Goal: Task Accomplishment & Management: Manage account settings

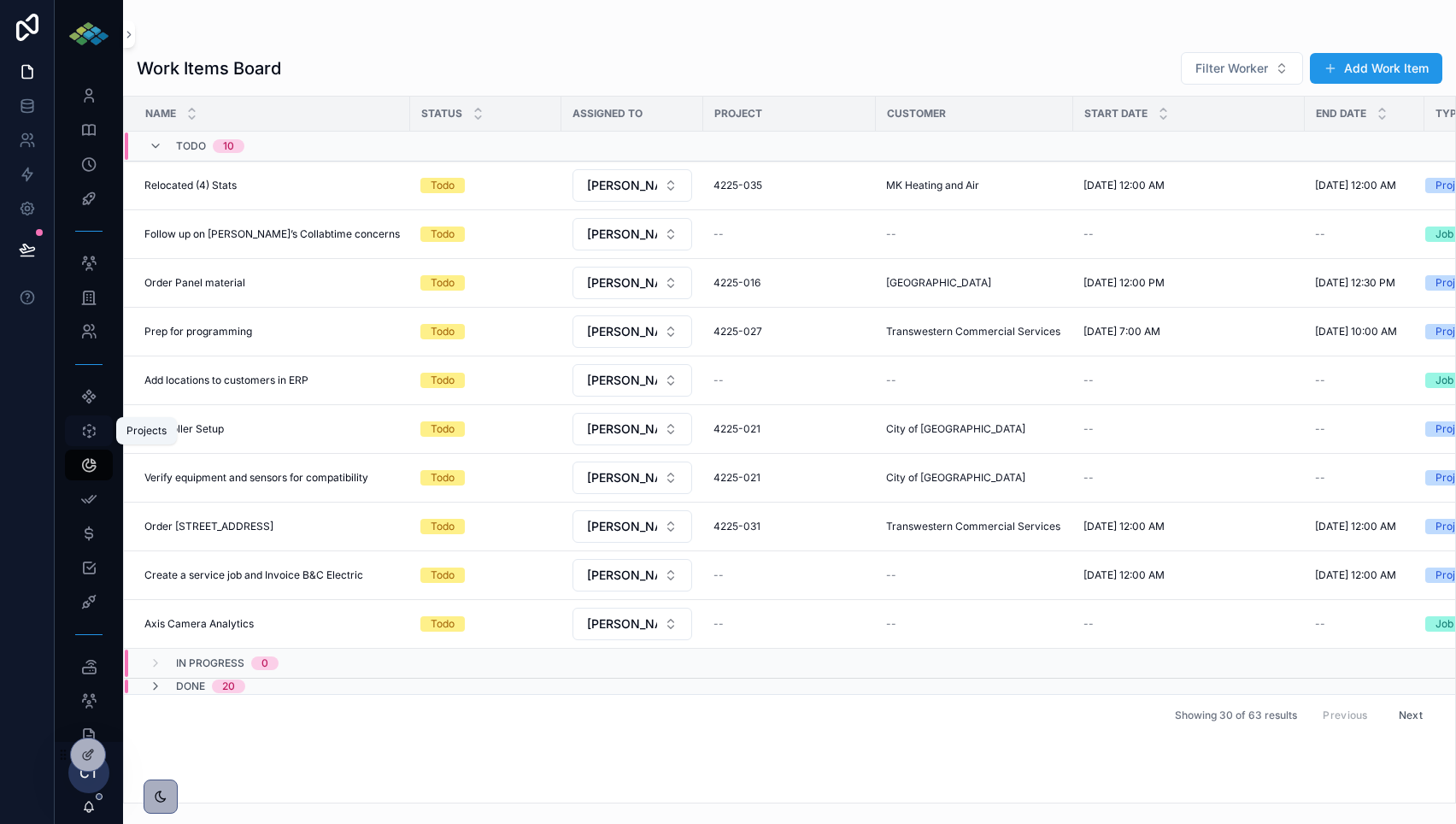
click at [91, 424] on icon "scrollable content" at bounding box center [88, 430] width 17 height 17
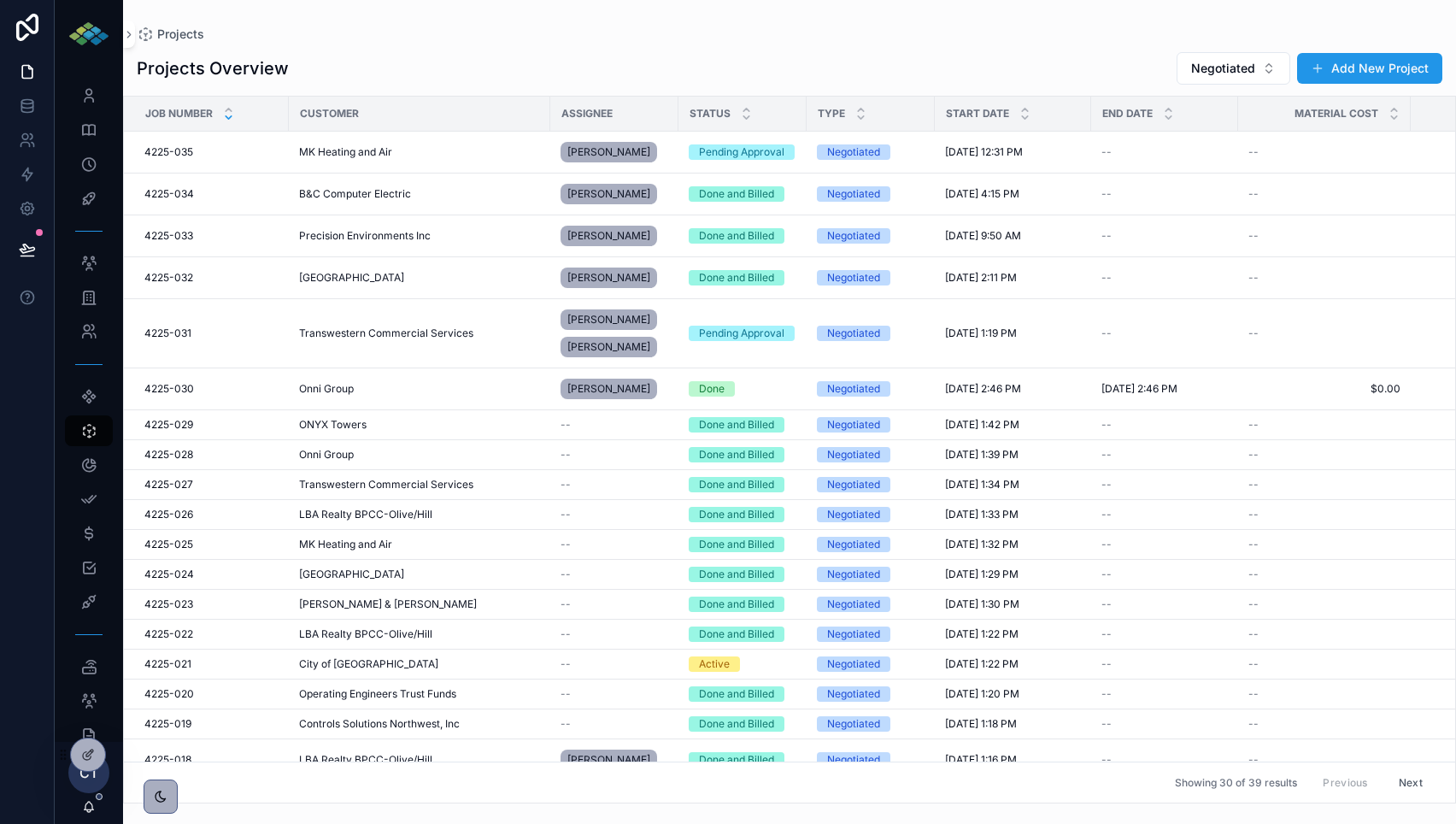
click at [227, 119] on icon at bounding box center [228, 117] width 11 height 11
click at [230, 110] on icon at bounding box center [229, 110] width 6 height 3
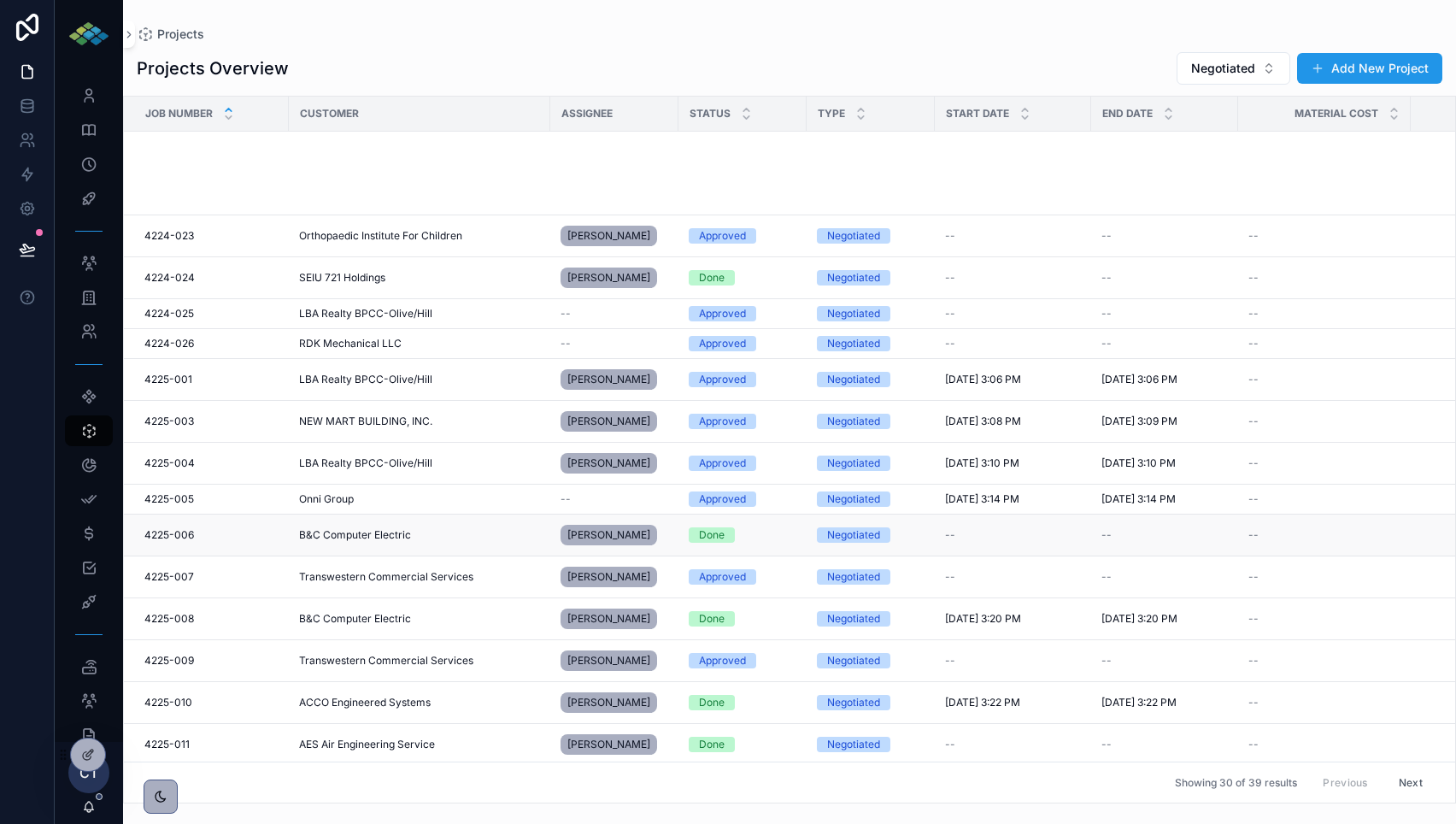
scroll to position [494, 0]
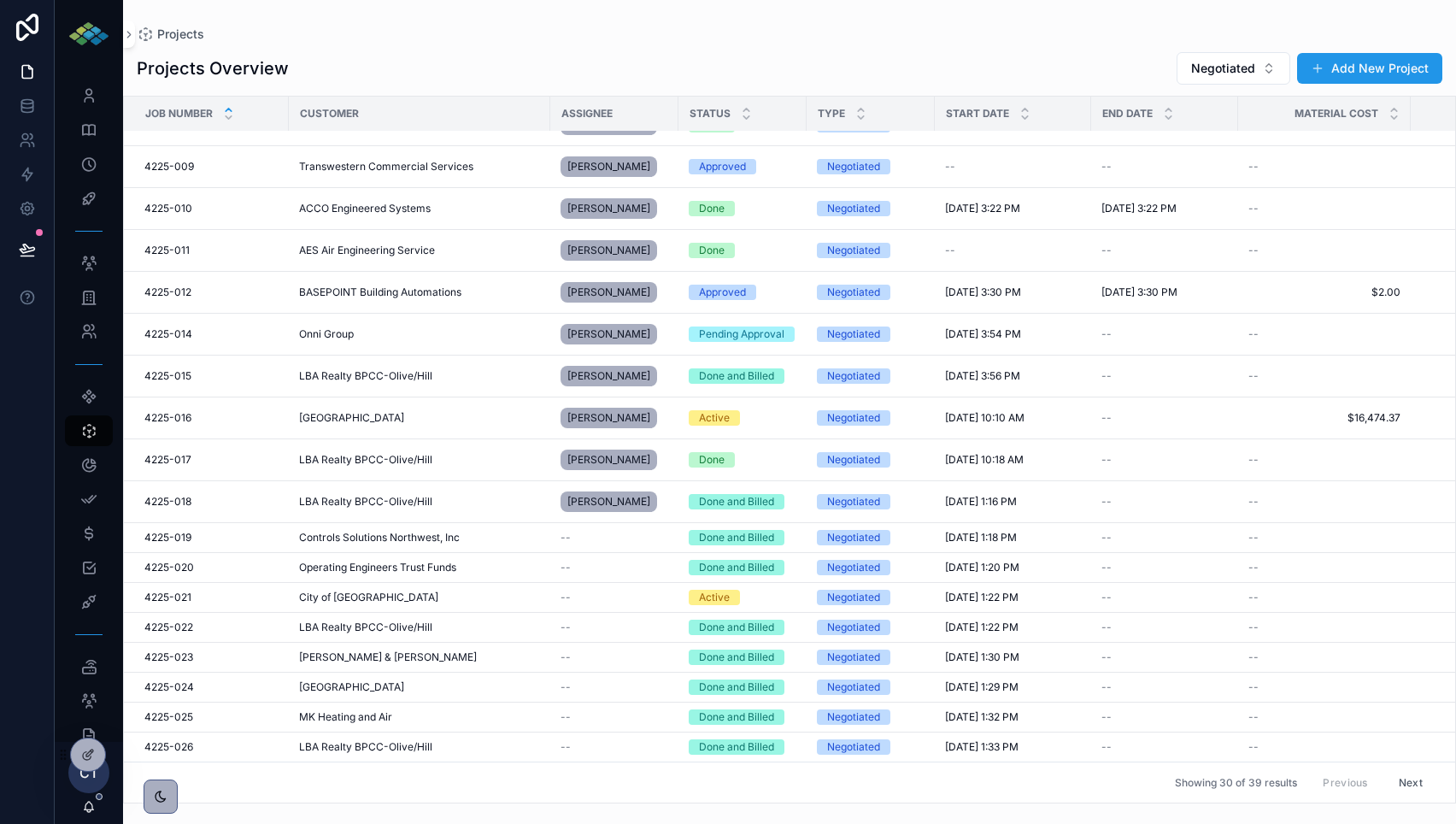
click at [228, 783] on div "Showing 30 of 39 results Previous Next" at bounding box center [789, 781] width 1331 height 41
click at [1269, 71] on button "Negotiated" at bounding box center [1233, 68] width 114 height 33
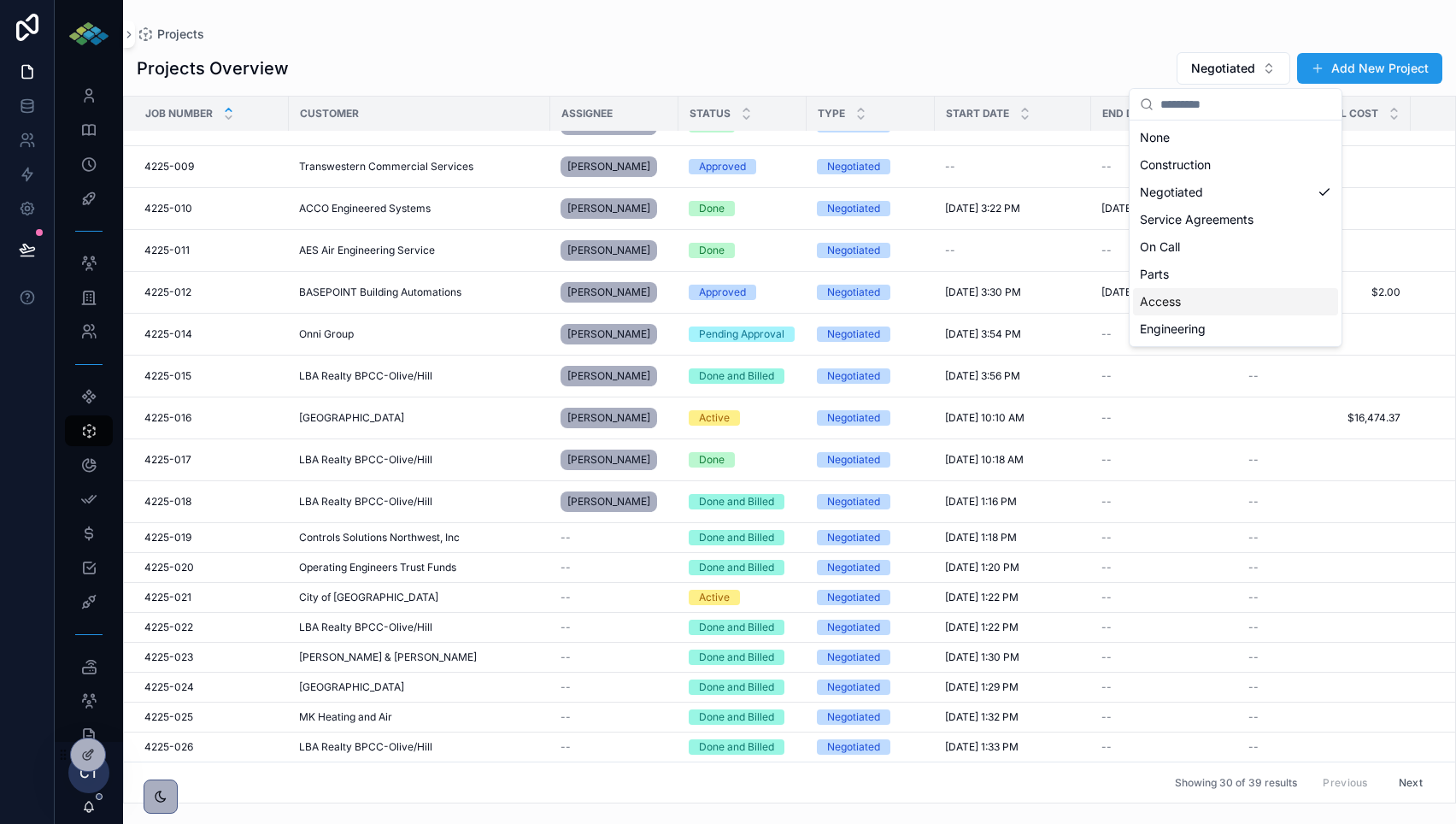
click at [1216, 300] on div "Access" at bounding box center [1234, 301] width 205 height 27
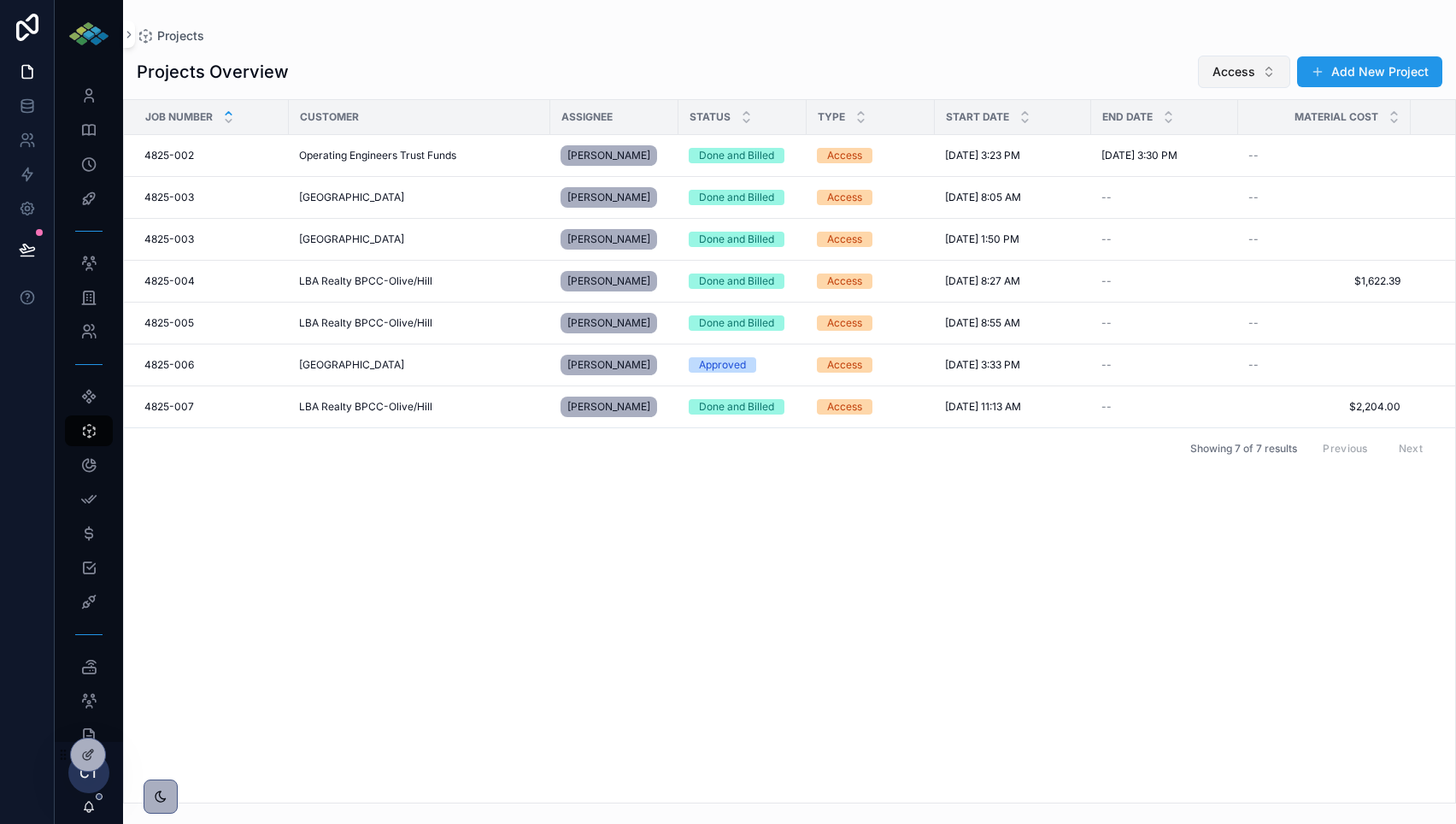
click at [1269, 70] on button "Access" at bounding box center [1243, 72] width 92 height 33
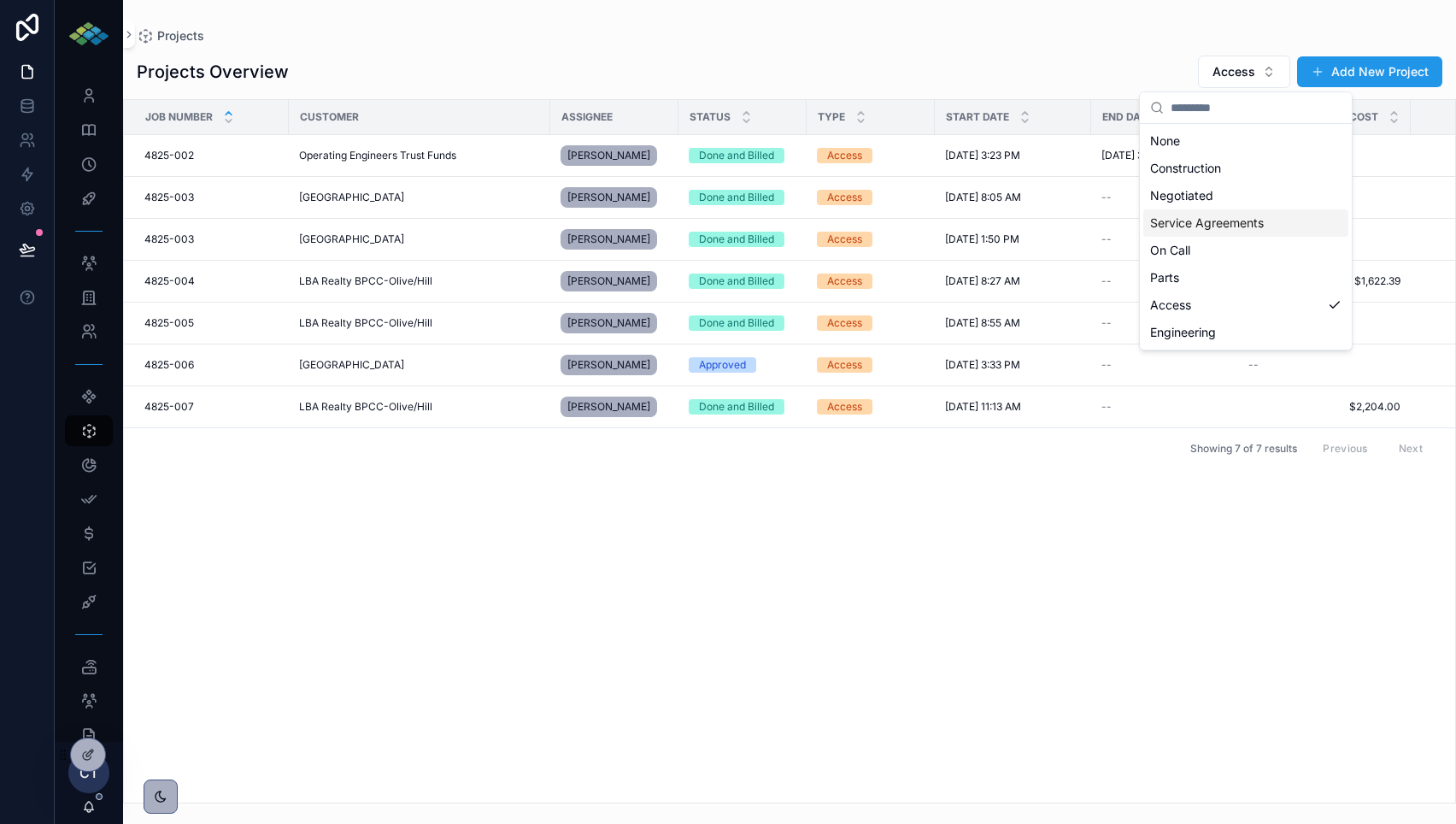
click at [1209, 229] on div "Service Agreements" at bounding box center [1245, 223] width 205 height 27
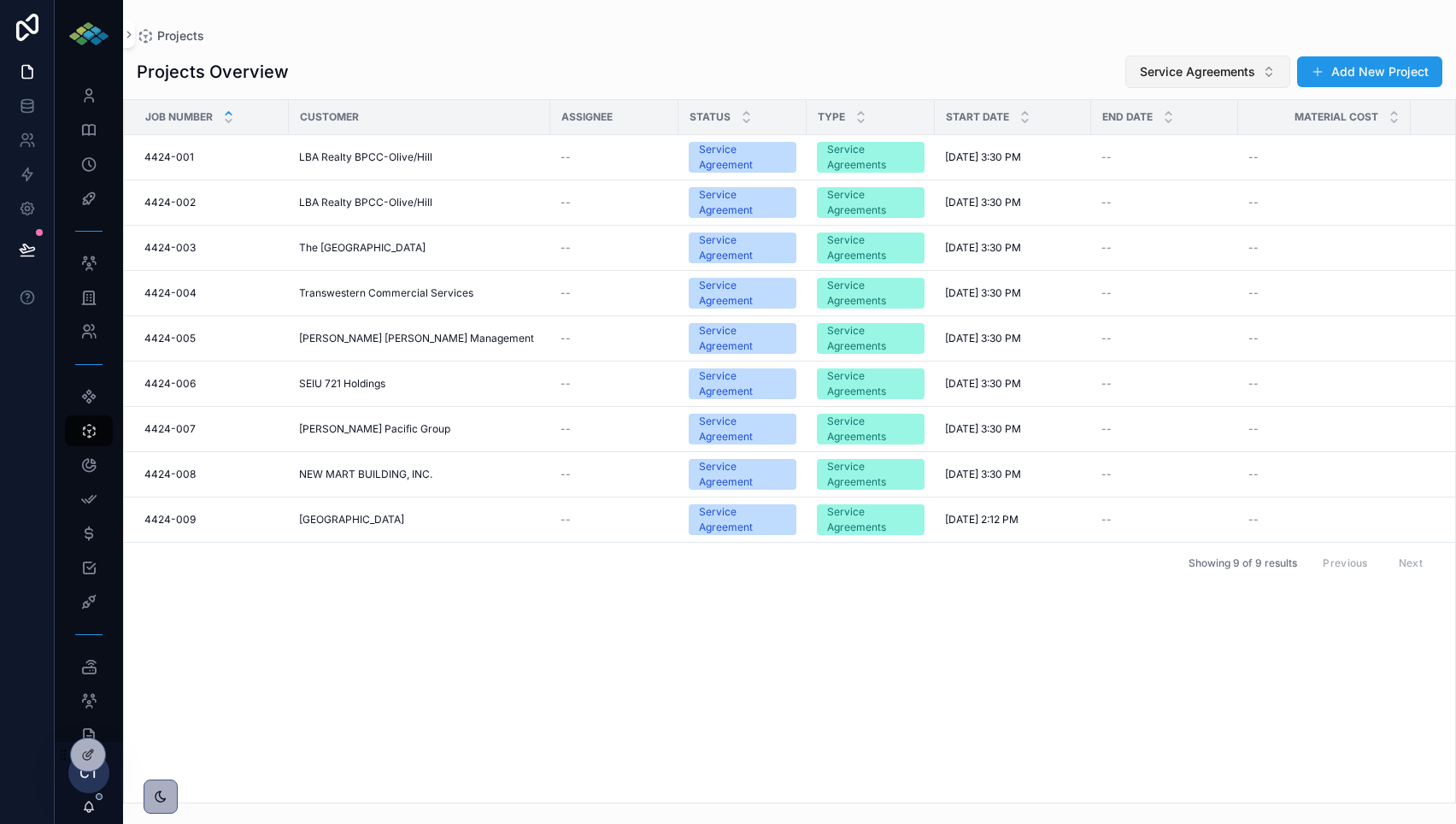
click at [1263, 81] on button "Service Agreements" at bounding box center [1207, 72] width 165 height 33
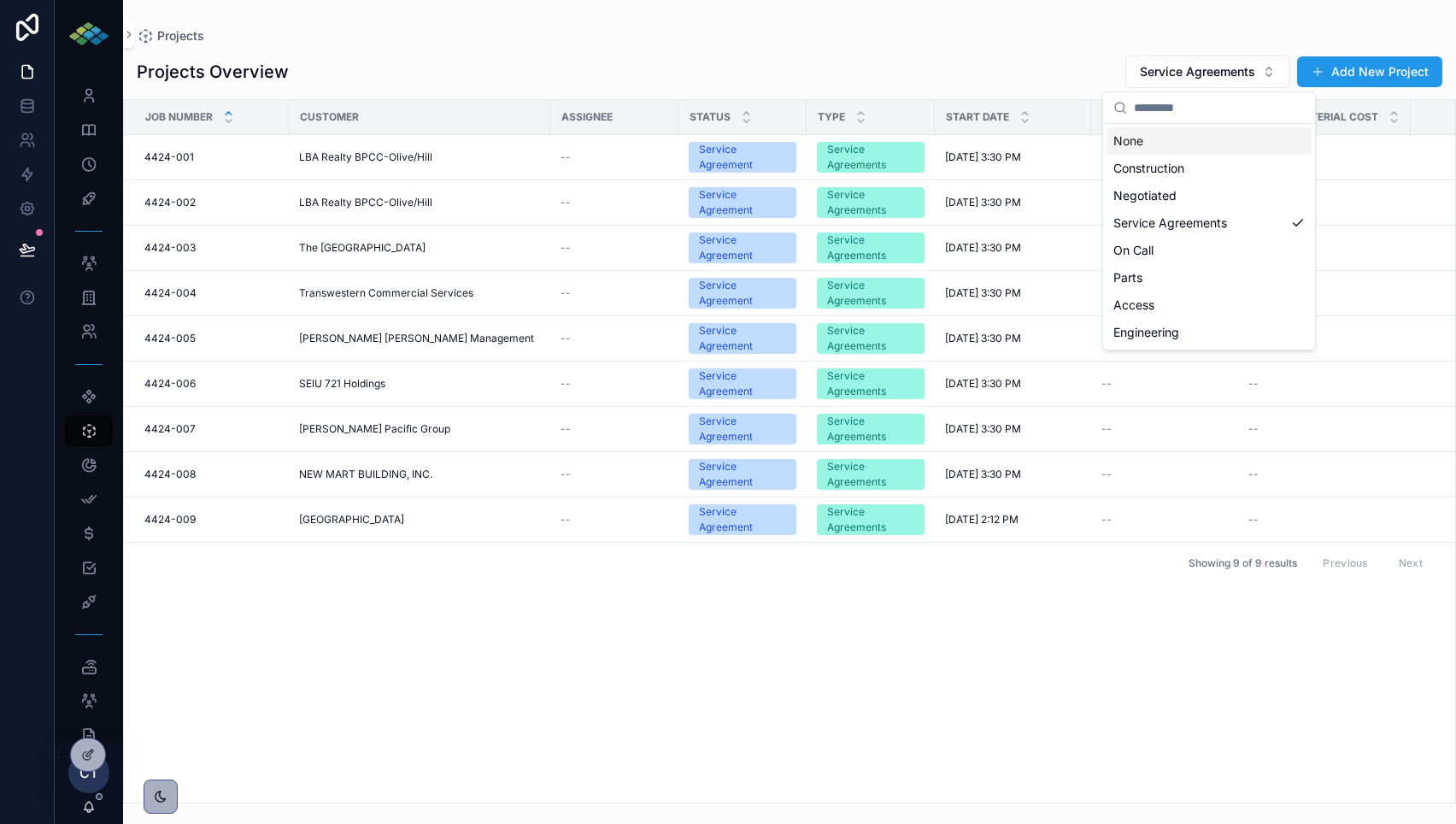
click at [1023, 30] on div "Projects" at bounding box center [789, 35] width 1305 height 17
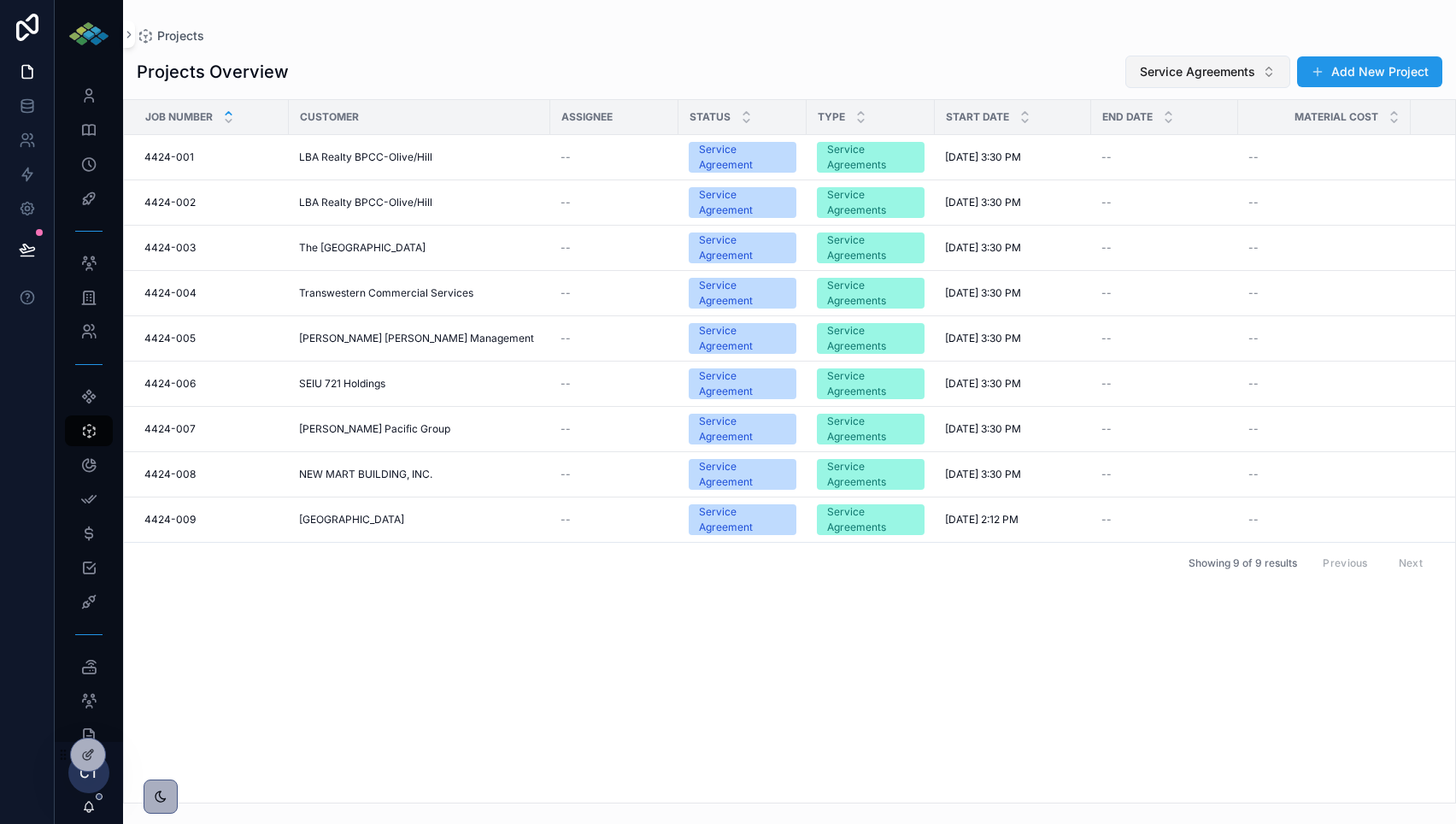
click at [1216, 82] on button "Service Agreements" at bounding box center [1207, 72] width 165 height 33
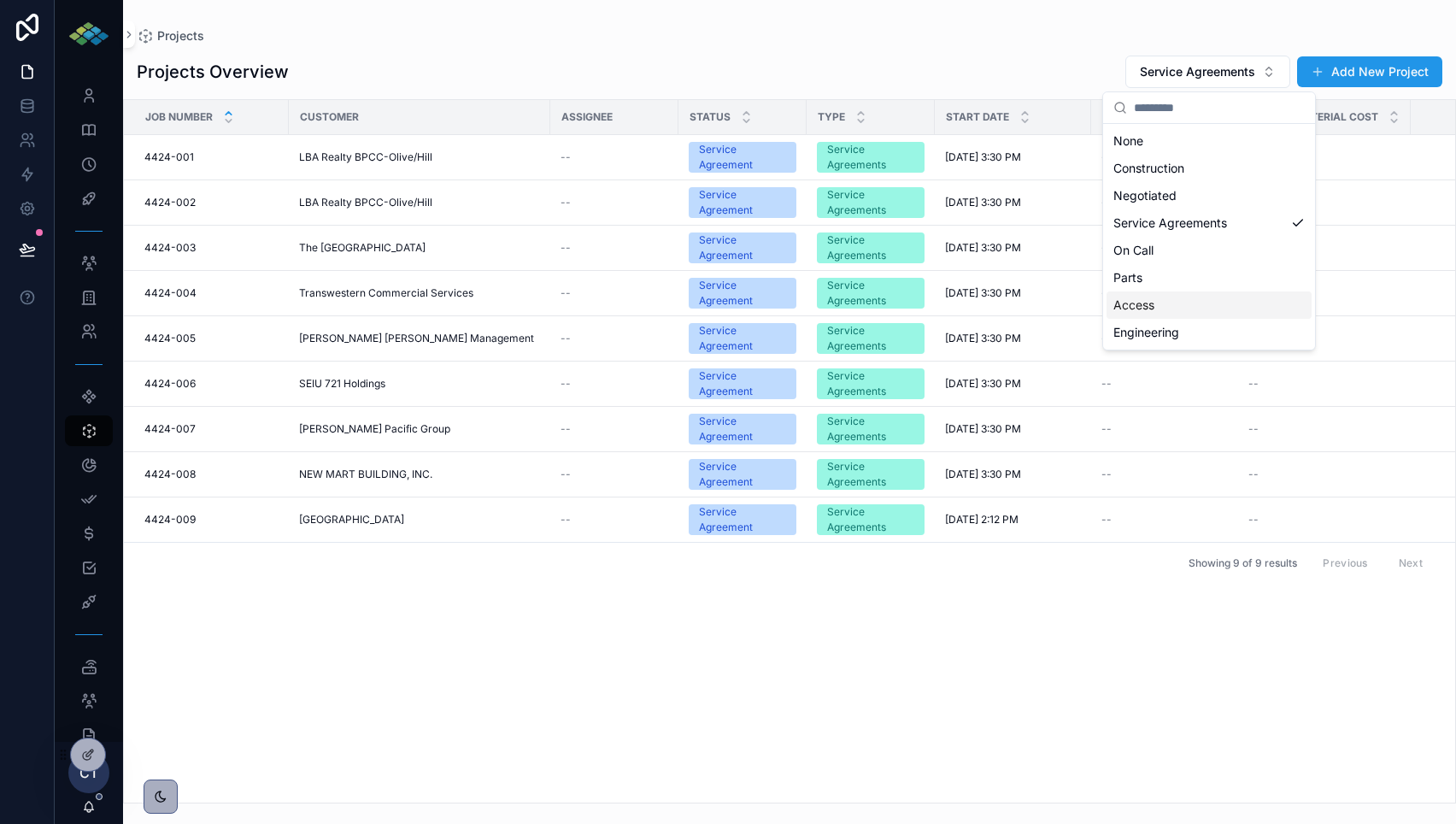
click at [1143, 308] on div "Access" at bounding box center [1208, 305] width 205 height 27
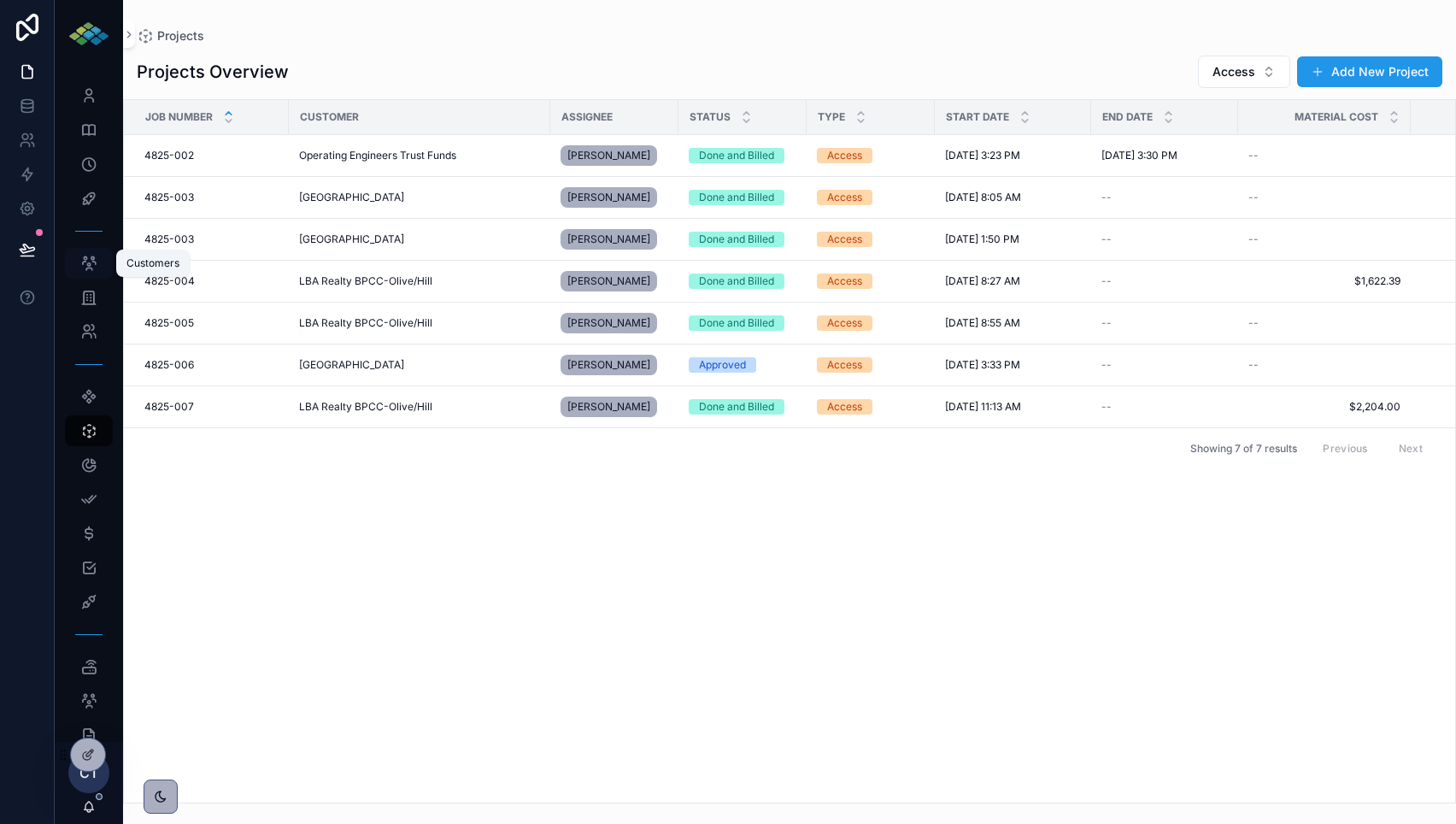
click at [100, 268] on div "Customers" at bounding box center [88, 263] width 27 height 27
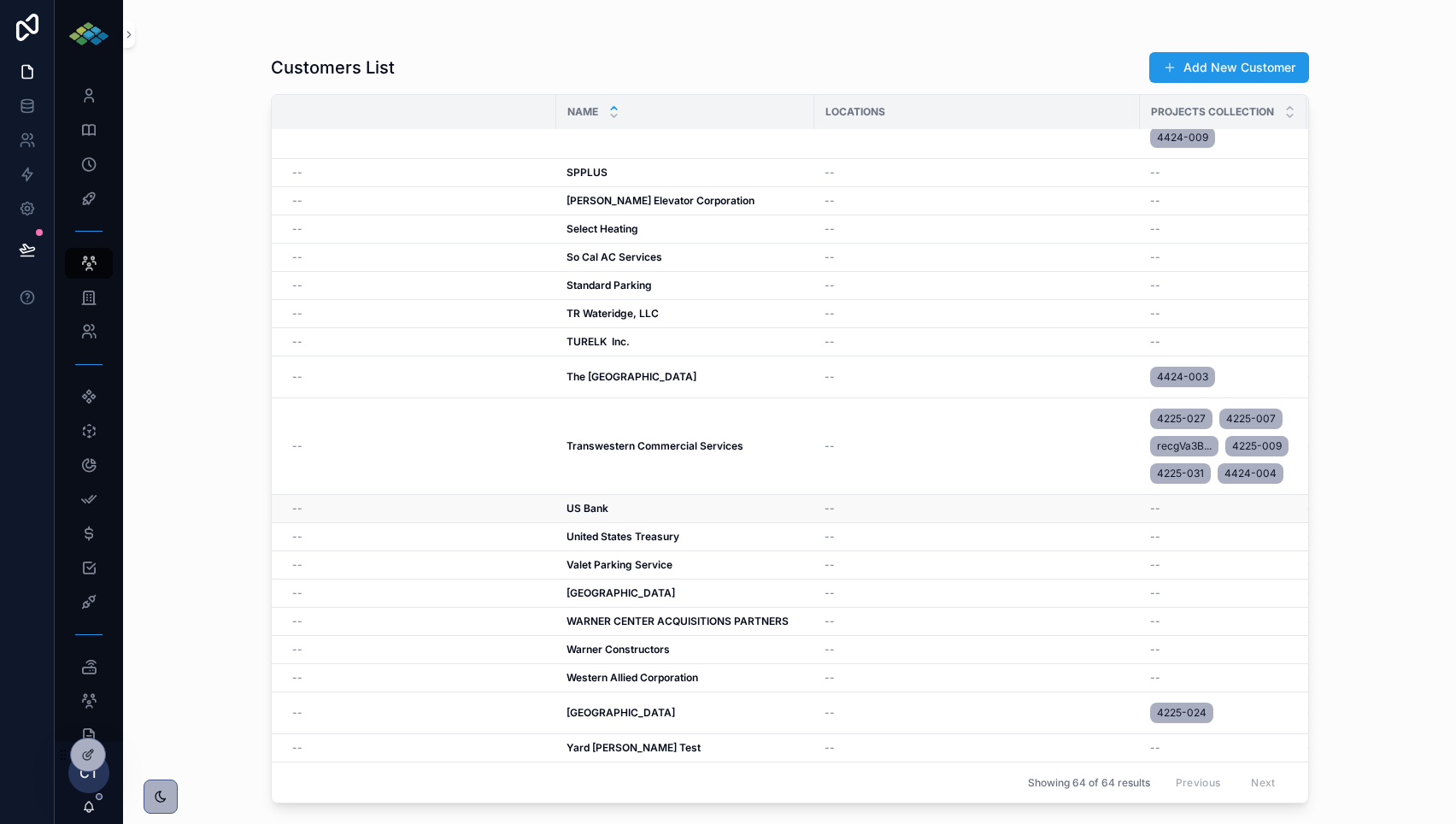
scroll to position [1302, 0]
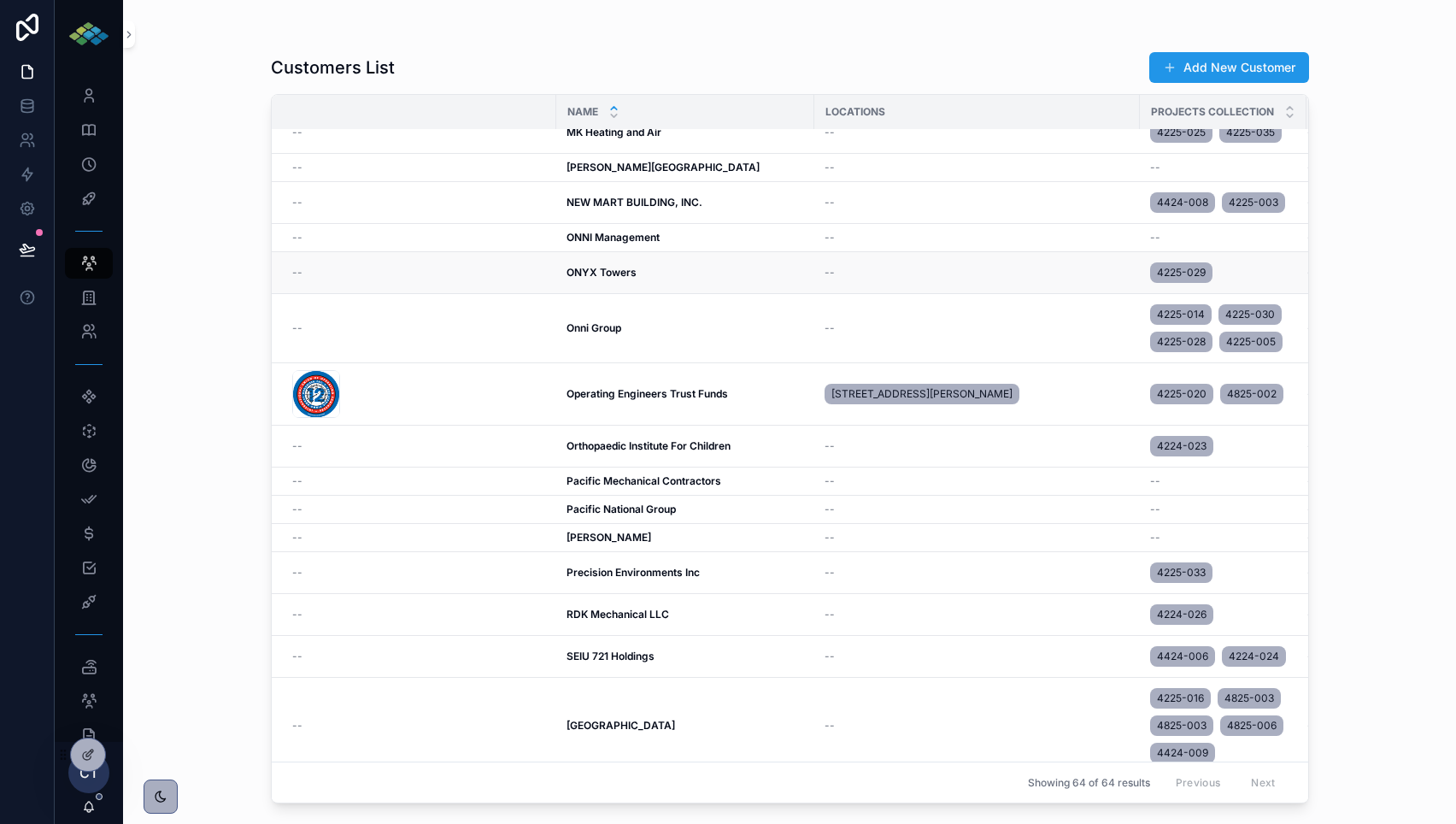
click at [599, 277] on strong "ONYX Towers" at bounding box center [601, 272] width 70 height 13
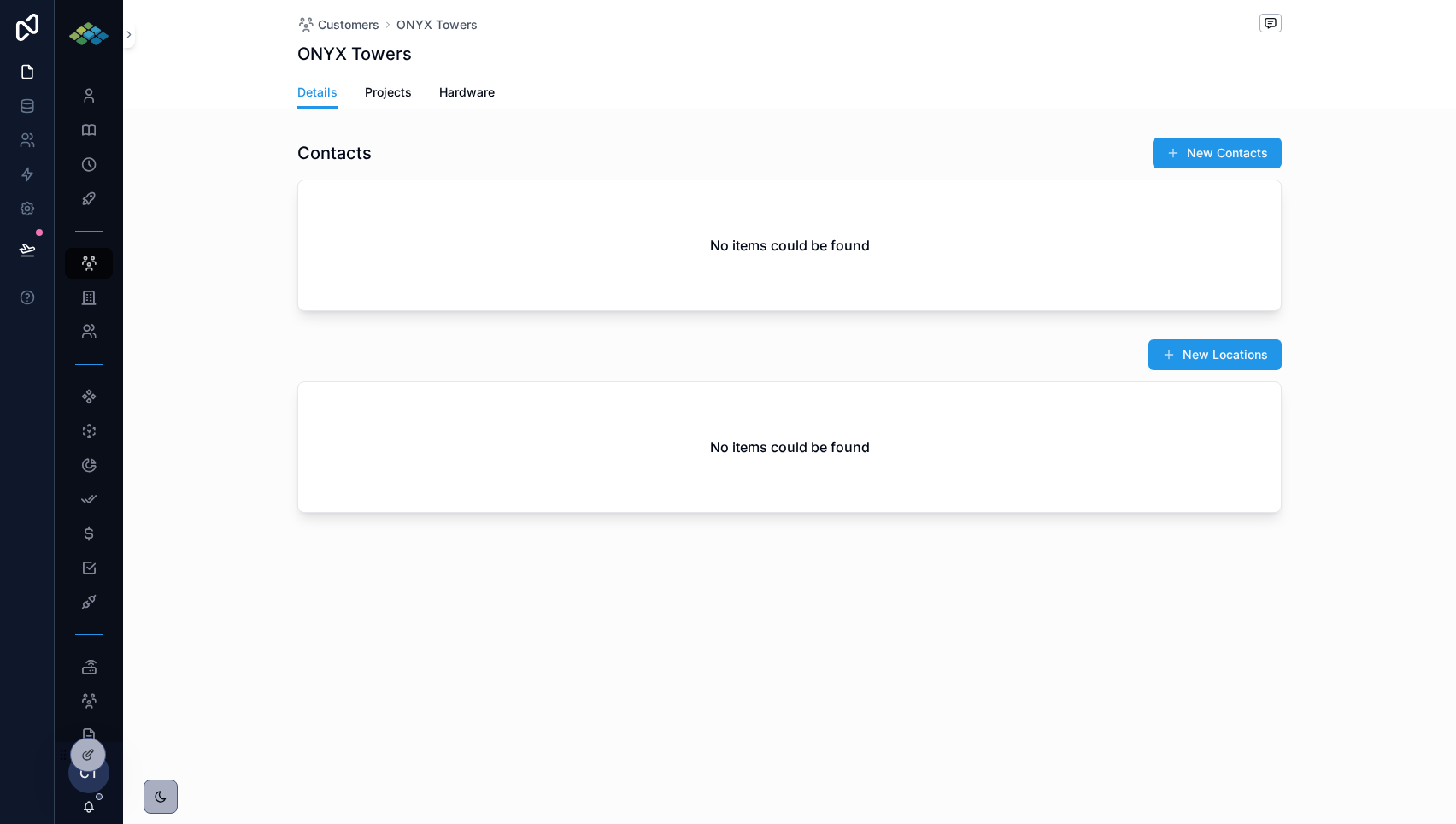
click at [393, 86] on span "Projects" at bounding box center [387, 92] width 47 height 17
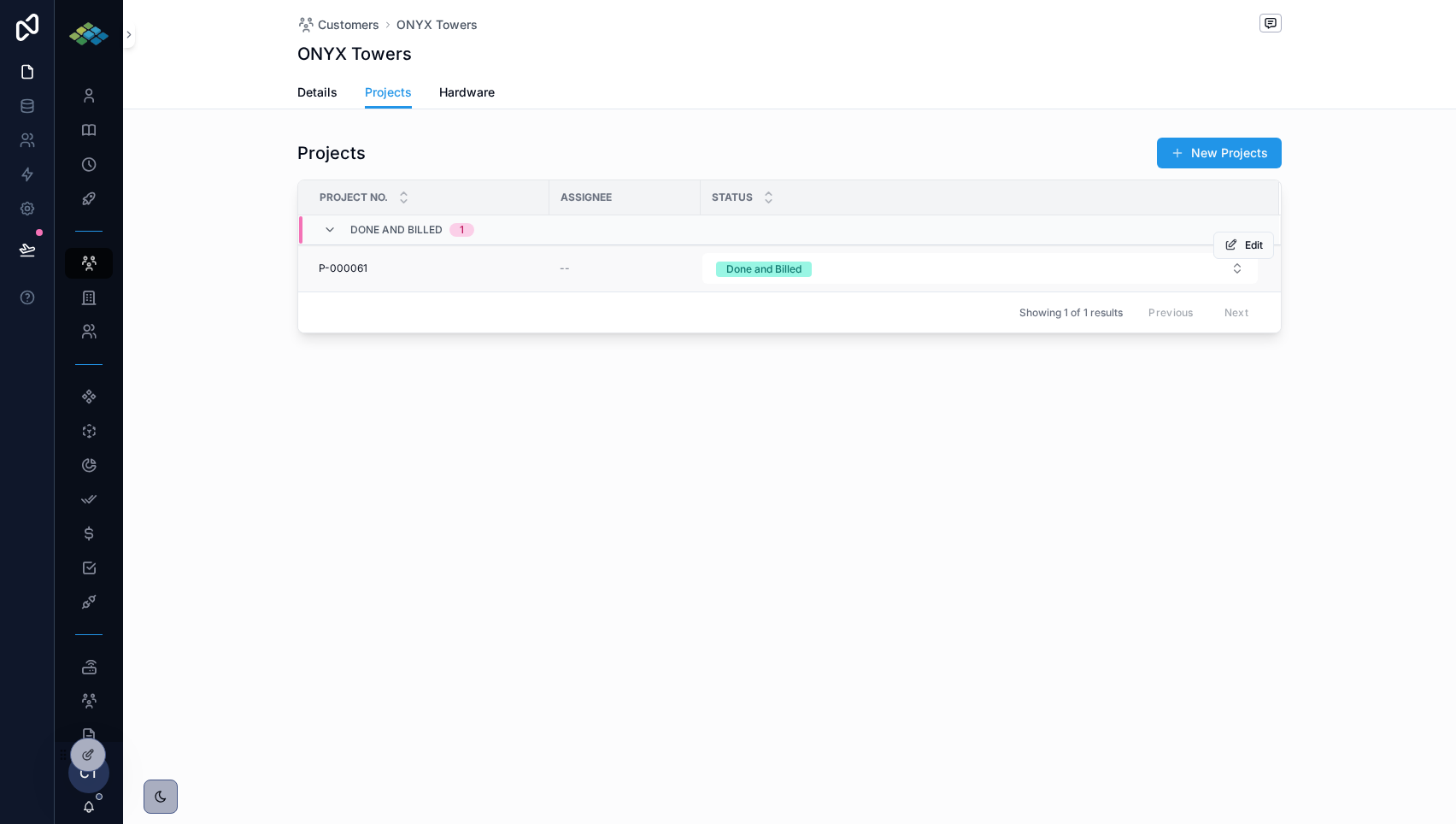
click at [347, 268] on span "P-000061" at bounding box center [343, 269] width 49 height 14
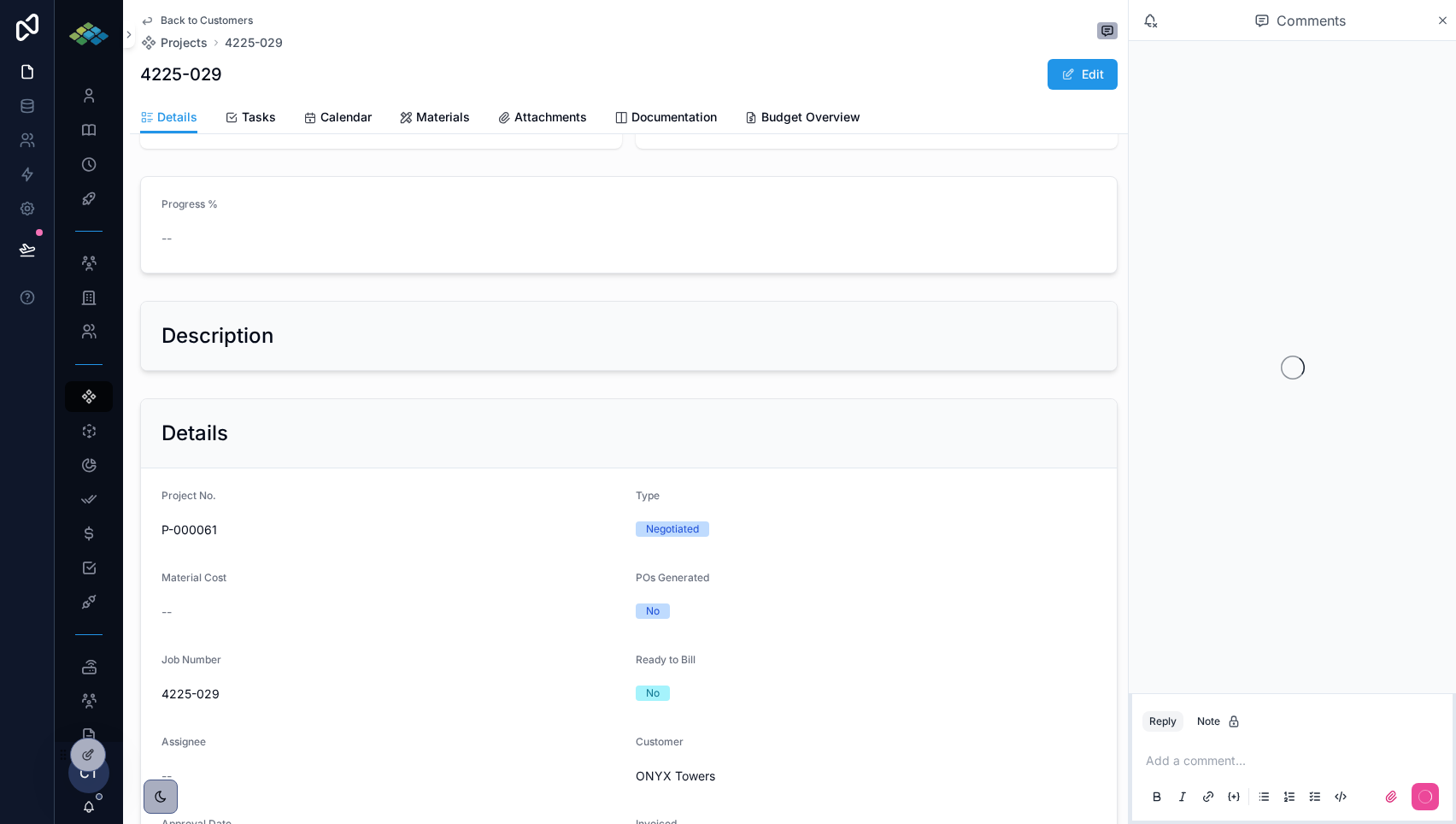
scroll to position [308, 0]
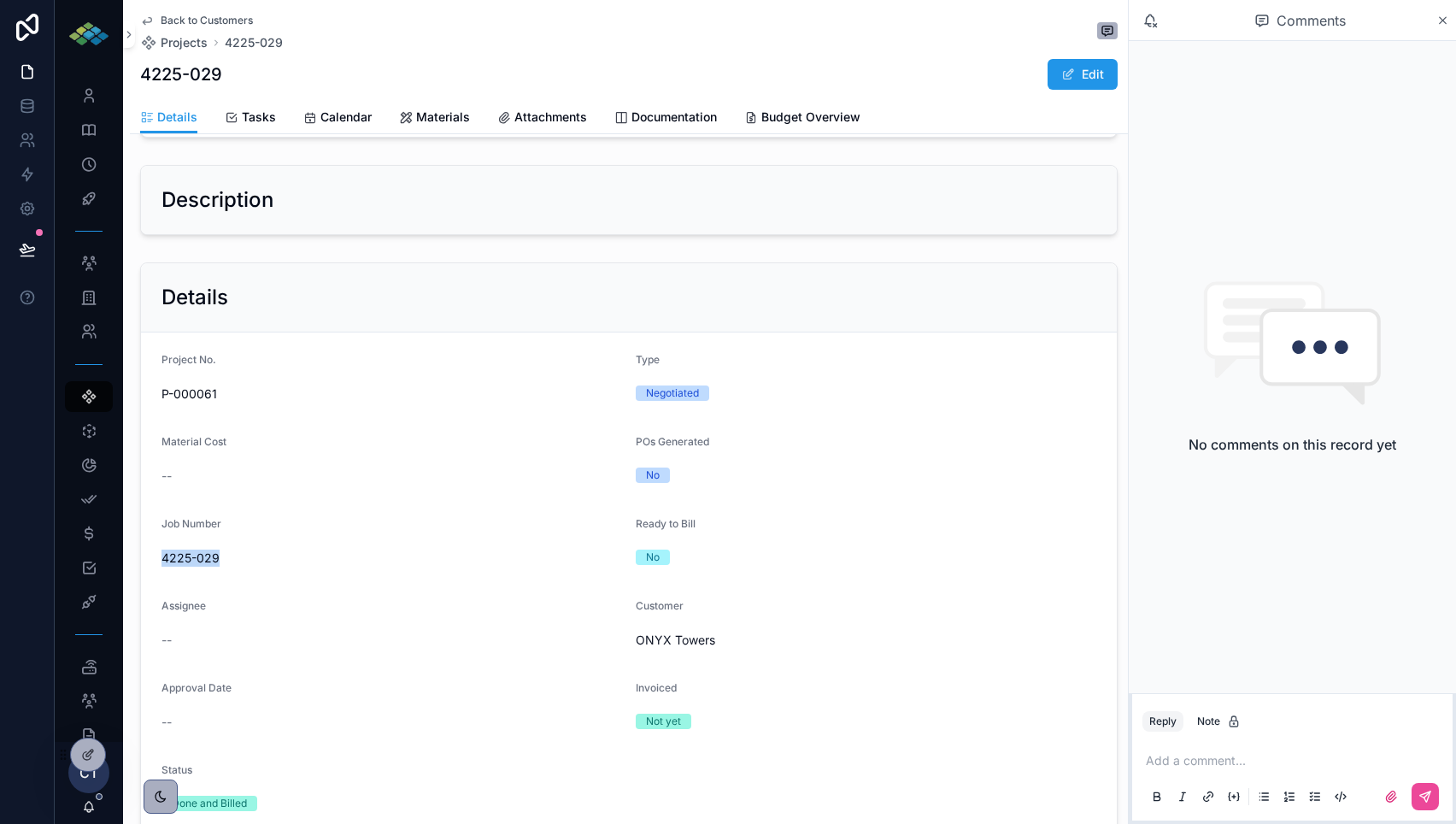
drag, startPoint x: 229, startPoint y: 566, endPoint x: 154, endPoint y: 557, distance: 75.5
click at [154, 557] on form "Project No. P-000061 Type Negotiated Material Cost -- POs Generated No Job Numb…" at bounding box center [628, 584] width 976 height 504
copy span "4225-029"
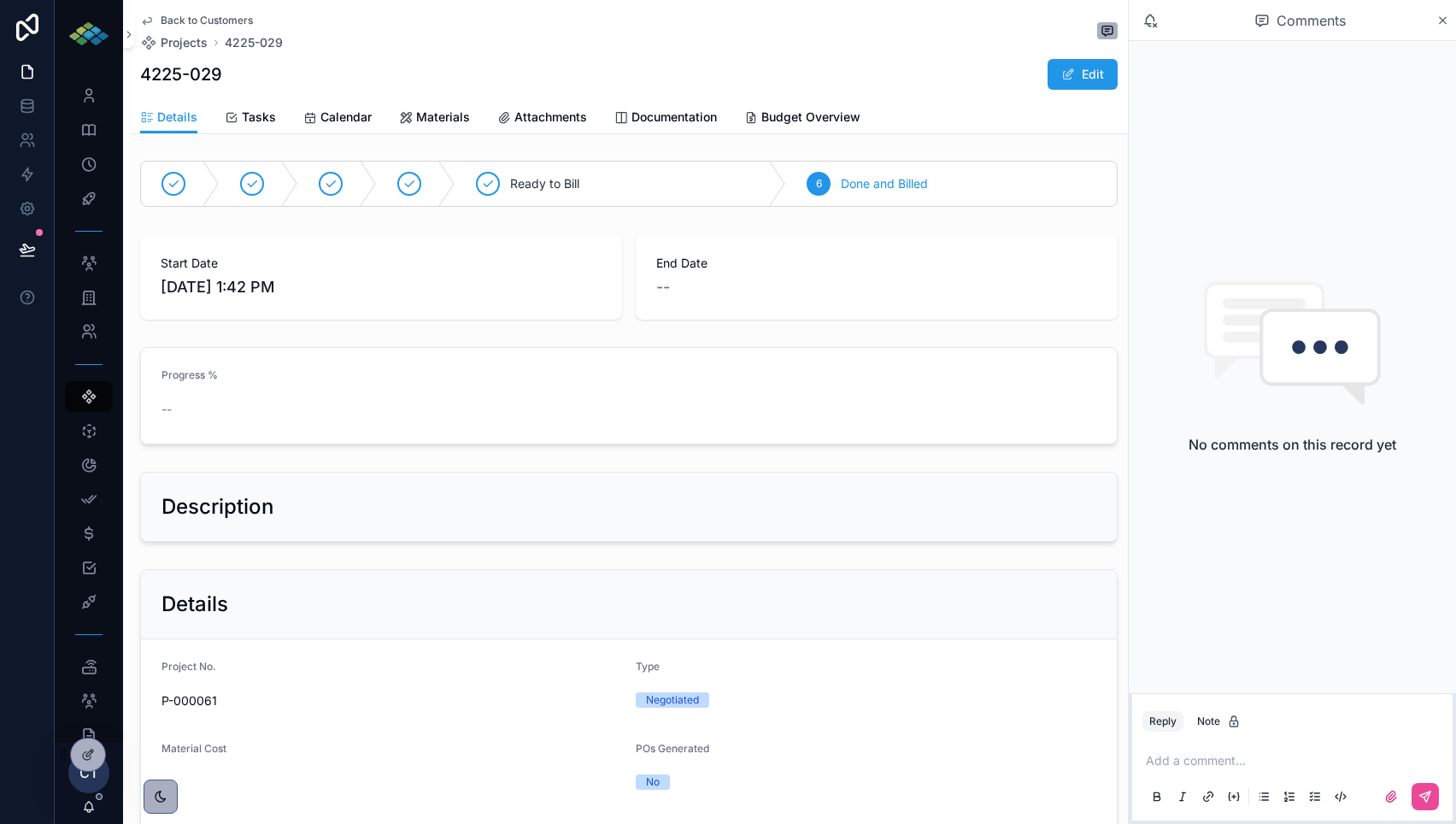
scroll to position [0, 0]
click at [99, 384] on div "Projects" at bounding box center [88, 396] width 27 height 27
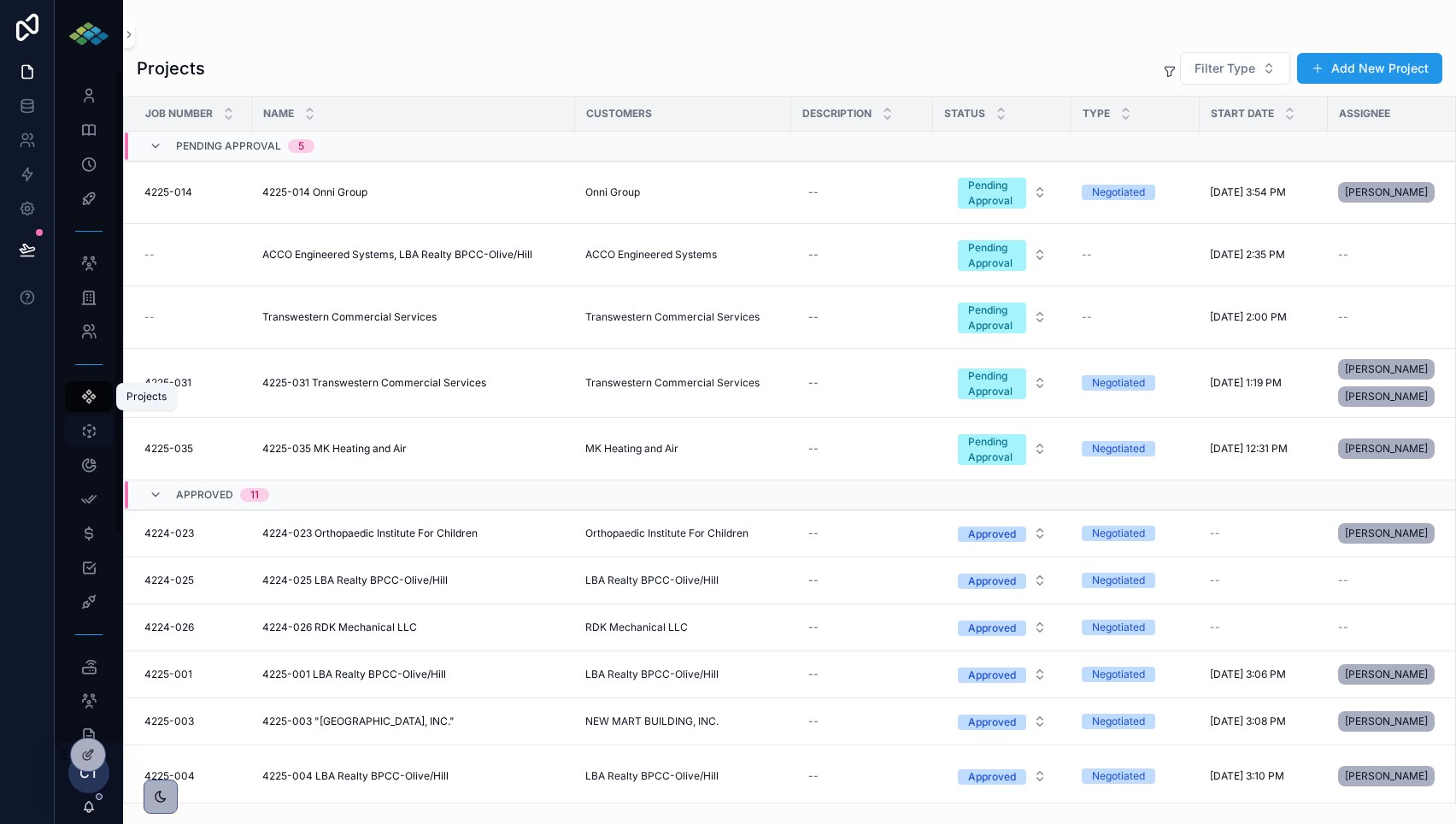
click at [92, 437] on icon "scrollable content" at bounding box center [88, 430] width 17 height 17
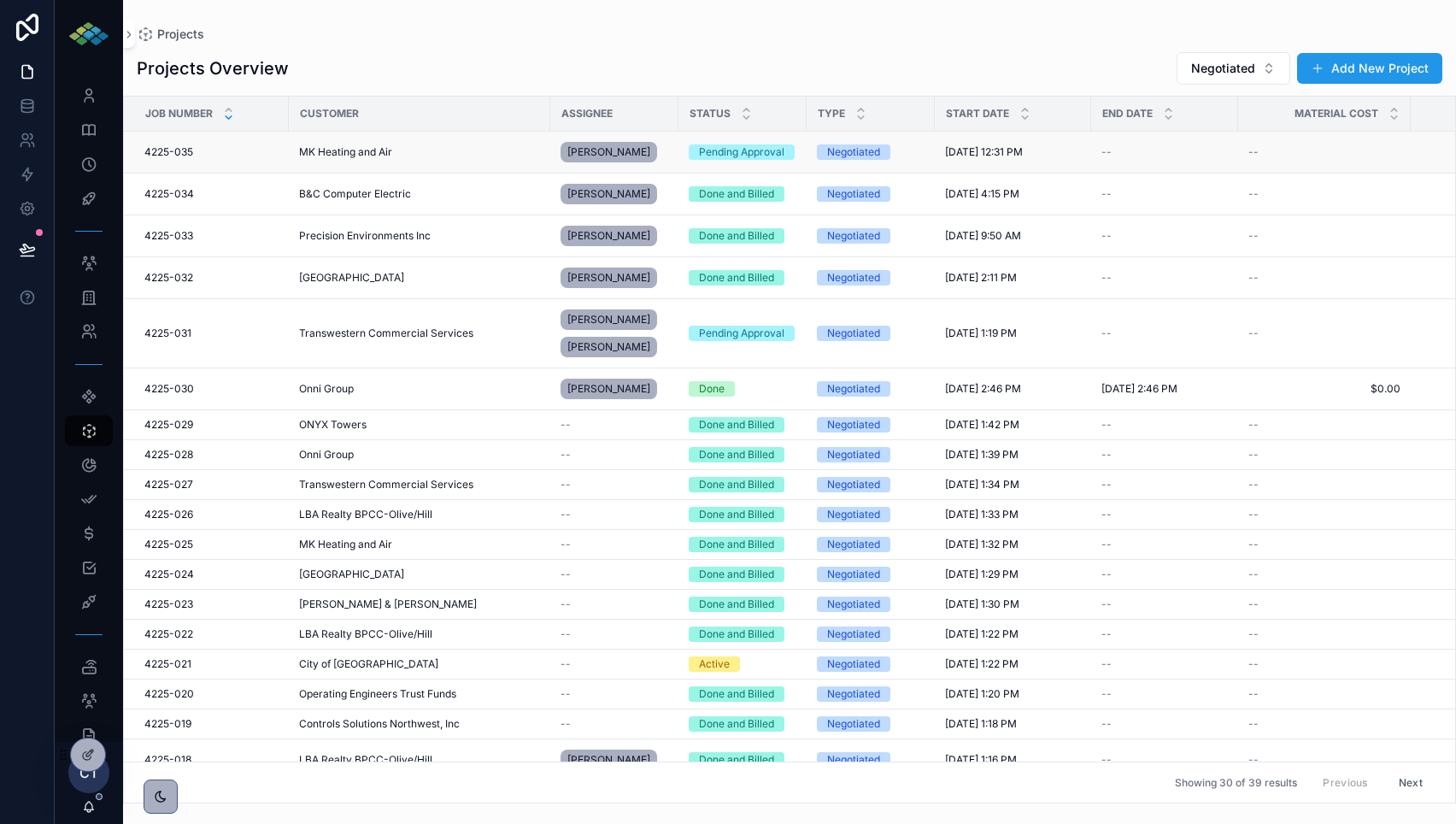
click at [196, 156] on div "4225-035 4225-035" at bounding box center [212, 152] width 134 height 14
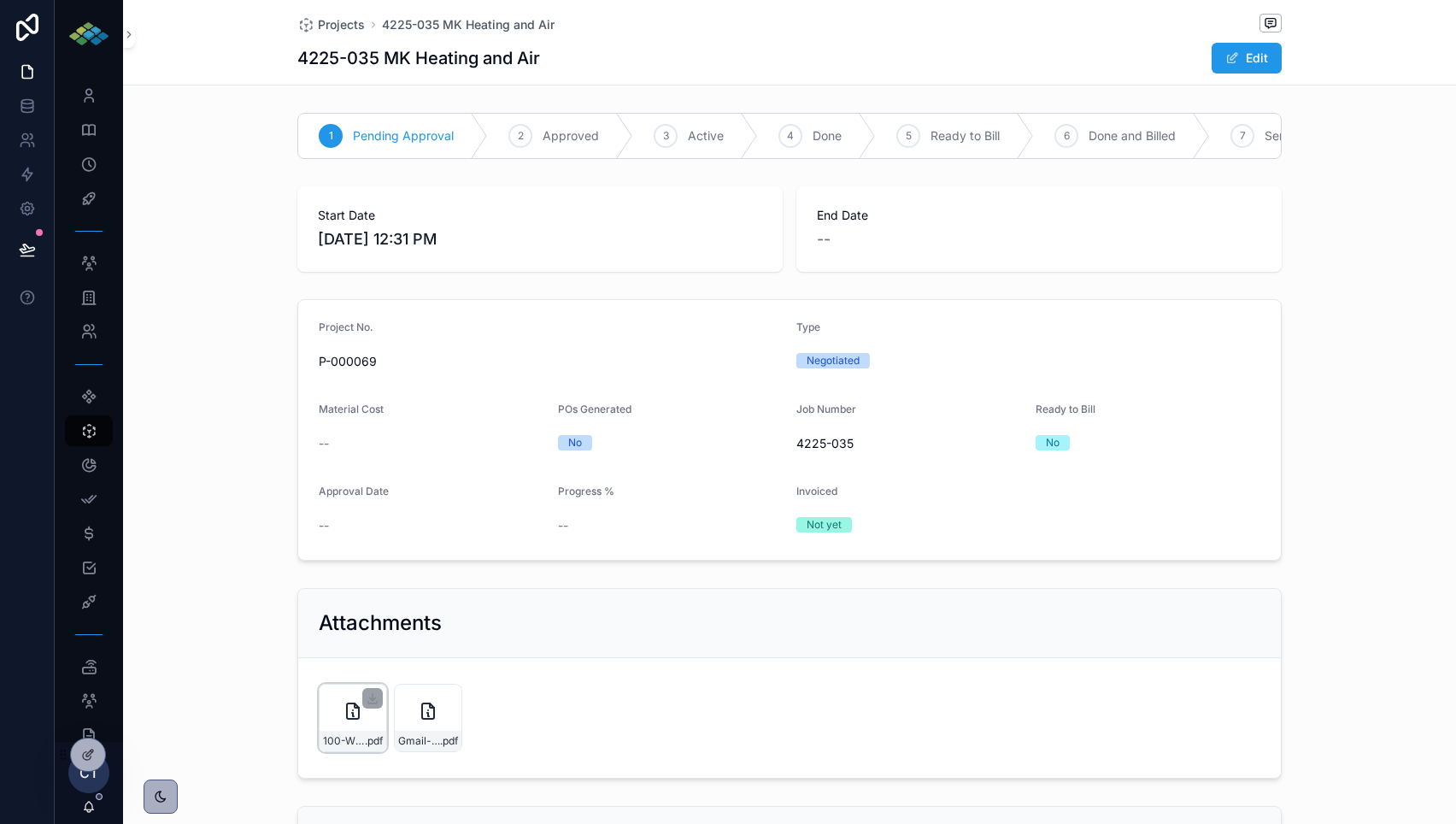
scroll to position [103, 0]
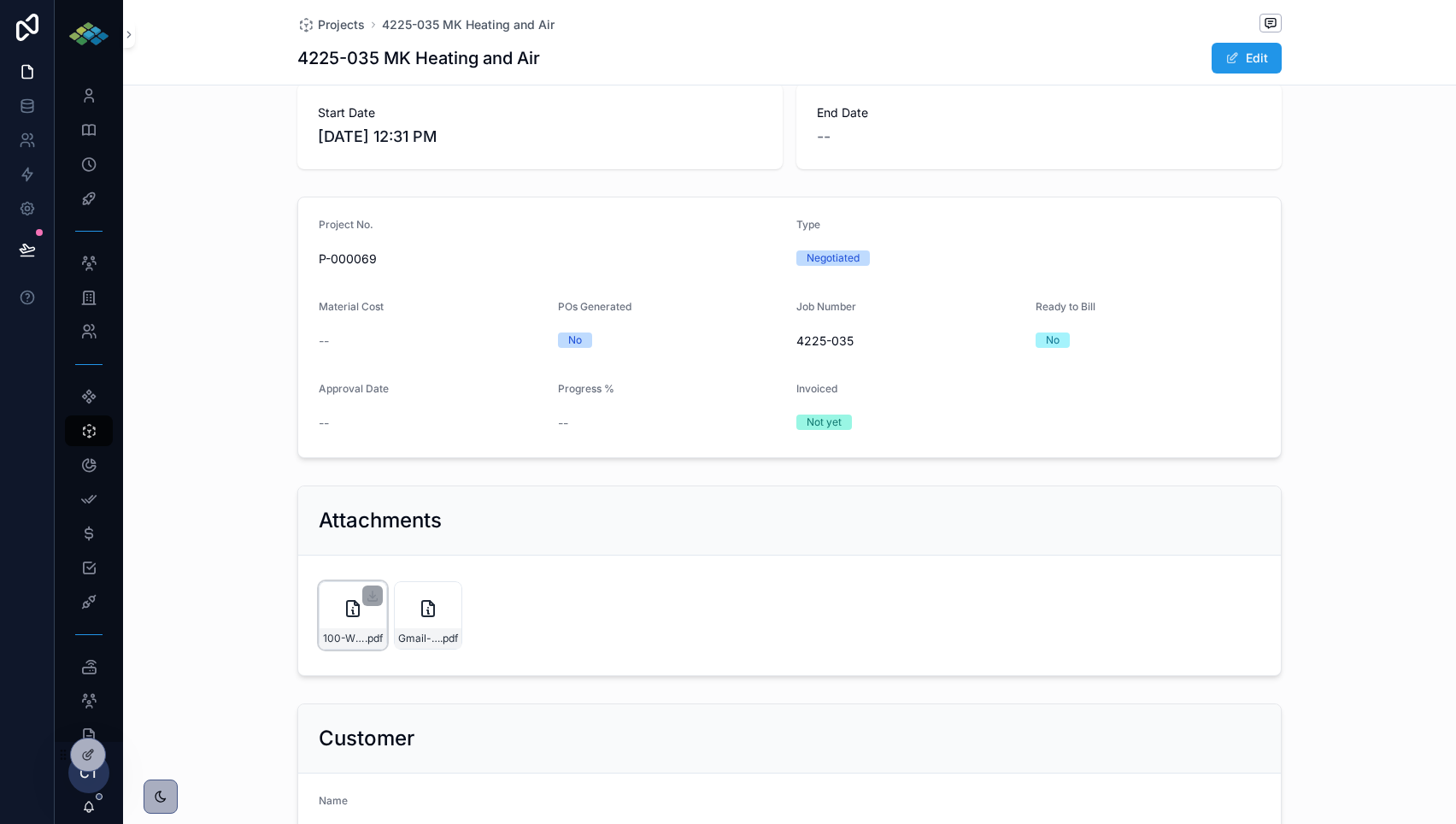
click at [342, 594] on div "100-Wilshire-Quadreal-061025 .pdf" at bounding box center [353, 615] width 68 height 68
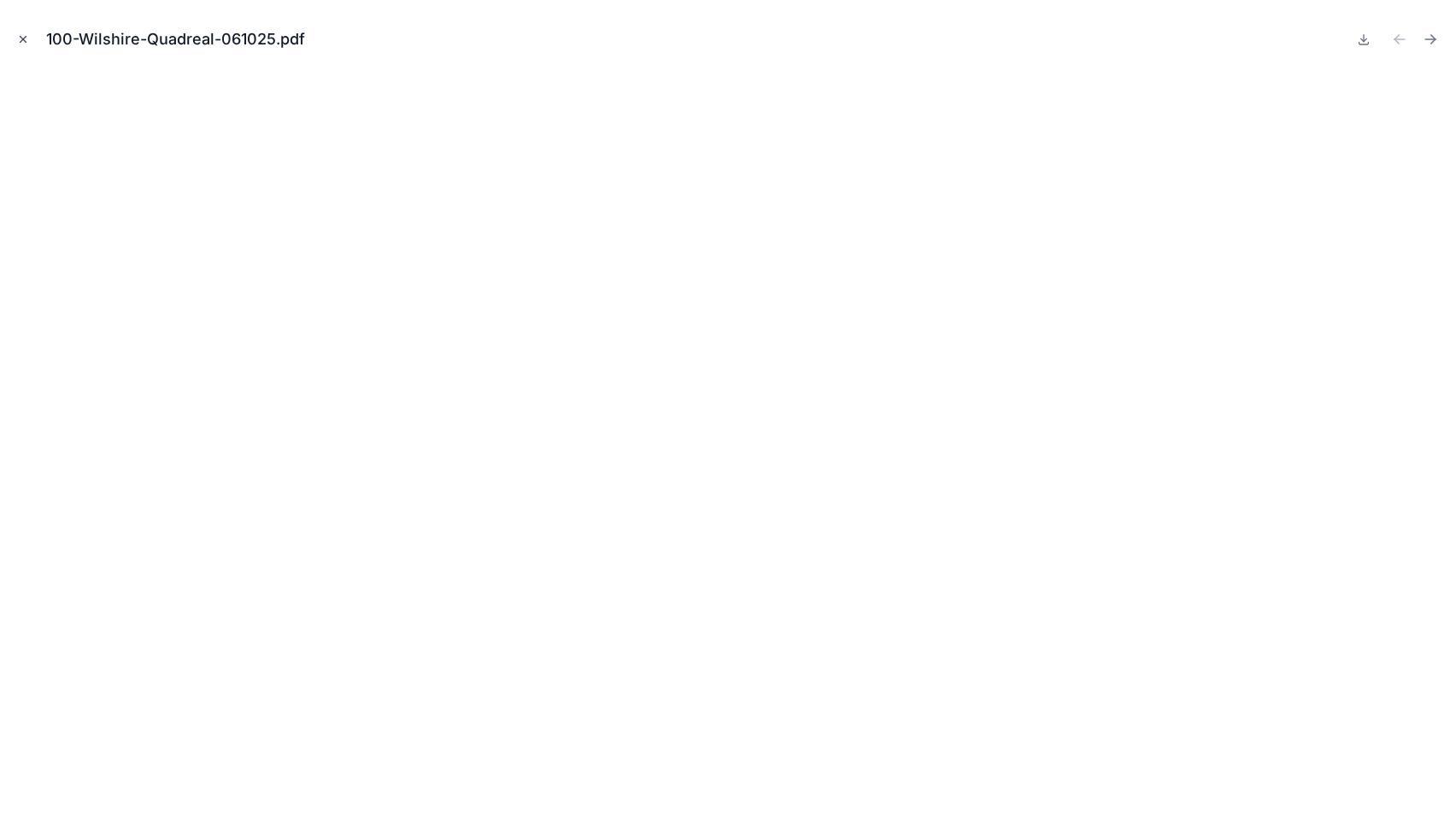
click at [24, 41] on icon "Close modal" at bounding box center [23, 39] width 12 height 12
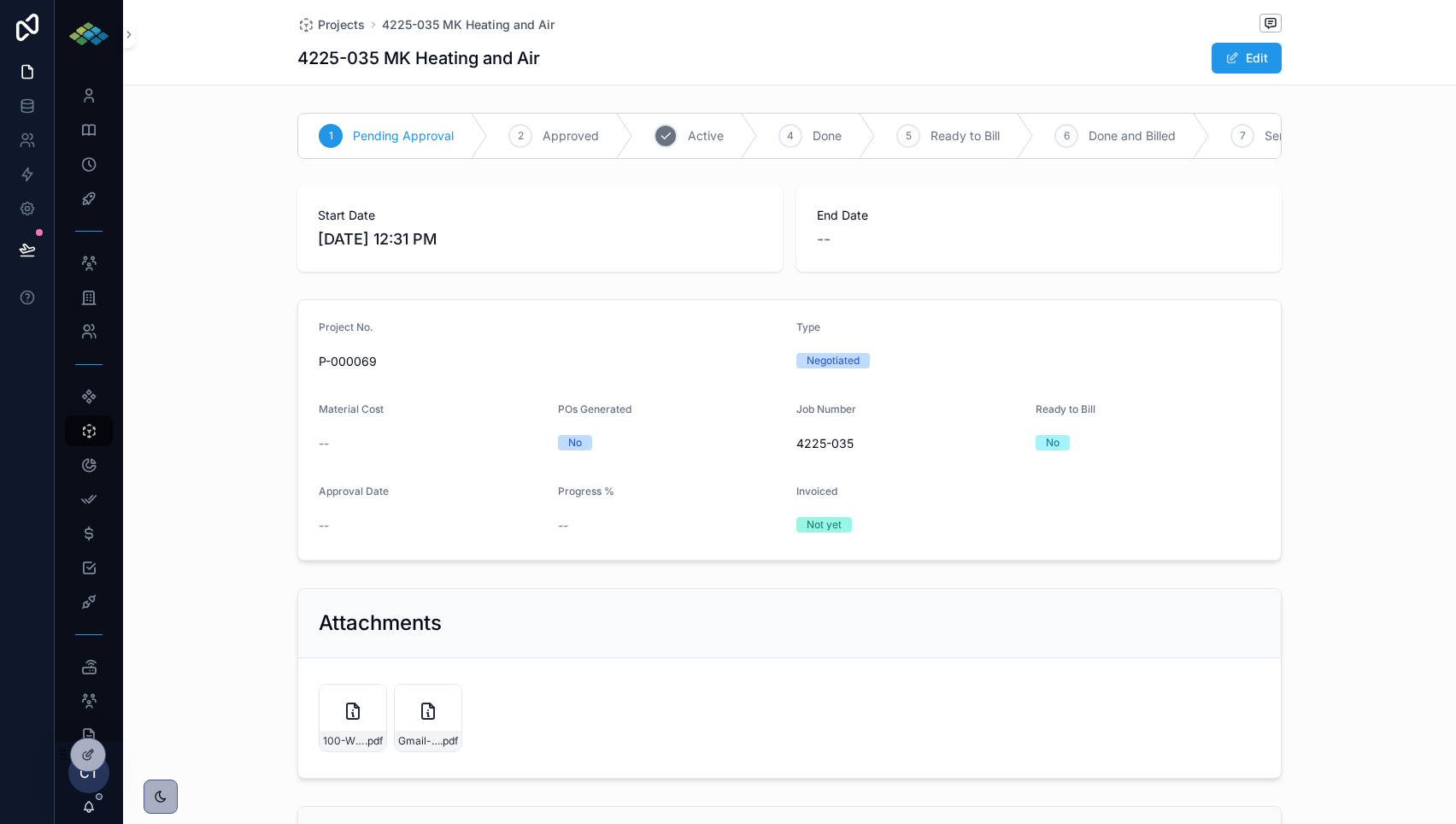
click at [718, 127] on div "3 Active" at bounding box center [695, 136] width 125 height 44
click at [332, 24] on span "Projects" at bounding box center [341, 24] width 47 height 17
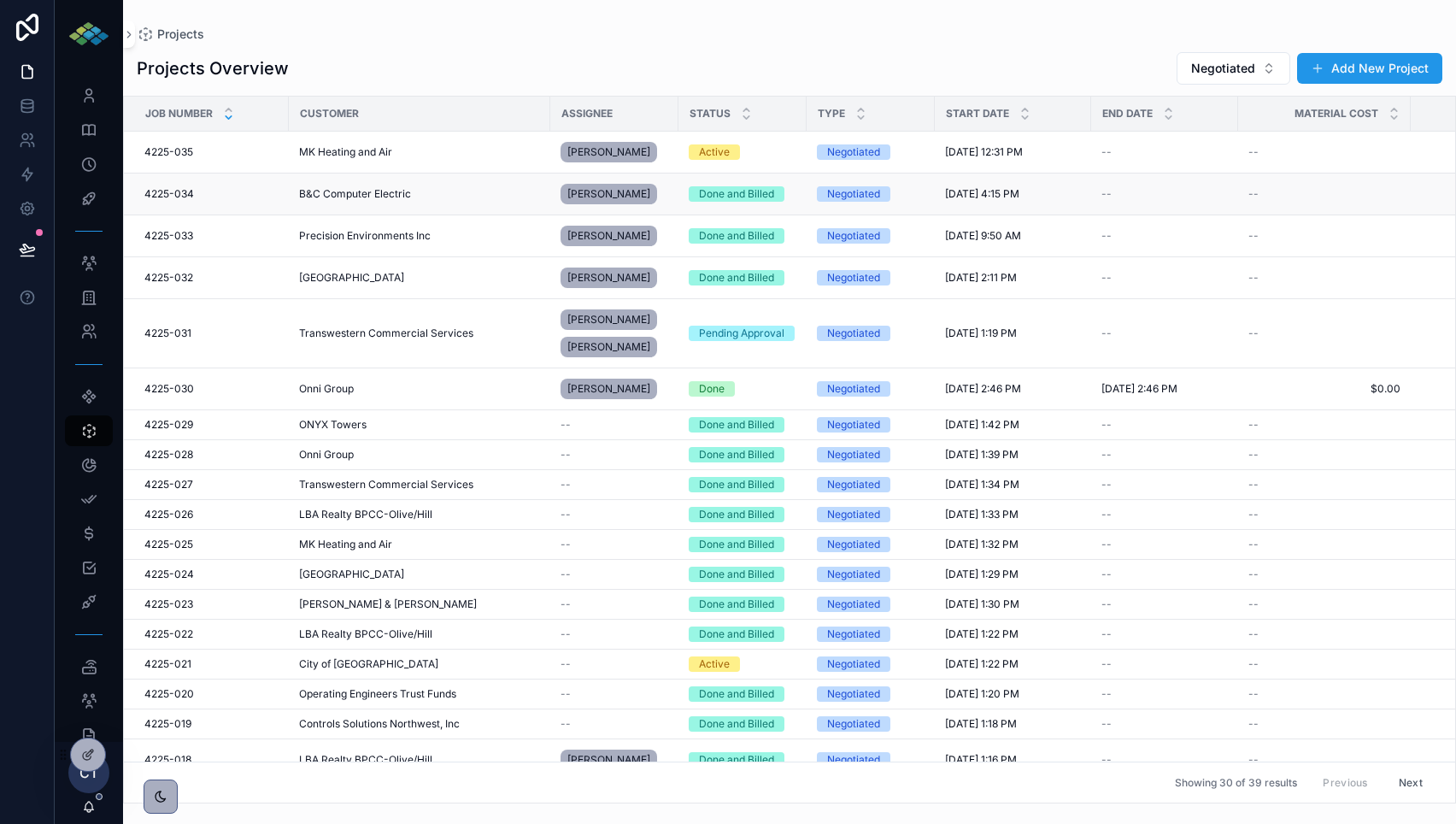
click at [180, 199] on span "4225-034" at bounding box center [170, 194] width 50 height 14
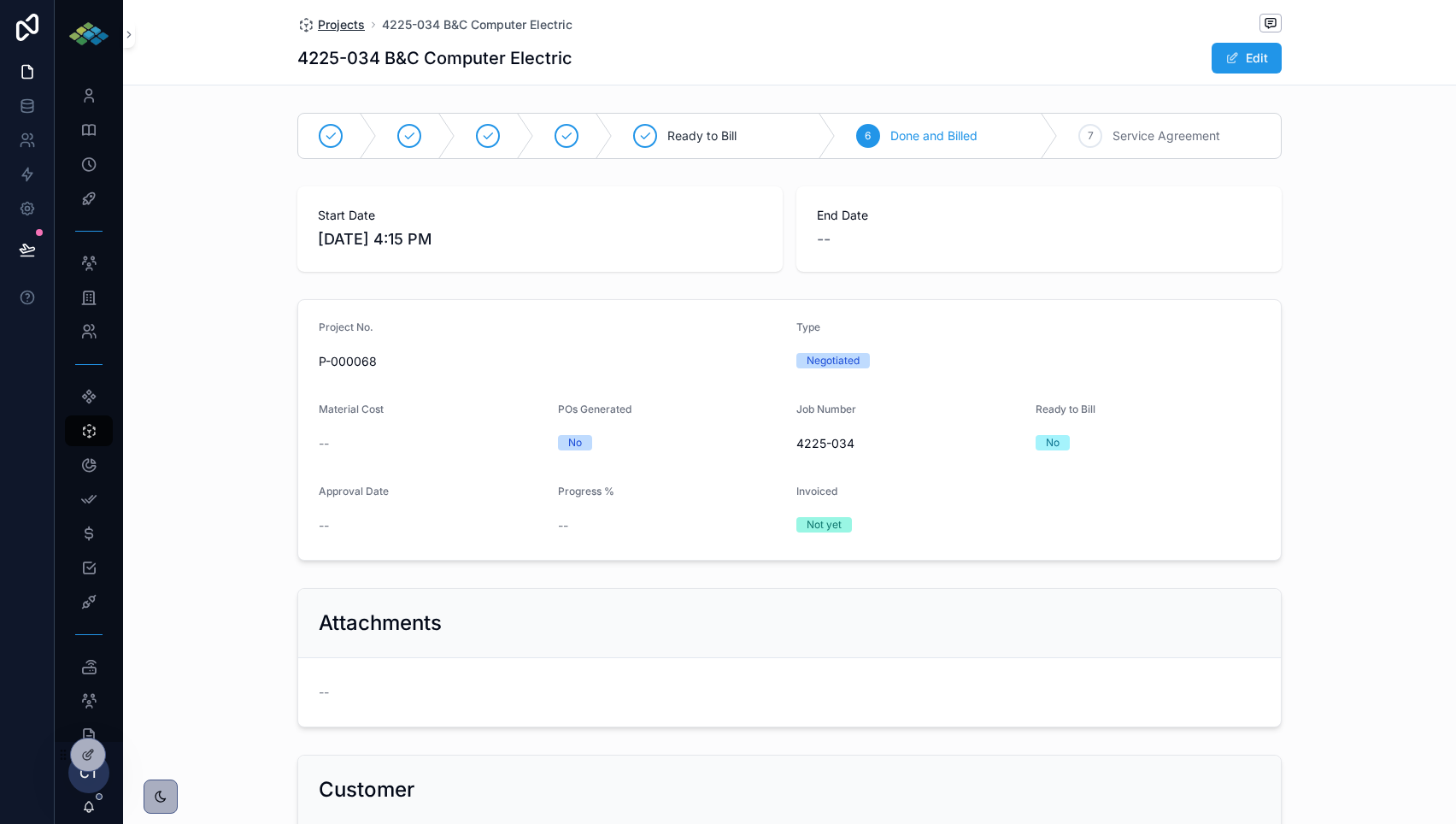
click at [347, 29] on span "Projects" at bounding box center [341, 24] width 47 height 17
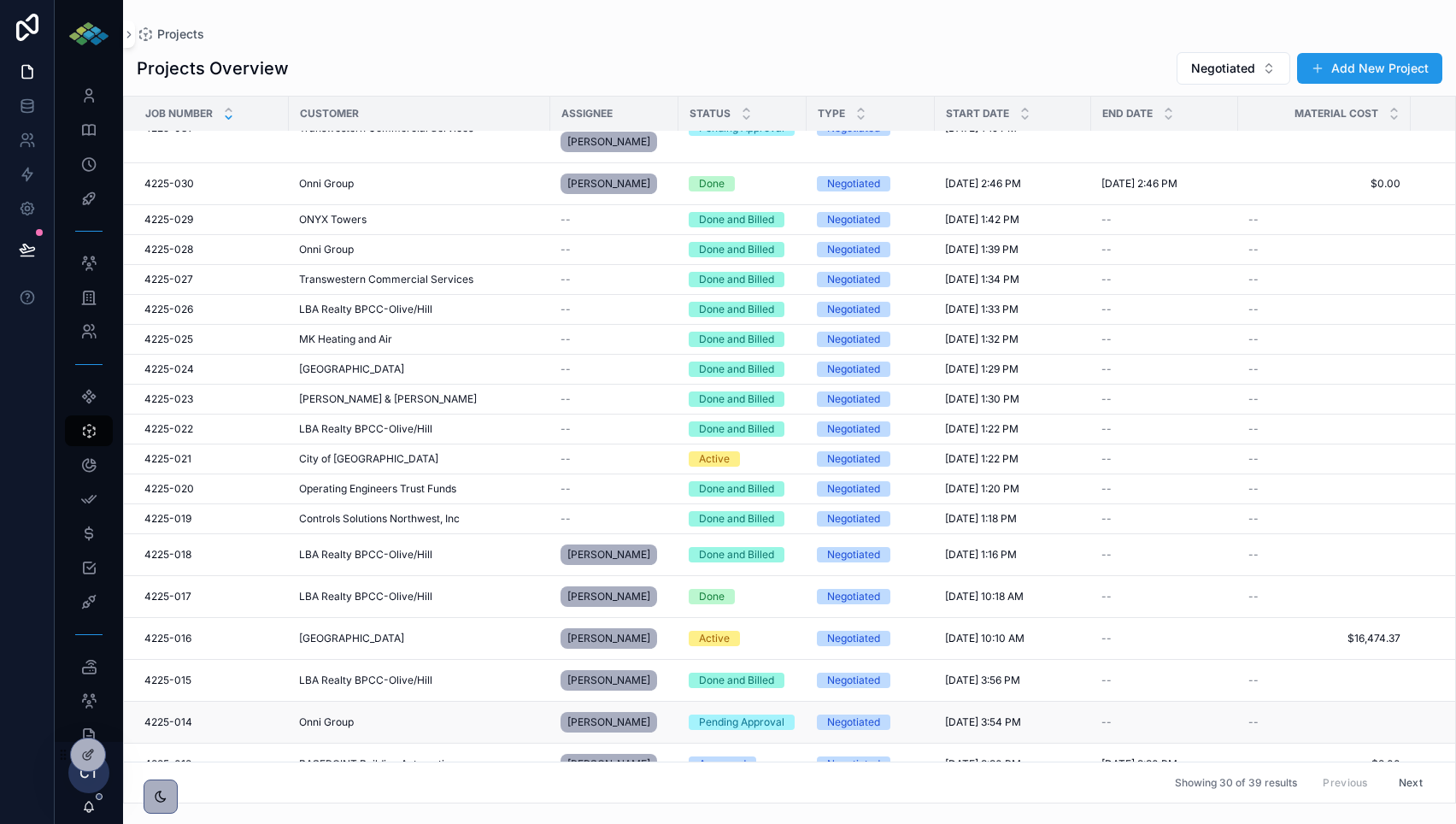
scroll to position [509, 0]
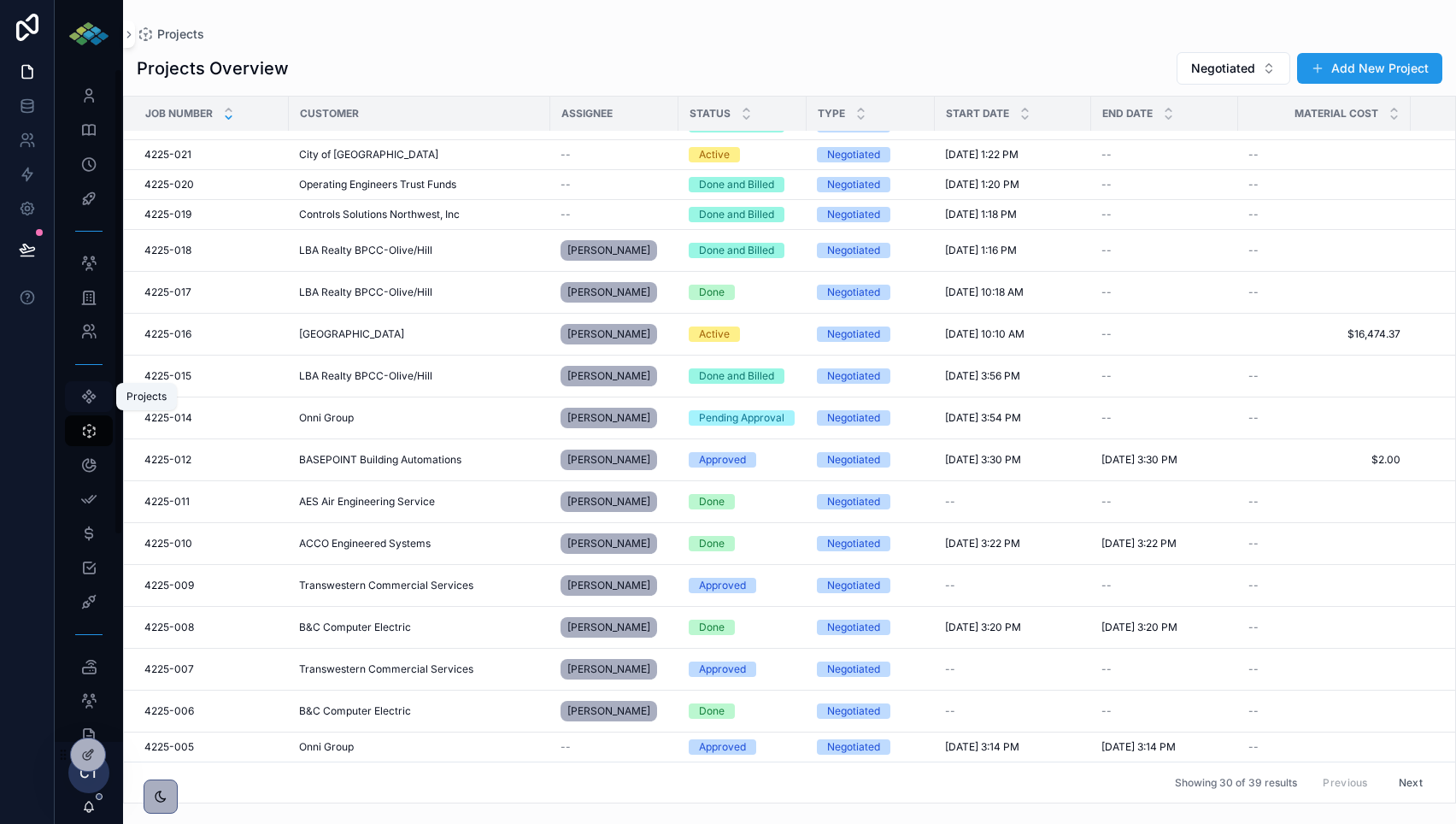
click at [103, 403] on link "Projects" at bounding box center [89, 397] width 48 height 31
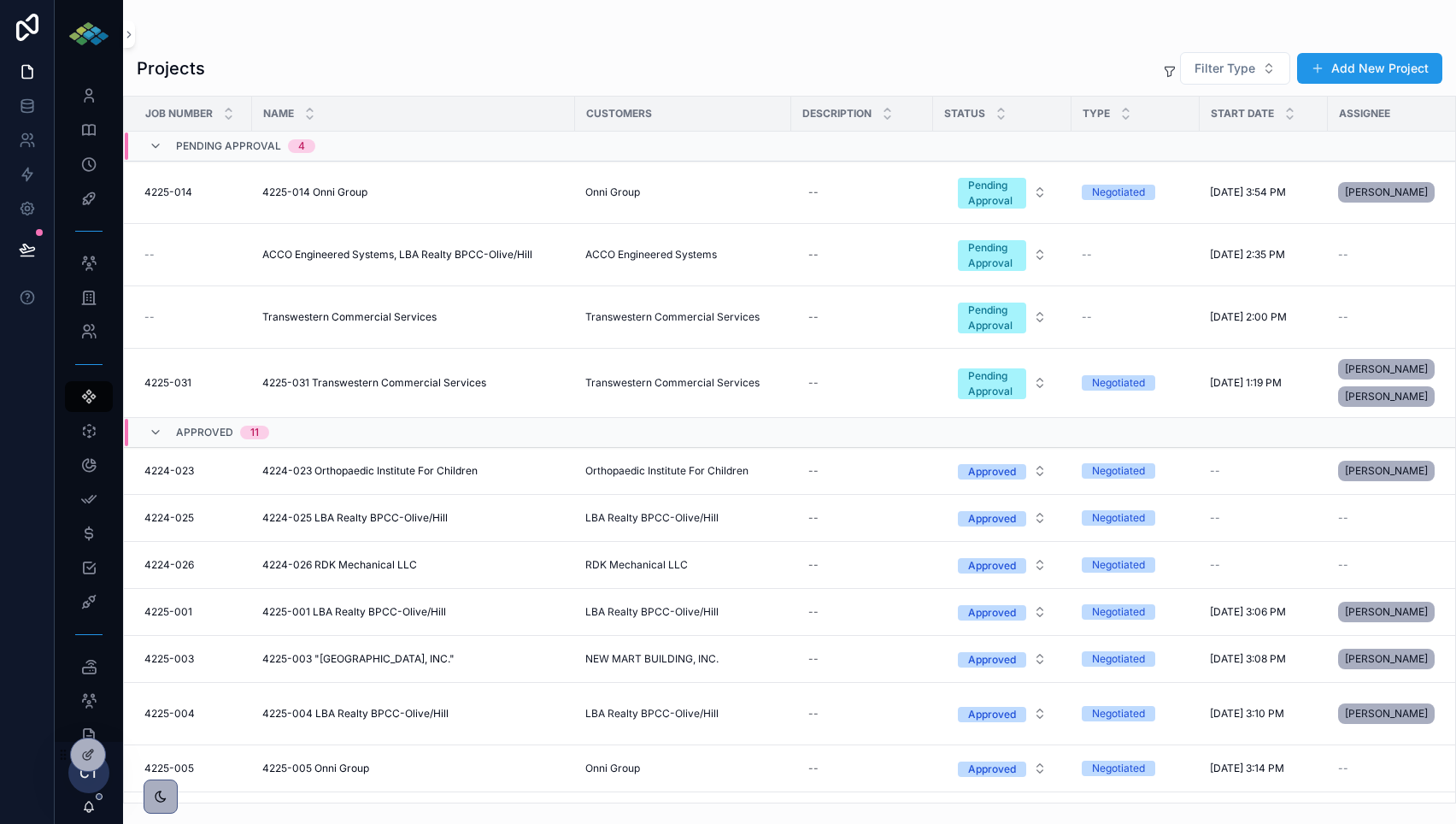
click at [511, 73] on div "Projects Filter Type Add New Project" at bounding box center [789, 68] width 1305 height 34
click at [86, 426] on icon "scrollable content" at bounding box center [88, 430] width 17 height 17
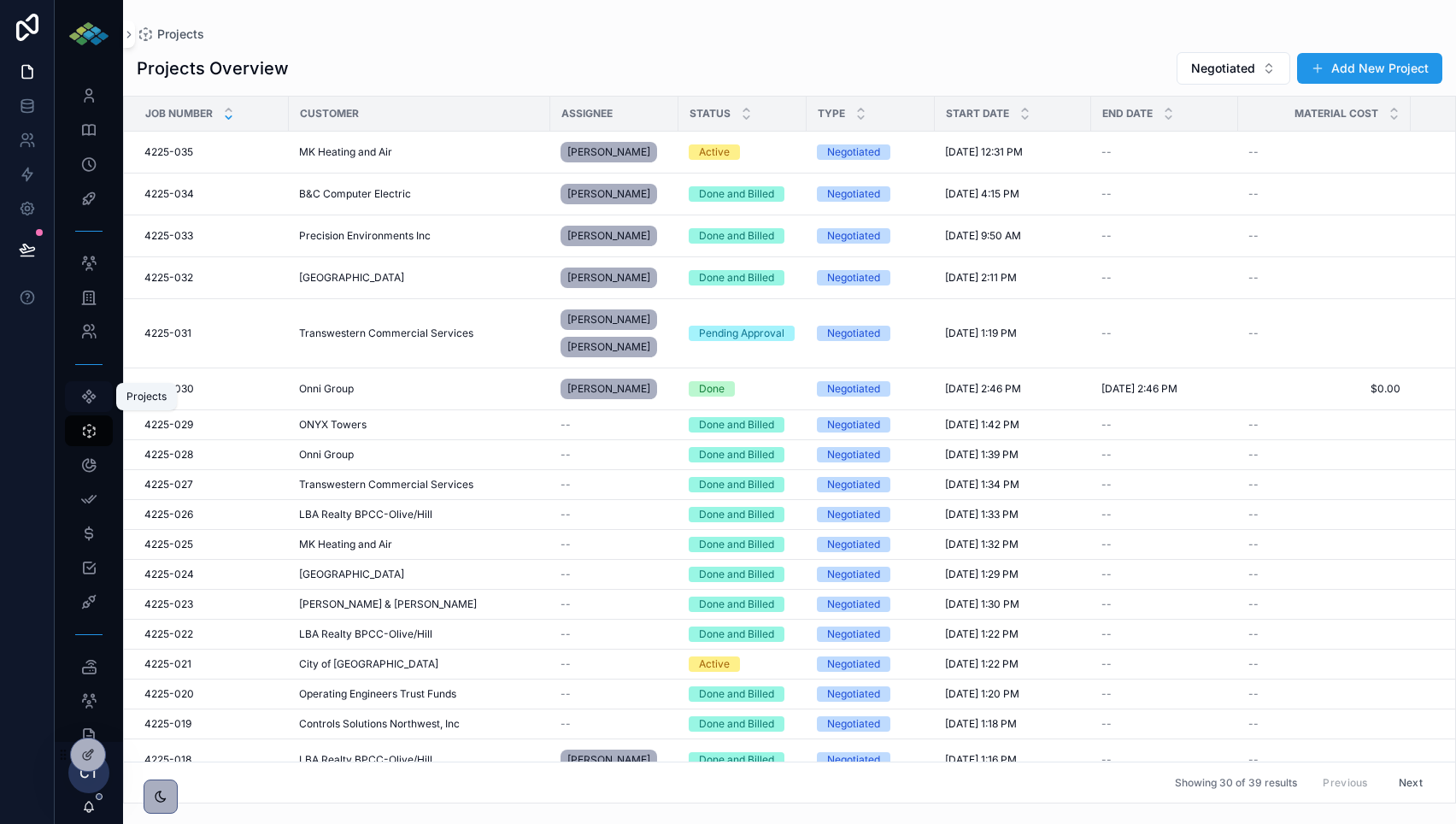
click at [96, 405] on icon "scrollable content" at bounding box center [88, 396] width 17 height 17
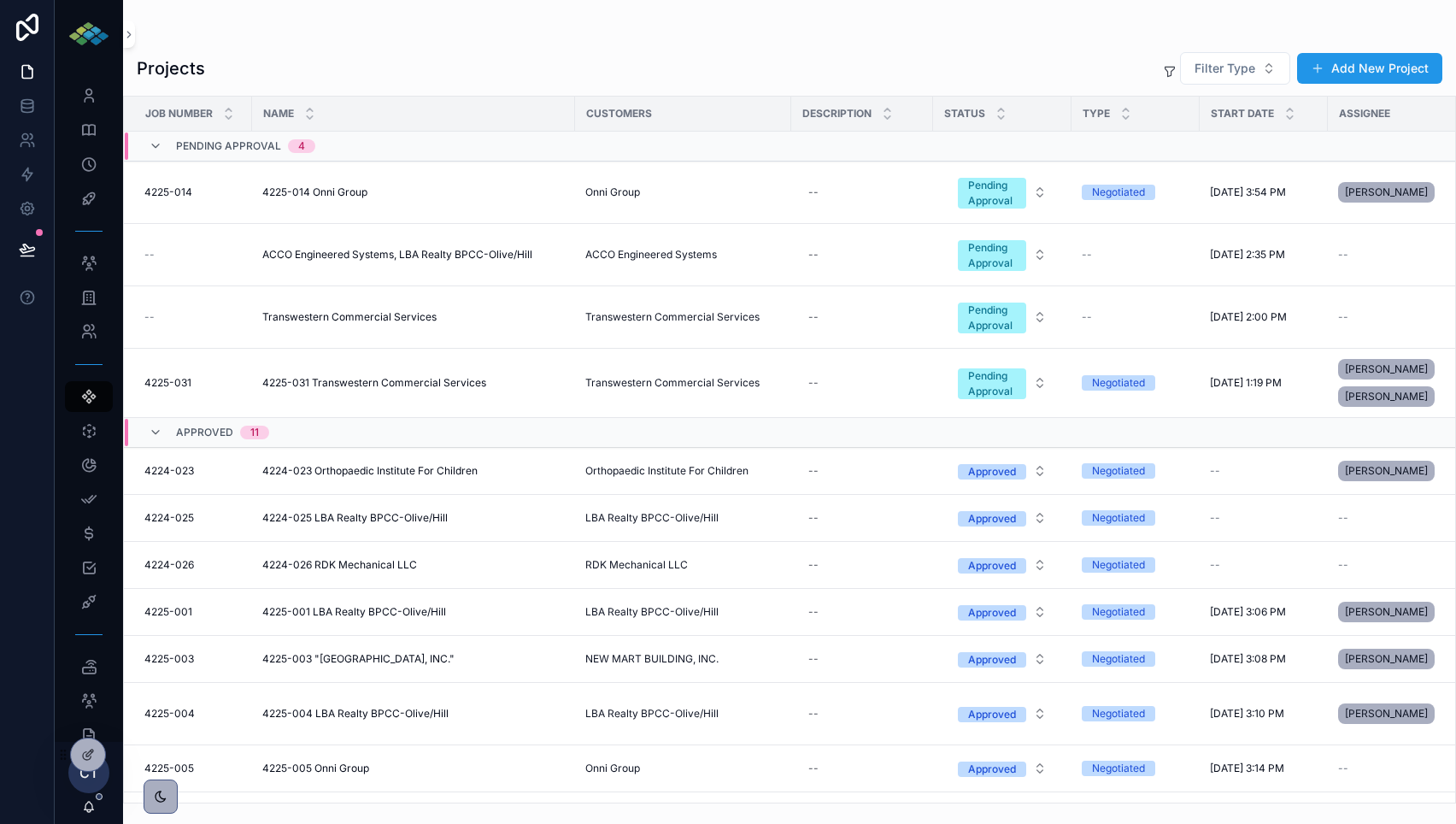
click at [671, 45] on div "Projects Filter Type Add New Project Job Number Name Customers Description Stat…" at bounding box center [789, 421] width 1333 height 762
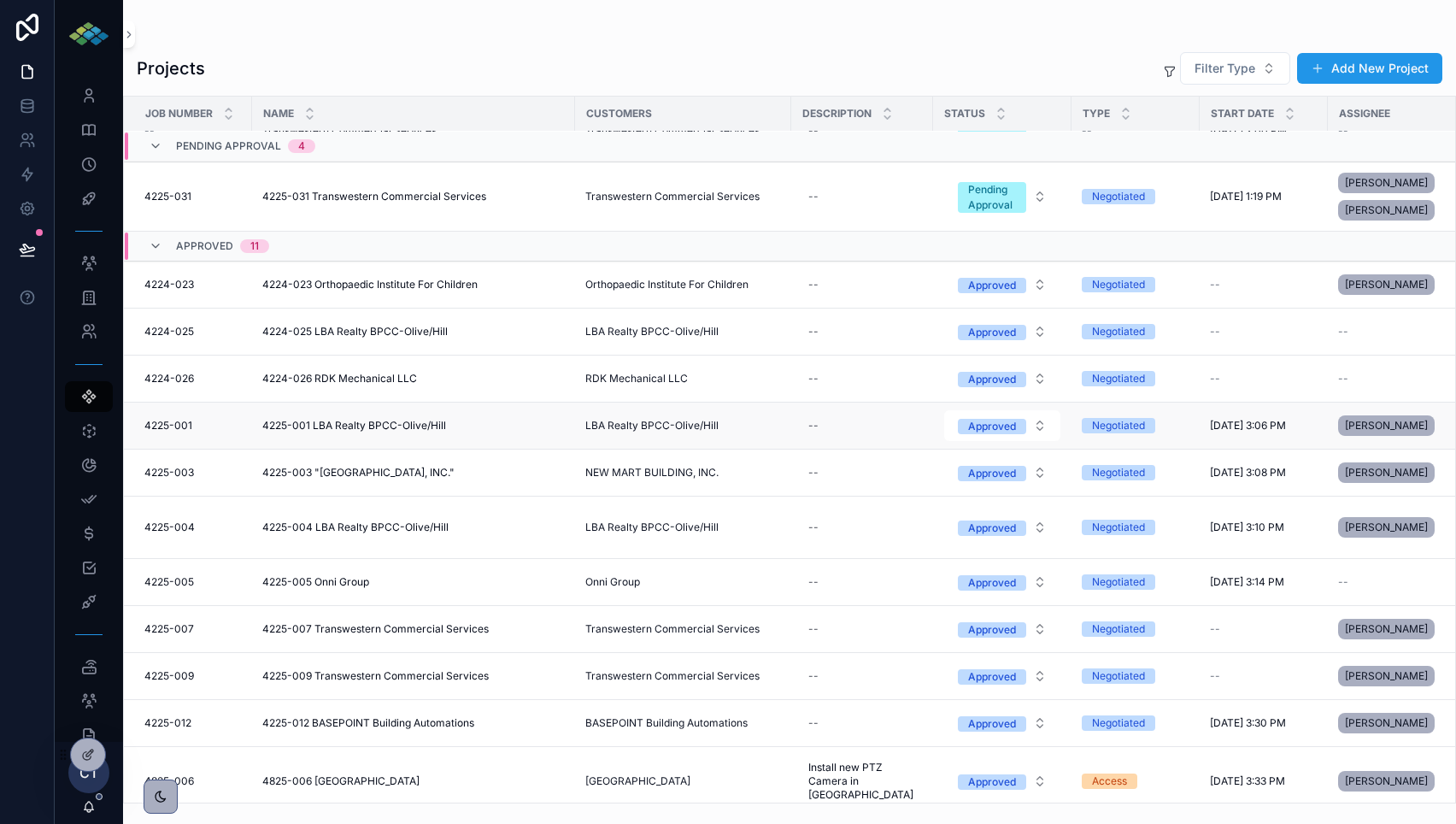
scroll to position [205, 0]
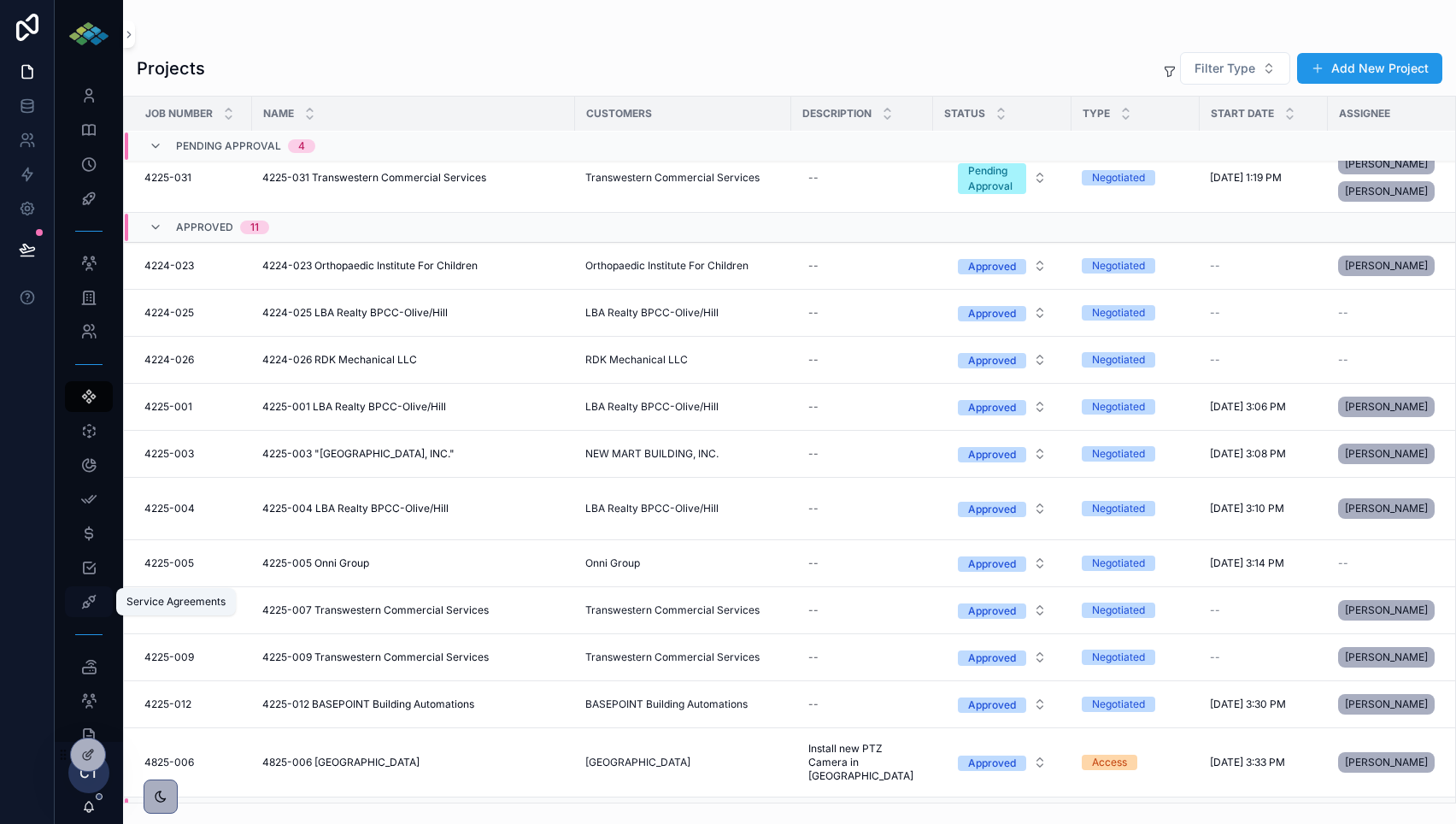
click at [89, 599] on icon "scrollable content" at bounding box center [88, 601] width 17 height 17
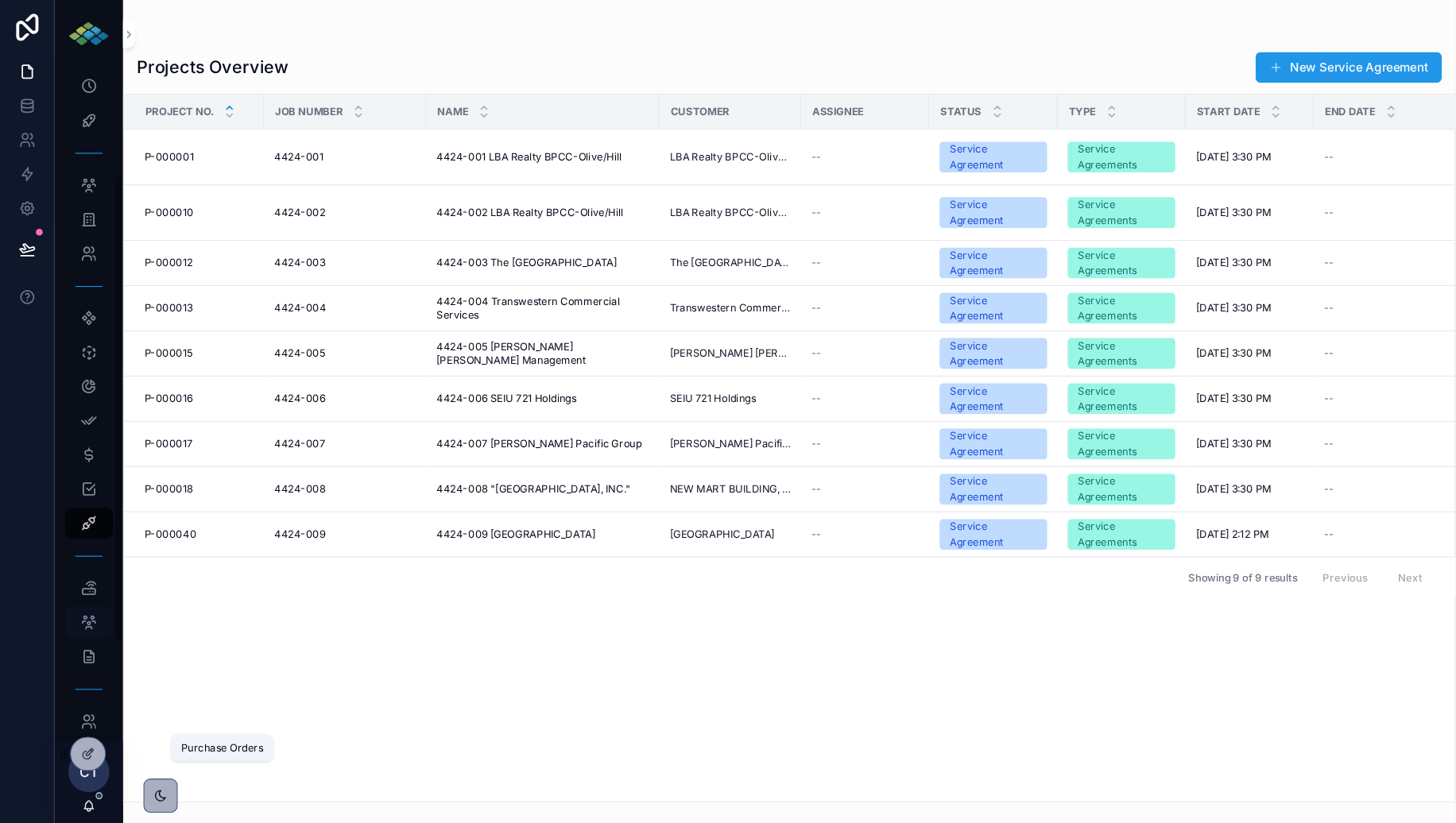
scroll to position [143, 0]
click at [80, 487] on div "Parts" at bounding box center [82, 477] width 25 height 25
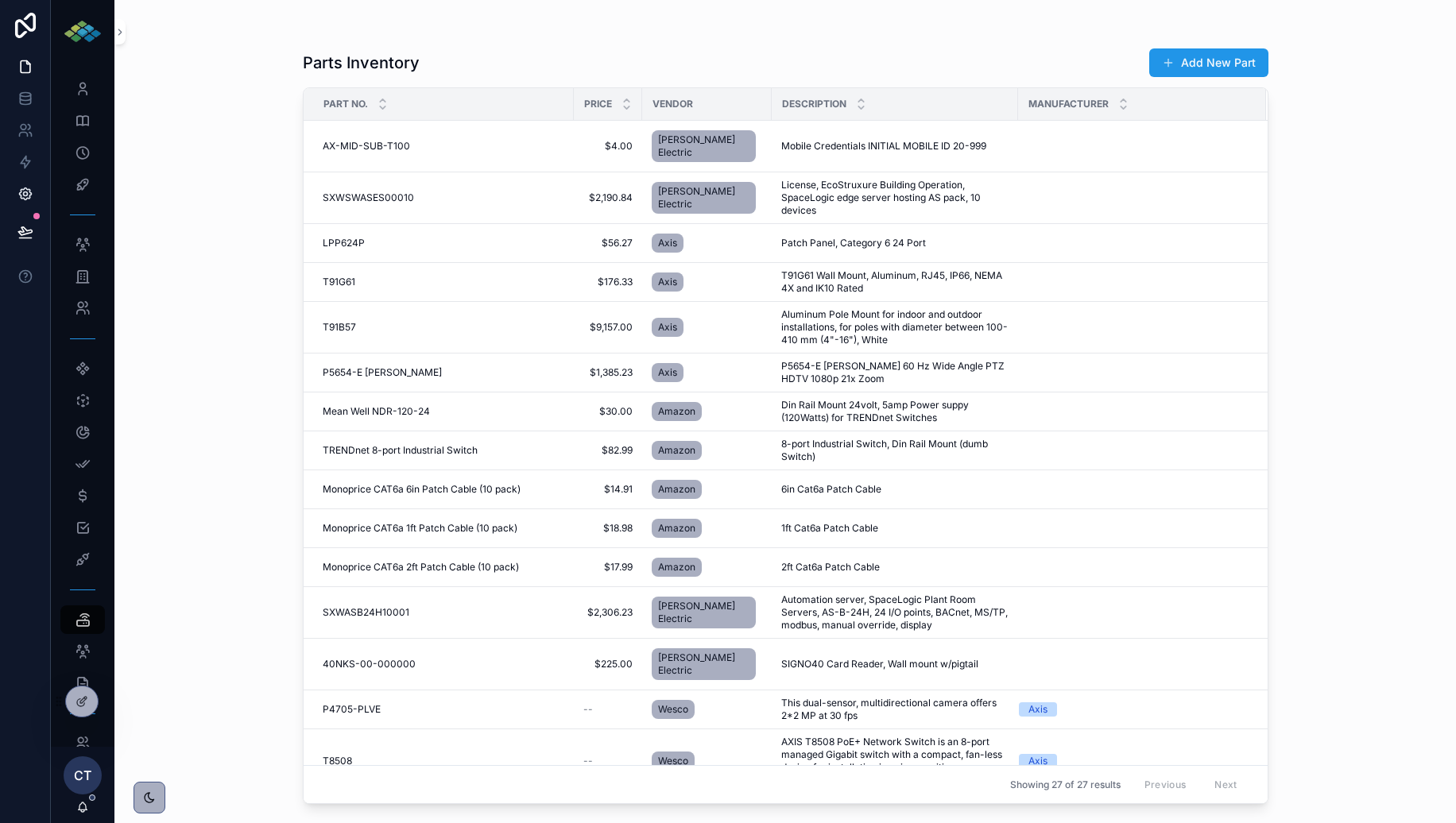
click at [1222, 61] on button "Add New Part" at bounding box center [1209, 62] width 119 height 29
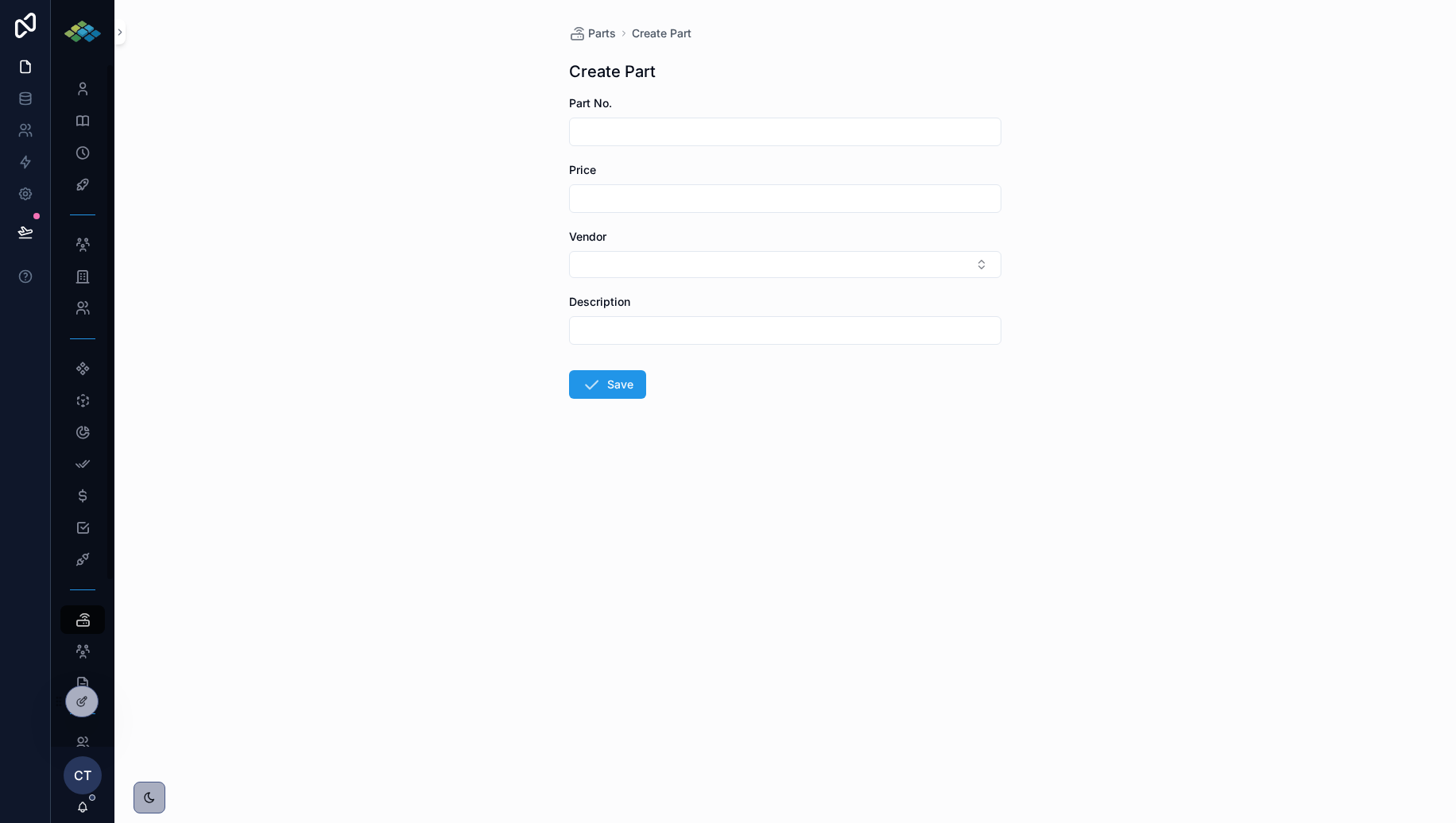
click at [682, 129] on input "text" at bounding box center [785, 132] width 431 height 22
type input "*******"
click at [628, 200] on input "text" at bounding box center [785, 199] width 431 height 22
type input "*******"
click at [883, 256] on button "Select Button" at bounding box center [785, 264] width 432 height 27
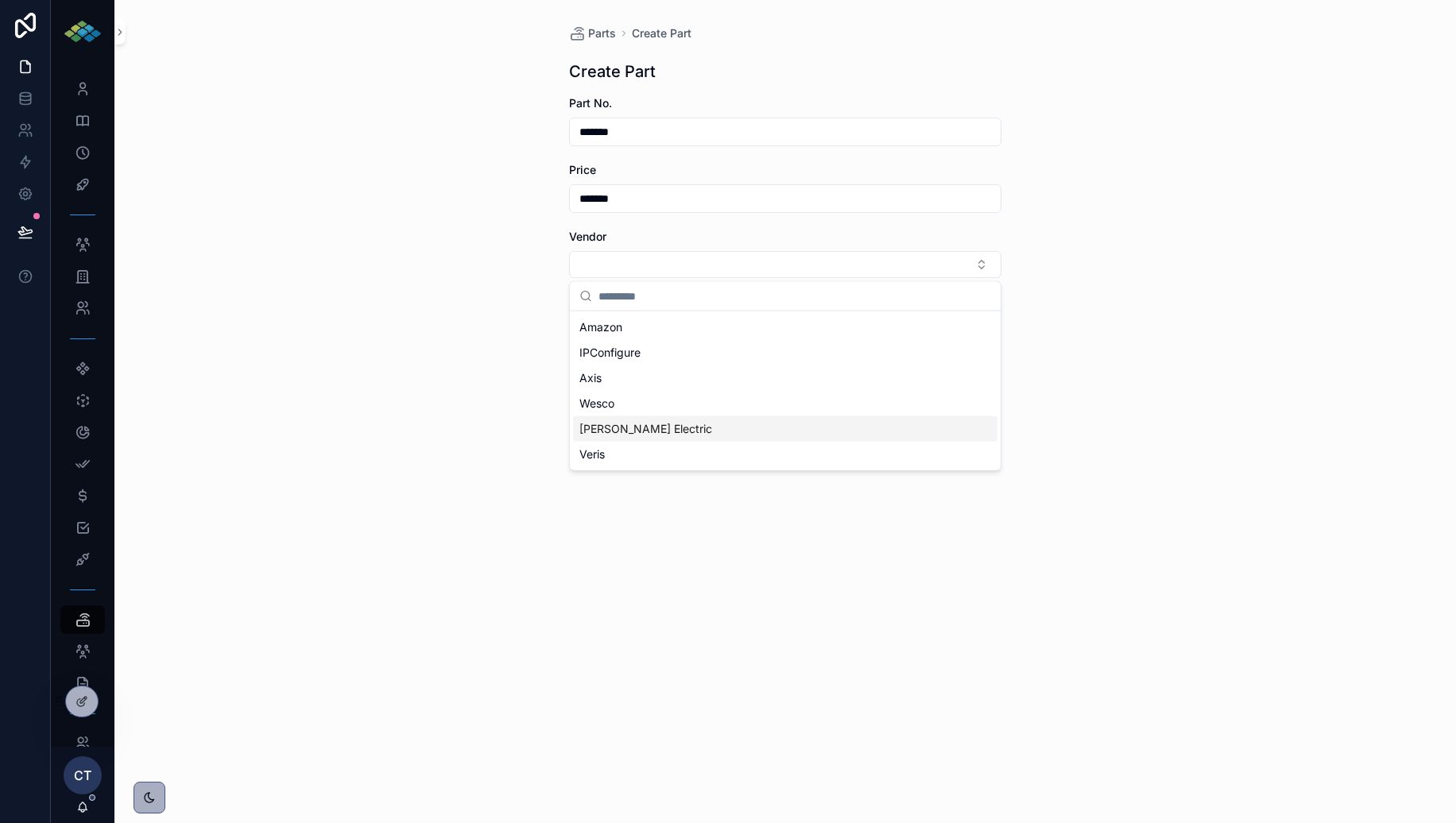
click at [438, 444] on div "Parts Create Part Create Part Part No. ******* Price ******* Vendor Description…" at bounding box center [785, 412] width 1342 height 823
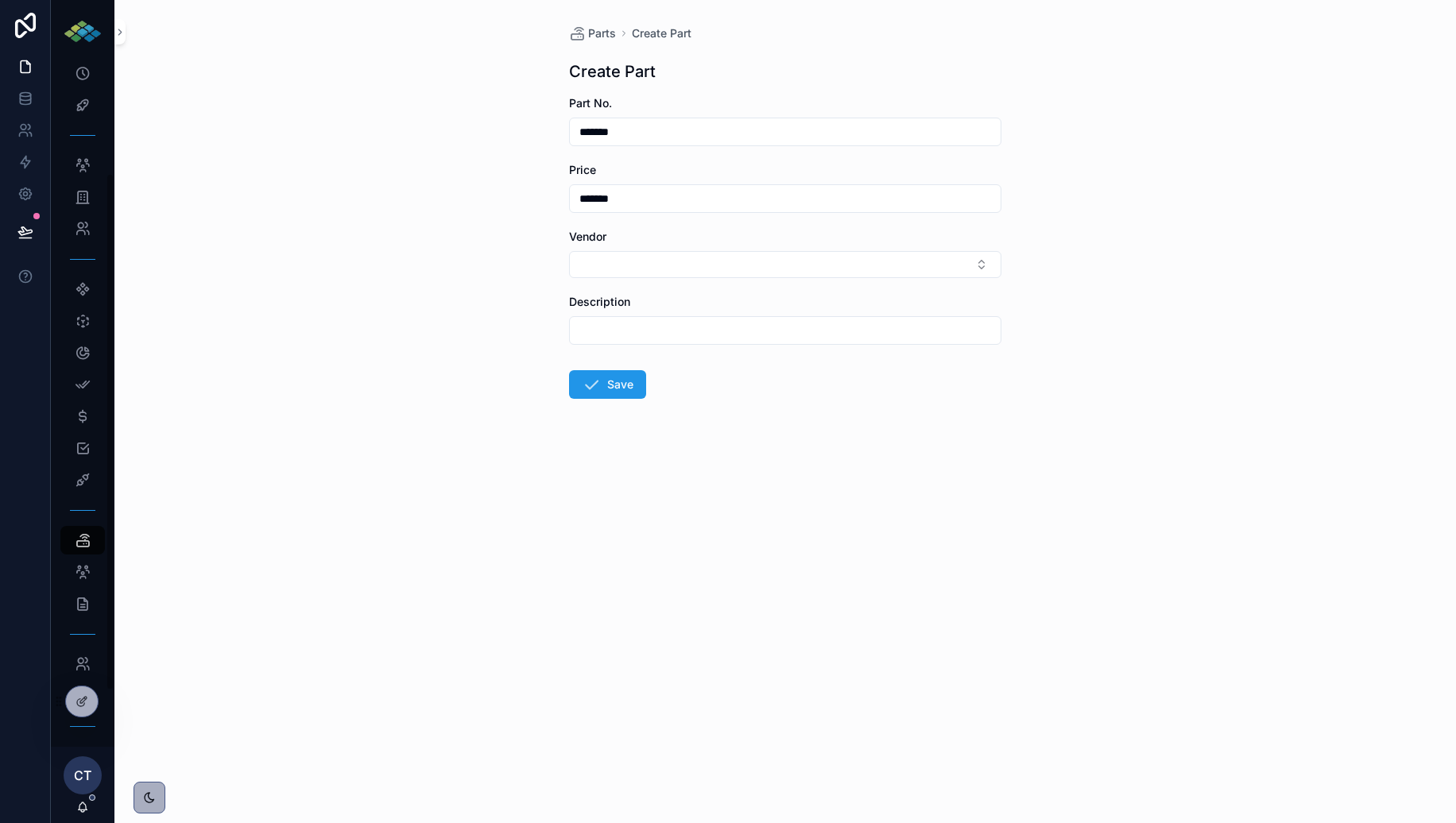
scroll to position [145, 0]
click at [636, 333] on input "text" at bounding box center [785, 331] width 431 height 22
click at [646, 310] on div "Description" at bounding box center [785, 320] width 432 height 51
click at [636, 326] on input "text" at bounding box center [785, 331] width 431 height 22
paste input "**********"
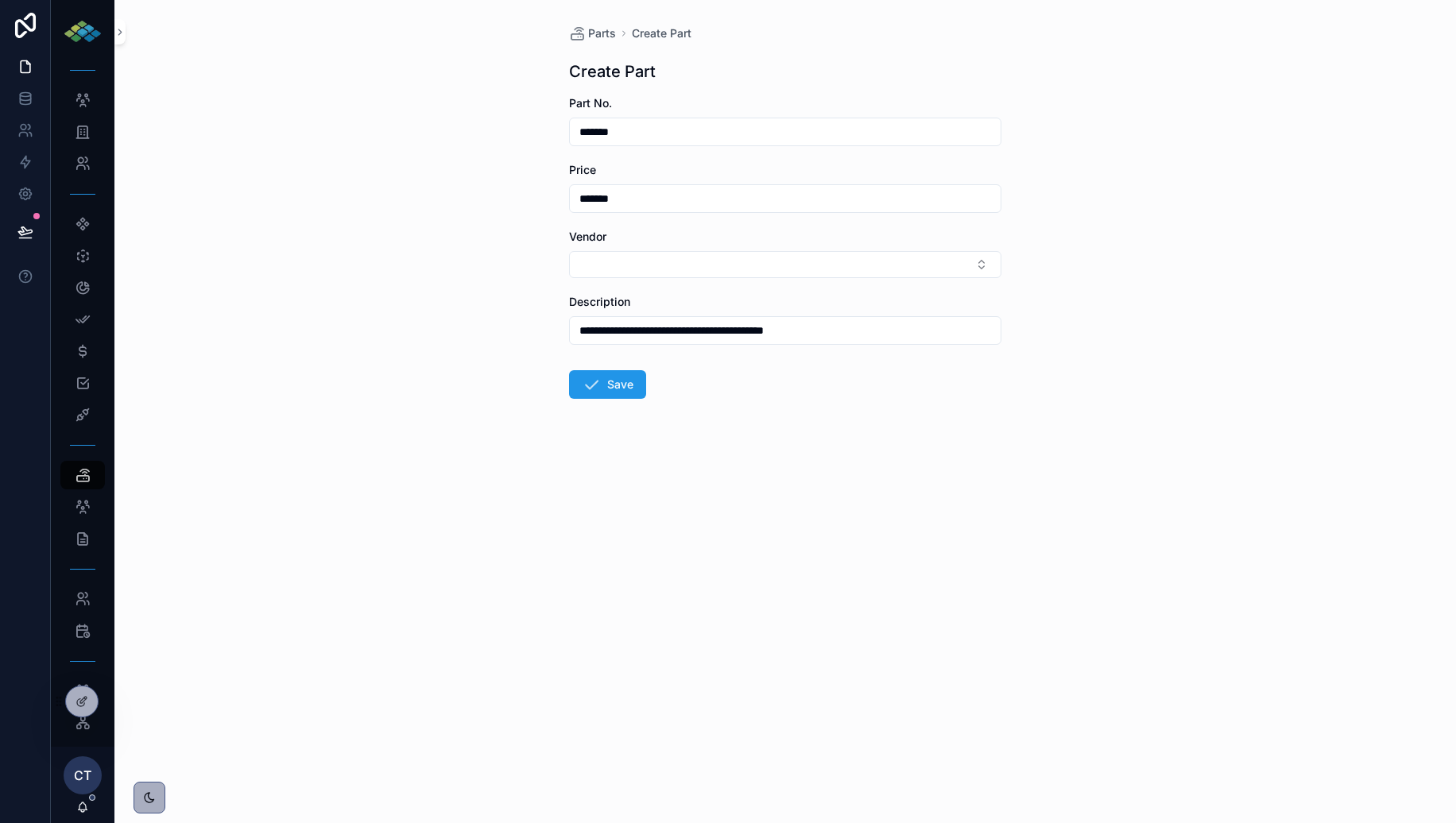
type input "**********"
click at [608, 402] on form "**********" at bounding box center [785, 298] width 432 height 405
click at [612, 393] on button "Save" at bounding box center [608, 385] width 77 height 29
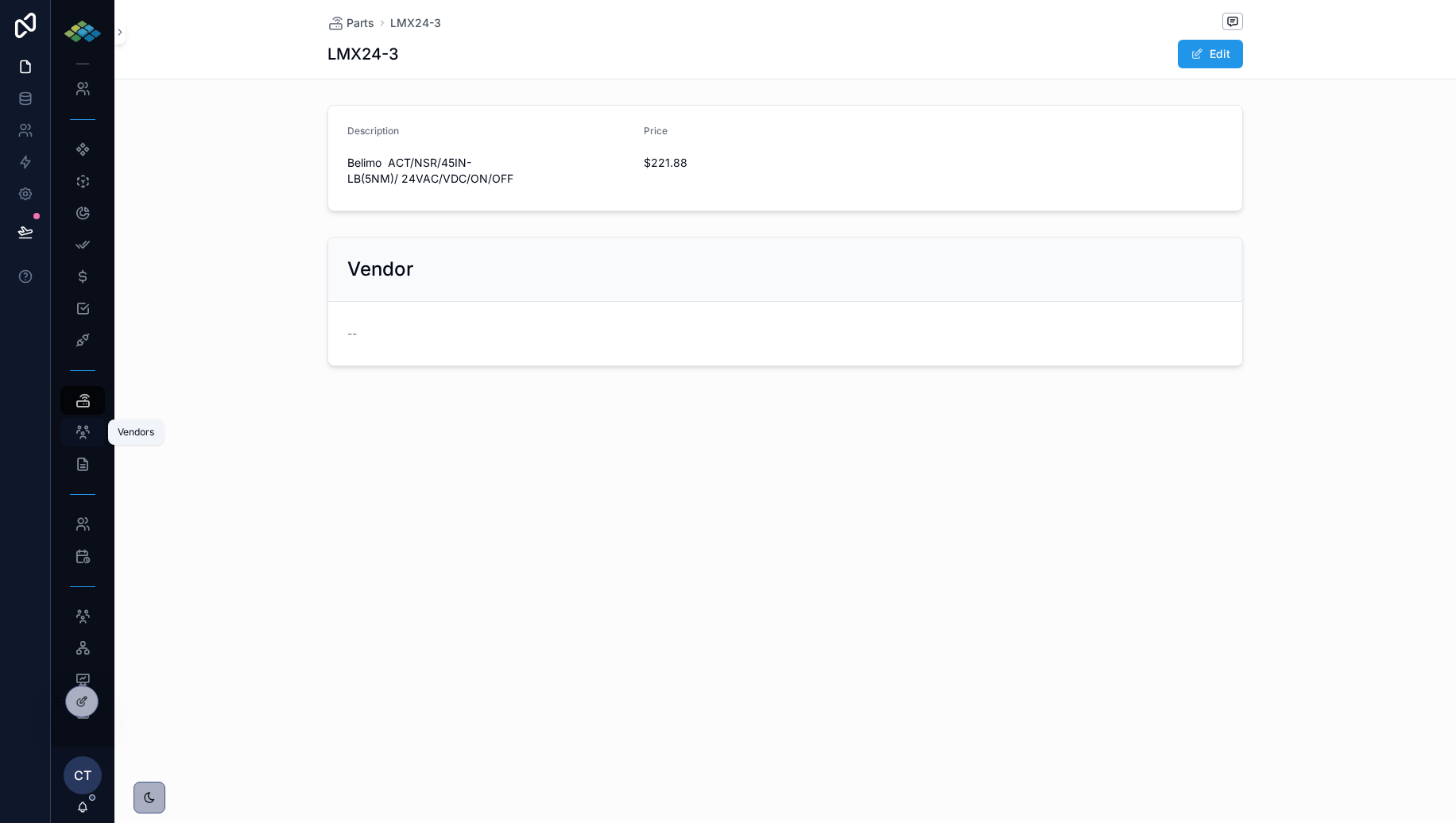
click at [78, 432] on icon "scrollable content" at bounding box center [82, 432] width 16 height 16
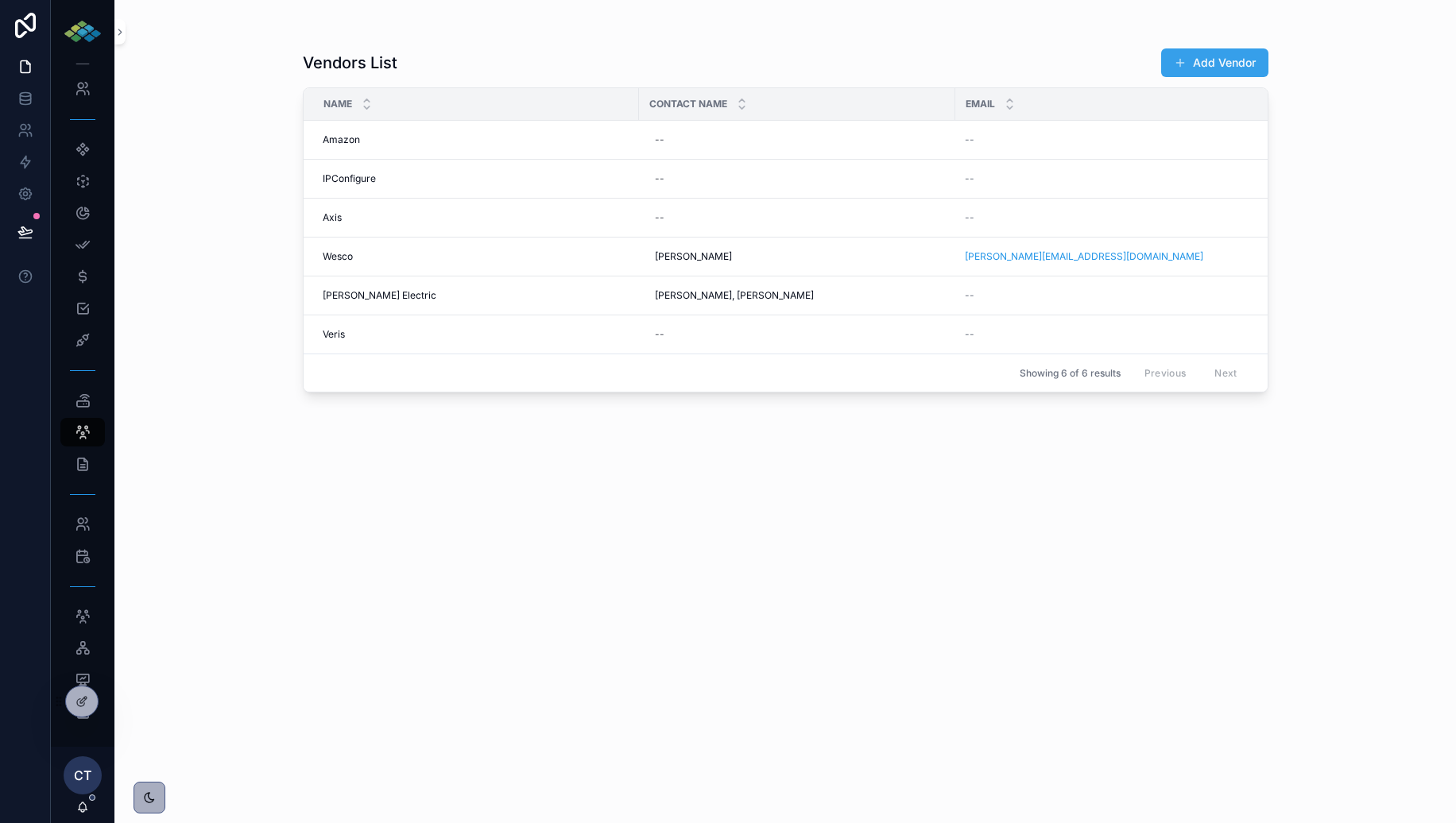
click at [1258, 74] on button "Add Vendor" at bounding box center [1214, 62] width 107 height 29
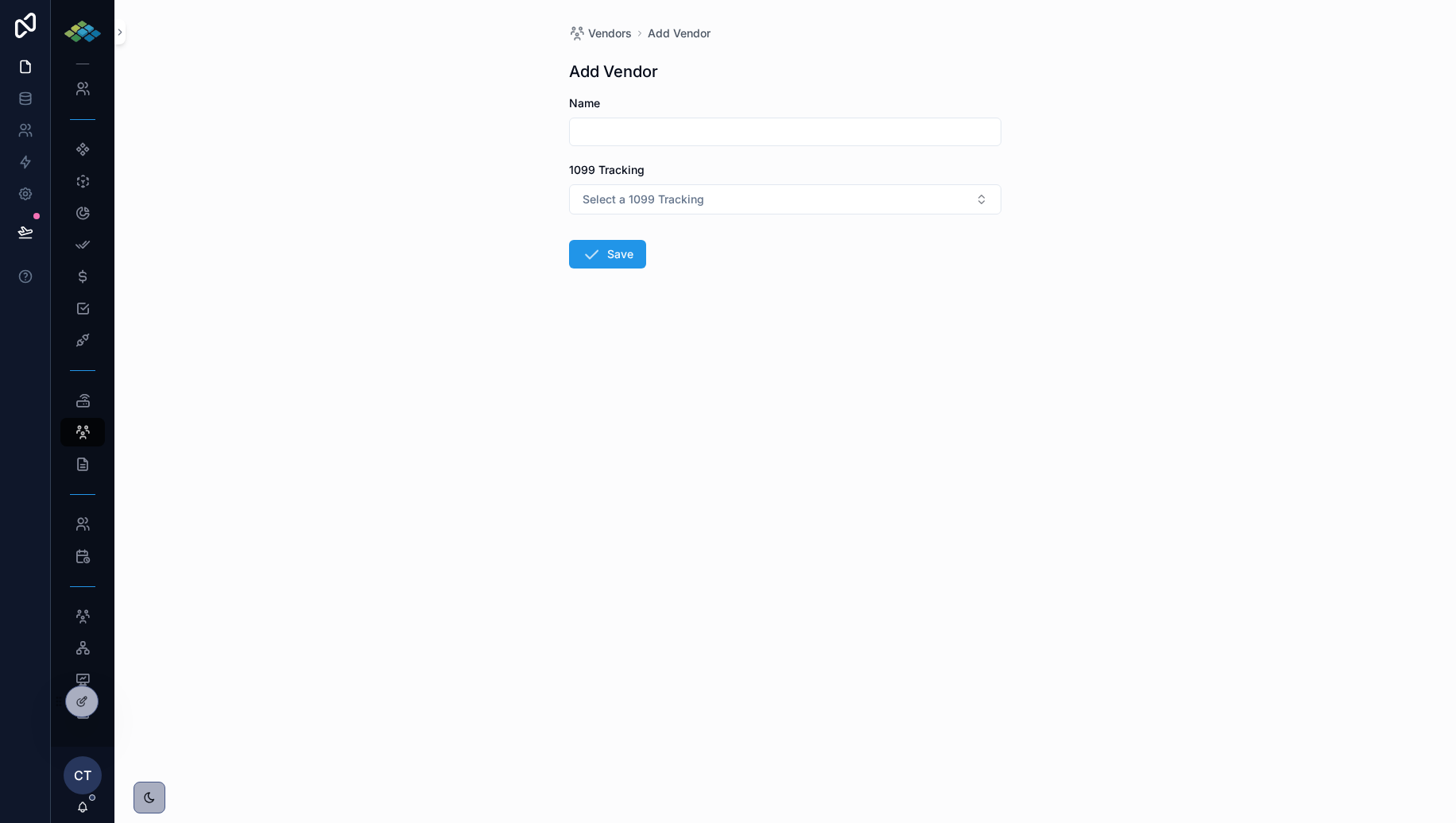
click at [702, 143] on div at bounding box center [785, 132] width 432 height 29
click at [713, 135] on input "text" at bounding box center [785, 132] width 431 height 22
type input "****"
click at [631, 263] on button "Save" at bounding box center [608, 254] width 77 height 29
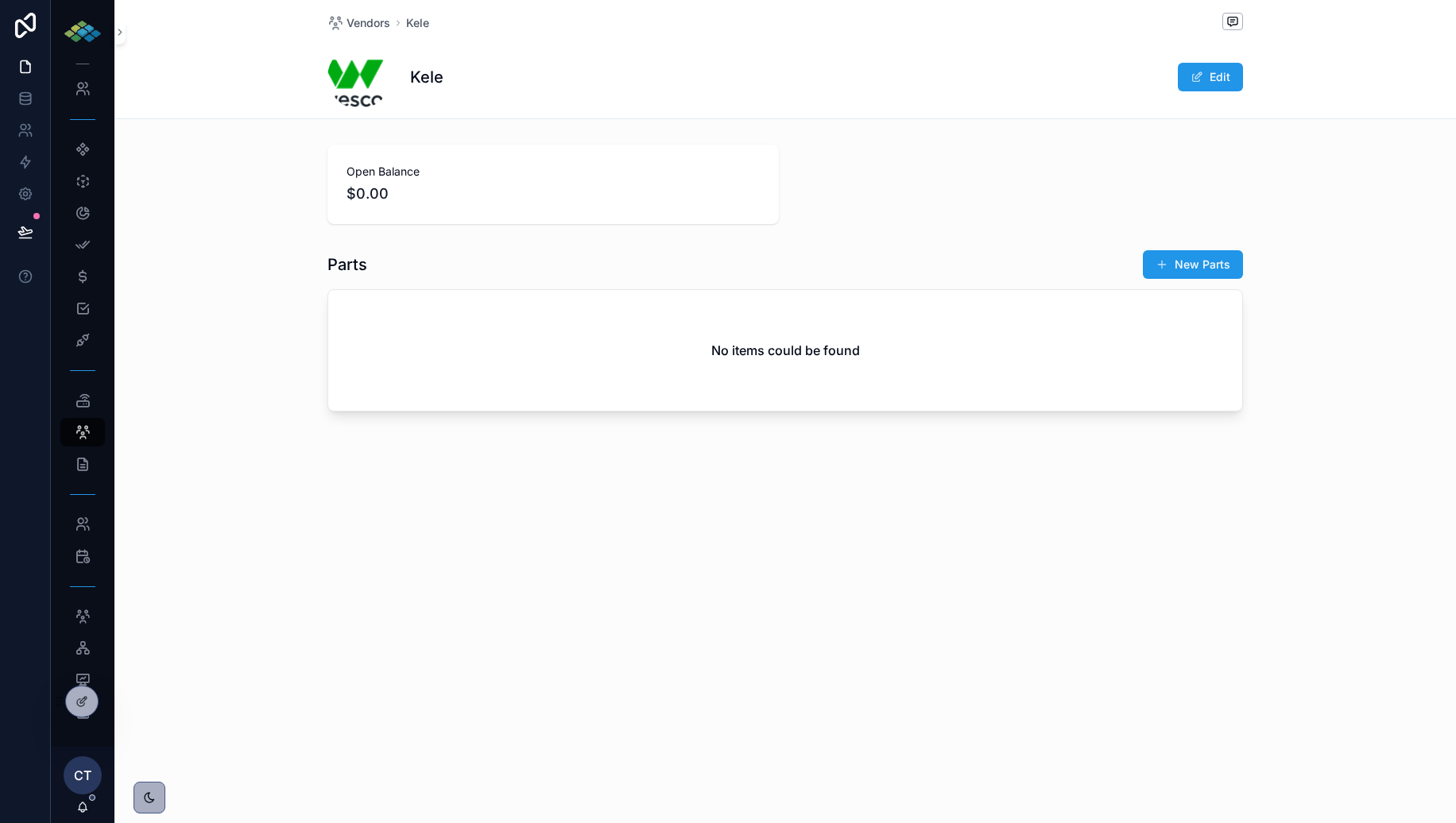
click at [438, 574] on div "Vendors Kele Kele Edit Open Balance $0.00 Parts New Parts No items could be fou…" at bounding box center [785, 412] width 1342 height 823
click at [95, 398] on div "Parts" at bounding box center [82, 400] width 25 height 25
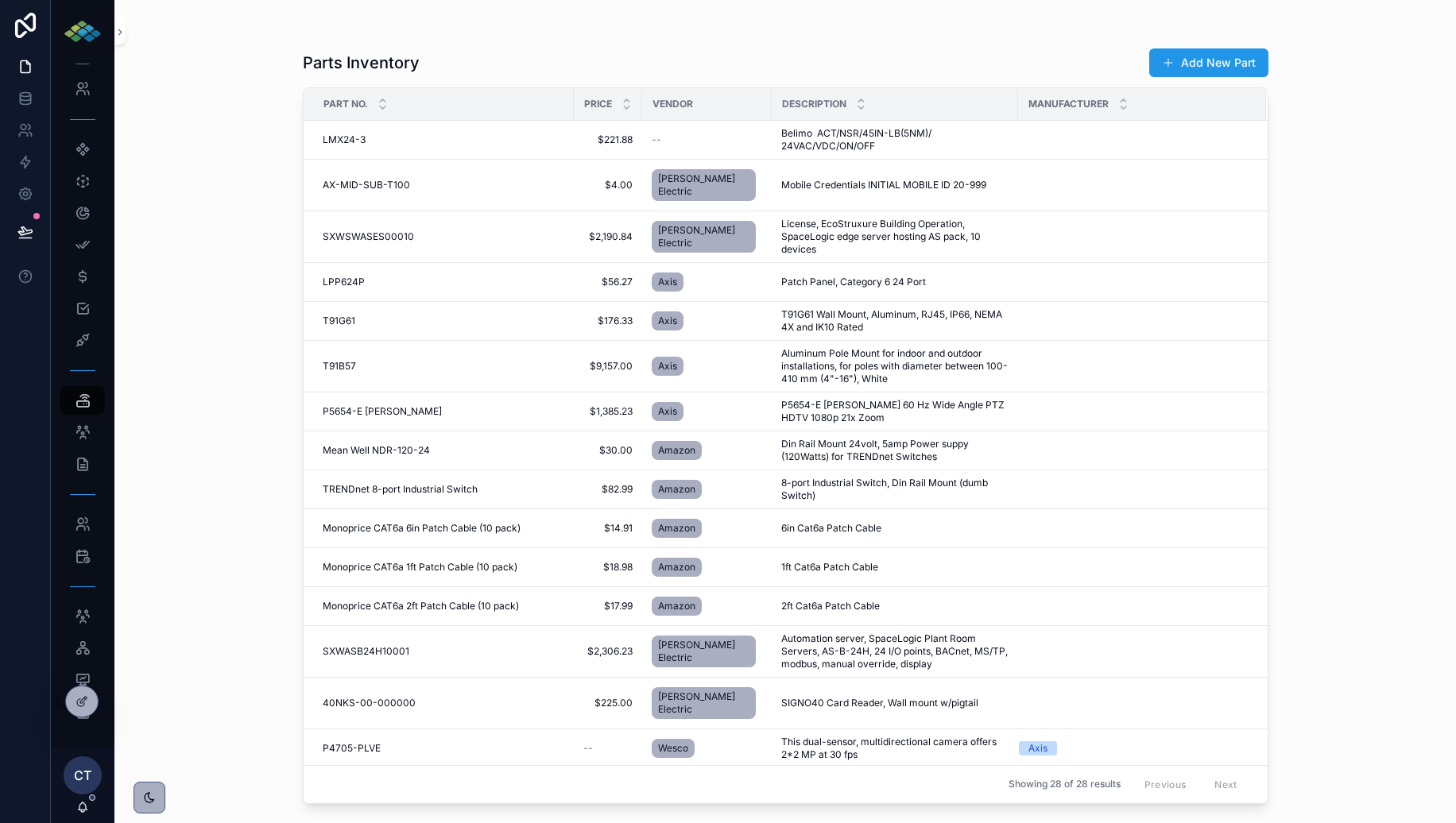
click at [538, 150] on td "LMX24-3 LMX24-3" at bounding box center [439, 140] width 270 height 39
click at [1022, 125] on td at bounding box center [1142, 140] width 248 height 39
click at [926, 143] on span "Belimo ACT/NSR/45IN-LB(5NM)/ 24VAC/VDC/ON/OFF" at bounding box center [895, 139] width 228 height 25
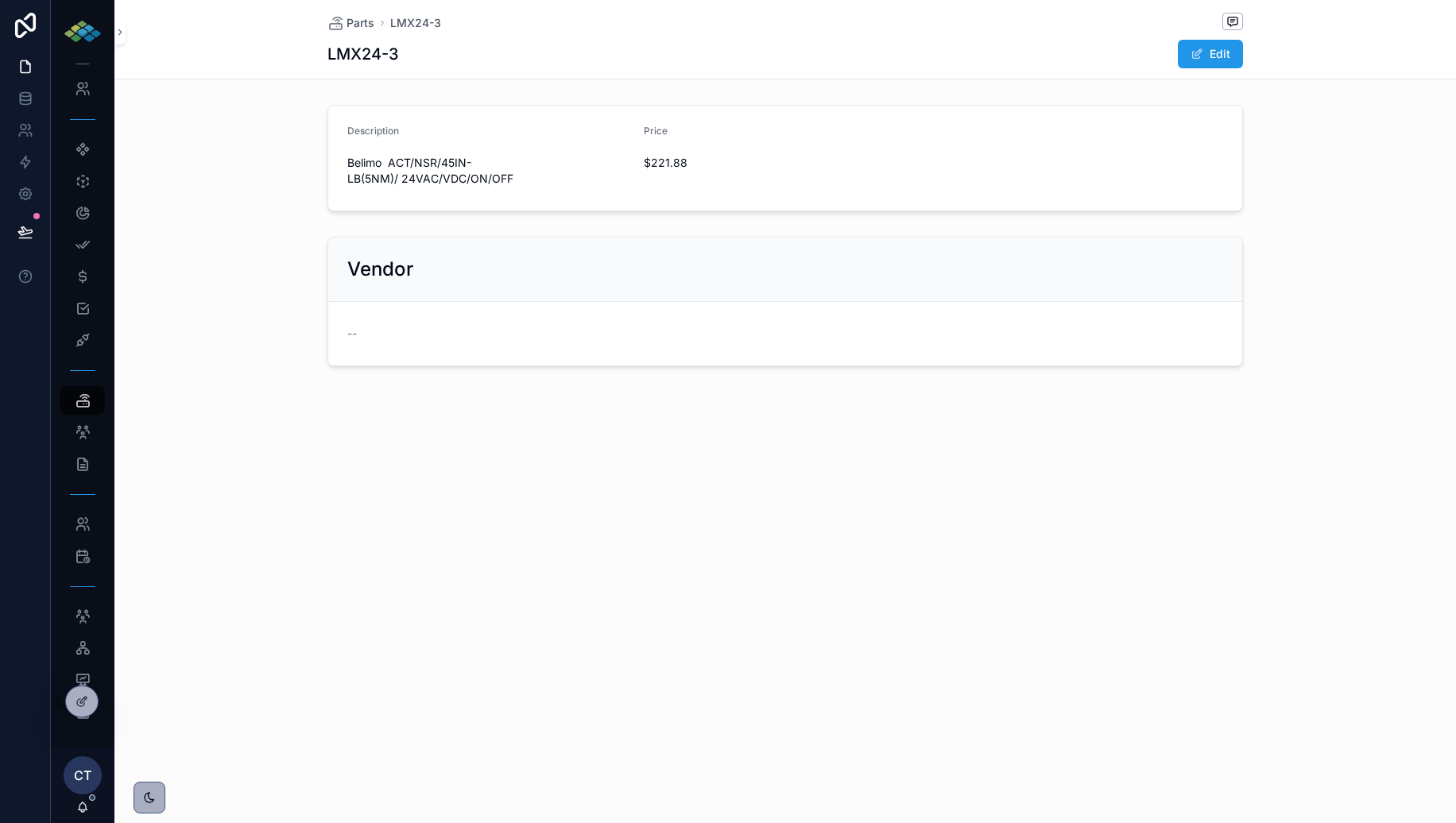
click at [926, 143] on form "Description Belimo ACT/NSR/45IN-LB(5NM)/ 24VAC/VDC/ON/OFF Price $221.88" at bounding box center [785, 158] width 914 height 105
click at [1217, 56] on button "Edit" at bounding box center [1211, 54] width 65 height 29
click at [520, 329] on button "Select Button" at bounding box center [453, 321] width 210 height 27
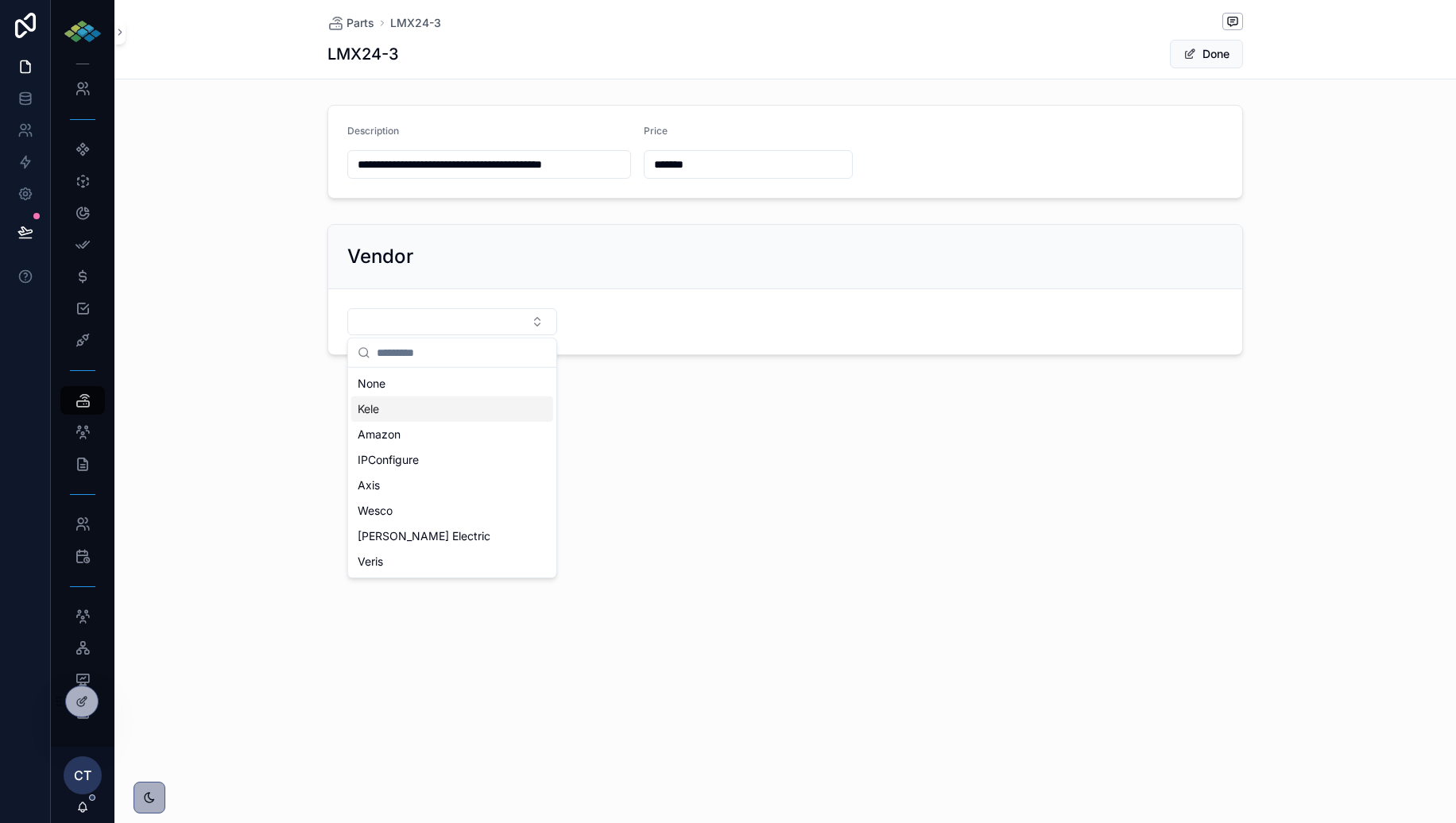
click at [432, 407] on div "Kele" at bounding box center [452, 409] width 202 height 25
click at [242, 145] on div "**********" at bounding box center [785, 151] width 1342 height 107
click at [1212, 56] on button "Done" at bounding box center [1206, 54] width 73 height 29
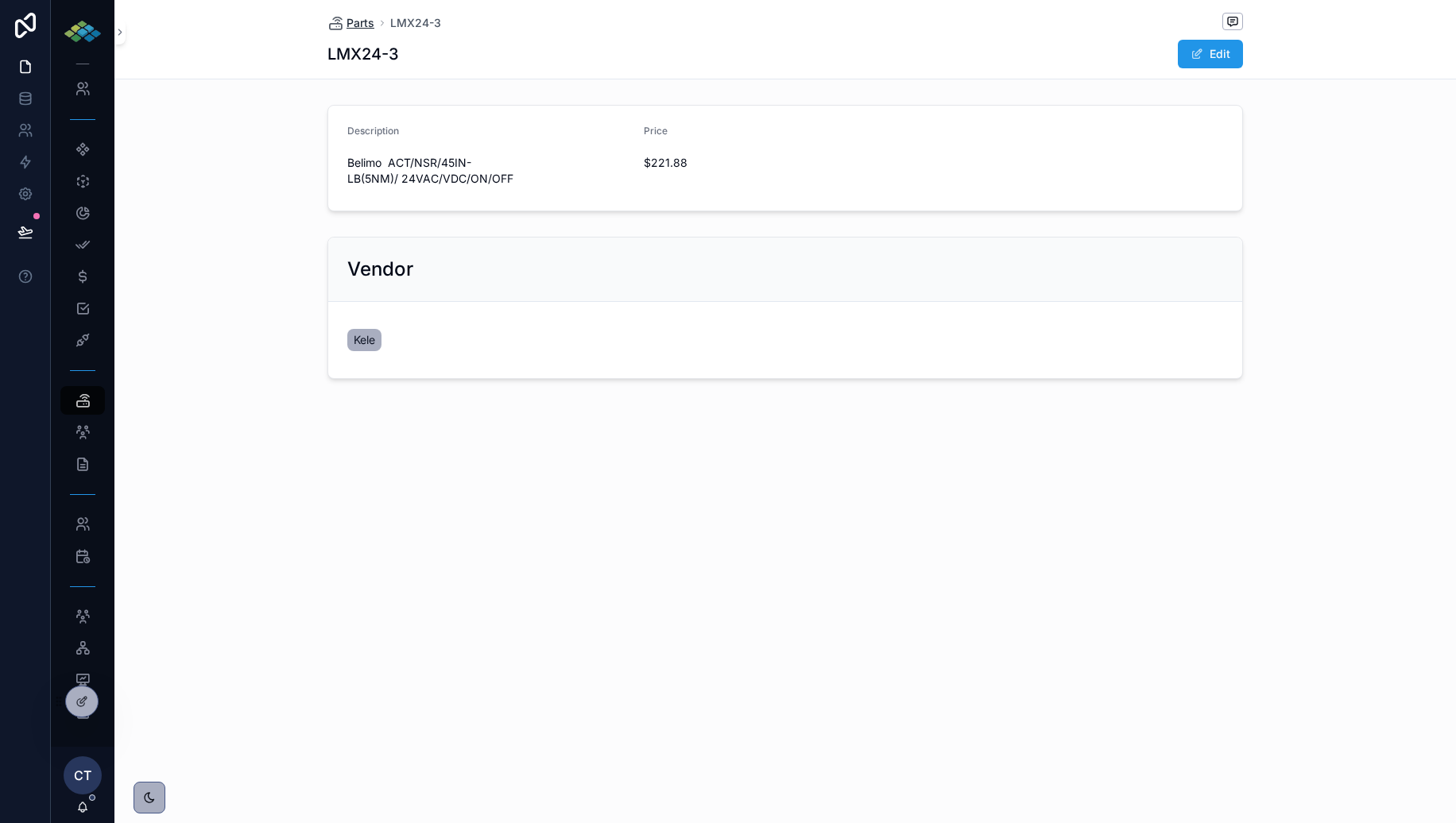
click at [367, 17] on span "Parts" at bounding box center [361, 22] width 28 height 16
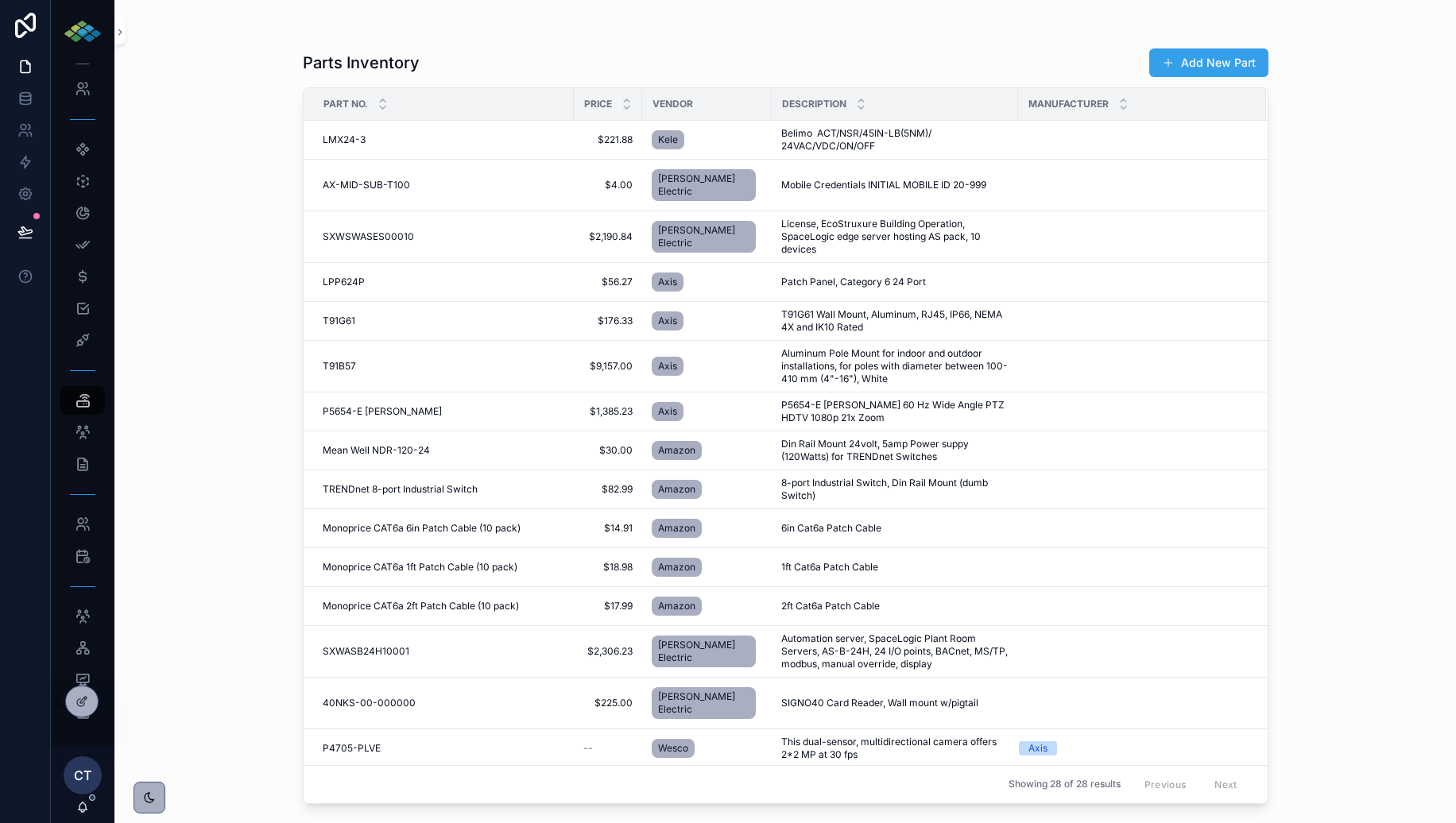
click at [1181, 52] on button "Add New Part" at bounding box center [1209, 62] width 119 height 29
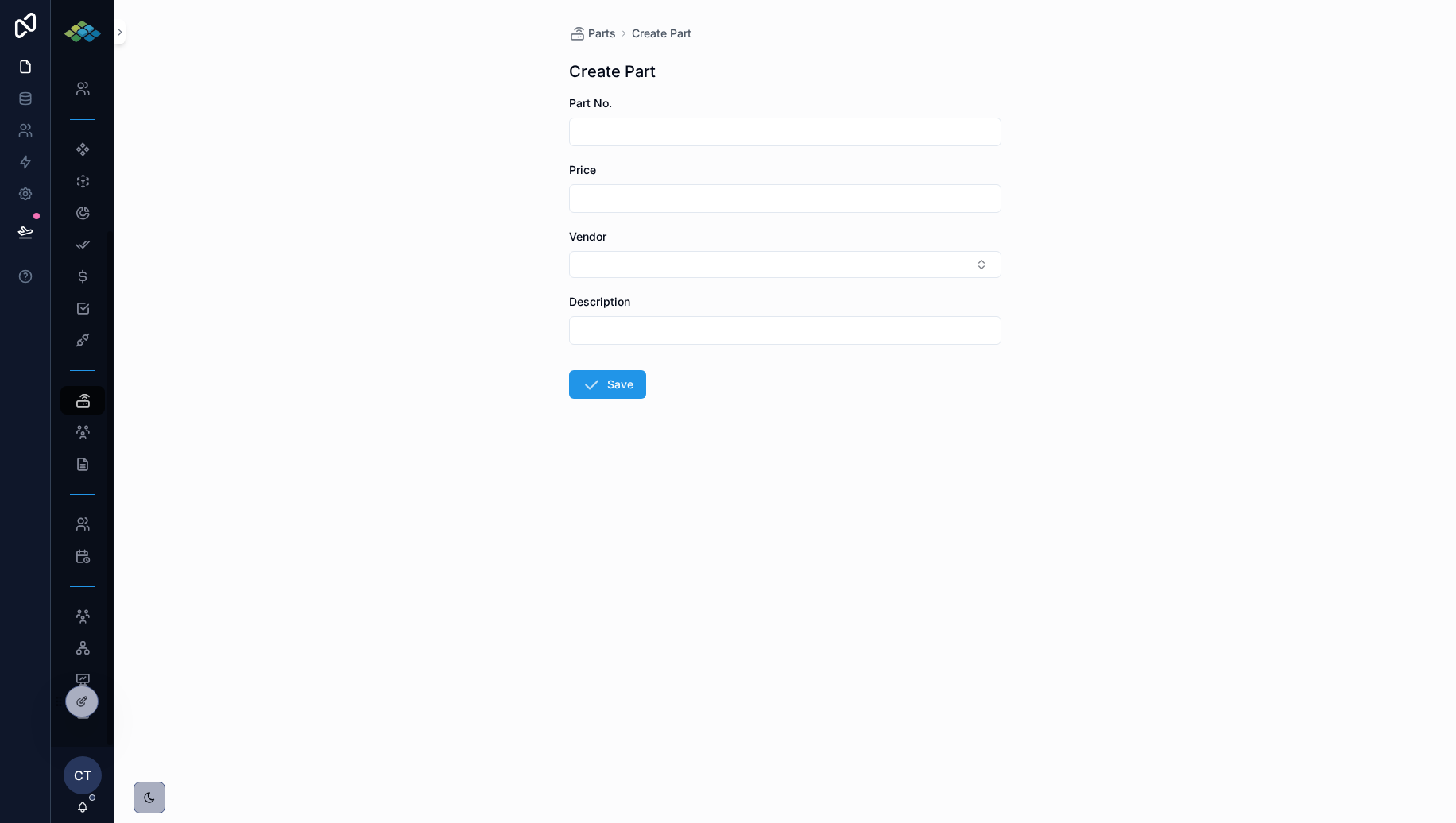
click at [647, 124] on input "text" at bounding box center [785, 132] width 431 height 22
type input "***"
click at [635, 207] on input "text" at bounding box center [785, 199] width 431 height 22
type input "*******"
click at [755, 278] on button "Select Button" at bounding box center [785, 264] width 432 height 27
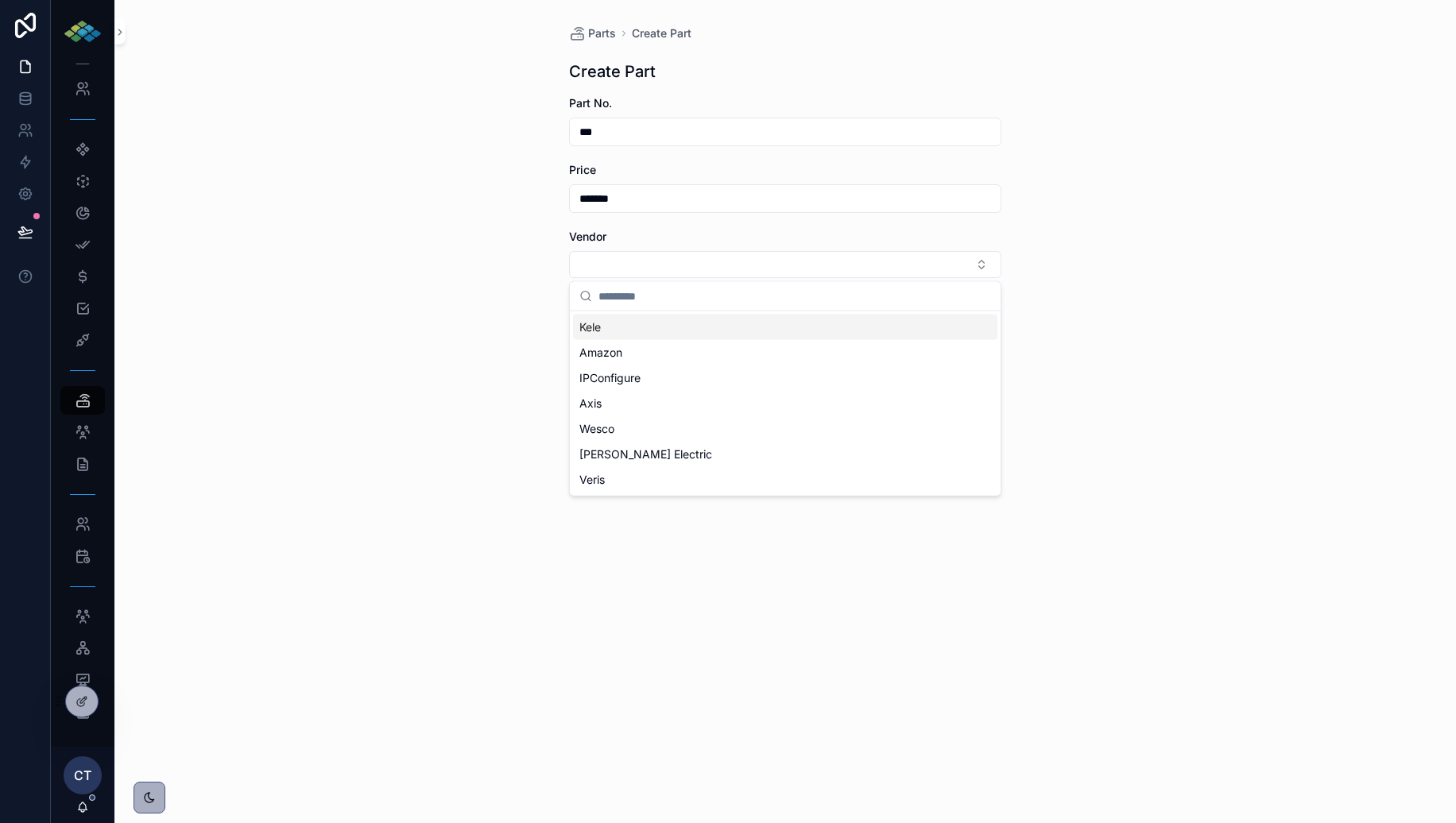
click at [690, 329] on div "Kele" at bounding box center [785, 327] width 425 height 25
click at [488, 324] on div "Parts Create Part Create Part Part No. *** Price ******* Vendor Kele Descriptio…" at bounding box center [785, 412] width 1342 height 823
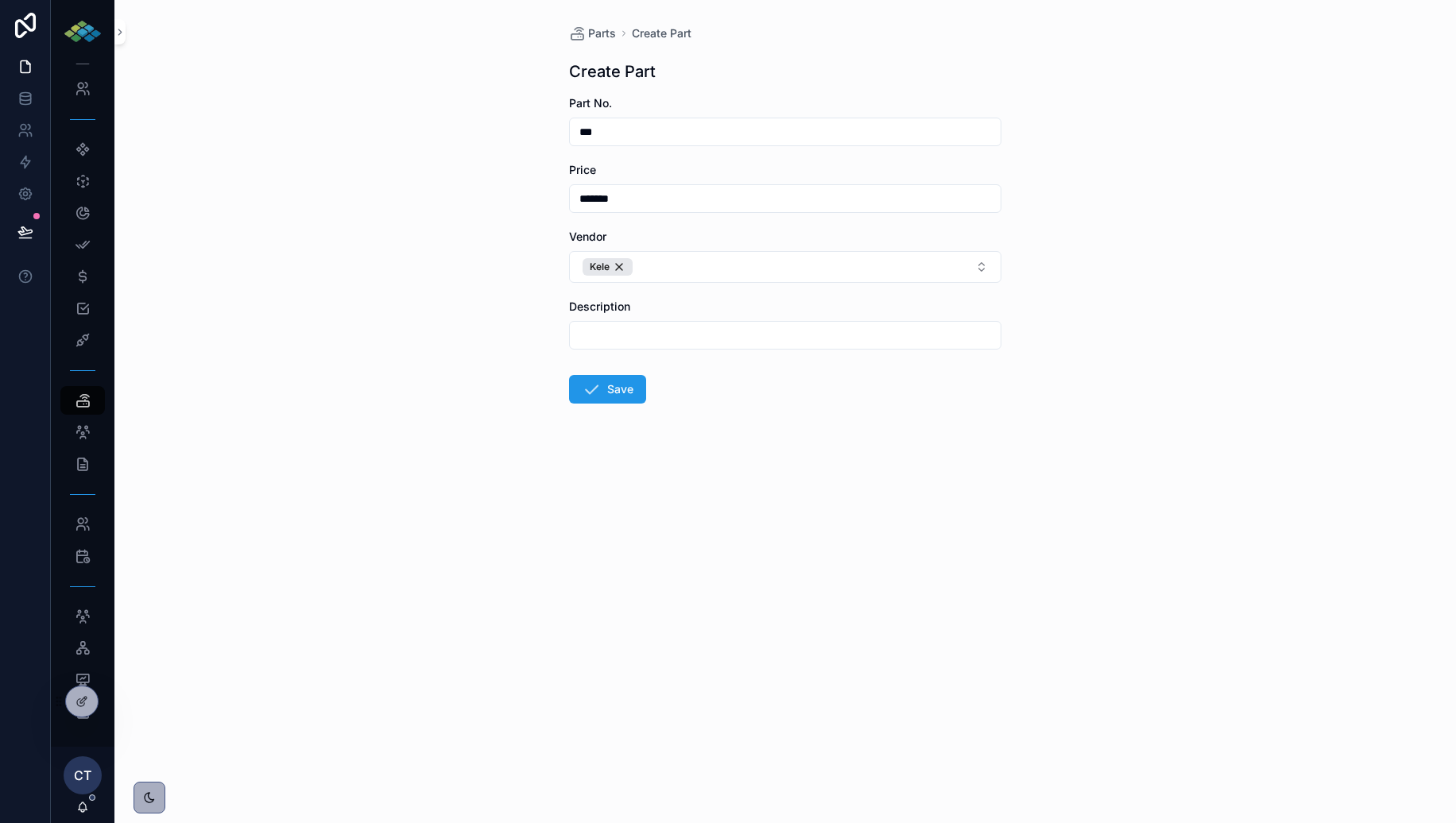
click at [674, 344] on input "text" at bounding box center [785, 335] width 431 height 22
paste input "**********"
type input "**********"
click at [644, 380] on button "Save" at bounding box center [608, 389] width 77 height 29
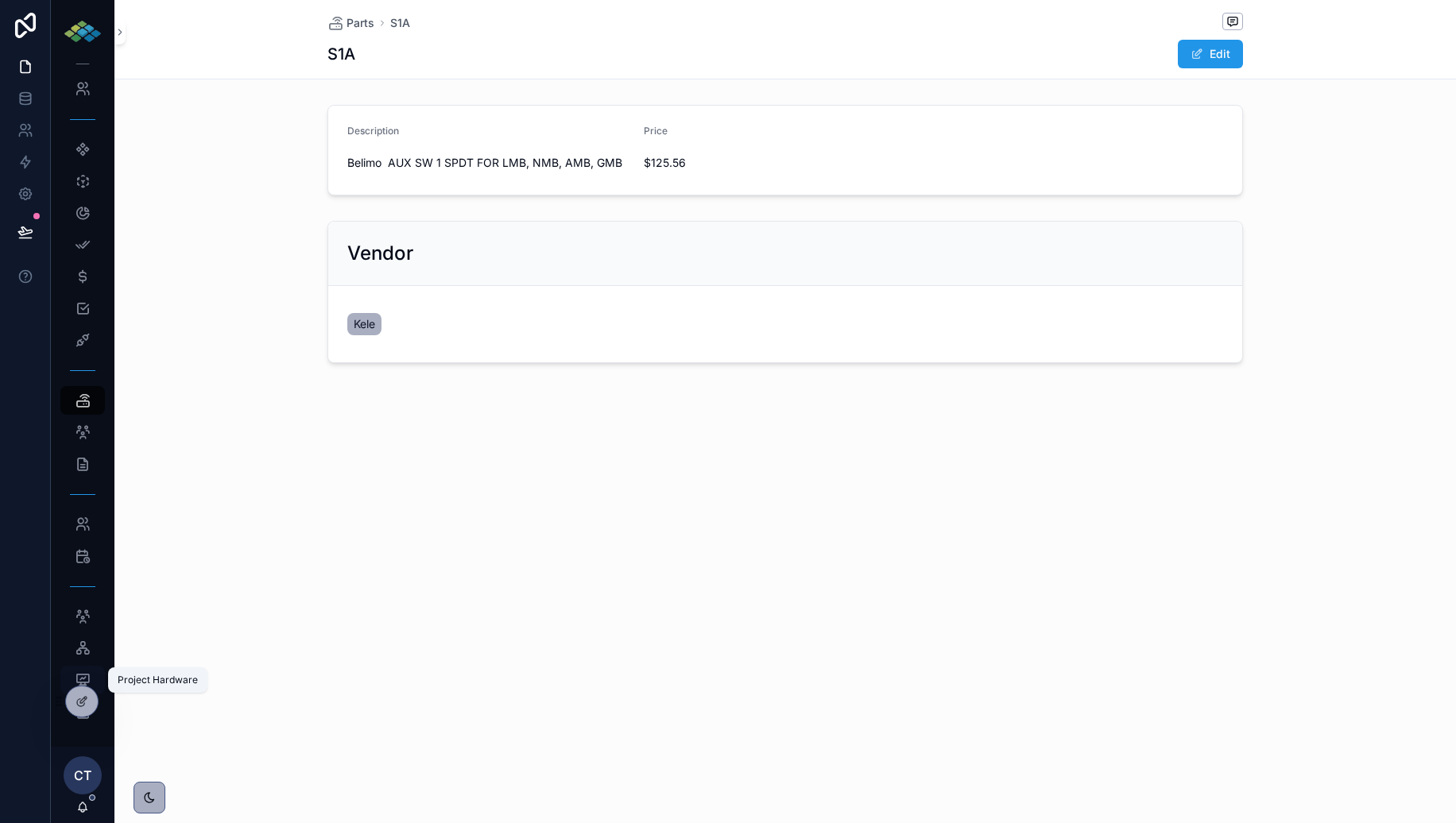
click at [86, 679] on icon "scrollable content" at bounding box center [82, 680] width 16 height 16
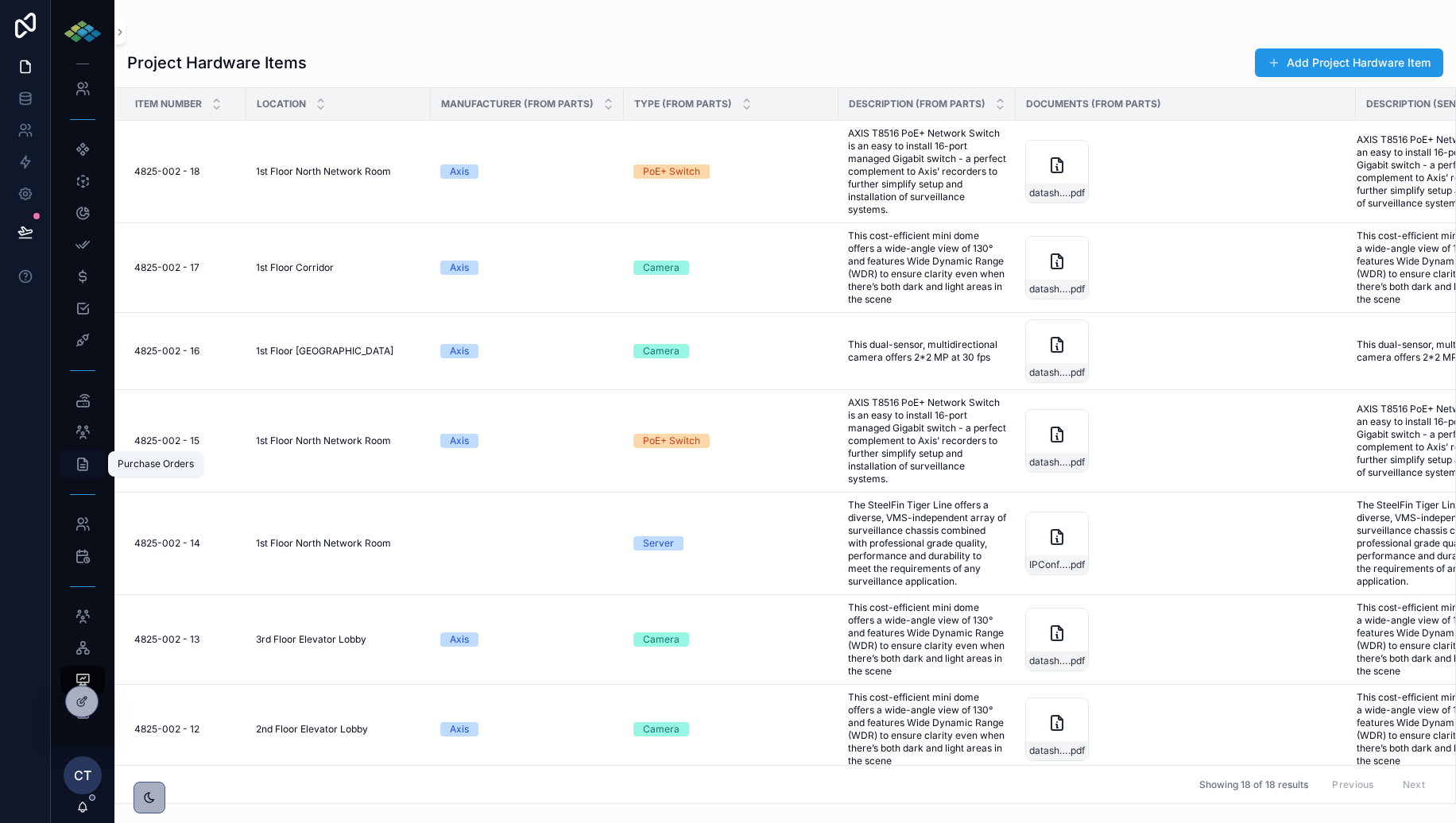
click at [87, 460] on icon "scrollable content" at bounding box center [82, 464] width 16 height 16
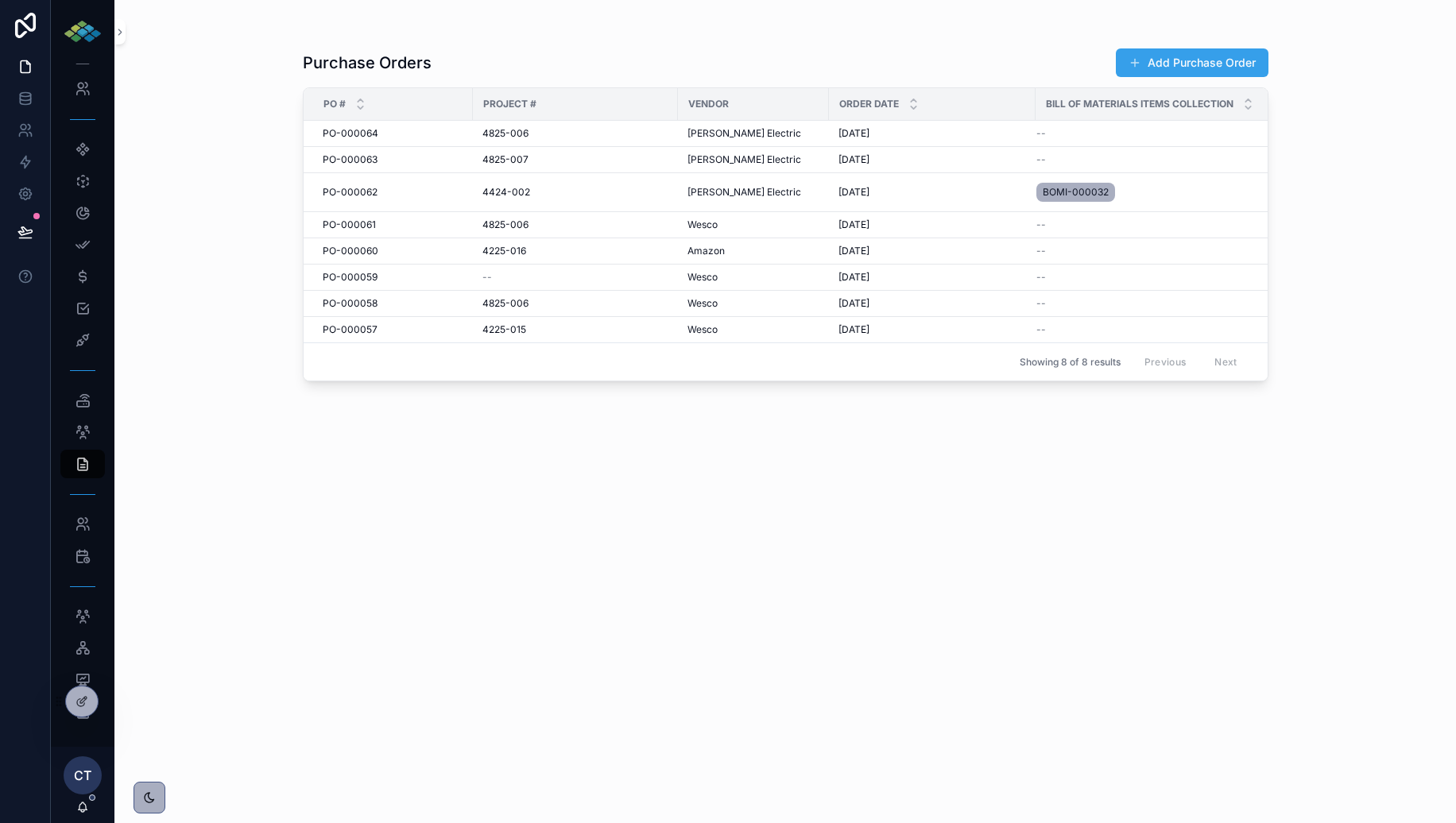
click at [1187, 67] on button "Add Purchase Order" at bounding box center [1192, 62] width 152 height 29
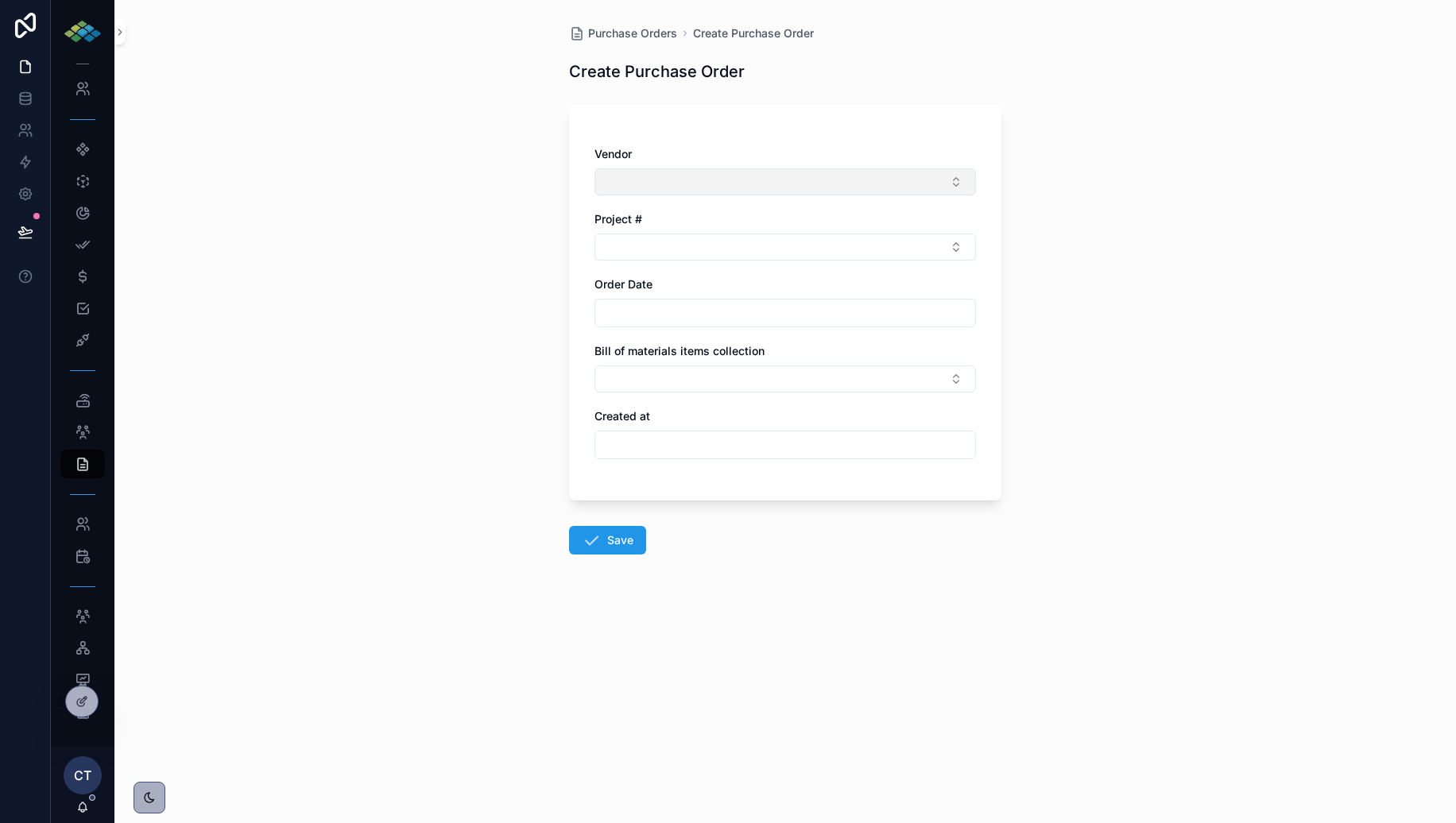
click at [713, 168] on button "Select Button" at bounding box center [785, 181] width 382 height 27
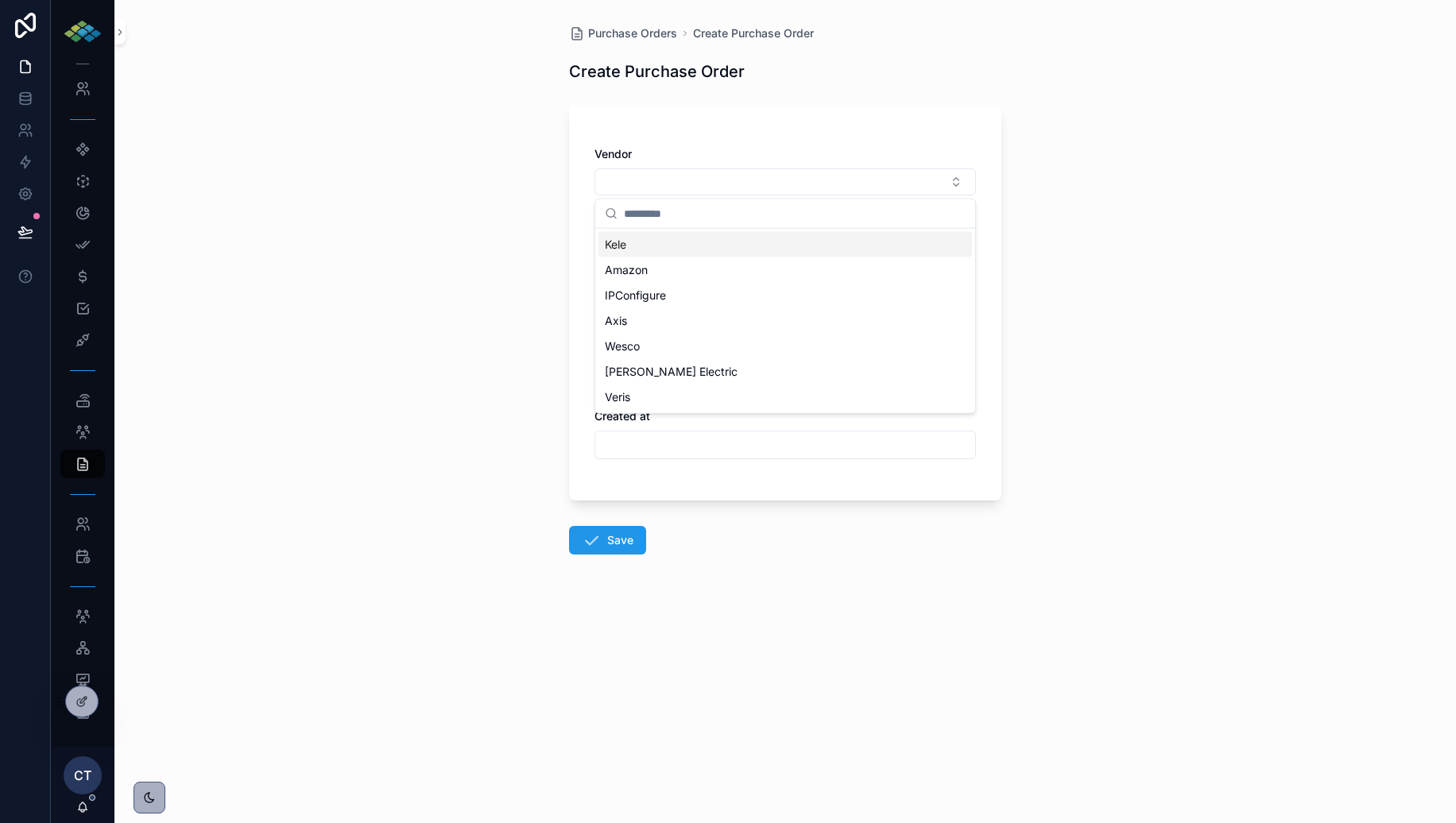
click at [676, 246] on div "Kele" at bounding box center [785, 244] width 374 height 25
click at [682, 252] on button "Select Button" at bounding box center [785, 250] width 382 height 27
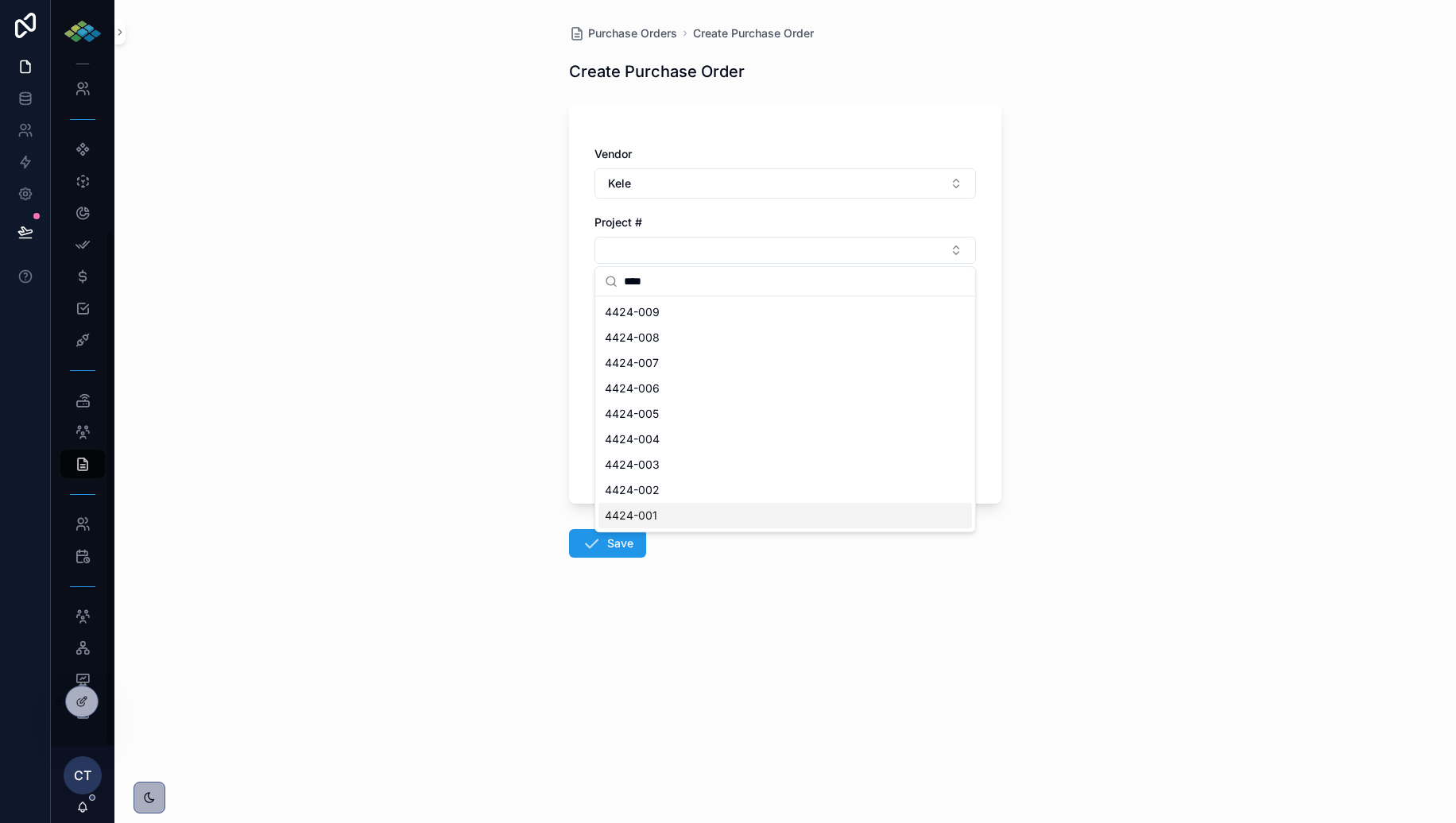
type input "****"
click at [387, 442] on div "Purchase Orders Create Purchase Order Create Purchase Order Vendor Kele Project…" at bounding box center [785, 412] width 1342 height 823
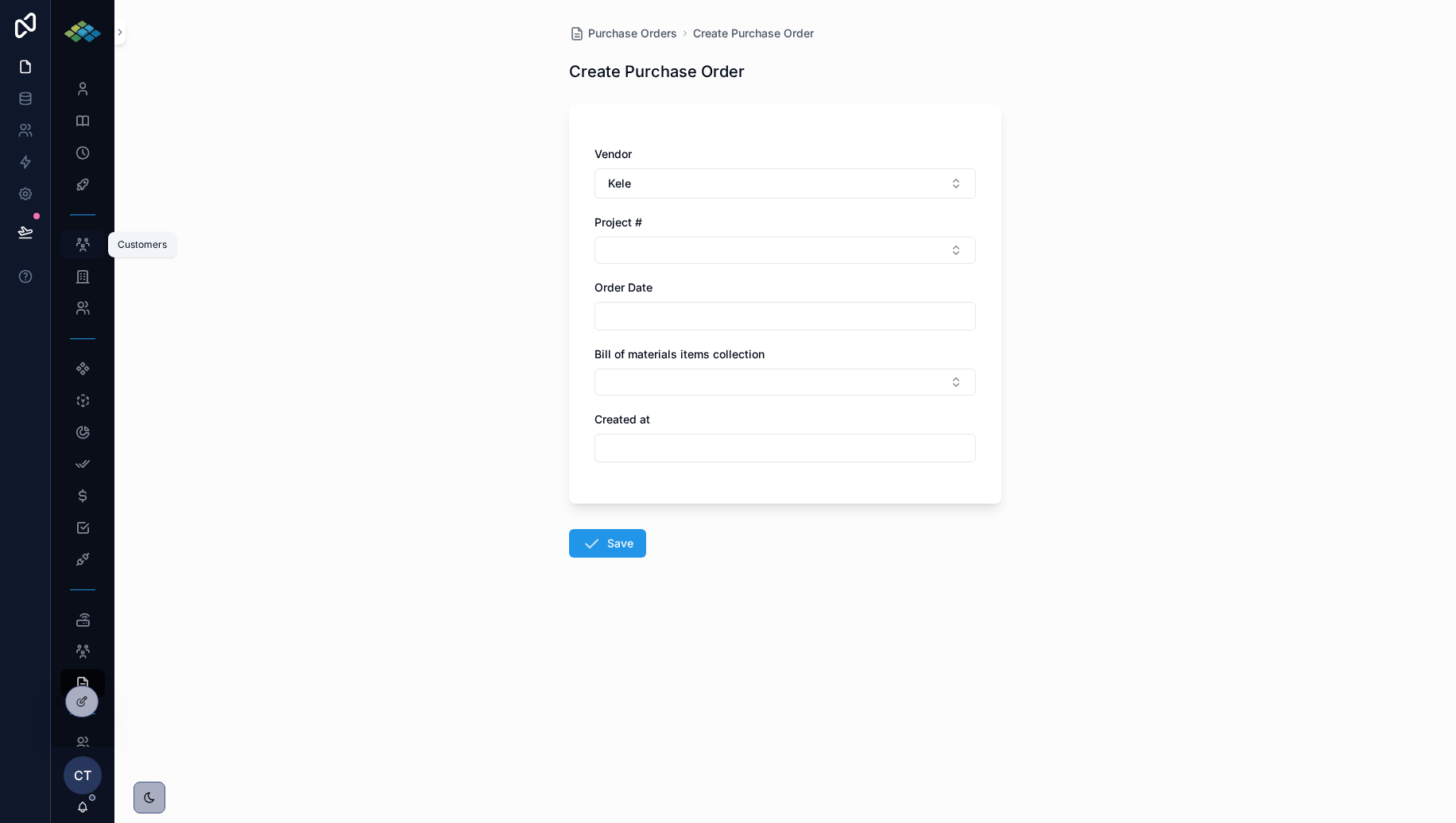
click at [79, 237] on icon "scrollable content" at bounding box center [82, 244] width 16 height 16
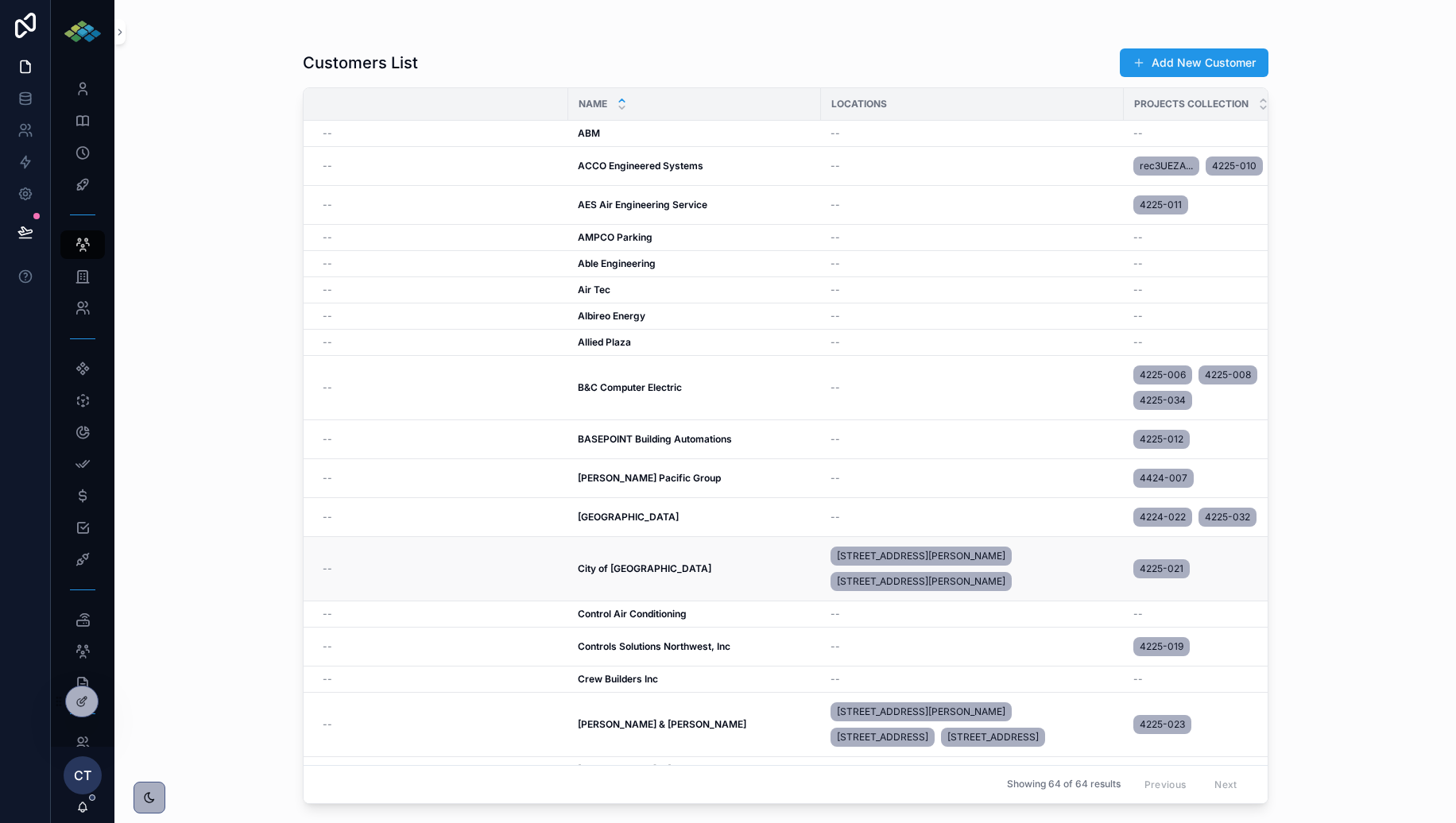
click at [702, 563] on div "City of Los Angeles City of Los Angeles" at bounding box center [695, 569] width 234 height 13
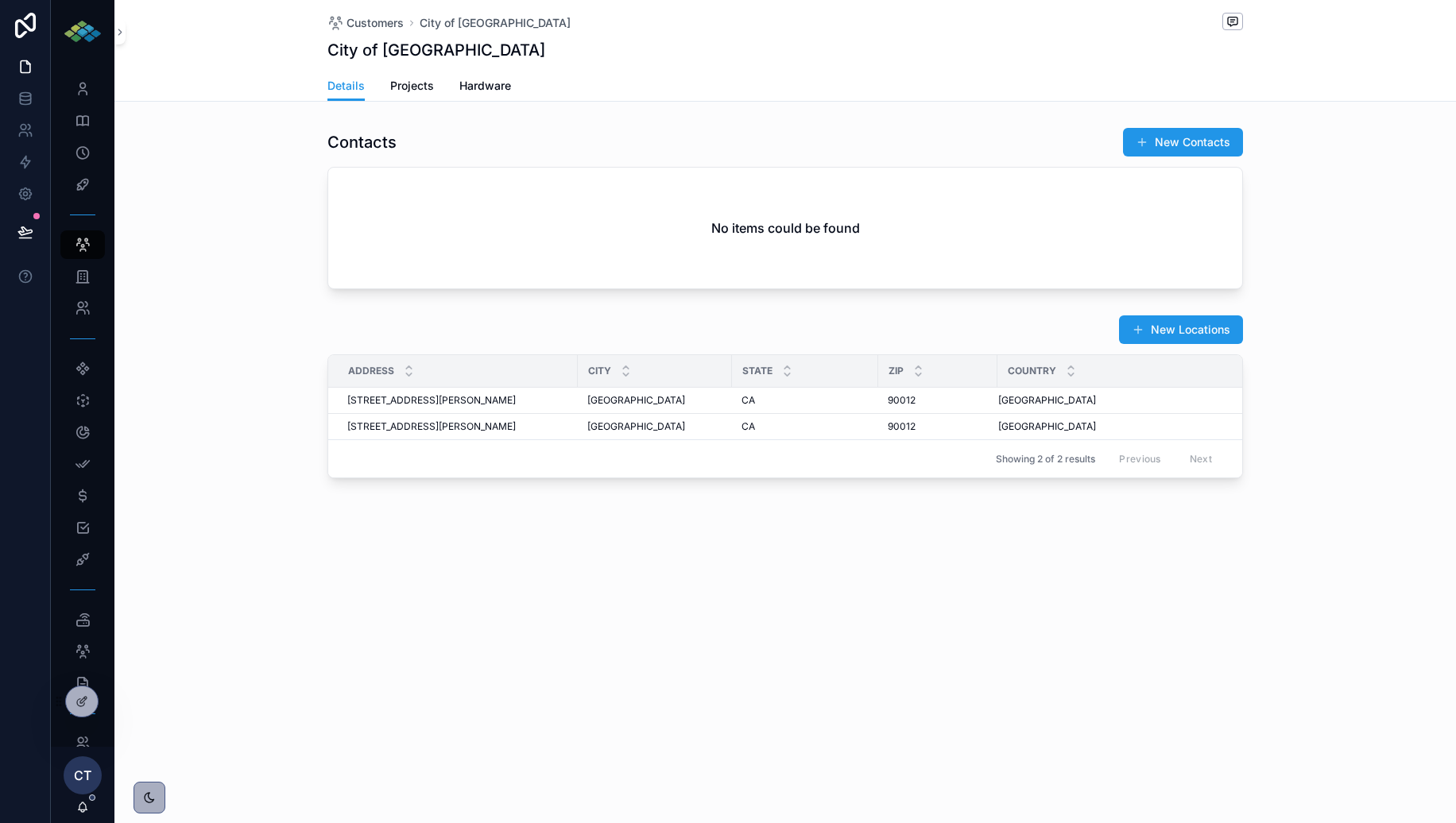
click at [421, 87] on span "Projects" at bounding box center [412, 85] width 44 height 16
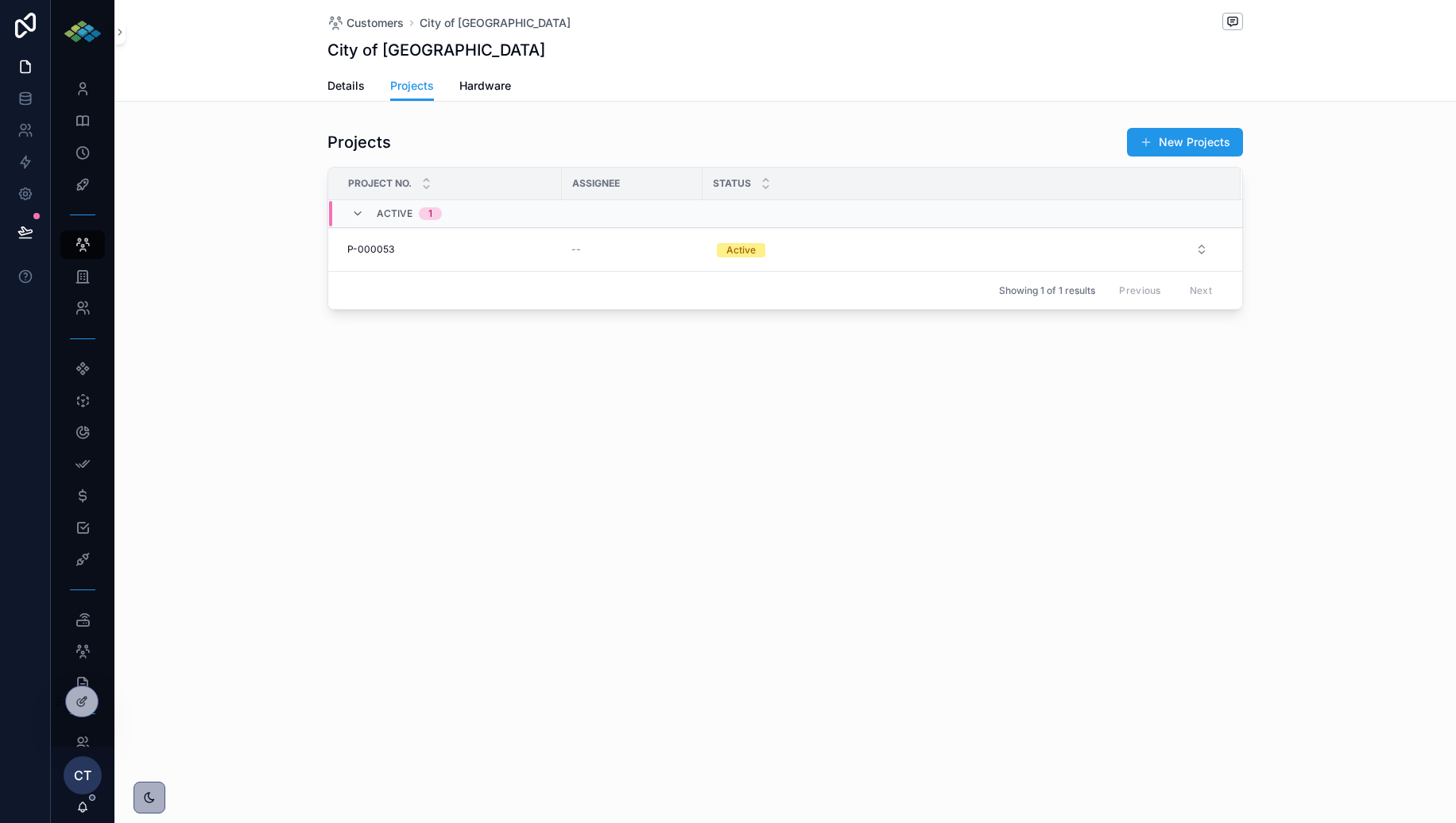
click at [359, 74] on link "Details" at bounding box center [346, 87] width 37 height 32
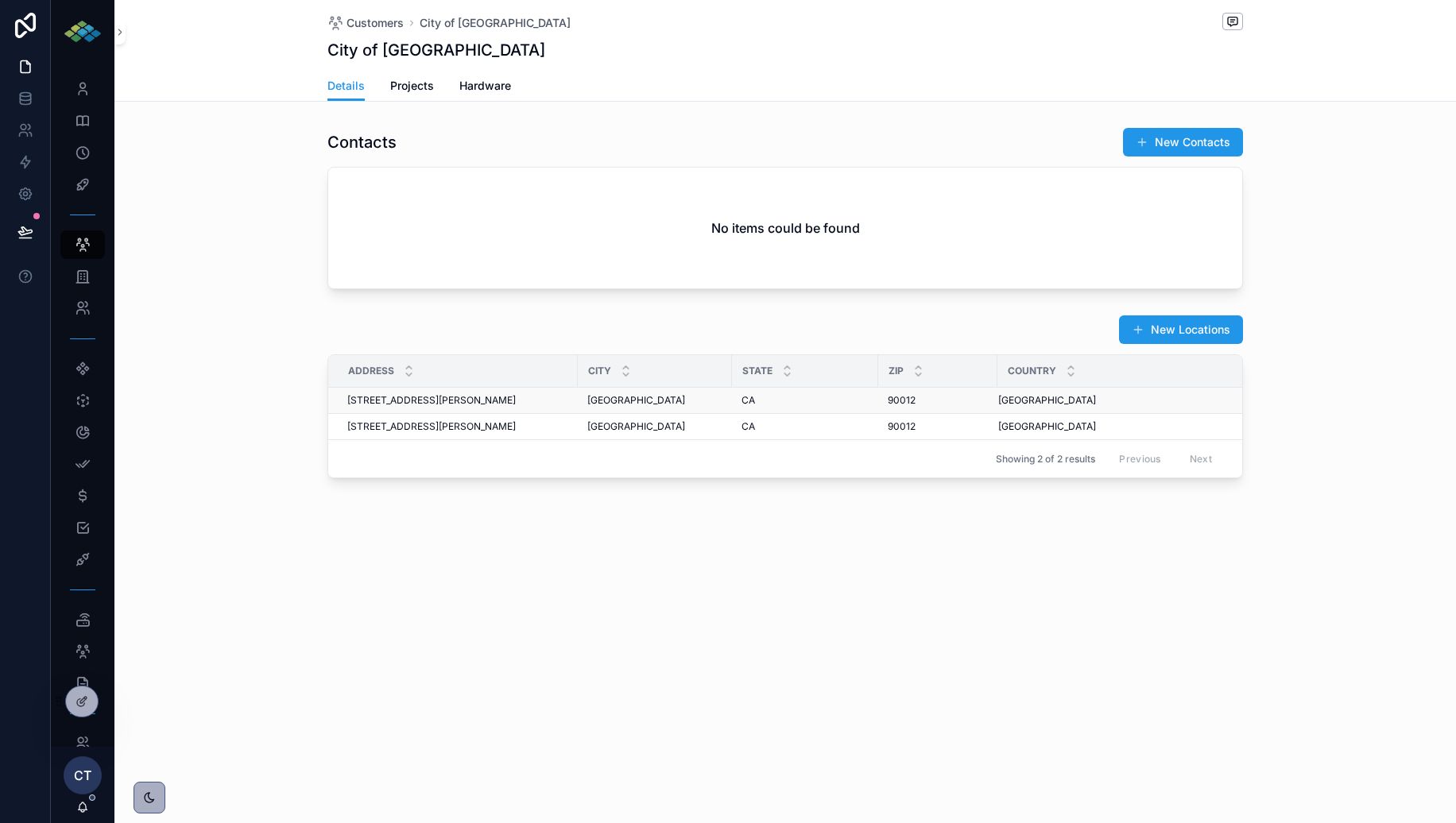
click at [396, 402] on span "201 North Figeroa St" at bounding box center [431, 400] width 168 height 13
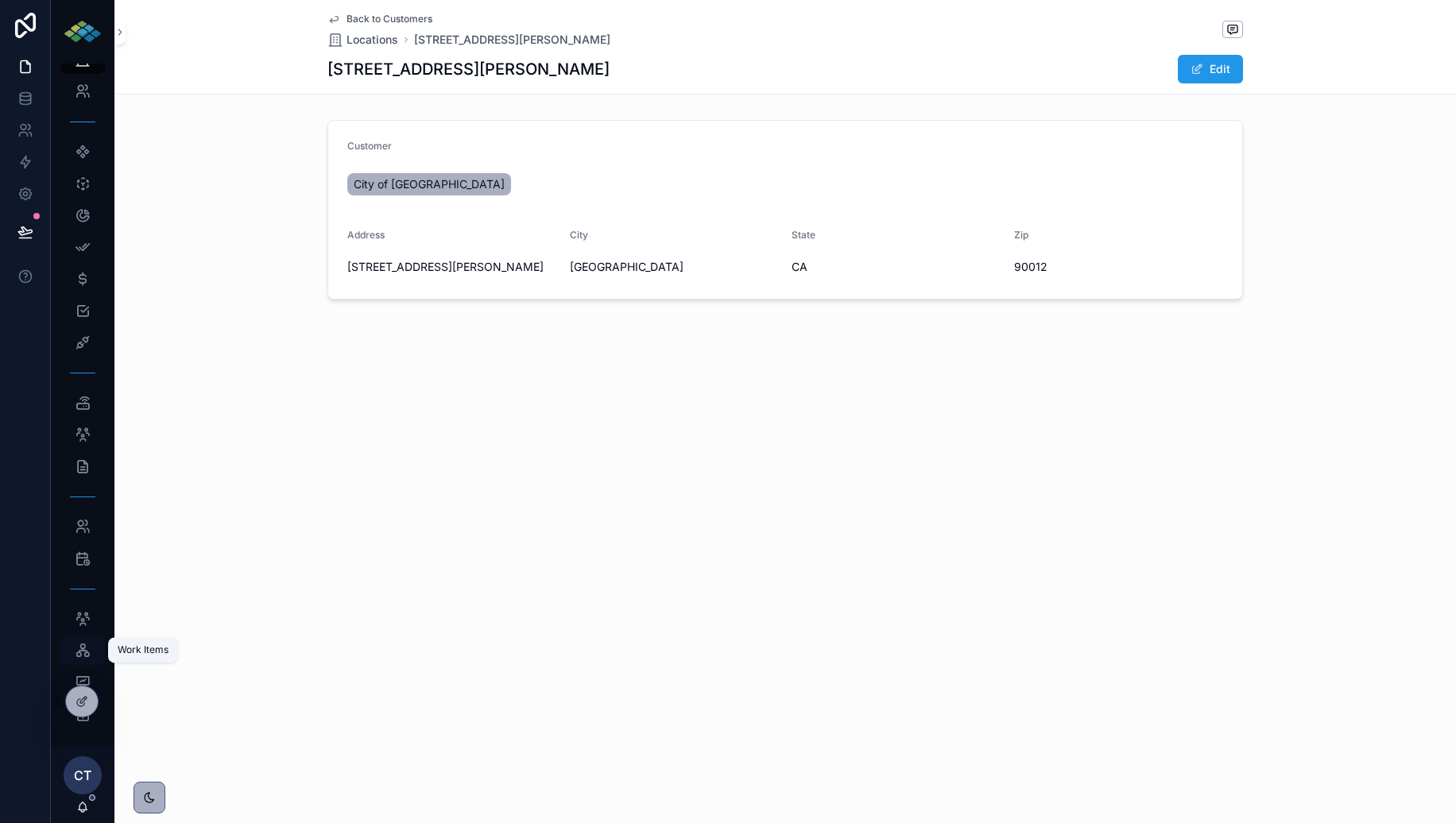
scroll to position [219, 0]
click at [87, 328] on div "Service Agreements" at bounding box center [82, 339] width 25 height 25
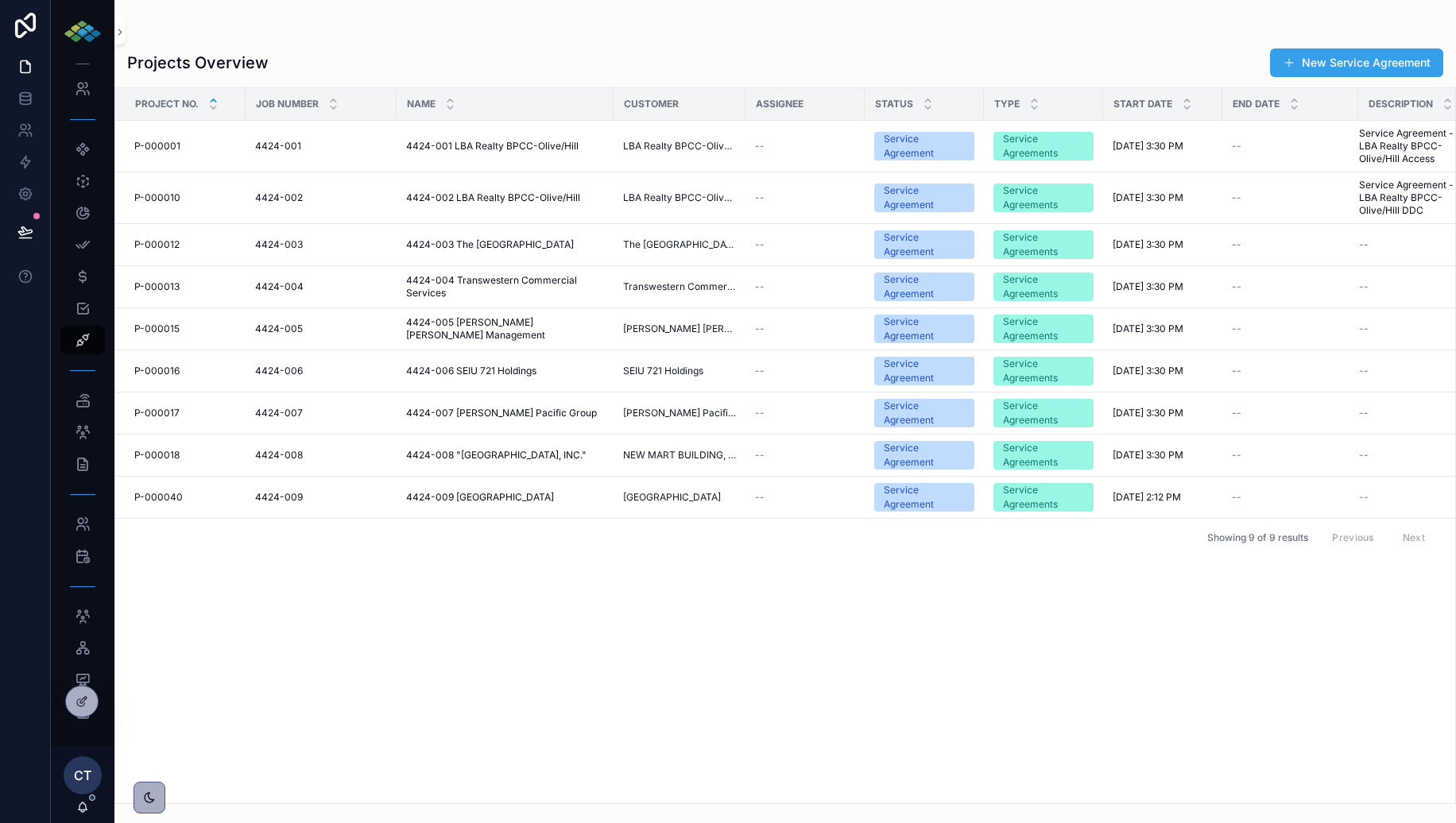
click at [1313, 62] on button "New Service Agreement" at bounding box center [1357, 62] width 174 height 29
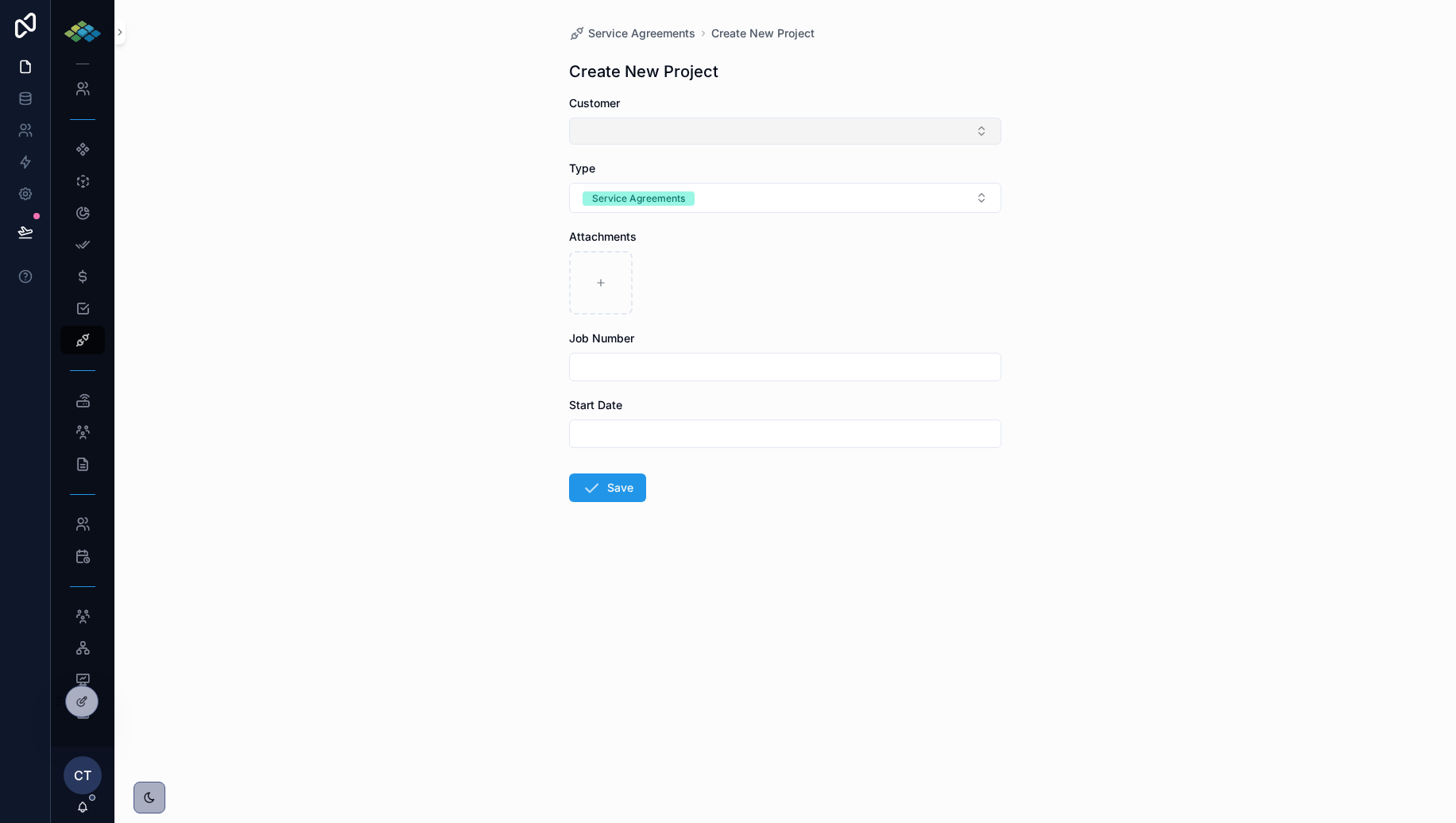
click at [691, 133] on button "Select Button" at bounding box center [785, 131] width 432 height 27
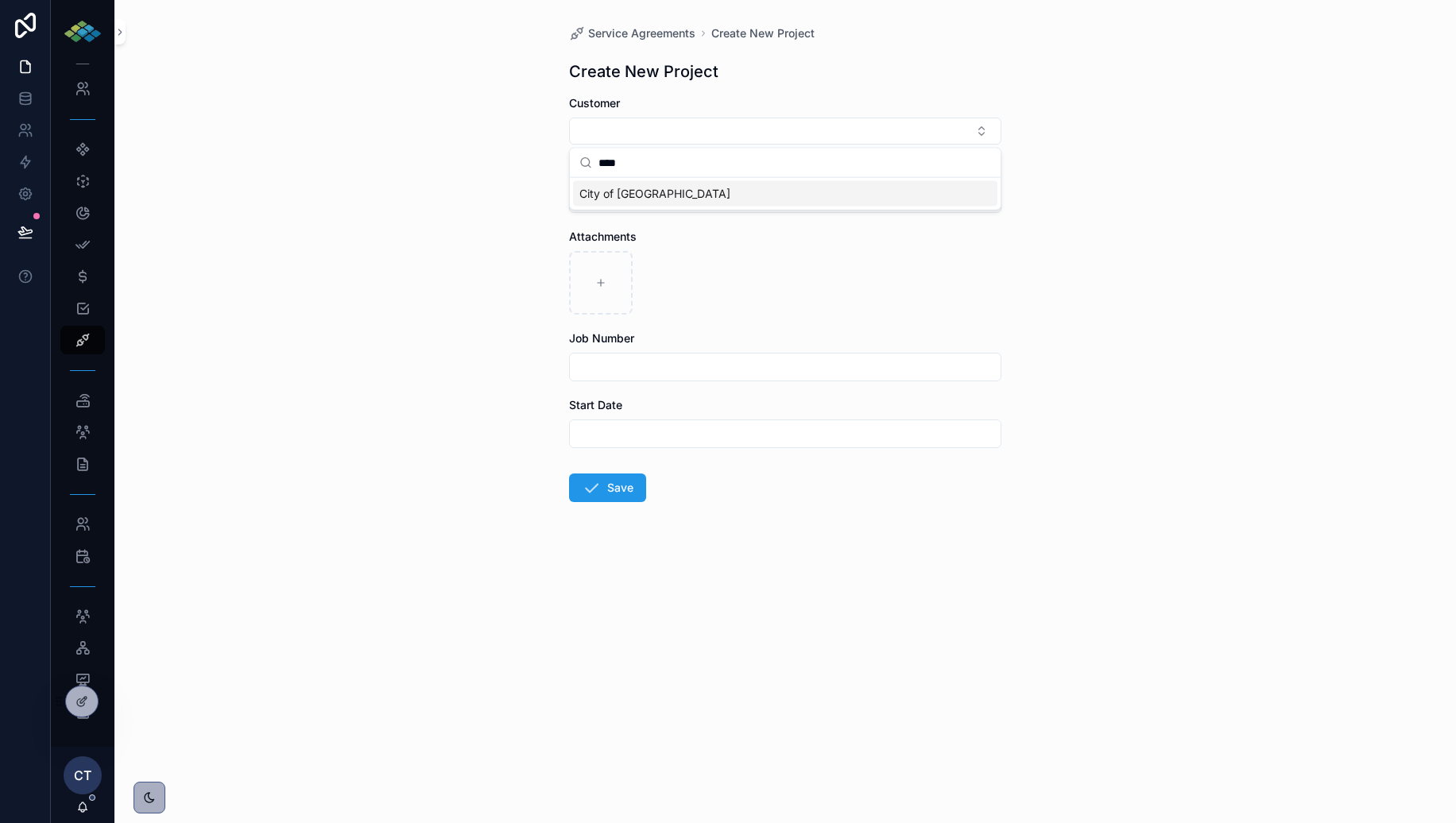
type input "****"
click at [635, 184] on div "City of Los Angeles" at bounding box center [785, 193] width 425 height 25
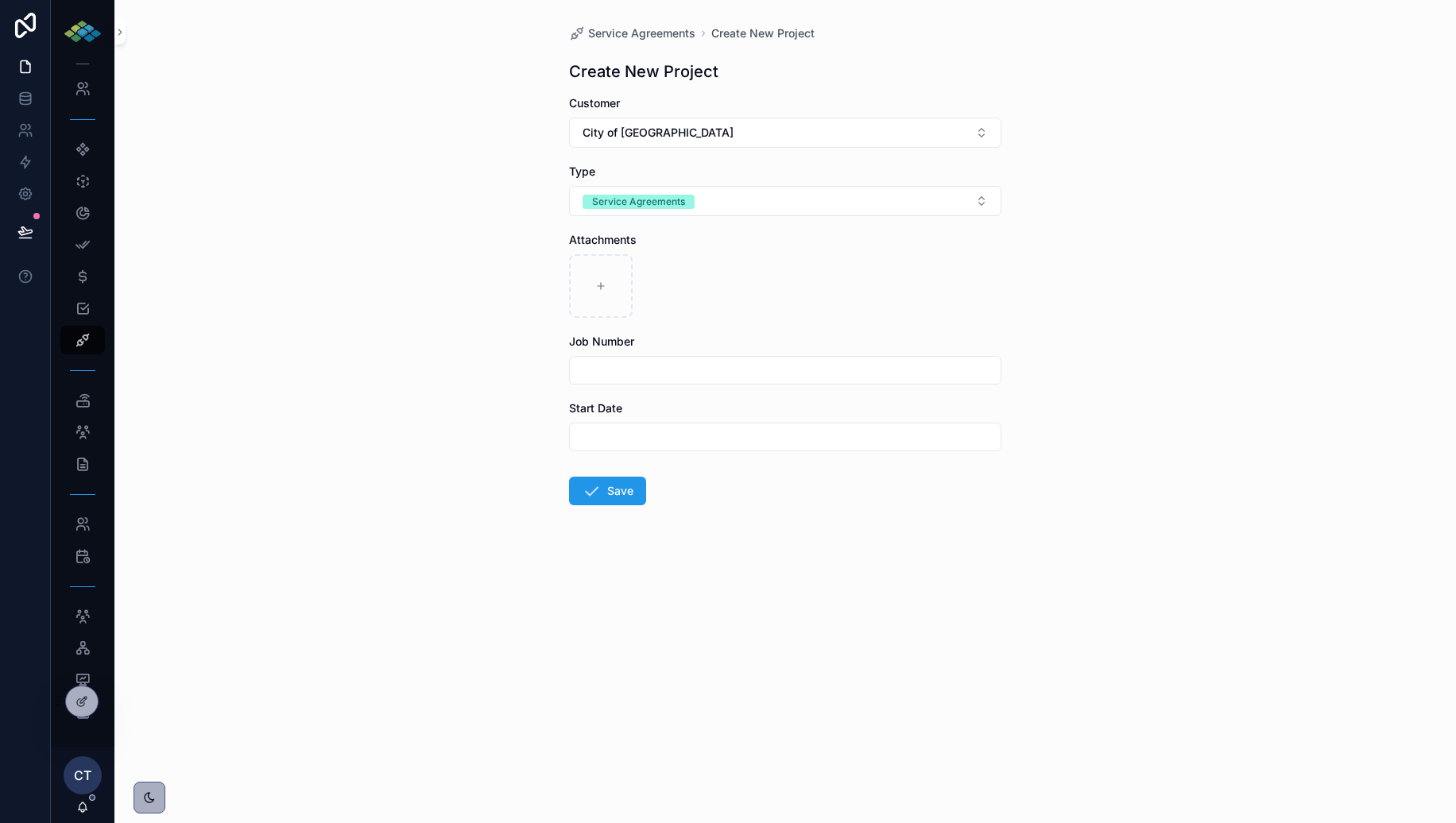
click at [677, 367] on input "text" at bounding box center [785, 371] width 431 height 22
paste input "**********"
type input "*"
type input "********"
click at [647, 436] on input "text" at bounding box center [785, 438] width 431 height 22
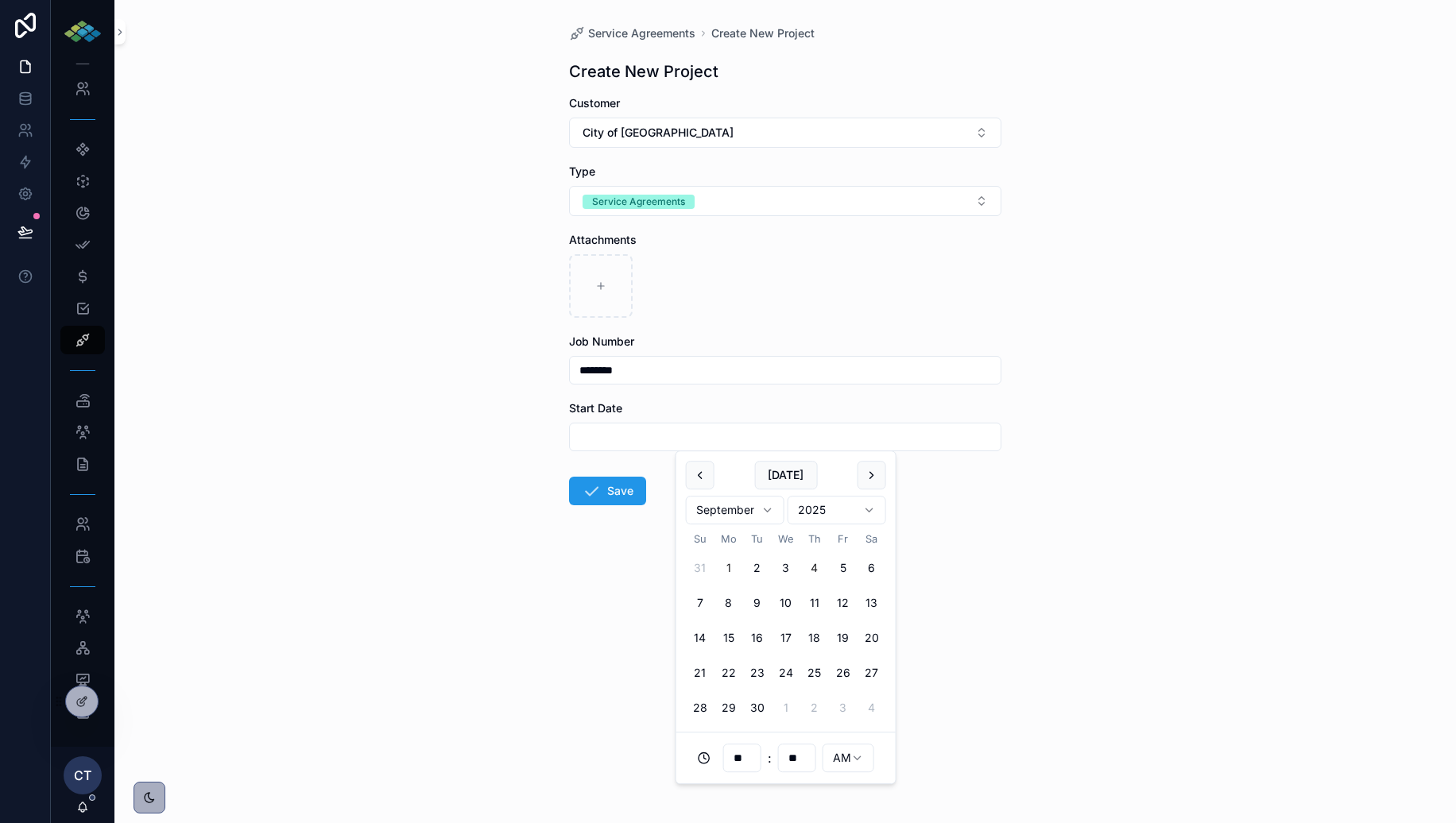
click at [729, 568] on button "1" at bounding box center [728, 568] width 29 height 29
type input "**********"
click at [506, 504] on div "**********" at bounding box center [785, 412] width 1342 height 823
click at [609, 502] on button "Save" at bounding box center [608, 490] width 77 height 29
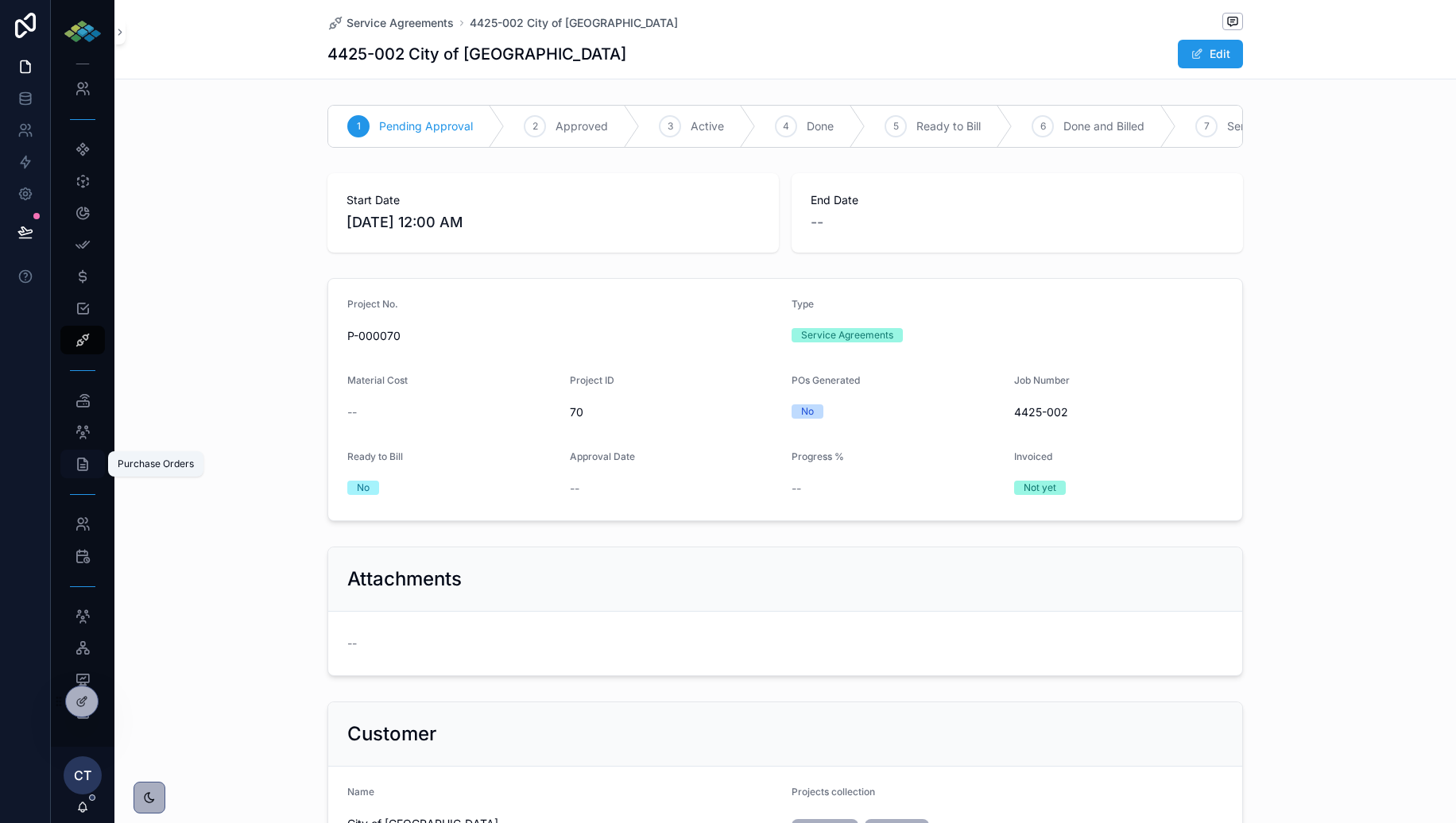
click at [93, 456] on div "Purchase Orders" at bounding box center [82, 464] width 25 height 25
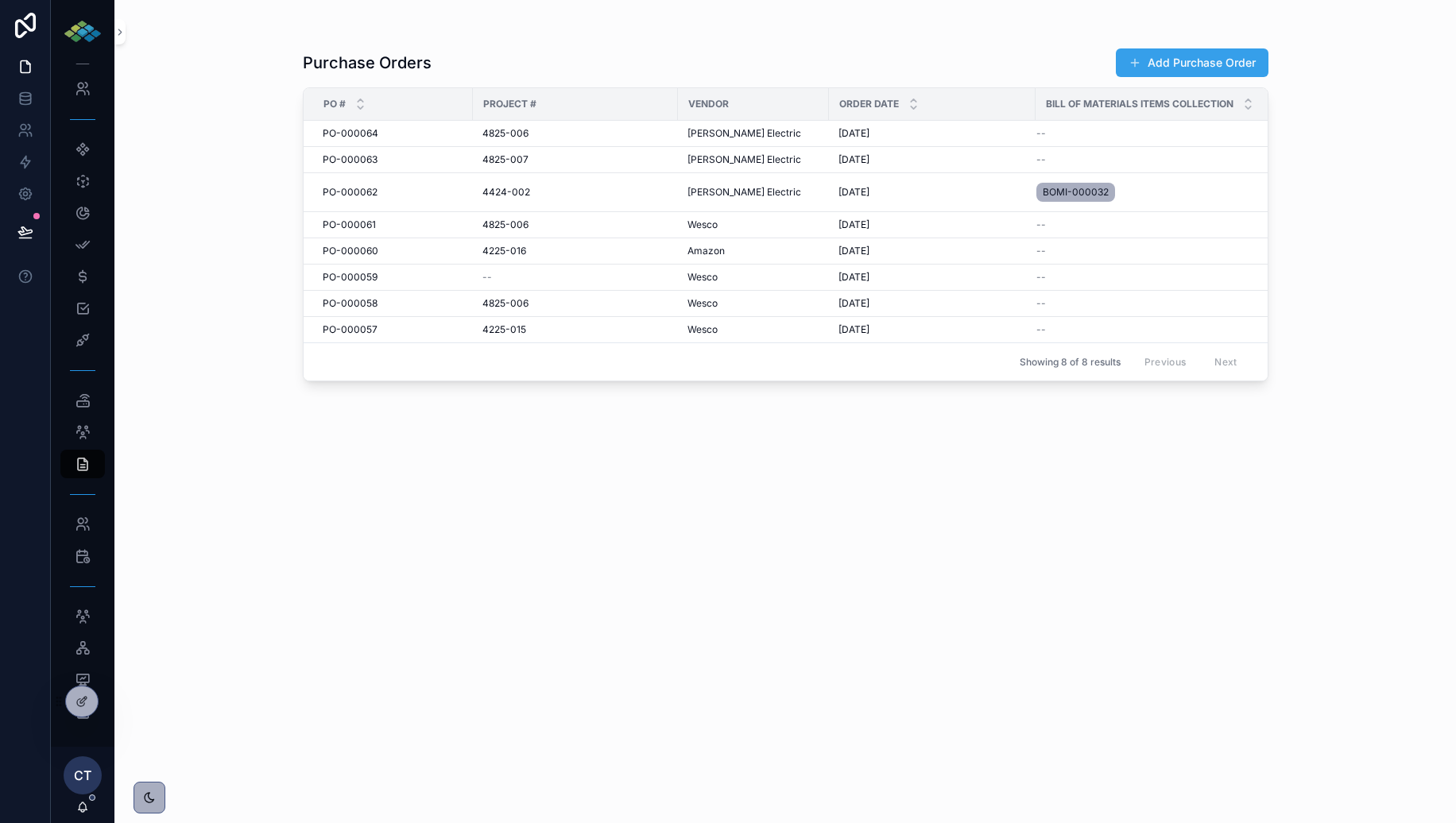
click at [1175, 65] on button "Add Purchase Order" at bounding box center [1192, 62] width 152 height 29
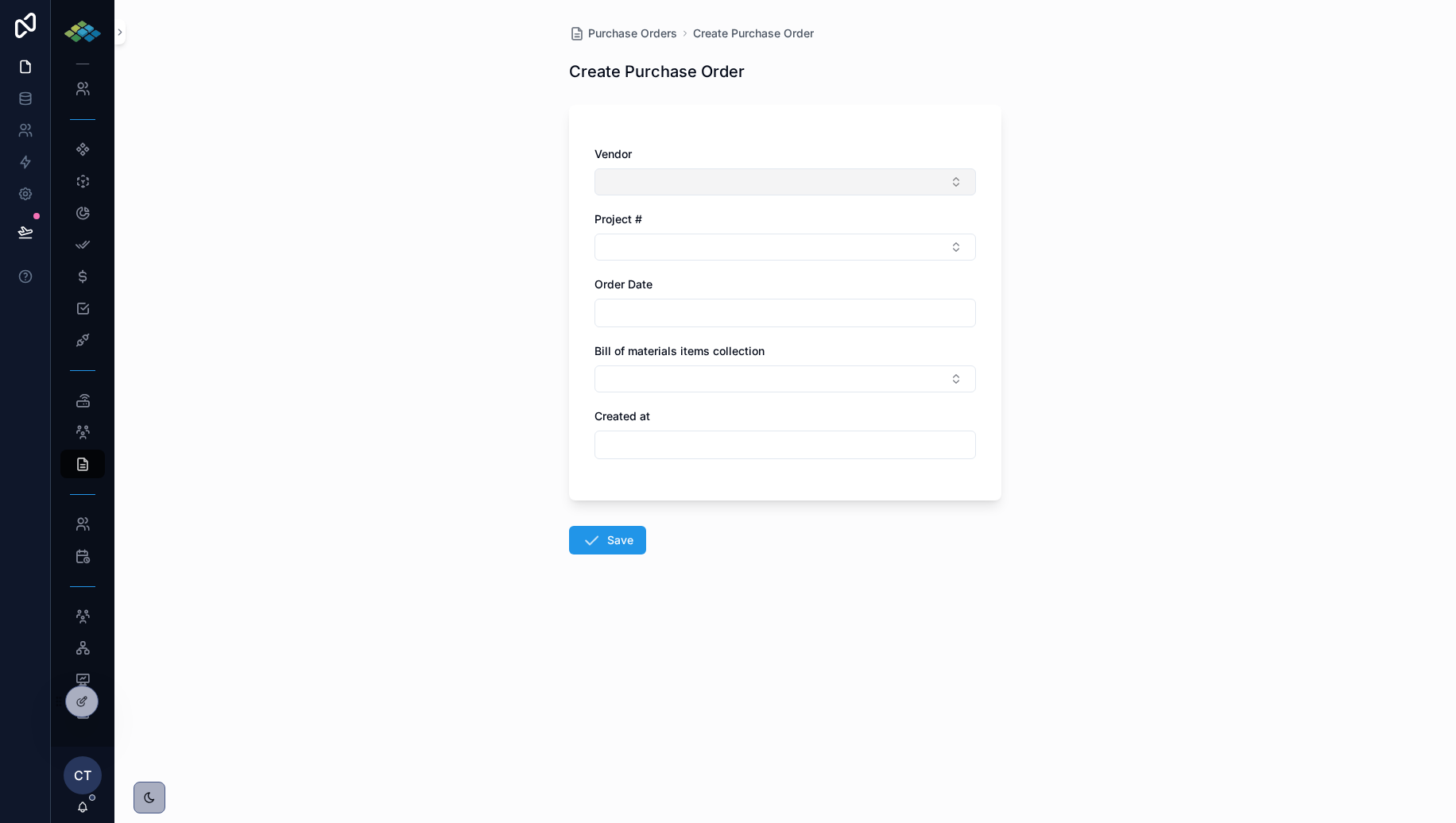
click at [861, 183] on button "Select Button" at bounding box center [785, 181] width 382 height 27
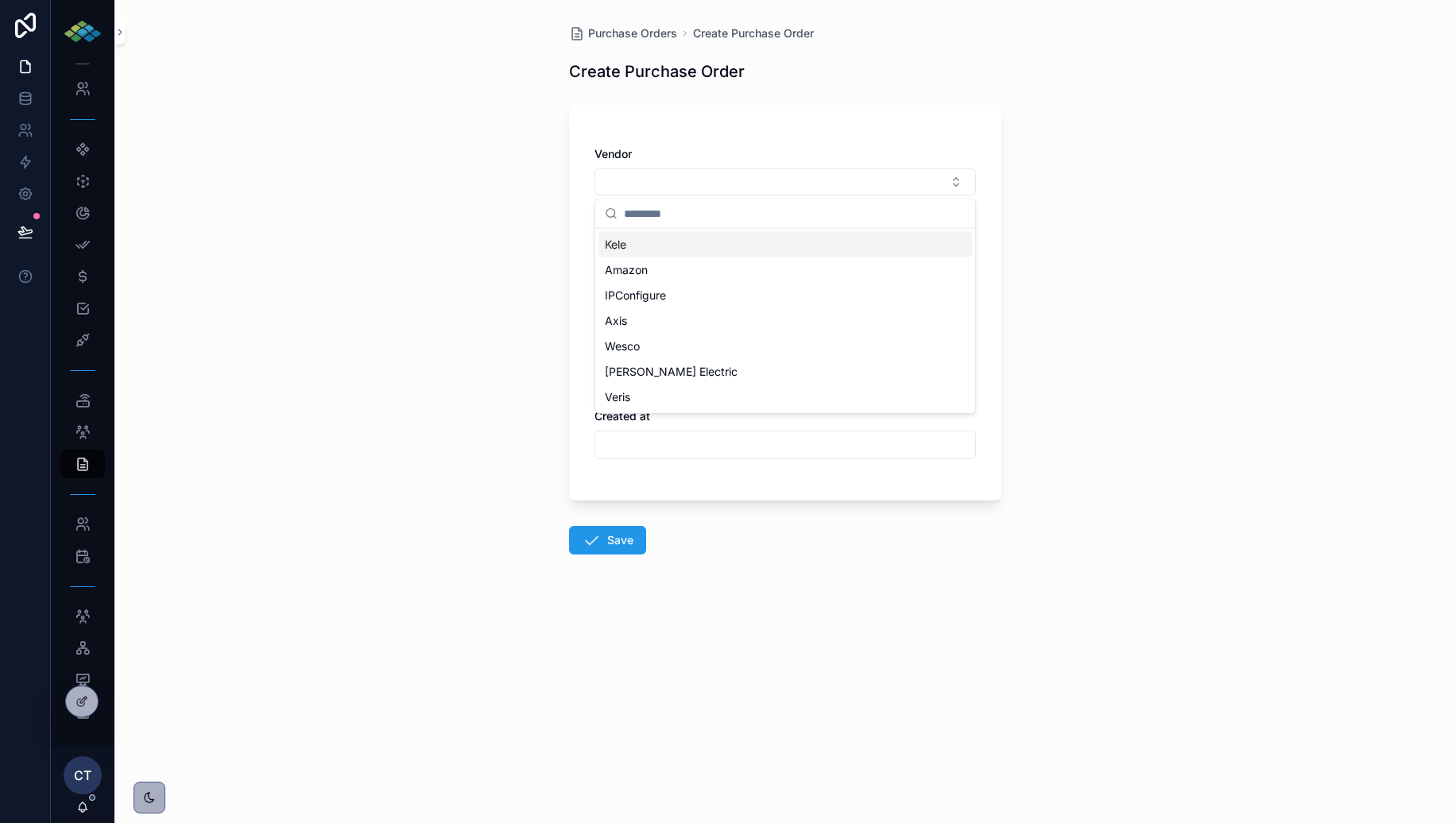
click at [685, 249] on div "Kele" at bounding box center [785, 244] width 374 height 25
click at [683, 250] on button "Select Button" at bounding box center [785, 250] width 382 height 27
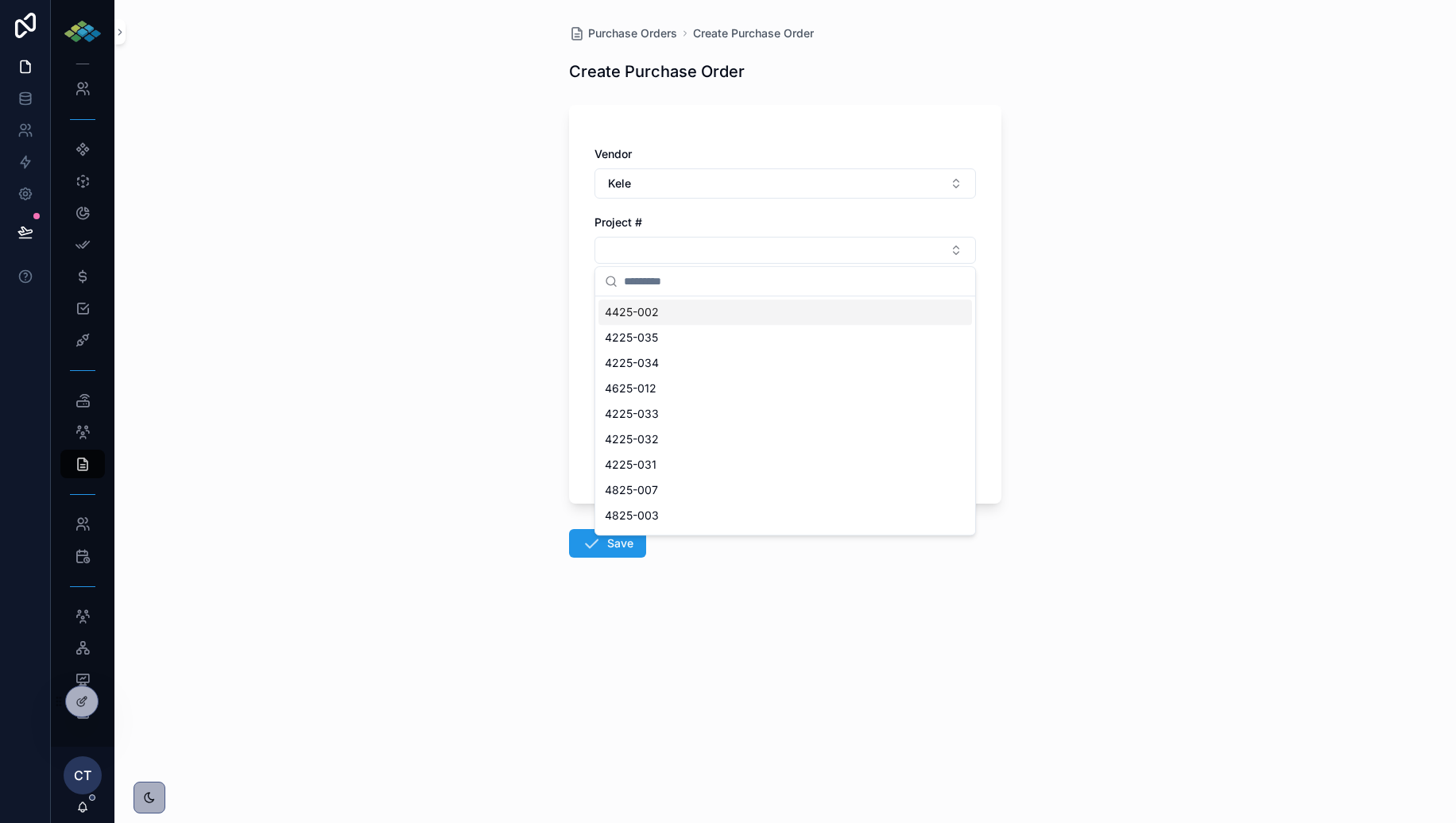
click at [656, 319] on span "4425-002" at bounding box center [632, 312] width 54 height 16
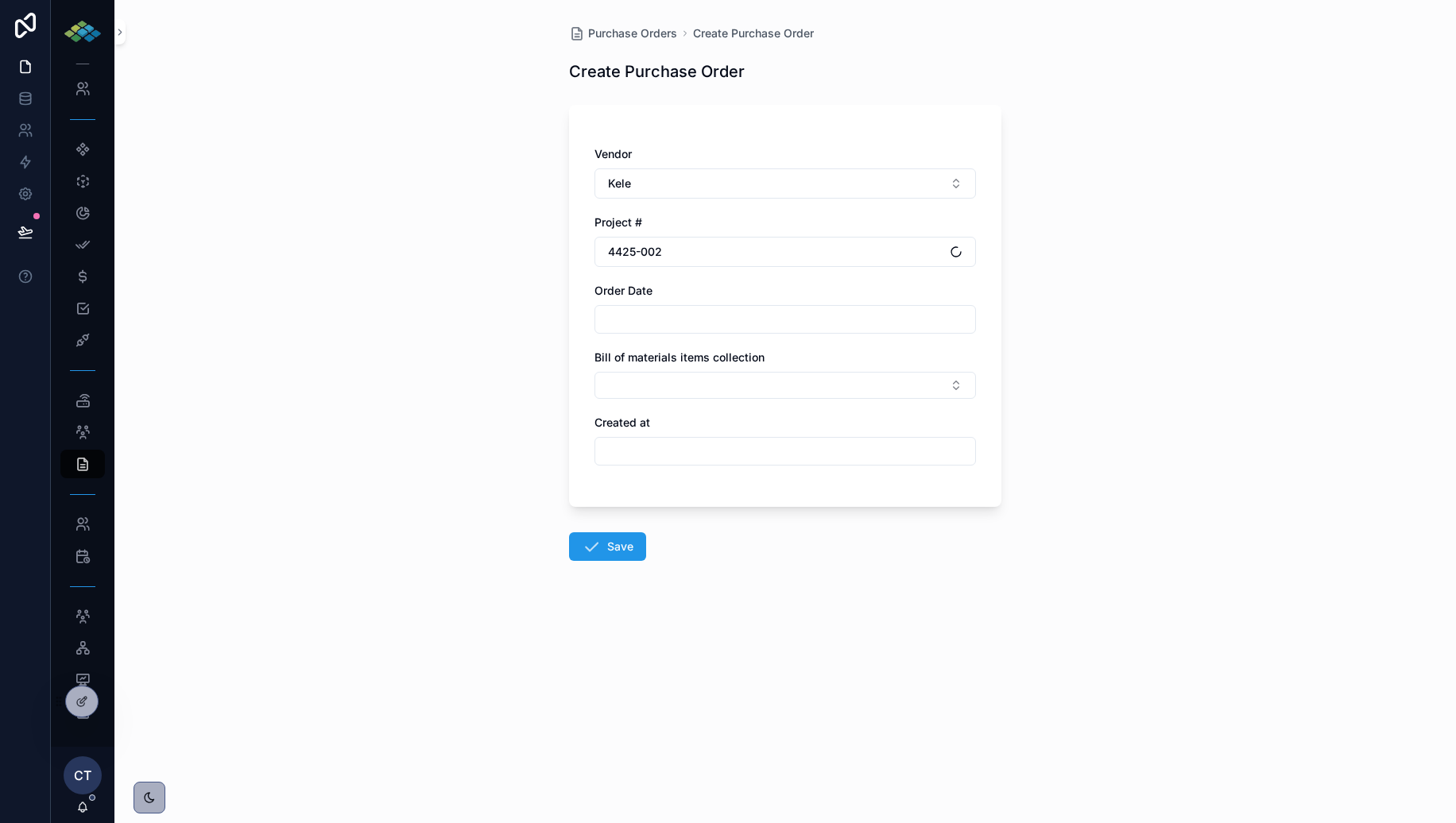
click at [650, 324] on input "text" at bounding box center [785, 320] width 380 height 22
click at [818, 445] on button "4" at bounding box center [814, 451] width 29 height 29
type input "********"
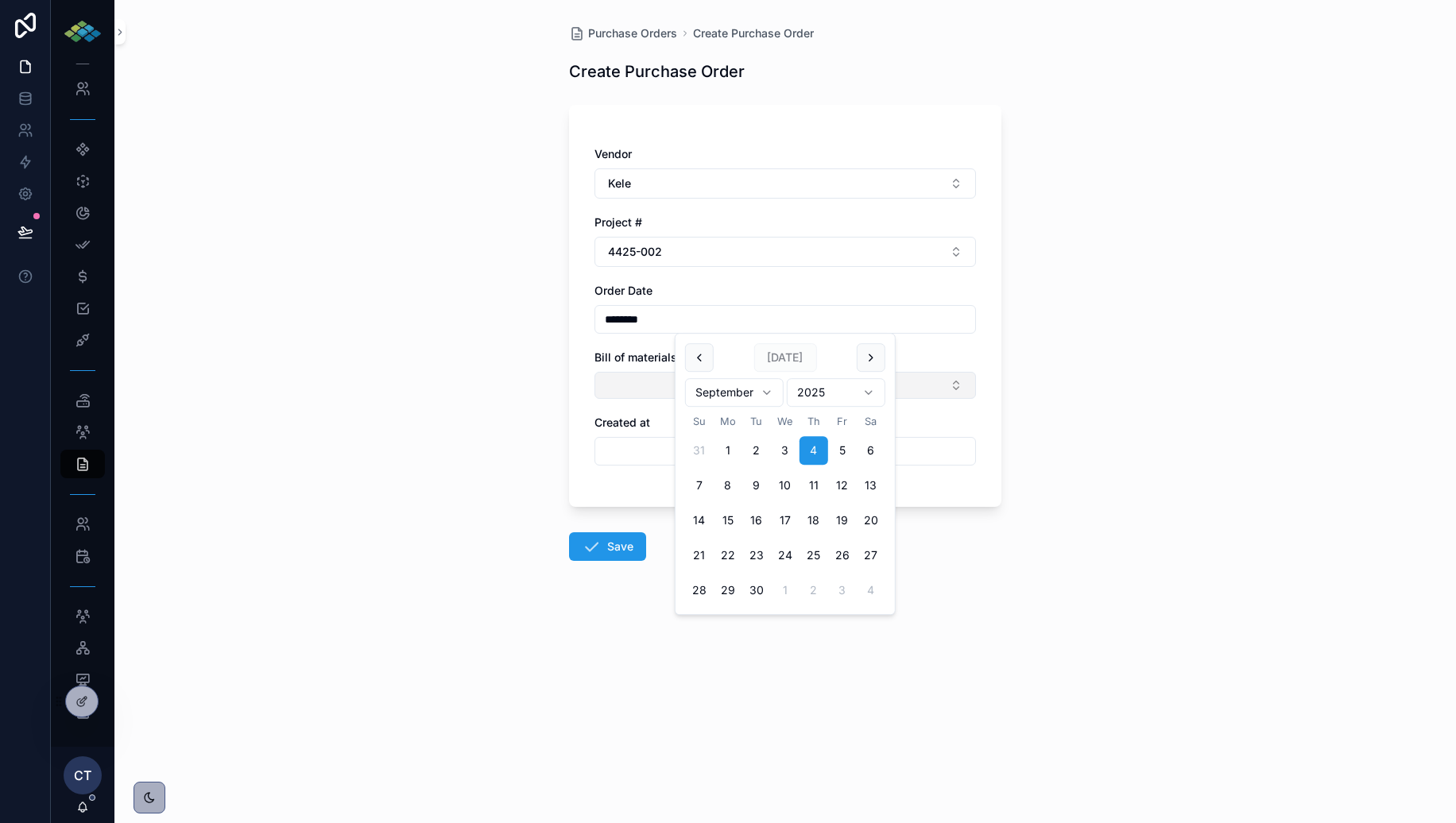
click at [640, 378] on button "Select Button" at bounding box center [785, 385] width 382 height 27
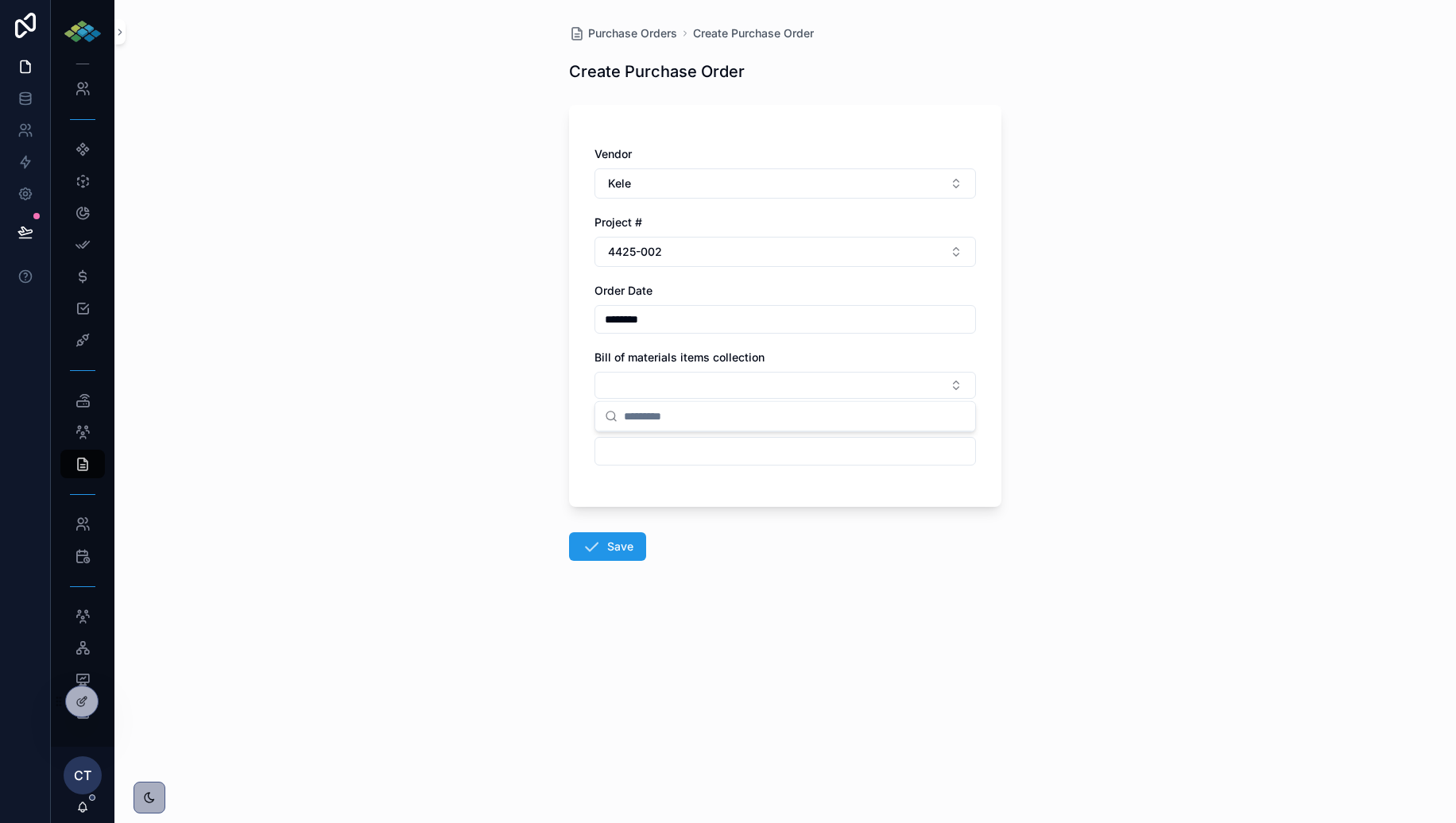
click at [487, 410] on div "Purchase Orders Create Purchase Order Create Purchase Order Vendor Kele Project…" at bounding box center [785, 412] width 1342 height 823
click at [92, 402] on div "Parts" at bounding box center [82, 400] width 25 height 25
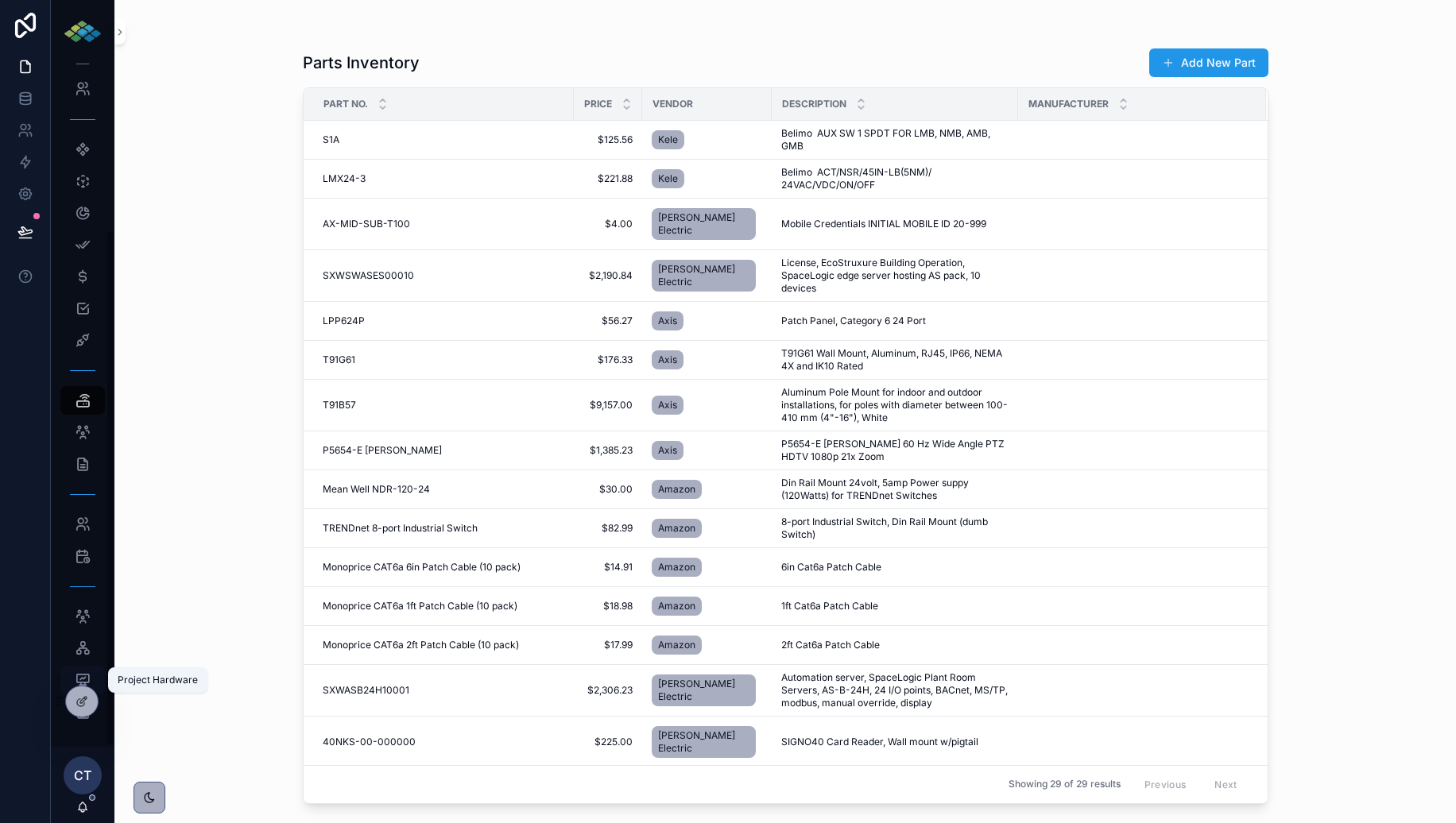
click at [85, 668] on div "Project Hardware" at bounding box center [82, 680] width 25 height 25
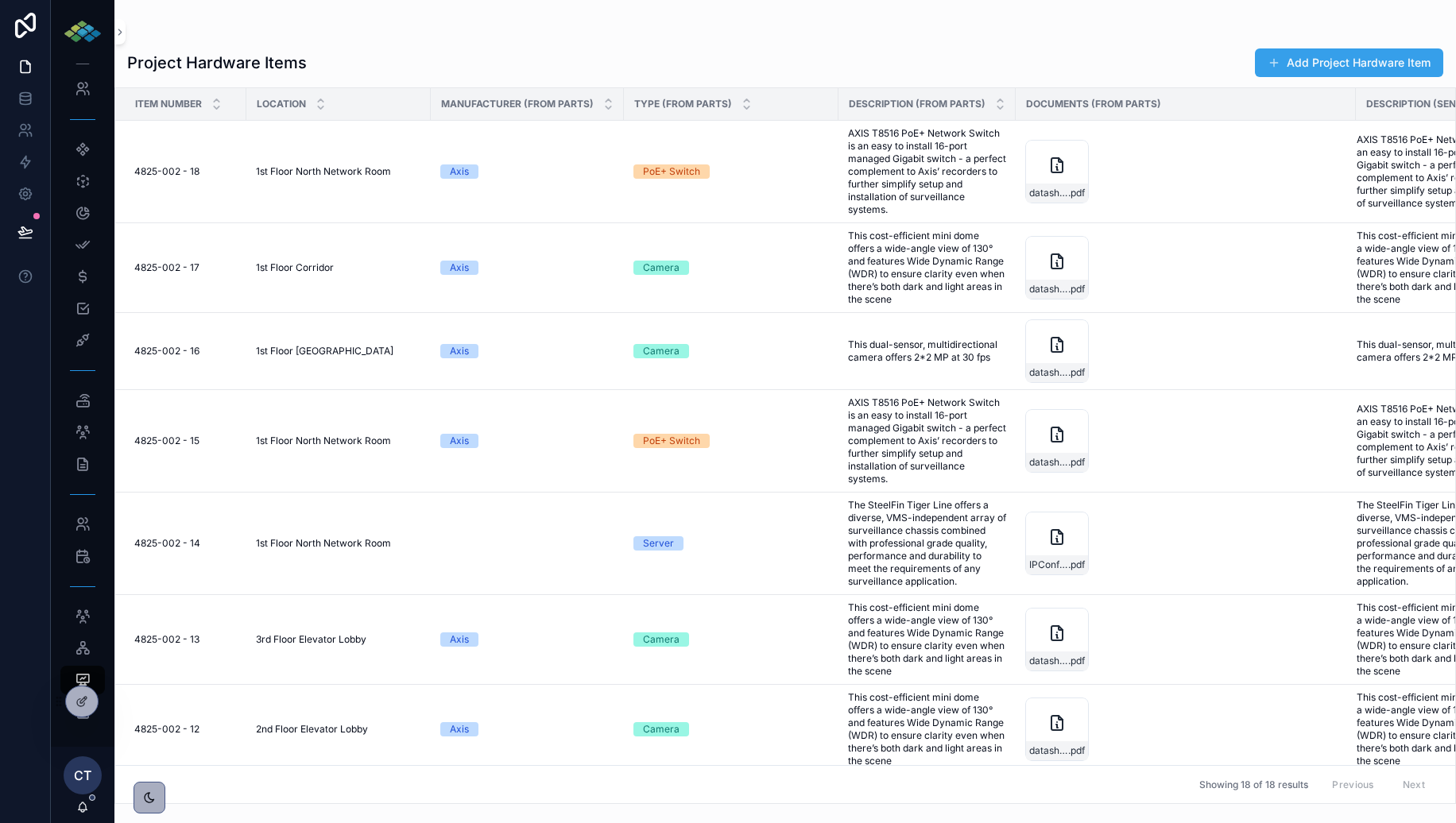
click at [1313, 56] on button "Add Project Hardware Item" at bounding box center [1349, 62] width 189 height 29
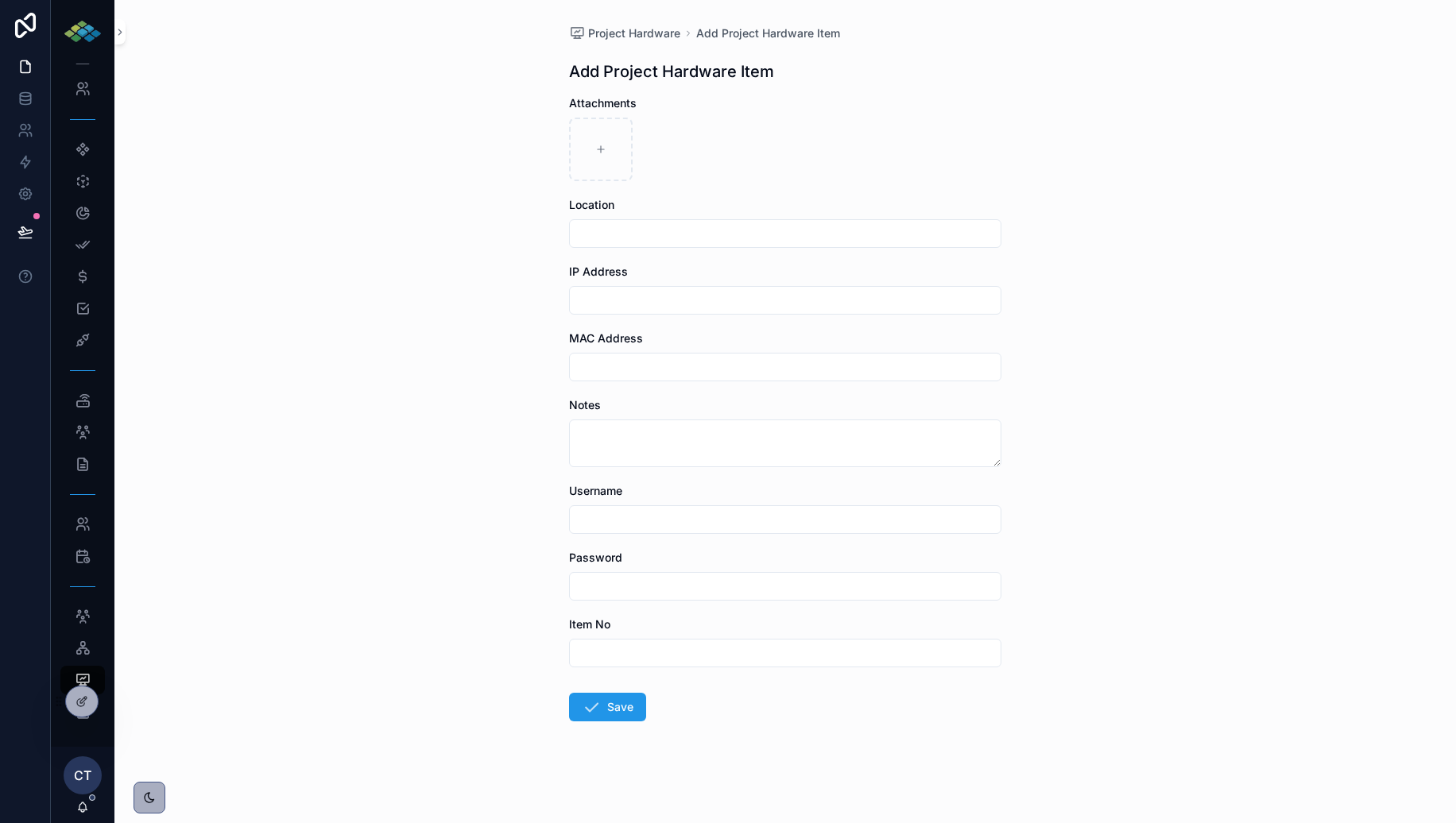
type input "**********"
drag, startPoint x: 758, startPoint y: 590, endPoint x: 392, endPoint y: 531, distance: 370.7
click at [570, 575] on input "text" at bounding box center [785, 586] width 431 height 22
type input "**********"
drag, startPoint x: 722, startPoint y: 520, endPoint x: 510, endPoint y: 520, distance: 212.0
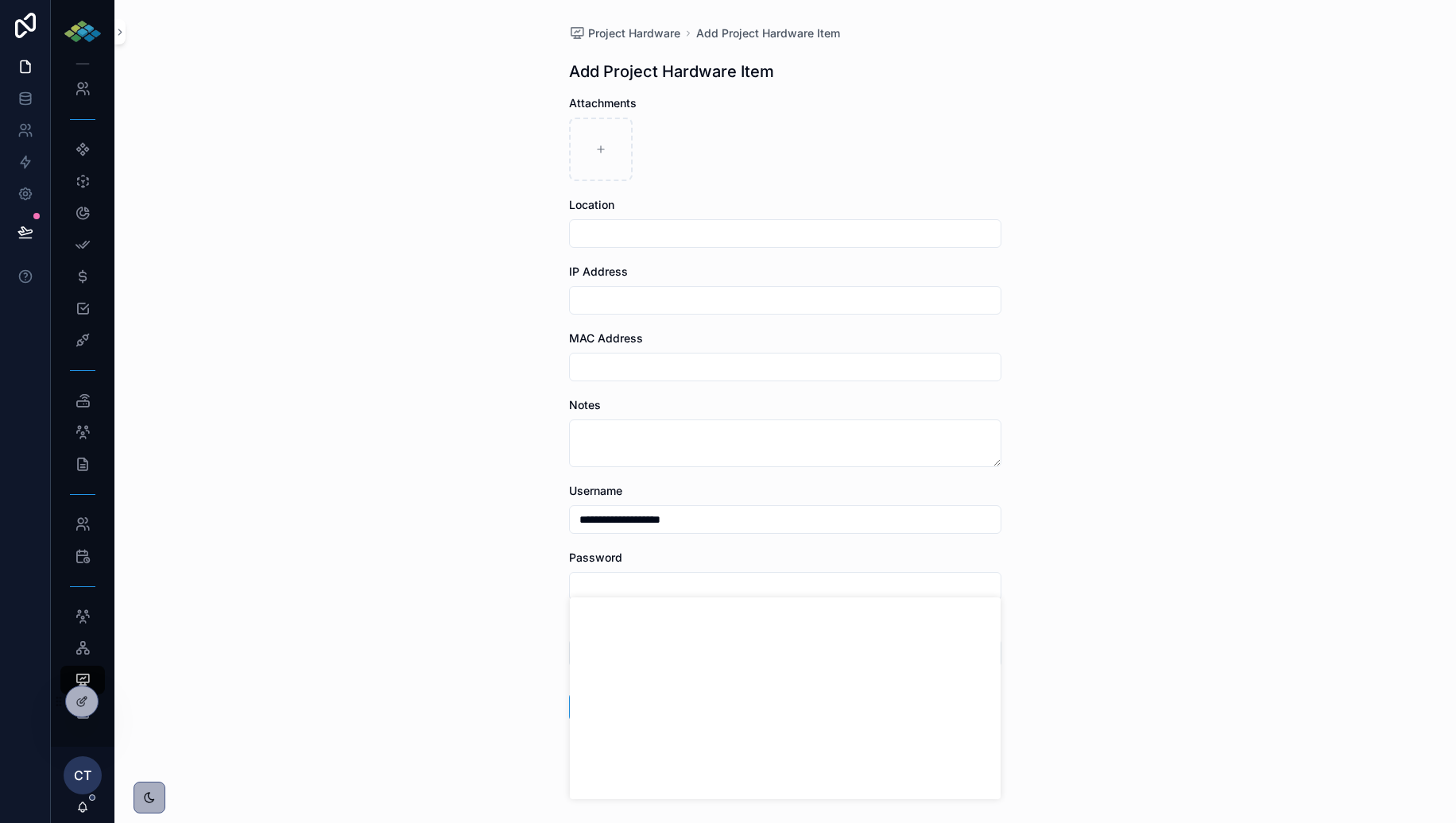
click at [570, 520] on input "**********" at bounding box center [785, 520] width 431 height 22
click at [398, 472] on div "Project Hardware Add Project Hardware Item Add Project Hardware Item Attachment…" at bounding box center [785, 412] width 1342 height 823
click at [85, 460] on icon "scrollable content" at bounding box center [82, 464] width 16 height 16
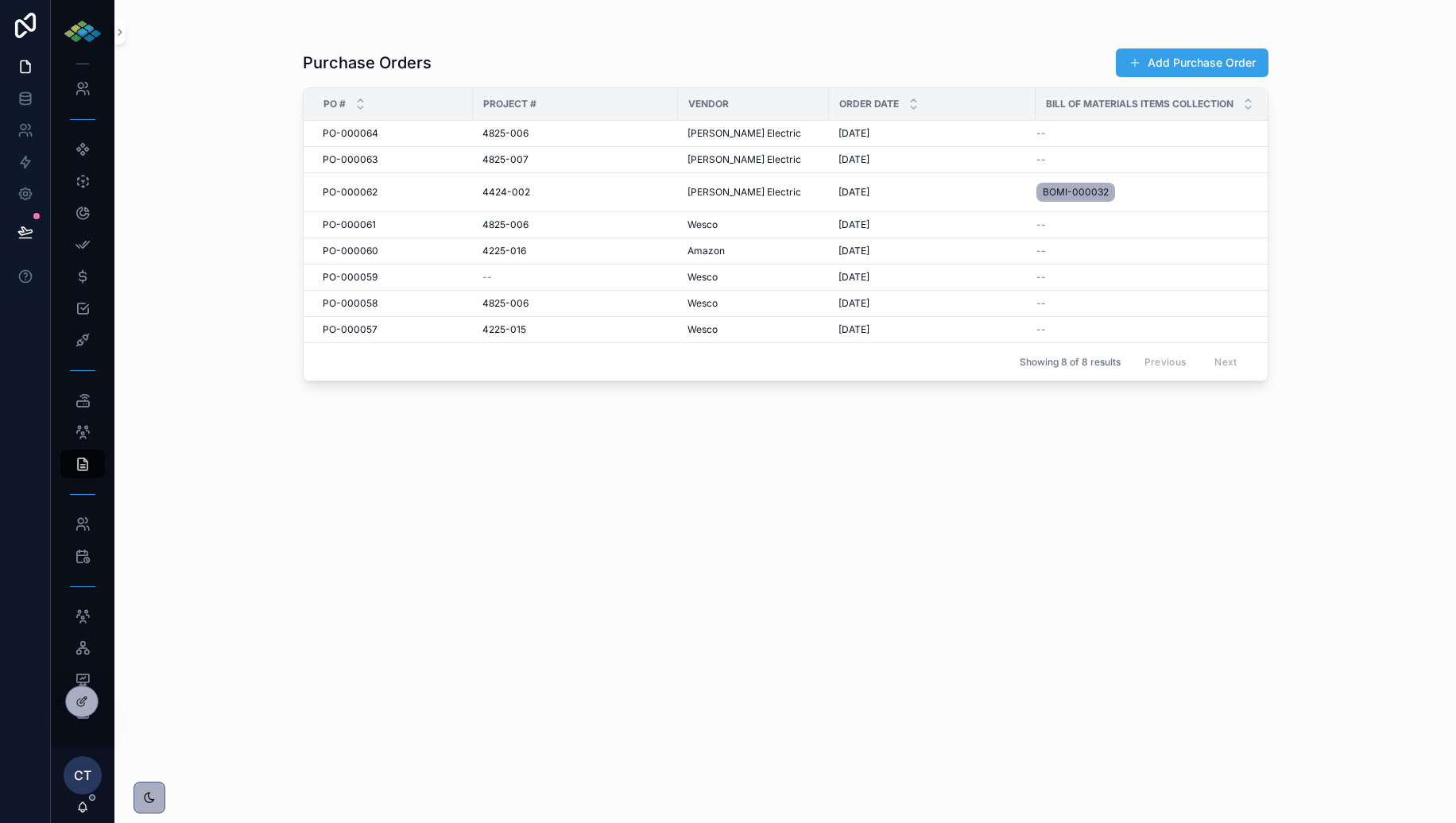
click at [1197, 64] on button "Add Purchase Order" at bounding box center [1192, 62] width 152 height 29
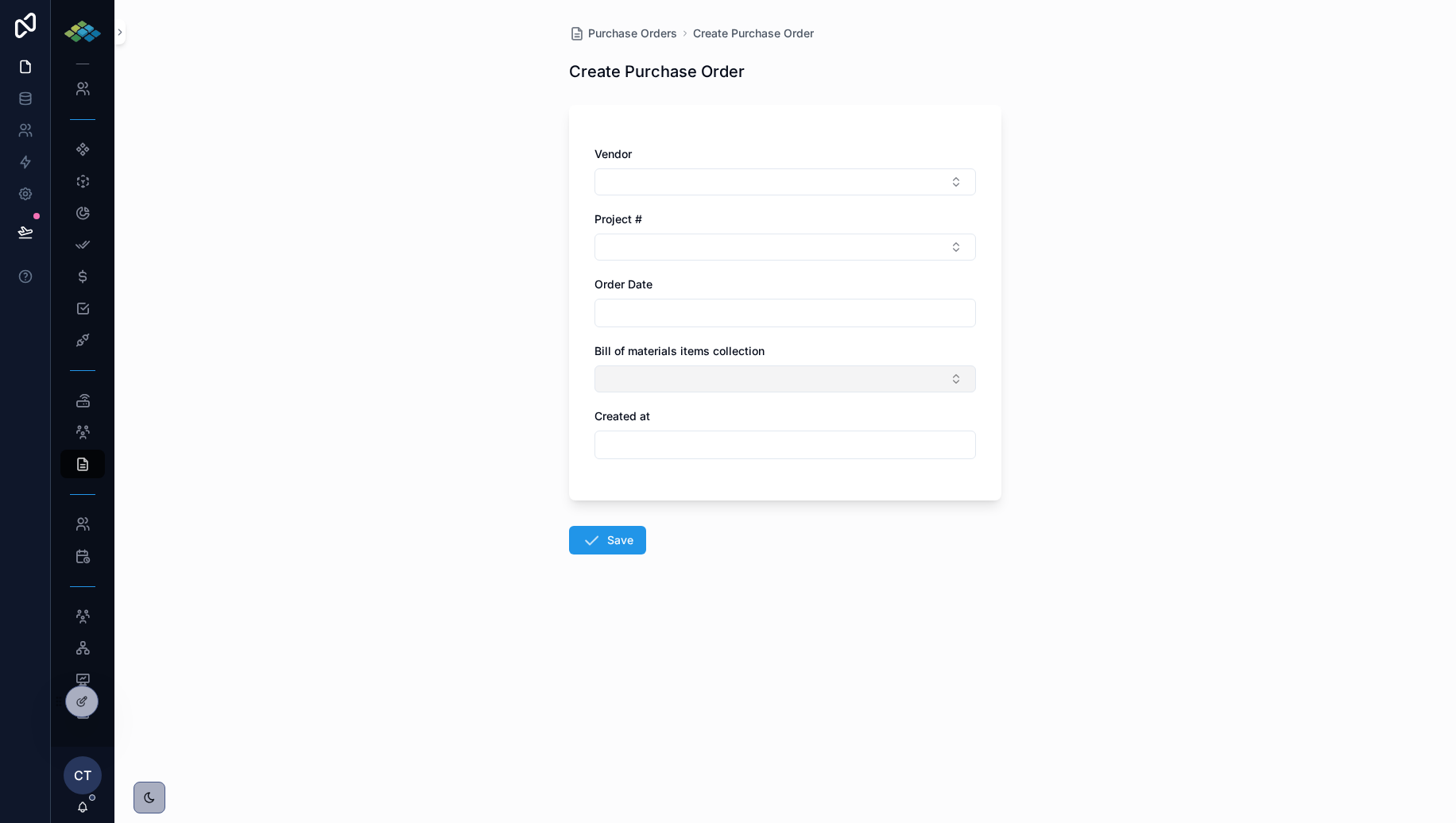
click at [960, 388] on button "Select Button" at bounding box center [785, 379] width 382 height 27
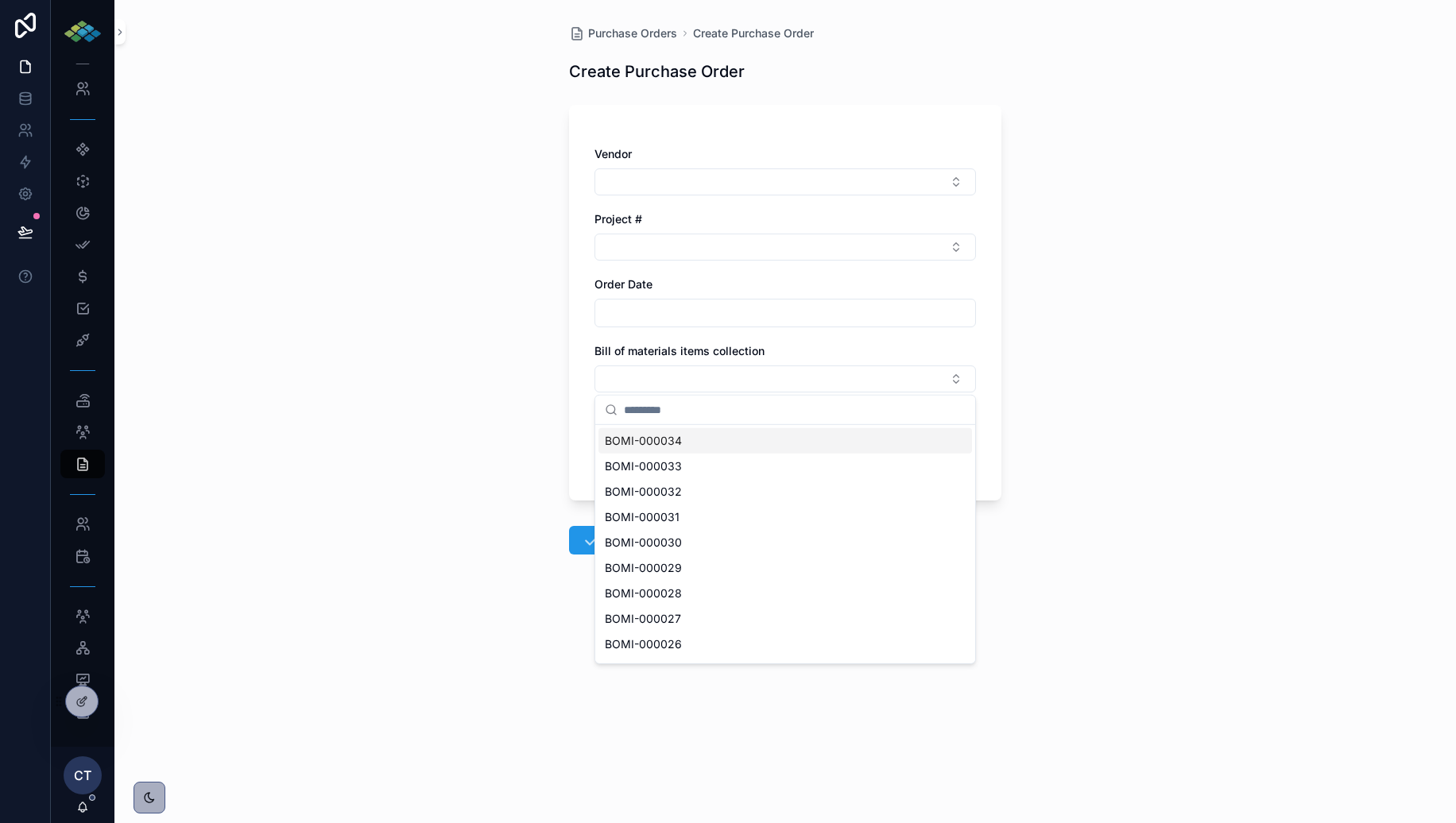
click at [310, 476] on div "Purchase Orders Create Purchase Order Create Purchase Order Vendor Project # Or…" at bounding box center [785, 412] width 1342 height 823
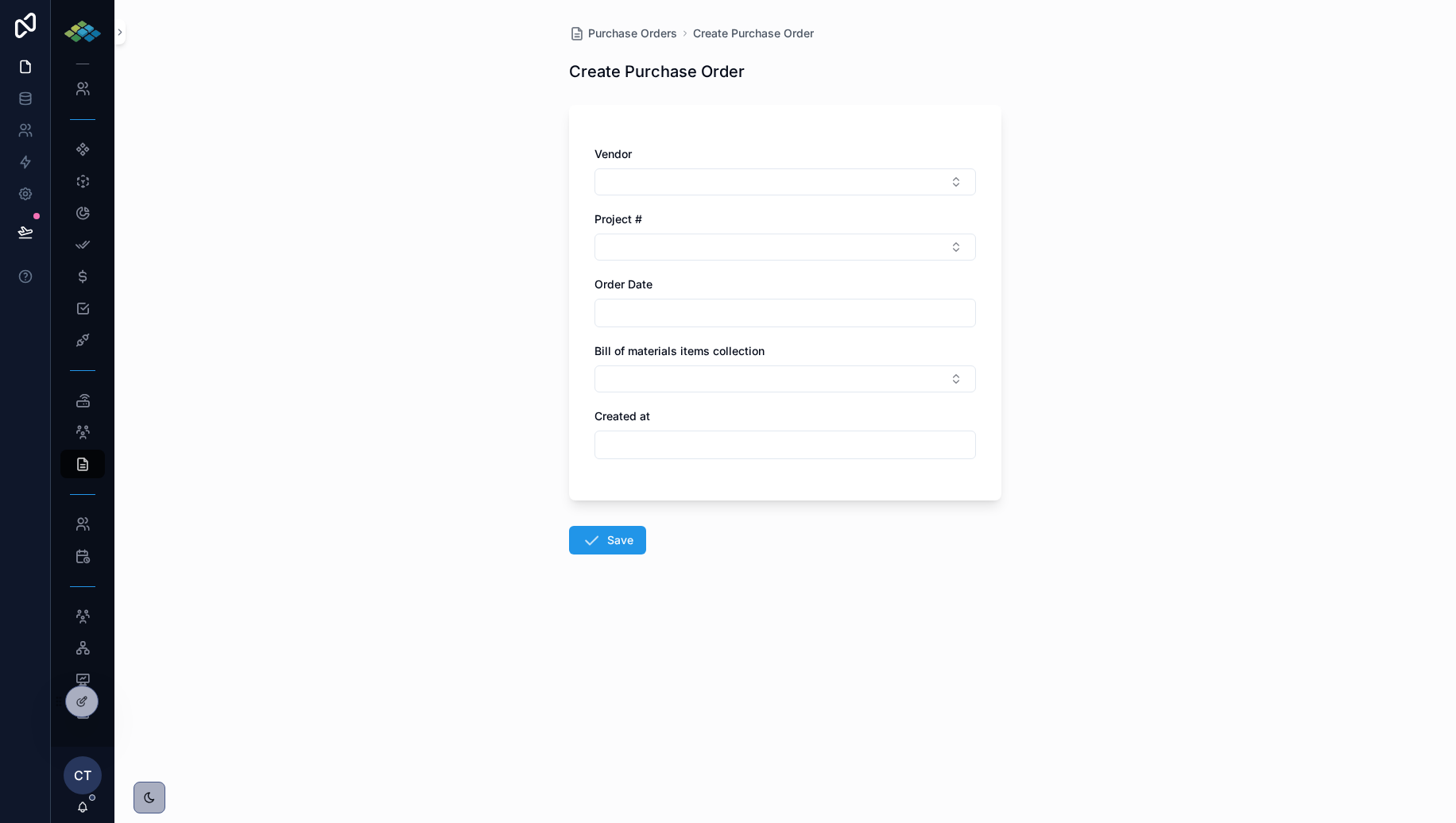
click at [248, 341] on div "Purchase Orders Create Purchase Order Create Purchase Order Vendor Project # Or…" at bounding box center [785, 412] width 1342 height 823
click at [818, 186] on button "Select Button" at bounding box center [785, 181] width 382 height 27
click at [794, 245] on div "Kele" at bounding box center [785, 244] width 374 height 25
click at [788, 248] on button "Select Button" at bounding box center [785, 250] width 382 height 27
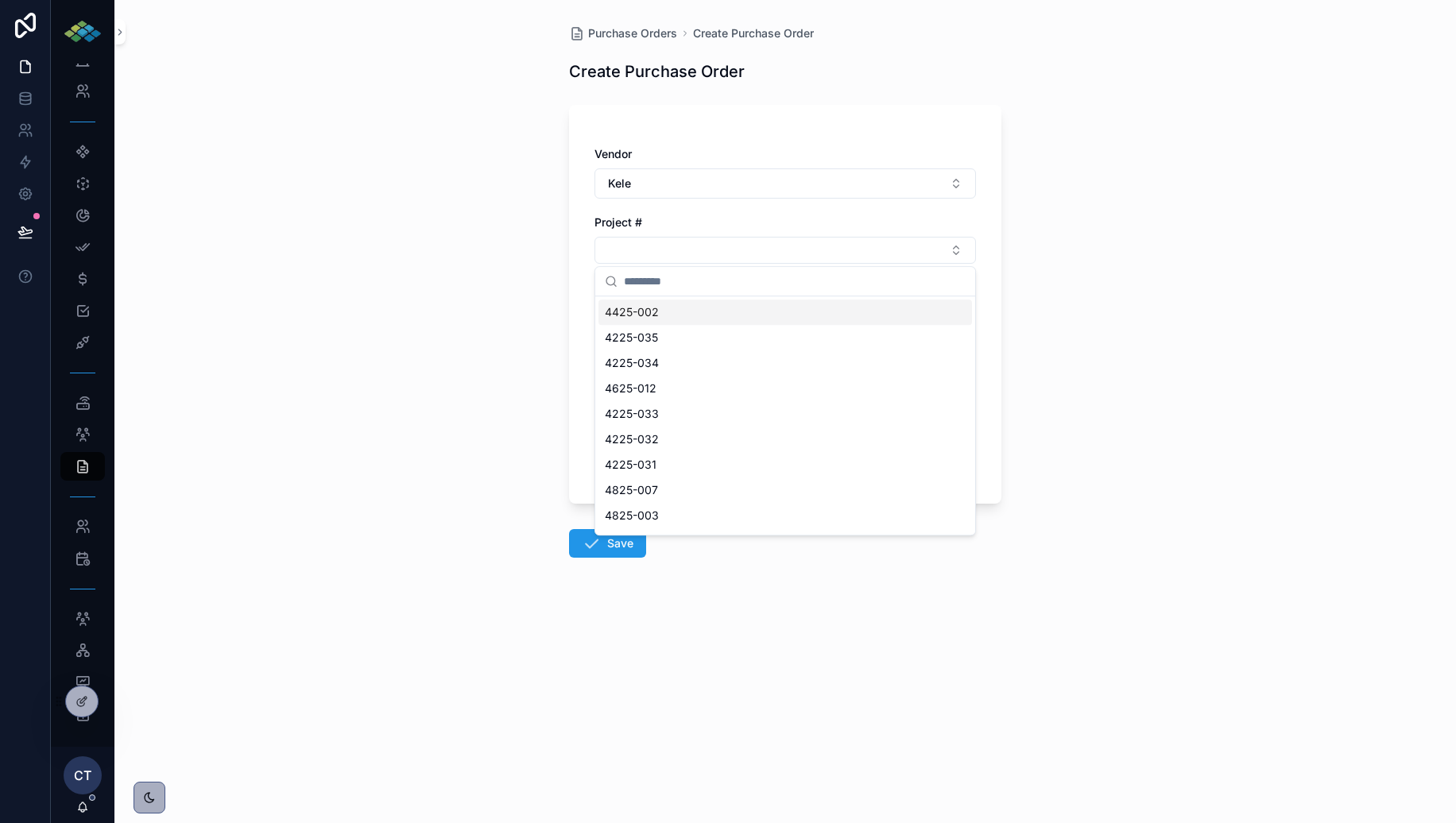
click at [746, 316] on div "4425-002" at bounding box center [785, 312] width 374 height 25
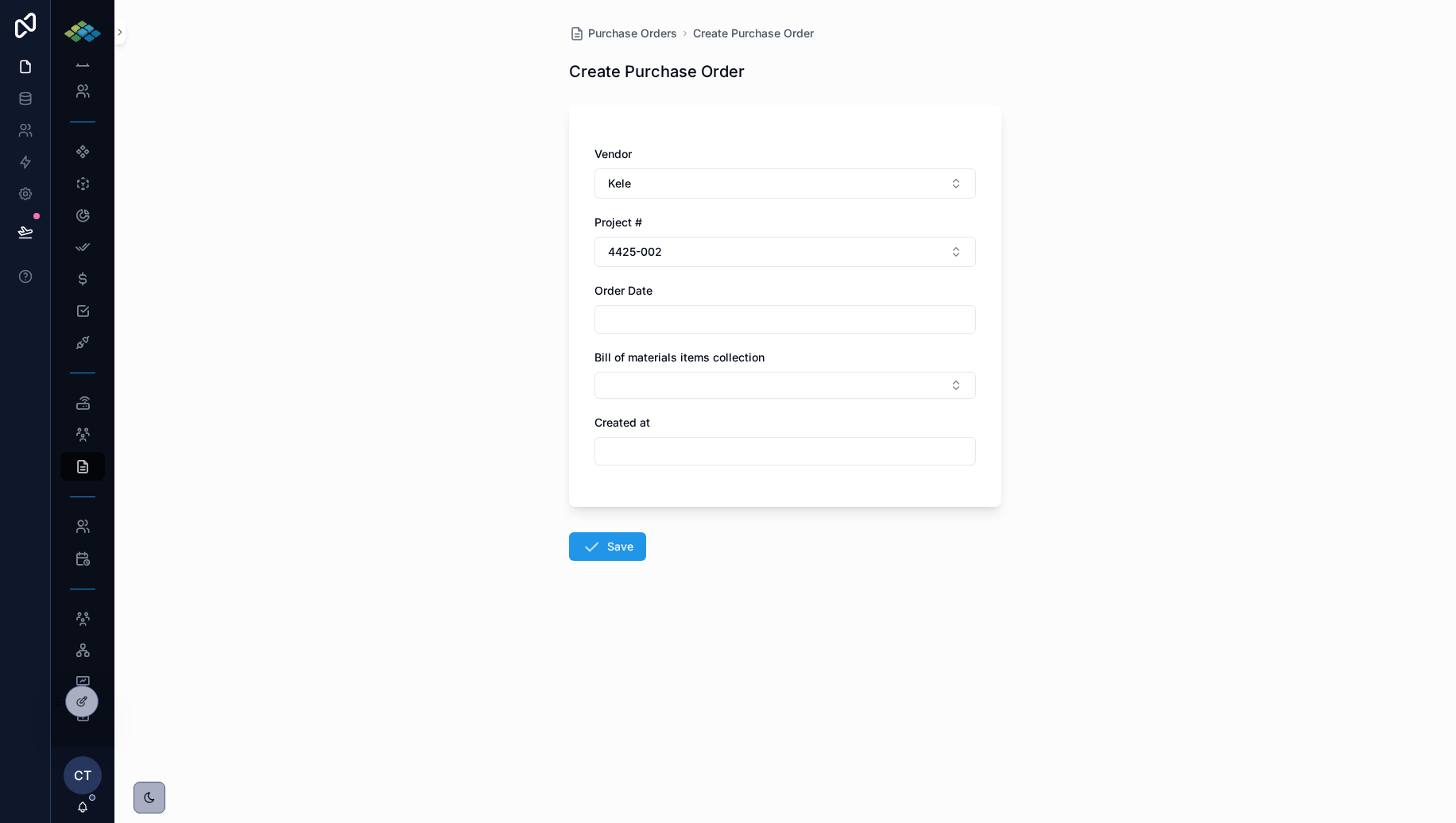
click at [742, 322] on input "text" at bounding box center [785, 320] width 380 height 22
click at [730, 443] on button "1" at bounding box center [728, 451] width 29 height 29
type input "********"
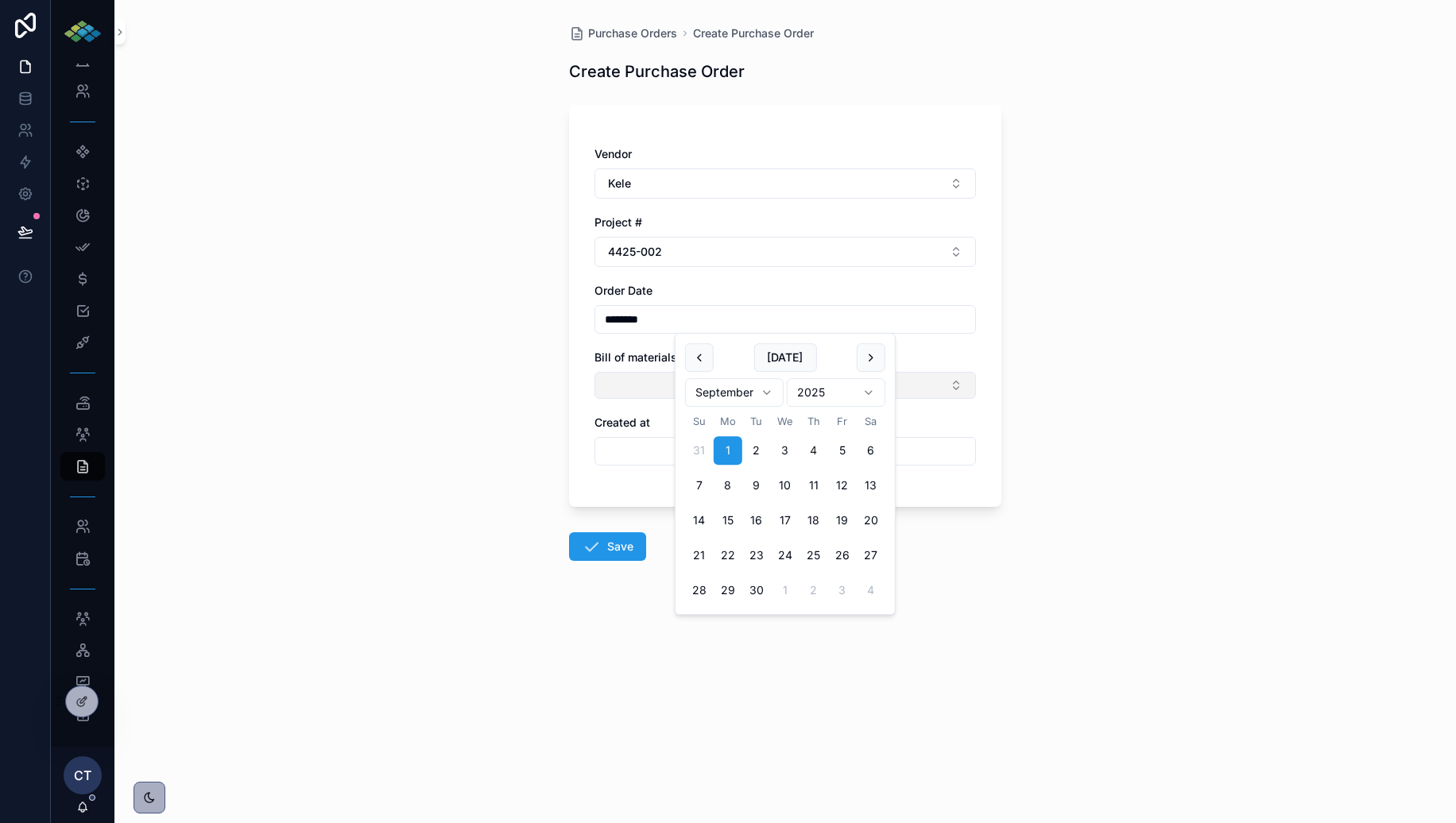
click at [647, 382] on button "Select Button" at bounding box center [785, 385] width 382 height 27
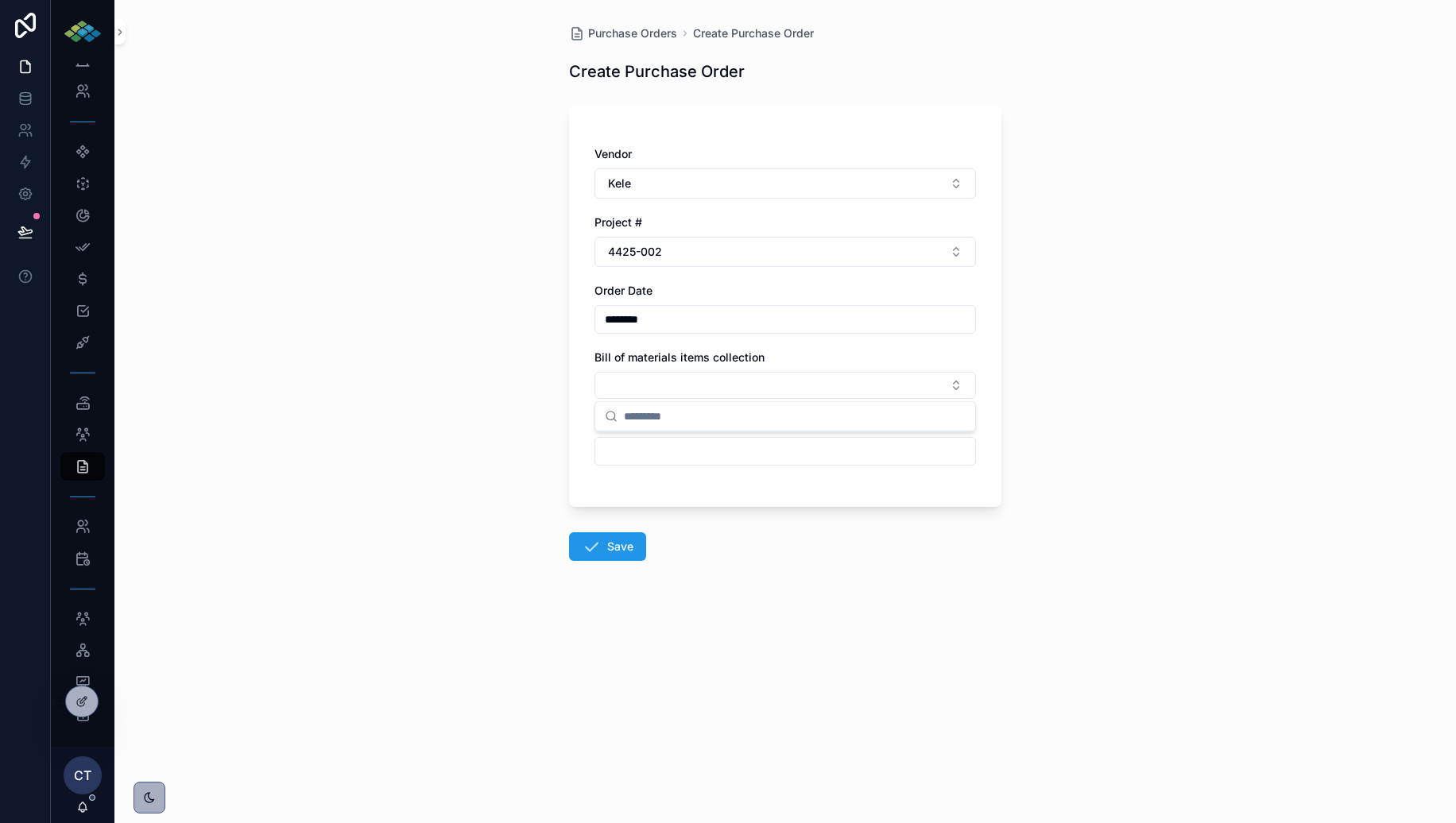
click at [574, 398] on div "Vendor Kele Project # 4425-002 Order Date ******** Bill of materials items coll…" at bounding box center [785, 306] width 432 height 402
click at [603, 451] on input "text" at bounding box center [785, 451] width 380 height 22
click at [728, 590] on button "1" at bounding box center [728, 582] width 29 height 29
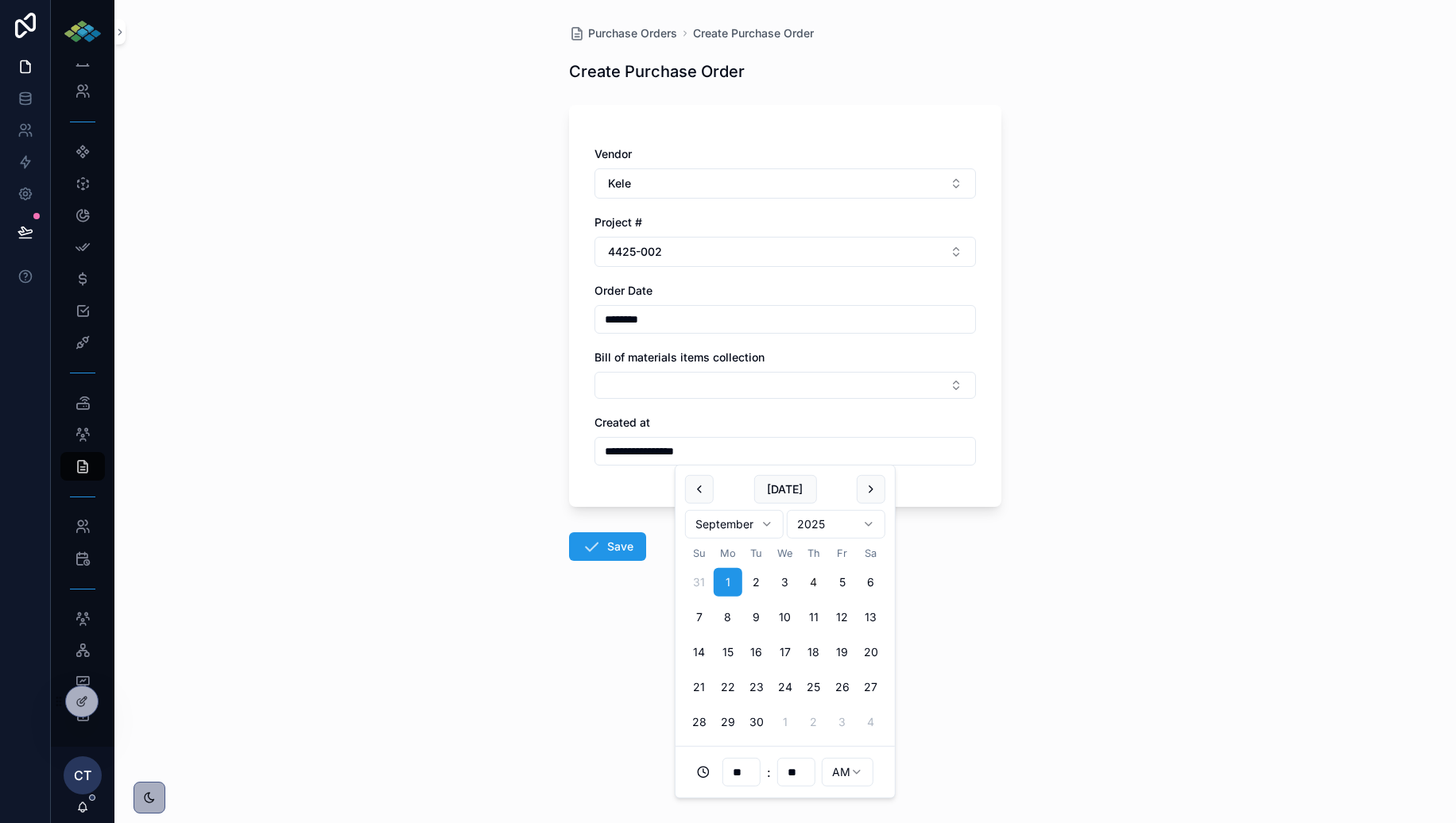
type input "**********"
click at [596, 532] on button "Save" at bounding box center [608, 546] width 77 height 29
click at [609, 545] on span "Save" at bounding box center [608, 549] width 77 height 16
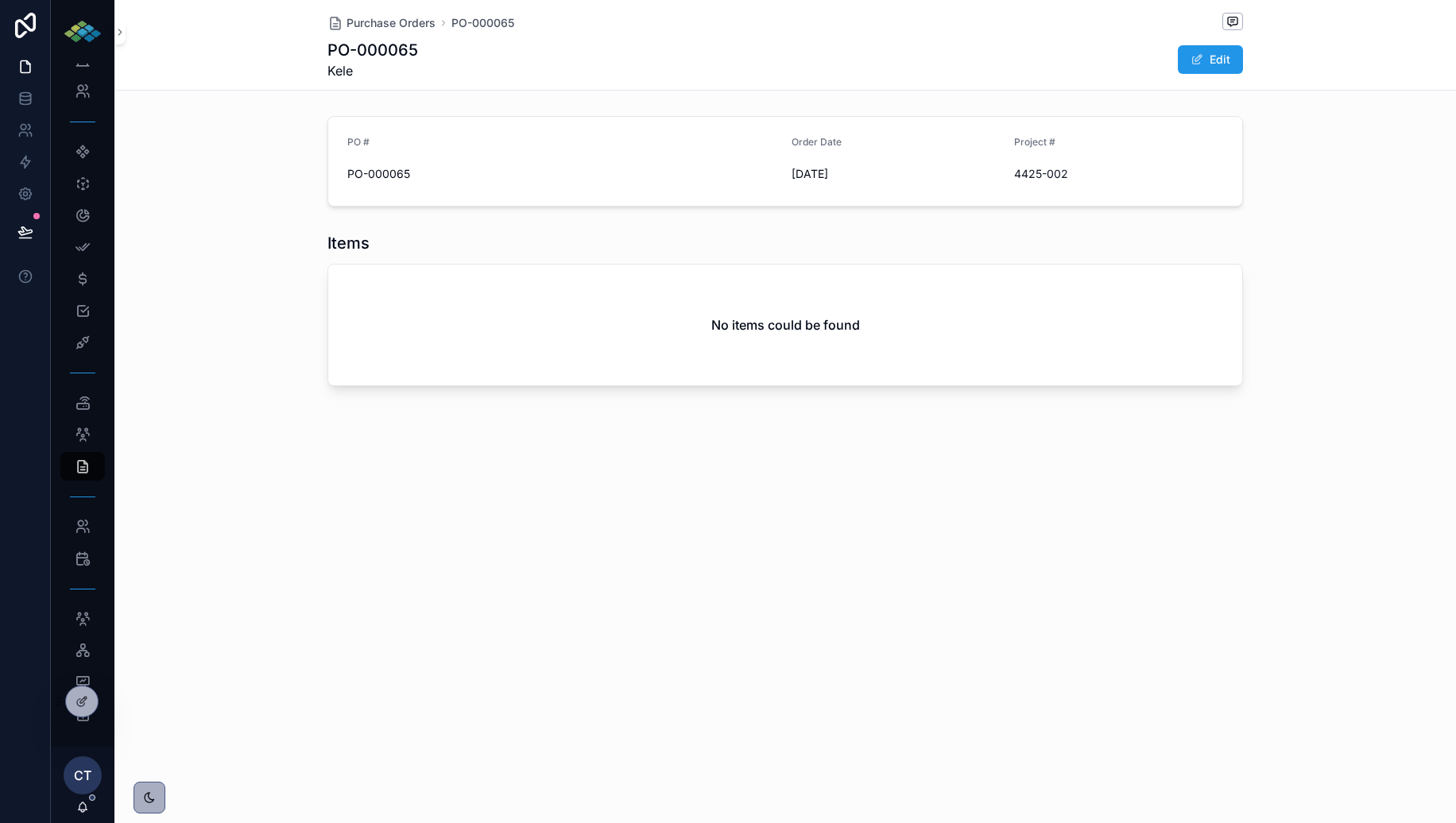
click at [1212, 77] on div "PO-000065 Kele Edit" at bounding box center [785, 59] width 916 height 41
click at [1214, 59] on button "Edit" at bounding box center [1211, 59] width 65 height 29
click at [606, 318] on div "No items could be found" at bounding box center [785, 330] width 914 height 121
click at [241, 353] on div "Items No items could be found" at bounding box center [785, 314] width 1342 height 167
drag, startPoint x: 415, startPoint y: 176, endPoint x: 335, endPoint y: 176, distance: 80.0
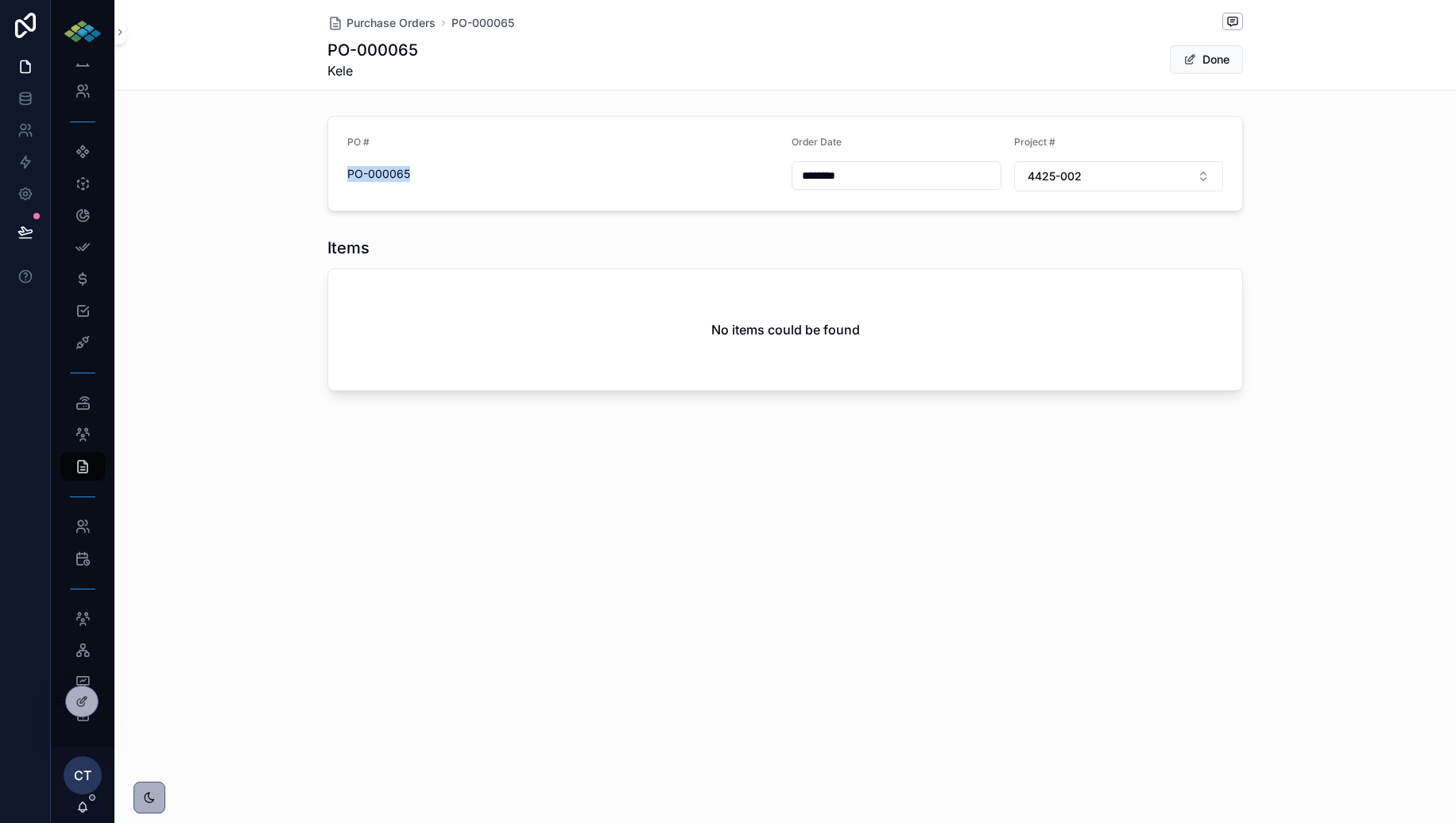
click at [348, 176] on span "PO-000065" at bounding box center [563, 174] width 432 height 16
copy span "PO-000065"
click at [1232, 28] on span at bounding box center [1233, 21] width 20 height 18
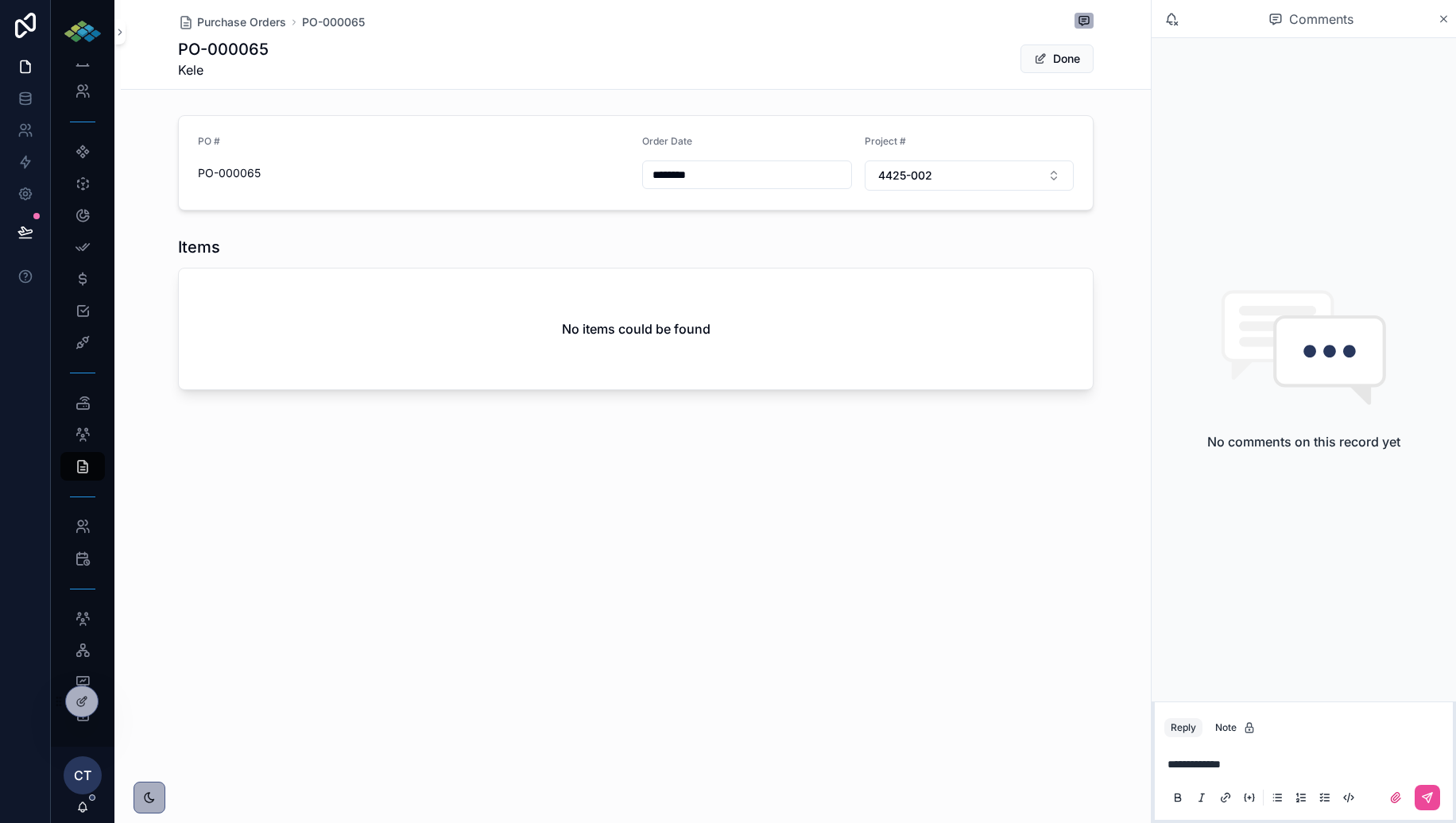
click at [946, 664] on div "Purchase Orders PO-000065 PO-000065 Kele Done PO # PO-000065 Order Date *******…" at bounding box center [633, 412] width 1037 height 823
click at [280, 24] on span "Purchase Orders" at bounding box center [242, 21] width 89 height 16
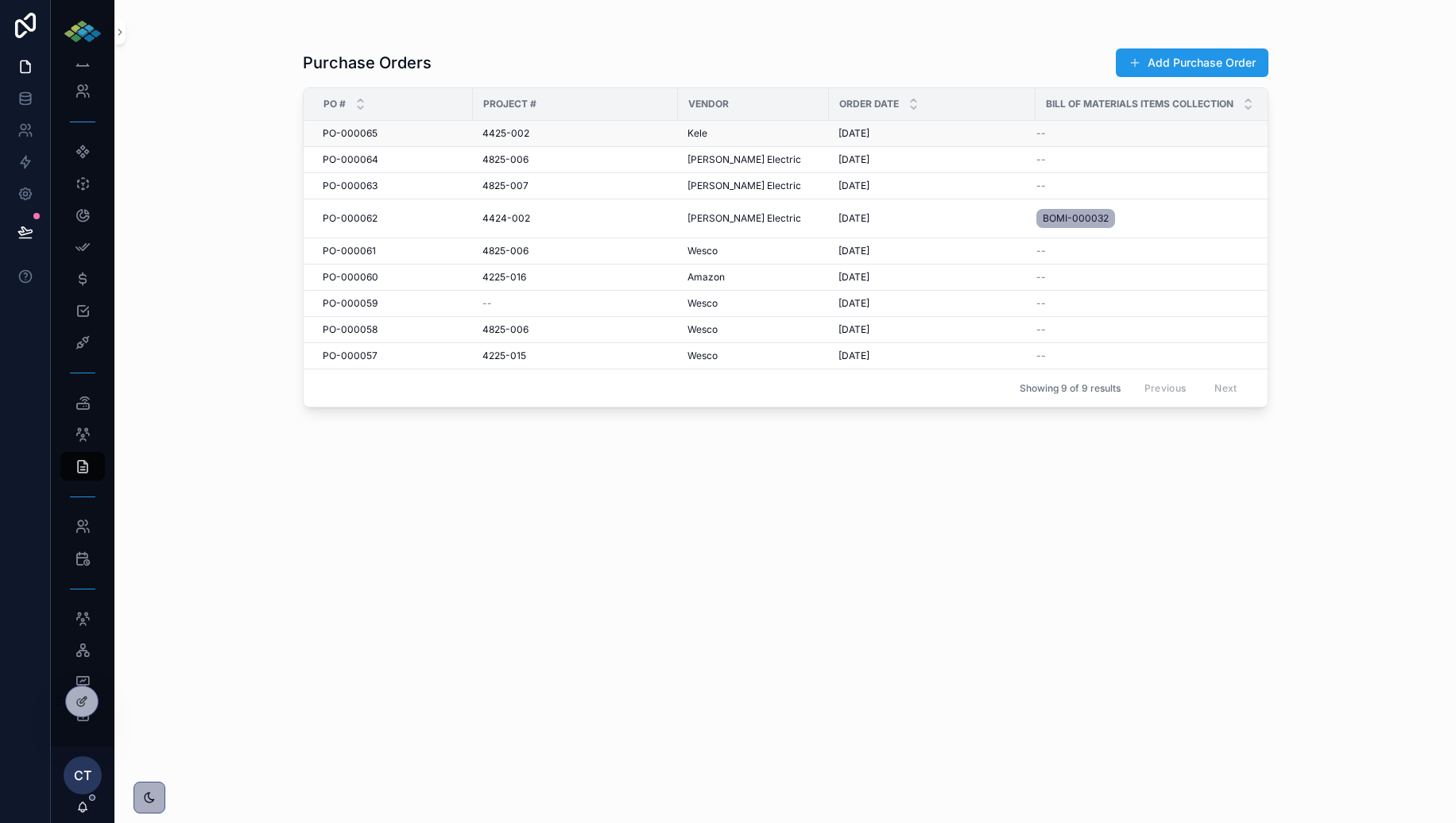
click at [342, 131] on span "PO-000065" at bounding box center [349, 134] width 55 height 13
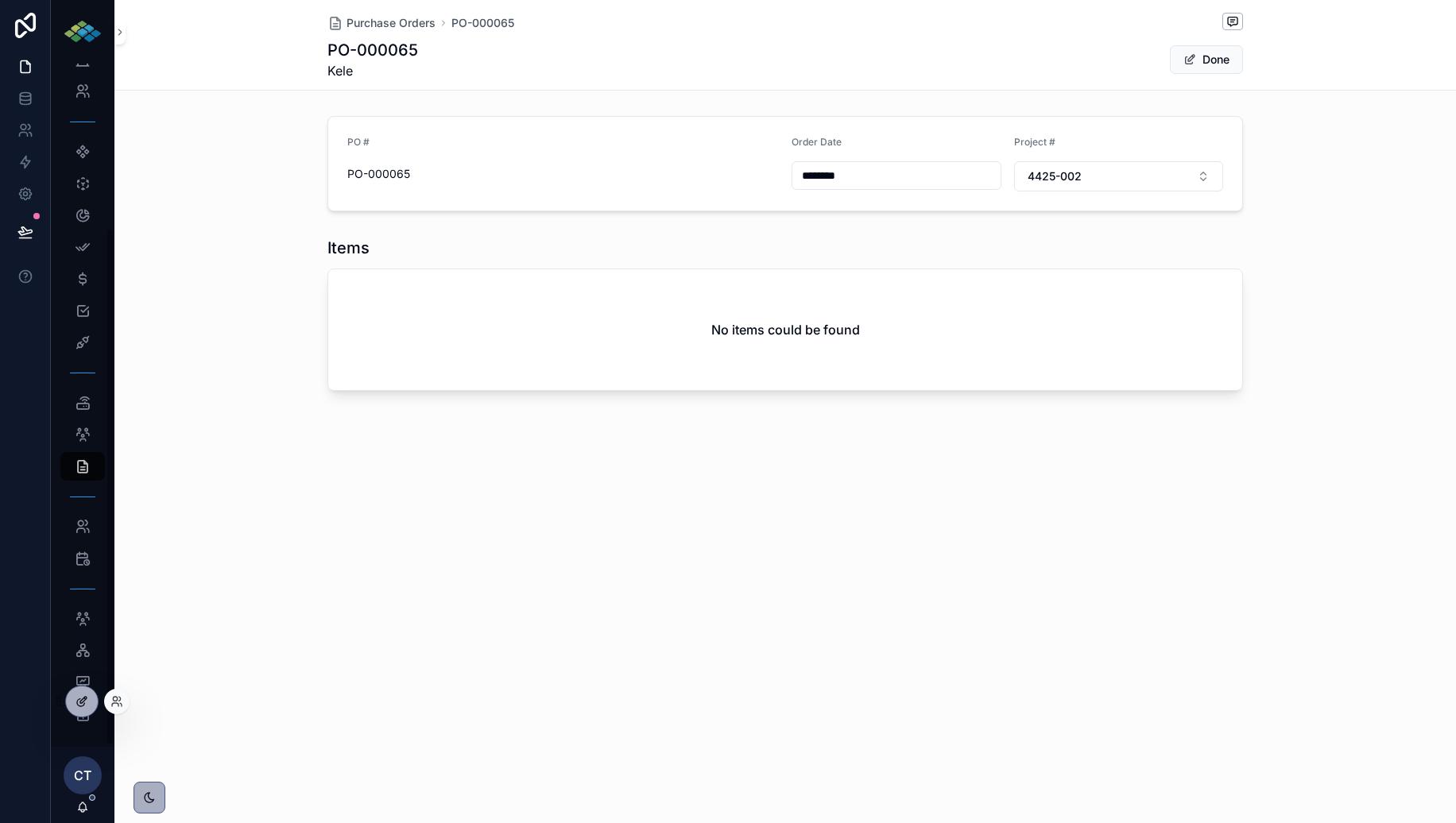
click at [85, 707] on icon at bounding box center [82, 702] width 13 height 13
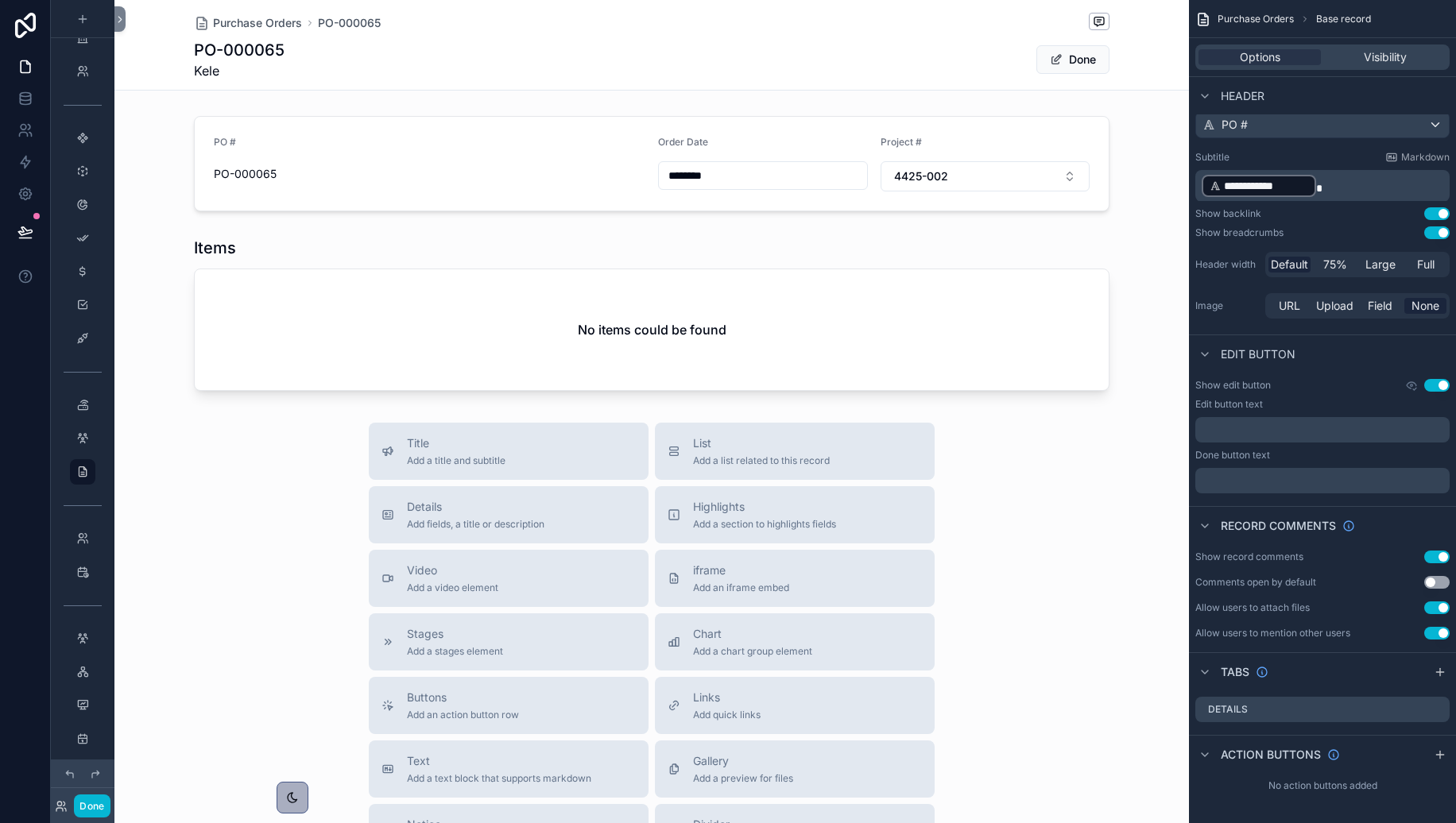
scroll to position [183, 0]
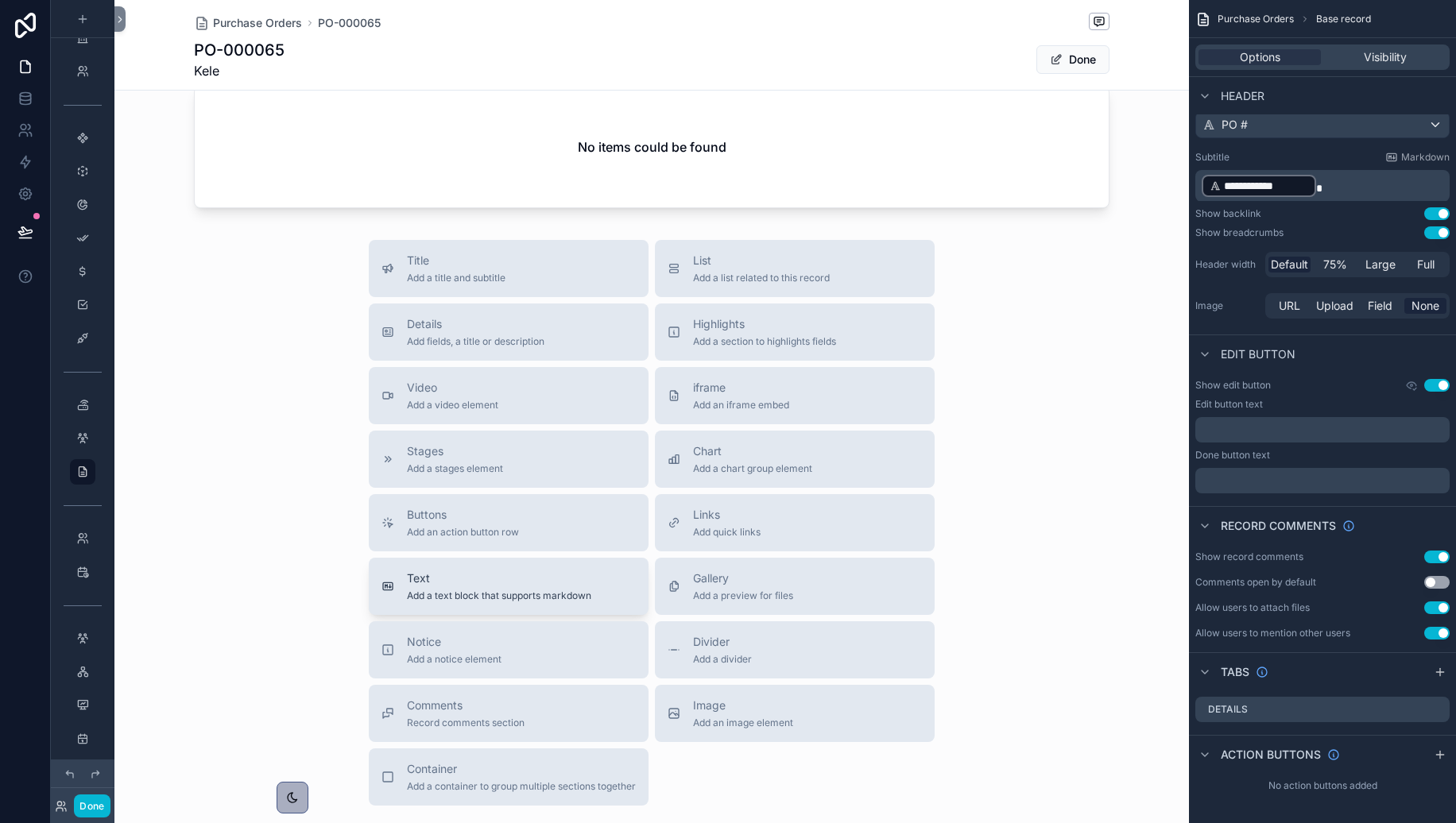
click at [544, 604] on button "Text Add a text block that supports markdown" at bounding box center [508, 587] width 280 height 58
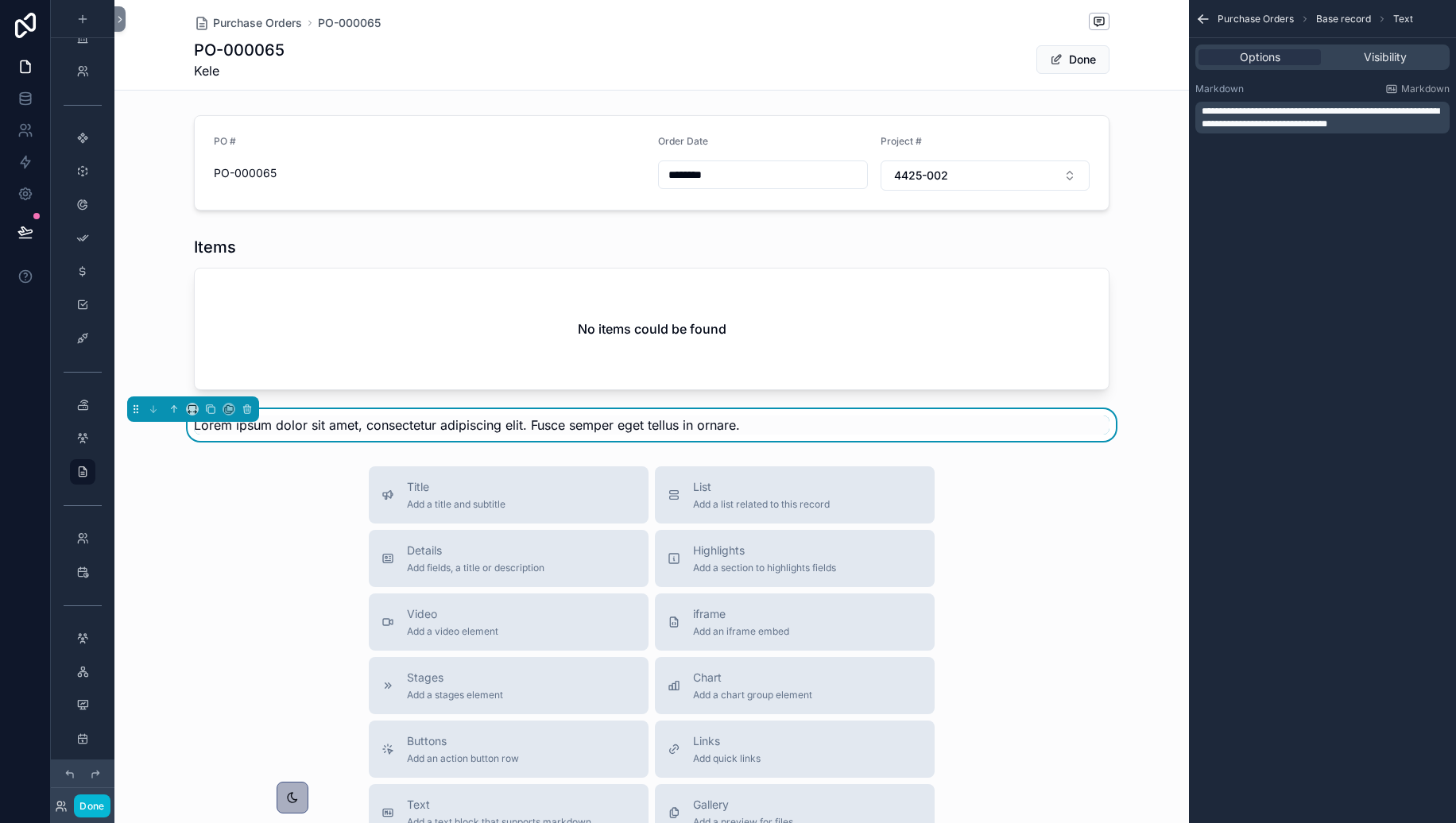
scroll to position [0, 0]
click at [246, 412] on icon at bounding box center [246, 411] width 0 height 3
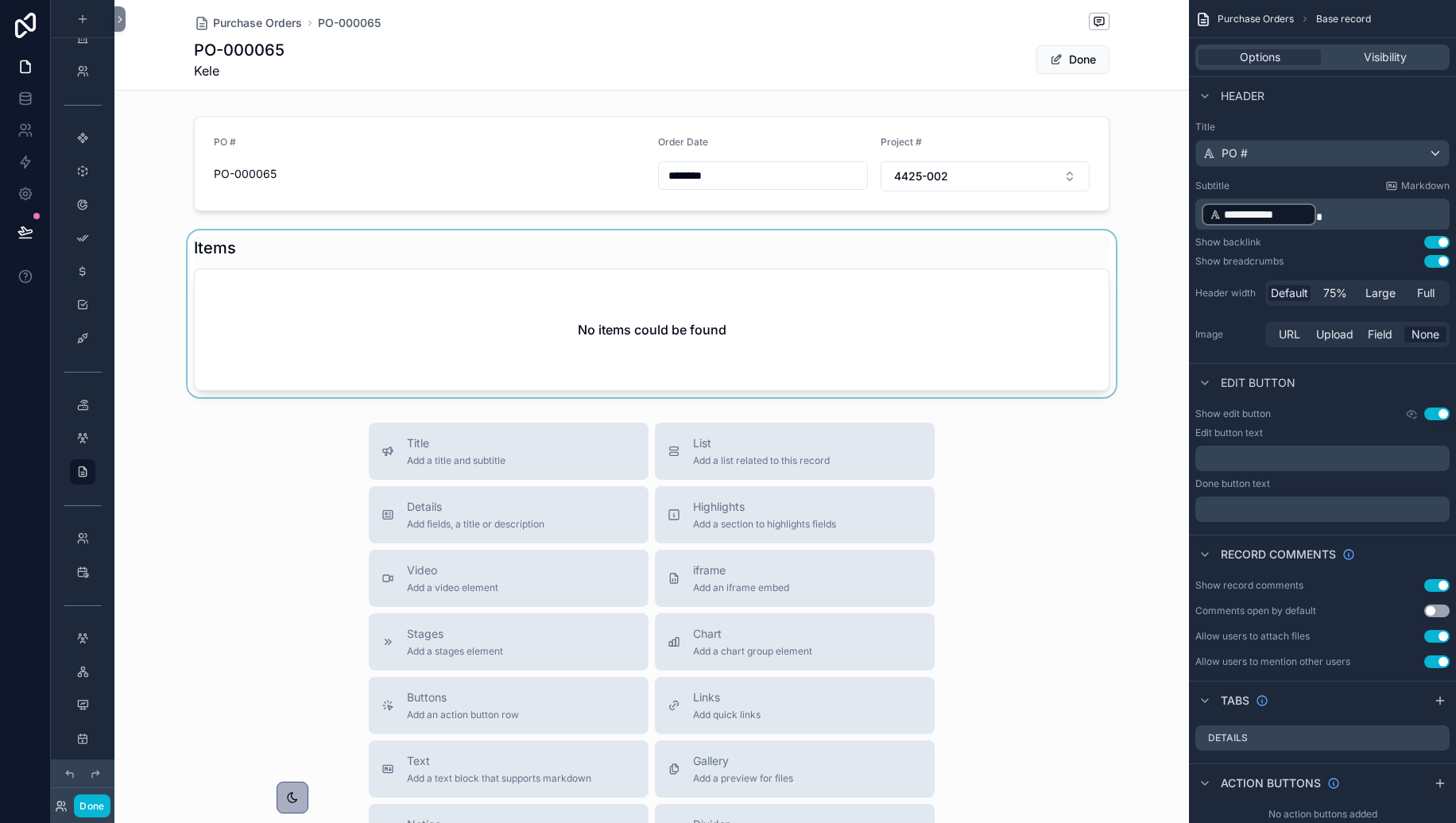
click at [421, 310] on div at bounding box center [651, 314] width 1075 height 167
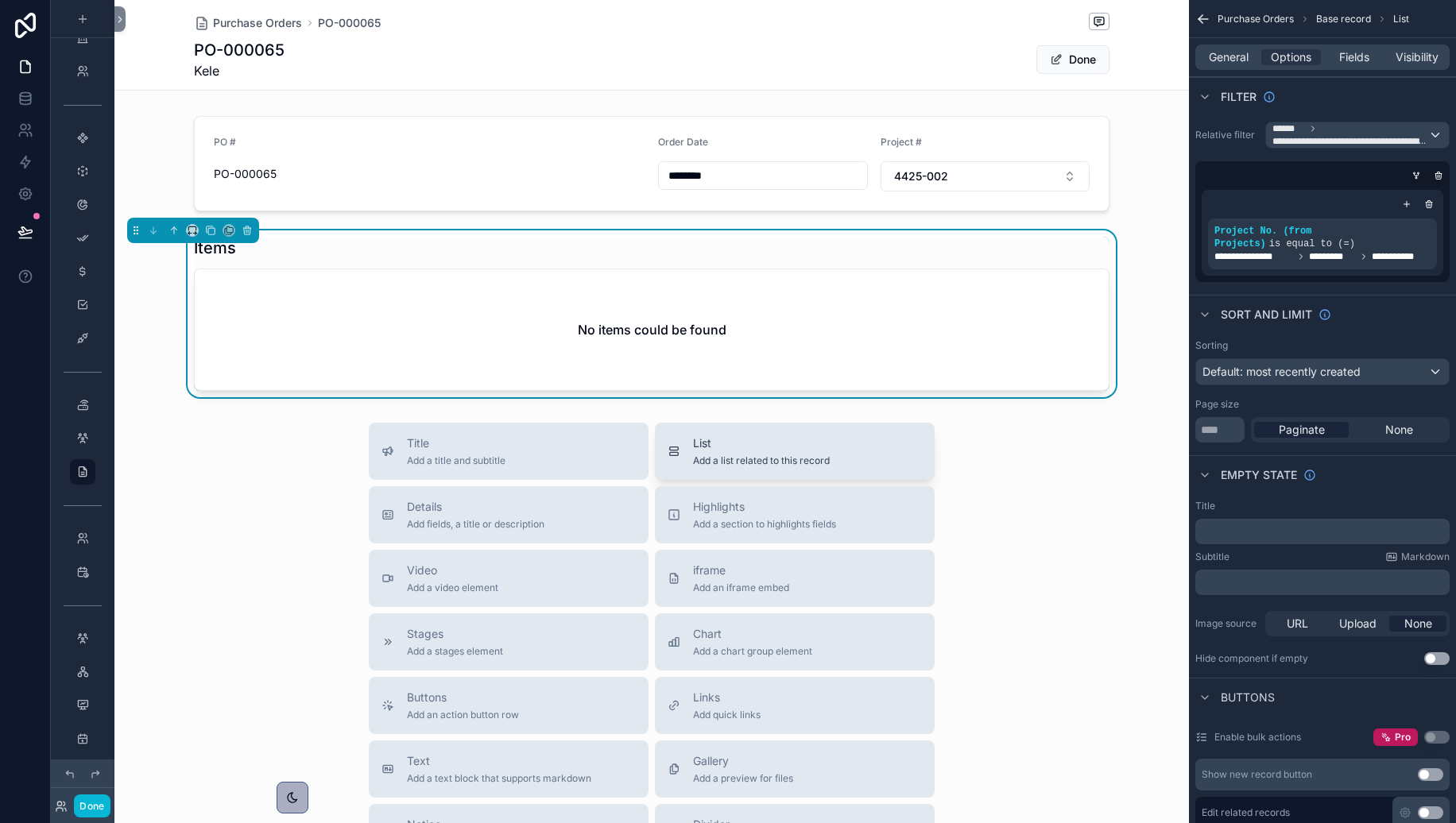
click at [789, 463] on span "Add a list related to this record" at bounding box center [761, 461] width 137 height 13
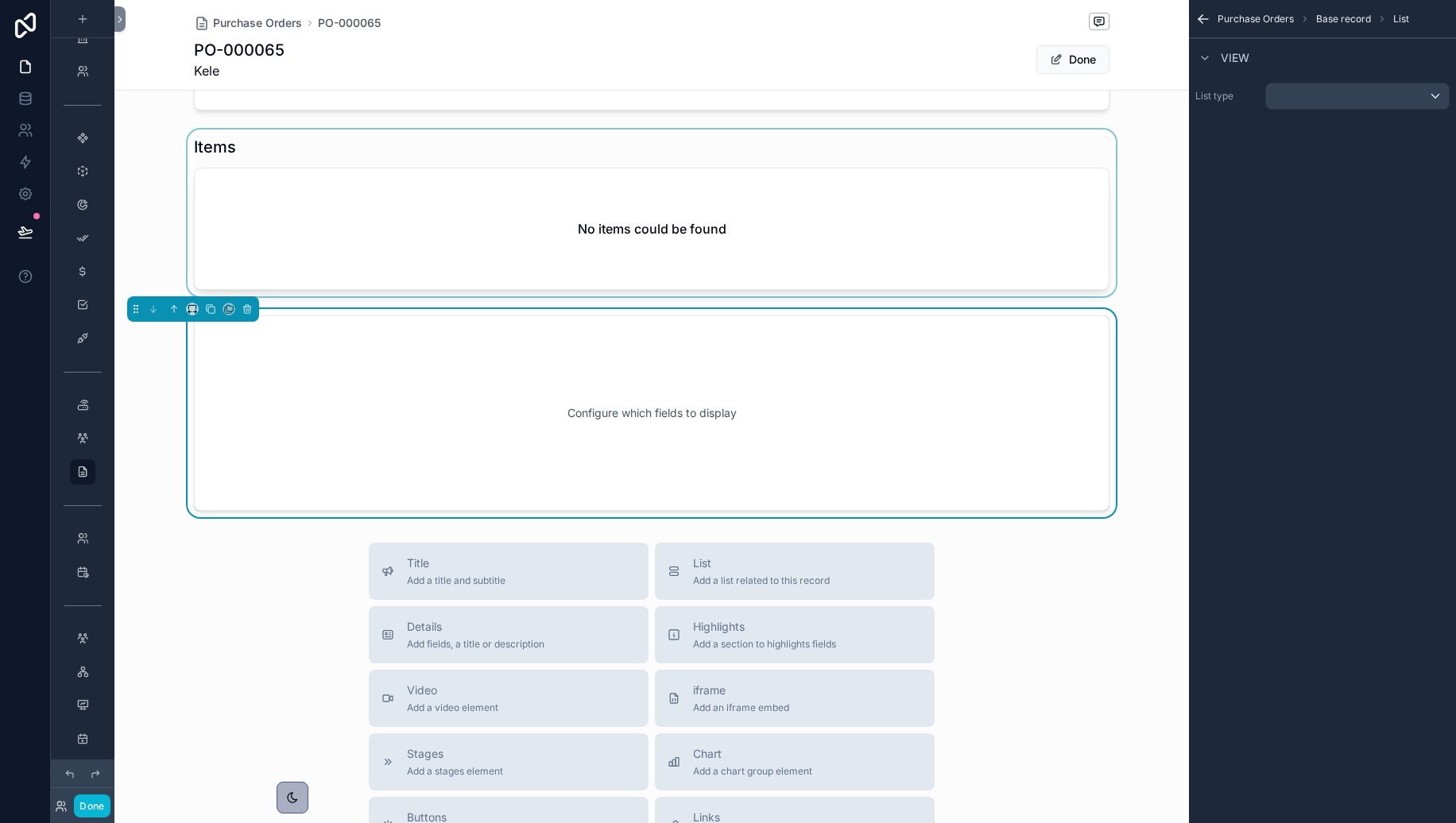
scroll to position [102, 0]
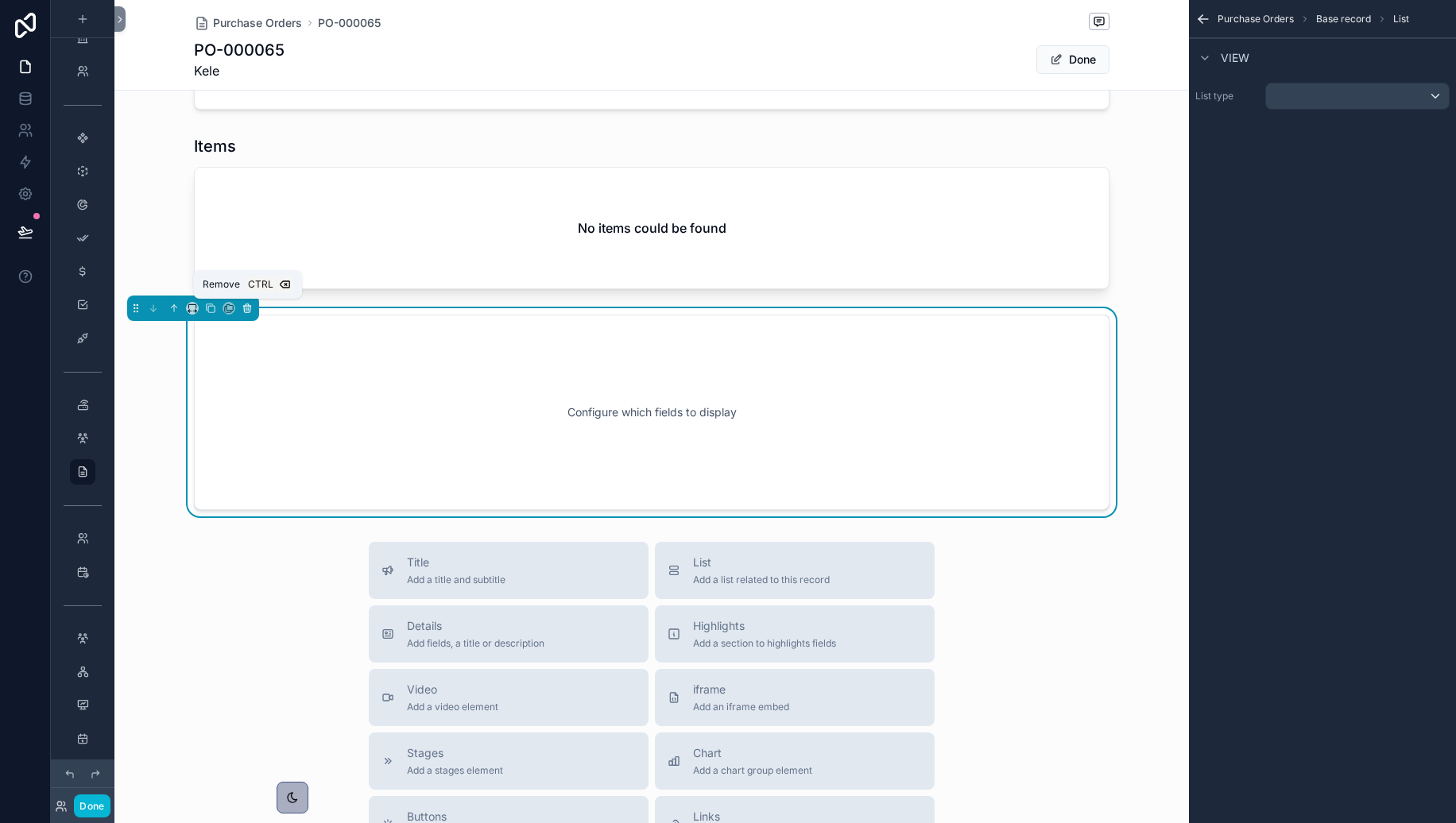
click at [243, 307] on icon at bounding box center [247, 308] width 11 height 11
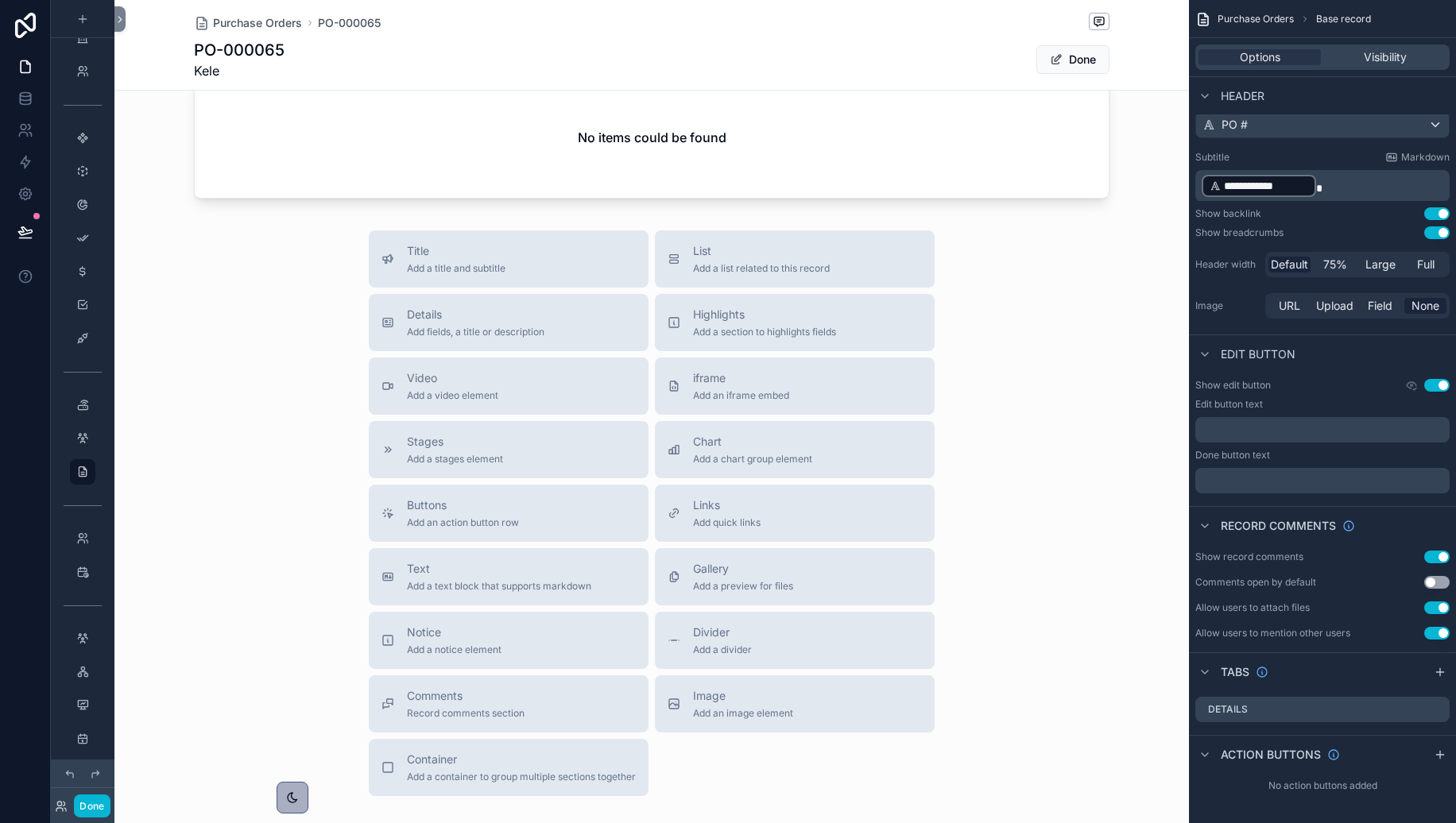
scroll to position [0, 0]
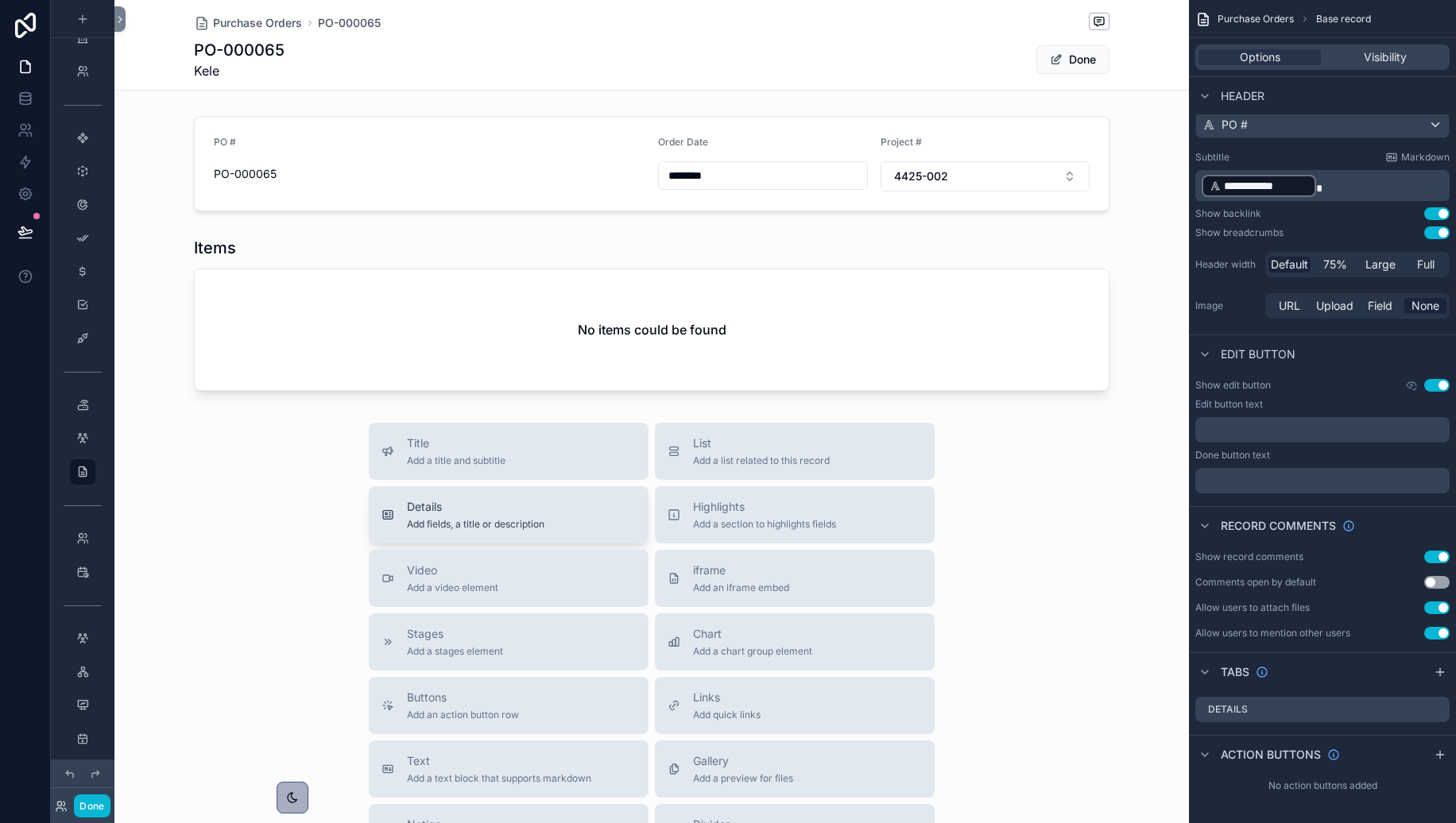
click at [584, 538] on button "Details Add fields, a title or description" at bounding box center [508, 516] width 280 height 58
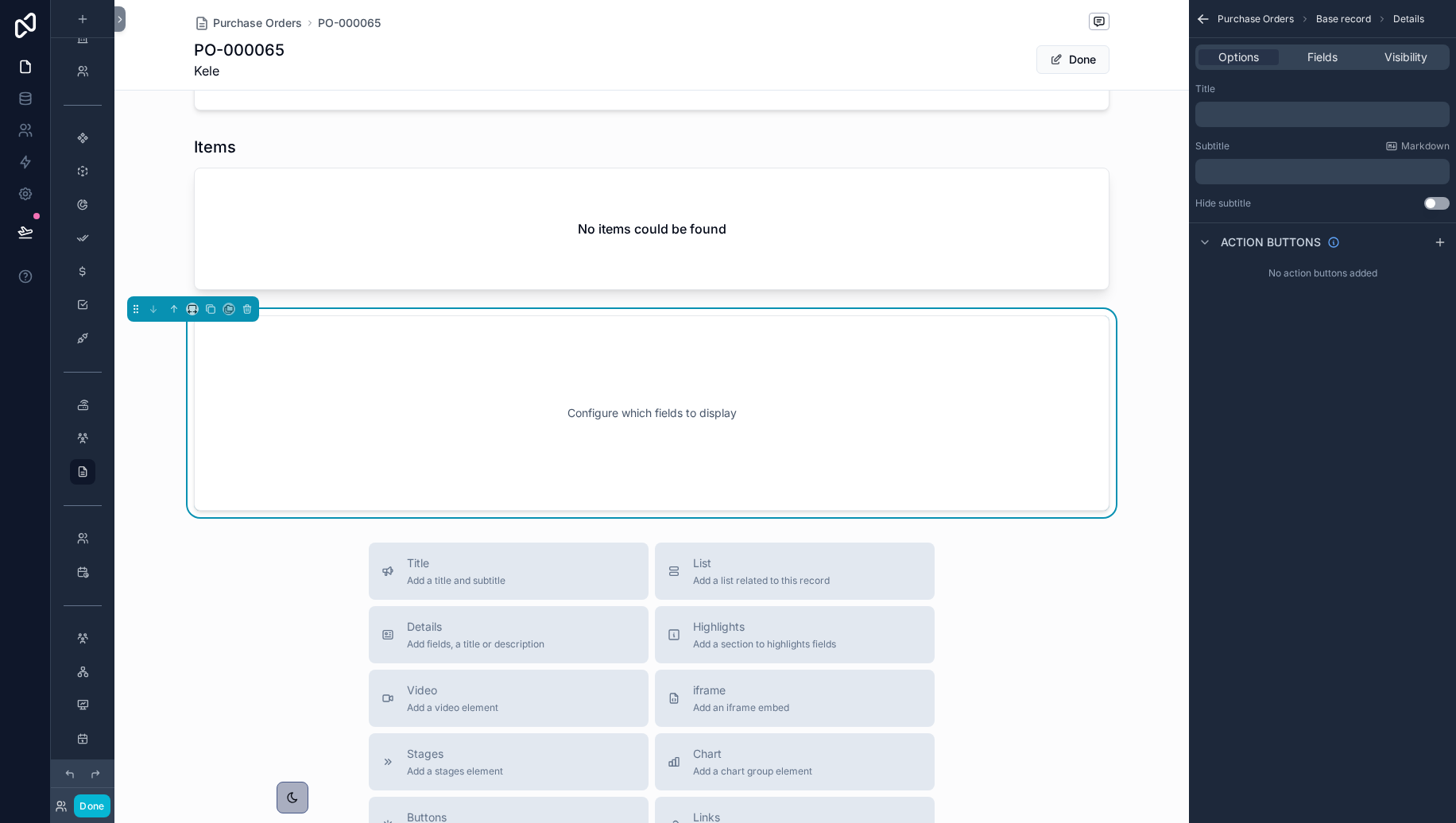
scroll to position [102, 0]
drag, startPoint x: 1250, startPoint y: 107, endPoint x: 1249, endPoint y: 116, distance: 9.1
click at [1251, 111] on div "﻿" at bounding box center [1323, 114] width 255 height 25
click at [1249, 116] on p "﻿" at bounding box center [1325, 114] width 245 height 13
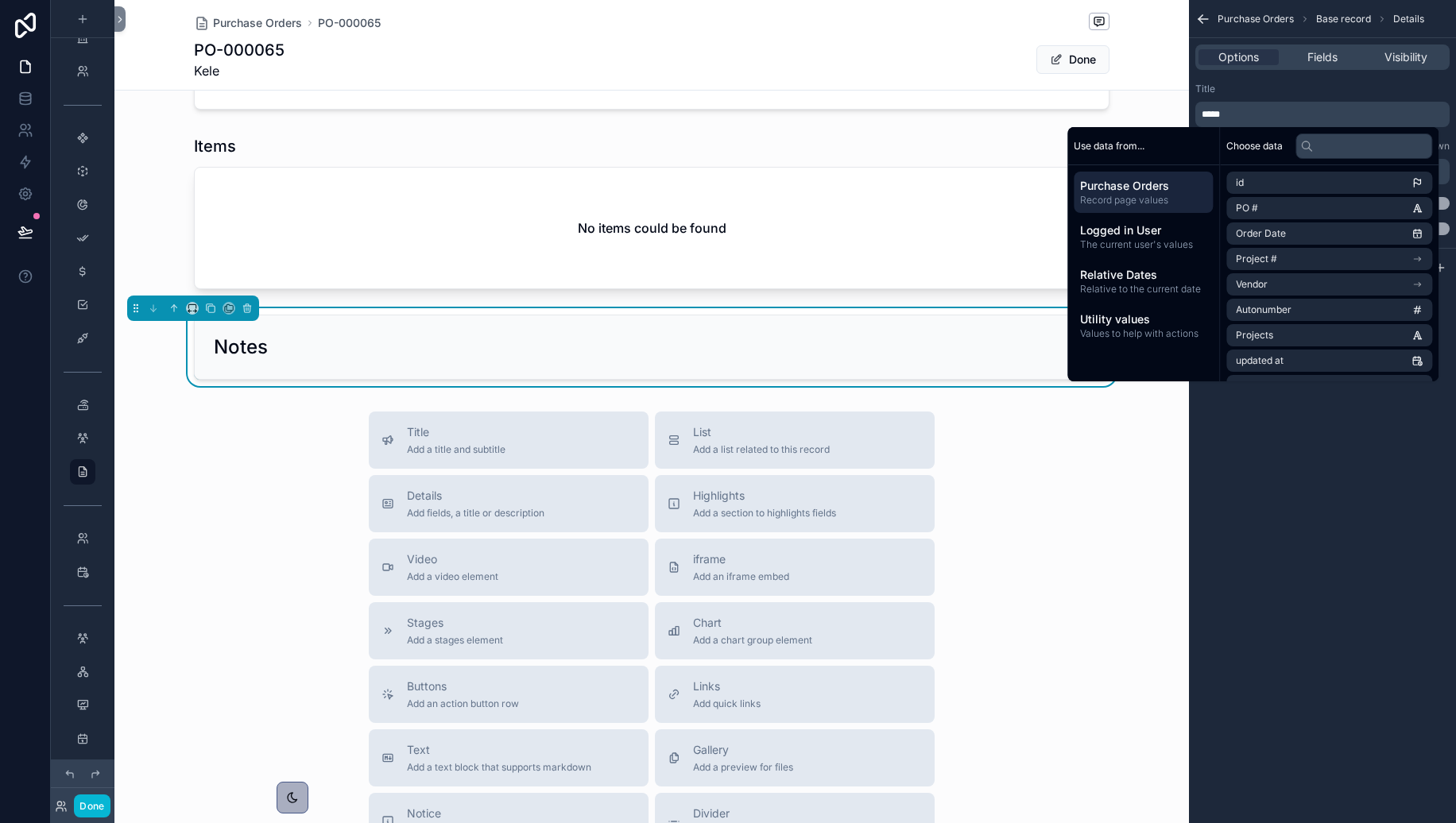
scroll to position [101, 0]
click at [1085, 477] on div "Title Add a title and subtitle List Add a list related to this record Details A…" at bounding box center [651, 695] width 1075 height 566
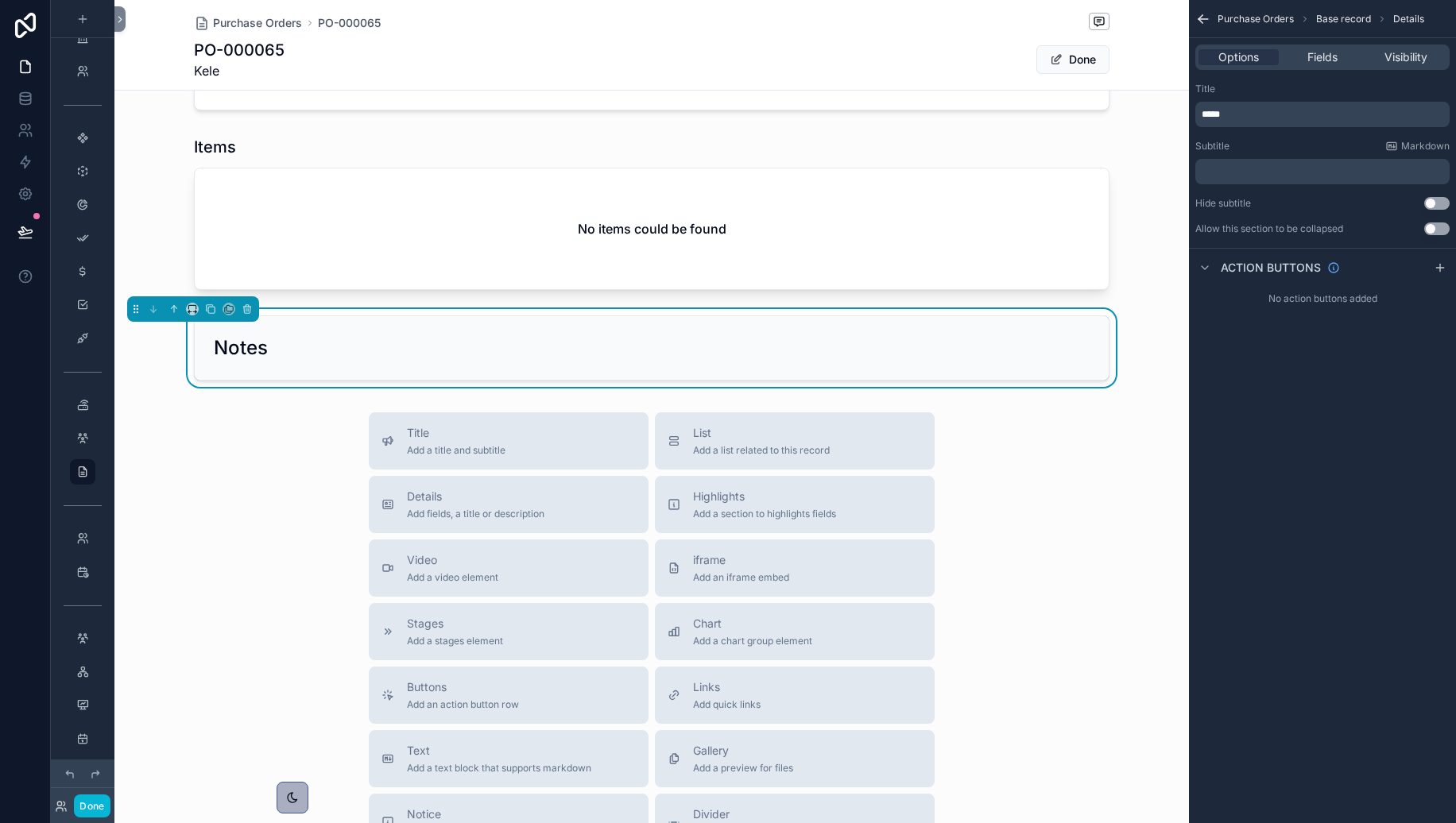
click at [1108, 509] on div "Title Add a title and subtitle List Add a list related to this record Details A…" at bounding box center [651, 695] width 1075 height 566
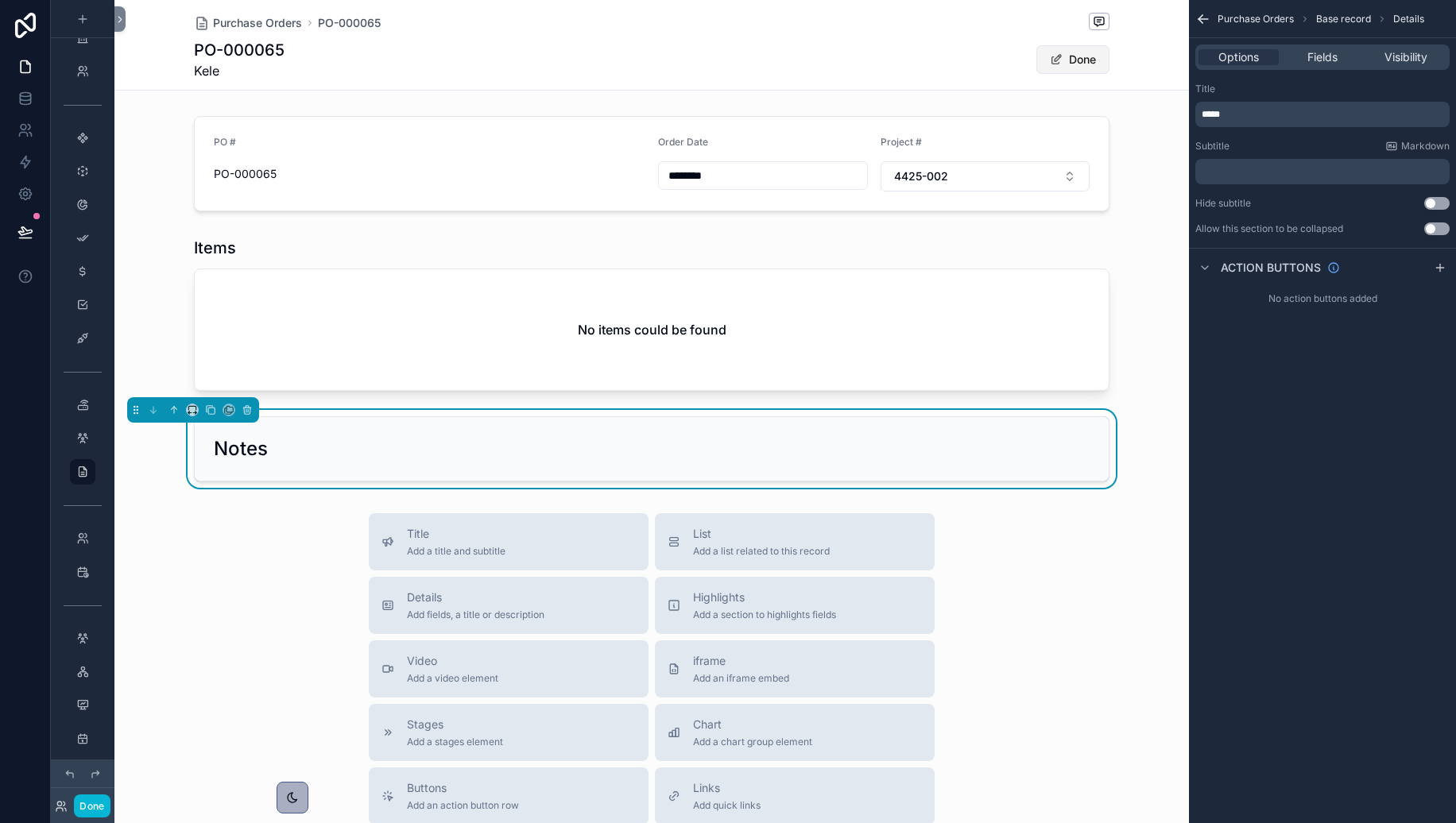
click at [1078, 73] on button "Done" at bounding box center [1073, 59] width 73 height 29
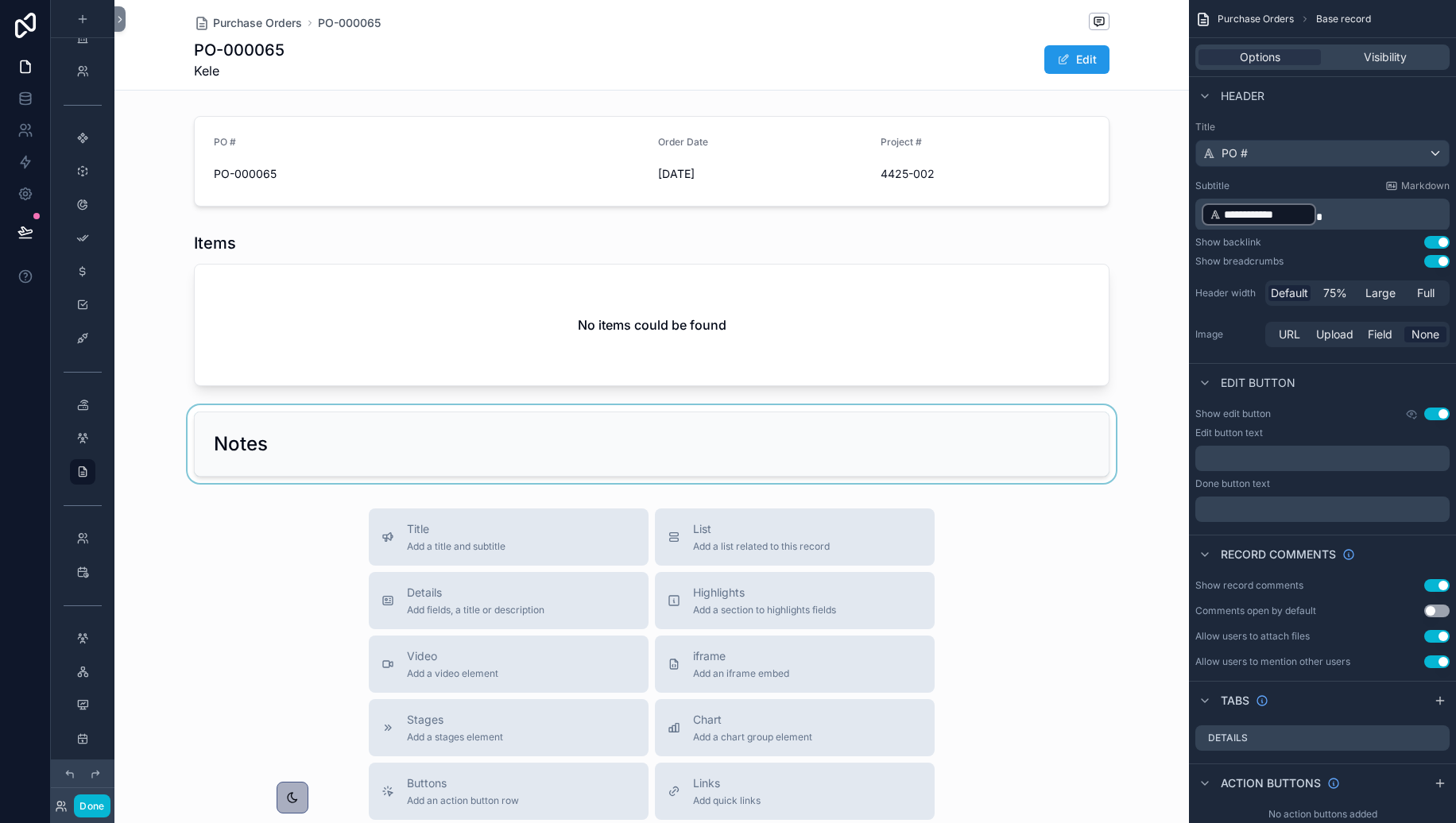
click at [641, 456] on div at bounding box center [651, 444] width 1075 height 78
click at [641, 456] on div "Notes" at bounding box center [651, 444] width 876 height 25
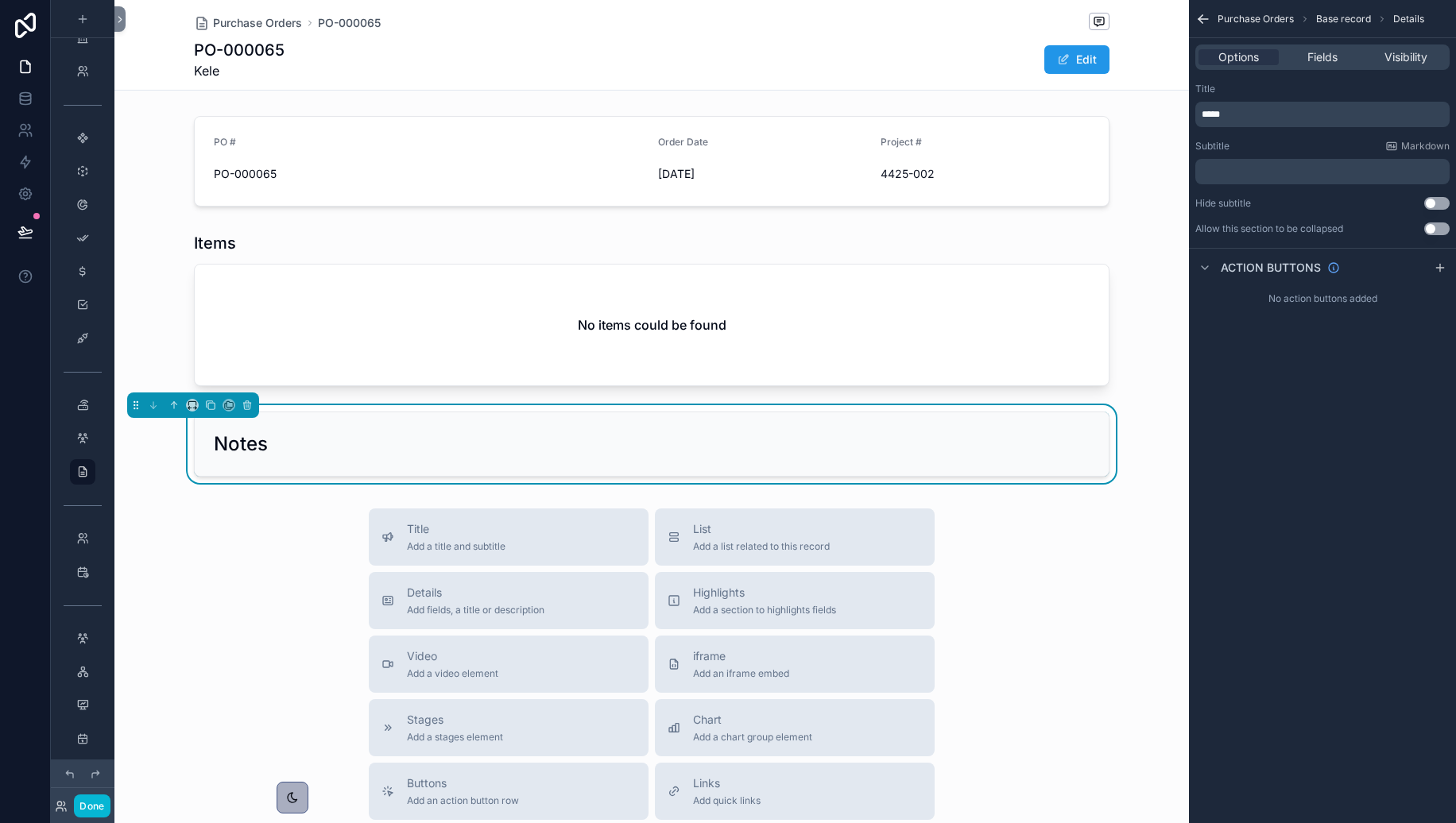
click at [651, 445] on div "Notes" at bounding box center [651, 444] width 876 height 25
click at [1324, 59] on span "Fields" at bounding box center [1322, 57] width 31 height 16
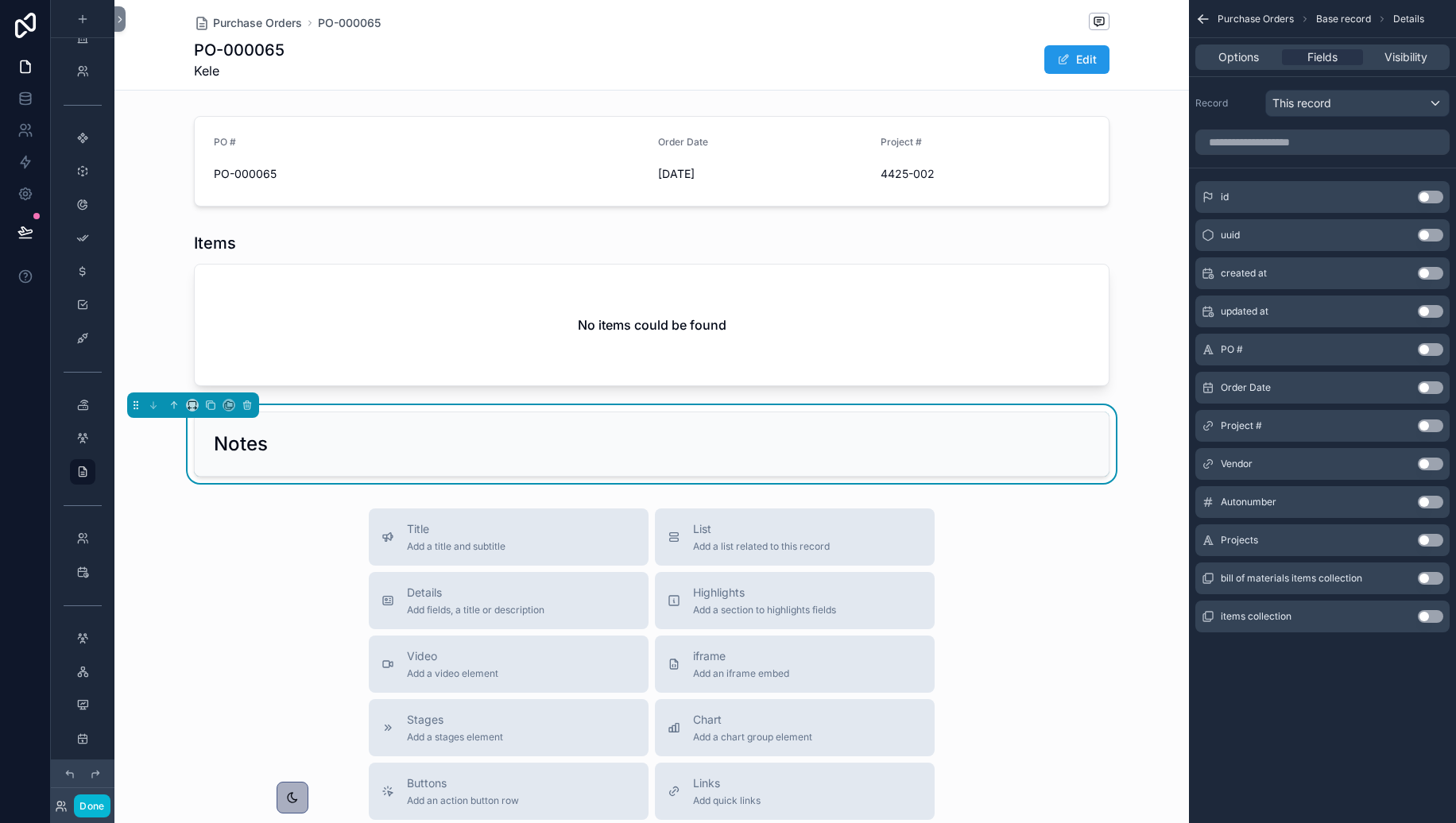
click at [1354, 618] on button "Use setting" at bounding box center [1430, 617] width 25 height 13
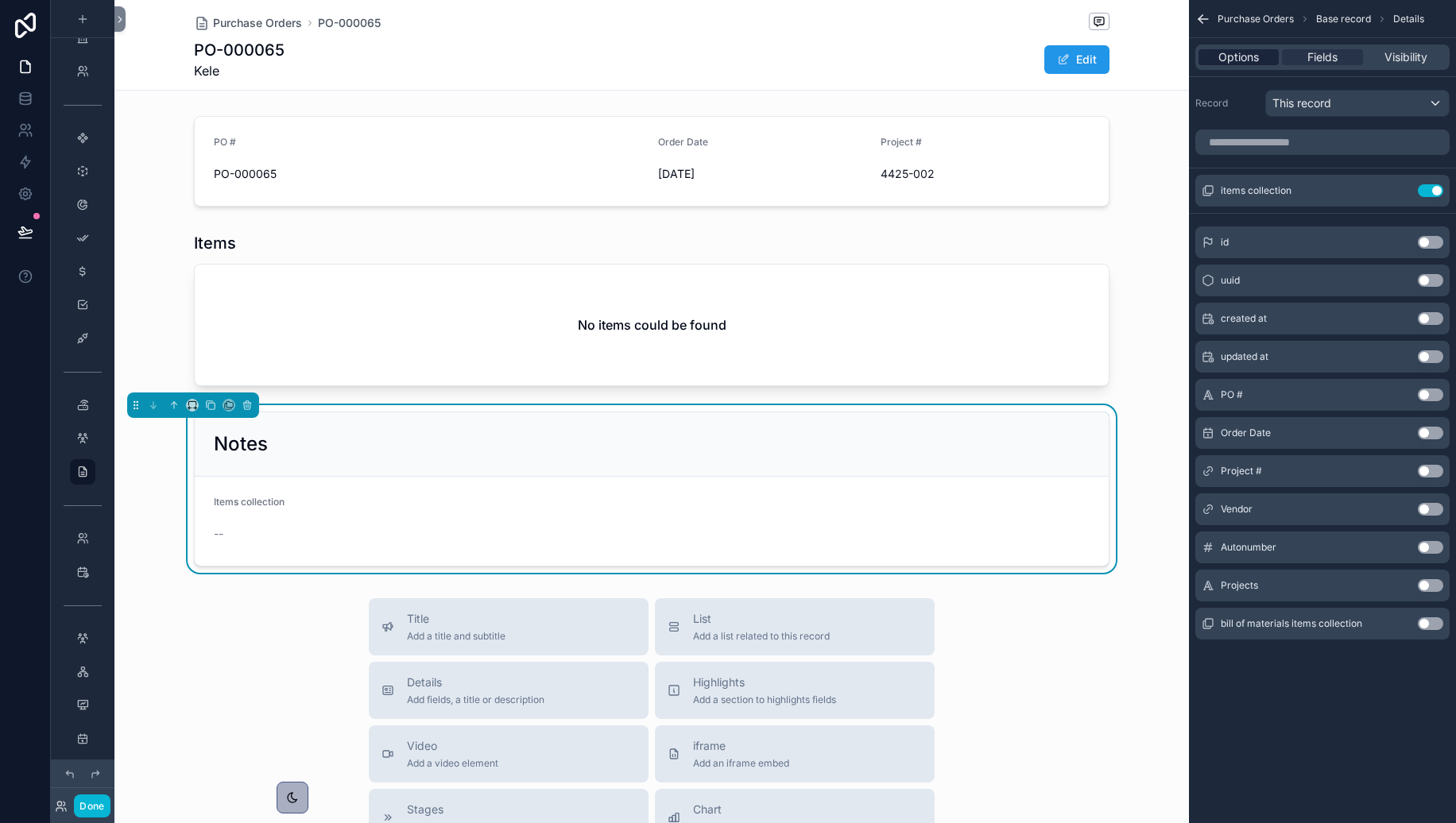
click at [1256, 61] on span "Options" at bounding box center [1240, 57] width 41 height 16
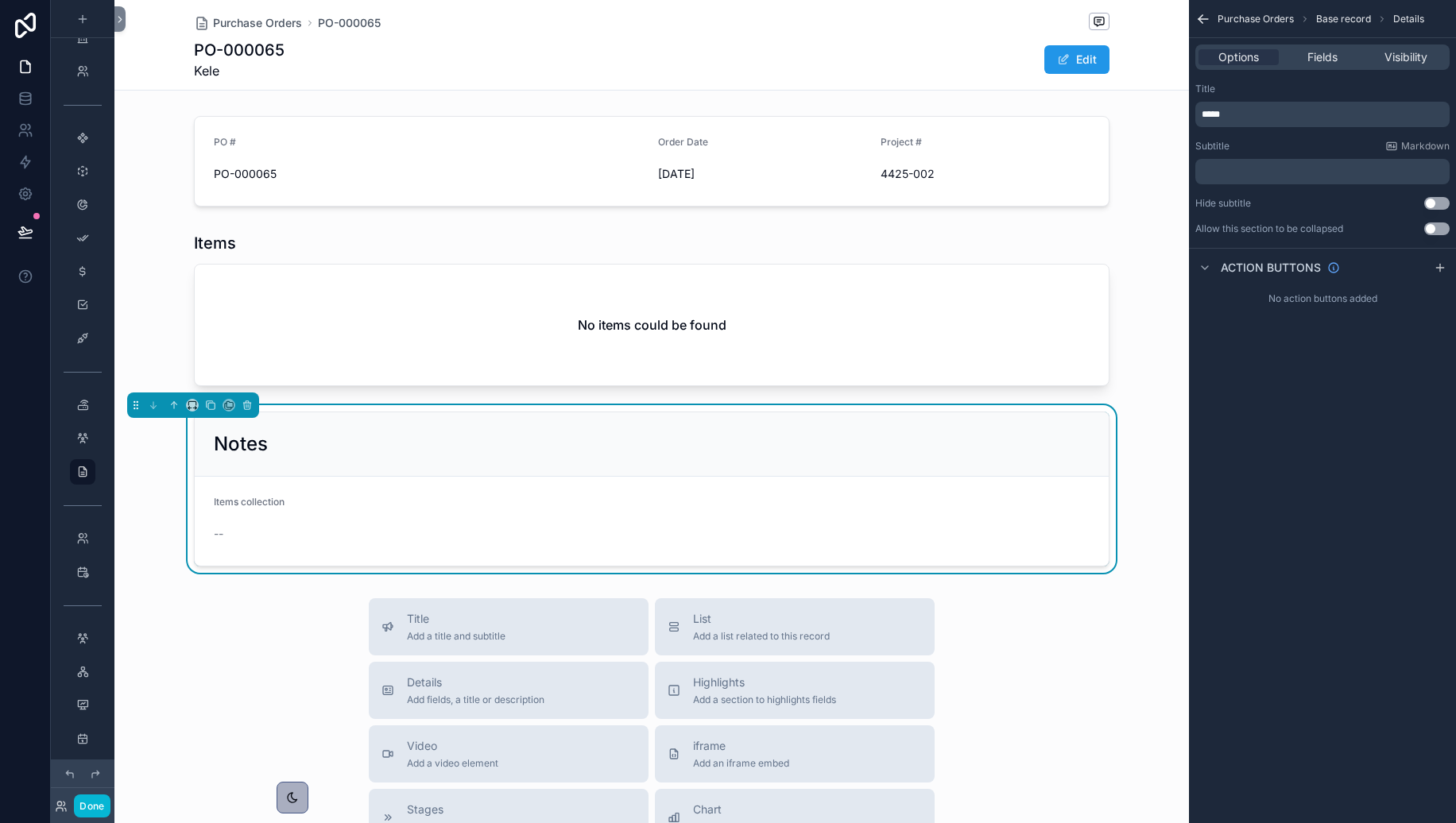
click at [1238, 116] on p "*****" at bounding box center [1325, 114] width 245 height 13
drag, startPoint x: 1240, startPoint y: 116, endPoint x: 1208, endPoint y: 113, distance: 32.1
click at [1208, 113] on p "*****" at bounding box center [1325, 114] width 245 height 13
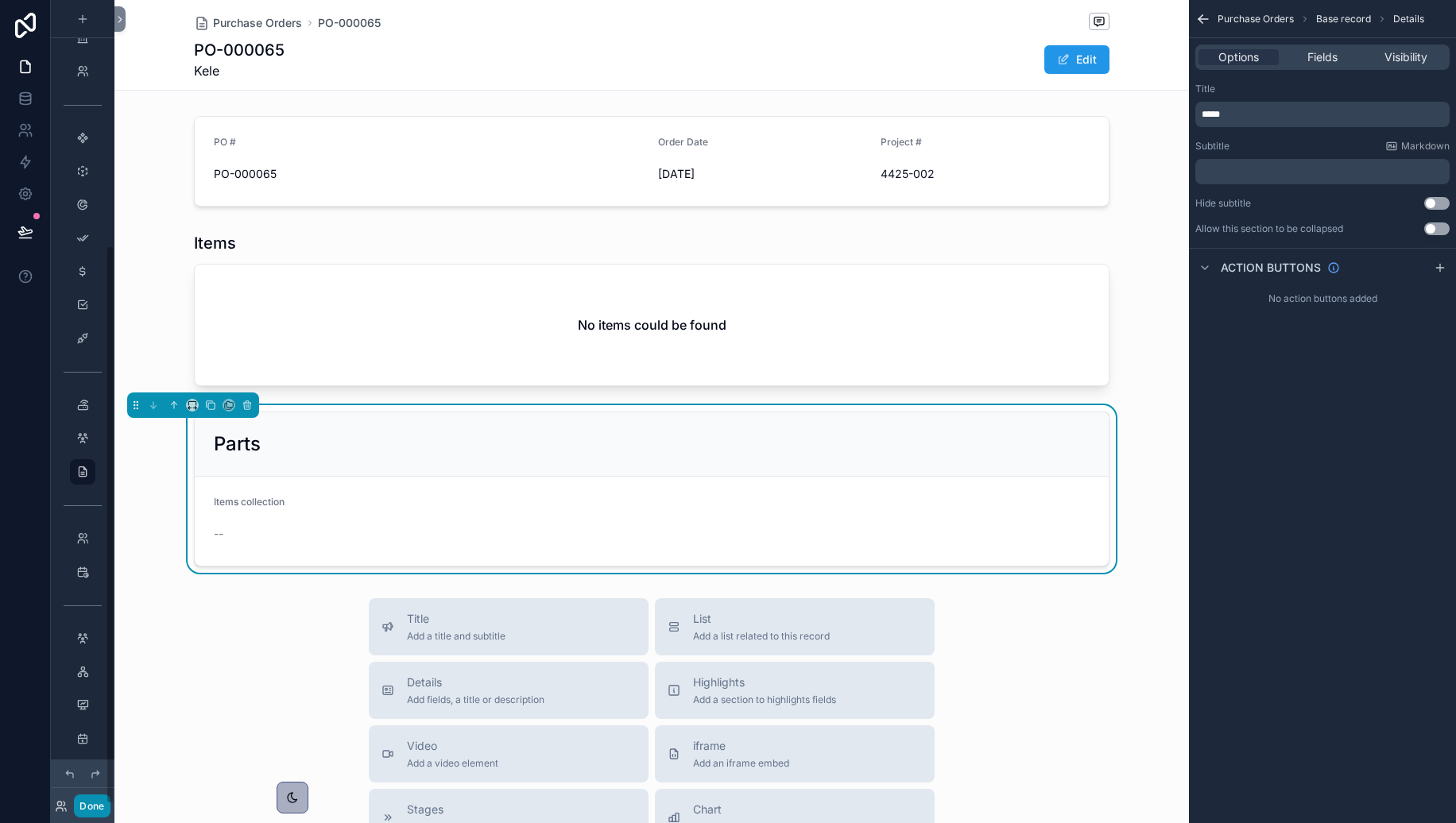
click at [100, 765] on button "Done" at bounding box center [92, 806] width 35 height 23
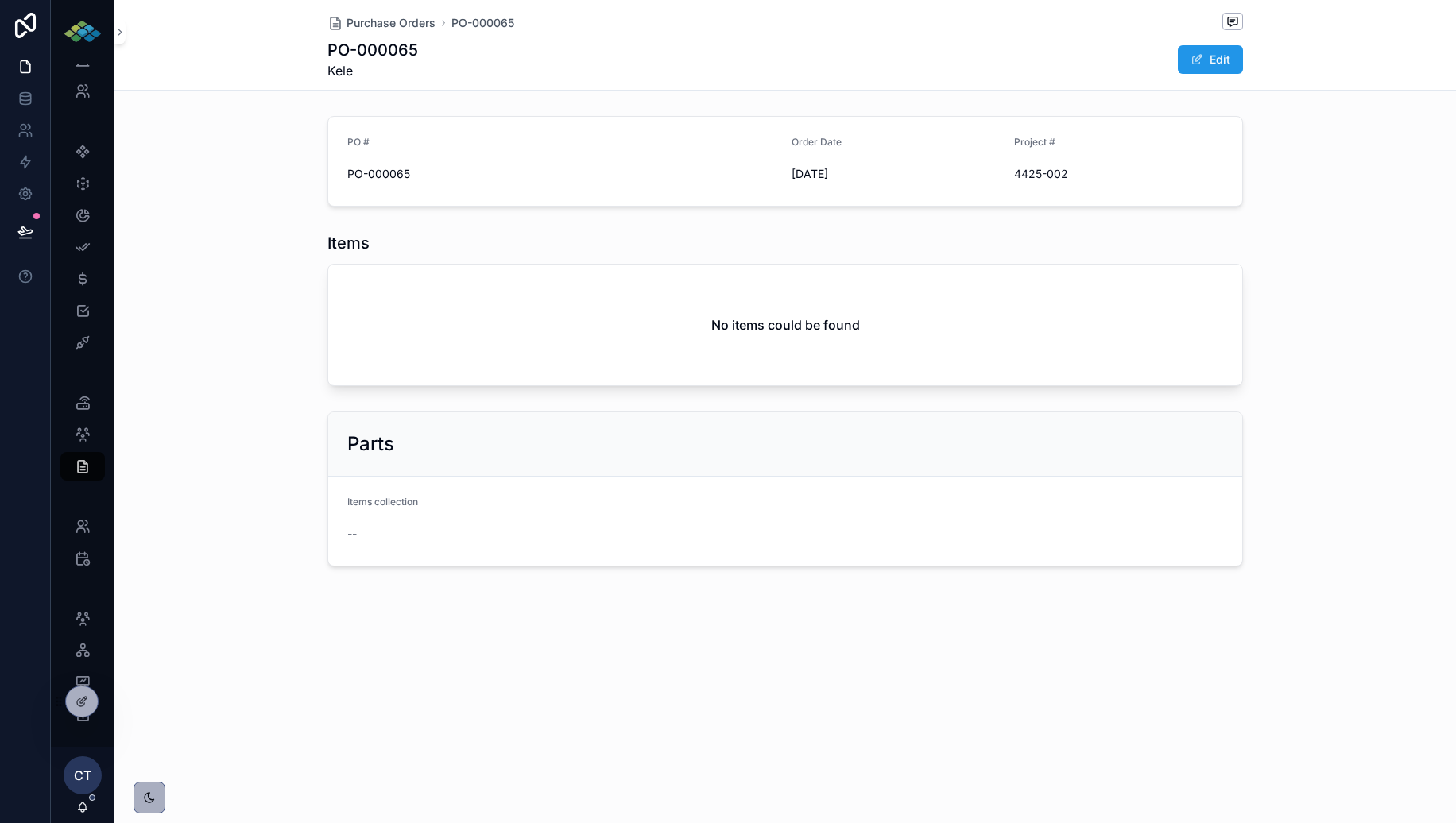
click at [502, 529] on div "--" at bounding box center [453, 533] width 210 height 16
click at [525, 478] on form "Items collection --" at bounding box center [785, 521] width 914 height 89
click at [1210, 62] on button "Edit" at bounding box center [1211, 59] width 65 height 29
click at [532, 536] on button "Select Button" at bounding box center [453, 539] width 210 height 27
click at [729, 443] on div "Parts" at bounding box center [785, 449] width 876 height 25
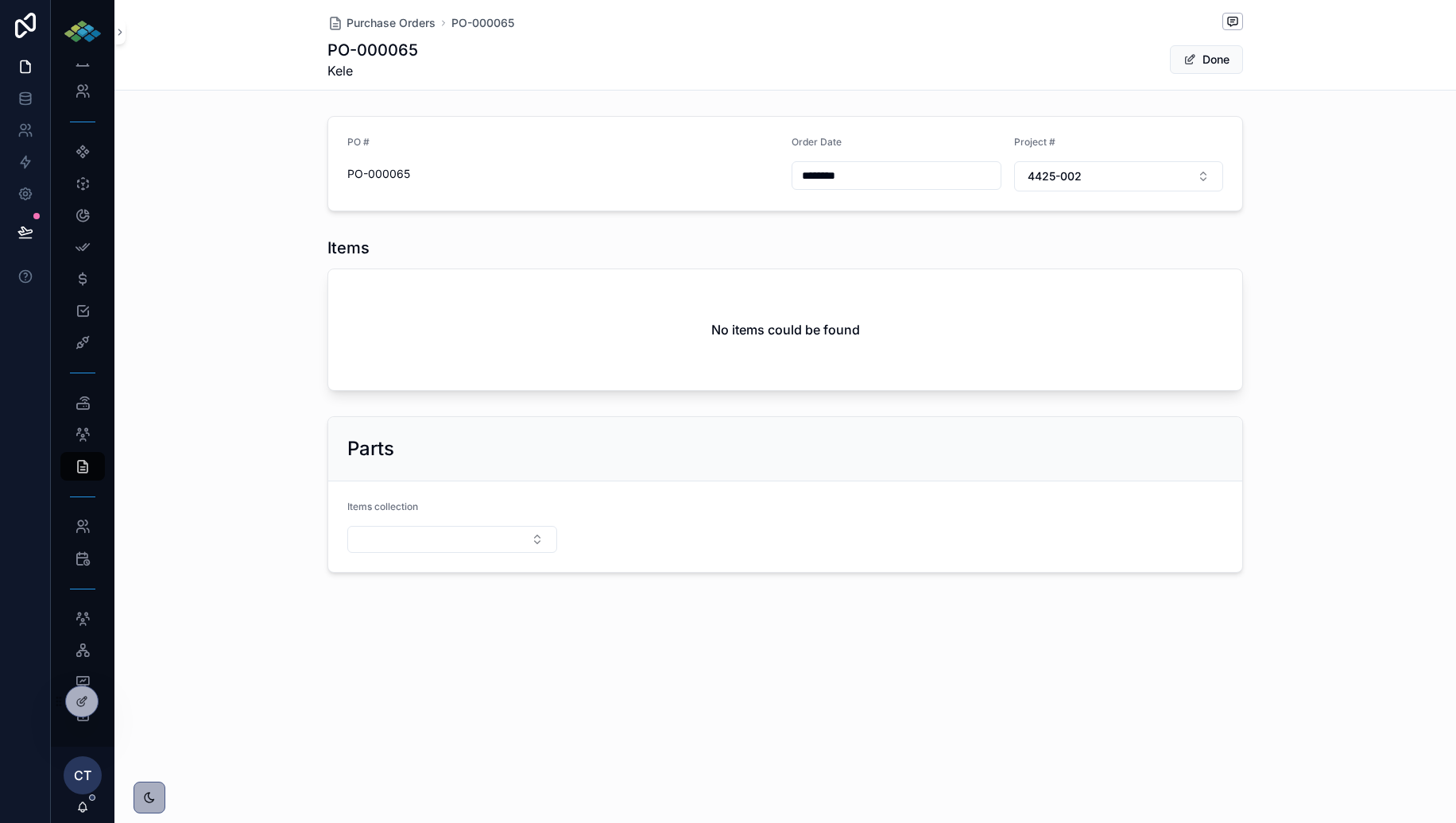
click at [1299, 326] on div "Items No items could be found" at bounding box center [785, 314] width 1342 height 167
click at [404, 306] on div "No items could be found" at bounding box center [785, 330] width 914 height 121
click at [474, 346] on div "No items could be found" at bounding box center [785, 330] width 914 height 121
click at [469, 326] on div "No items could be found" at bounding box center [785, 330] width 914 height 121
click at [89, 705] on div at bounding box center [82, 701] width 32 height 31
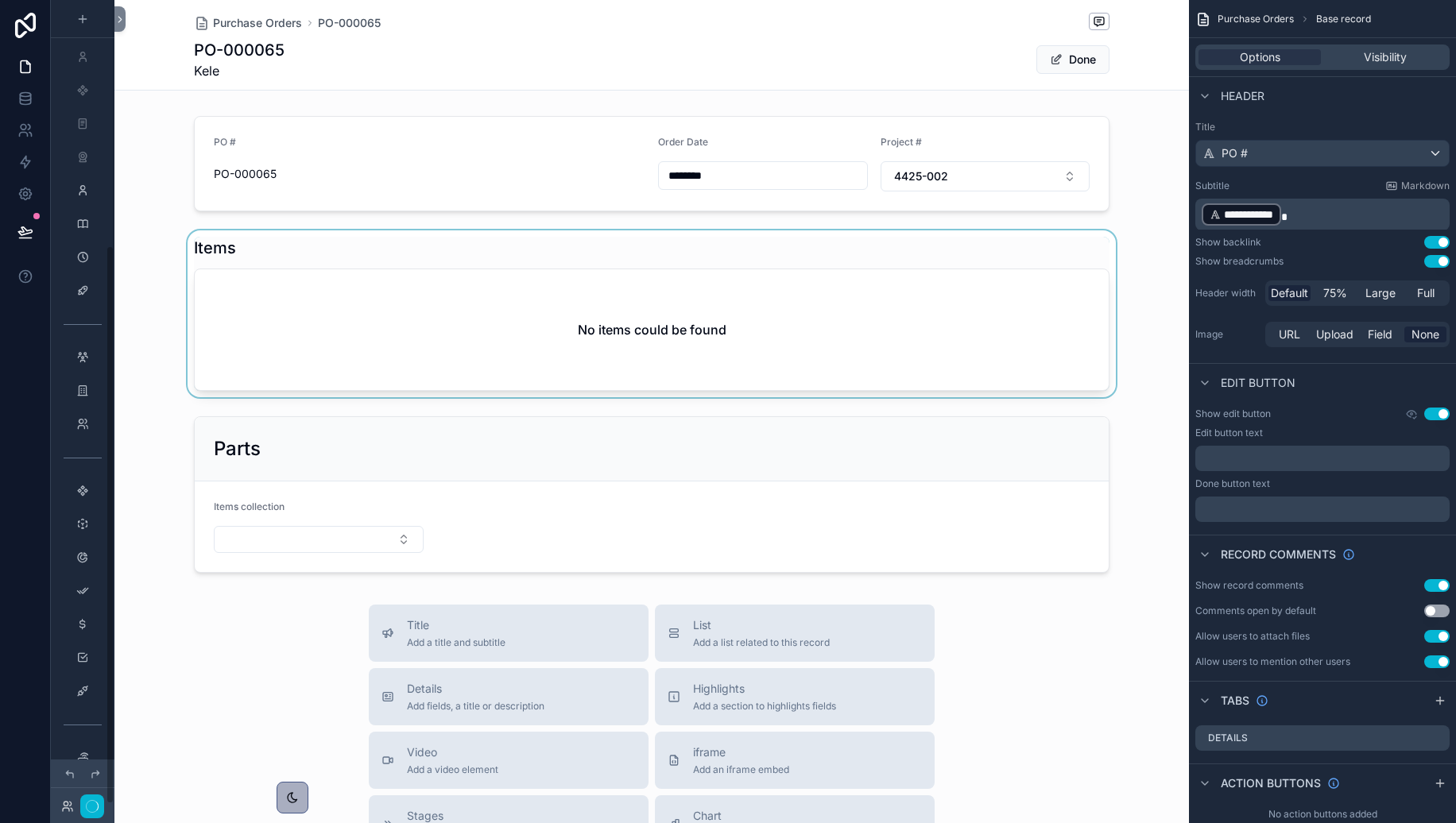
scroll to position [353, 0]
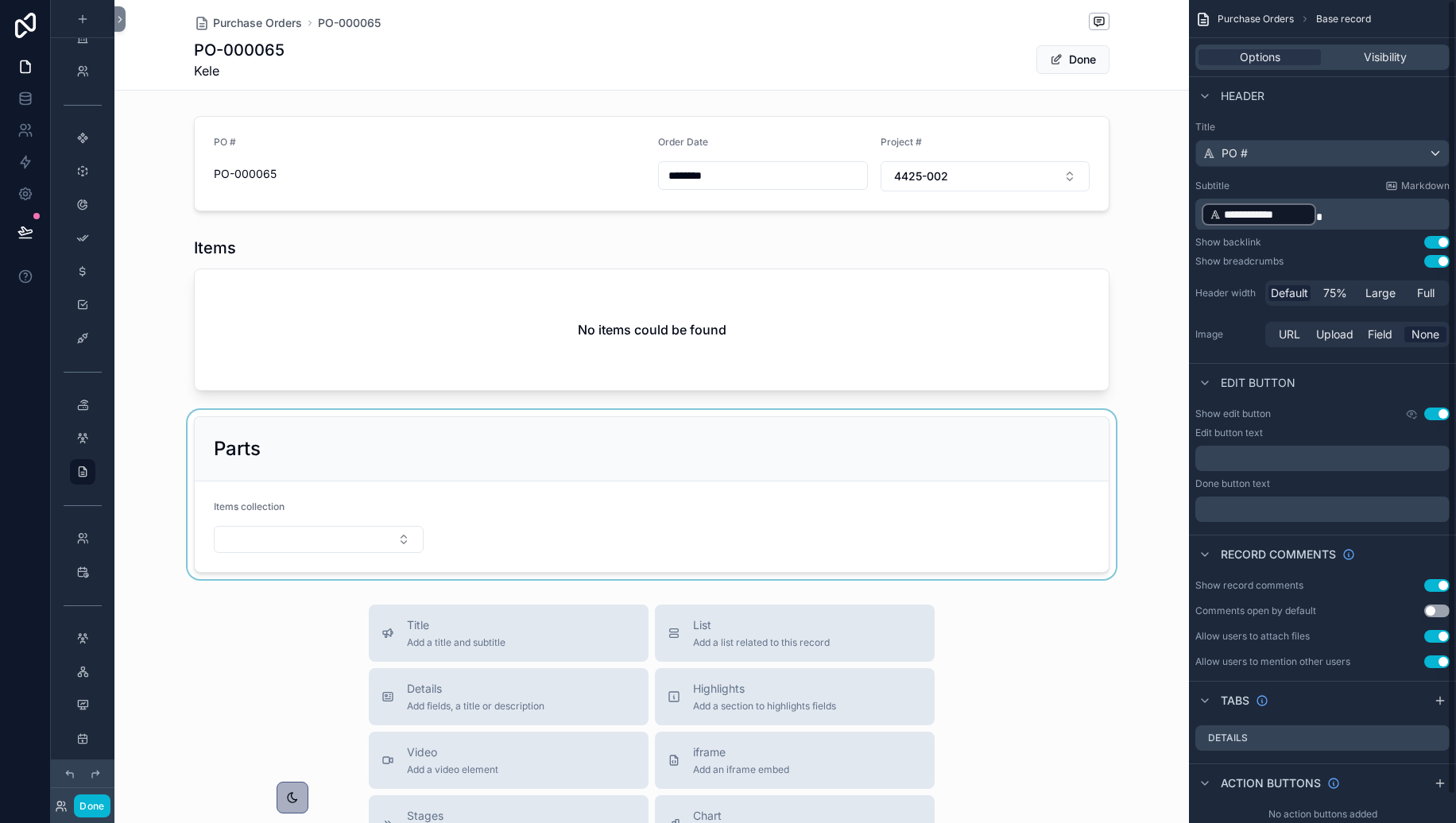
click at [571, 555] on div at bounding box center [651, 494] width 1075 height 169
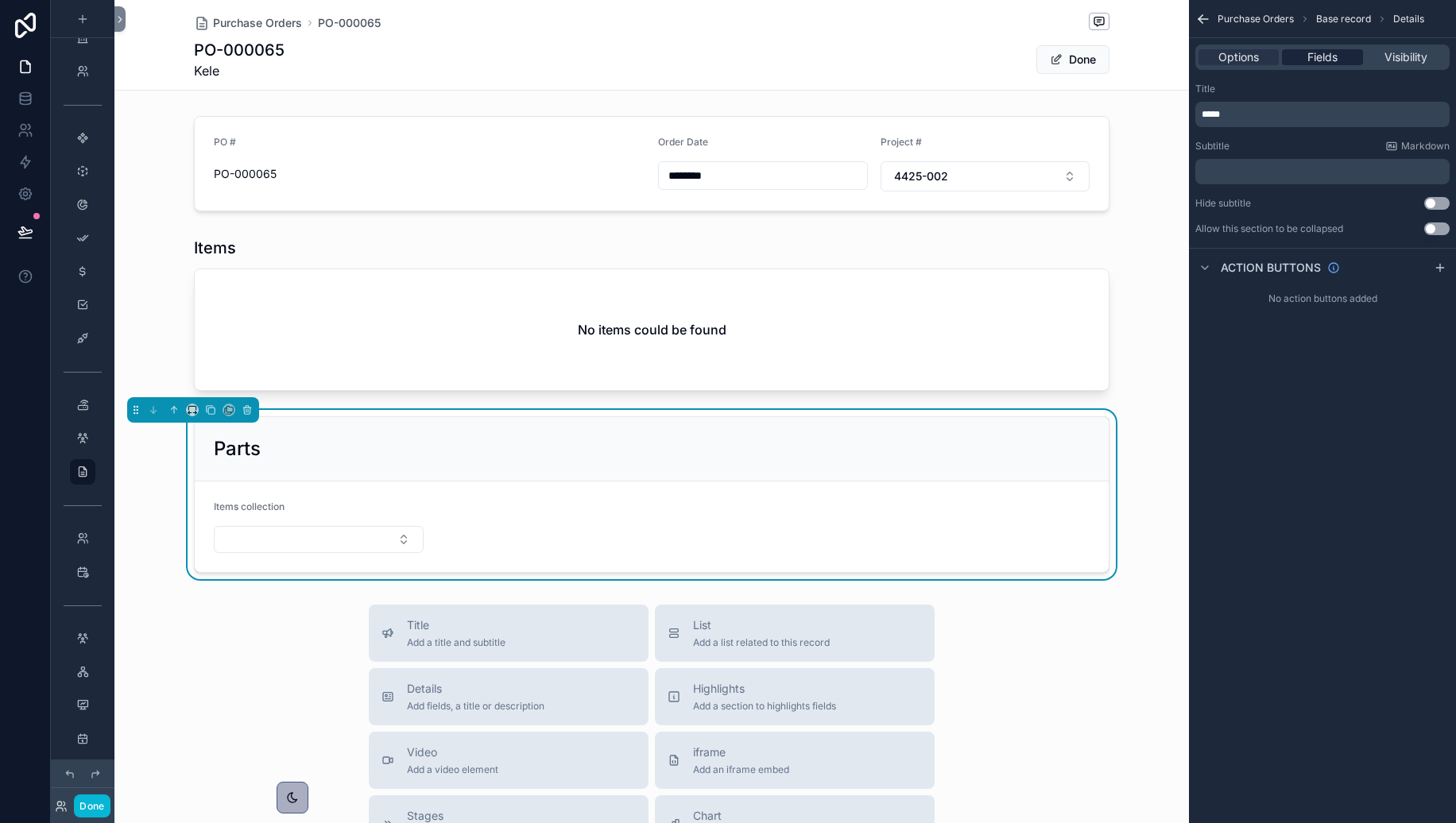
click at [1345, 58] on div "Fields" at bounding box center [1322, 57] width 80 height 16
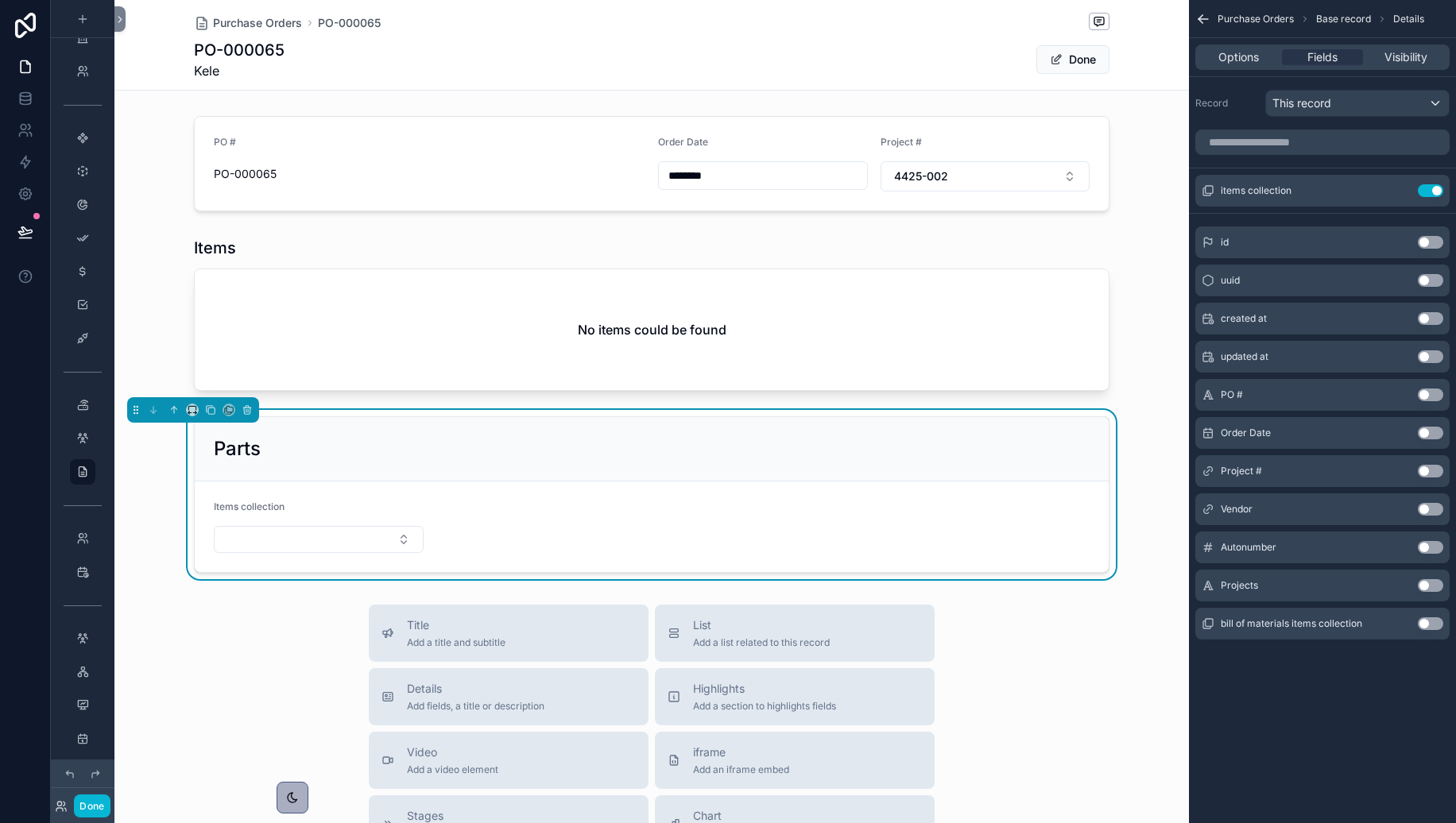
click at [137, 283] on div at bounding box center [651, 314] width 1075 height 167
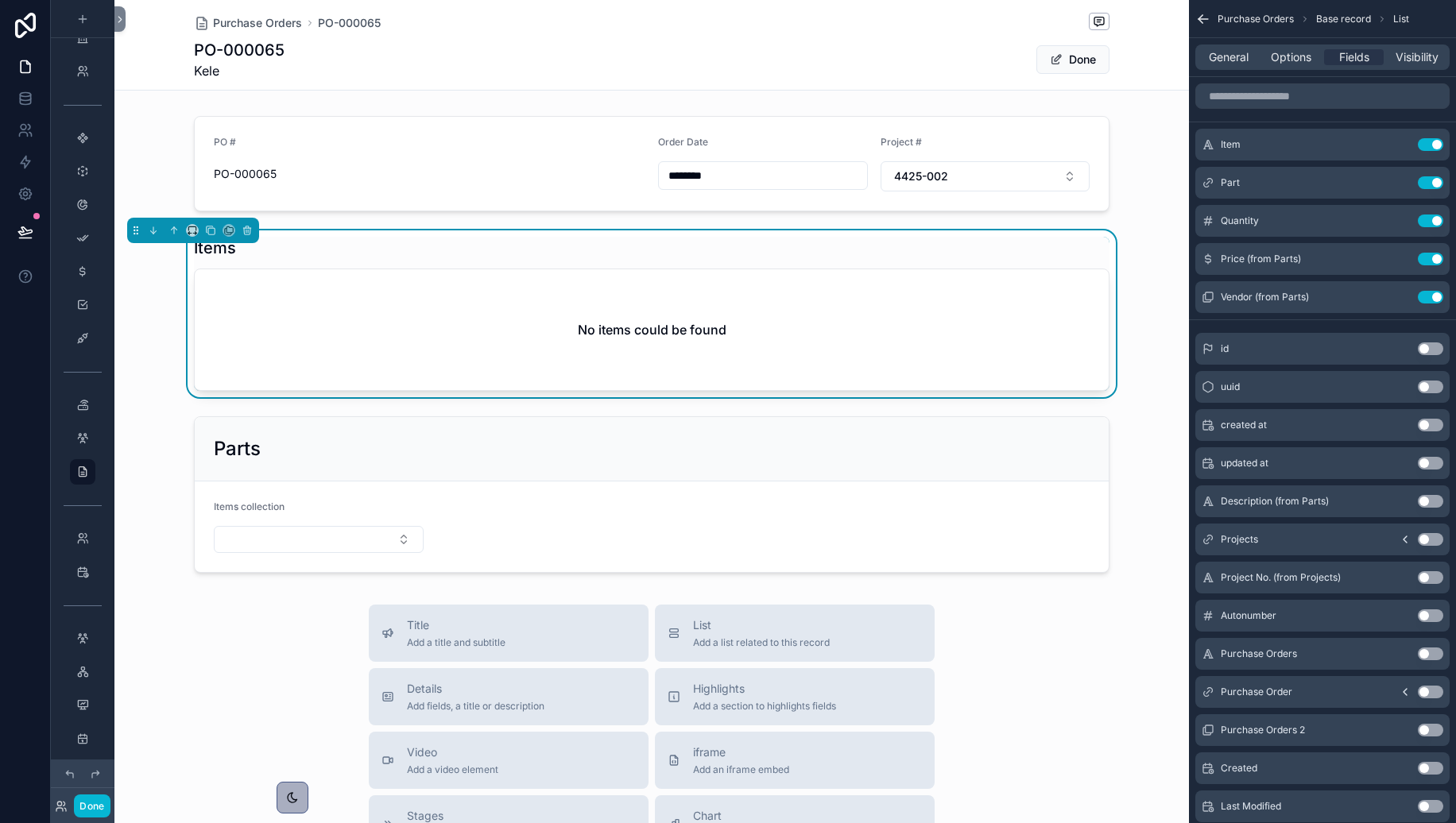
click at [373, 298] on div "No items could be found" at bounding box center [652, 330] width 914 height 121
click at [246, 229] on icon at bounding box center [247, 229] width 7 height 0
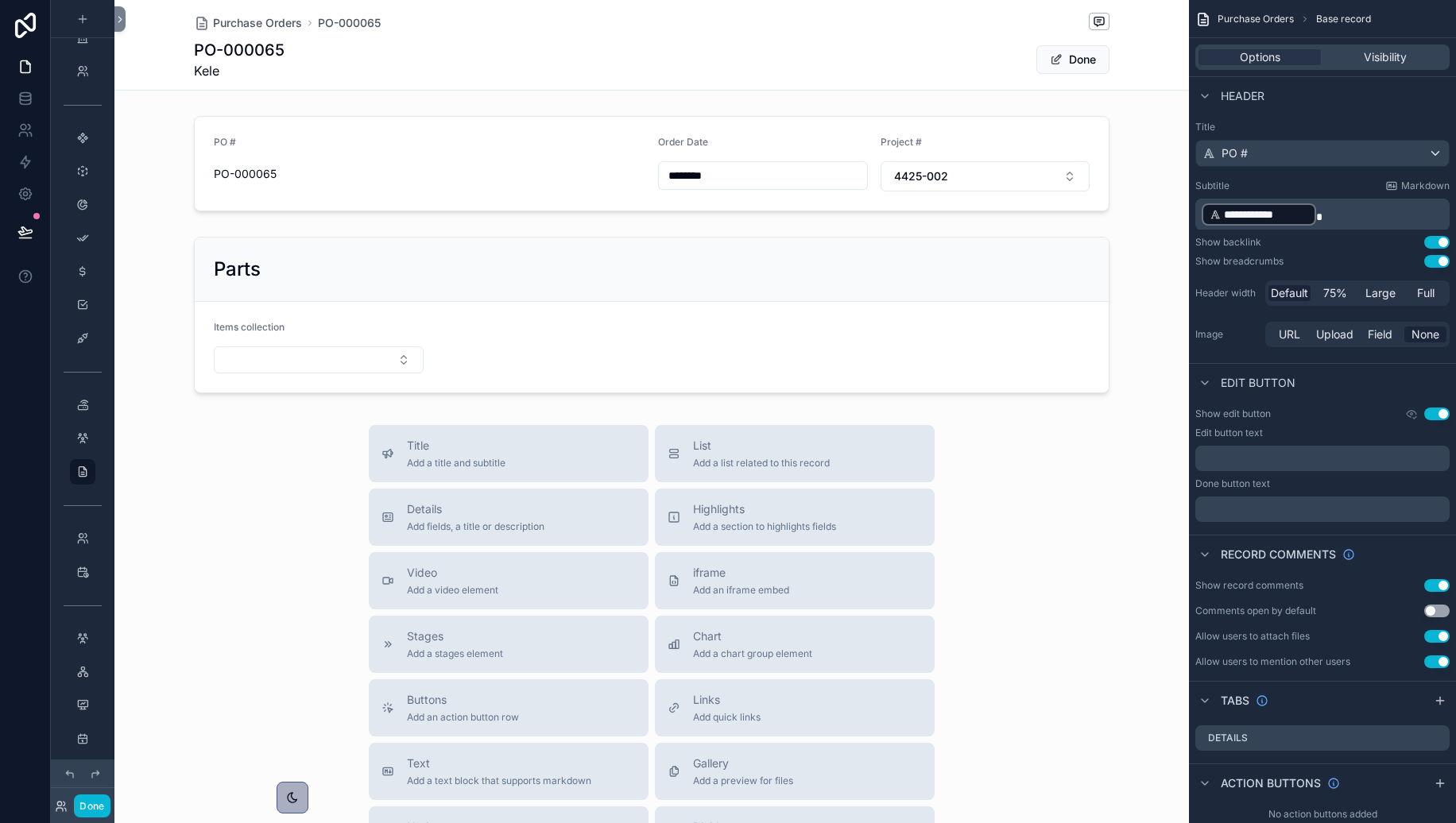
click at [243, 630] on div "Title Add a title and subtitle List Add a list related to this record Details A…" at bounding box center [651, 708] width 1075 height 566
click at [1098, 562] on div "Title Add a title and subtitle List Add a list related to this record Details A…" at bounding box center [651, 708] width 1075 height 566
click at [1078, 56] on button "Done" at bounding box center [1073, 59] width 73 height 29
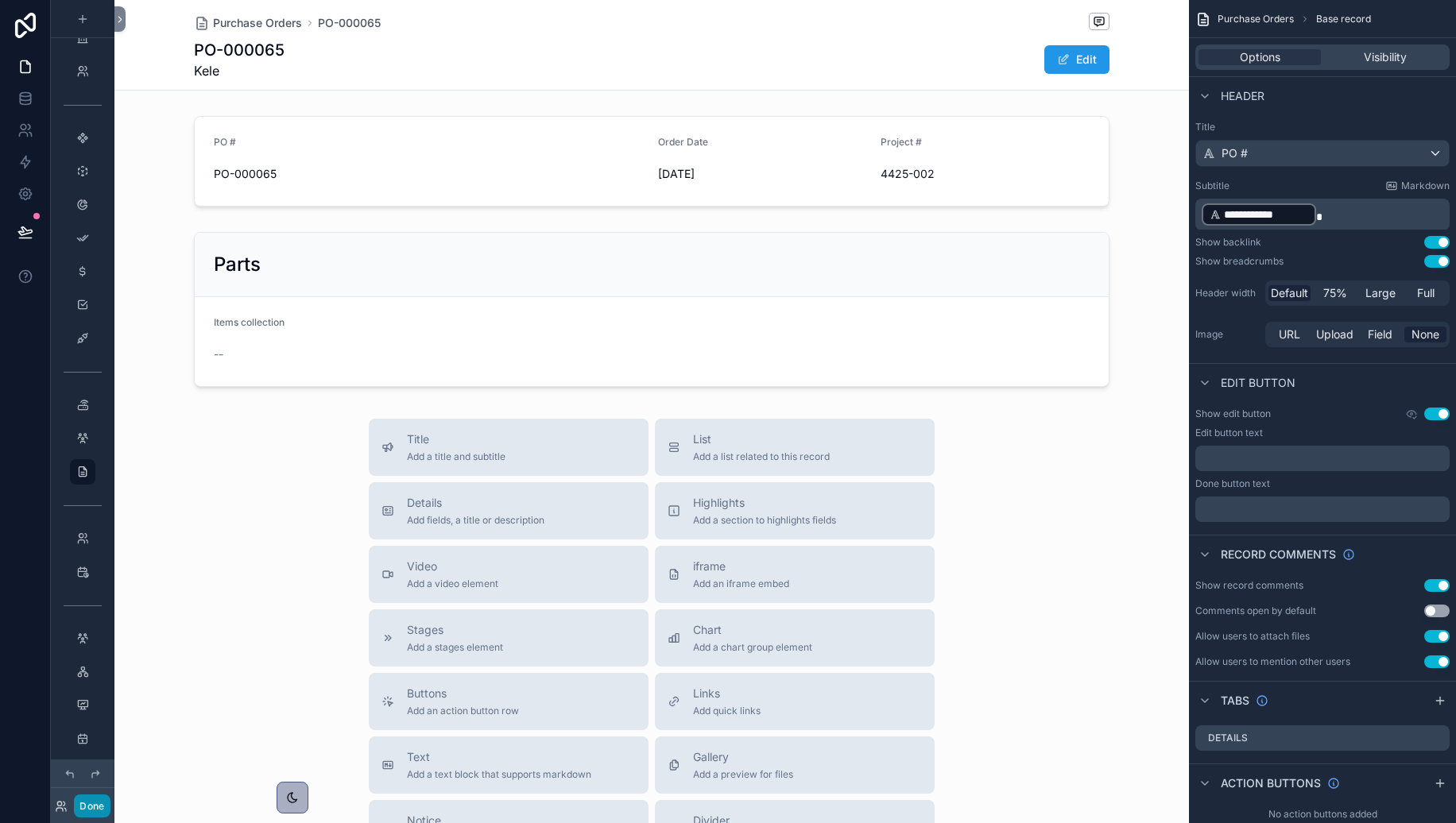
click at [88, 765] on button "Done" at bounding box center [92, 806] width 35 height 23
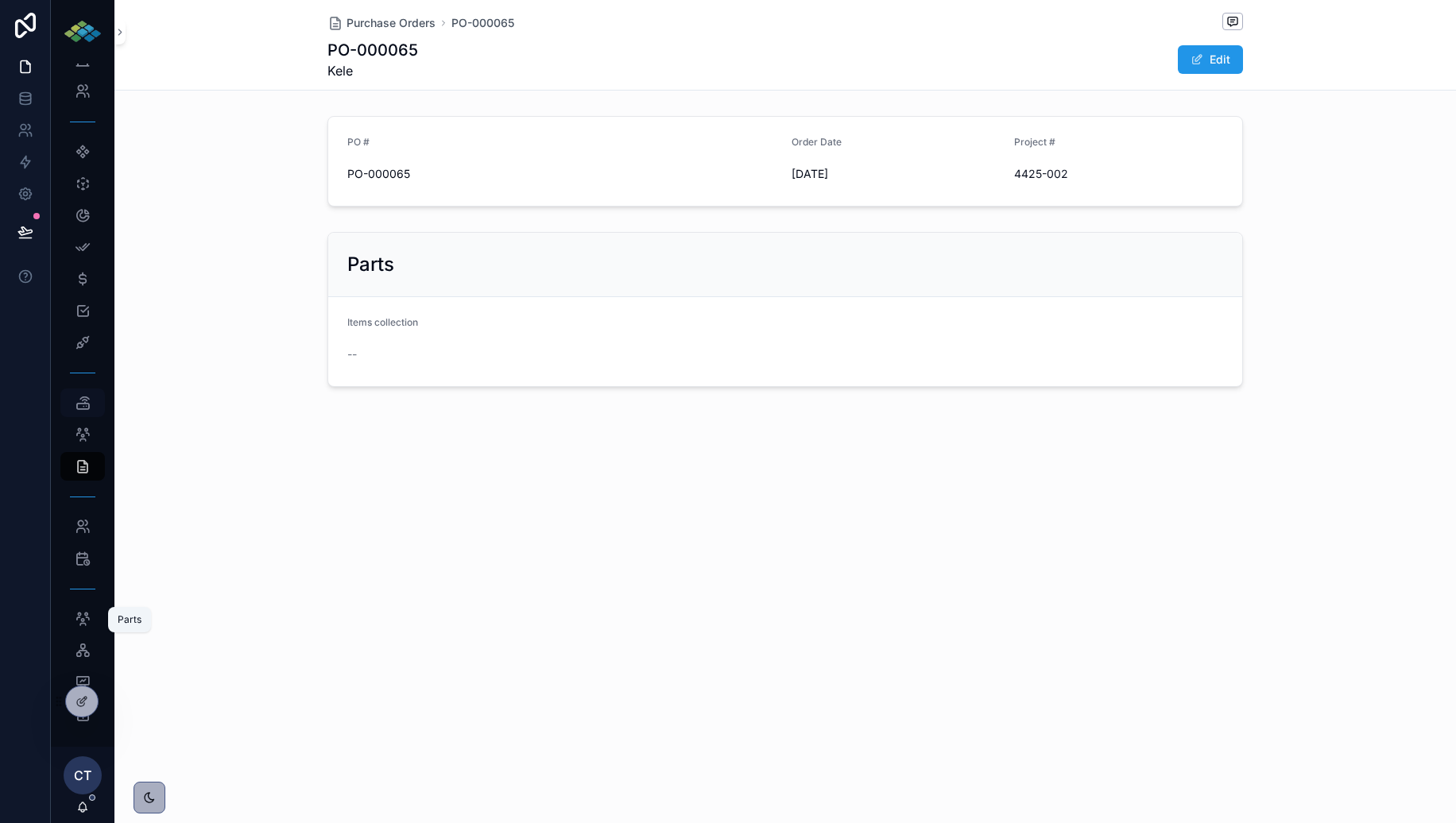
click at [75, 411] on icon "scrollable content" at bounding box center [82, 402] width 16 height 16
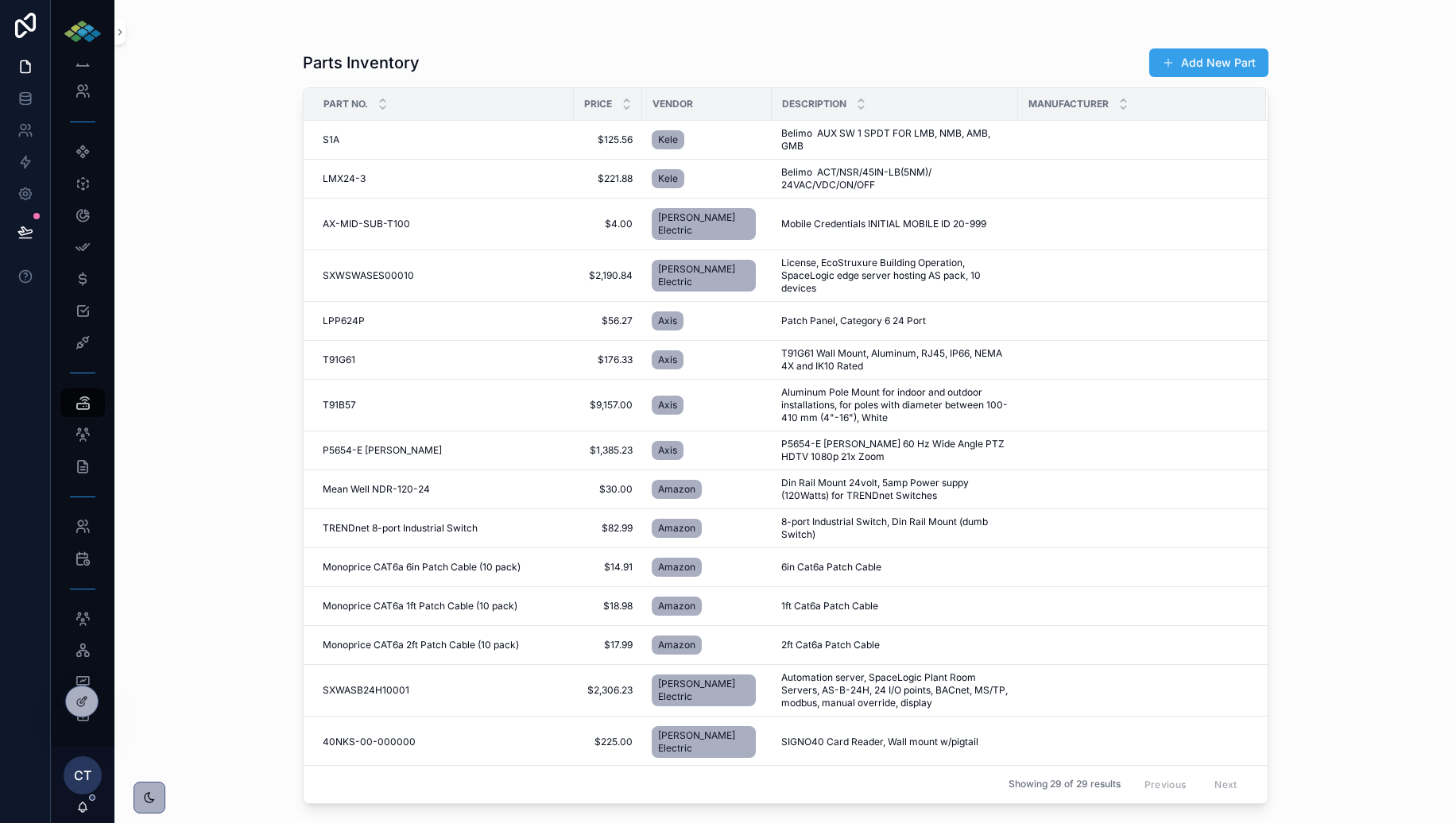
click at [1185, 65] on button "Add New Part" at bounding box center [1209, 62] width 119 height 29
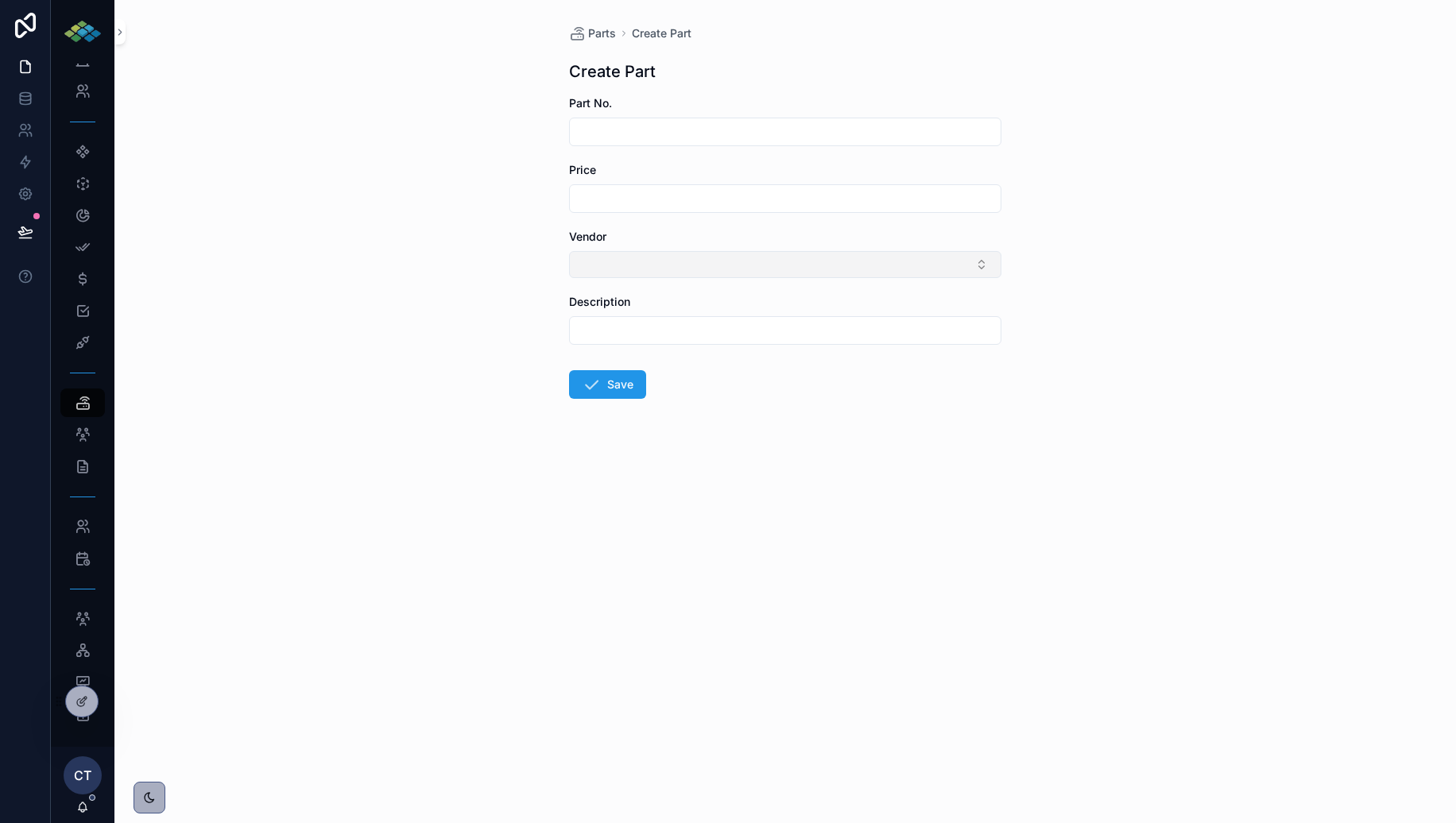
click at [754, 267] on button "Select Button" at bounding box center [785, 264] width 432 height 27
click at [439, 438] on div "Parts Create Part Create Part Part No. Price Vendor Description Save" at bounding box center [785, 412] width 1342 height 823
click at [608, 34] on span "Parts" at bounding box center [602, 33] width 28 height 16
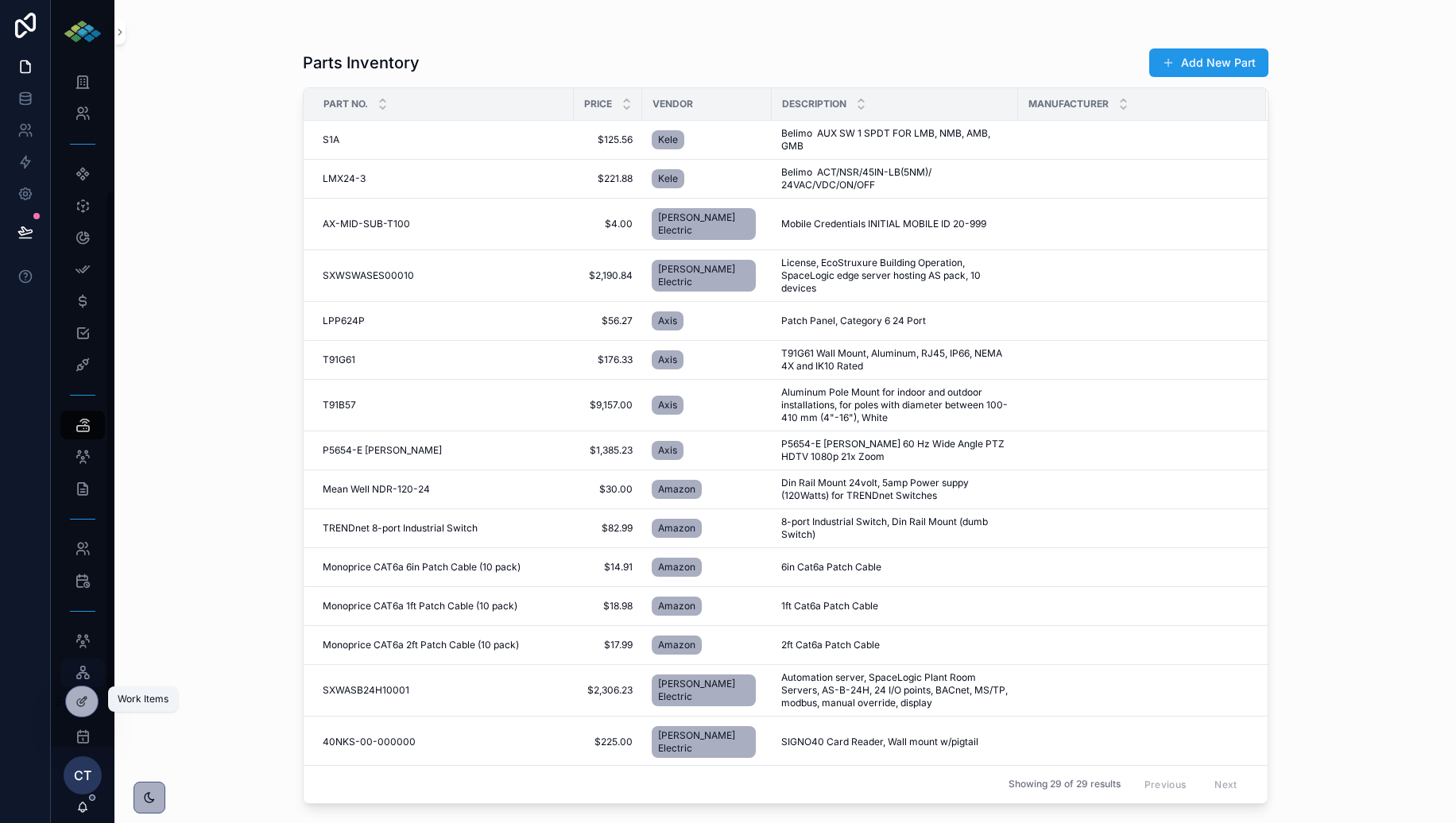
scroll to position [219, 0]
click at [77, 406] on icon "scrollable content" at bounding box center [82, 400] width 16 height 16
click at [1247, 62] on button "Add New Part" at bounding box center [1209, 62] width 119 height 29
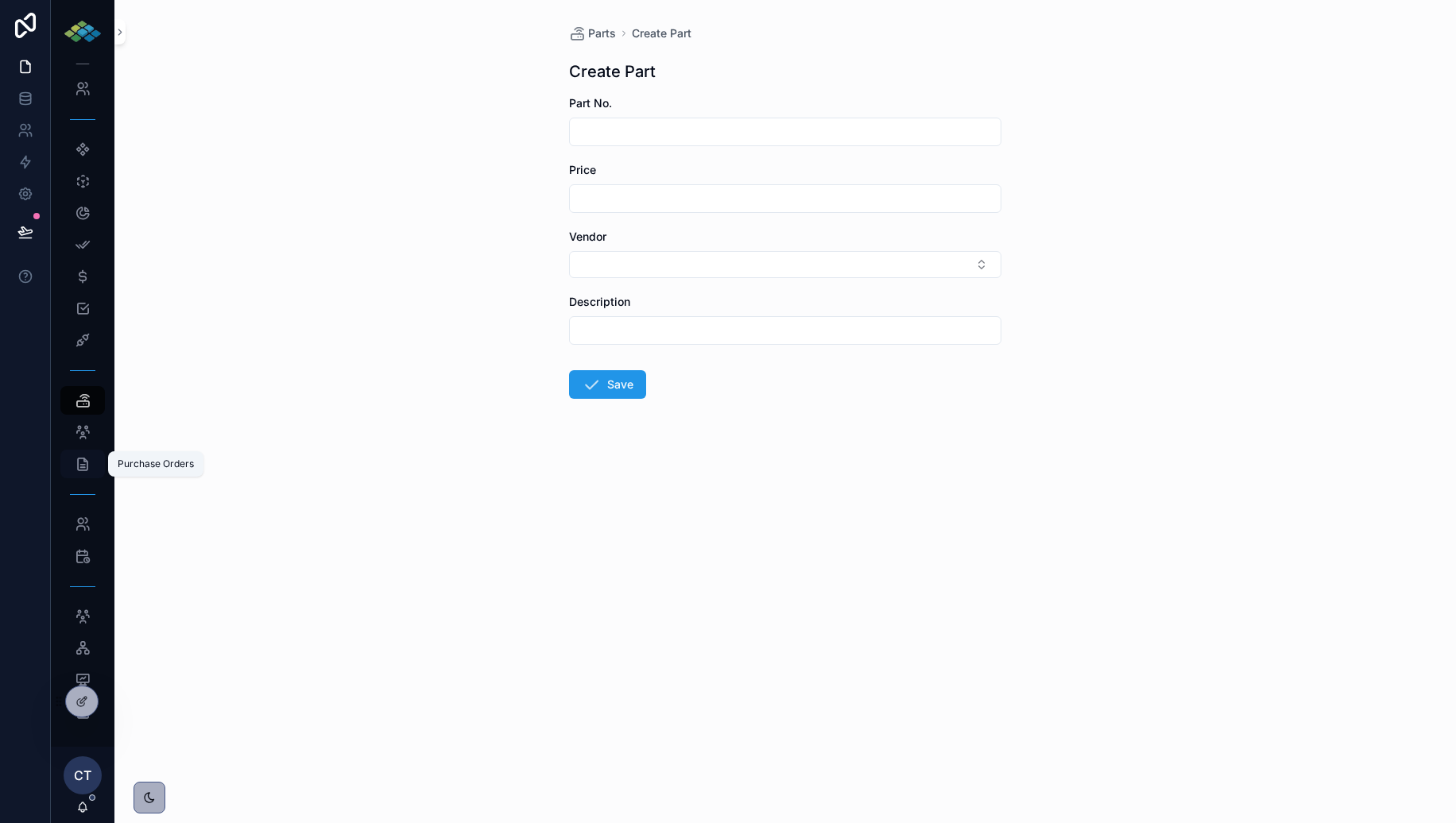
click at [83, 470] on icon "scrollable content" at bounding box center [82, 464] width 16 height 16
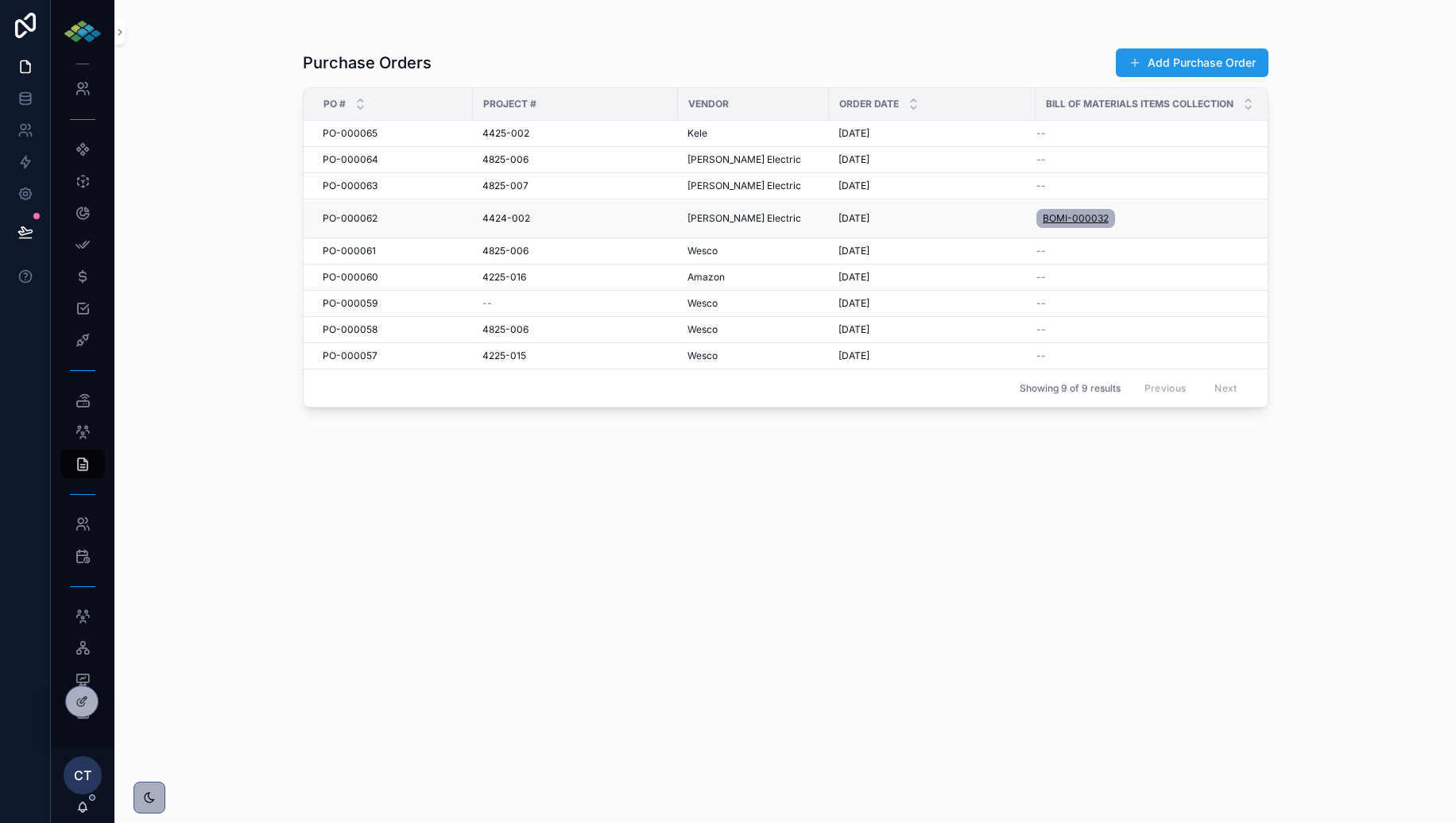
click at [1082, 216] on span "BOMI-000032" at bounding box center [1075, 218] width 66 height 13
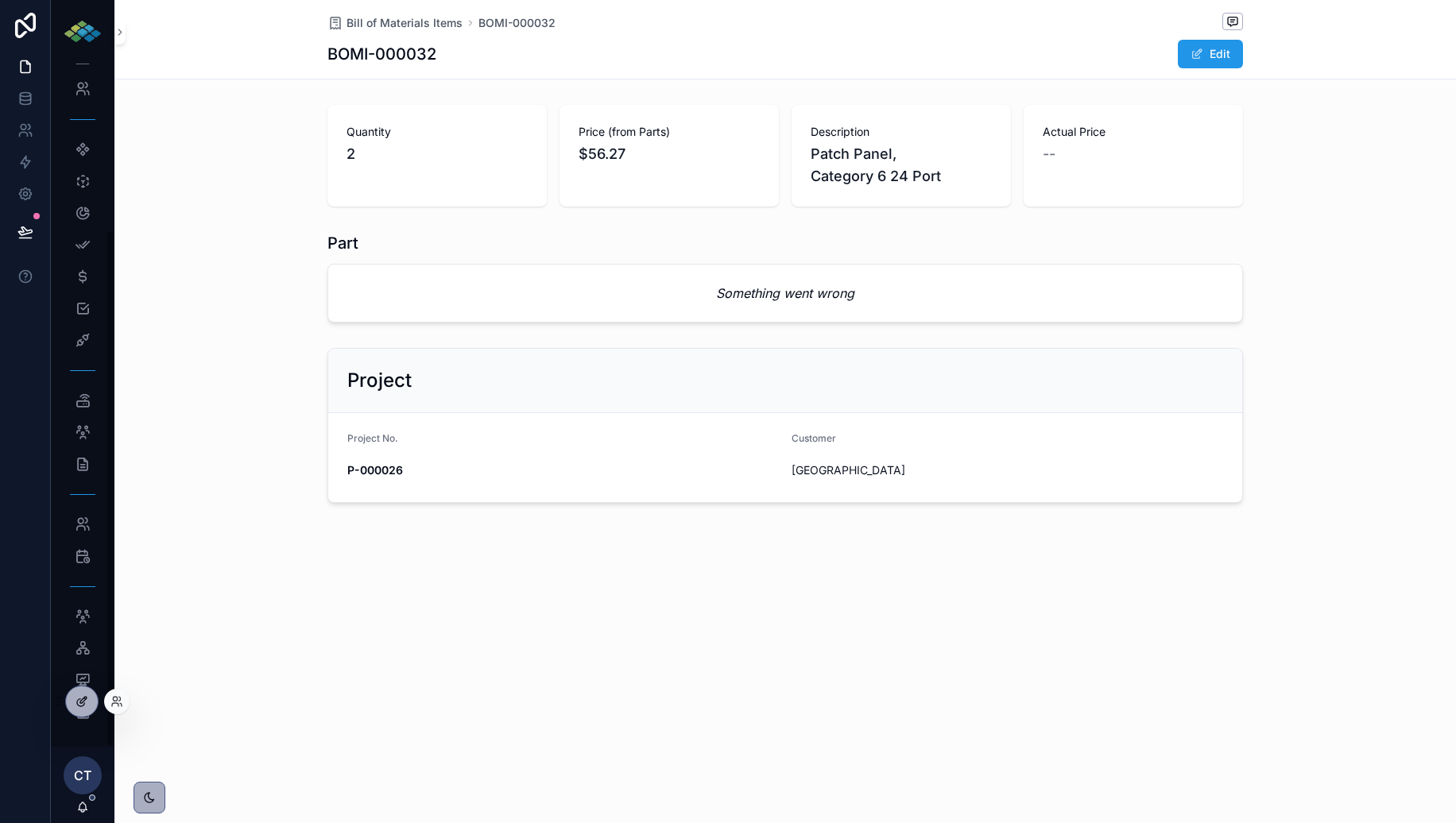
click at [81, 698] on icon at bounding box center [82, 702] width 13 height 13
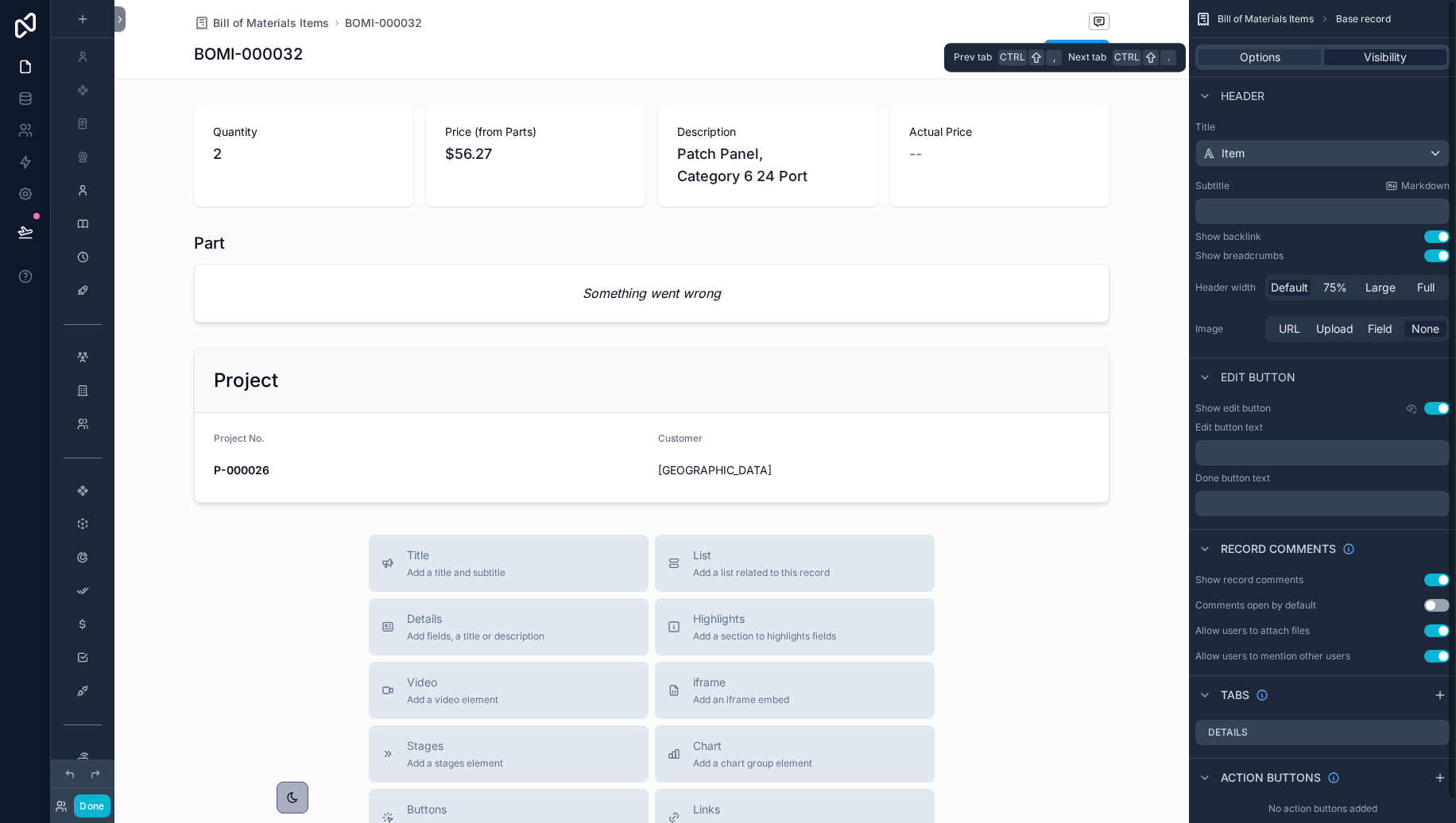
click at [1354, 52] on span "Visibility" at bounding box center [1385, 57] width 43 height 16
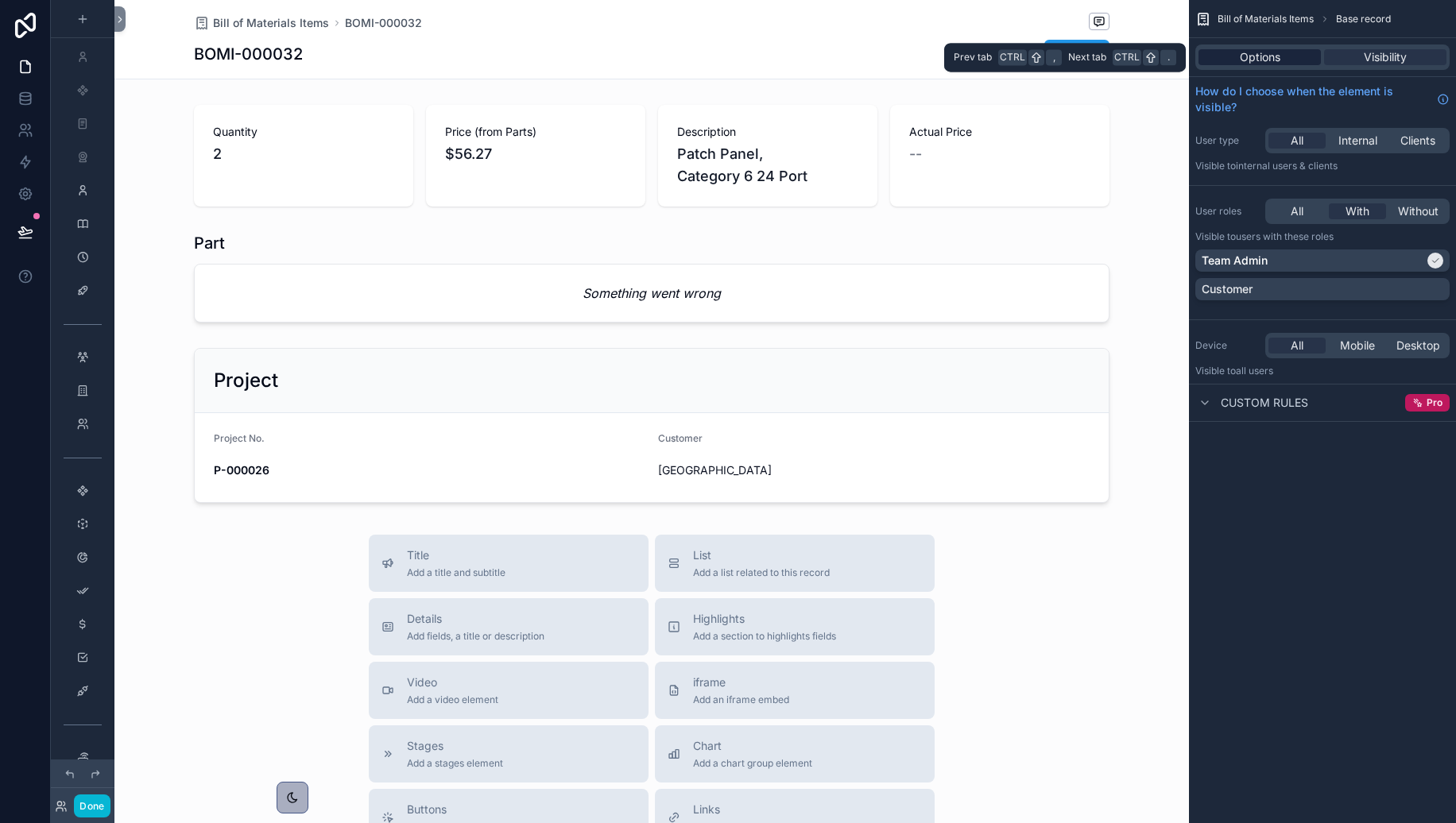
click at [1283, 58] on div "Options" at bounding box center [1260, 57] width 123 height 16
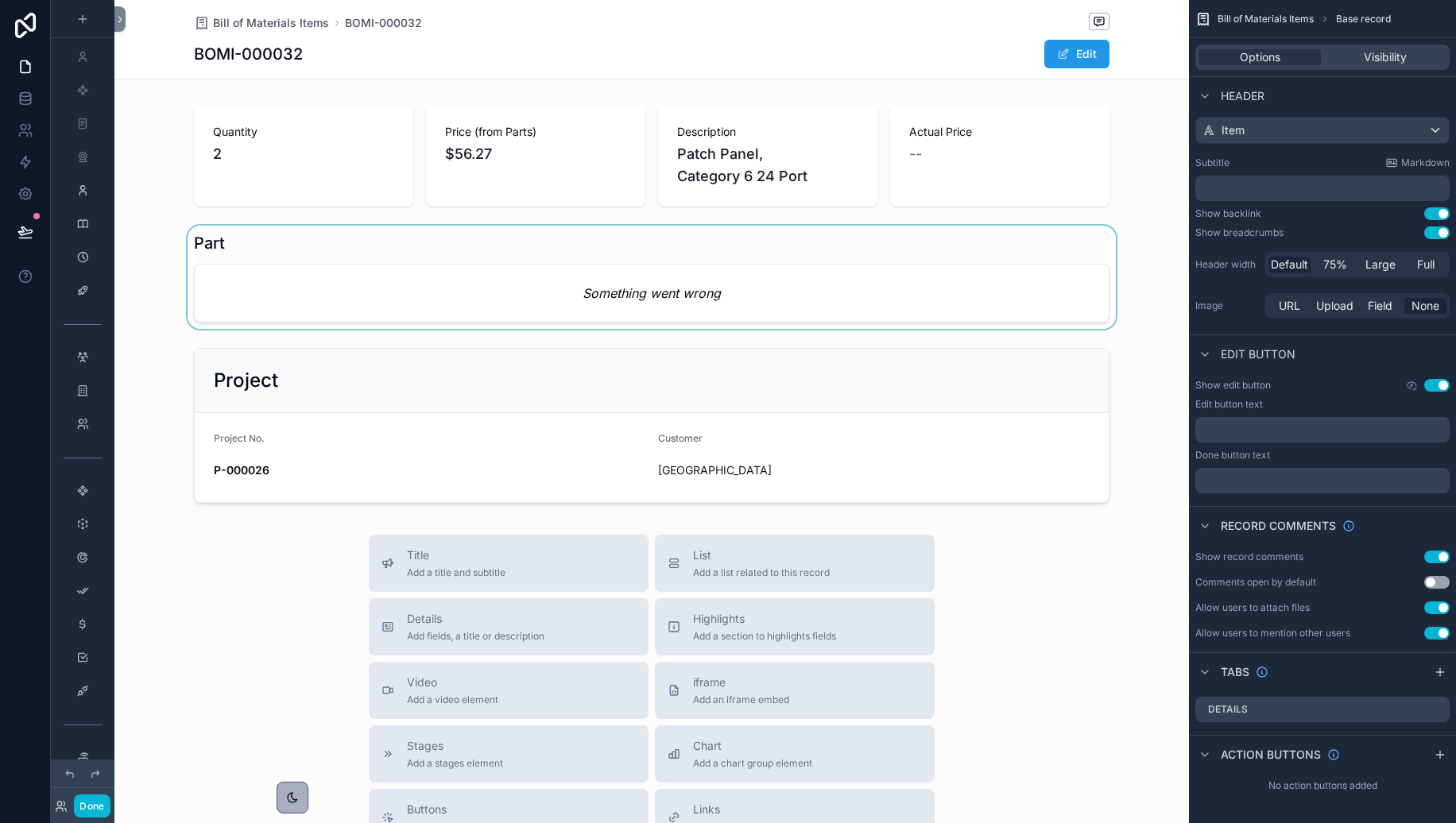
click at [409, 310] on div at bounding box center [651, 277] width 1075 height 103
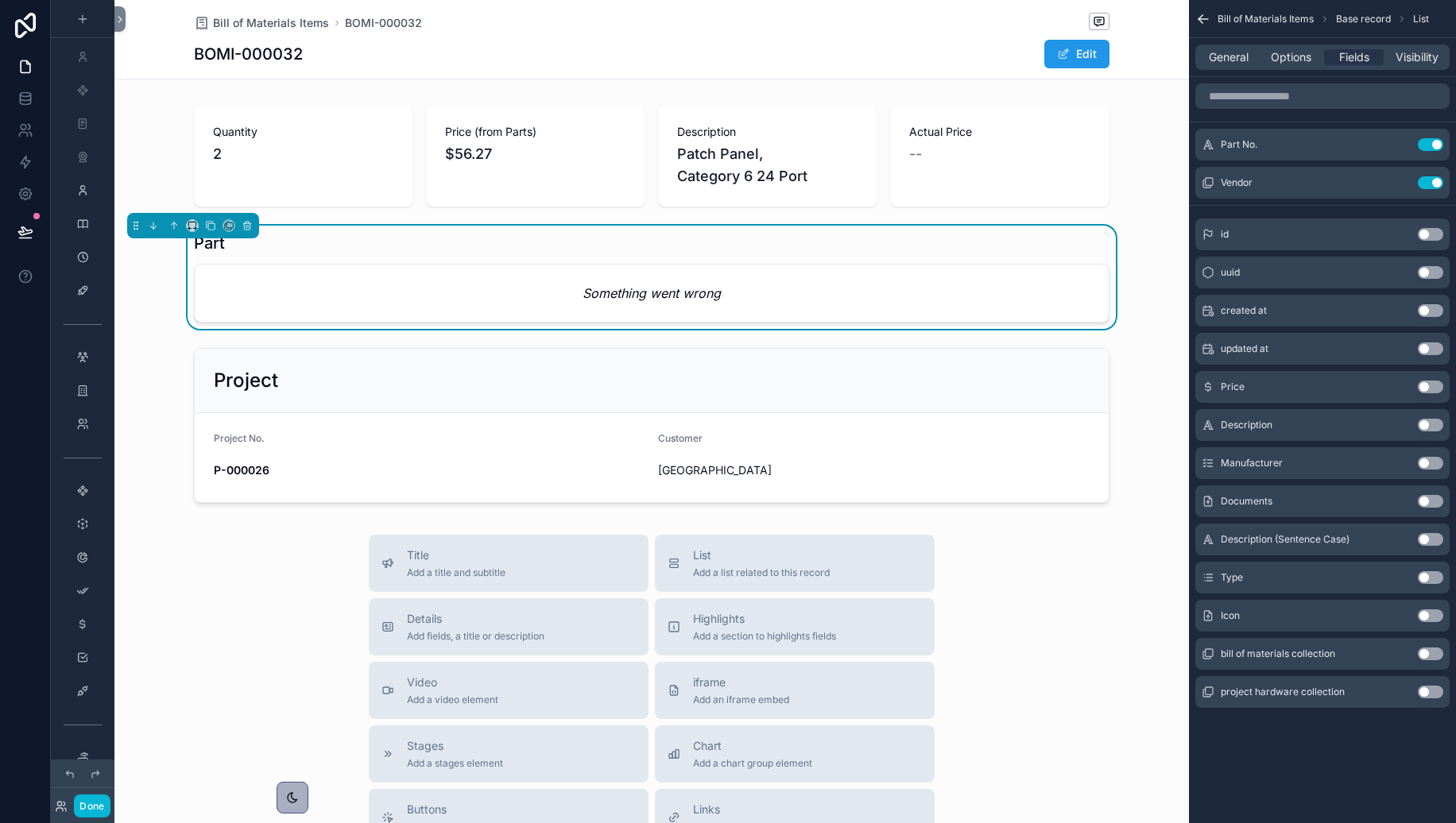
click at [1082, 606] on div "Title Add a title and subtitle List Add a list related to this record Details A…" at bounding box center [651, 817] width 1075 height 566
click at [236, 597] on div "Title Add a title and subtitle List Add a list related to this record Details A…" at bounding box center [651, 817] width 1075 height 566
click at [306, 28] on span "Bill of Materials Items" at bounding box center [270, 22] width 116 height 16
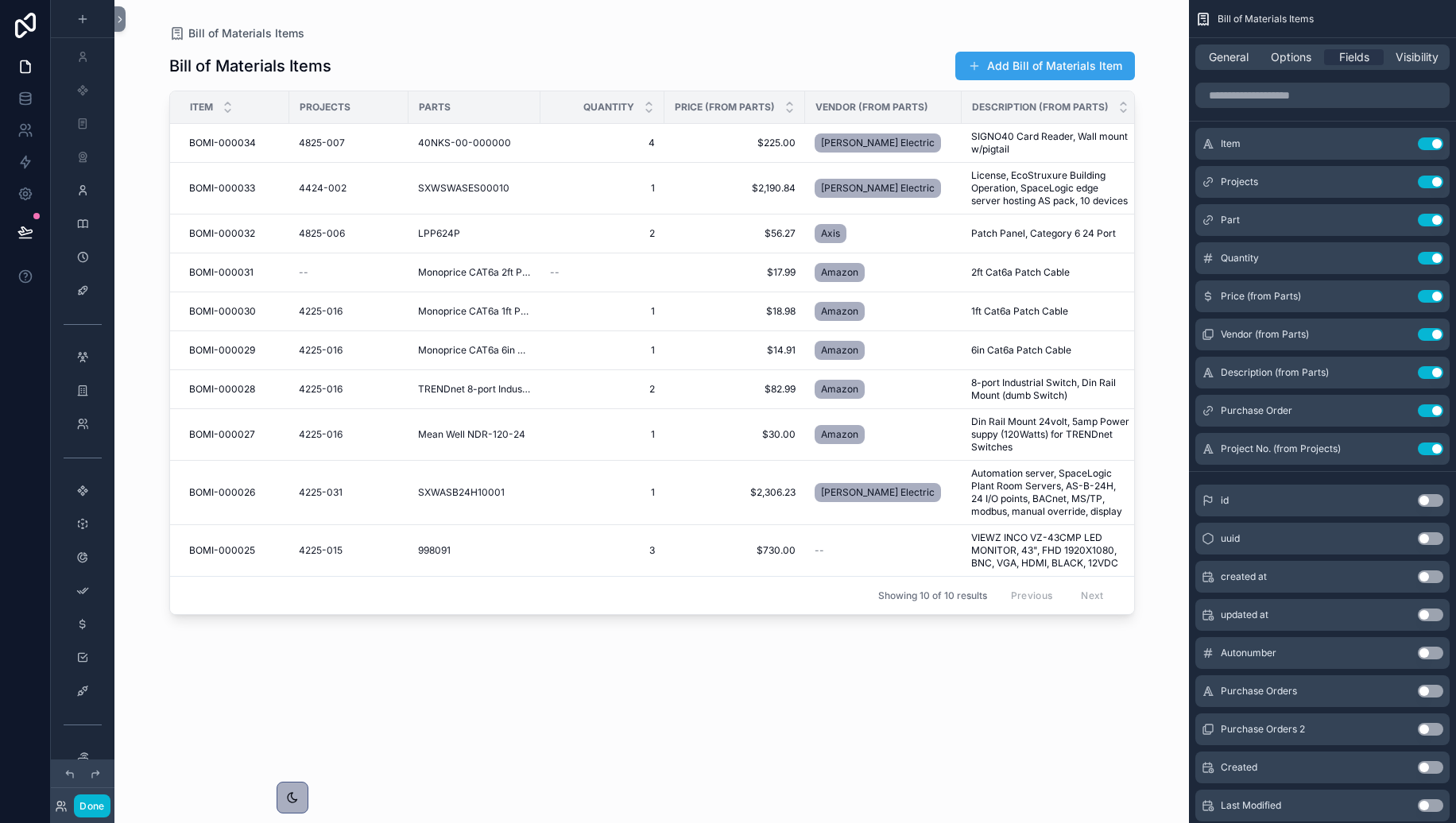
click at [1071, 61] on button "Add Bill of Materials Item" at bounding box center [1044, 66] width 179 height 29
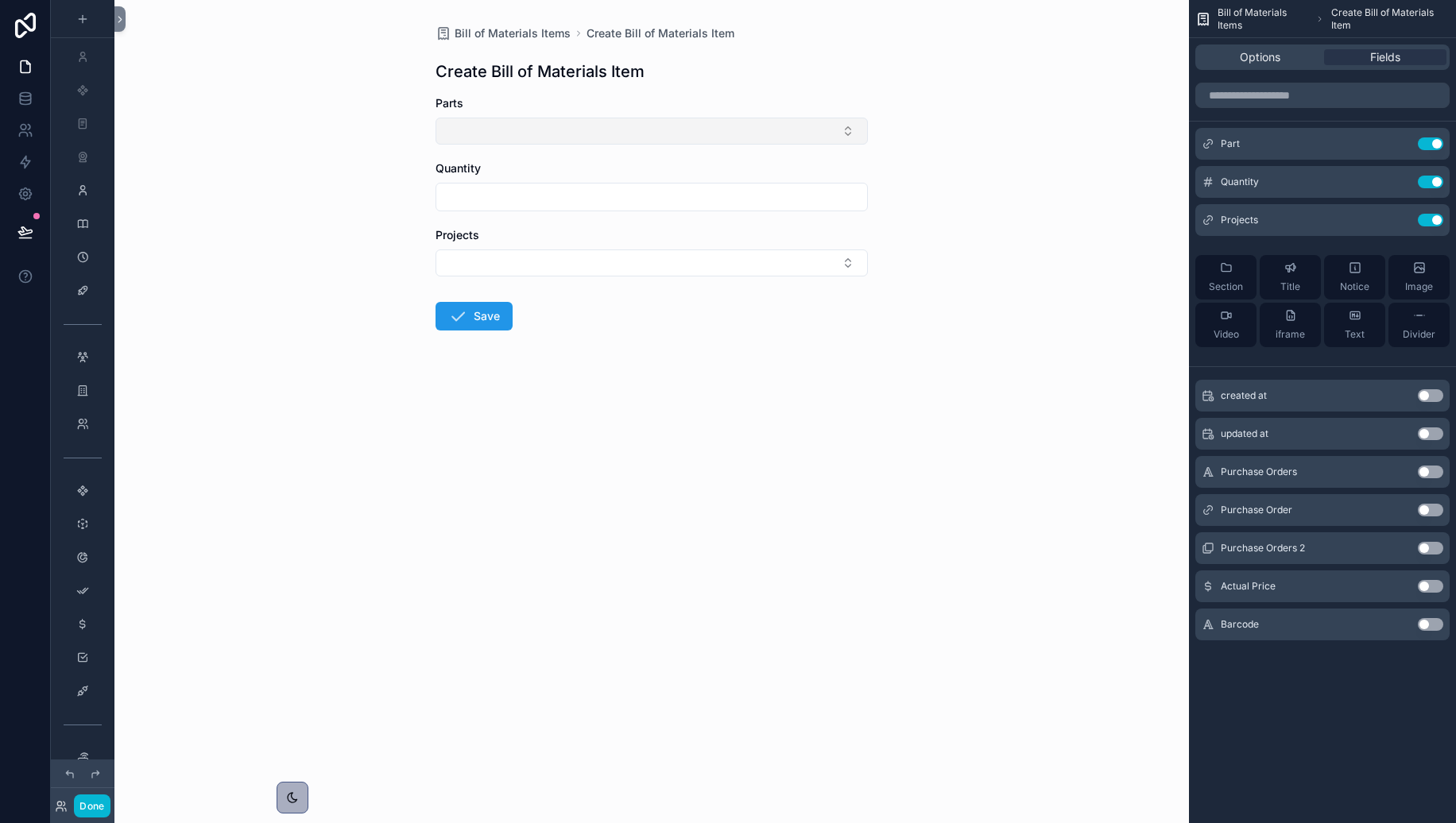
click at [782, 134] on button "Select Button" at bounding box center [651, 131] width 432 height 27
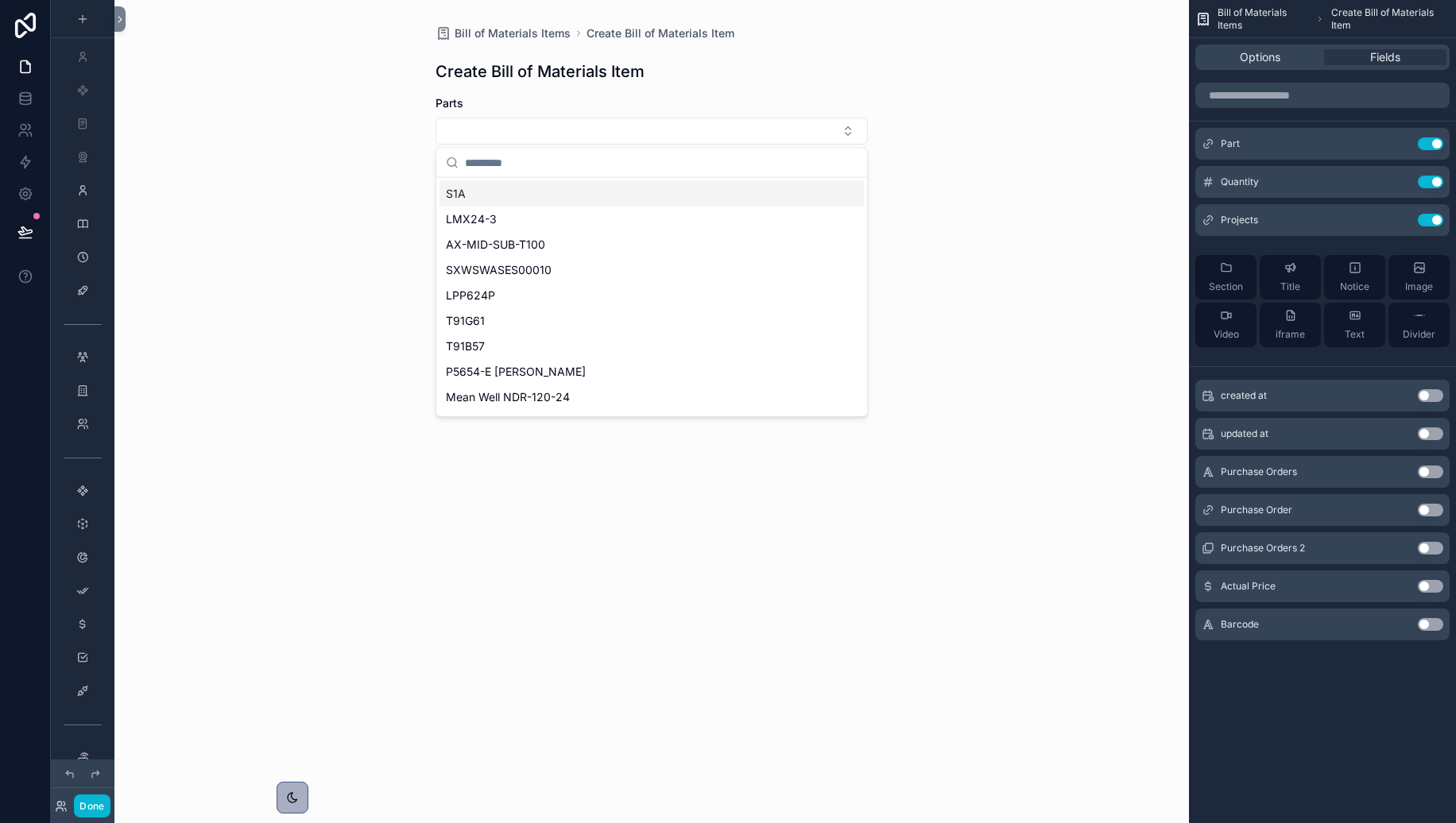
click at [476, 202] on div "S1A" at bounding box center [651, 193] width 425 height 25
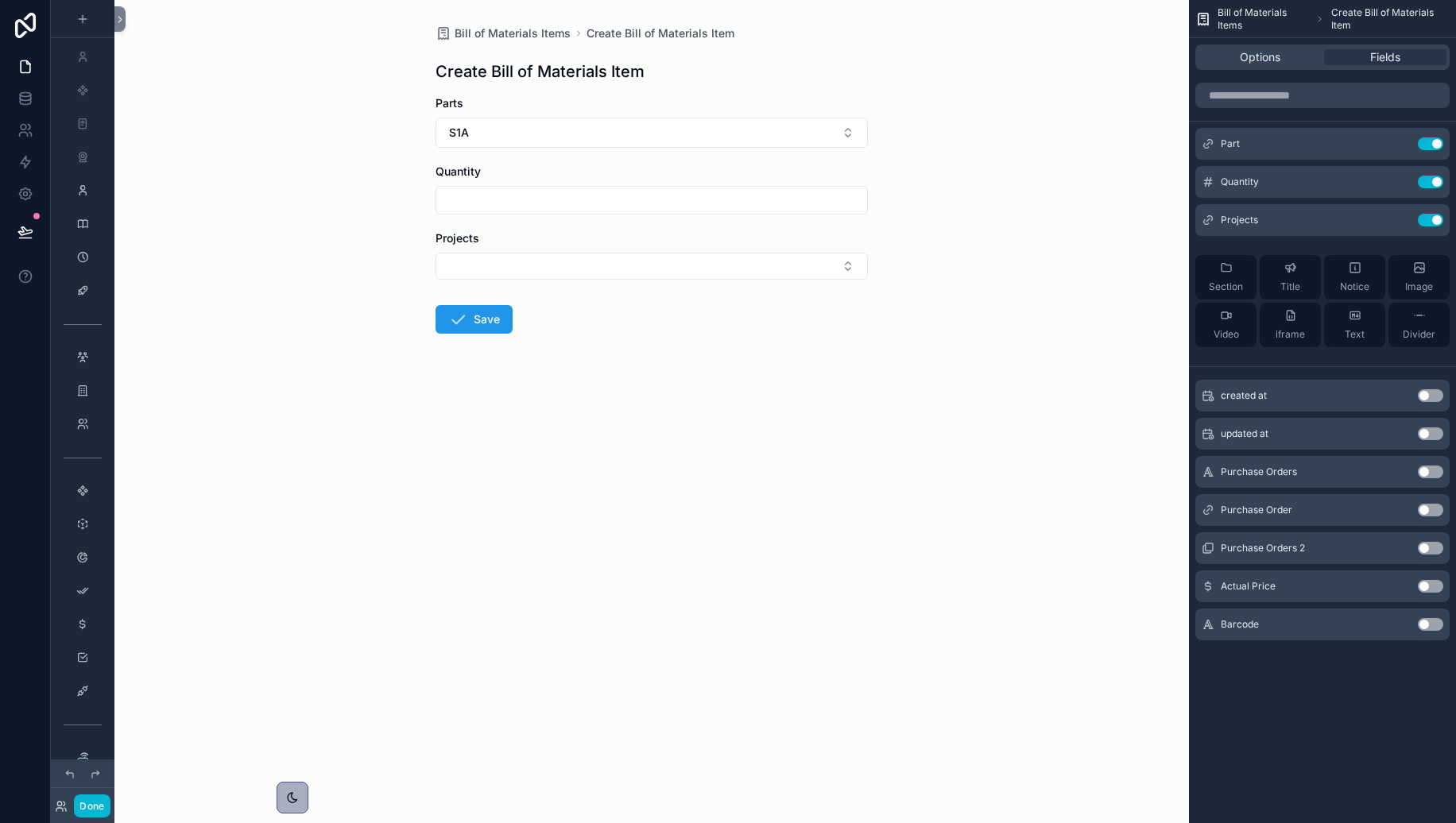
click at [845, 208] on input "text" at bounding box center [652, 201] width 431 height 22
type input "*"
click at [775, 272] on button "Select Button" at bounding box center [651, 266] width 432 height 27
click at [705, 333] on div "4425-002" at bounding box center [651, 328] width 425 height 25
click at [477, 321] on button "Save" at bounding box center [474, 322] width 77 height 29
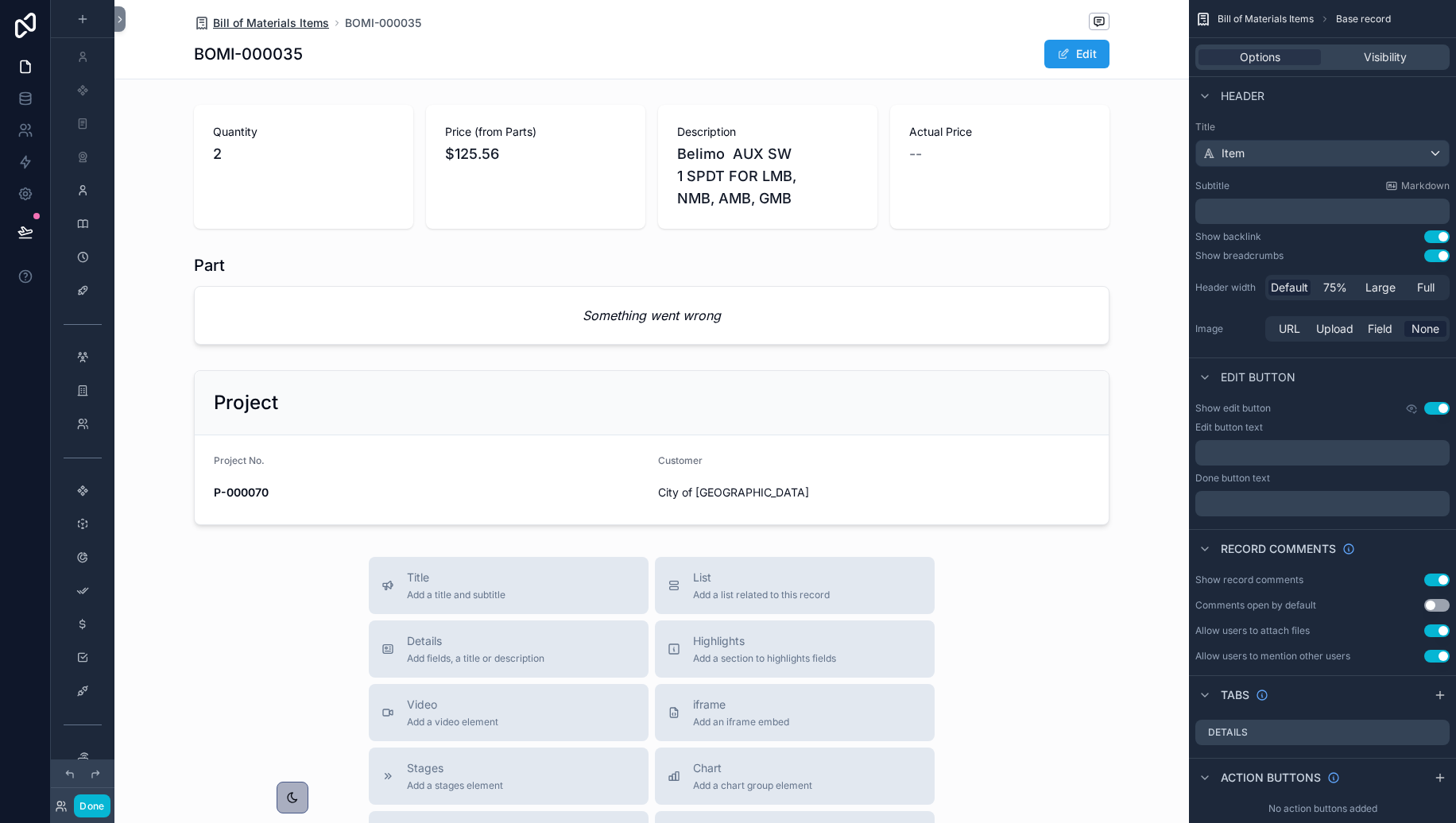
click at [278, 27] on span "Bill of Materials Items" at bounding box center [270, 22] width 116 height 16
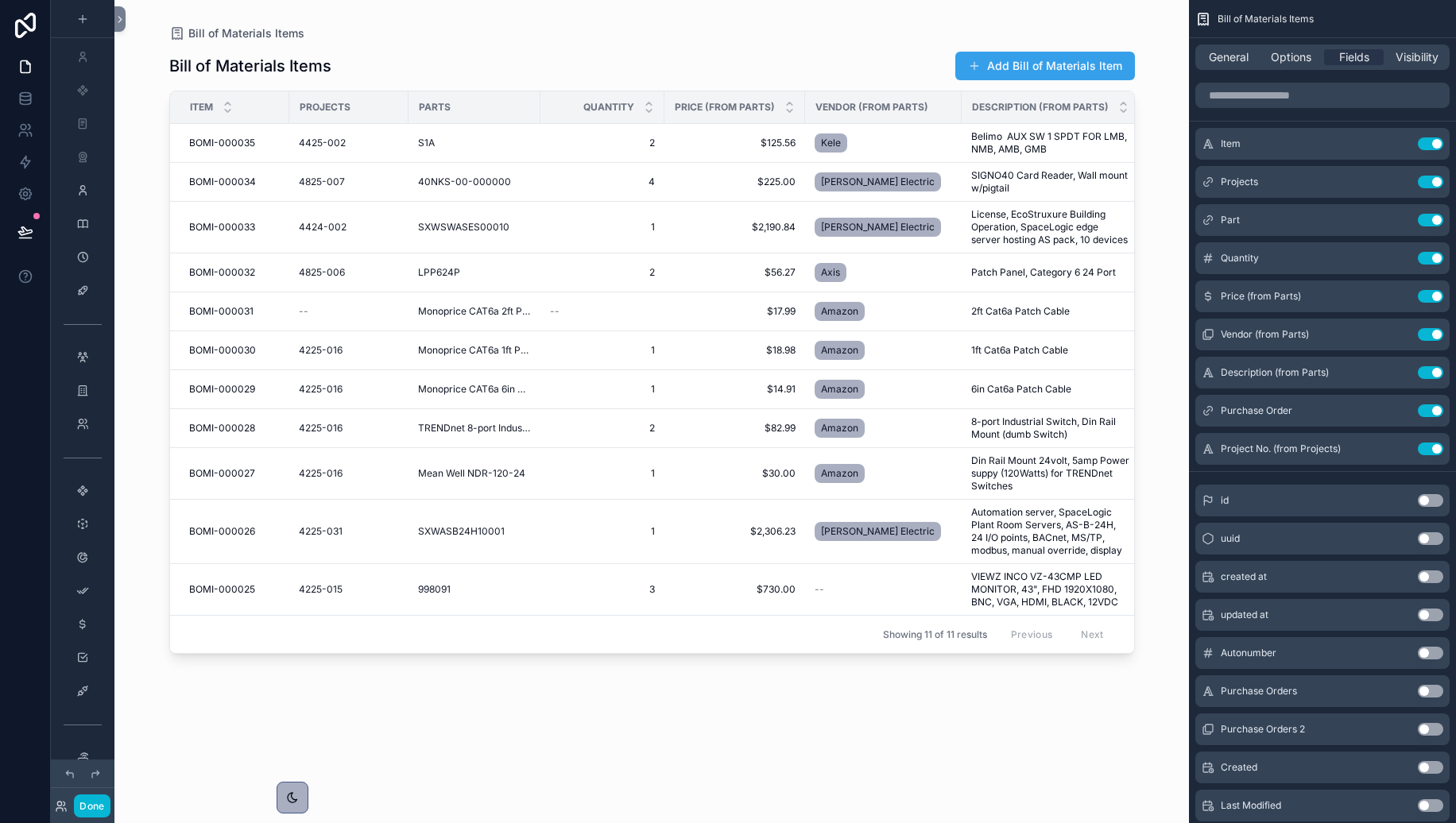
click at [1043, 66] on button "Add Bill of Materials Item" at bounding box center [1044, 66] width 179 height 29
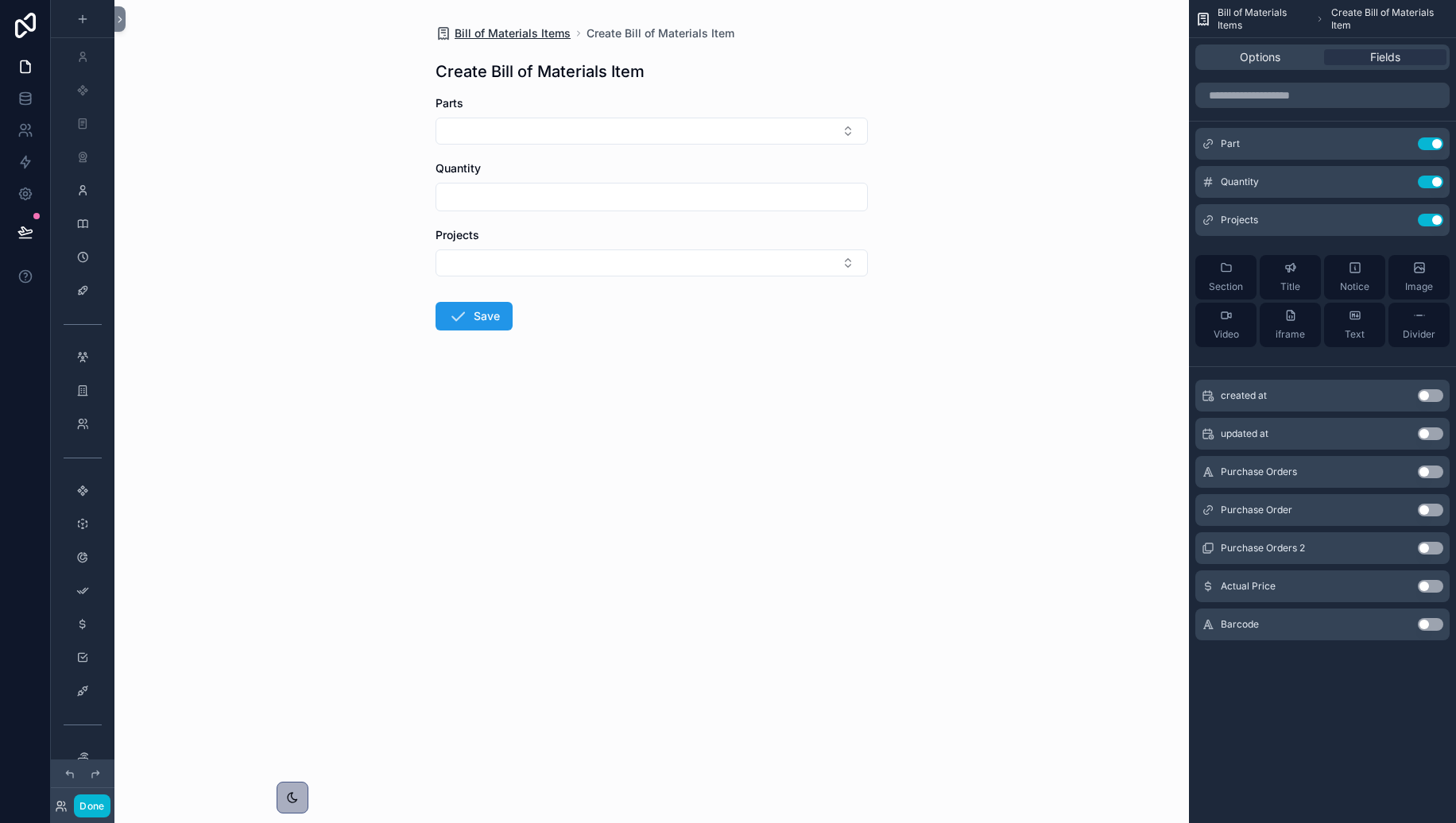
click at [493, 30] on span "Bill of Materials Items" at bounding box center [512, 33] width 116 height 16
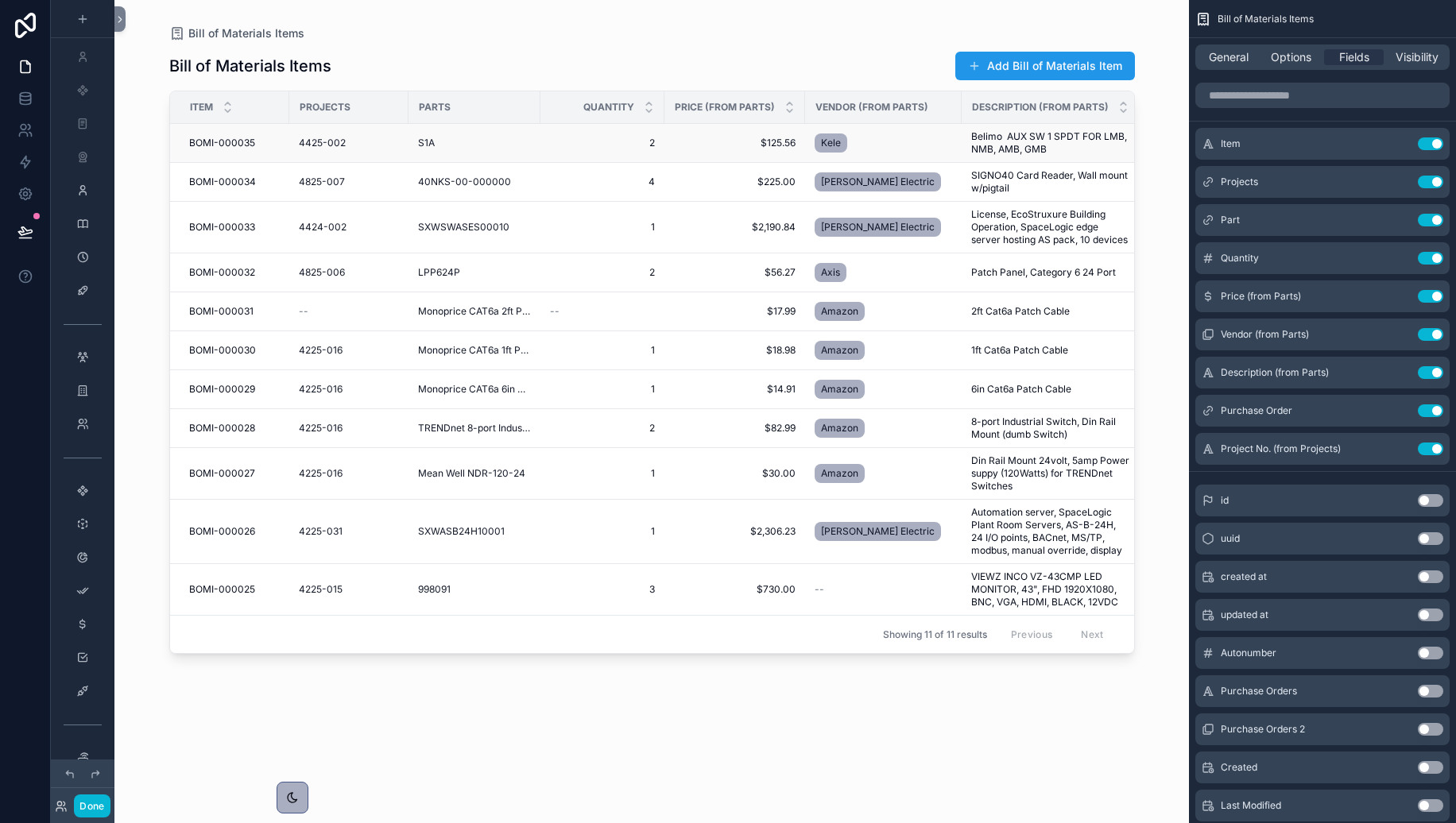
click at [233, 142] on span "BOMI-000035" at bounding box center [222, 143] width 66 height 13
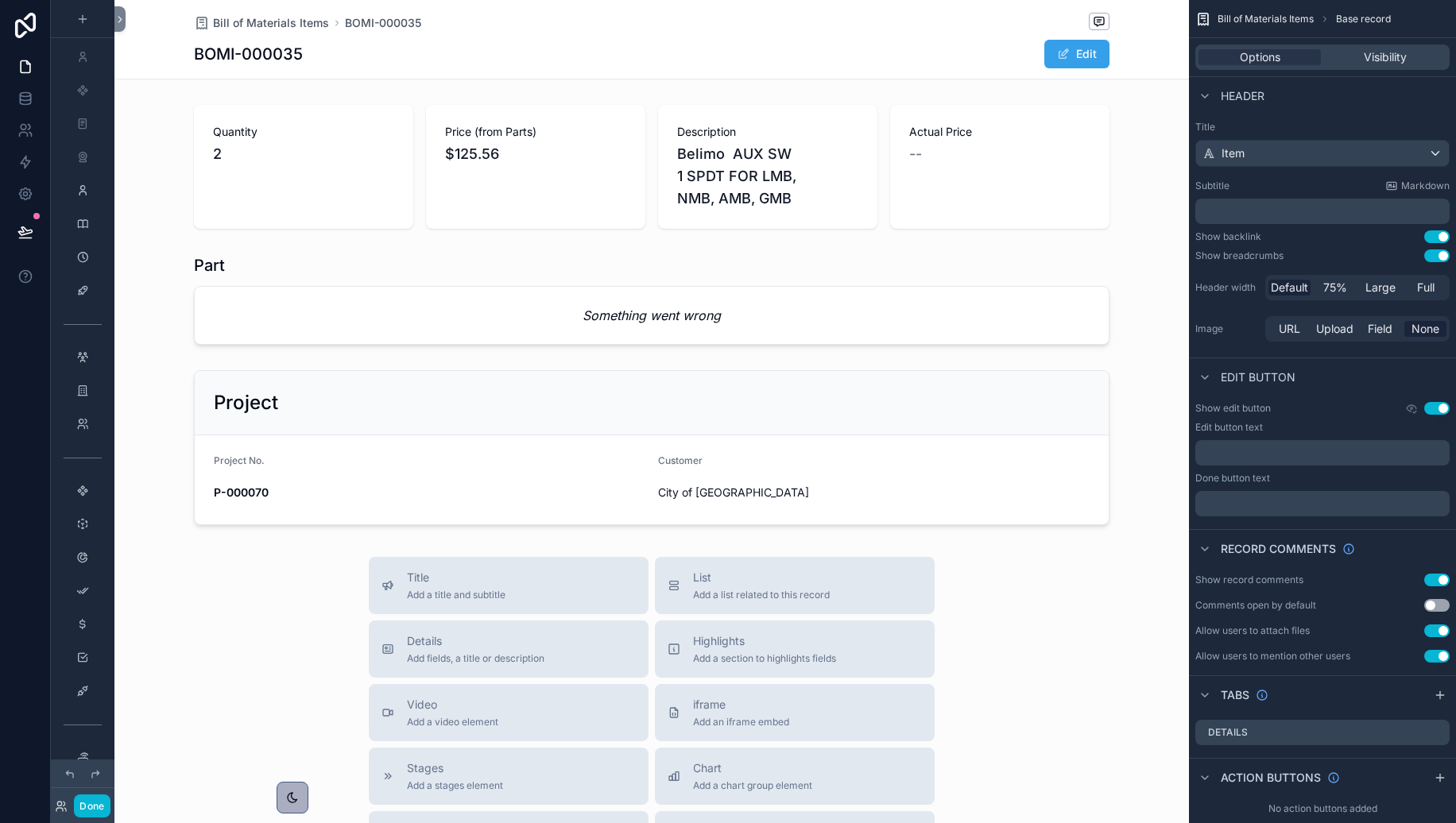
click at [1096, 59] on button "Edit" at bounding box center [1077, 54] width 65 height 29
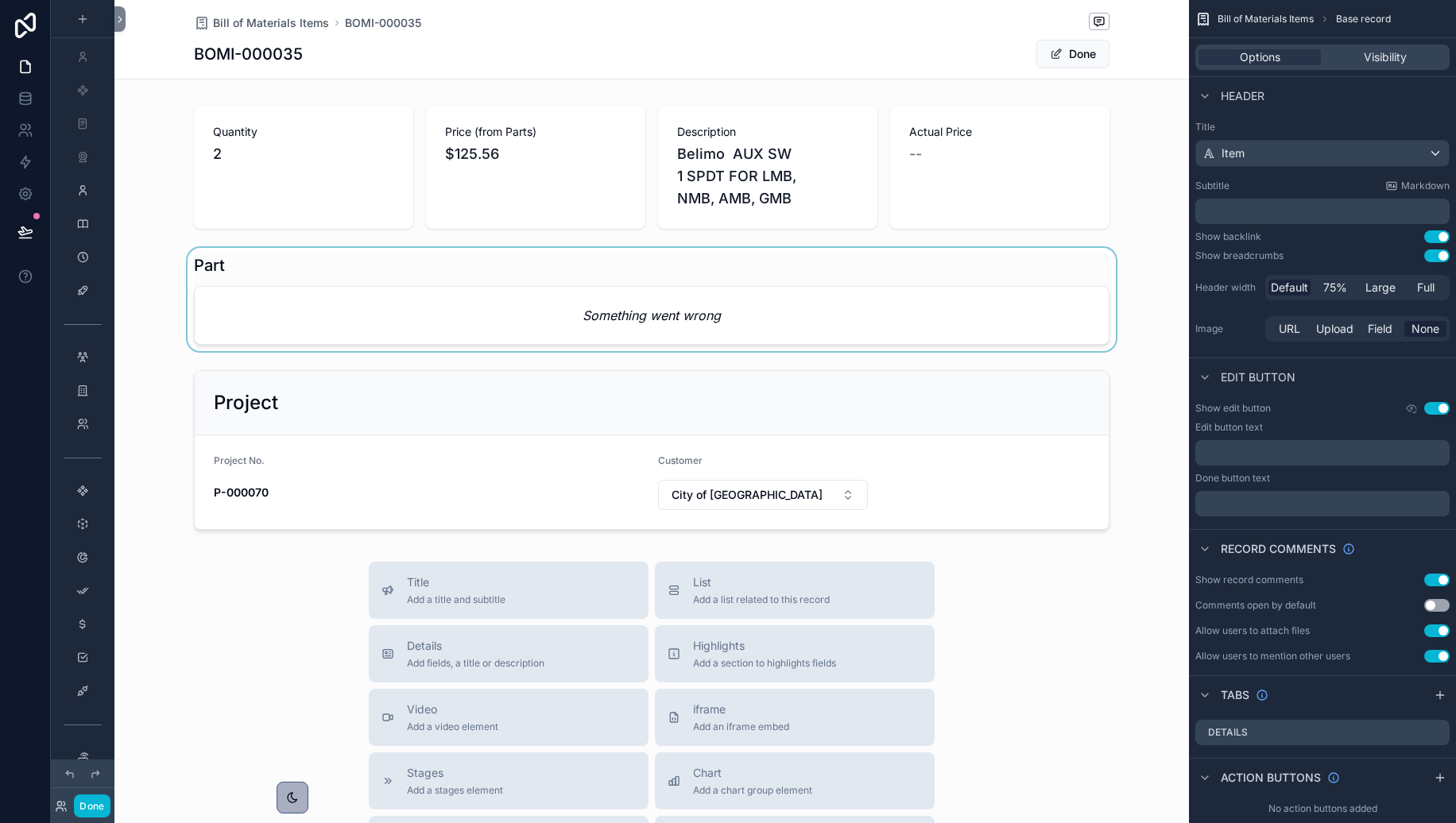
click at [314, 310] on div at bounding box center [651, 299] width 1075 height 103
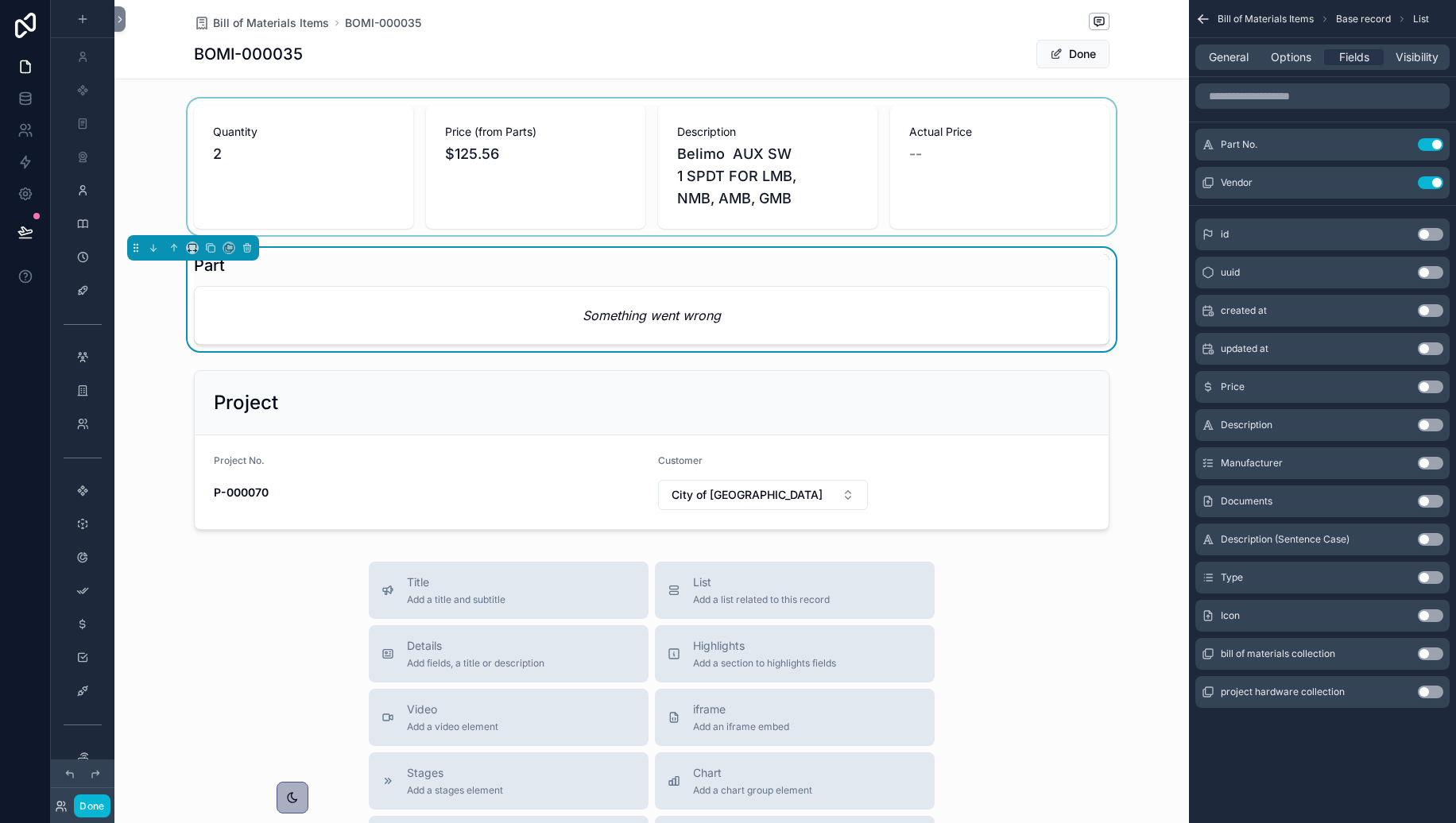
click at [284, 118] on div at bounding box center [651, 166] width 1075 height 137
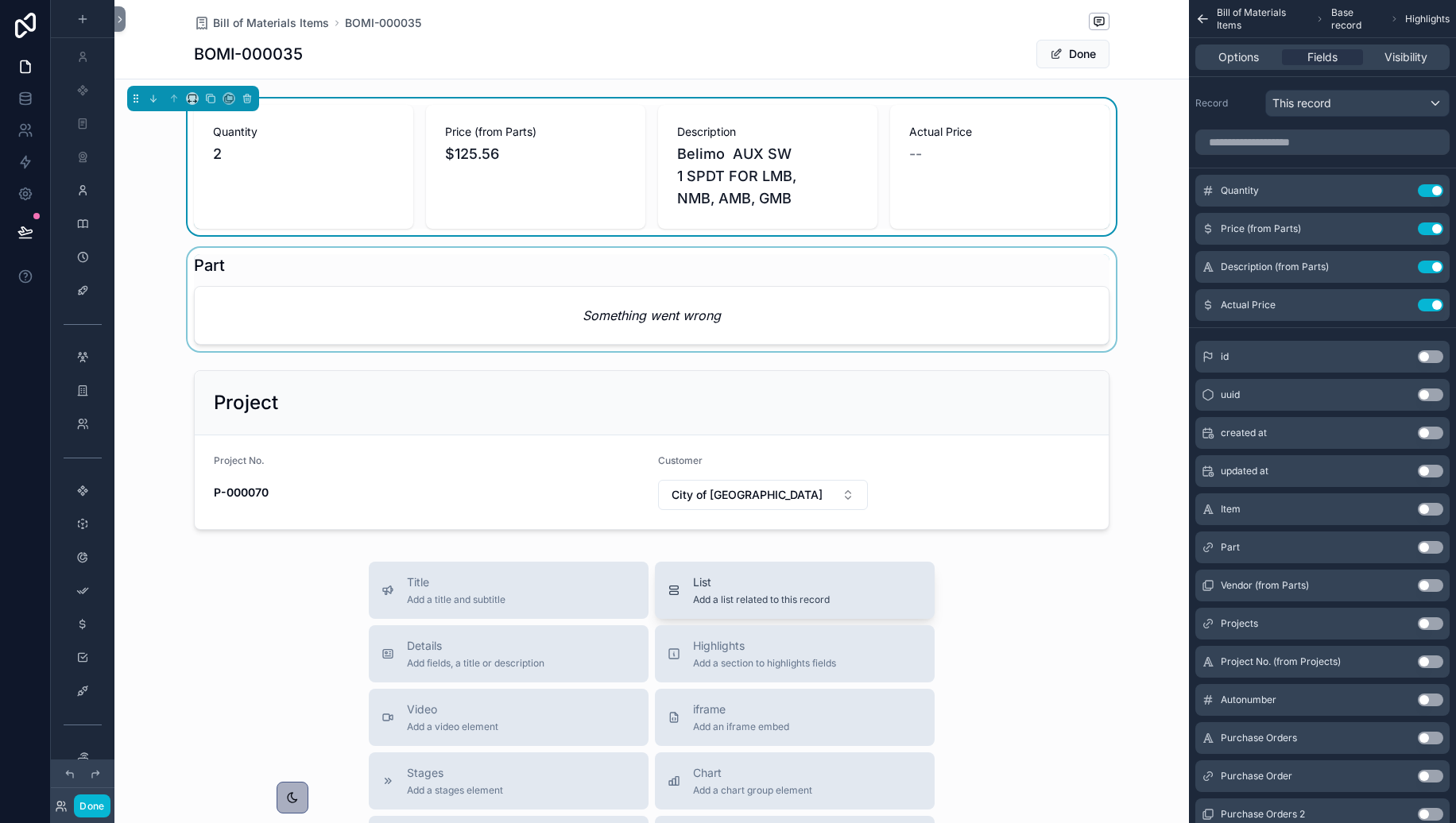
click at [717, 592] on div "List Add a list related to this record" at bounding box center [761, 591] width 137 height 32
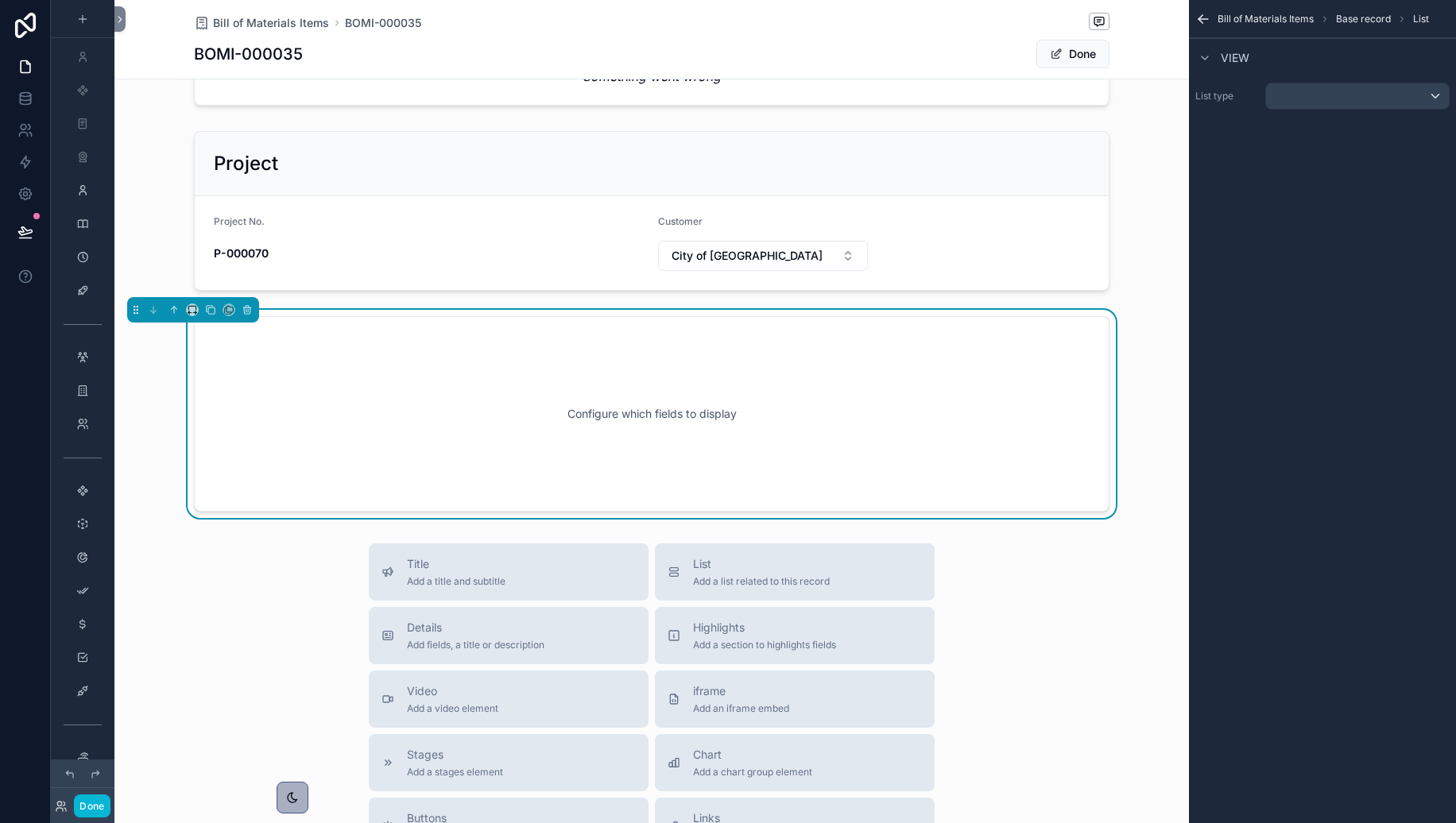
scroll to position [240, 0]
click at [246, 312] on icon at bounding box center [247, 309] width 7 height 7
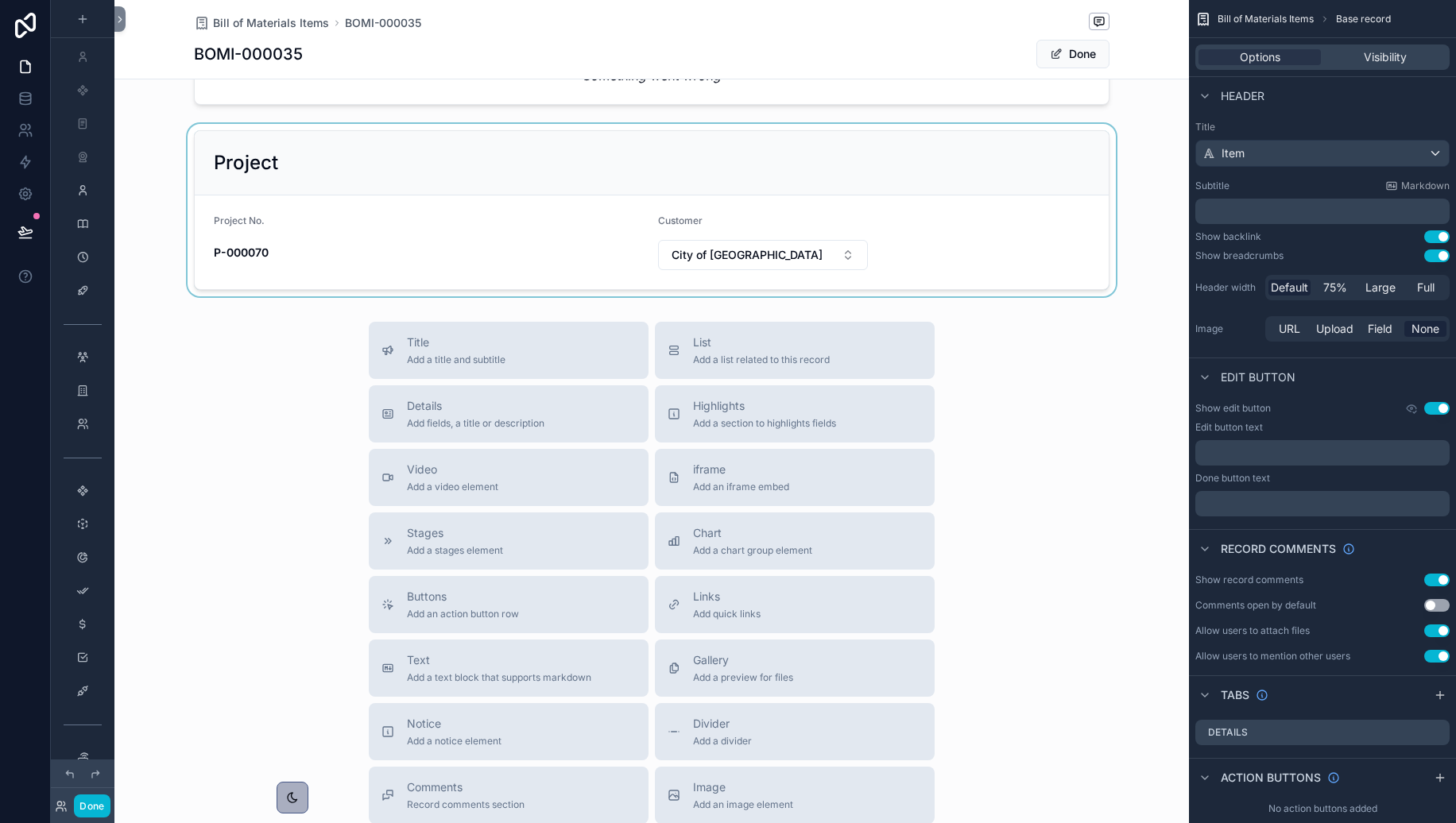
scroll to position [0, 0]
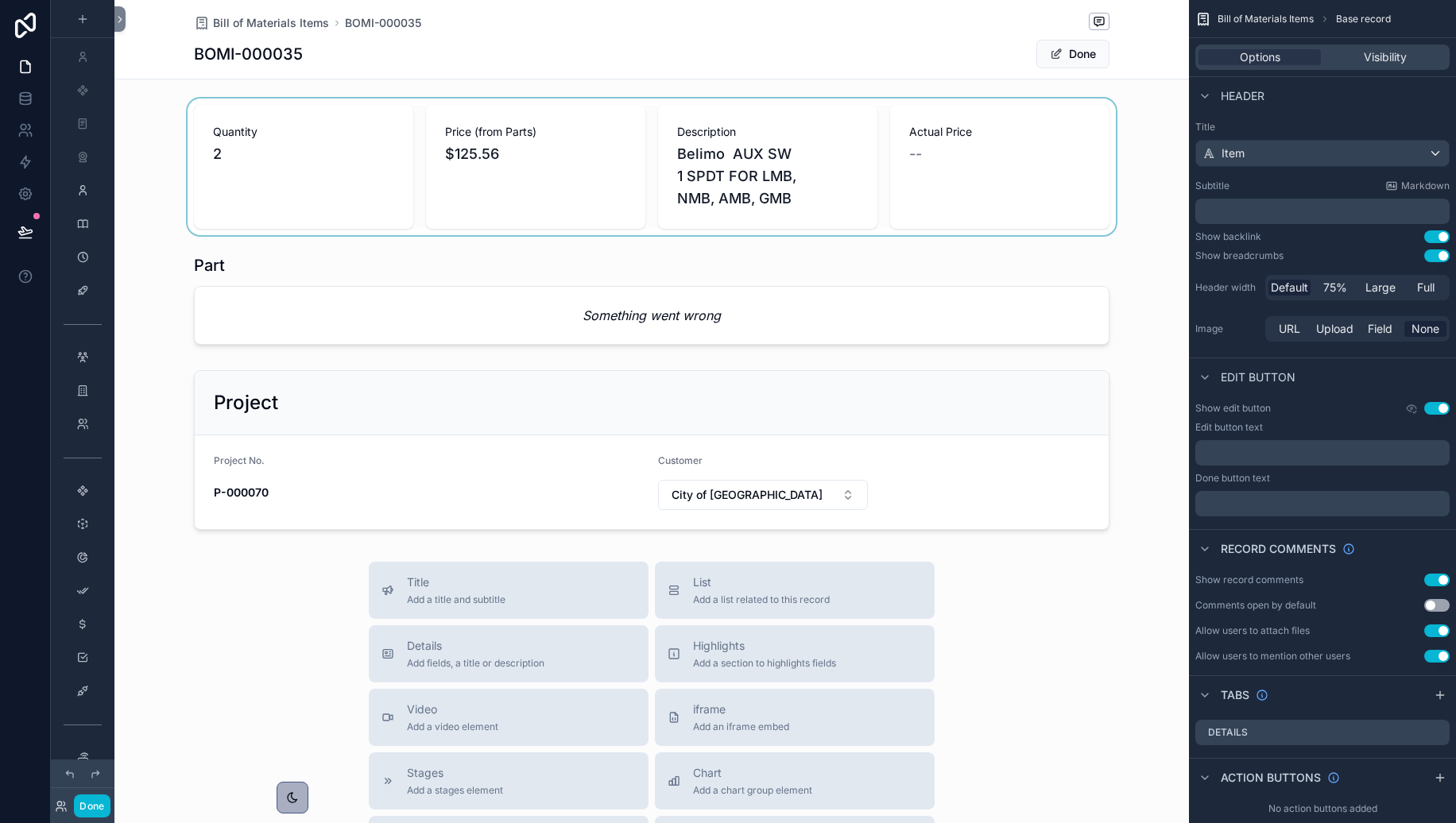
click at [542, 184] on div at bounding box center [651, 166] width 1075 height 137
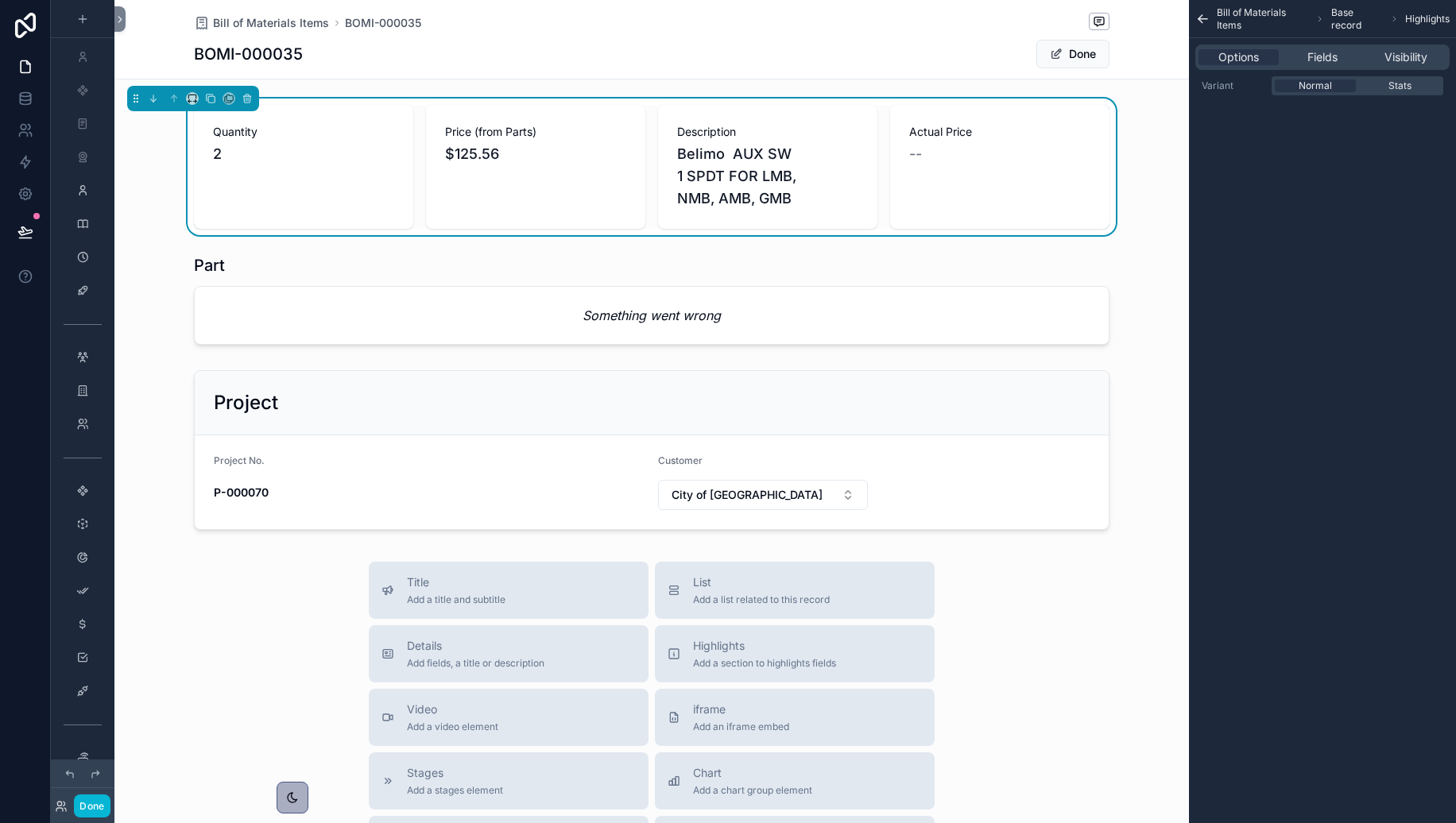
click at [535, 216] on div "Price (from Parts) $125.56" at bounding box center [536, 166] width 219 height 124
click at [1110, 324] on div at bounding box center [651, 299] width 1075 height 103
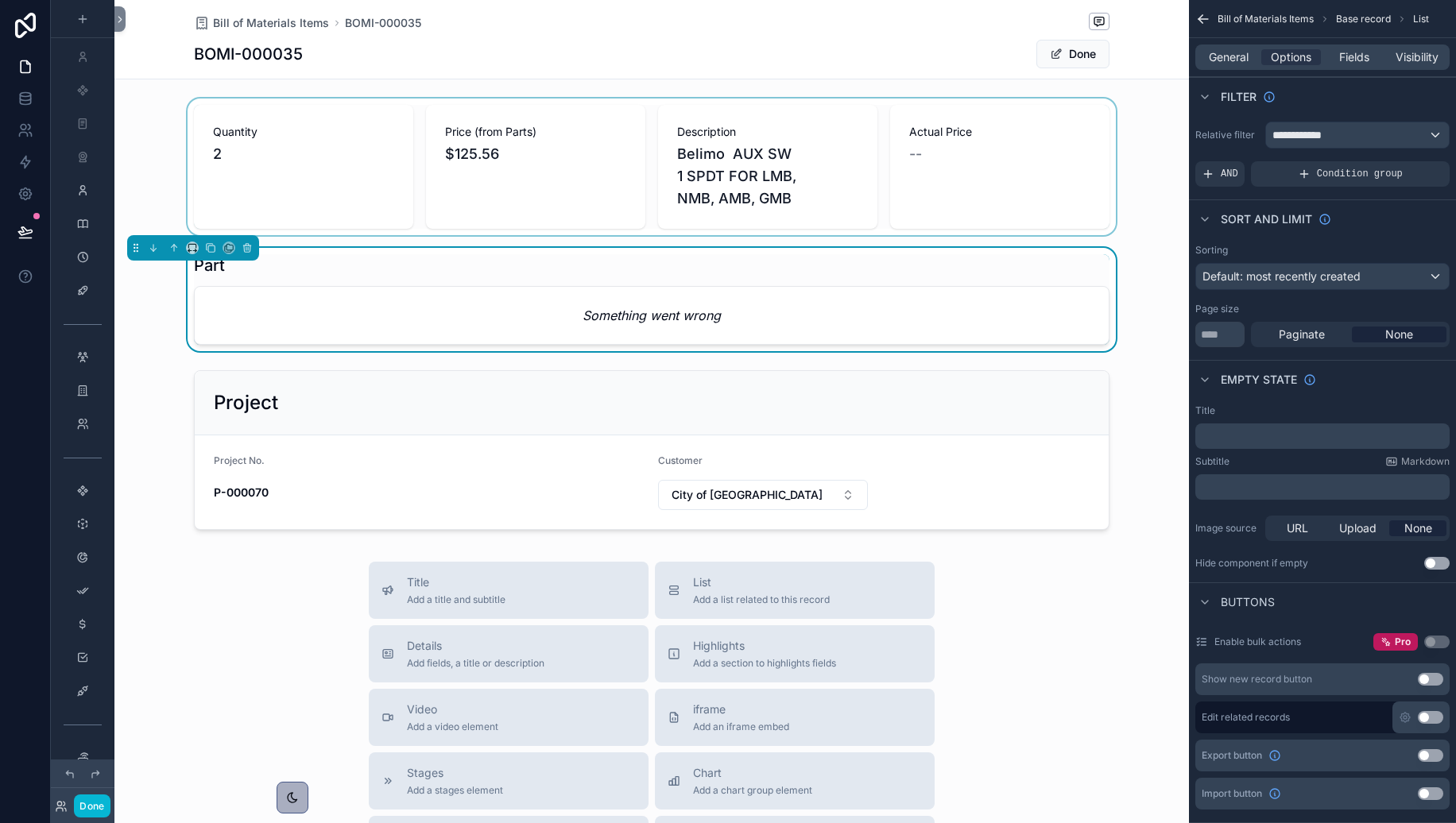
click at [383, 135] on div at bounding box center [651, 166] width 1075 height 137
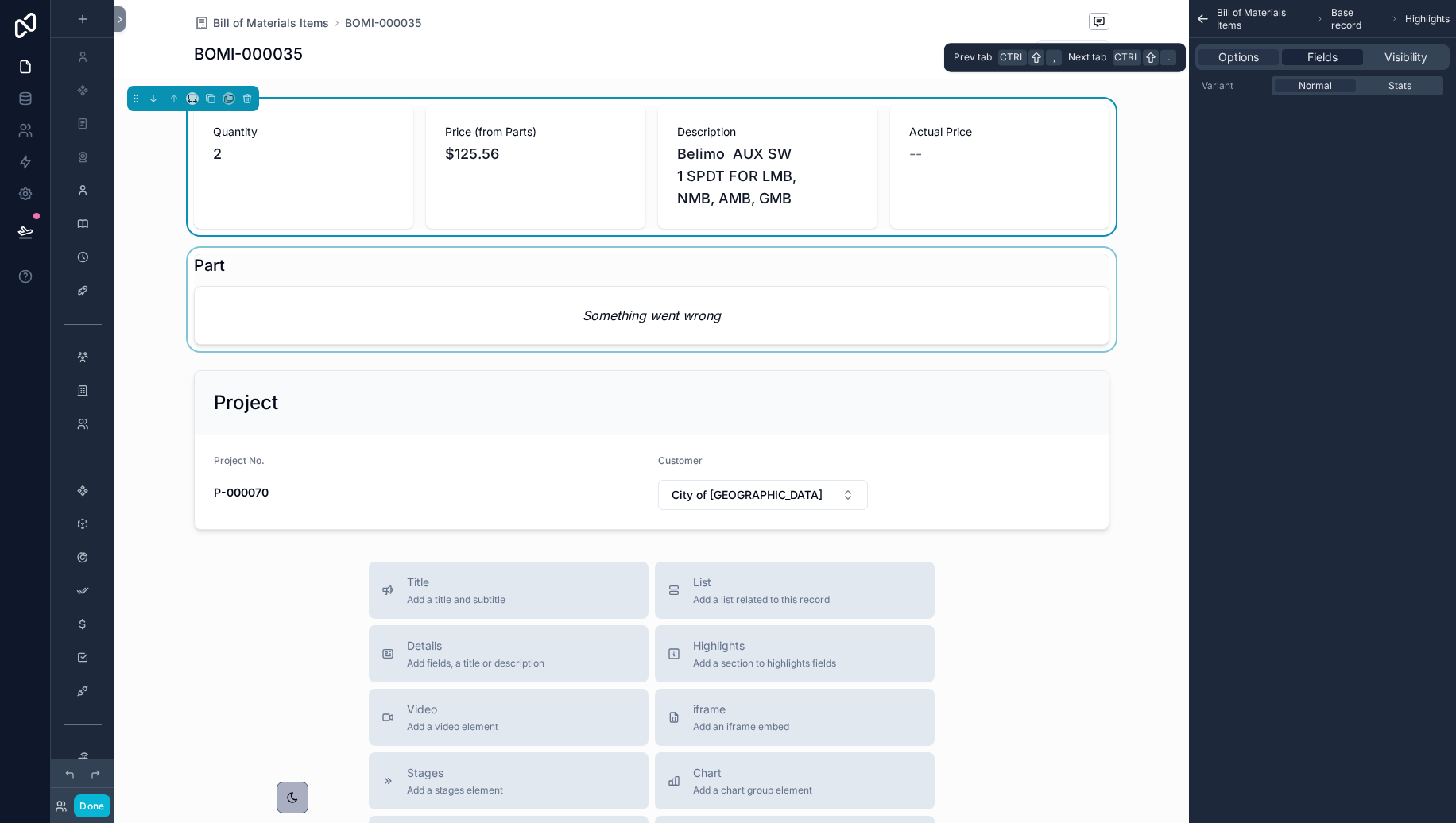
click at [1320, 64] on span "Fields" at bounding box center [1322, 57] width 31 height 16
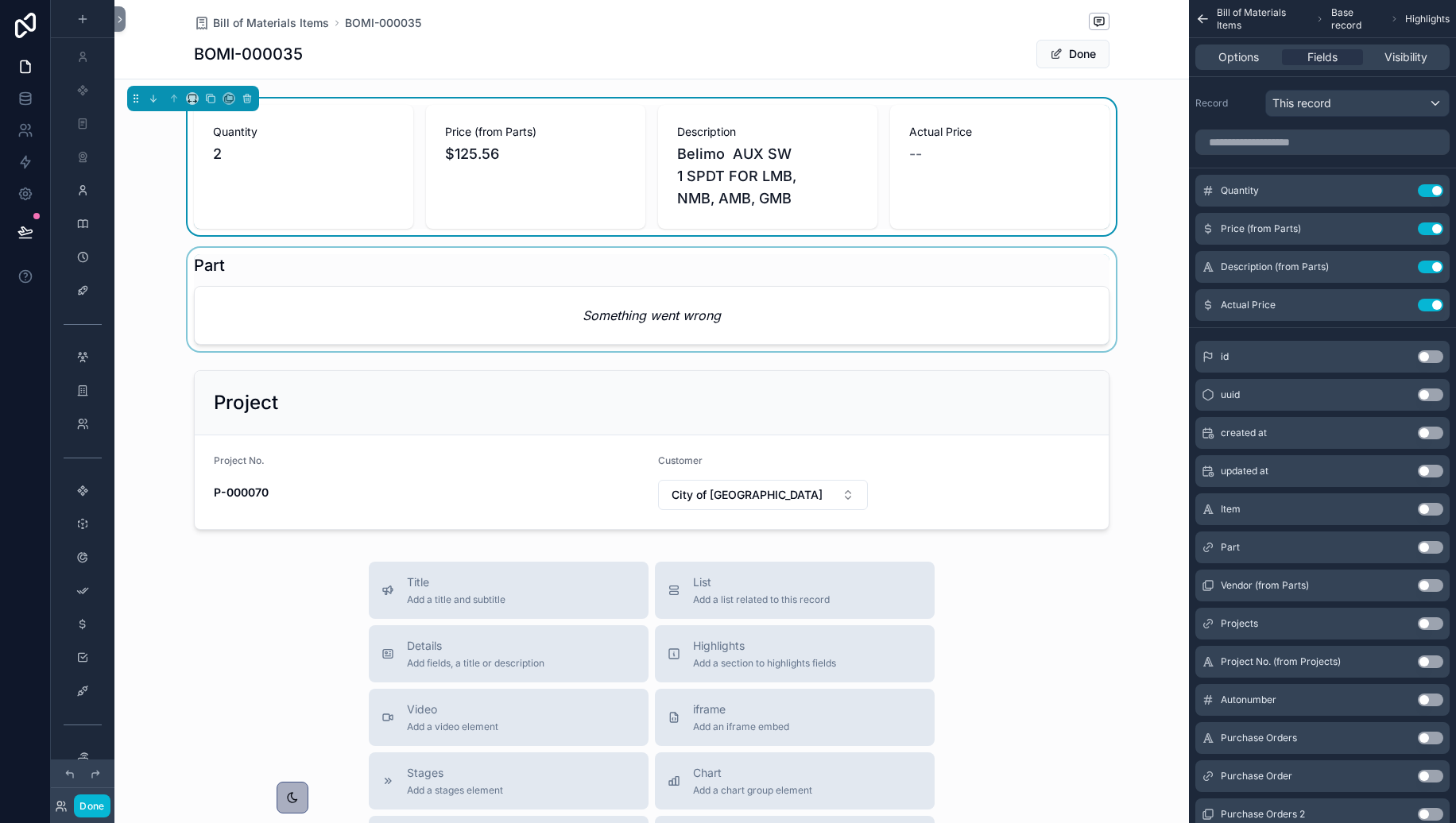
click at [1354, 510] on button "Use setting" at bounding box center [1430, 510] width 25 height 13
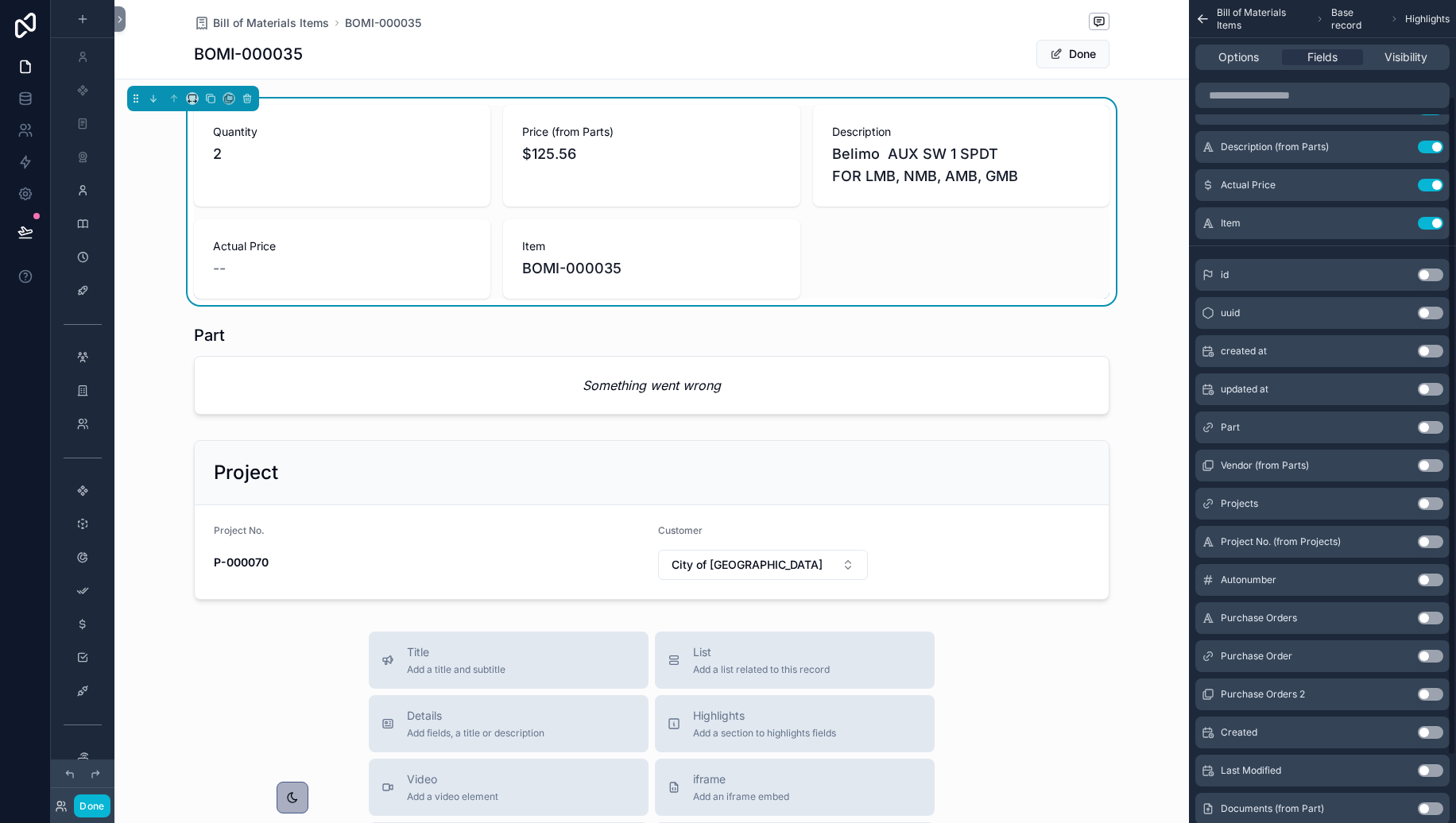
scroll to position [145, 0]
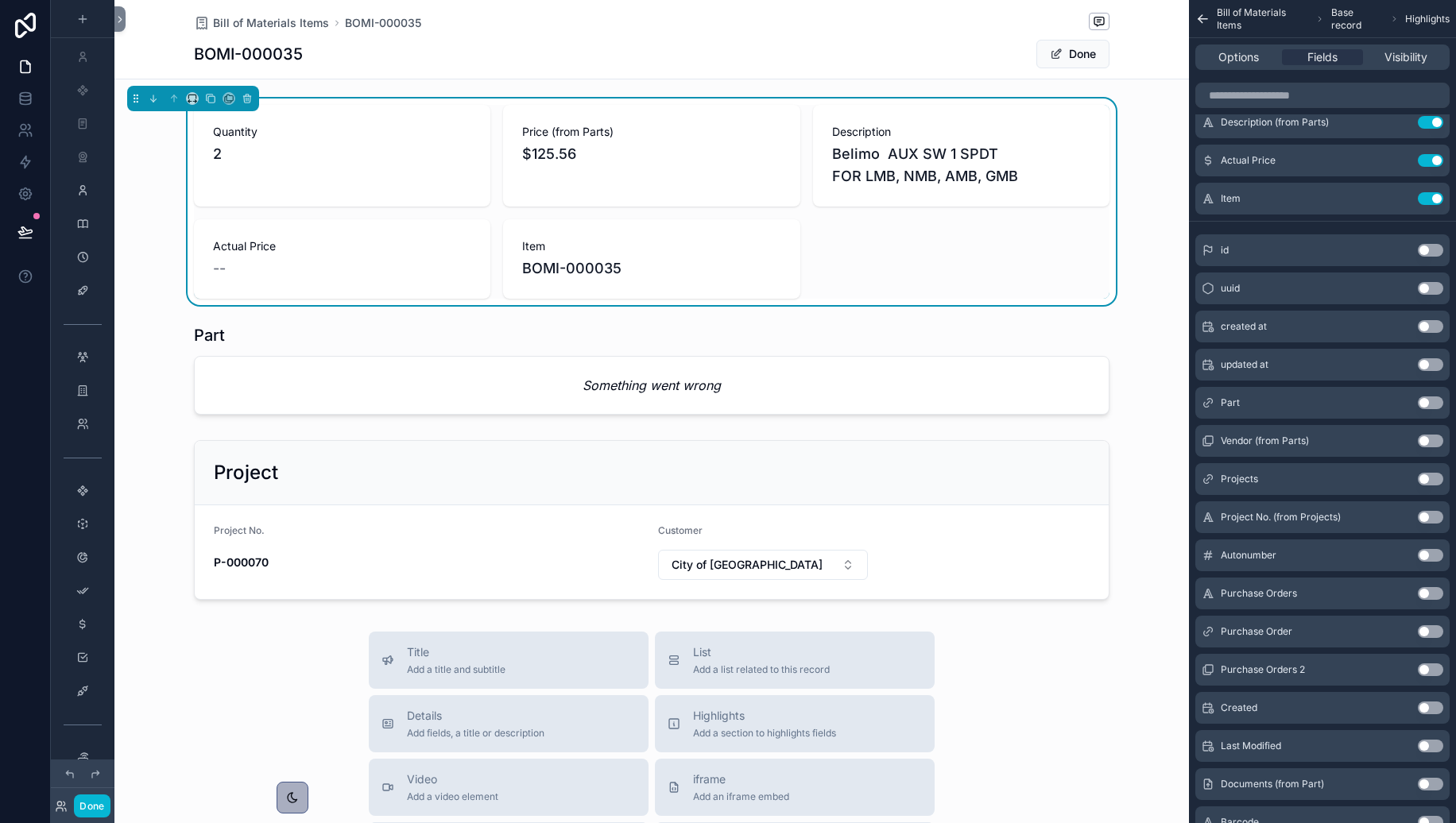
click at [1354, 440] on button "Use setting" at bounding box center [1430, 441] width 25 height 13
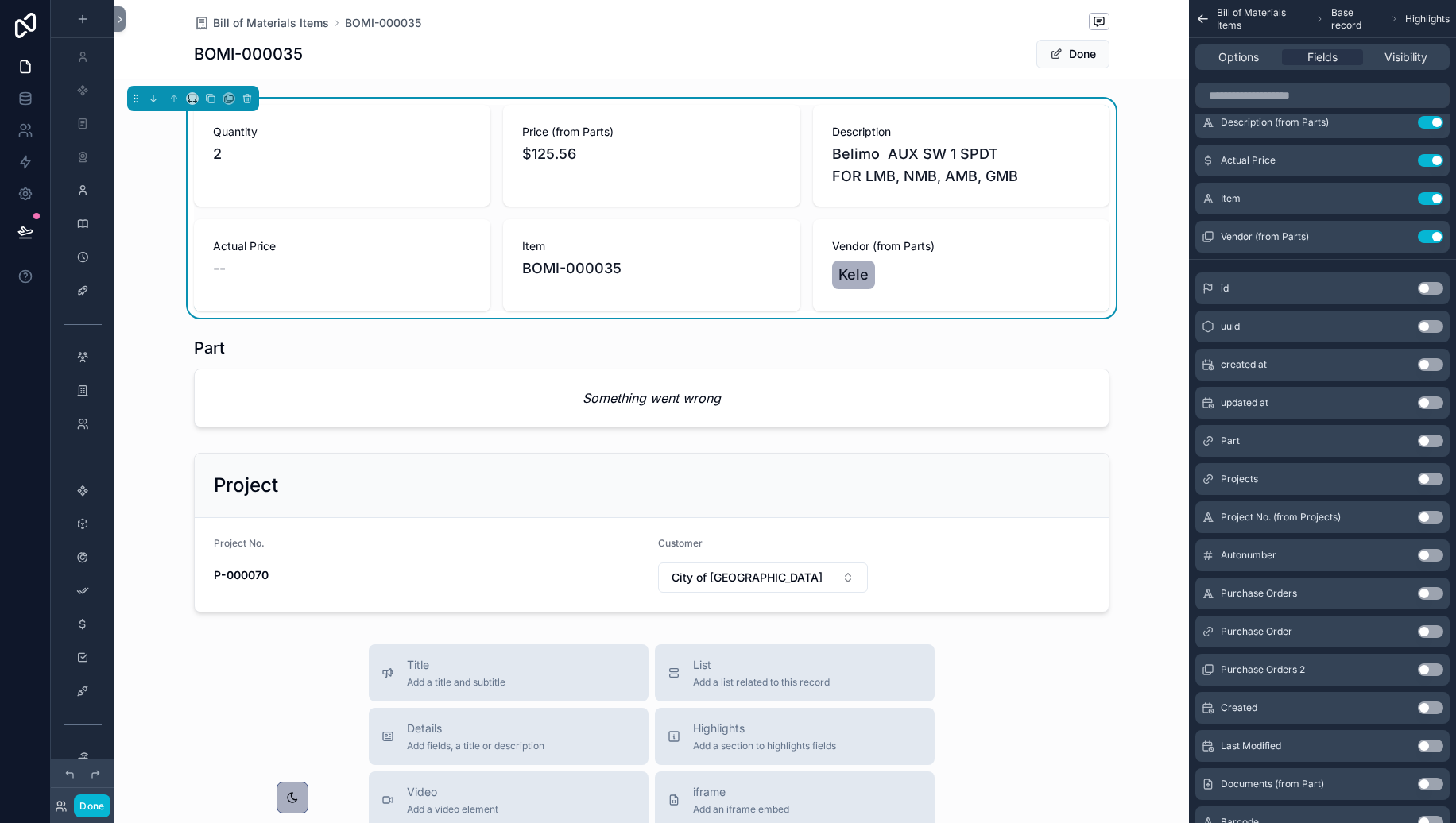
click at [1354, 515] on button "Use setting" at bounding box center [1430, 517] width 25 height 13
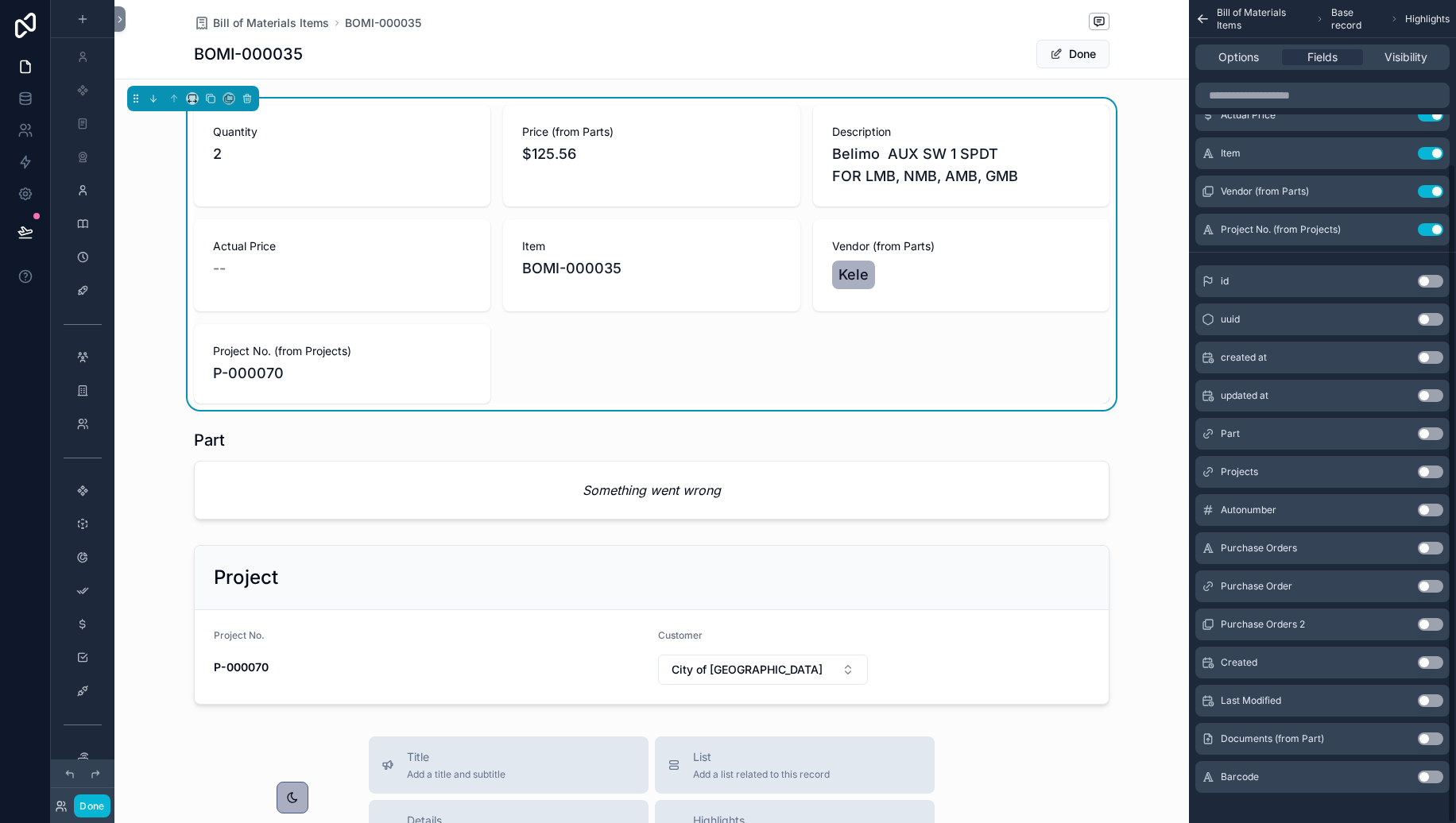
scroll to position [203, 0]
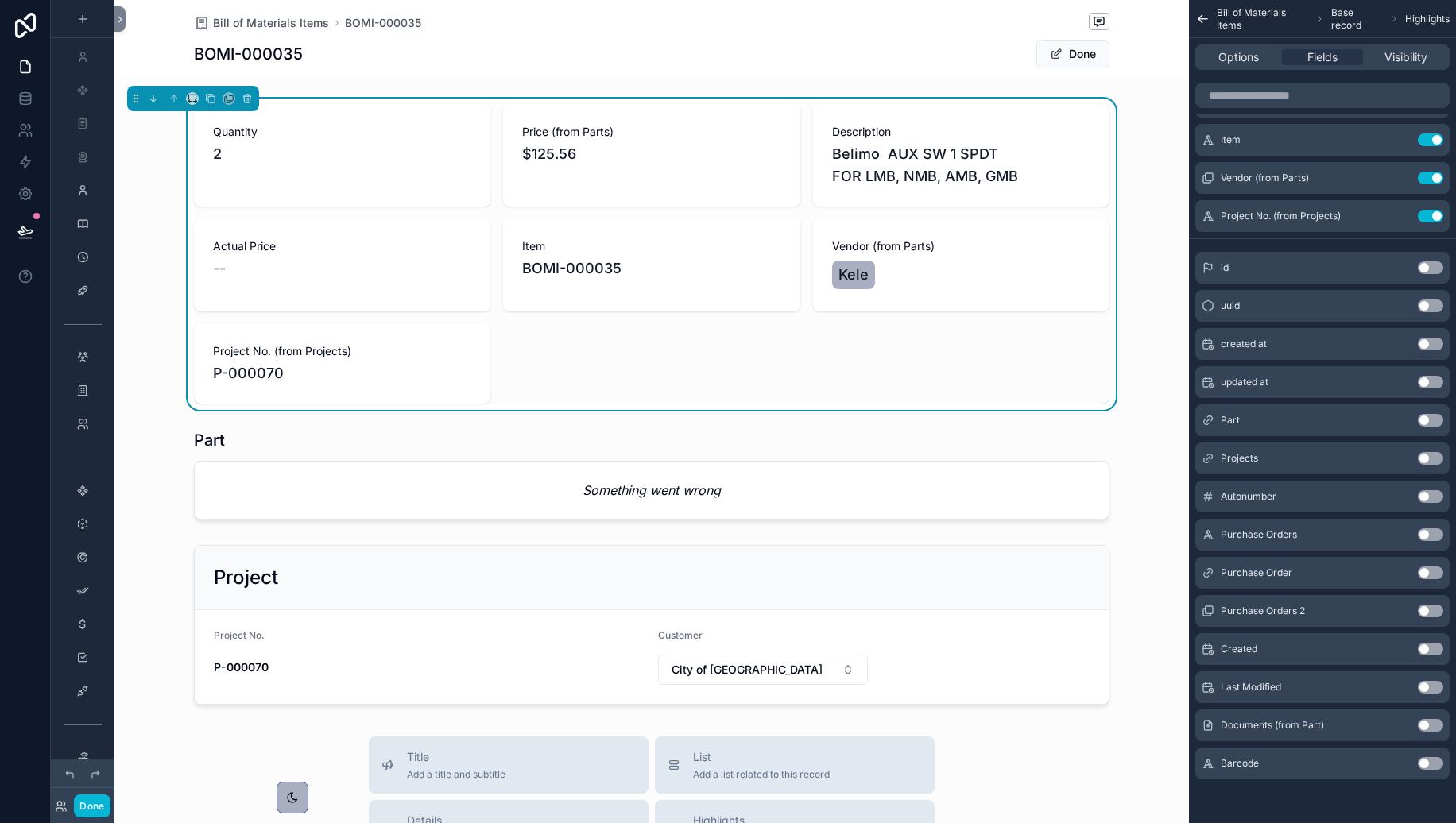
click at [1354, 460] on button "Use setting" at bounding box center [1430, 459] width 25 height 13
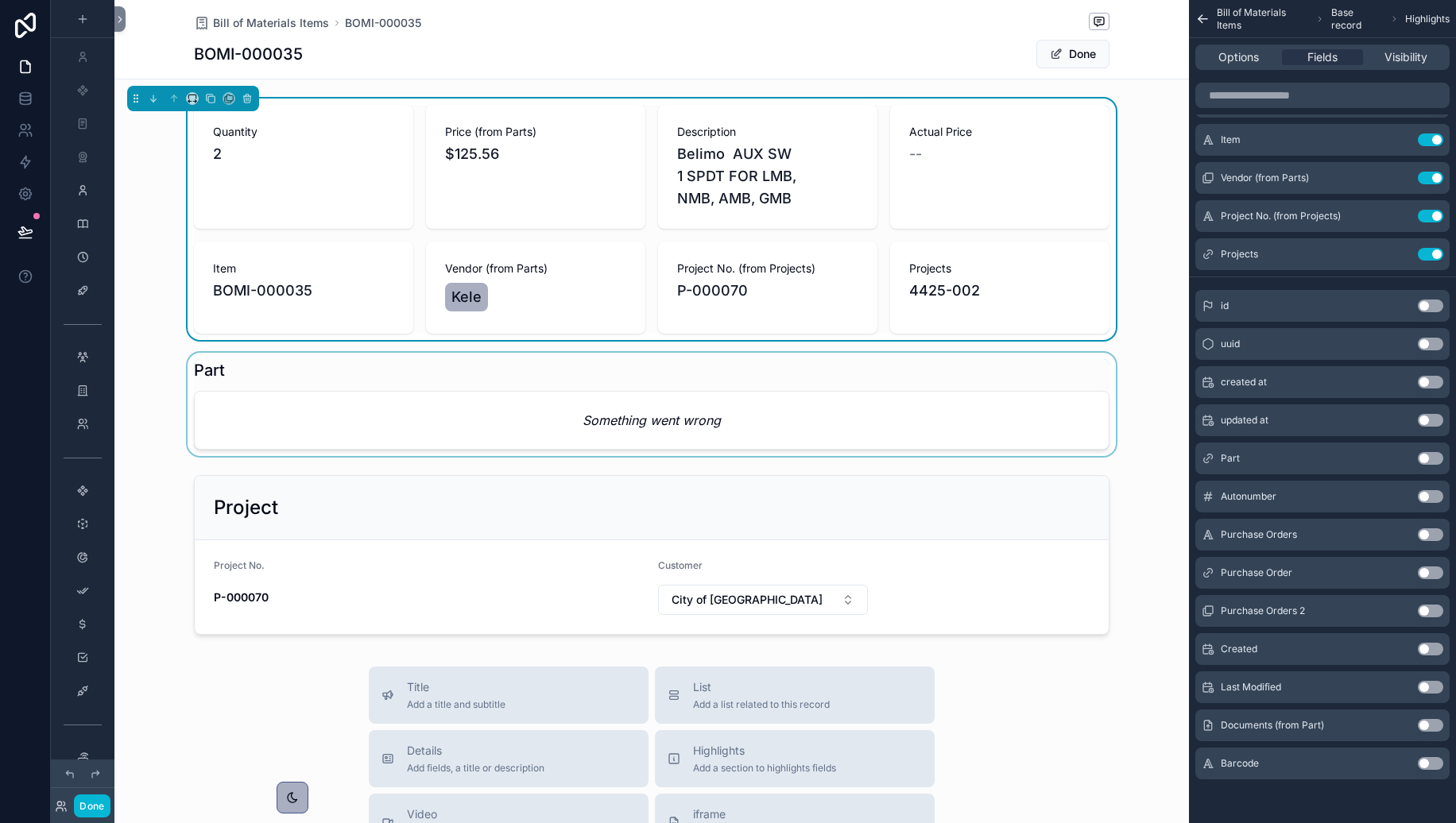
click at [1146, 372] on div at bounding box center [651, 404] width 1075 height 103
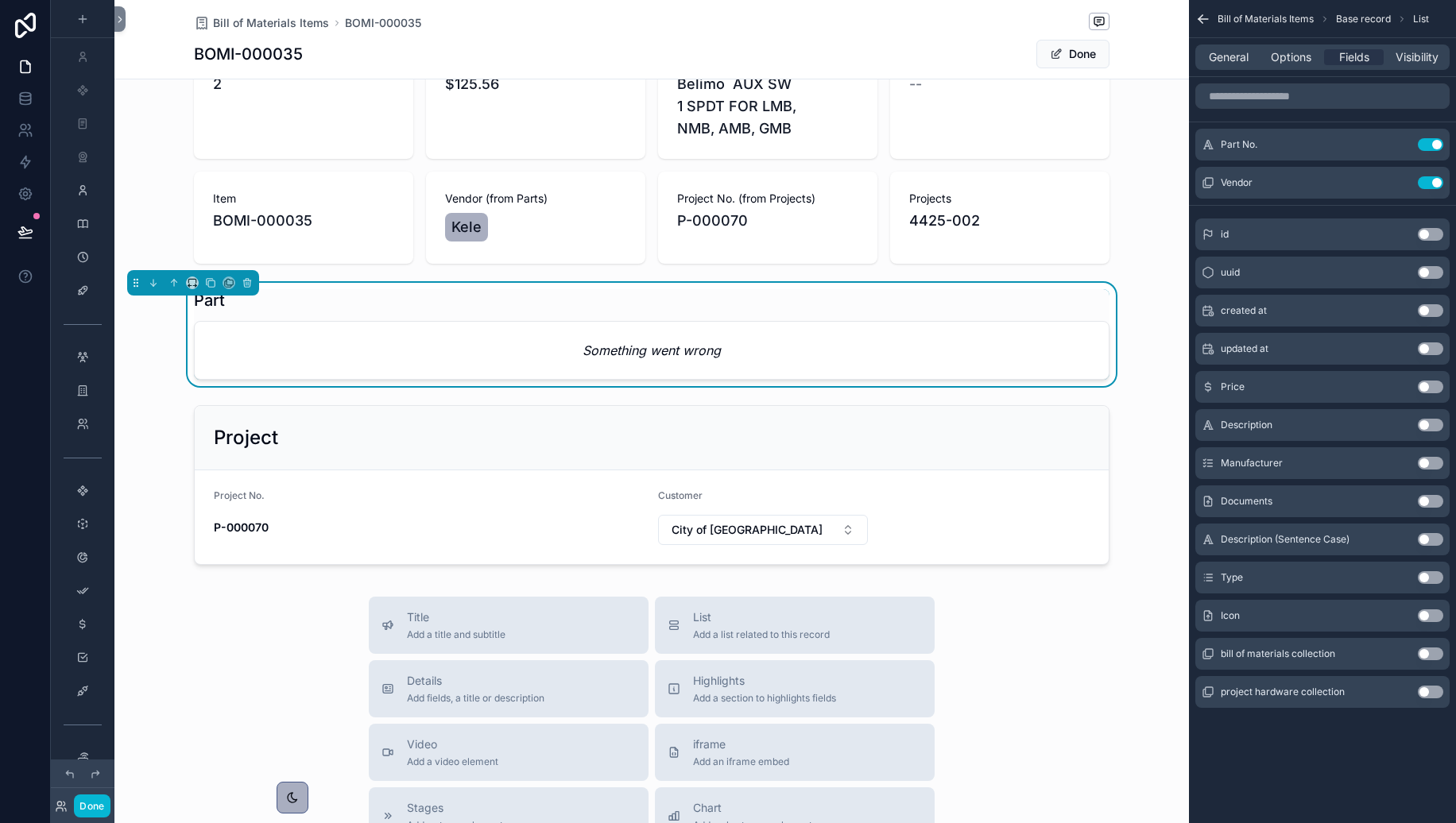
scroll to position [0, 0]
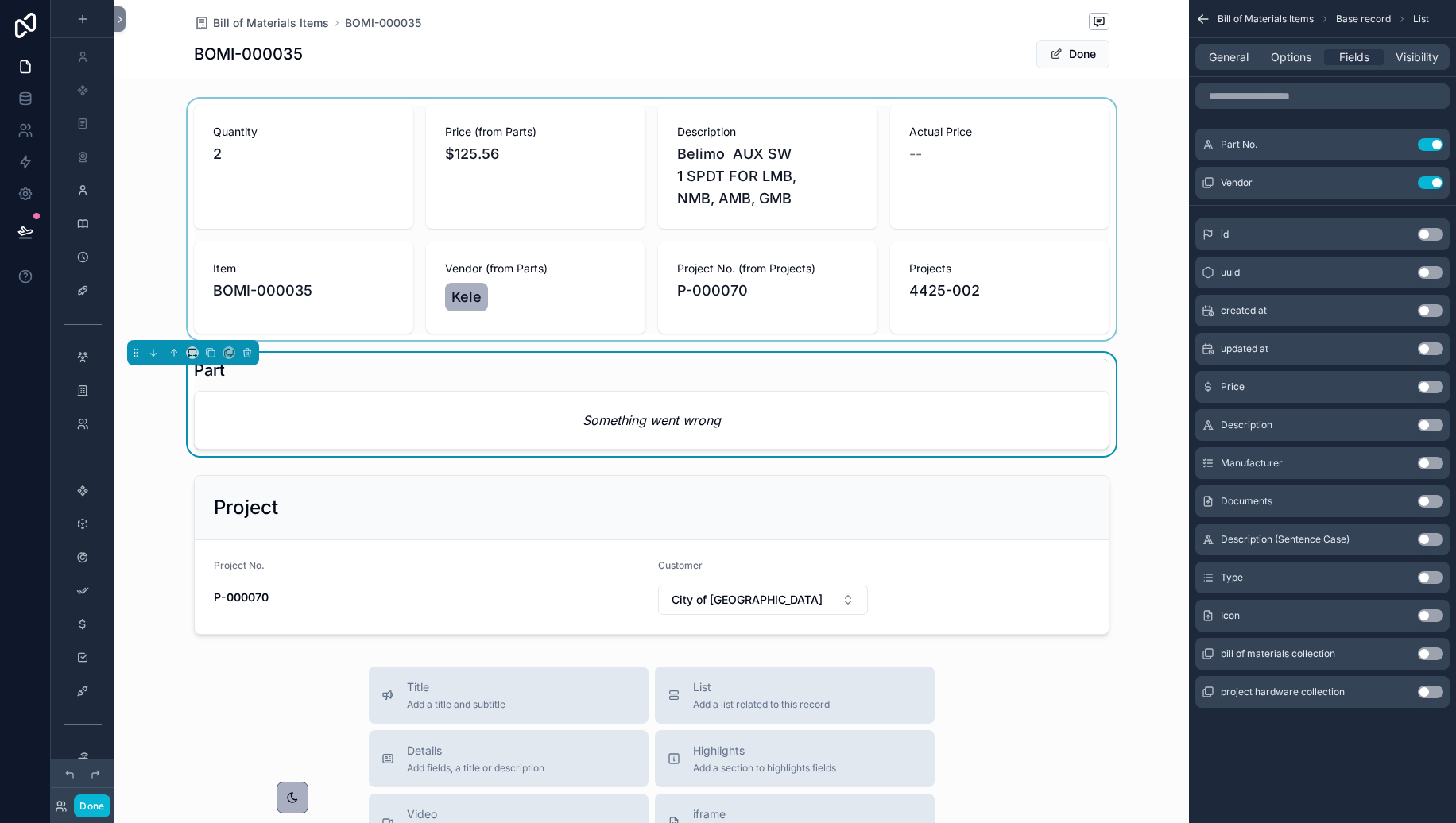
click at [1082, 212] on div at bounding box center [651, 219] width 1075 height 242
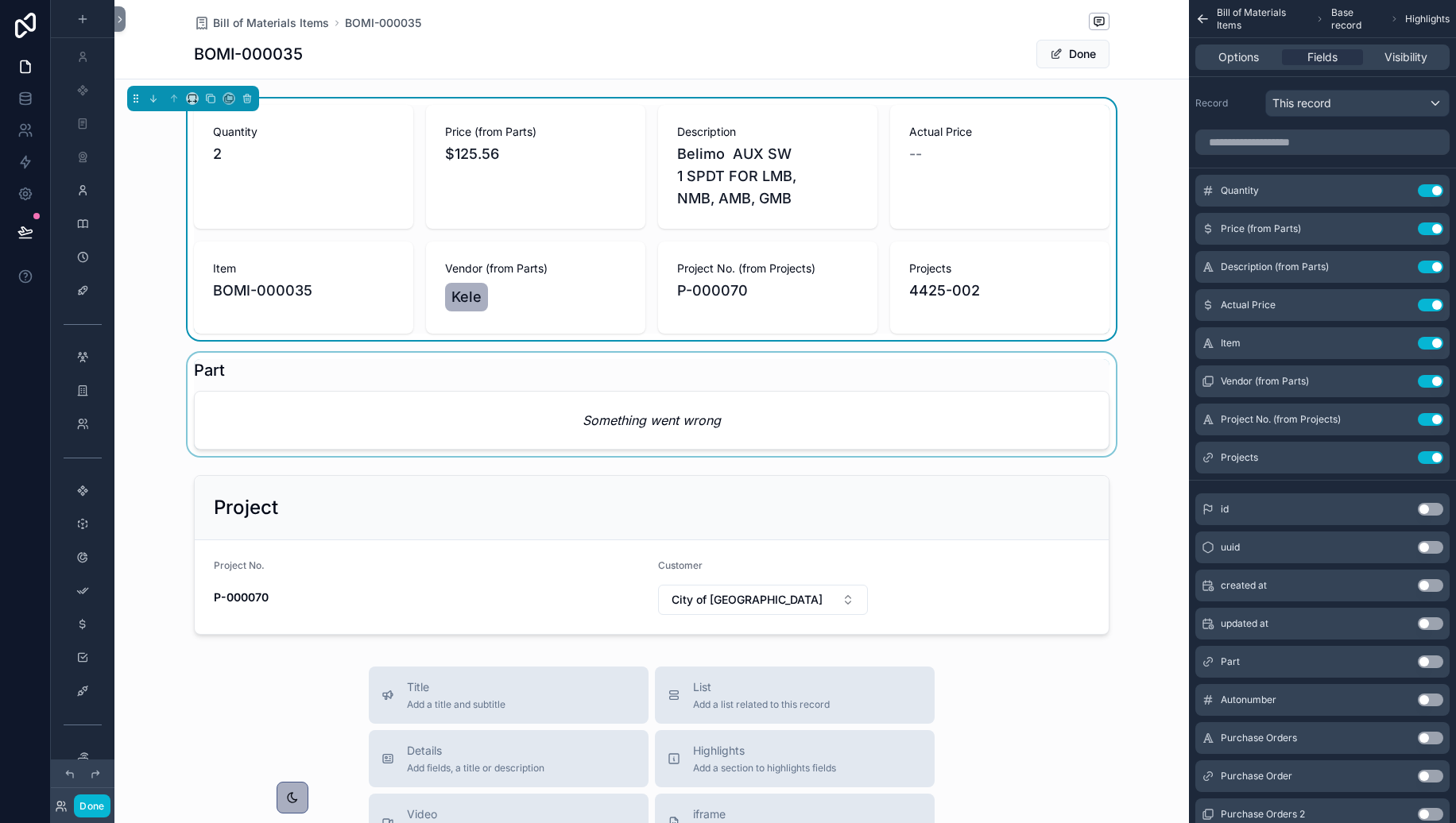
click at [1134, 96] on div "Bill of Materials Items BOMI-000035 BOMI-000035 Done Quantity 2 Price (from Par…" at bounding box center [651, 680] width 1075 height 1360
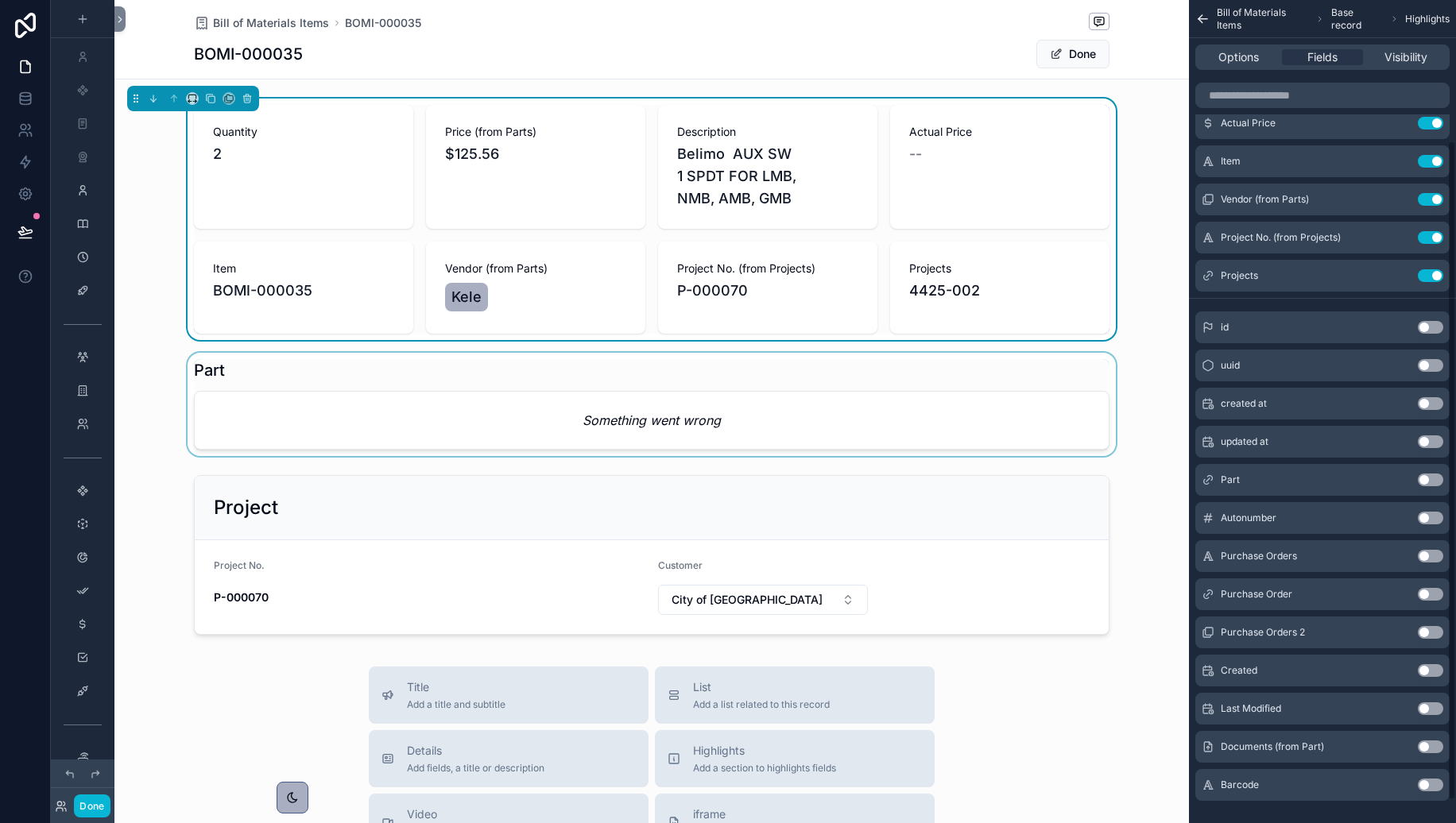
scroll to position [203, 0]
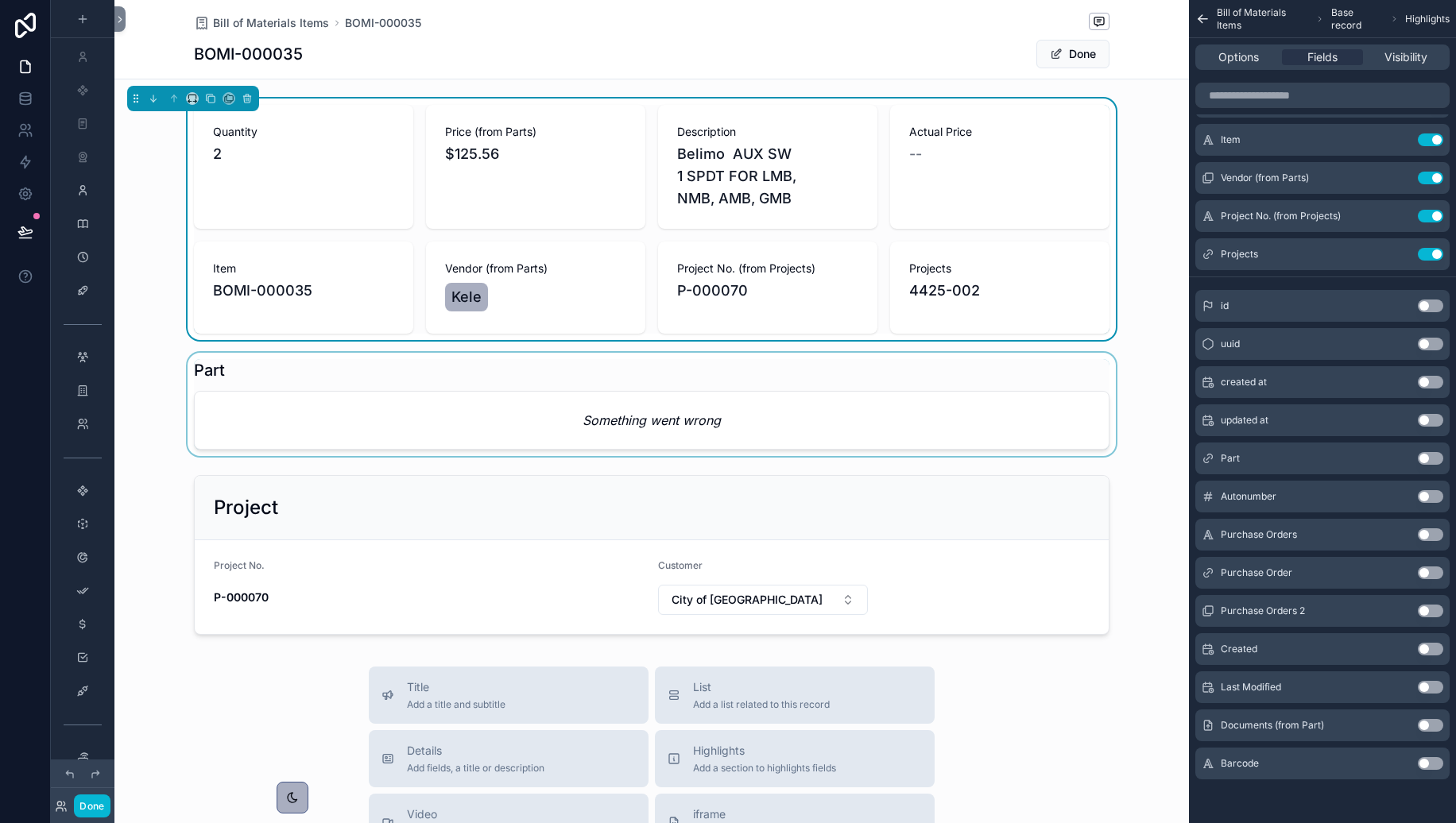
click at [824, 441] on div at bounding box center [651, 404] width 1075 height 103
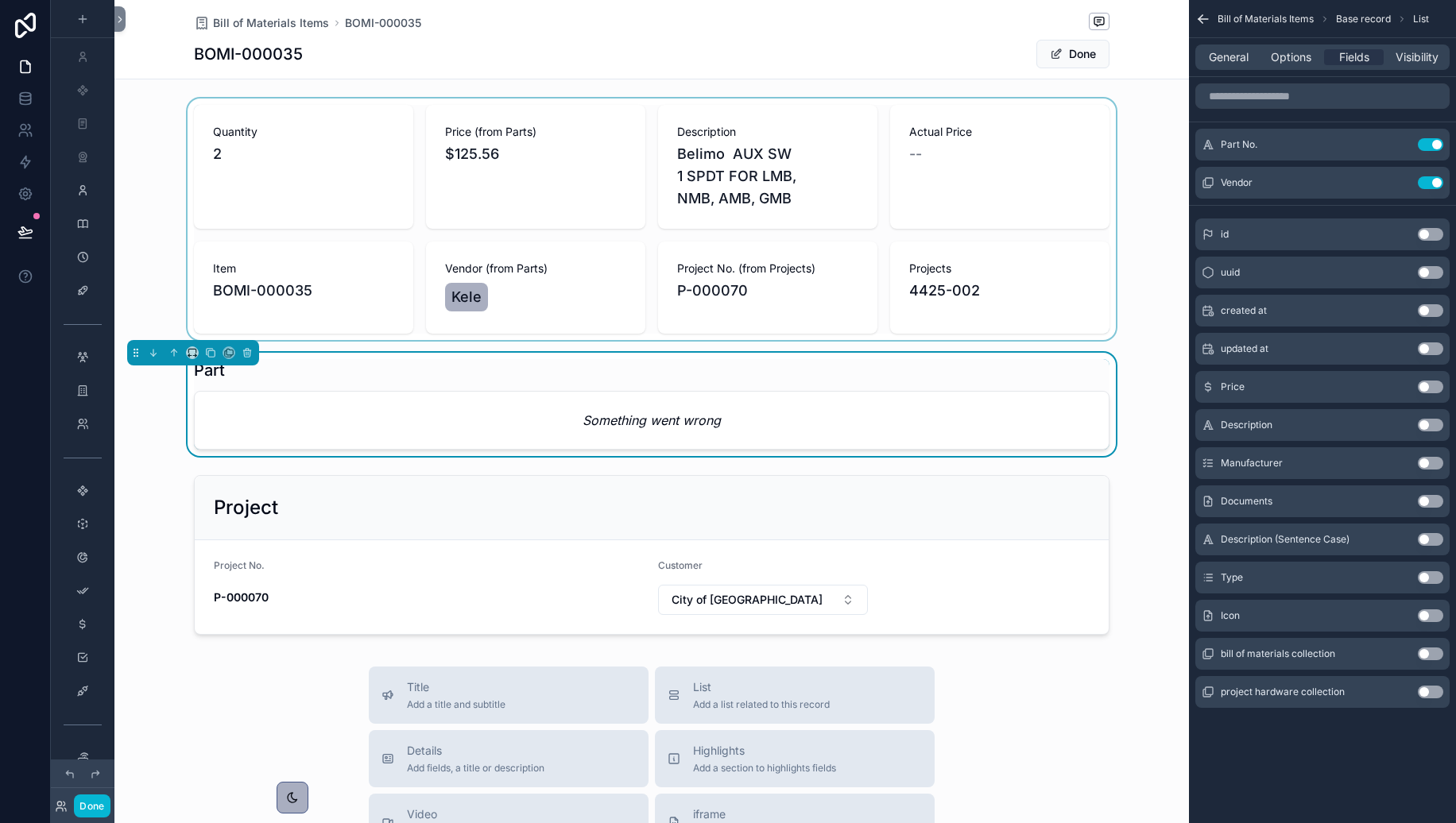
scroll to position [0, 0]
click at [246, 351] on icon at bounding box center [247, 353] width 11 height 11
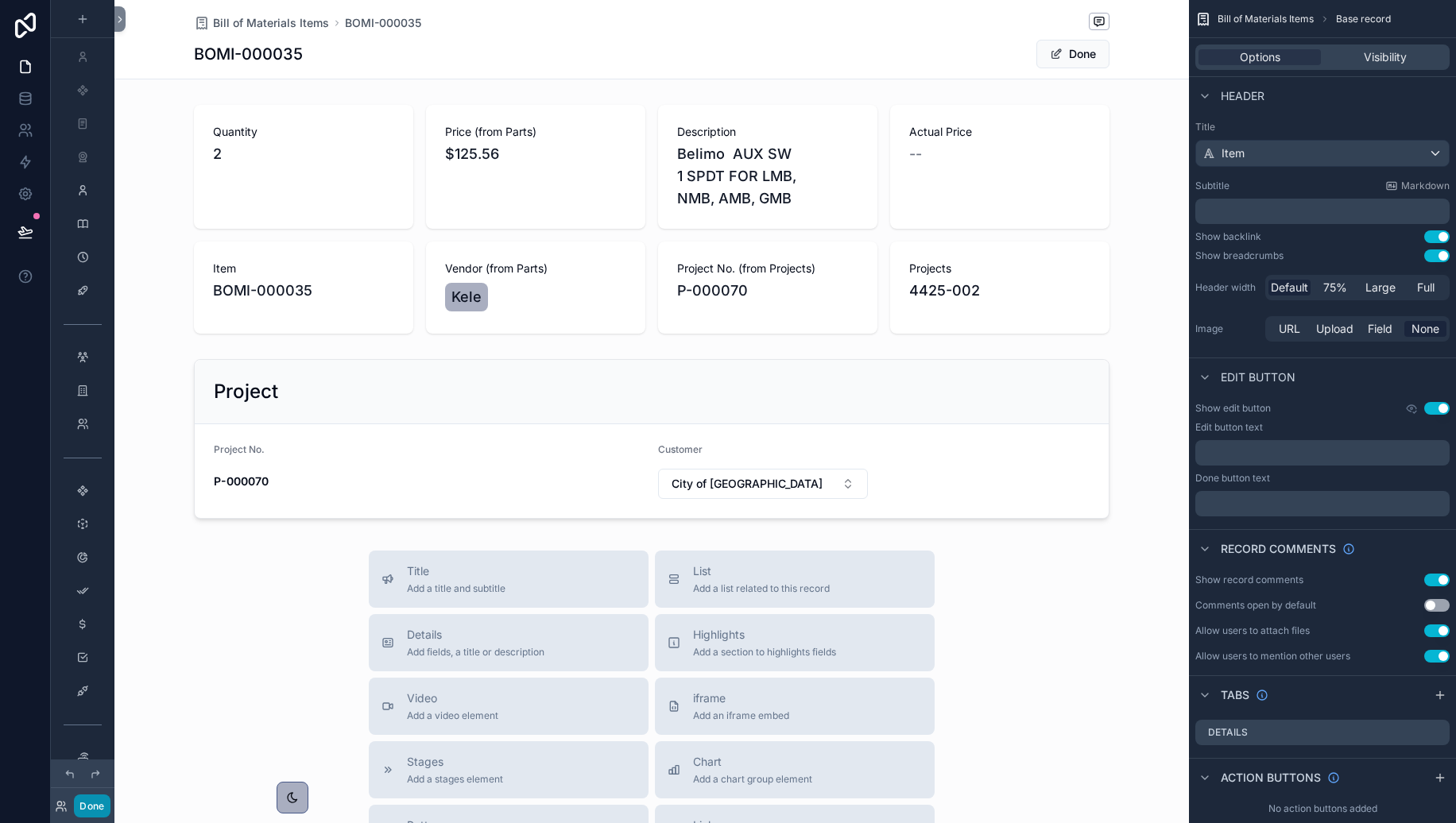
click at [78, 765] on button "Done" at bounding box center [92, 806] width 35 height 23
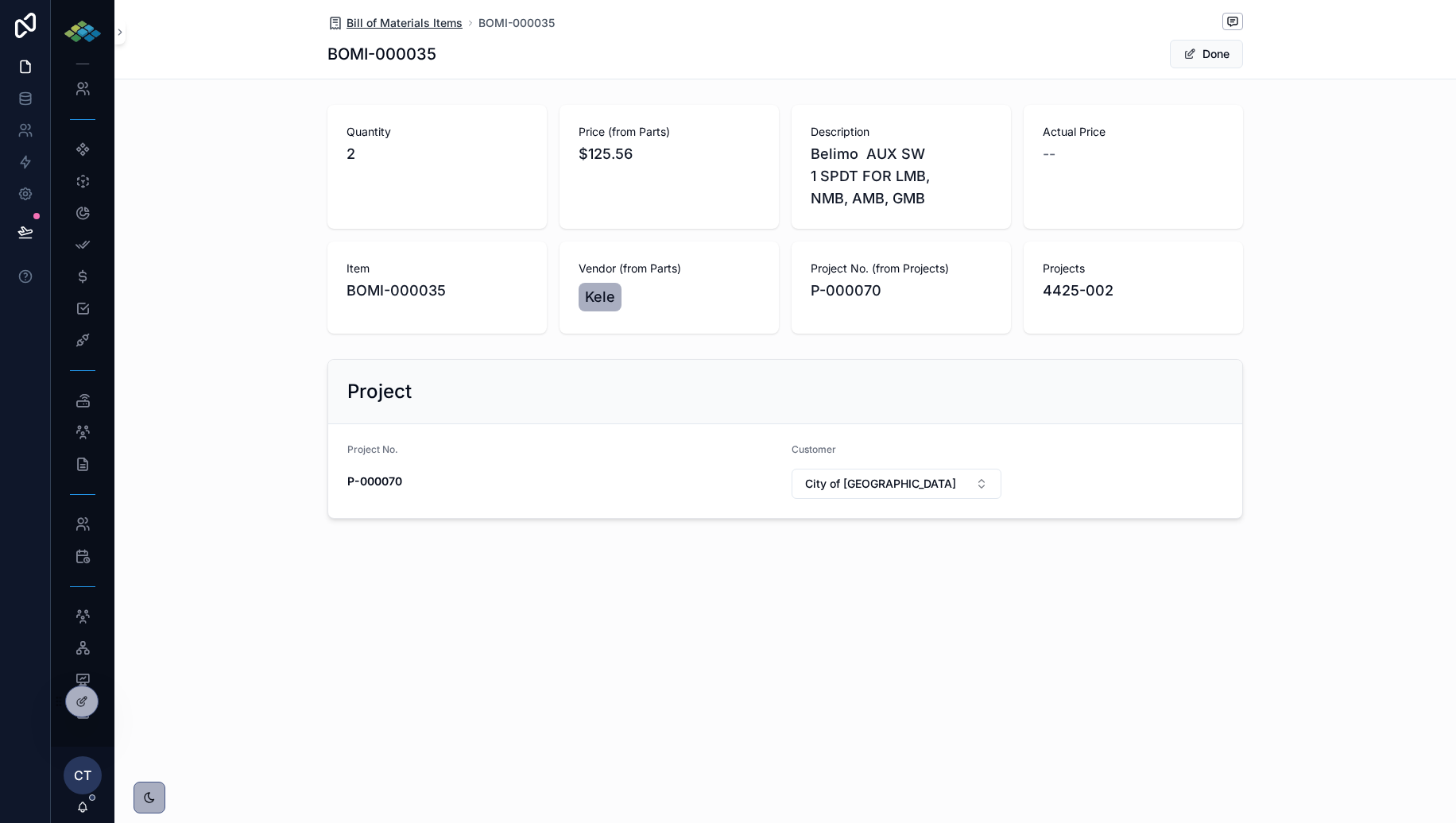
click at [404, 23] on span "Bill of Materials Items" at bounding box center [404, 22] width 116 height 16
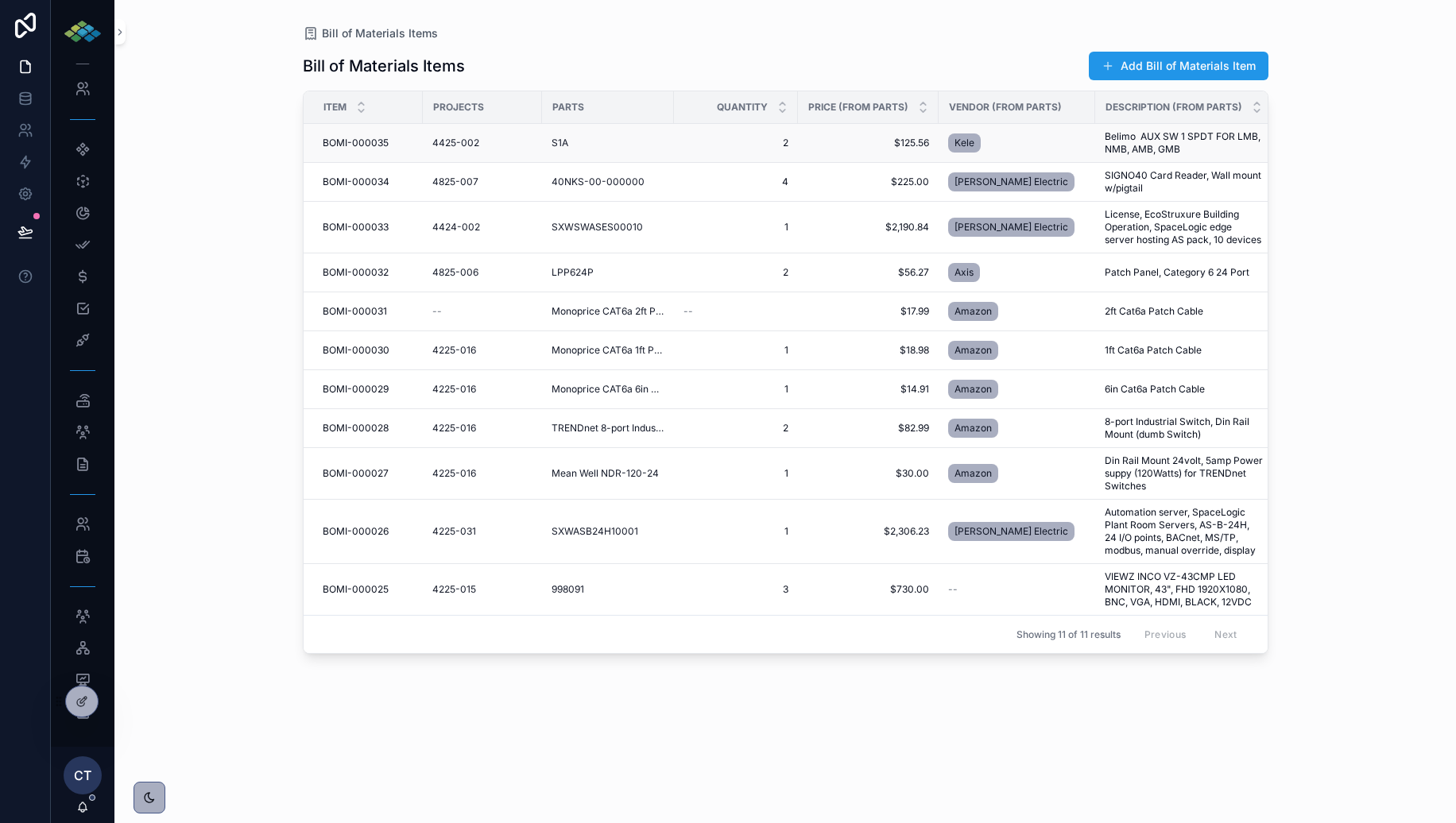
click at [371, 147] on span "BOMI-000035" at bounding box center [355, 143] width 66 height 13
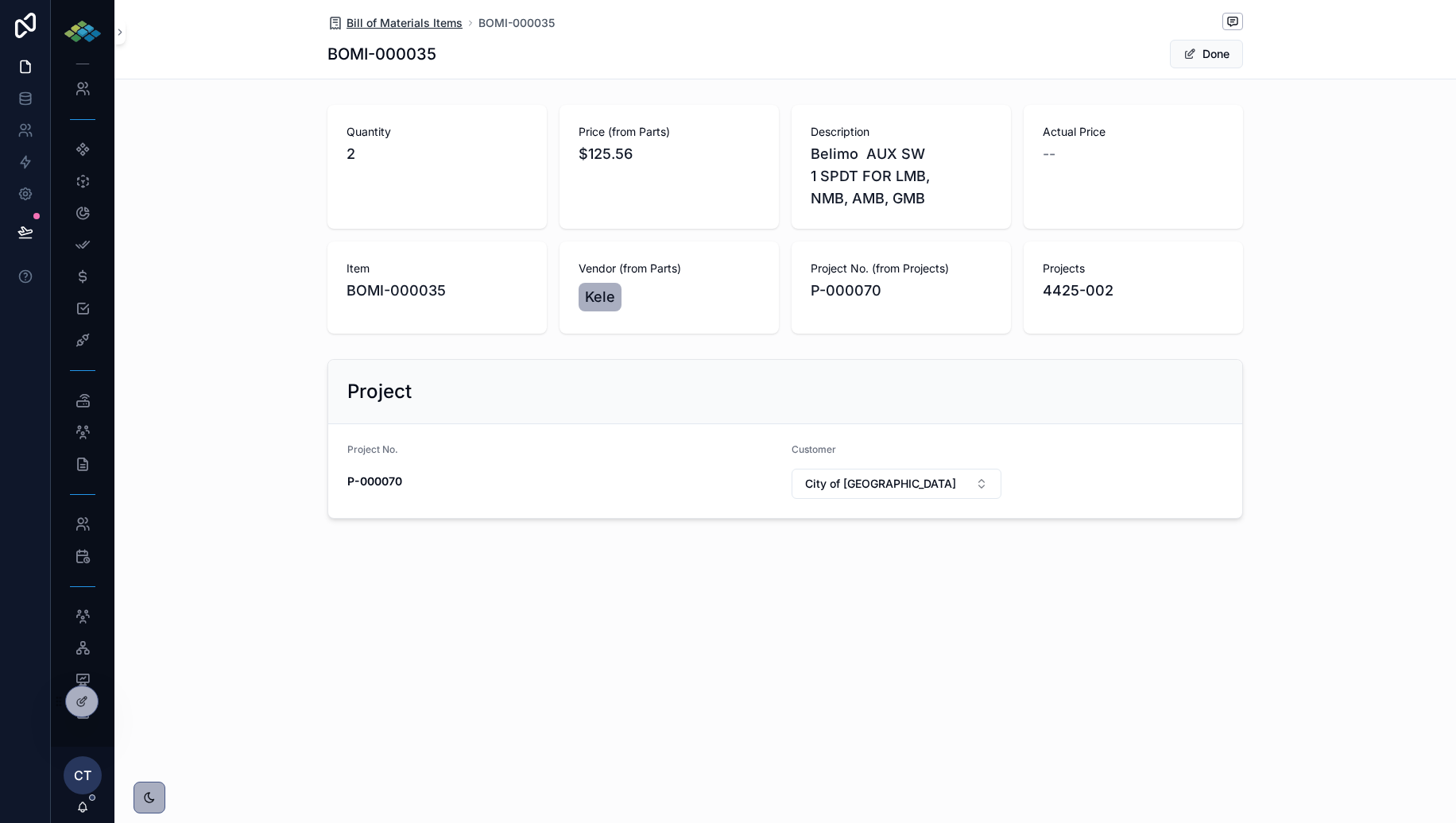
click at [409, 20] on span "Bill of Materials Items" at bounding box center [404, 22] width 116 height 16
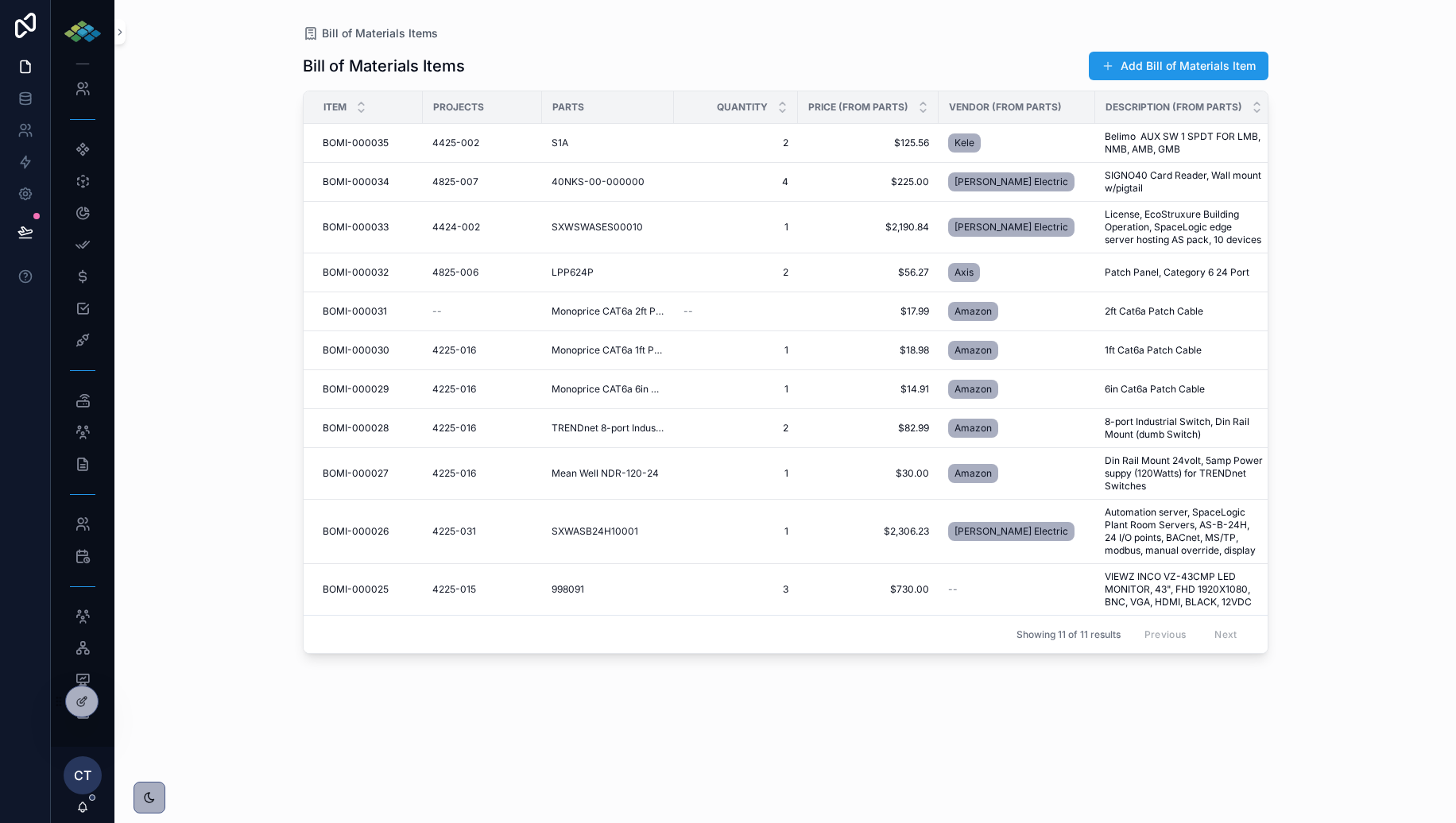
click at [1197, 114] on div "Description (from Parts)" at bounding box center [1184, 107] width 176 height 31
click at [1178, 148] on span "Belimo AUX SW 1 SPDT FOR LMB, NMB, AMB, GMB" at bounding box center [1184, 142] width 158 height 25
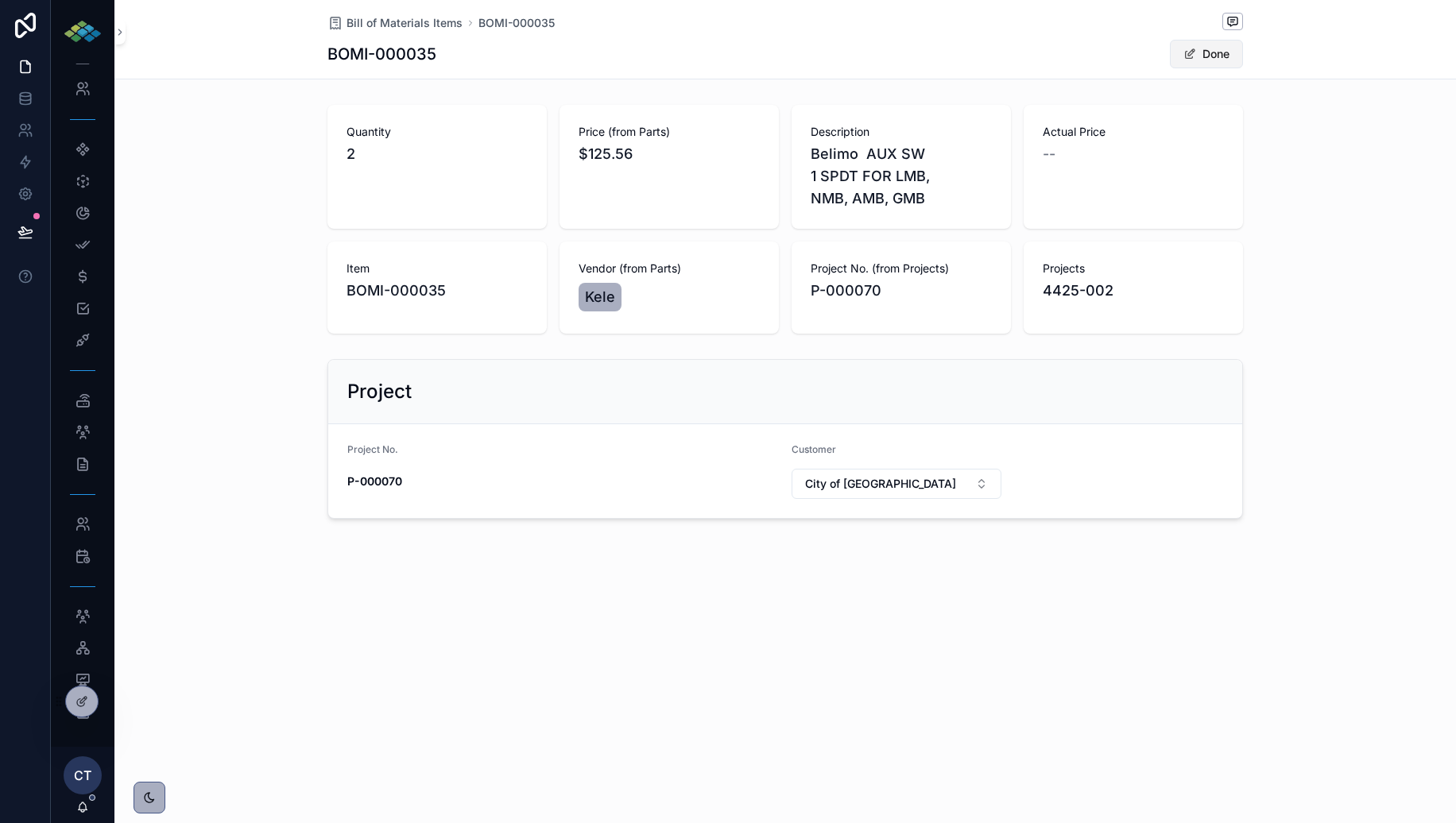
click at [1197, 63] on button "Done" at bounding box center [1206, 54] width 73 height 29
click at [1200, 59] on span at bounding box center [1198, 54] width 13 height 13
click at [97, 696] on div at bounding box center [82, 701] width 32 height 31
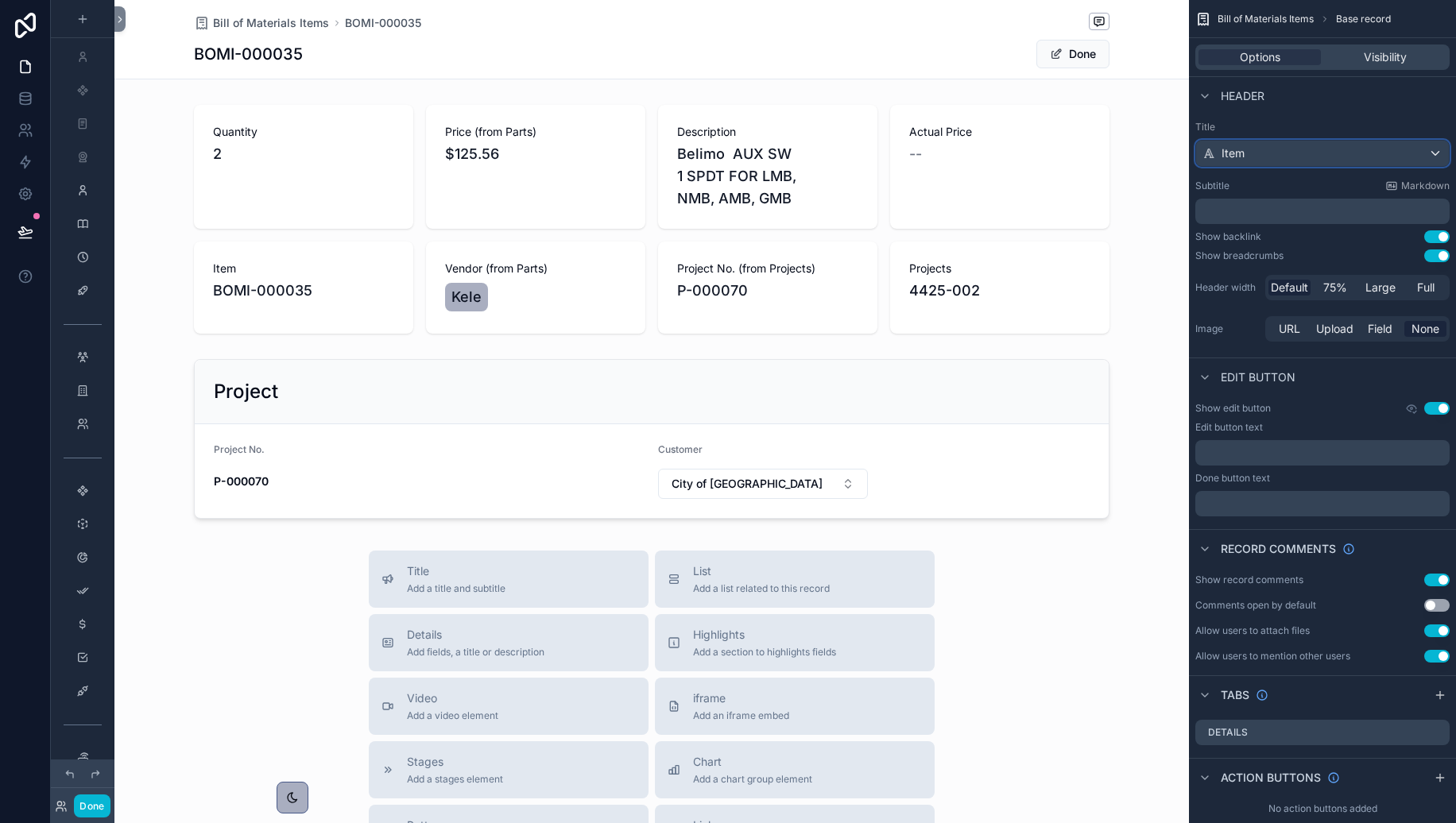
click at [1296, 153] on div "Item" at bounding box center [1323, 152] width 253 height 25
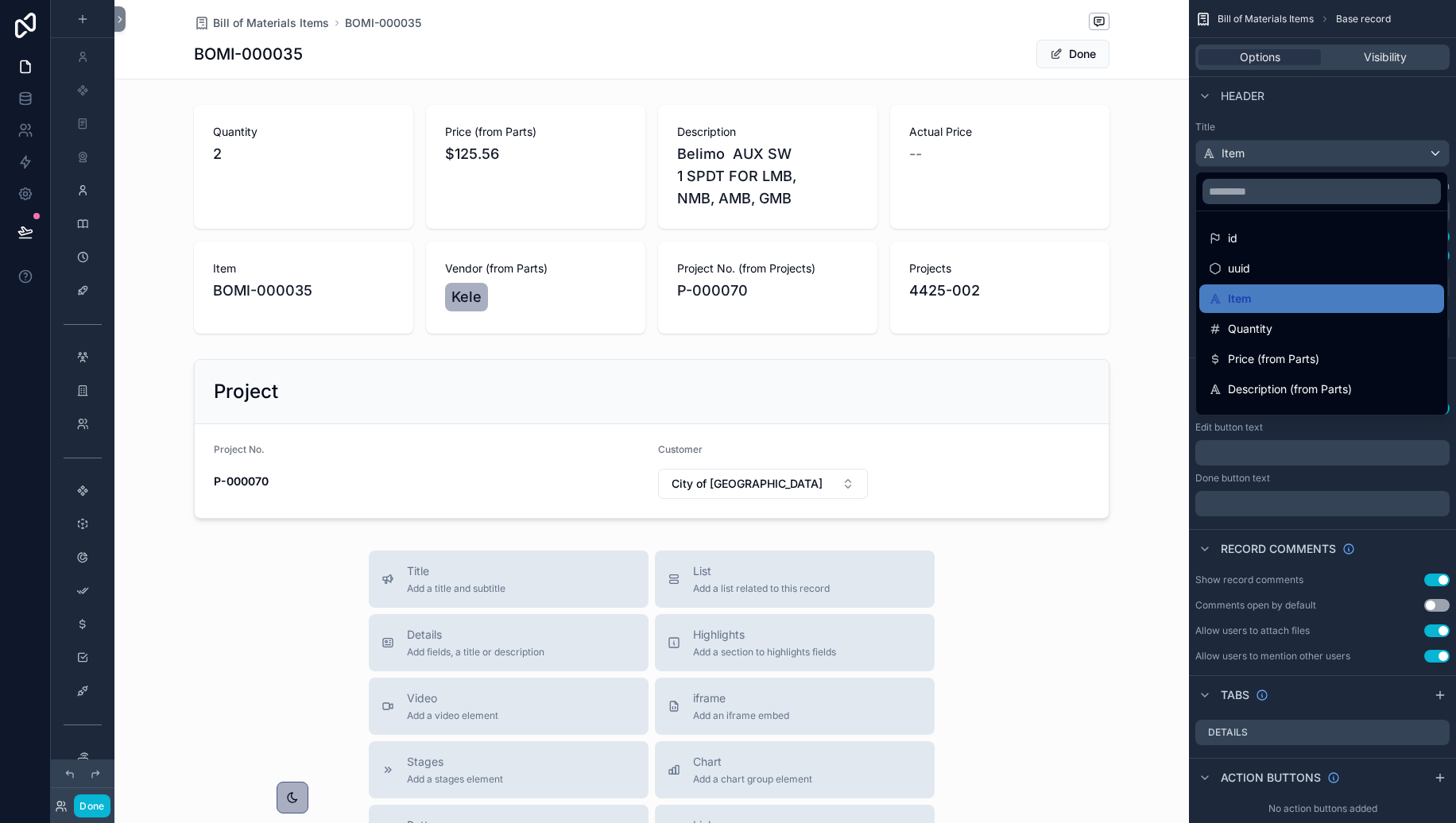
click at [1319, 124] on div "scrollable content" at bounding box center [728, 412] width 1456 height 823
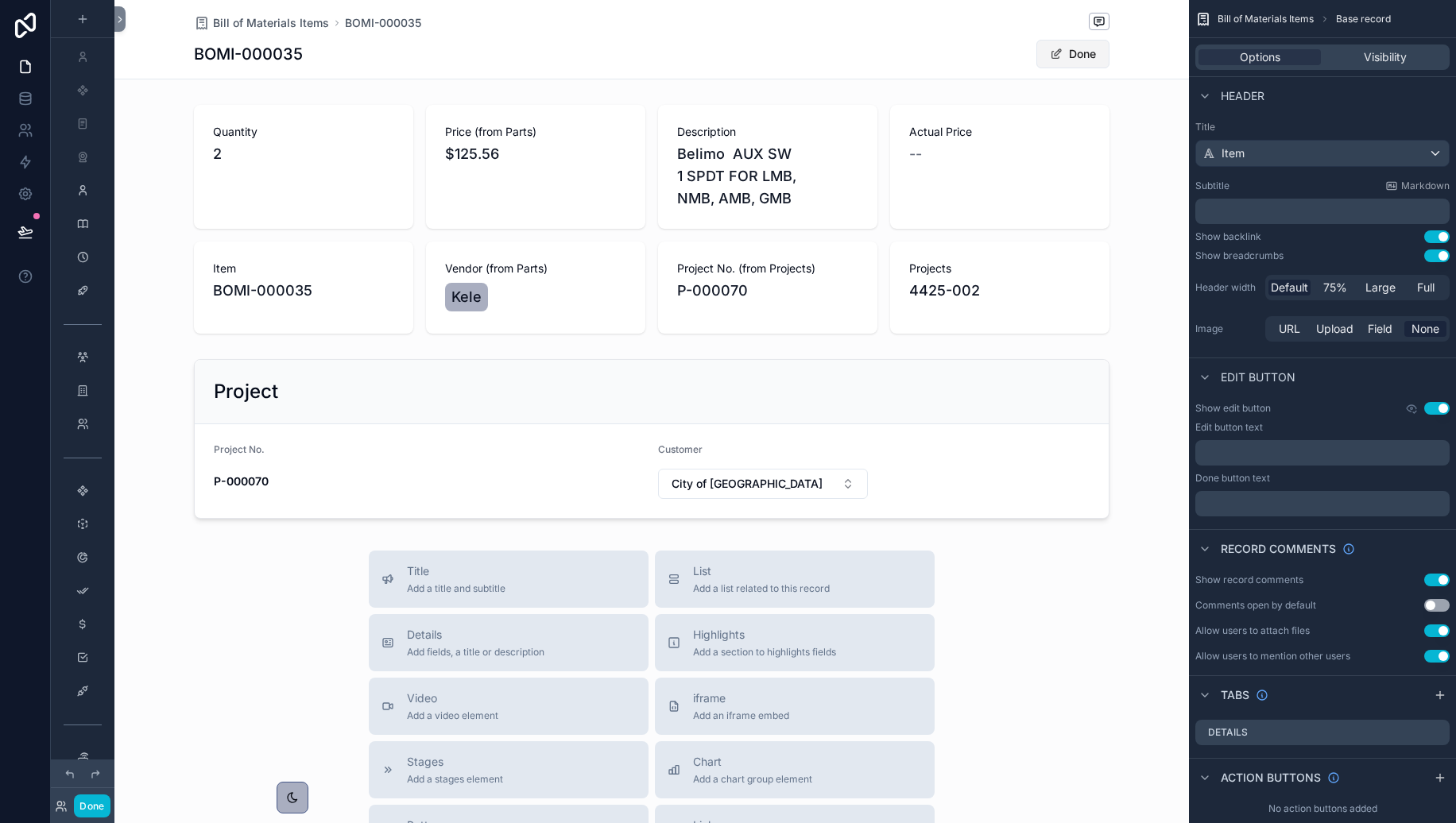
click at [1095, 58] on button "Done" at bounding box center [1073, 54] width 73 height 29
click at [307, 28] on span "Bill of Materials Items" at bounding box center [270, 22] width 116 height 16
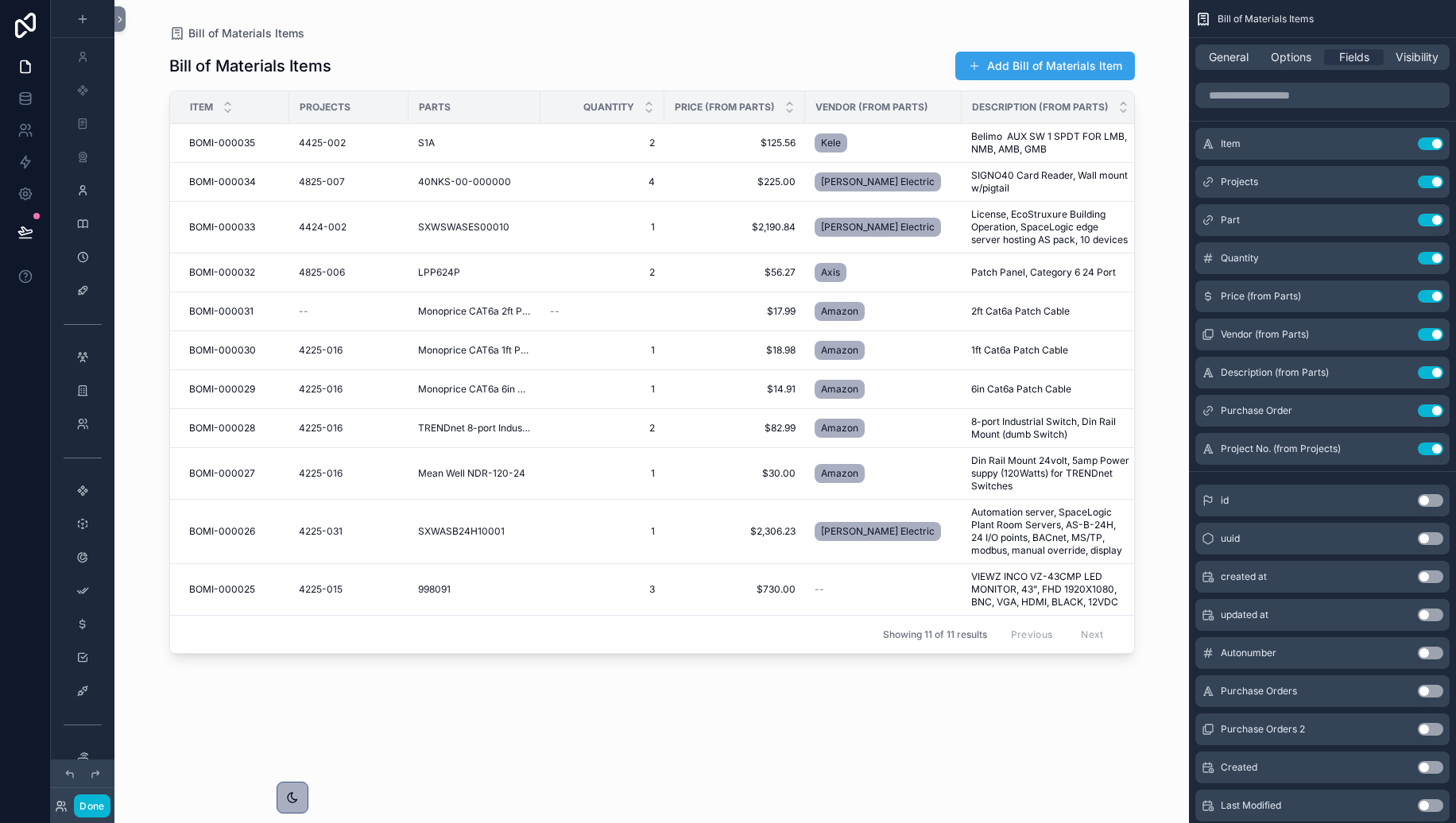
click at [1008, 76] on button "Add Bill of Materials Item" at bounding box center [1044, 66] width 179 height 29
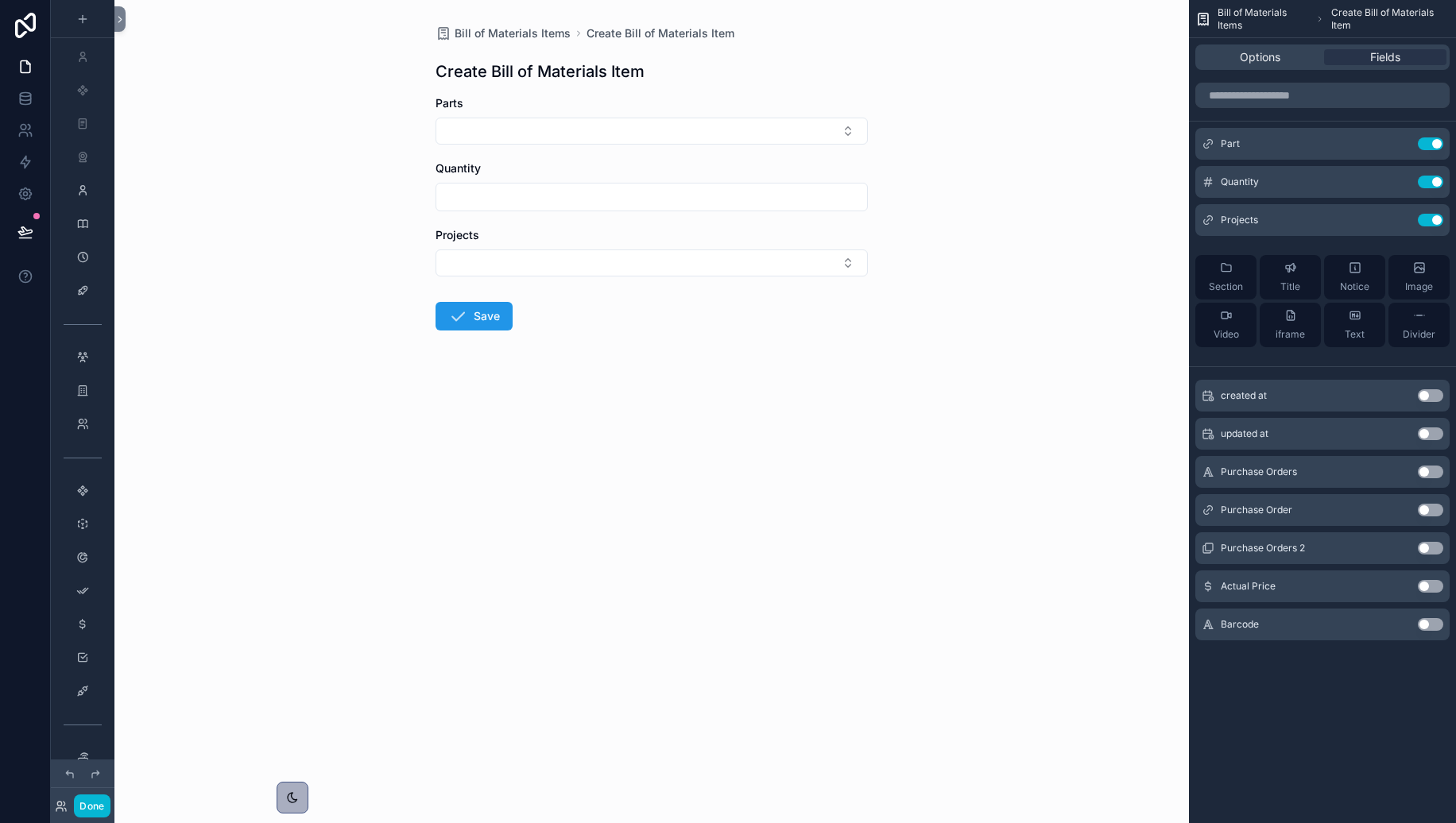
click at [472, 110] on div "Parts" at bounding box center [651, 103] width 432 height 16
click at [479, 129] on button "Select Button" at bounding box center [651, 131] width 432 height 27
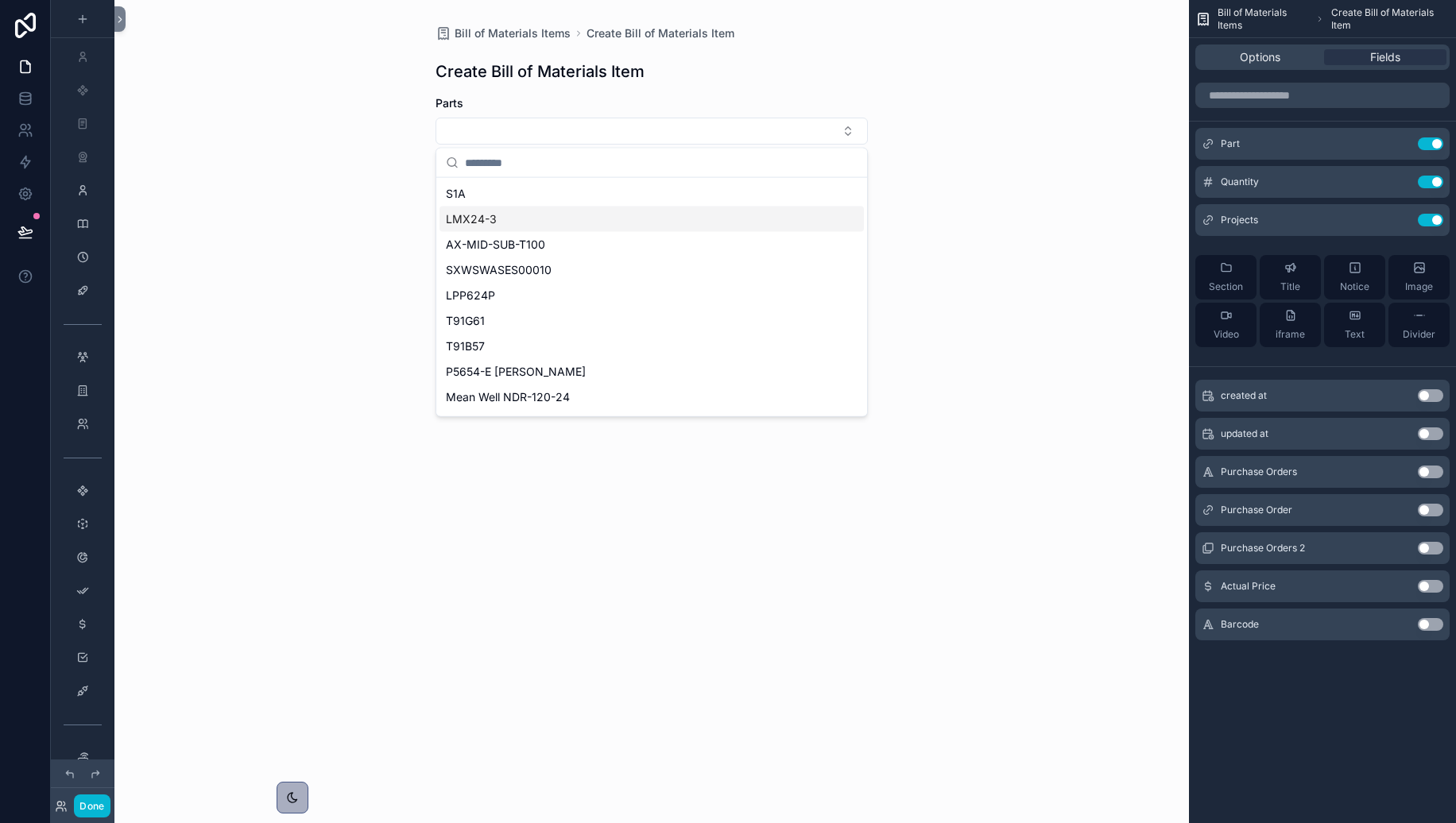
click at [486, 212] on span "LMX24-3" at bounding box center [471, 219] width 51 height 16
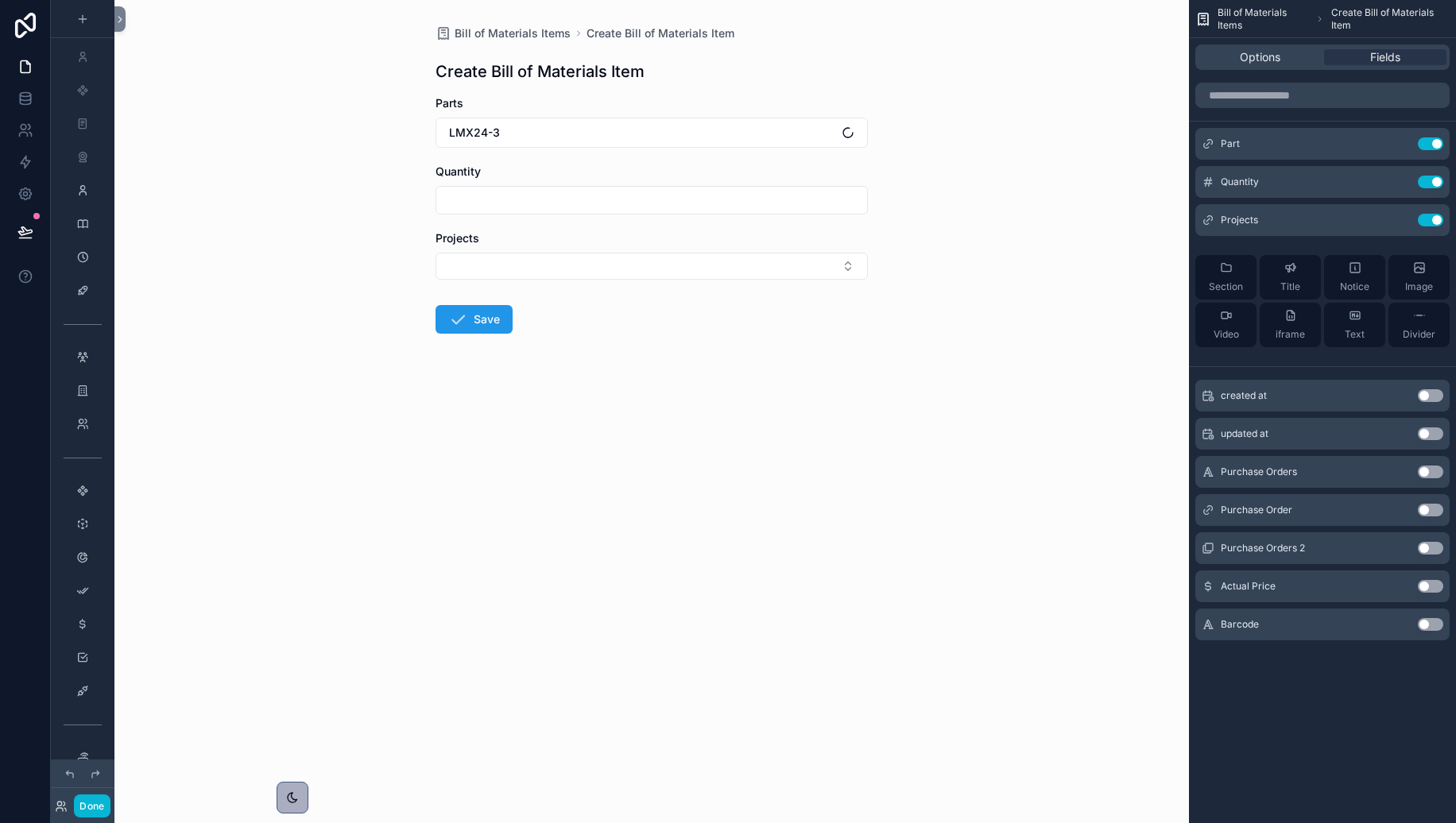
click at [494, 199] on input "text" at bounding box center [652, 201] width 431 height 22
type input "*"
click at [479, 270] on button "Select Button" at bounding box center [651, 266] width 432 height 27
click at [488, 324] on span "4425-002" at bounding box center [473, 328] width 54 height 16
click at [492, 308] on button "Save" at bounding box center [474, 322] width 77 height 29
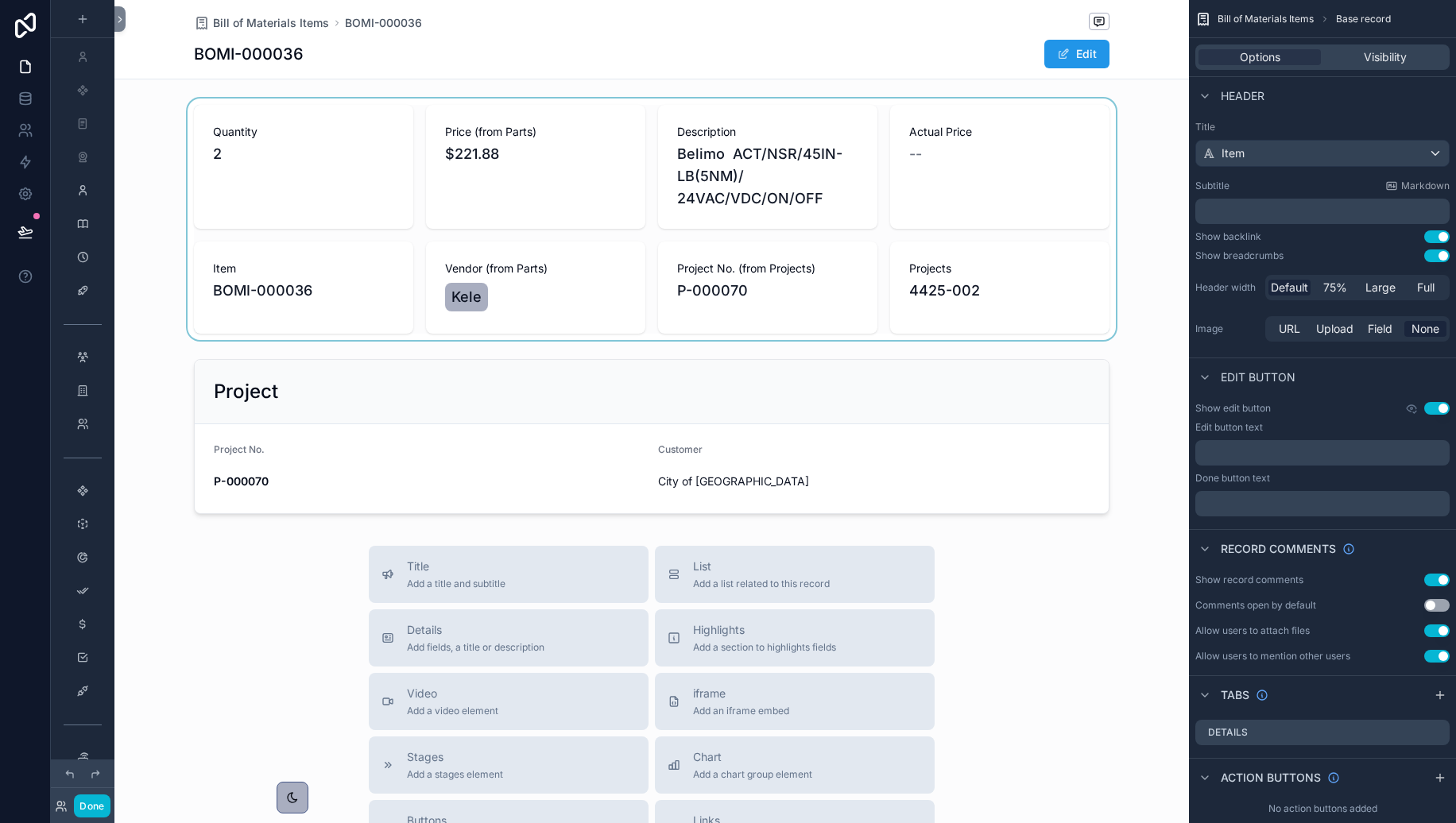
click at [961, 288] on div at bounding box center [651, 219] width 1075 height 242
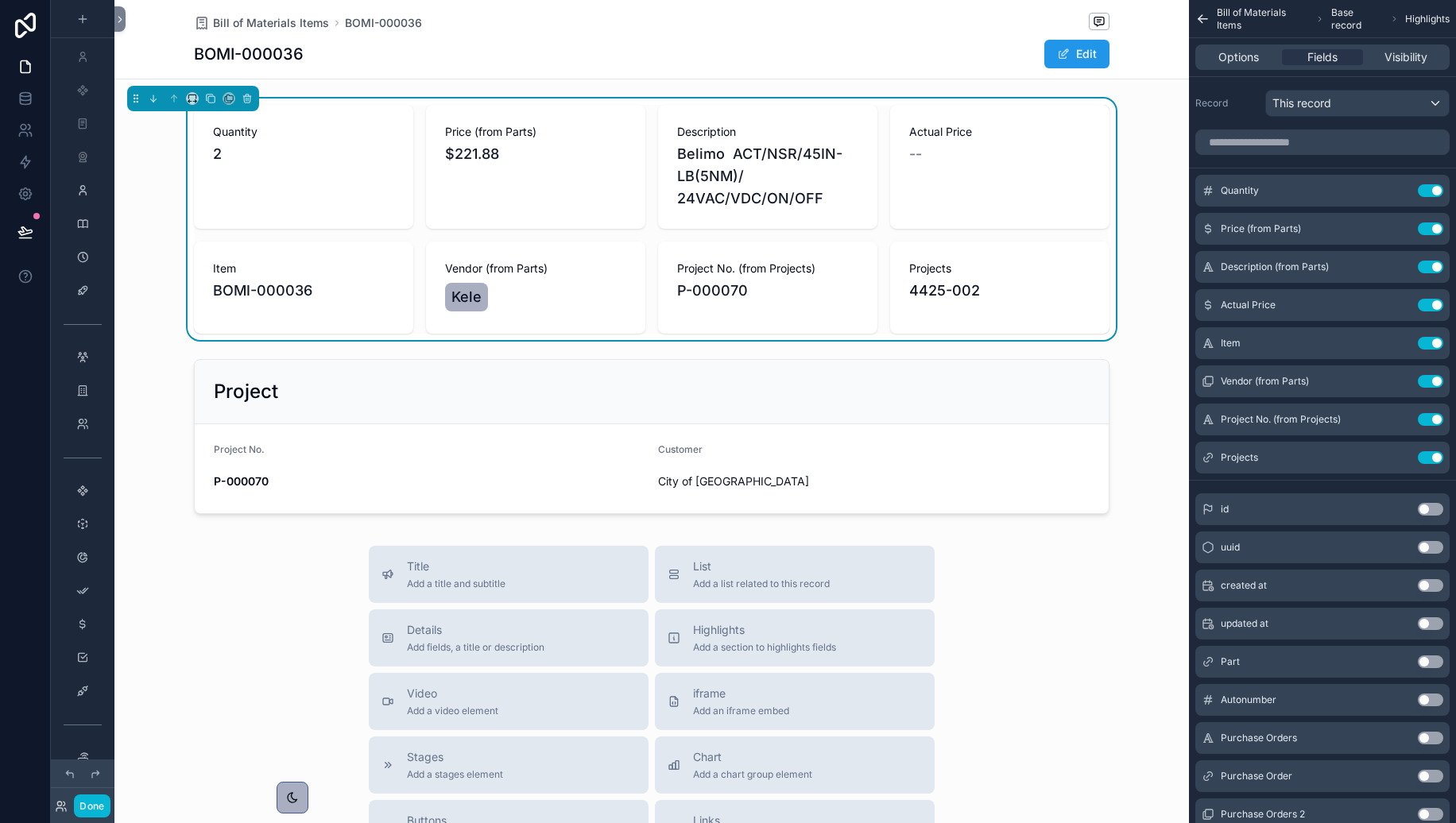
click at [961, 288] on span "4425-002" at bounding box center [945, 291] width 71 height 22
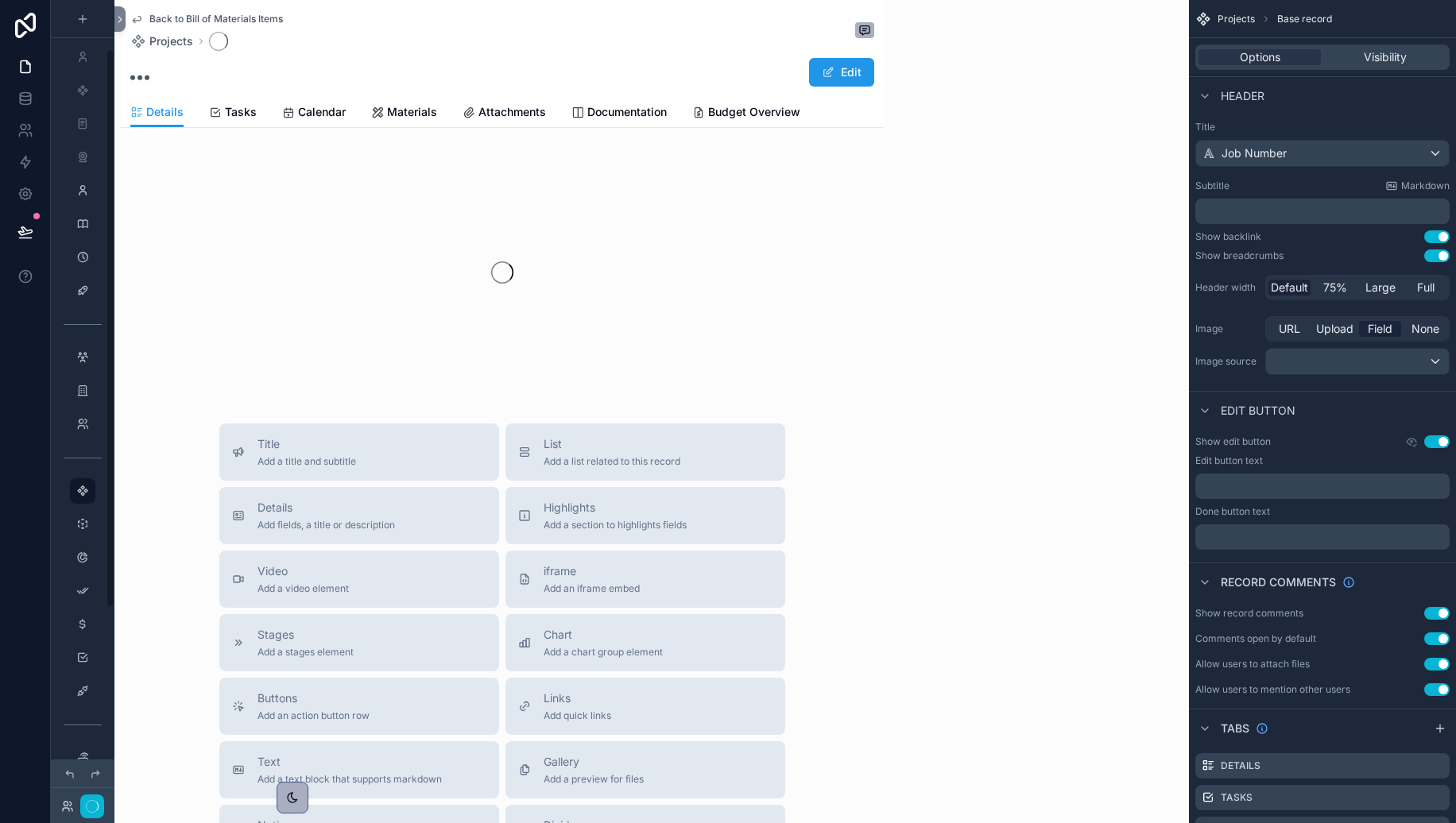
scroll to position [72, 0]
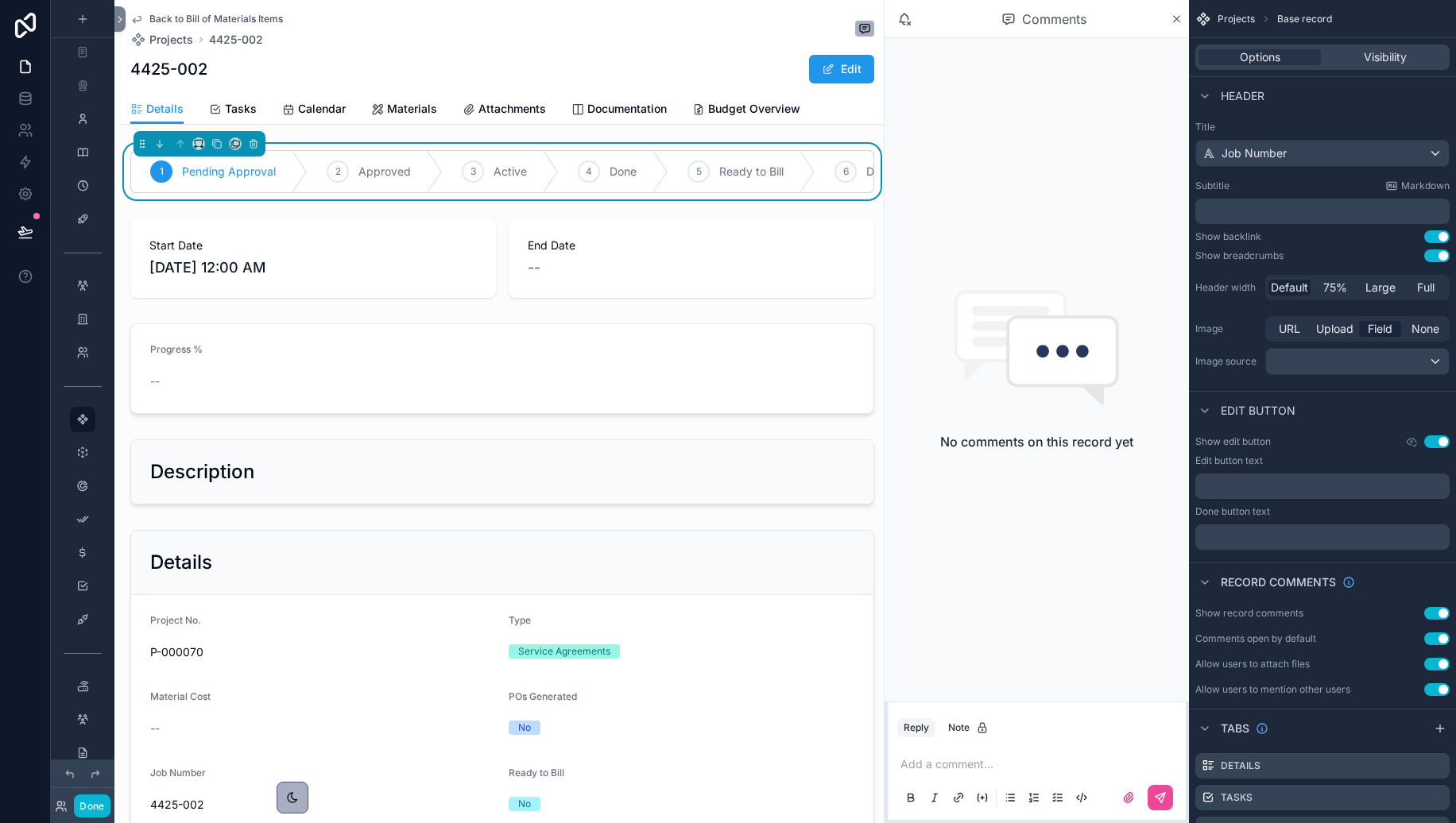
click at [415, 107] on span "Materials" at bounding box center [413, 109] width 50 height 16
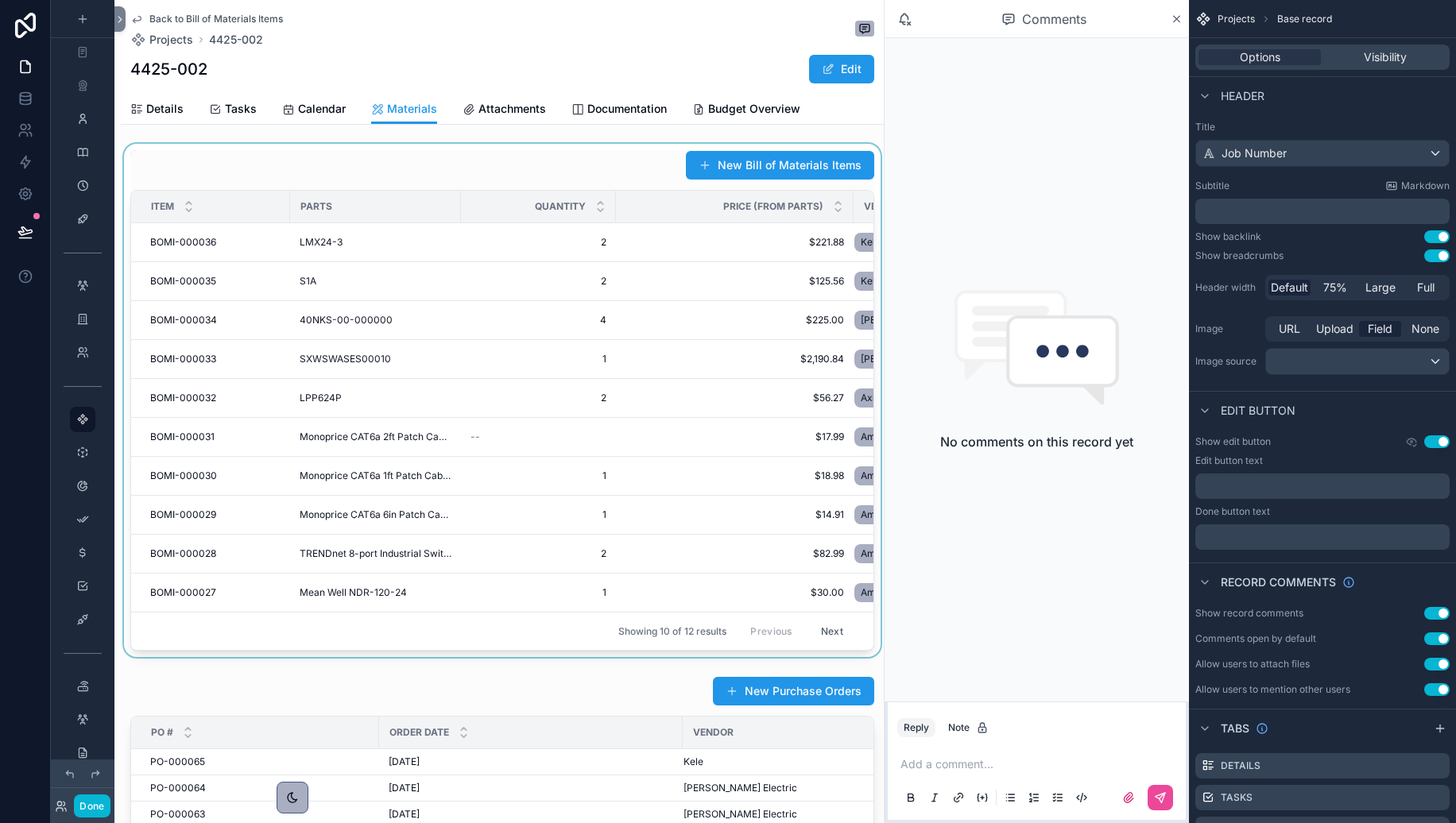
click at [356, 172] on div at bounding box center [502, 400] width 763 height 514
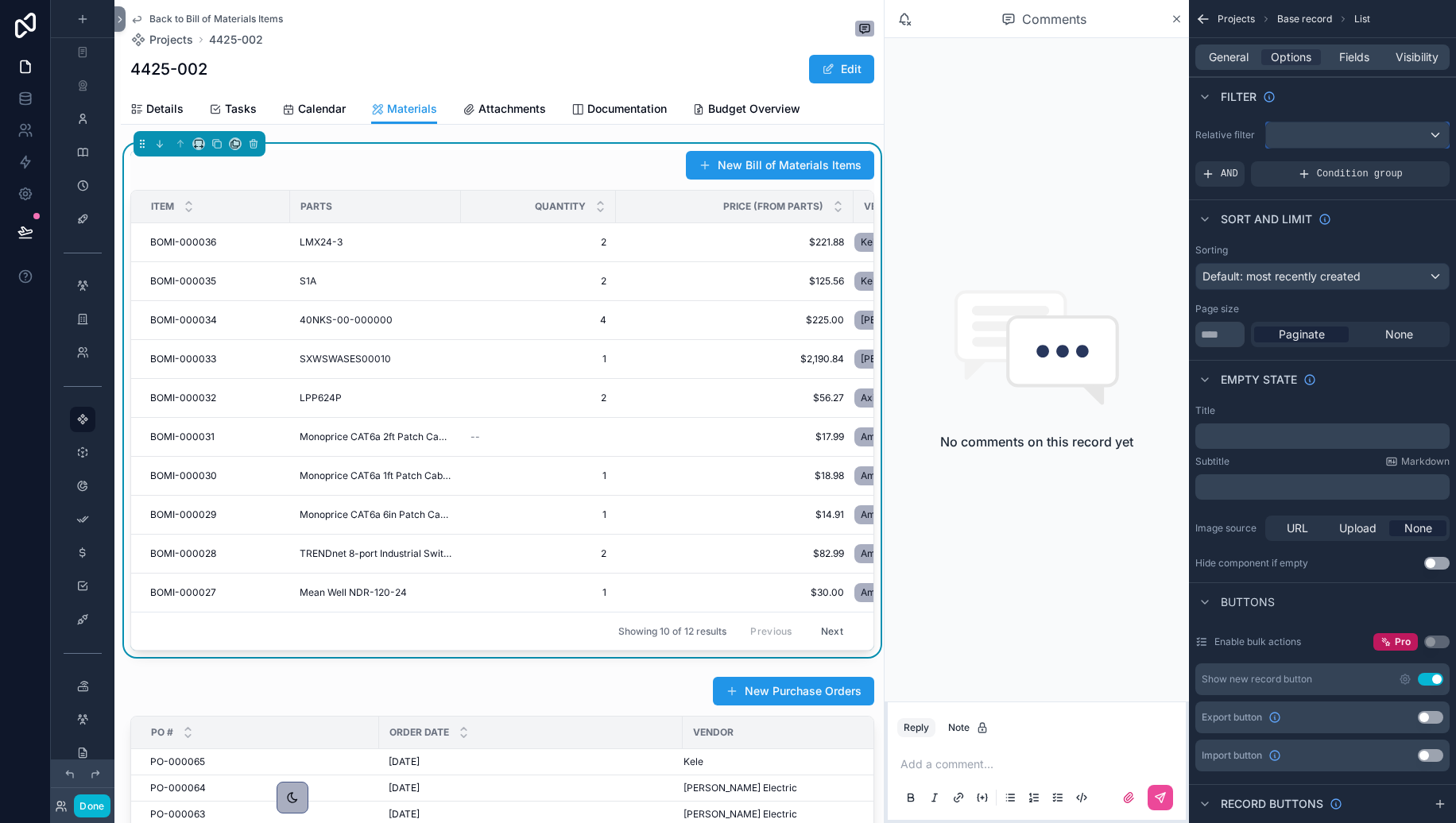
click at [1354, 136] on div "scrollable content" at bounding box center [1358, 135] width 183 height 25
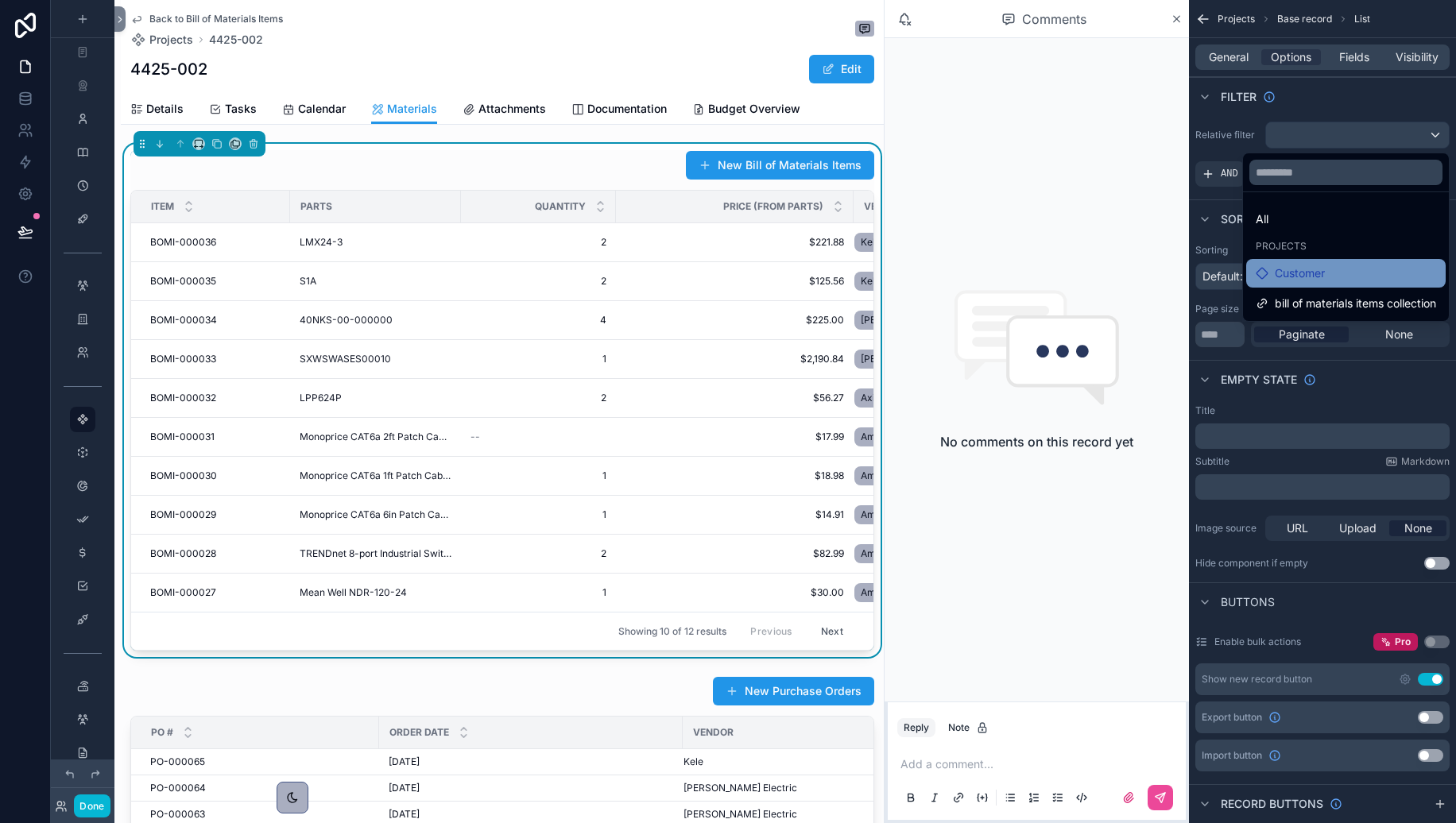
click at [1346, 279] on div "Customer" at bounding box center [1346, 273] width 180 height 20
click at [1263, 267] on icon at bounding box center [1263, 273] width 13 height 13
click at [1329, 281] on div "Customer" at bounding box center [1346, 273] width 180 height 20
click at [1102, 182] on div "No comments on this record yet" at bounding box center [1037, 370] width 305 height 663
click at [1354, 133] on div "scrollable content" at bounding box center [728, 412] width 1456 height 823
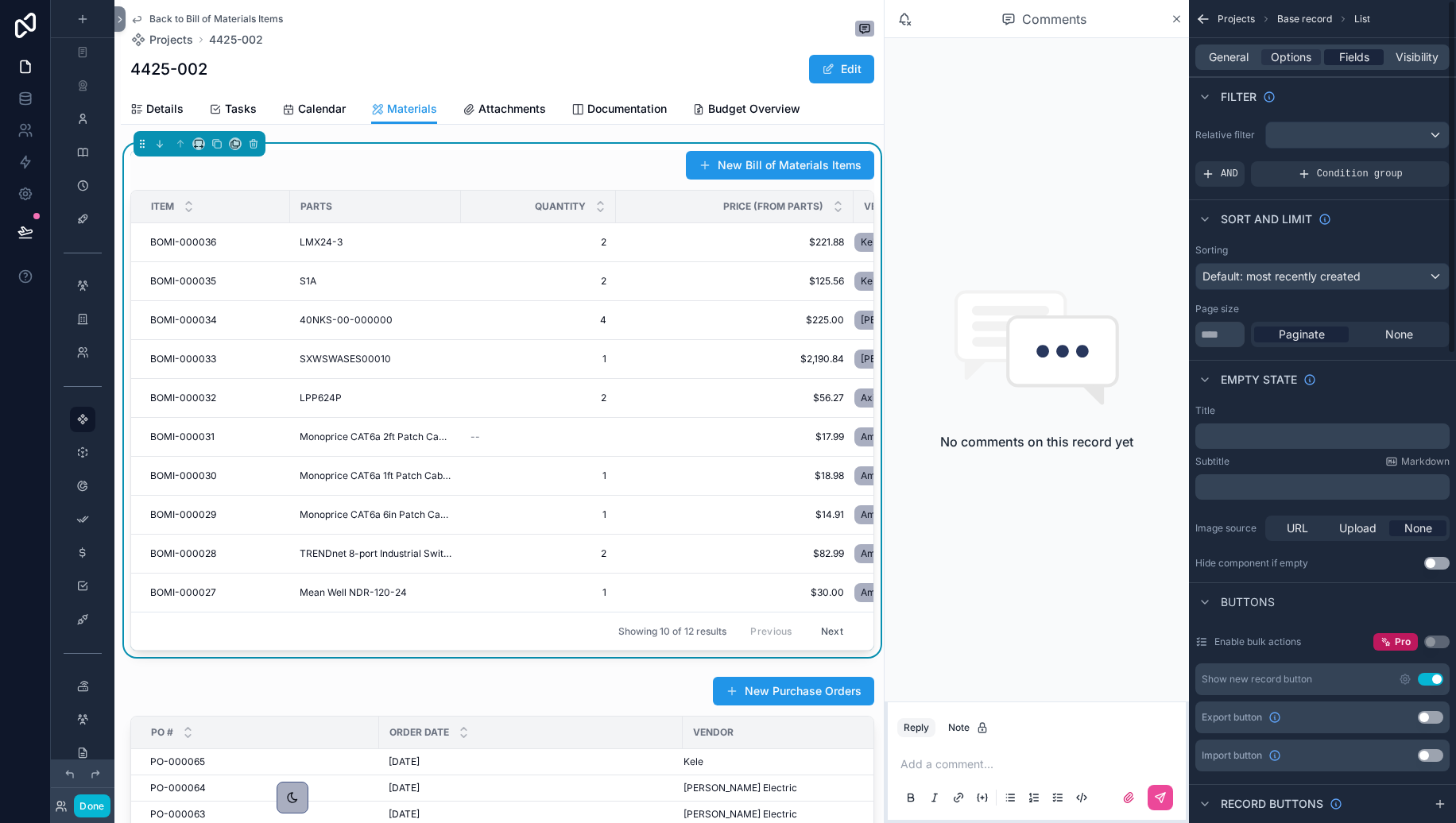
click at [1354, 56] on span "Fields" at bounding box center [1355, 57] width 31 height 16
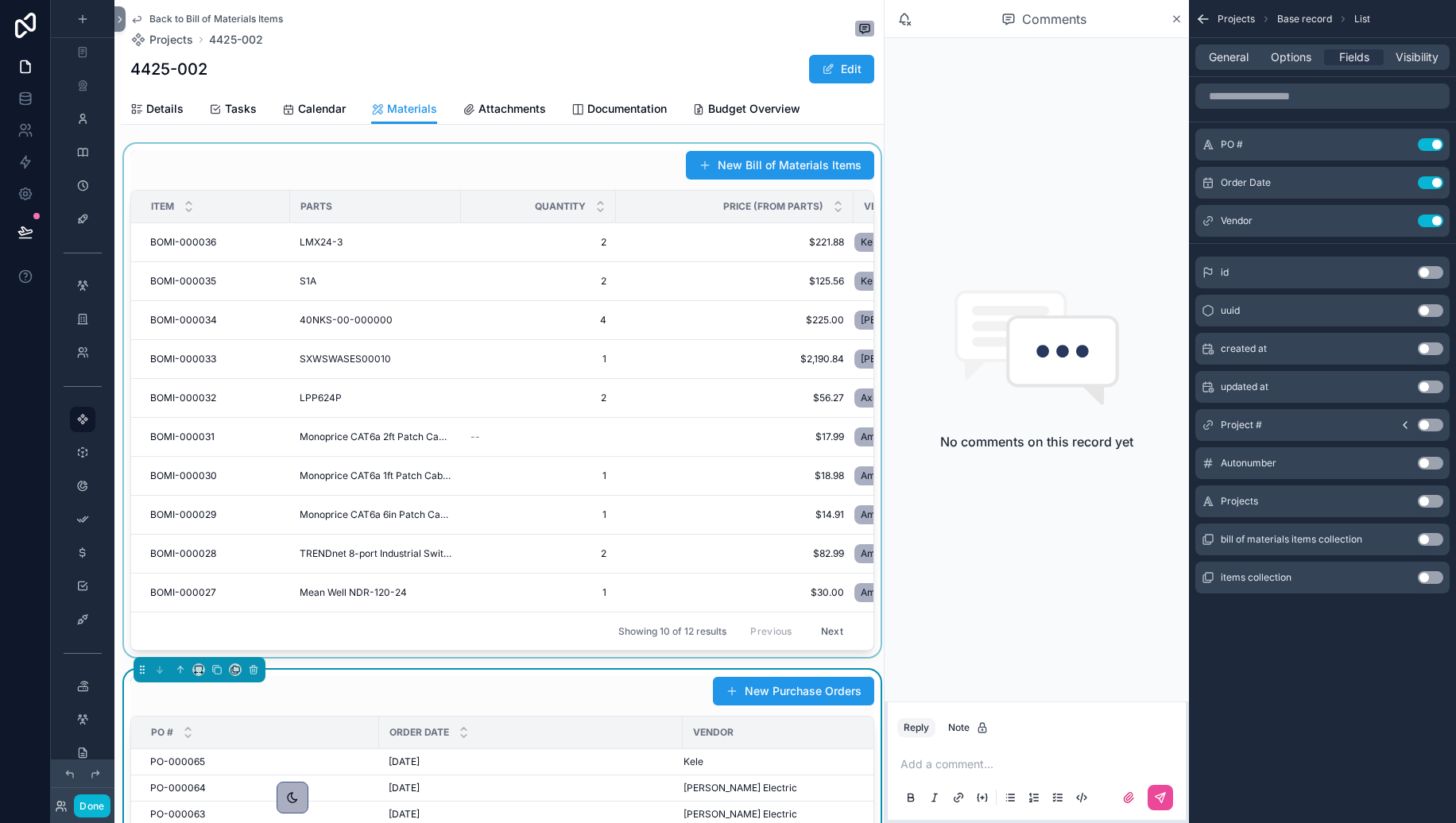
click at [687, 555] on div at bounding box center [502, 400] width 763 height 514
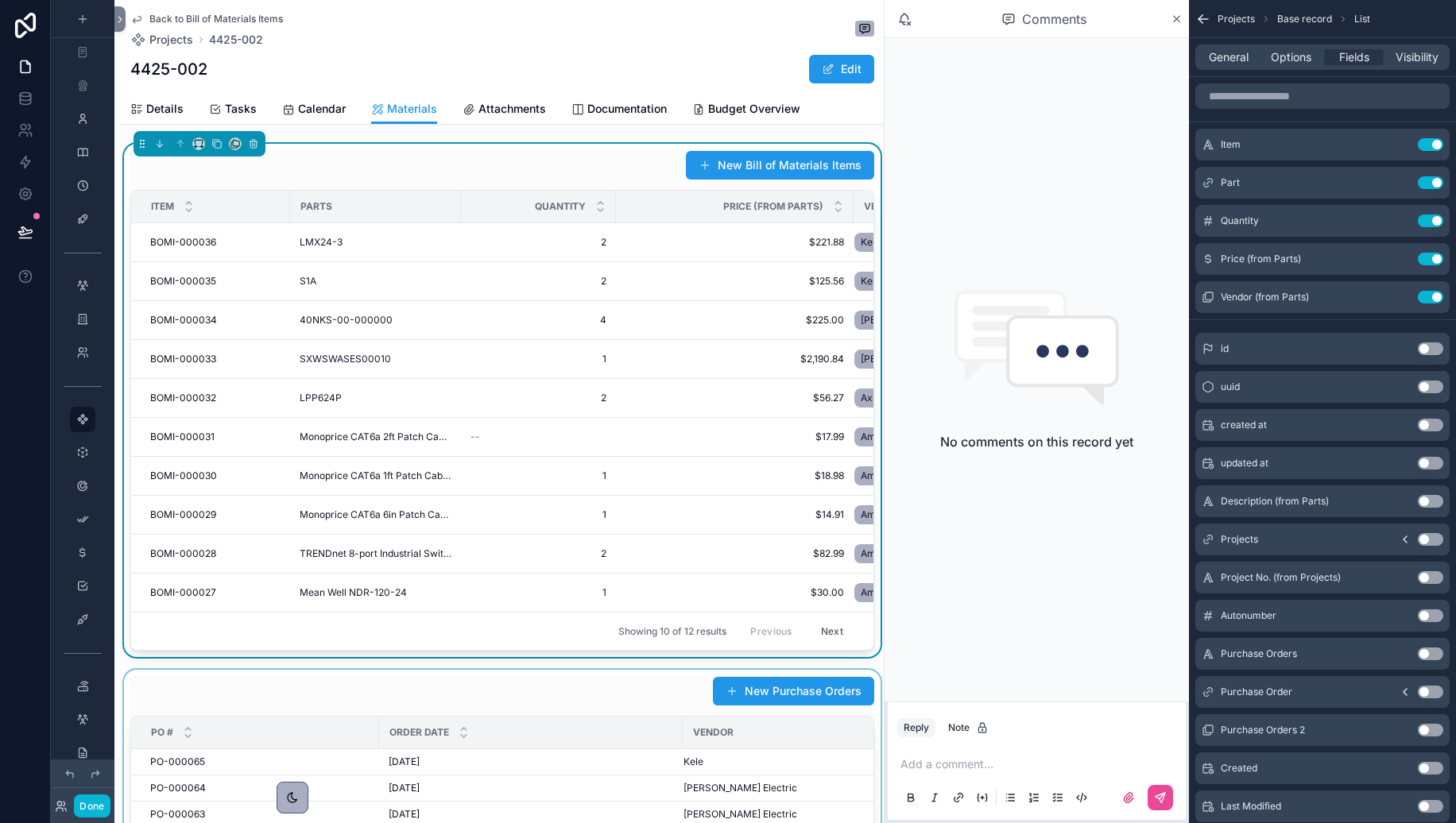
click at [1354, 537] on button "Use setting" at bounding box center [1430, 540] width 25 height 13
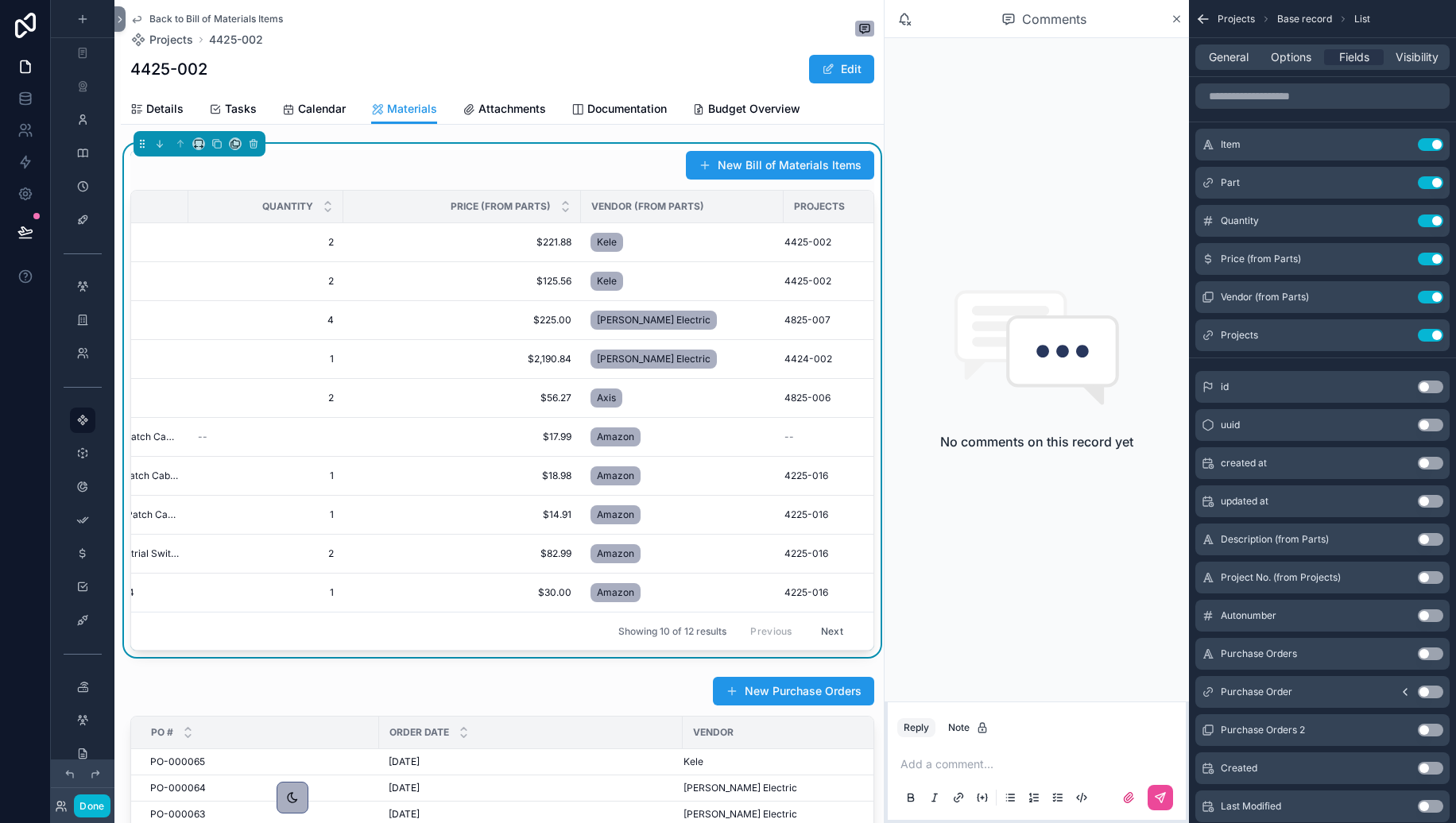
scroll to position [0, 303]
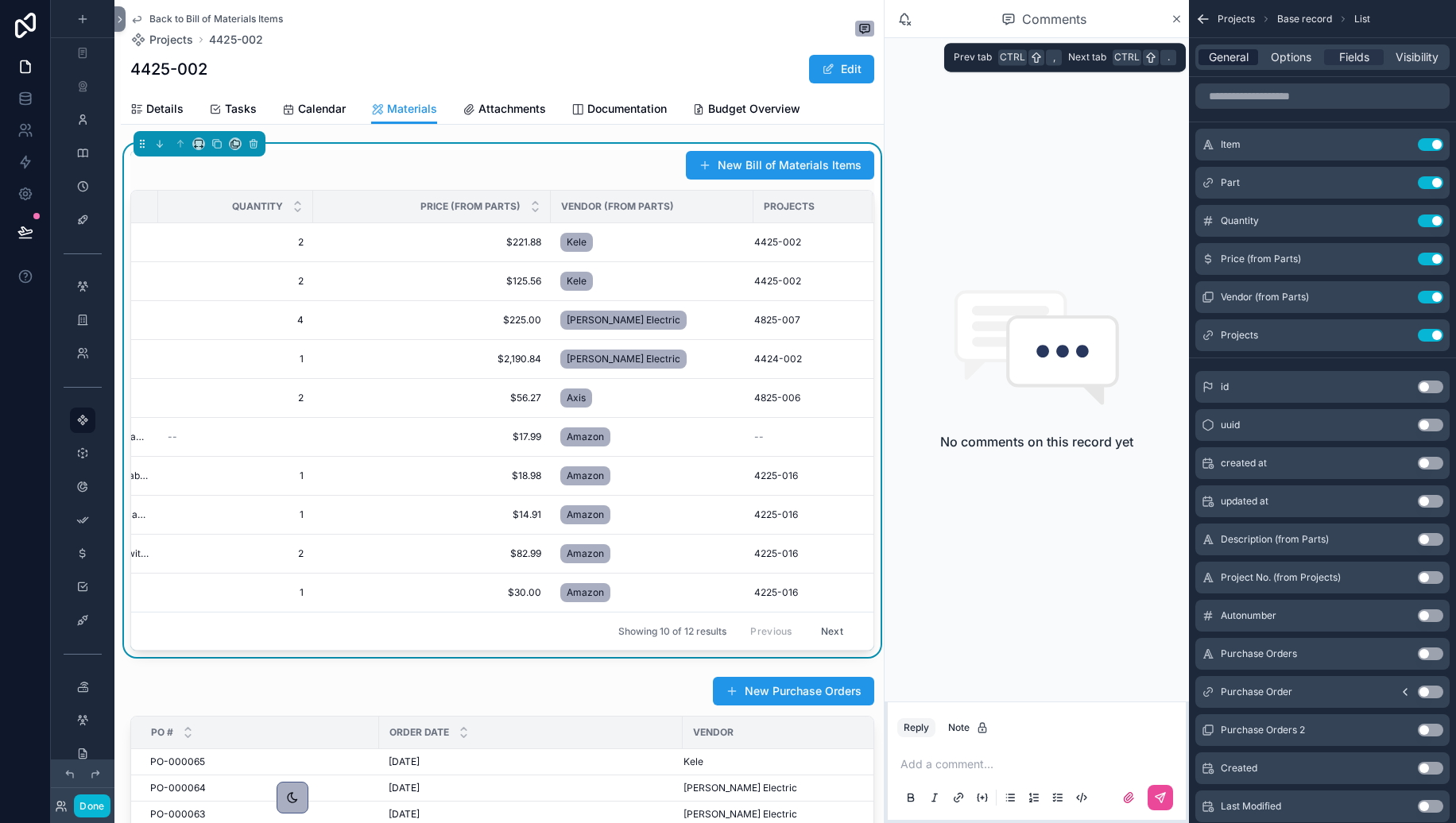
click at [1236, 59] on span "General" at bounding box center [1228, 57] width 40 height 16
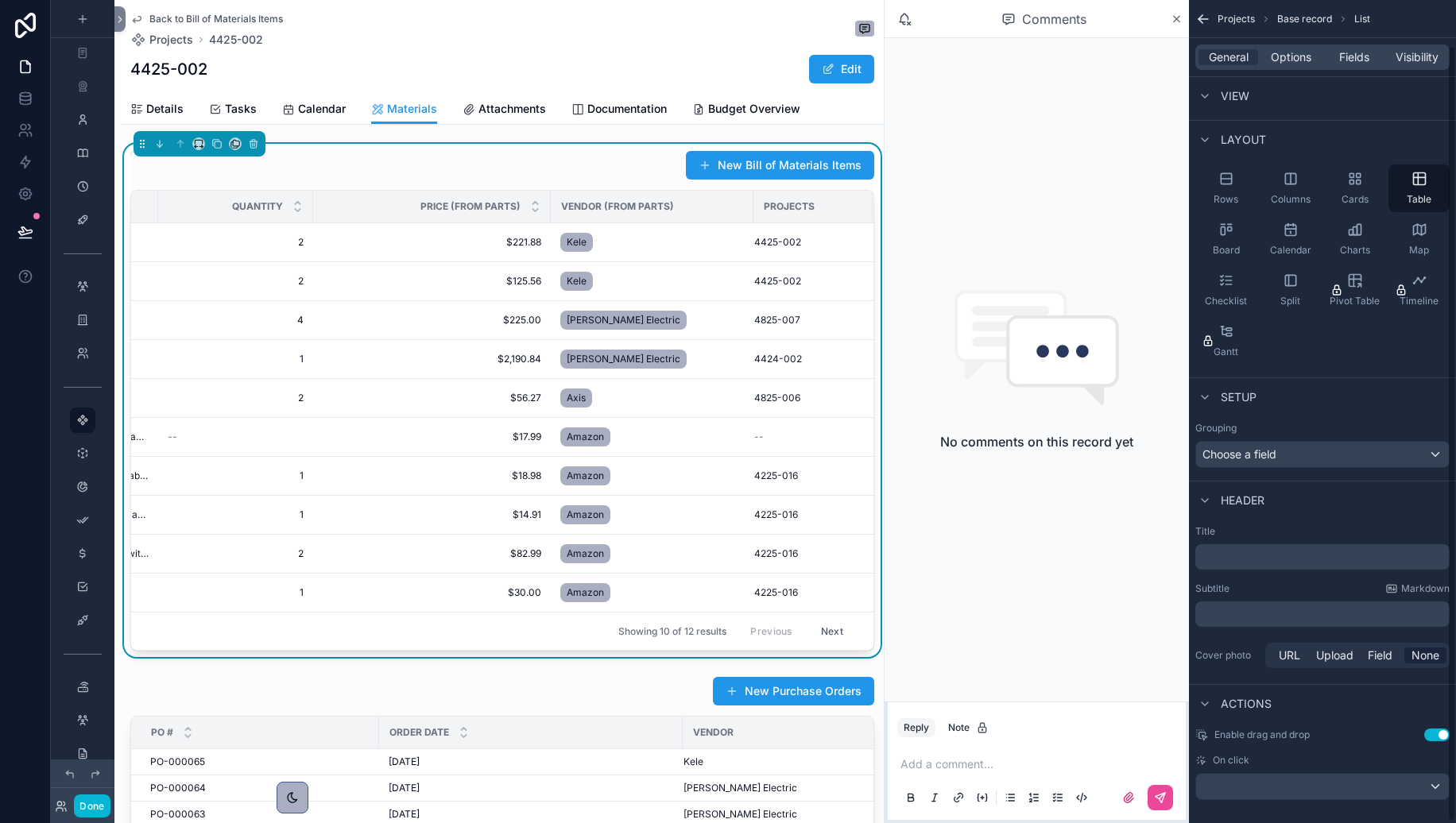
scroll to position [48, 0]
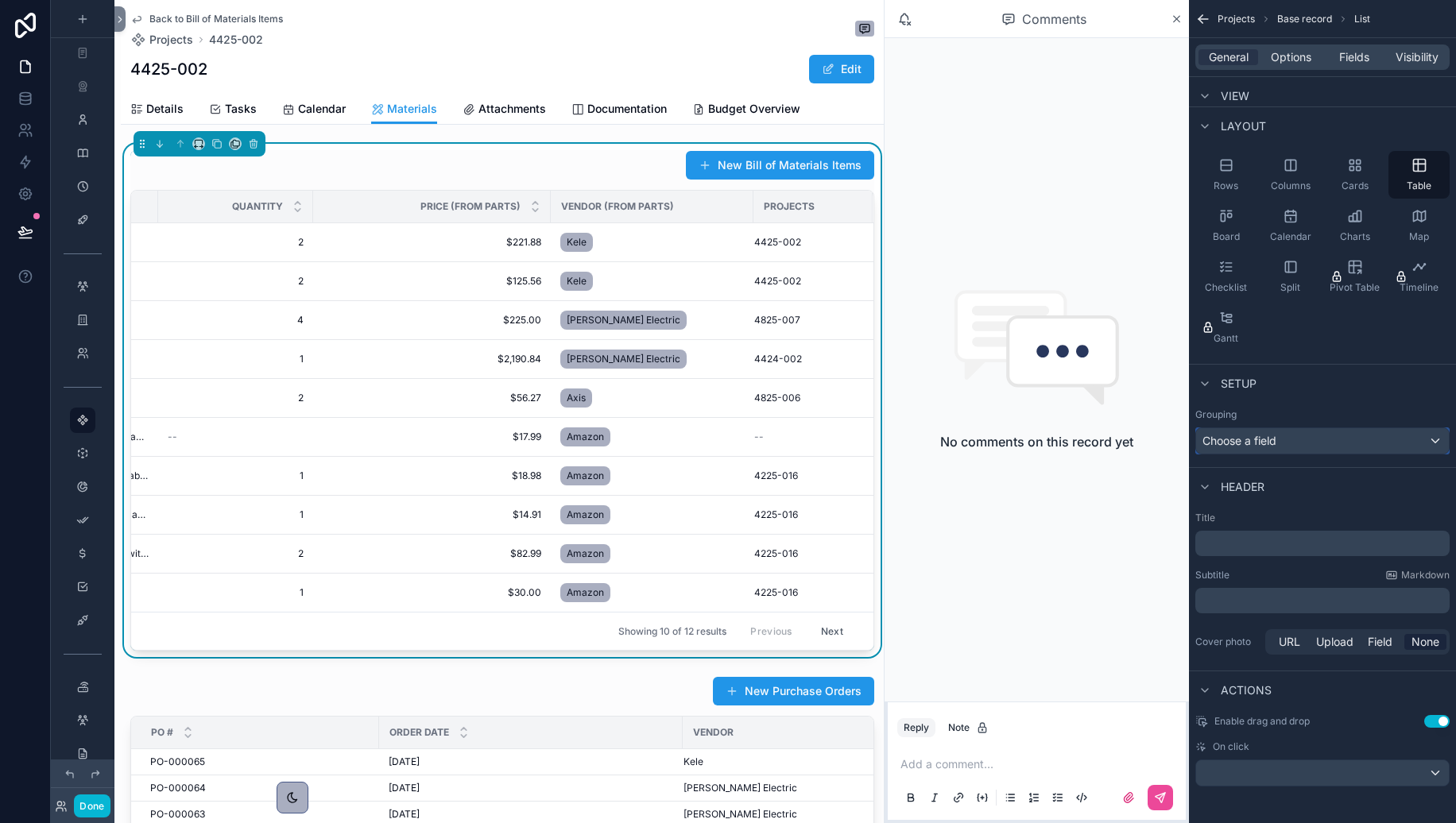
click at [1326, 438] on div "Choose a field" at bounding box center [1323, 440] width 253 height 25
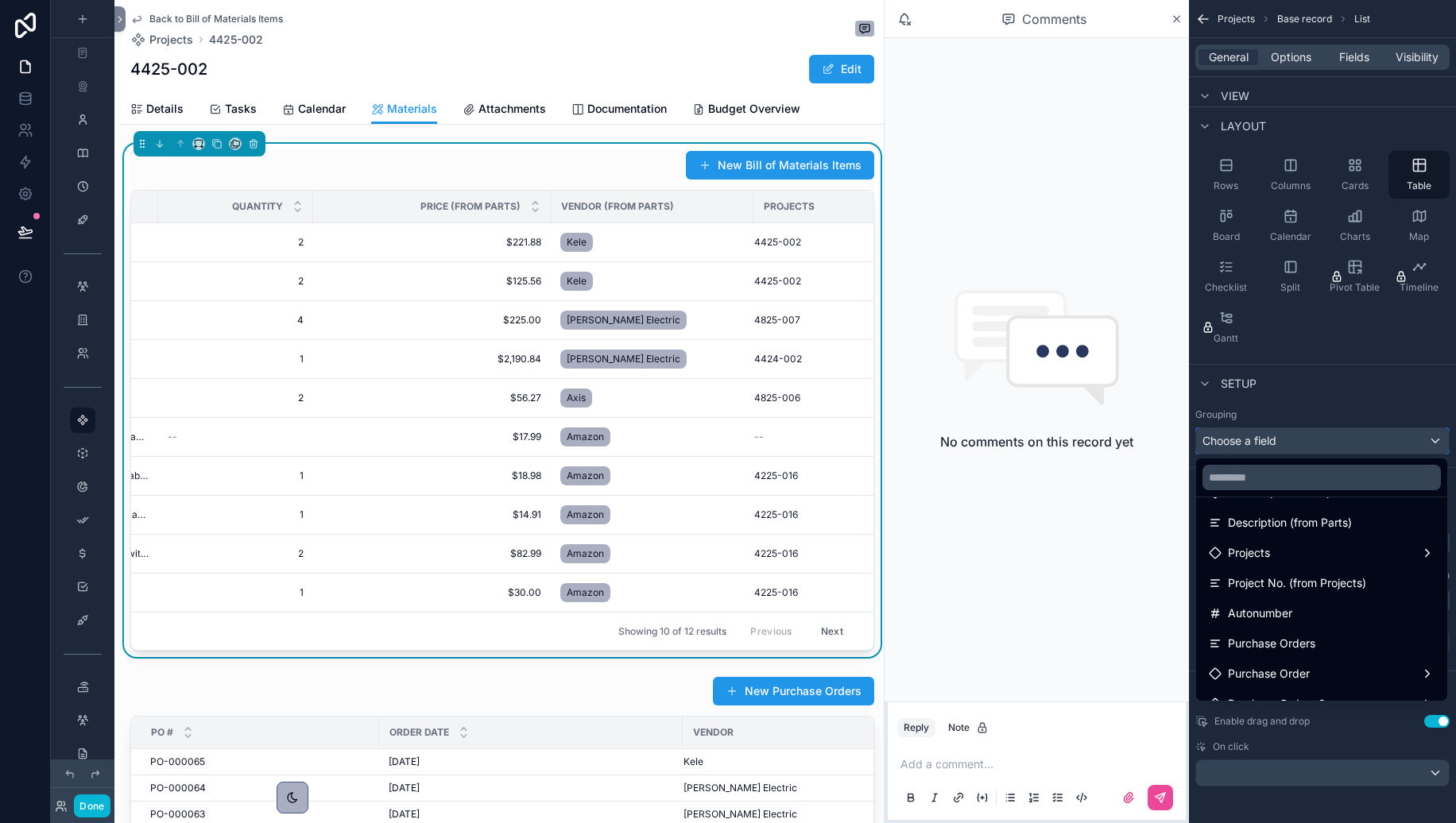
scroll to position [240, 0]
click at [1354, 390] on div "scrollable content" at bounding box center [728, 412] width 1456 height 823
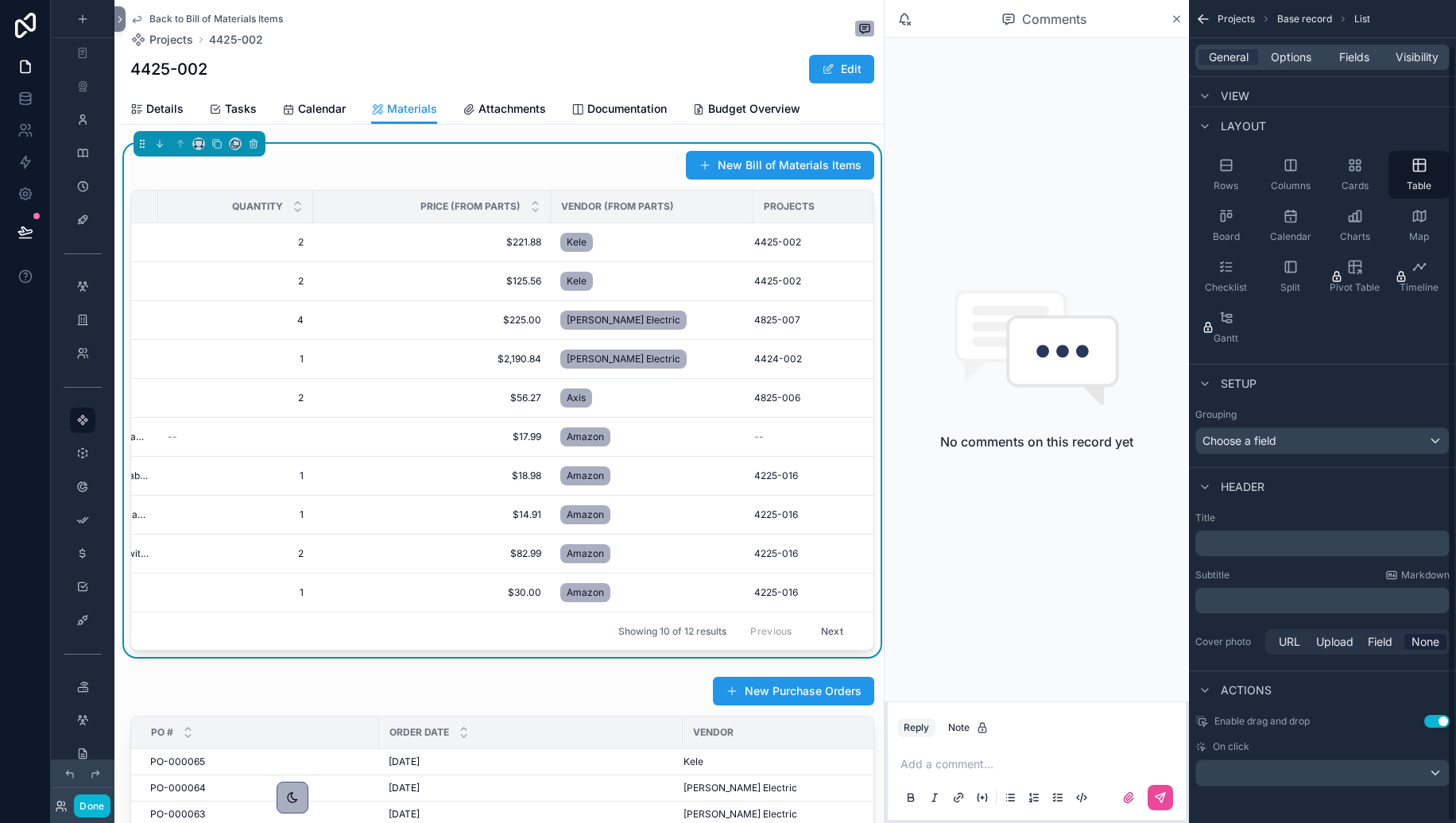
scroll to position [0, 0]
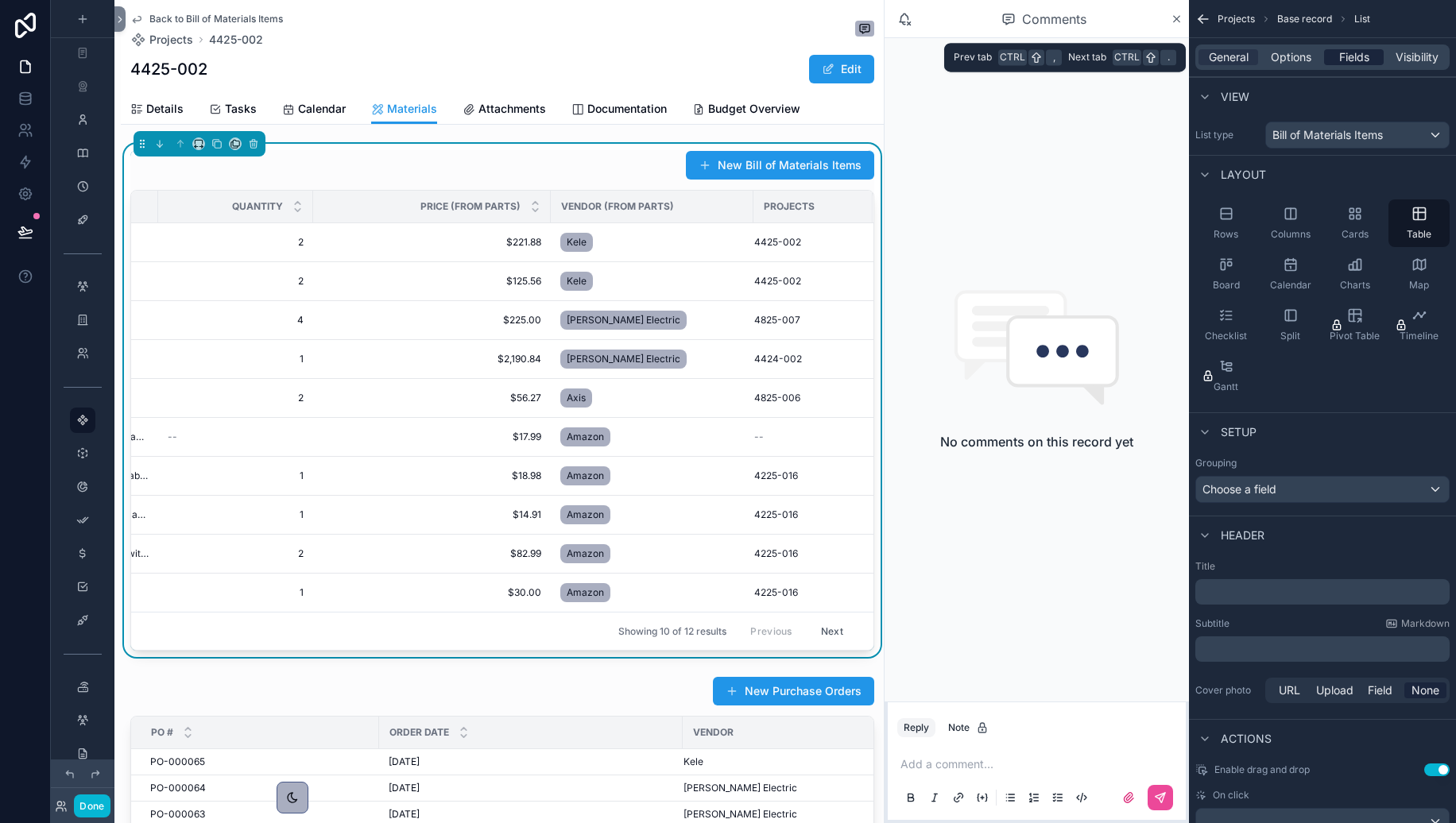
click at [1354, 58] on div "Fields" at bounding box center [1354, 57] width 59 height 16
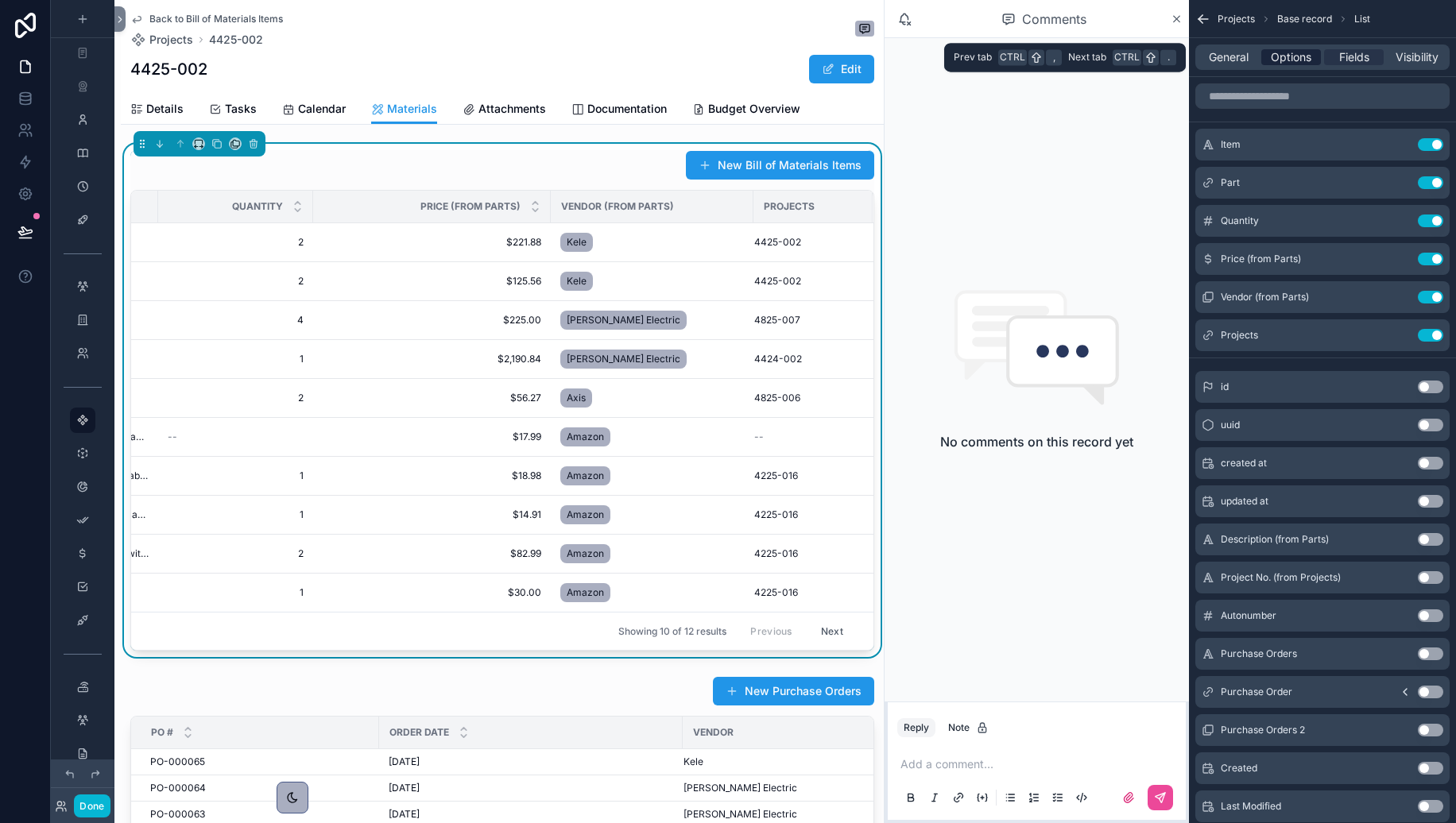
click at [1312, 61] on div "Options" at bounding box center [1292, 57] width 59 height 16
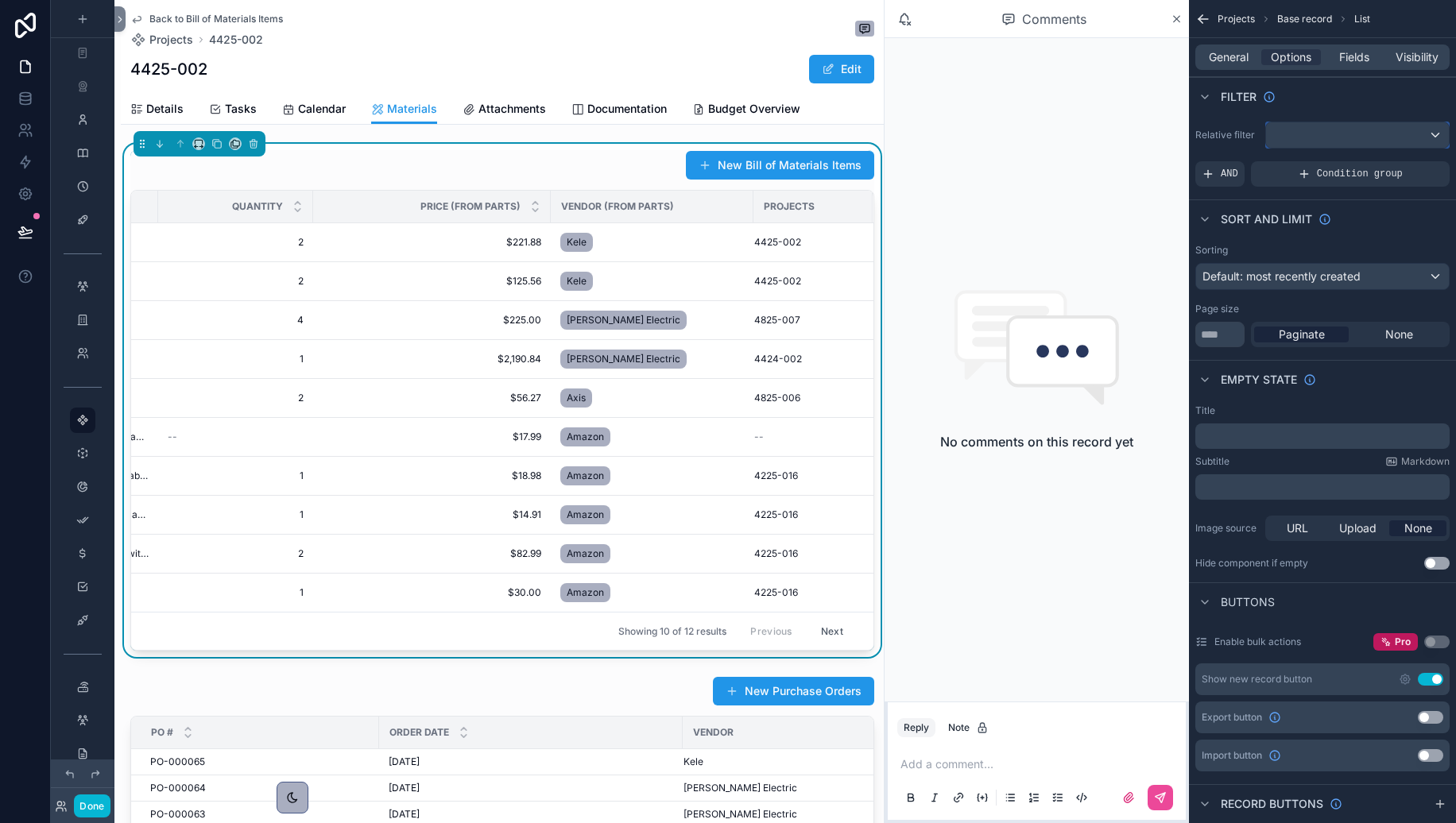
click at [1354, 133] on div "scrollable content" at bounding box center [1358, 135] width 183 height 25
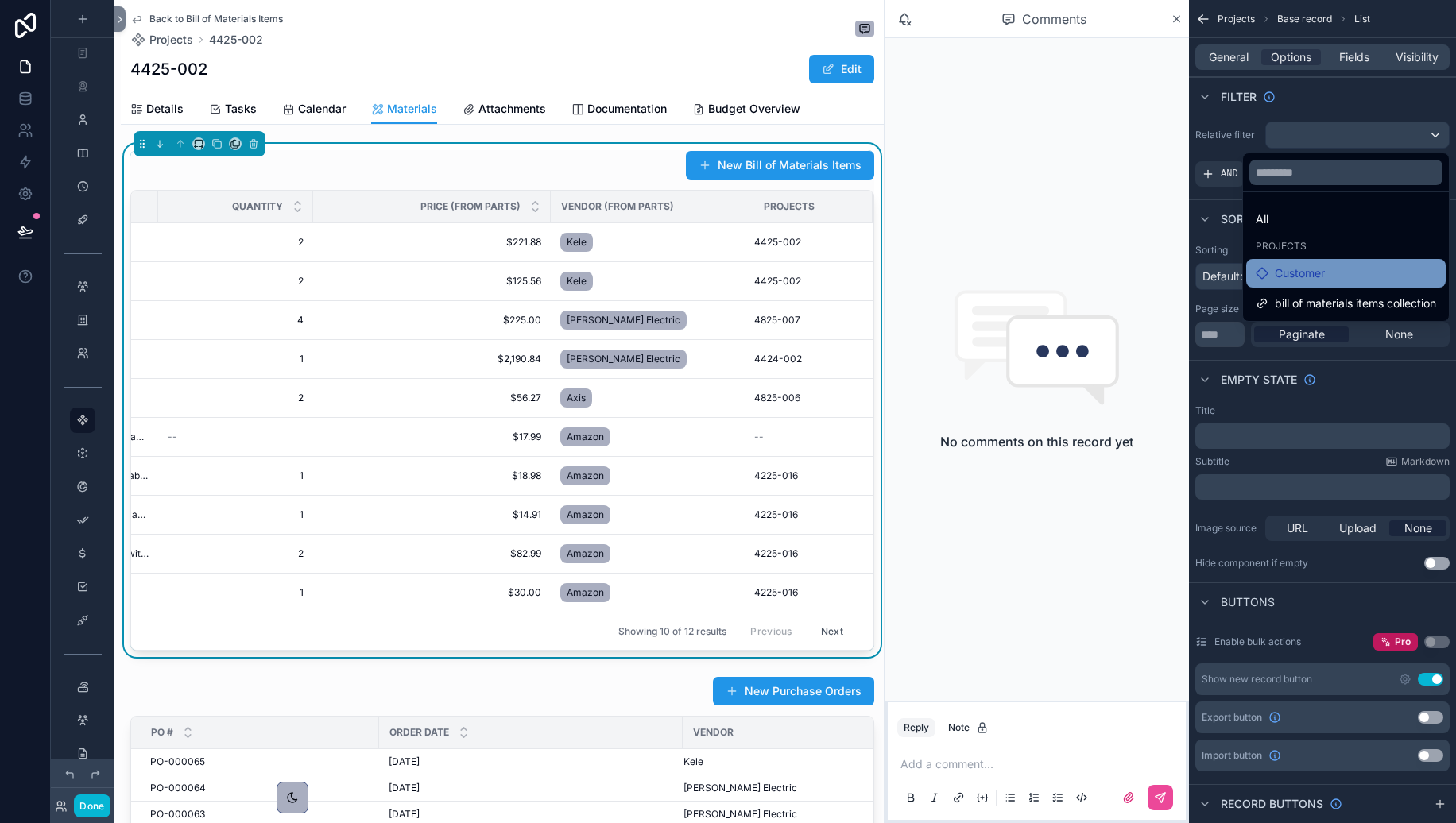
click at [1289, 267] on span "Customer" at bounding box center [1300, 273] width 50 height 20
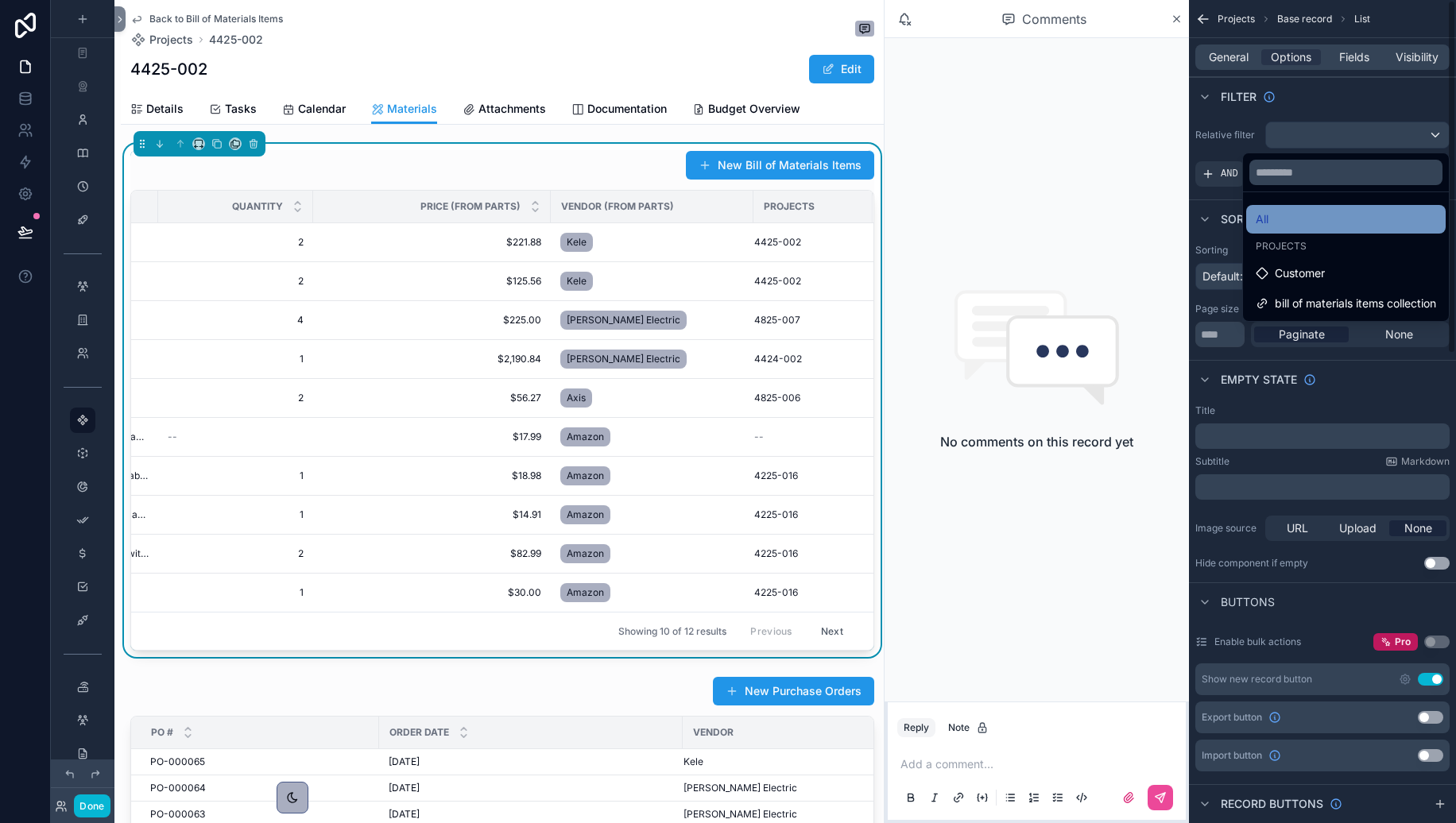
click at [1264, 228] on span "All" at bounding box center [1263, 219] width 13 height 20
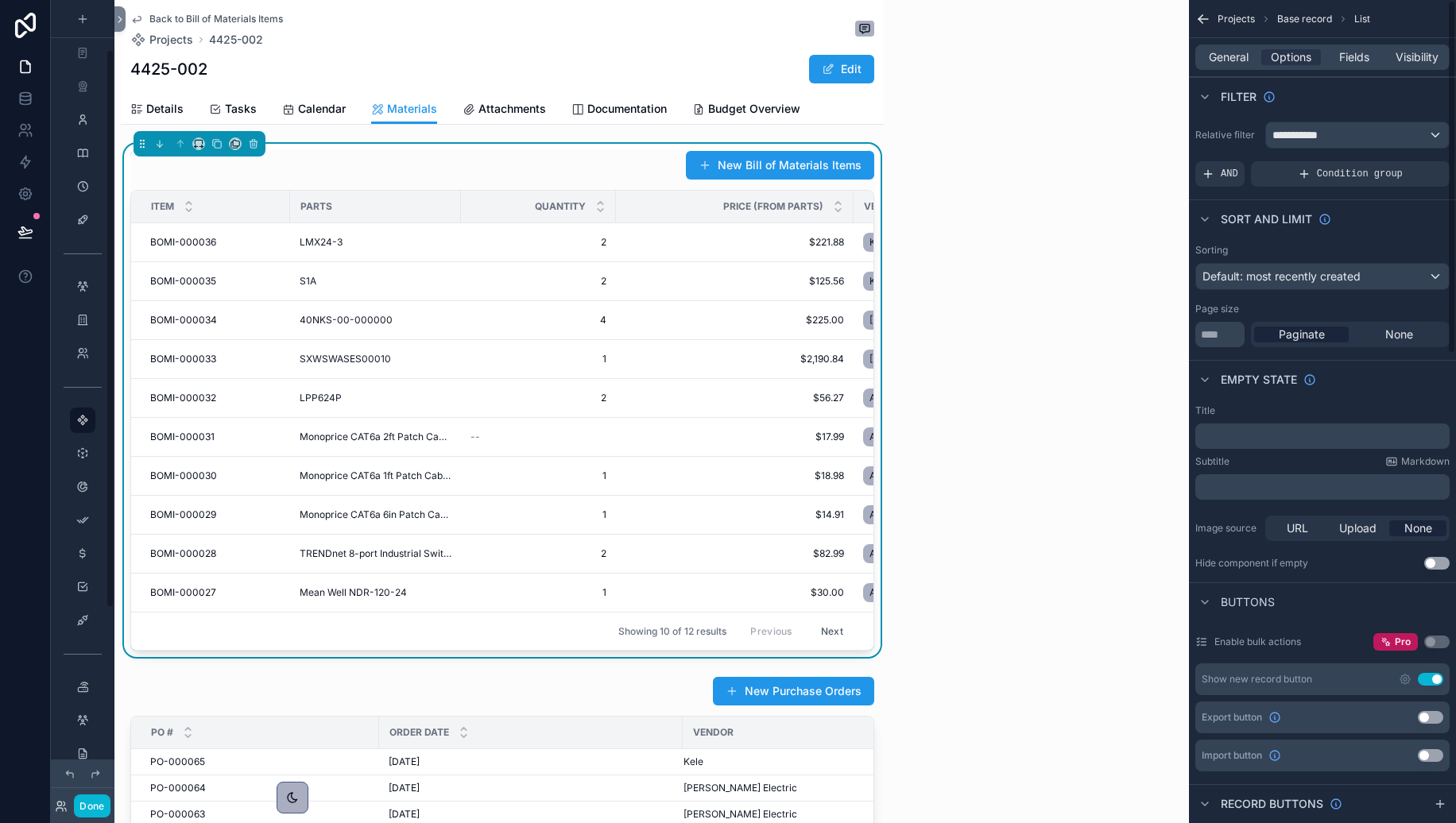
scroll to position [72, 0]
click at [1354, 136] on div "**********" at bounding box center [1358, 135] width 183 height 25
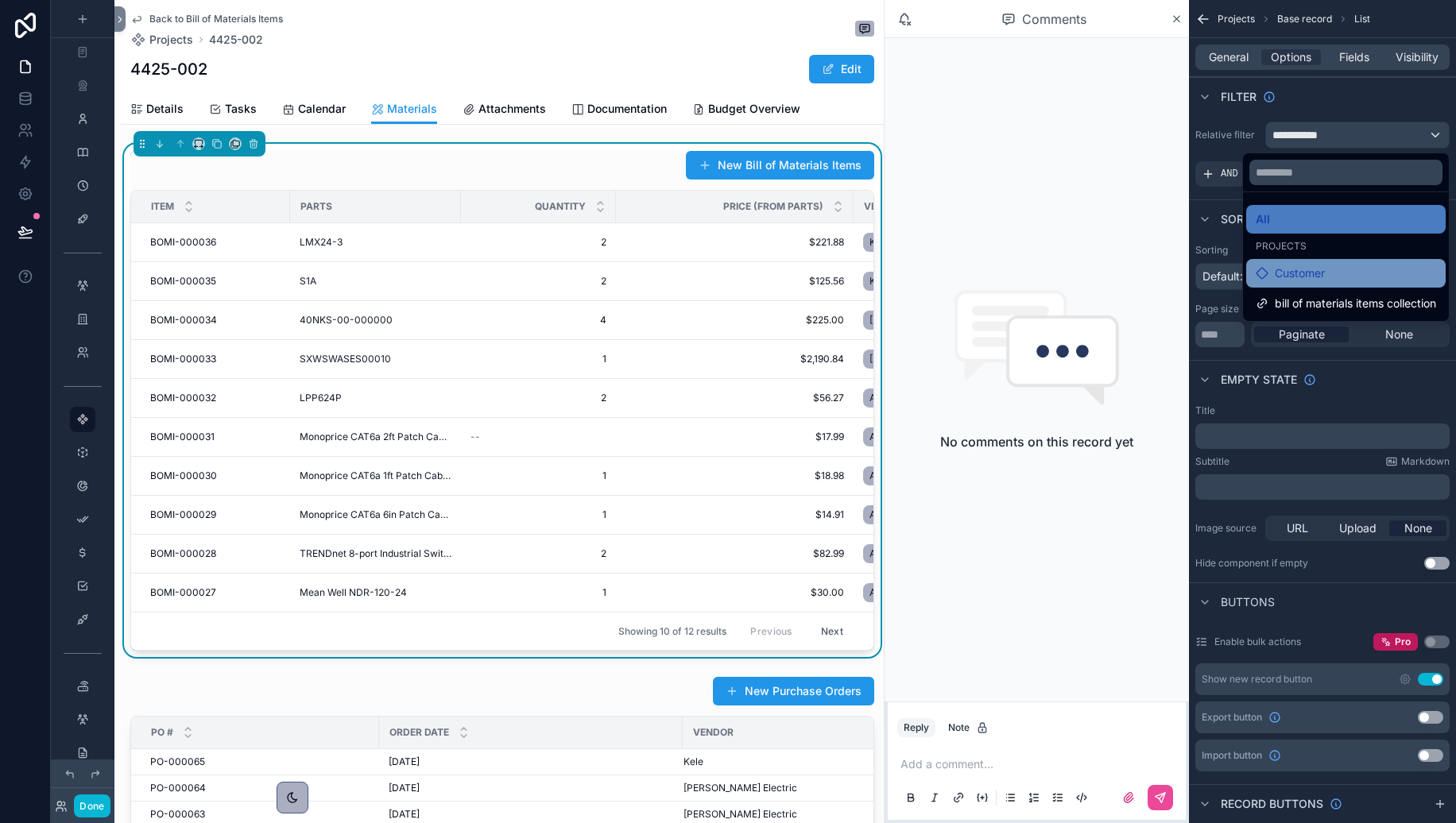
click at [1313, 279] on span "Customer" at bounding box center [1300, 273] width 50 height 20
click at [1307, 275] on span "Customer" at bounding box center [1300, 273] width 50 height 20
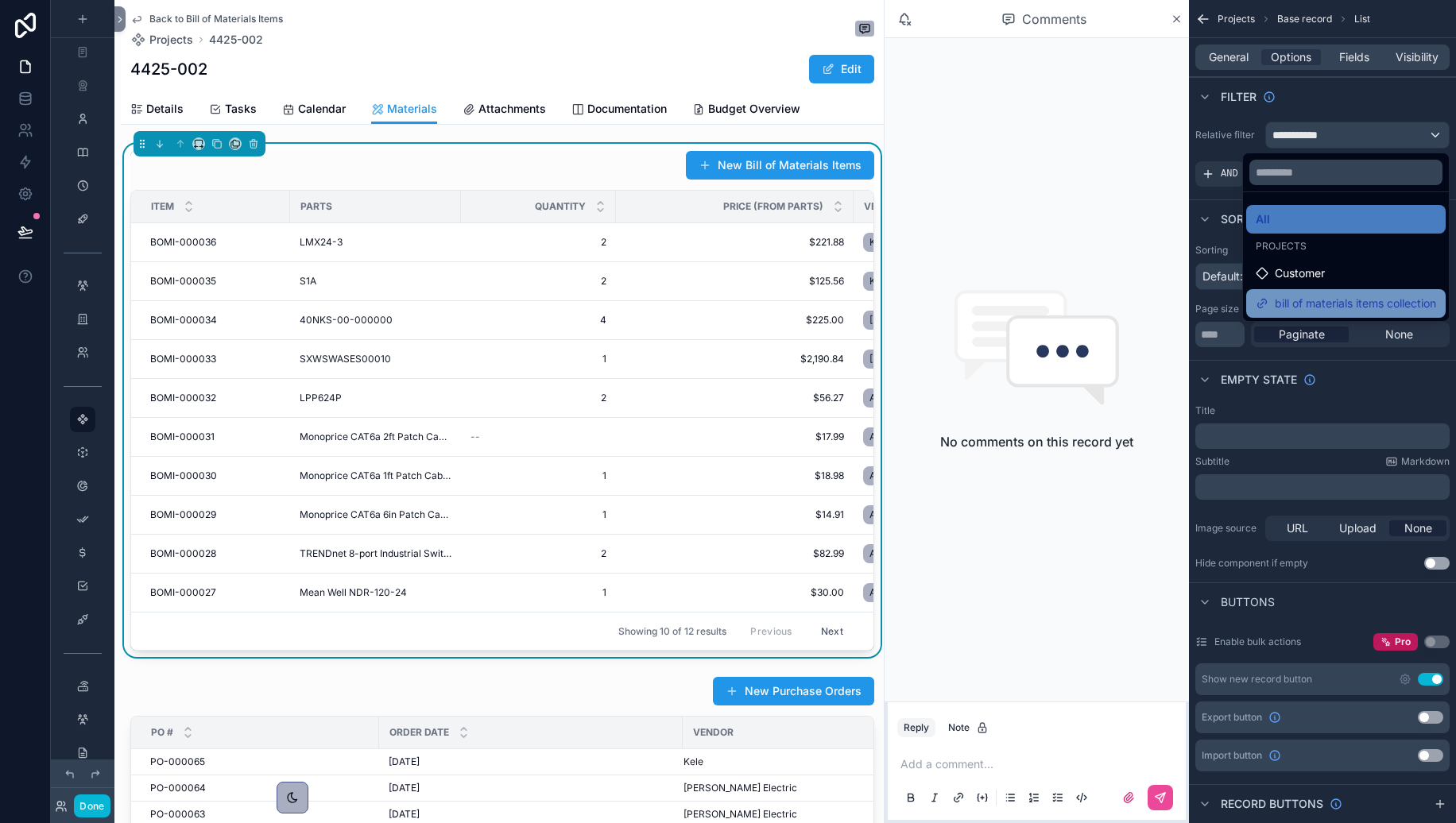
click at [1354, 306] on span "bill of materials items collection" at bounding box center [1356, 304] width 162 height 20
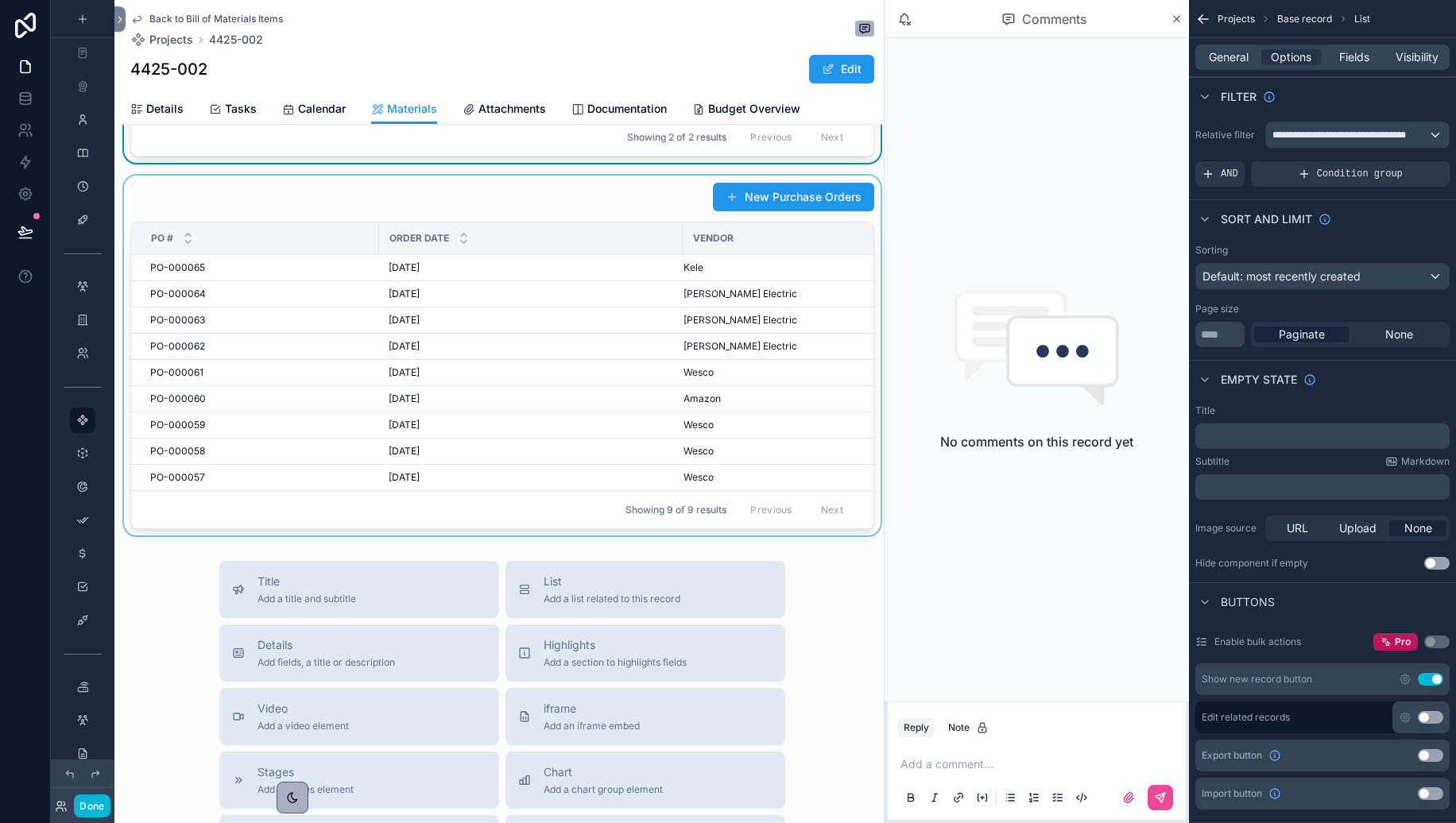
scroll to position [0, 0]
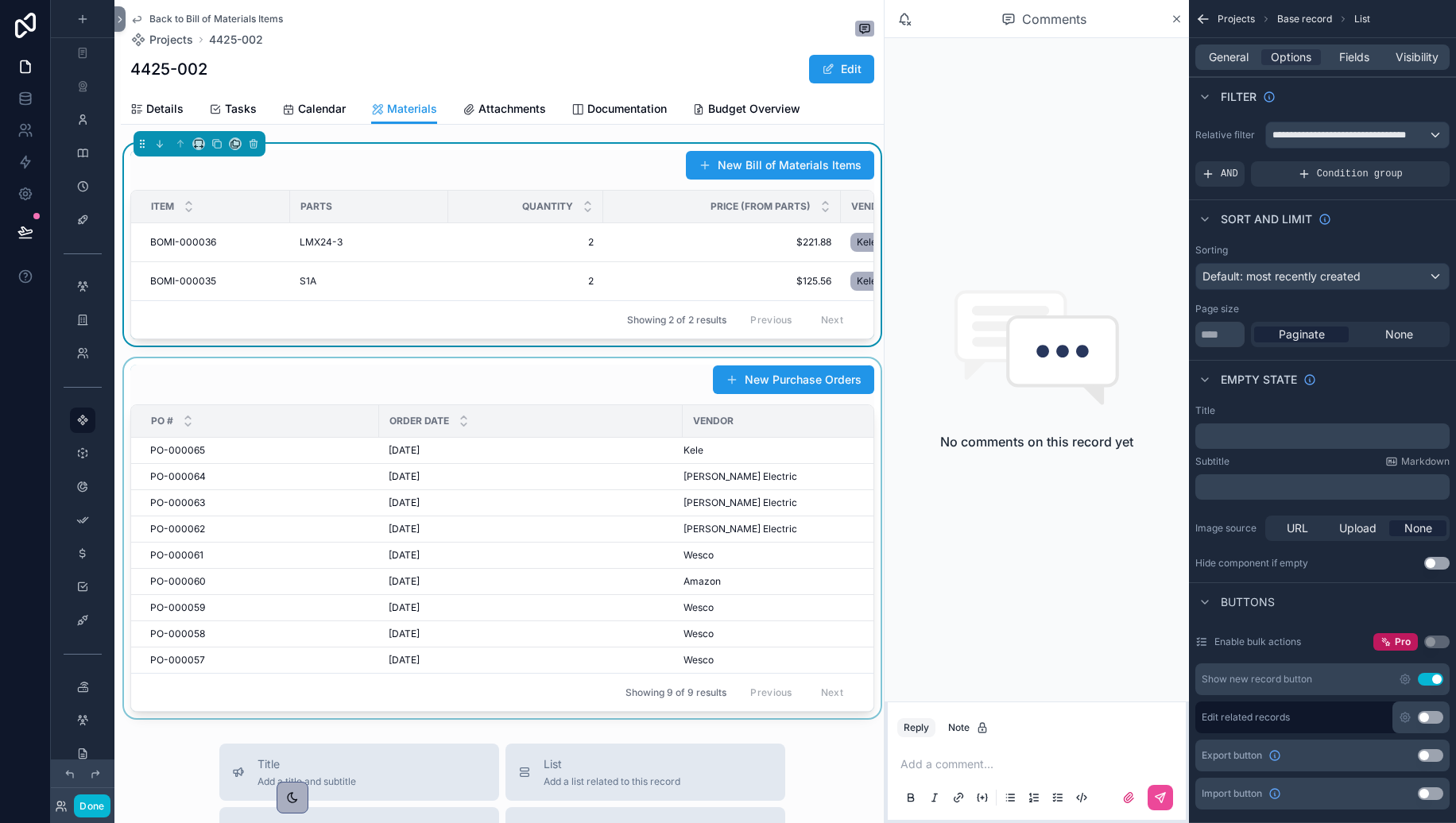
click at [695, 563] on div at bounding box center [502, 539] width 763 height 360
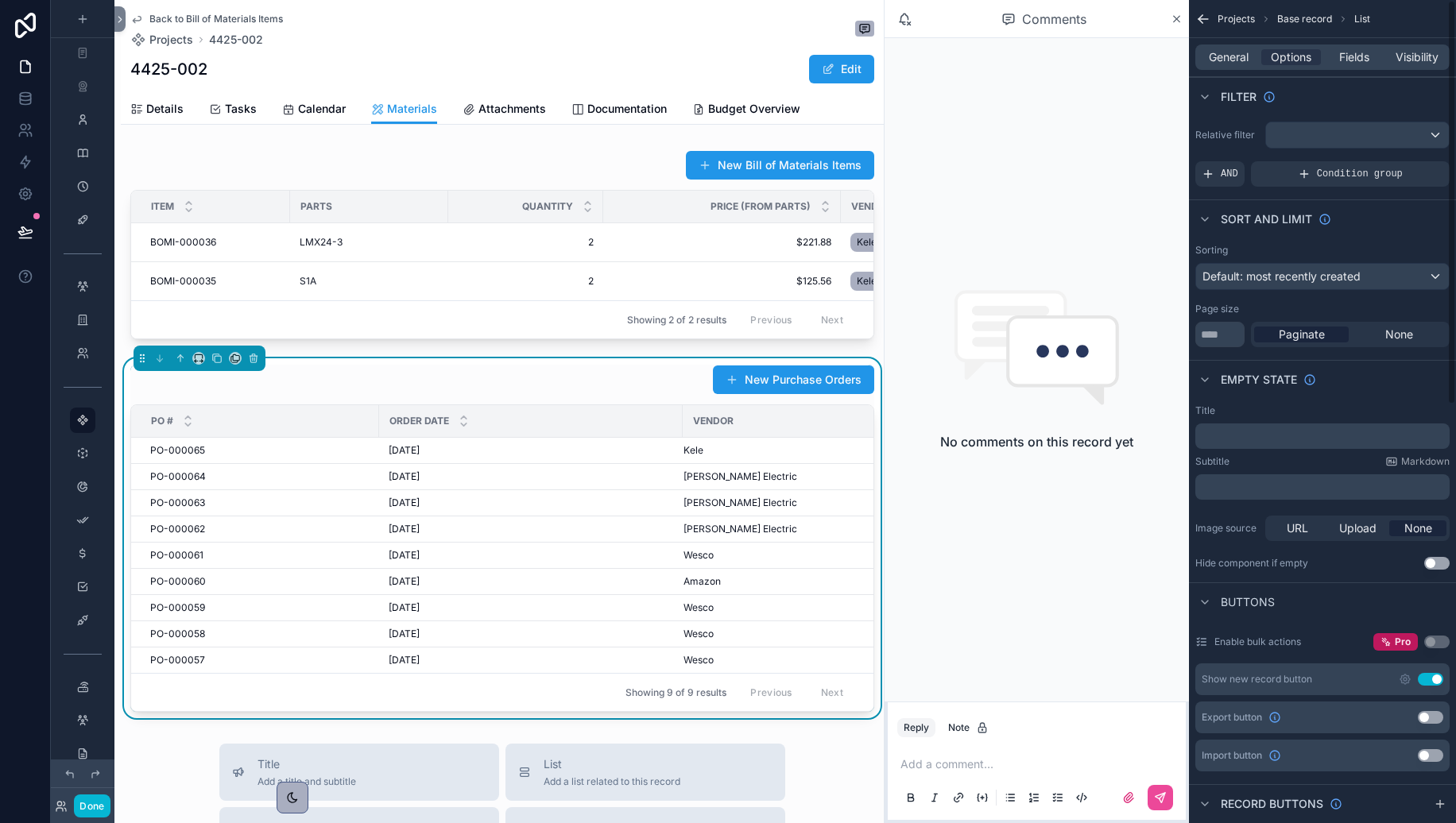
click at [1354, 129] on div "scrollable content" at bounding box center [1358, 135] width 183 height 25
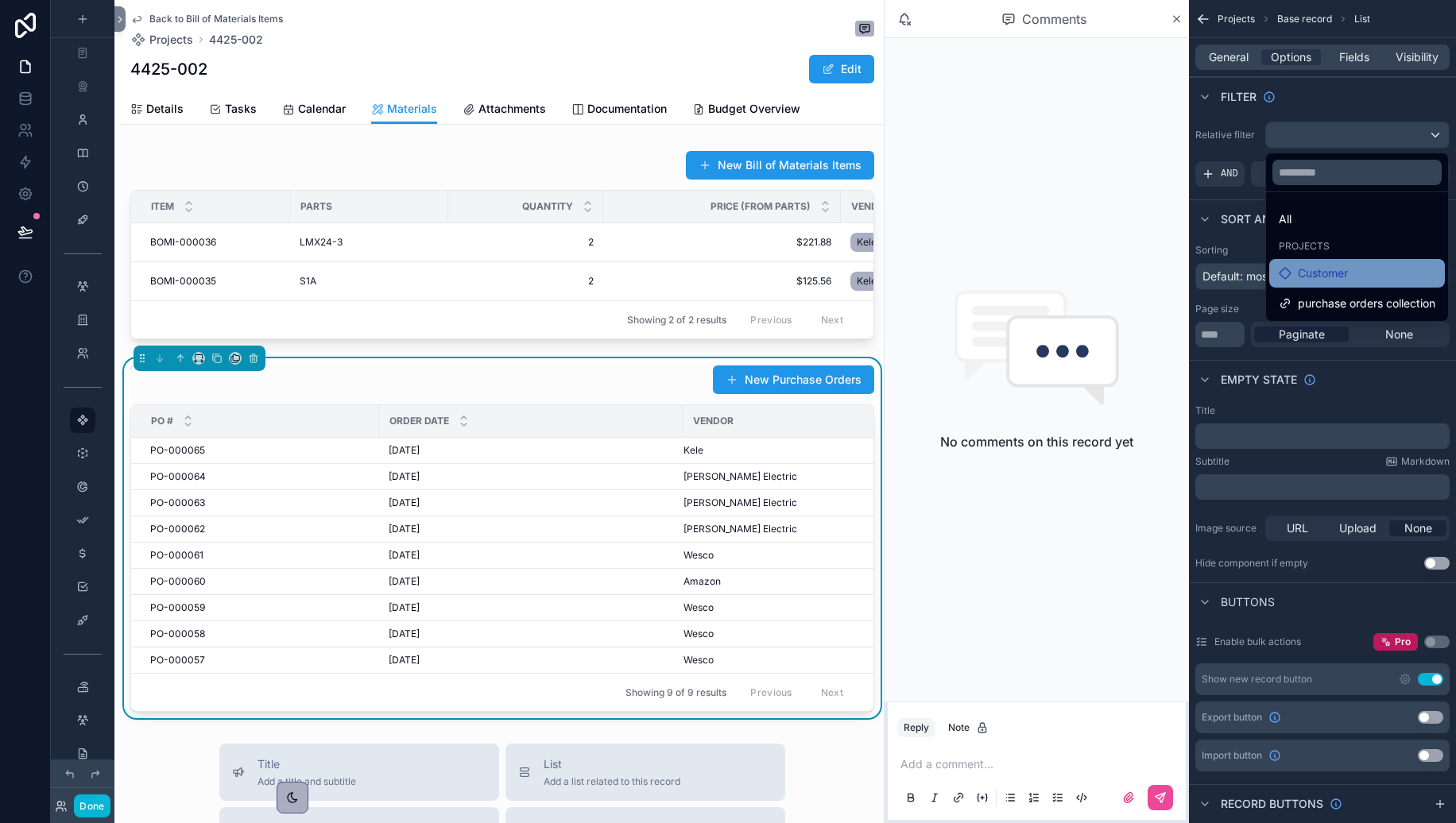
click at [1350, 278] on div "Customer" at bounding box center [1358, 273] width 157 height 20
click at [1278, 272] on div "Customer" at bounding box center [1357, 273] width 176 height 29
click at [1354, 278] on div "Customer" at bounding box center [1358, 273] width 157 height 20
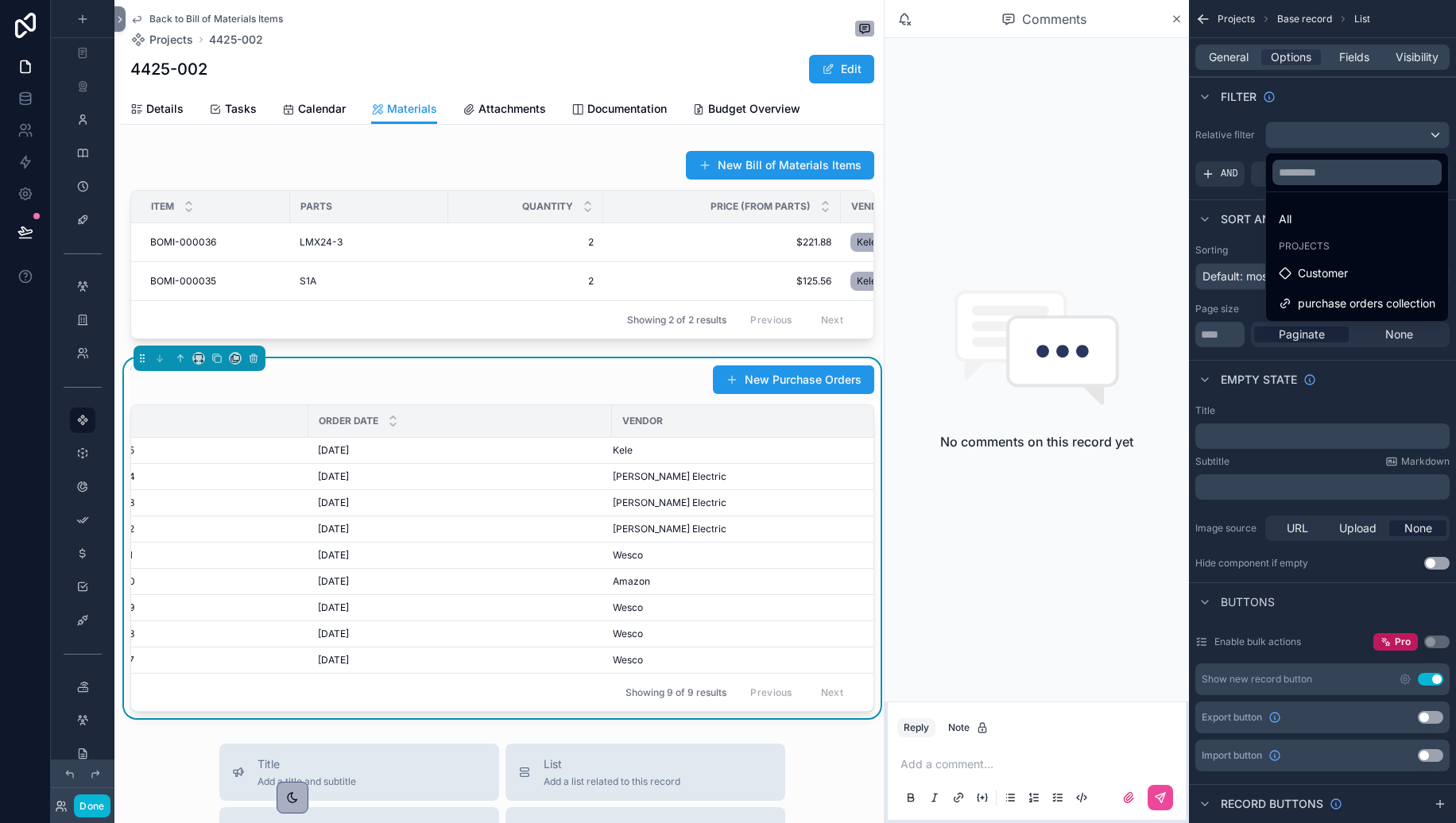
scroll to position [0, 70]
click at [972, 608] on div "No comments on this record yet" at bounding box center [1037, 370] width 305 height 663
click at [669, 385] on div "New Purchase Orders" at bounding box center [502, 380] width 744 height 31
click at [1354, 61] on div "scrollable content" at bounding box center [728, 412] width 1456 height 823
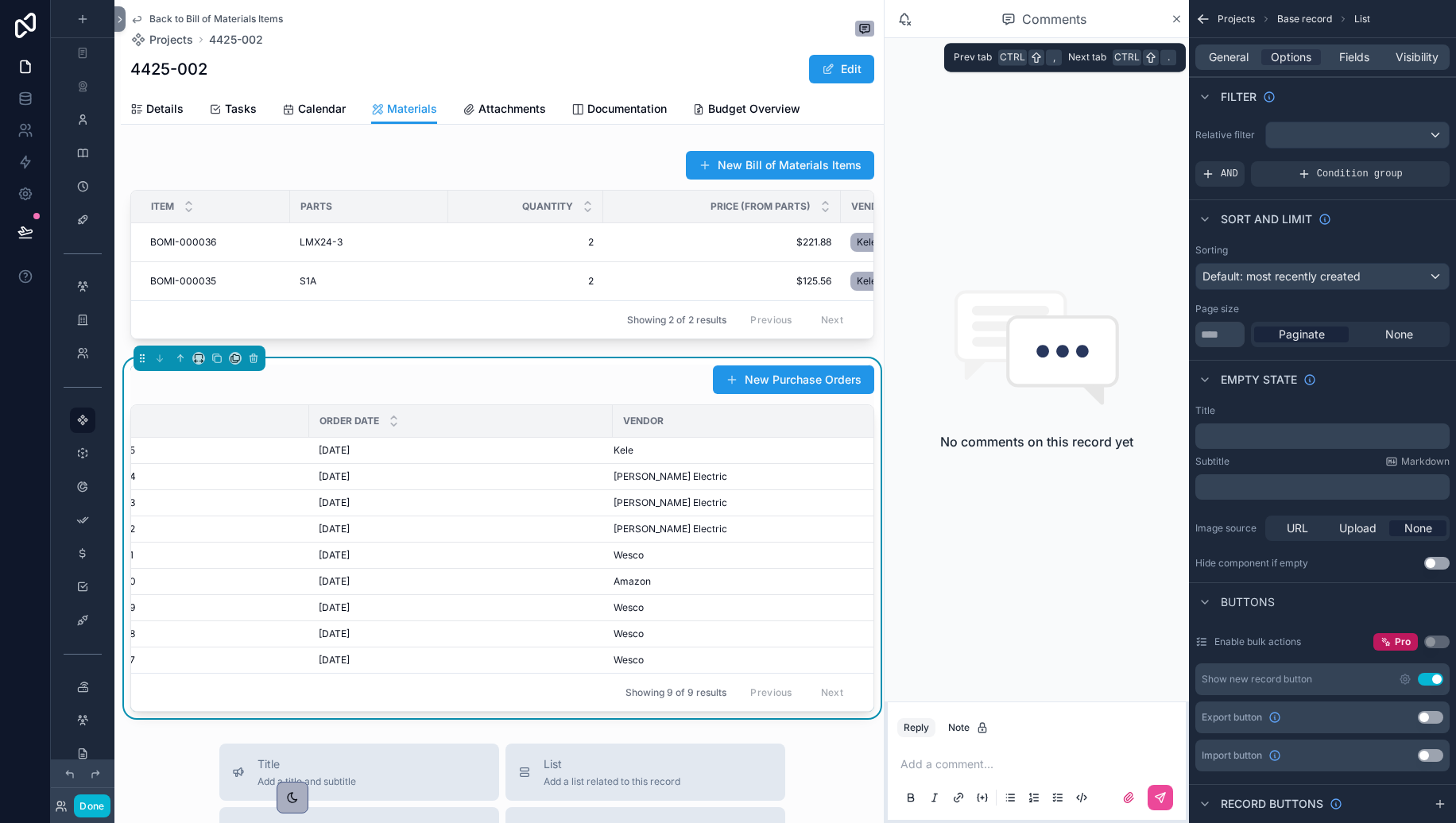
click at [1354, 61] on span "Fields" at bounding box center [1355, 57] width 31 height 16
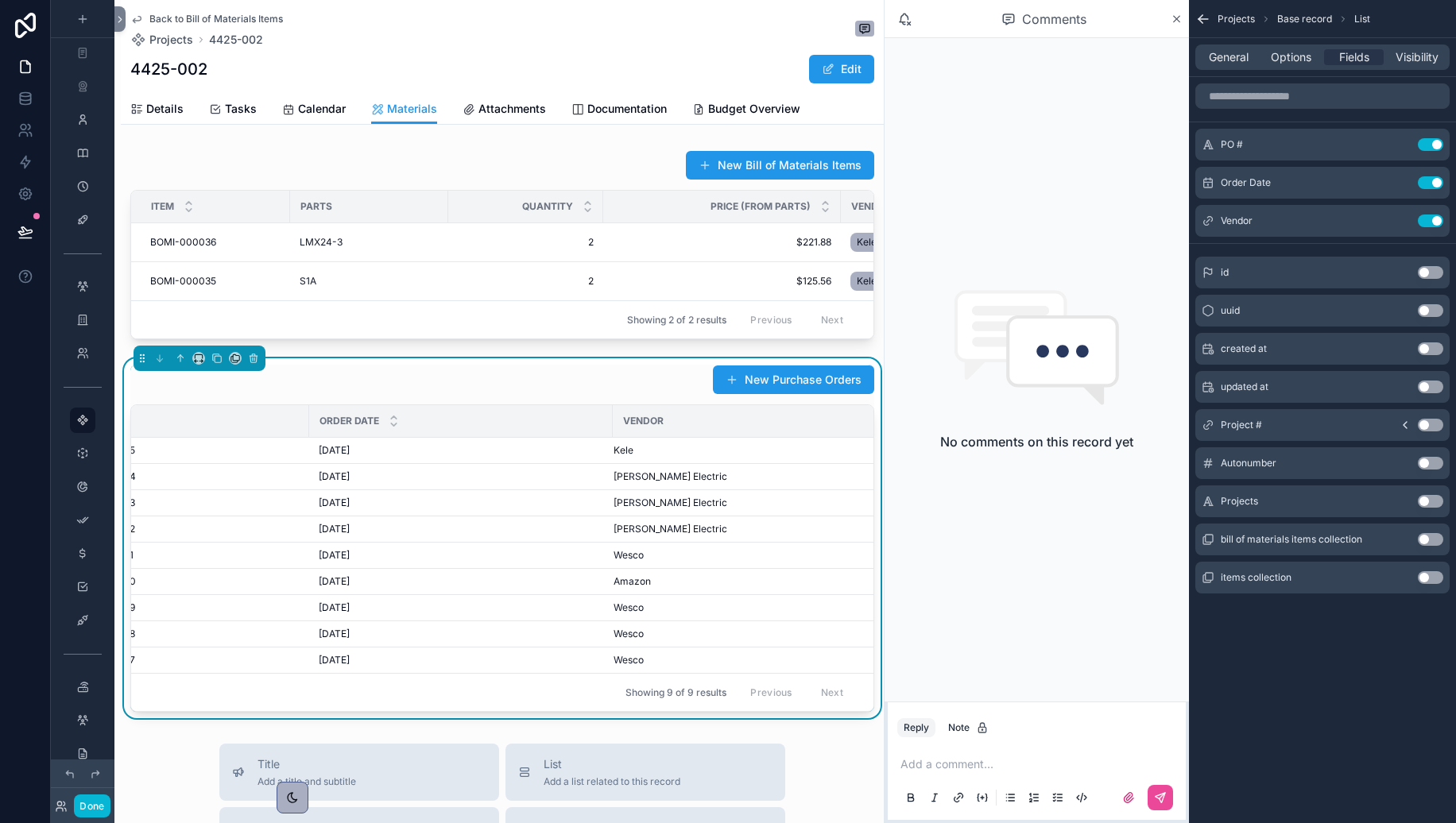
click at [1354, 503] on button "Use setting" at bounding box center [1430, 502] width 25 height 13
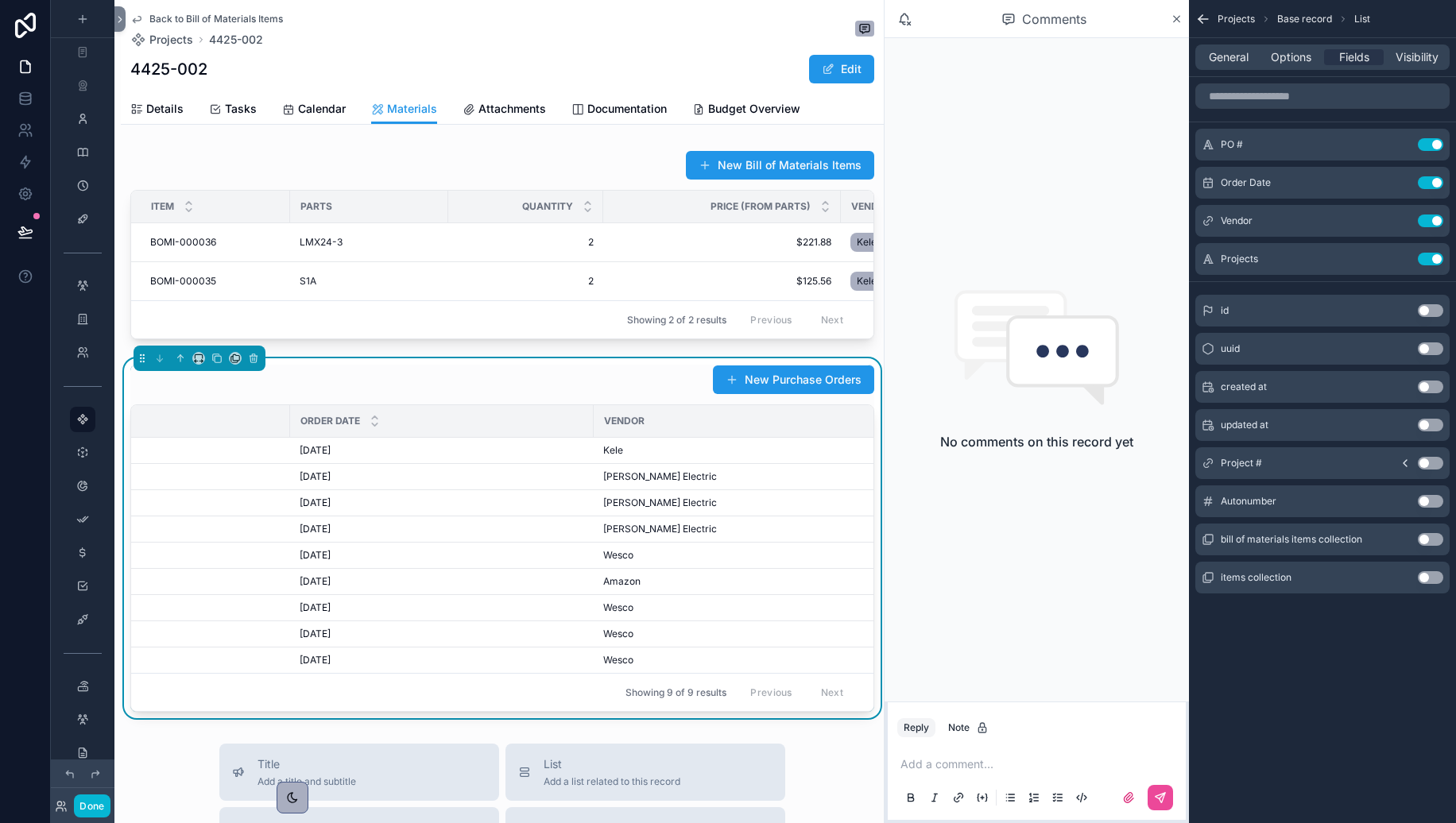
scroll to position [0, 1]
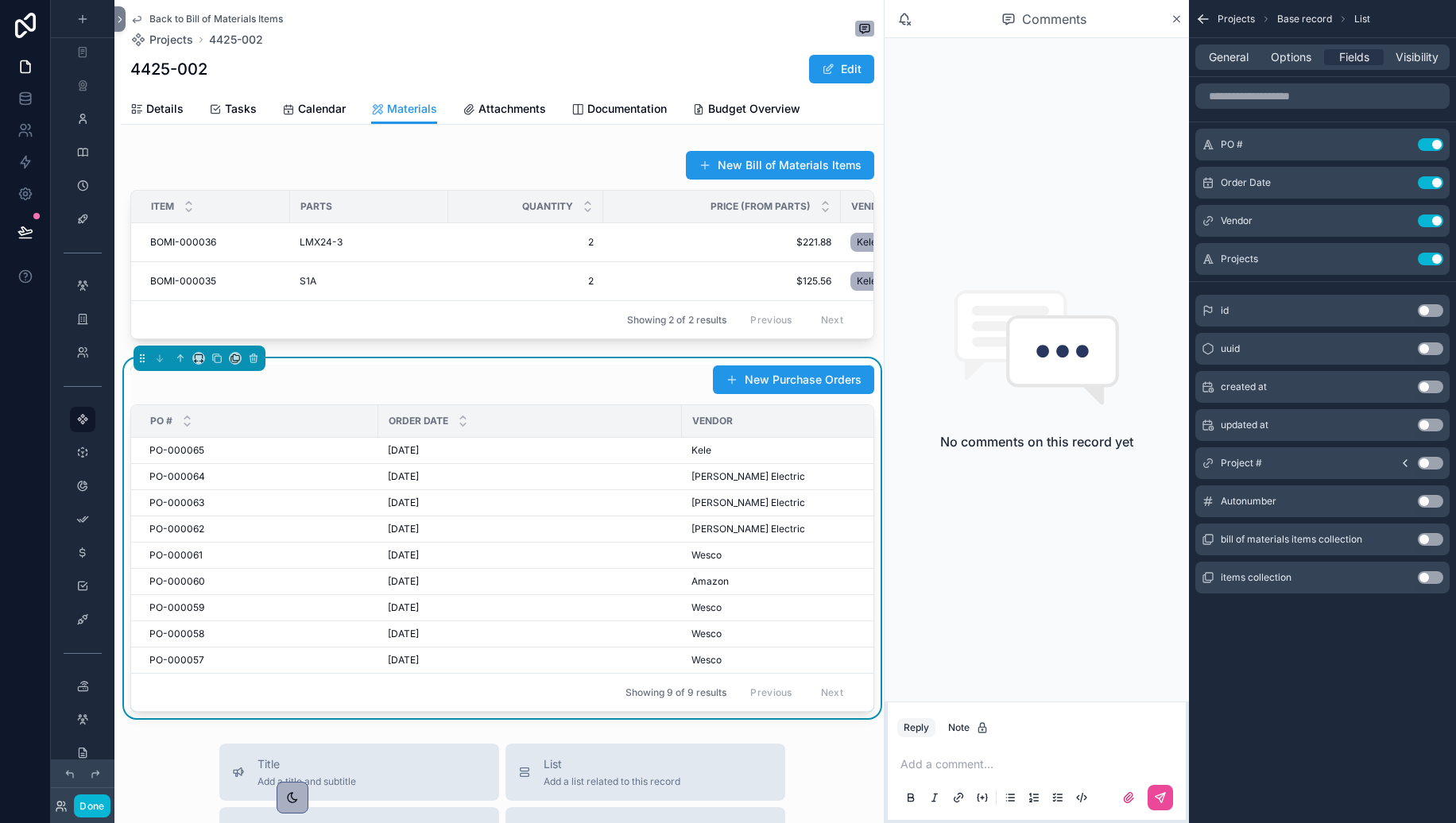
drag, startPoint x: 1427, startPoint y: 255, endPoint x: 1414, endPoint y: 470, distance: 215.4
click at [1354, 255] on button "Use setting" at bounding box center [1430, 259] width 25 height 13
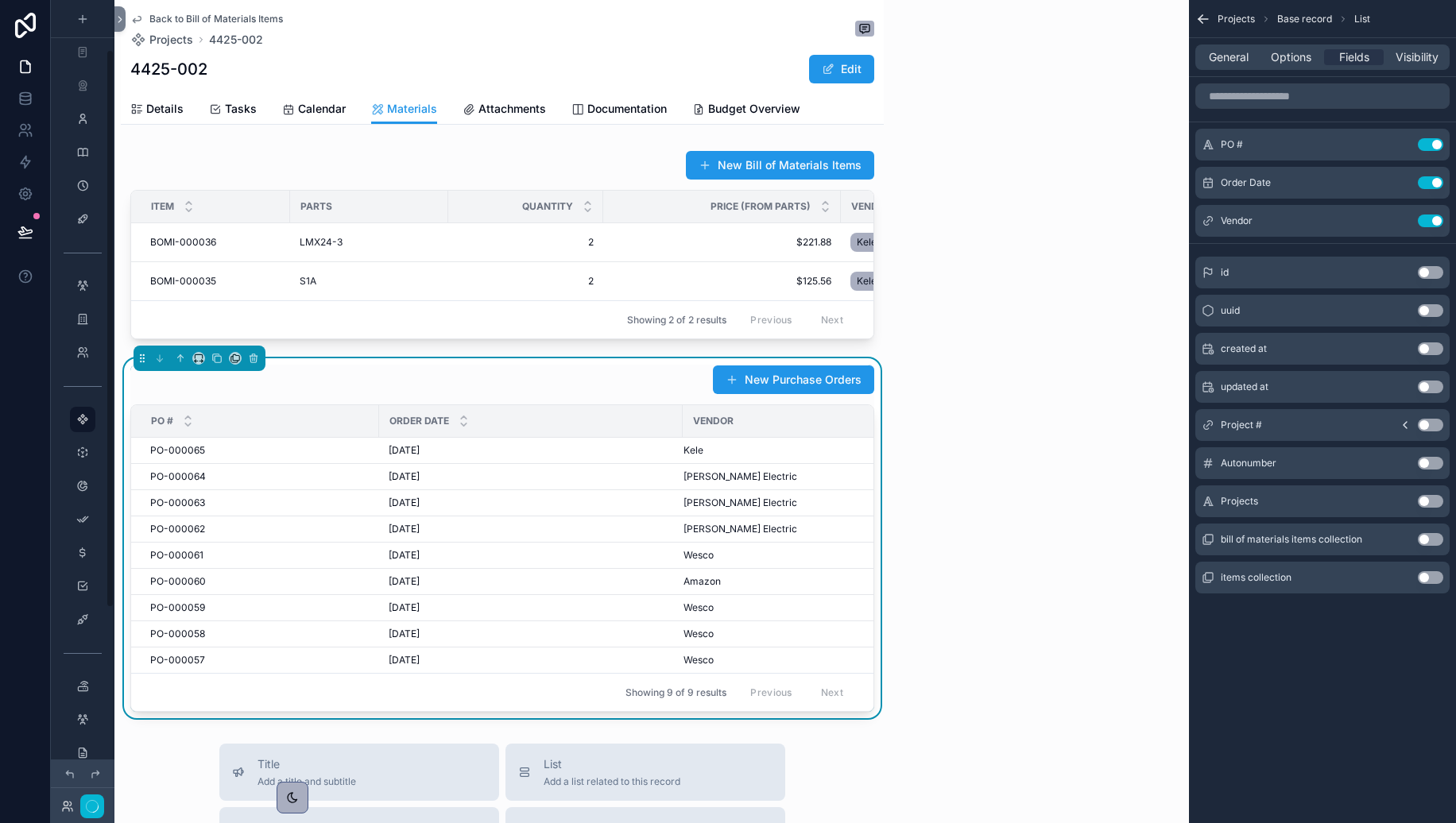
click at [1354, 464] on button "Use setting" at bounding box center [1430, 464] width 25 height 13
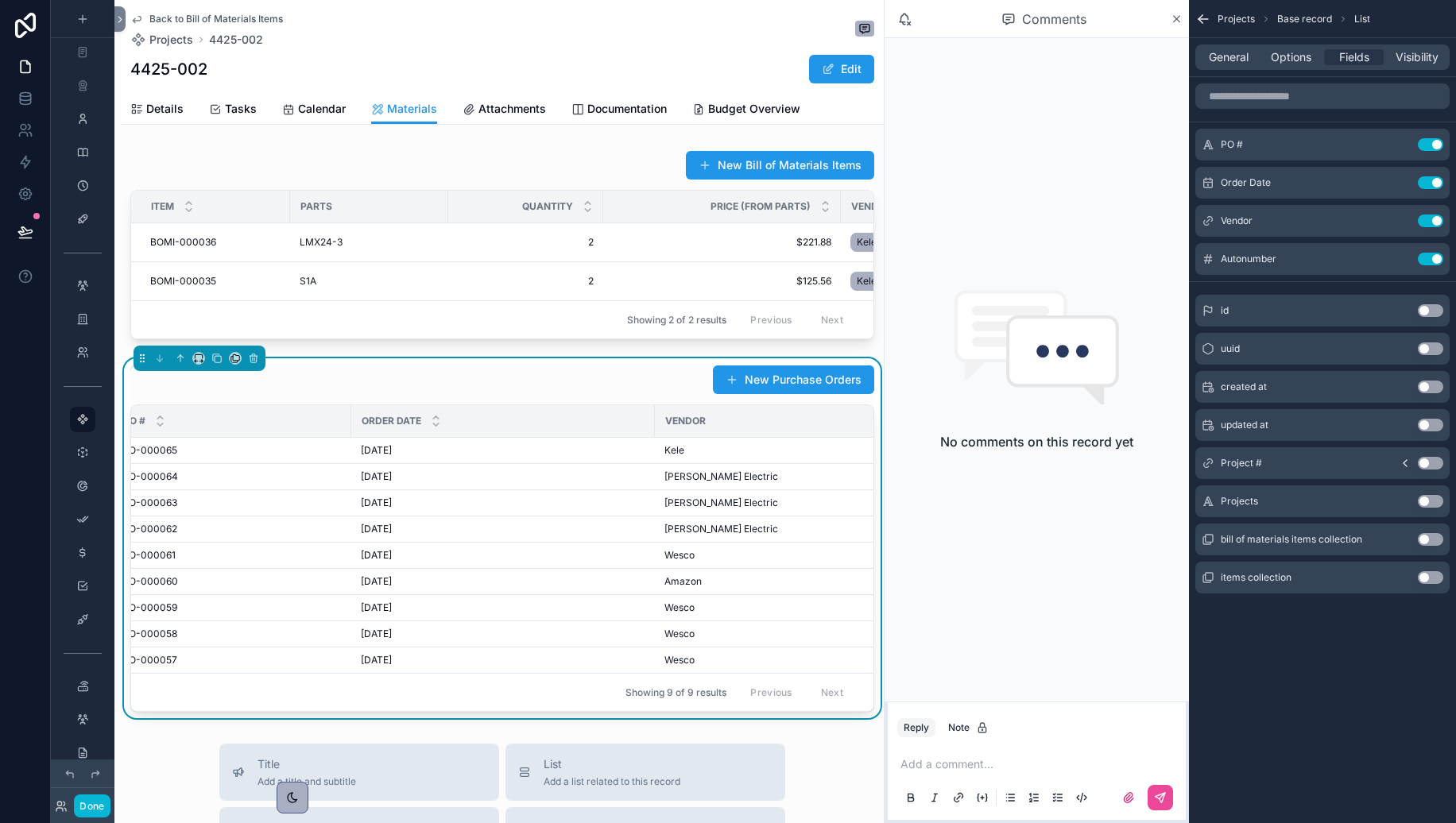
scroll to position [0, 0]
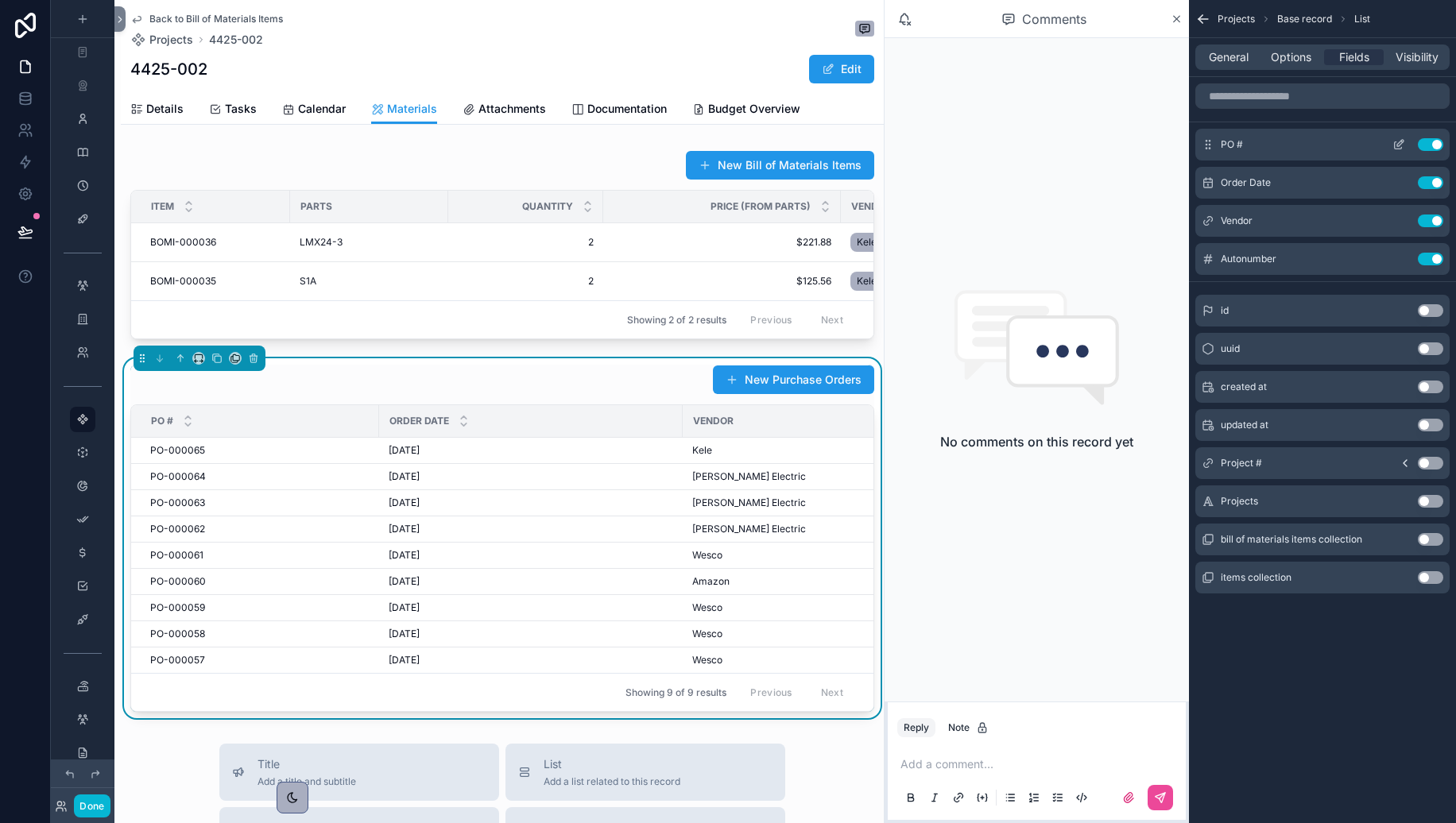
click at [1354, 145] on button "Use setting" at bounding box center [1430, 145] width 25 height 13
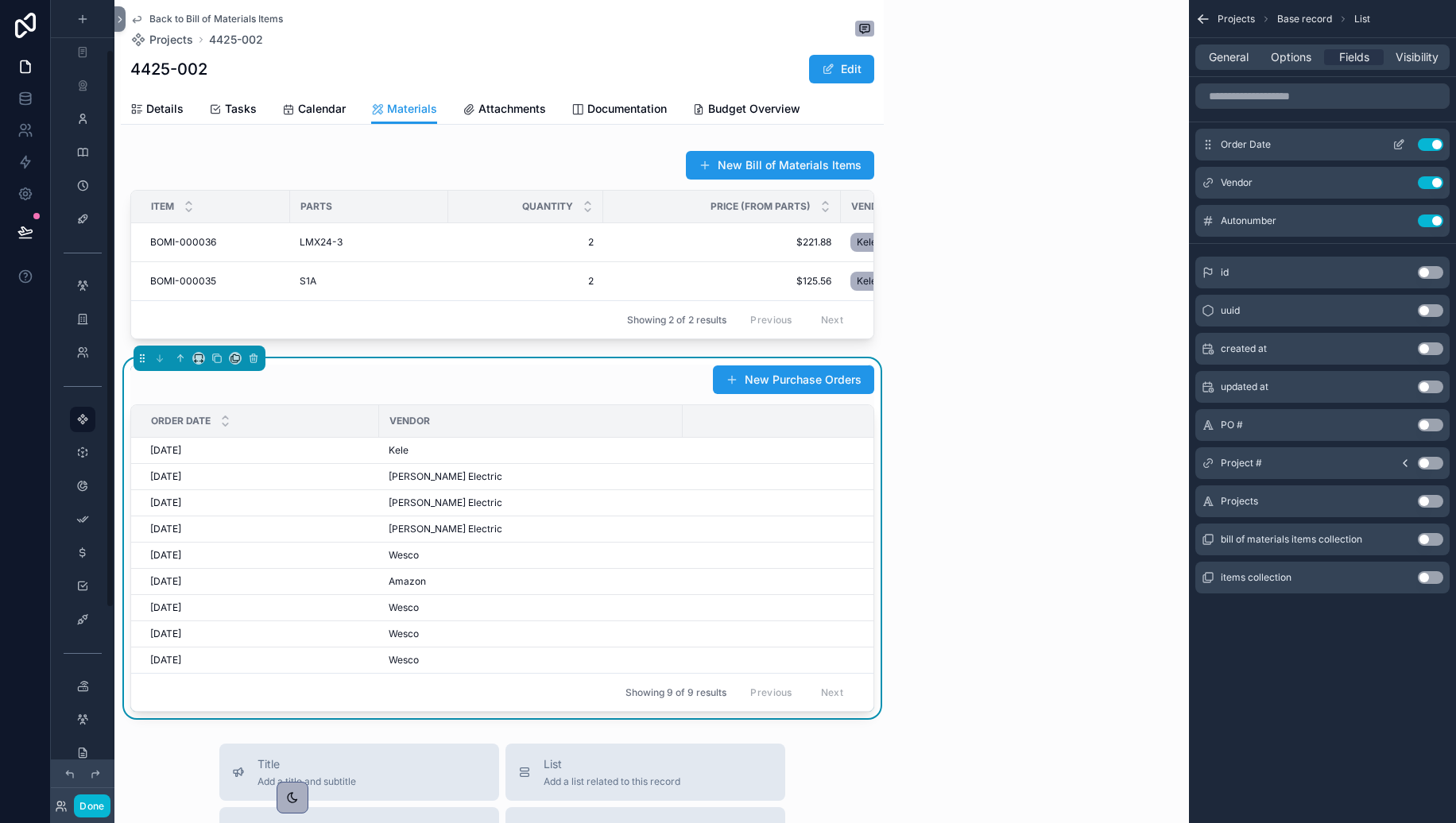
scroll to position [71, 0]
click at [1354, 420] on button "Use setting" at bounding box center [1430, 425] width 25 height 13
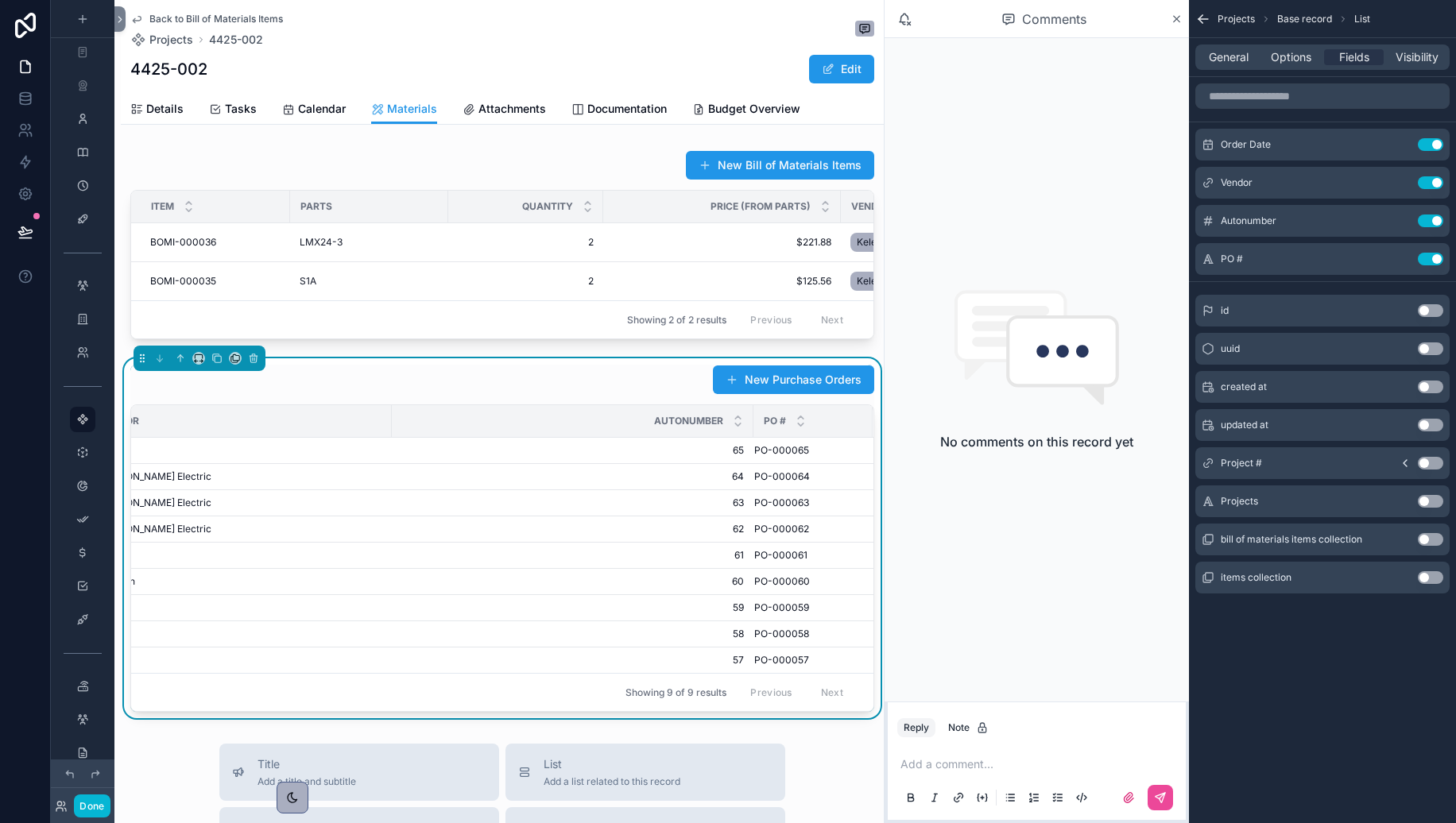
scroll to position [0, 287]
drag, startPoint x: 780, startPoint y: 431, endPoint x: 557, endPoint y: 429, distance: 223.0
click at [557, 429] on tr "Order Date Vendor Autonumber PO #" at bounding box center [361, 421] width 1034 height 33
click at [784, 415] on span "PO #" at bounding box center [779, 422] width 22 height 13
click at [784, 516] on td "PO-000062 PO-000062" at bounding box center [817, 529] width 119 height 26
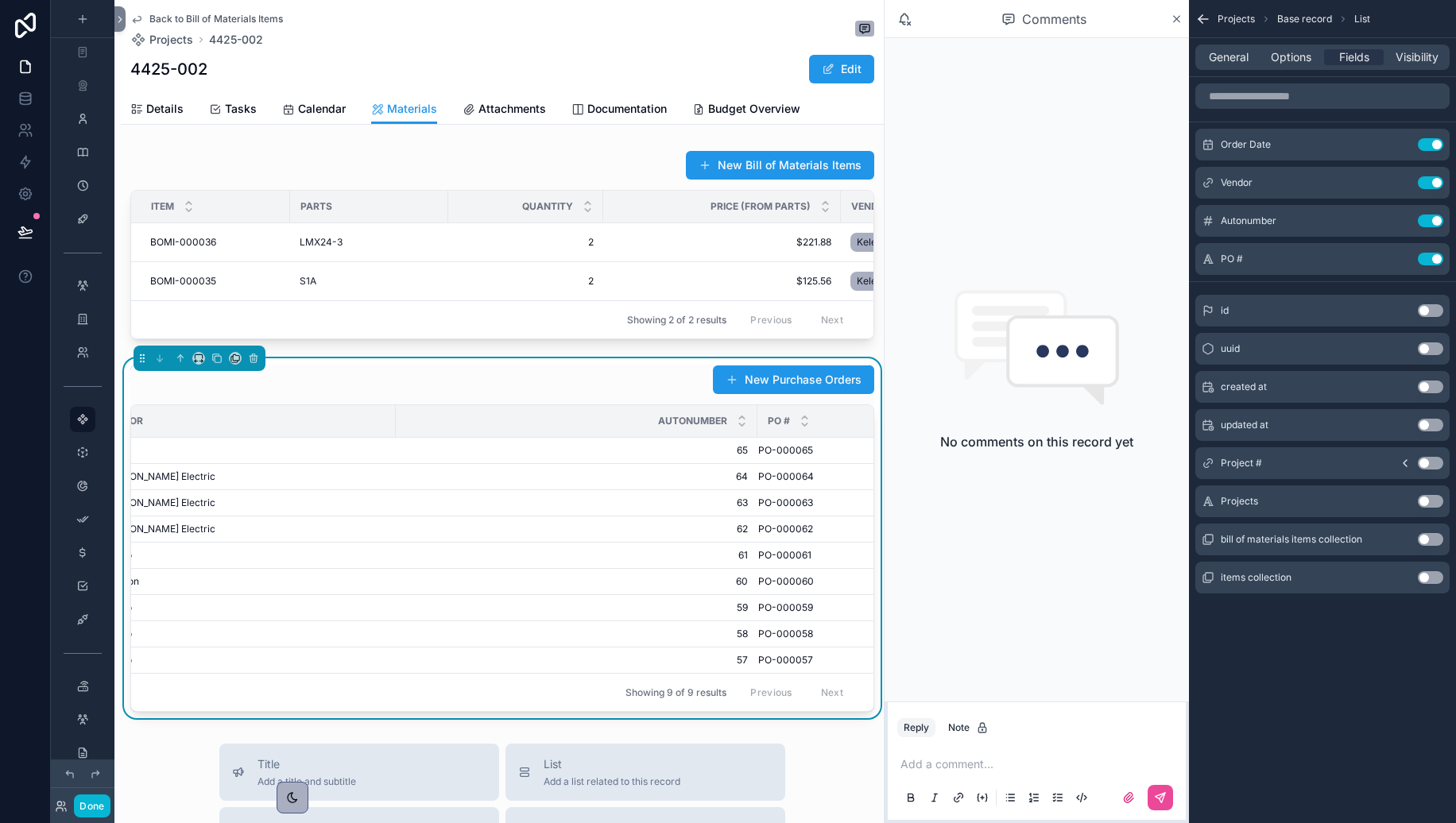
drag, startPoint x: 832, startPoint y: 415, endPoint x: 689, endPoint y: 426, distance: 143.4
click at [690, 424] on tr "Order Date Vendor Autonumber PO #" at bounding box center [361, 421] width 1034 height 33
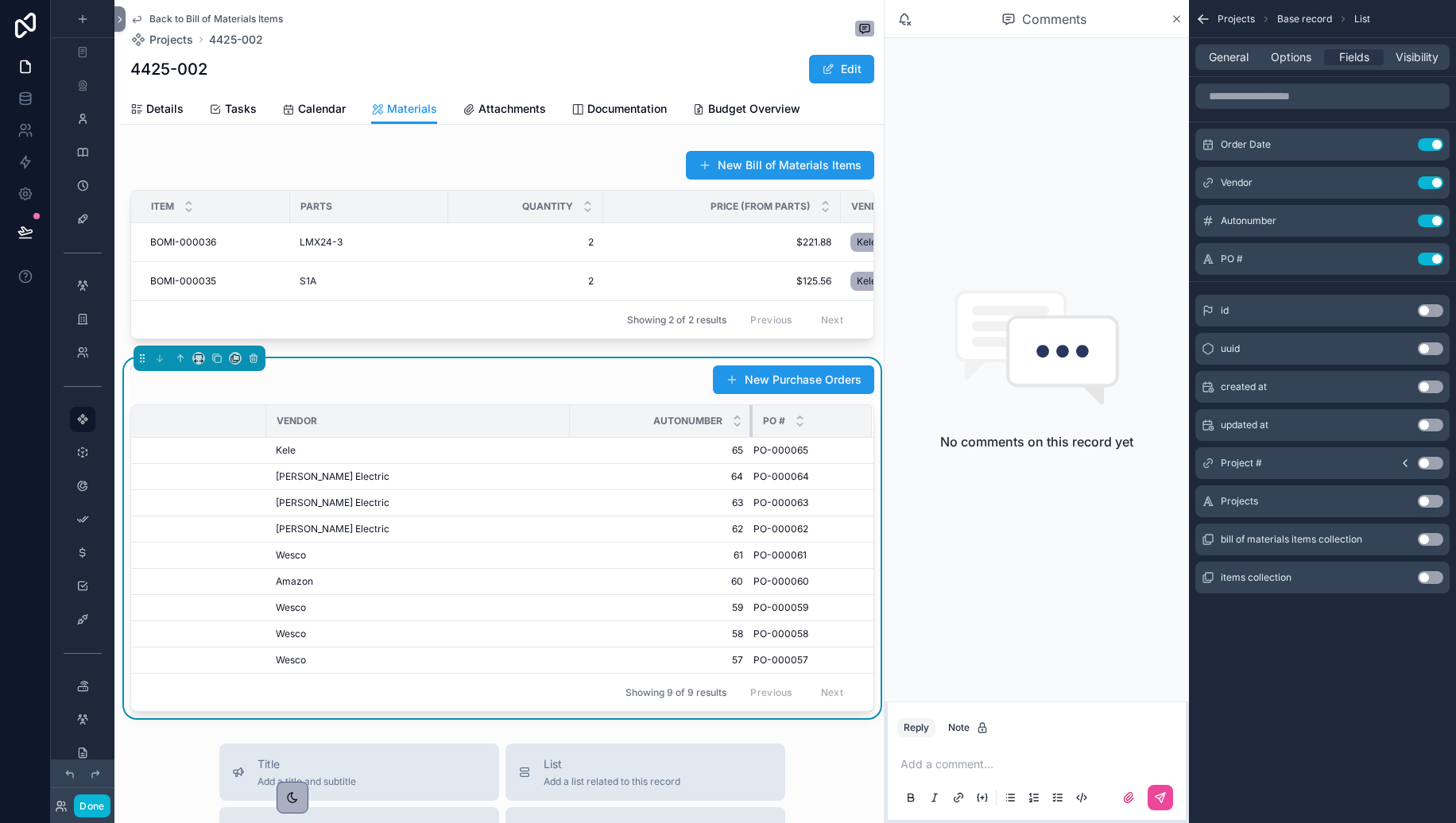
scroll to position [0, 63]
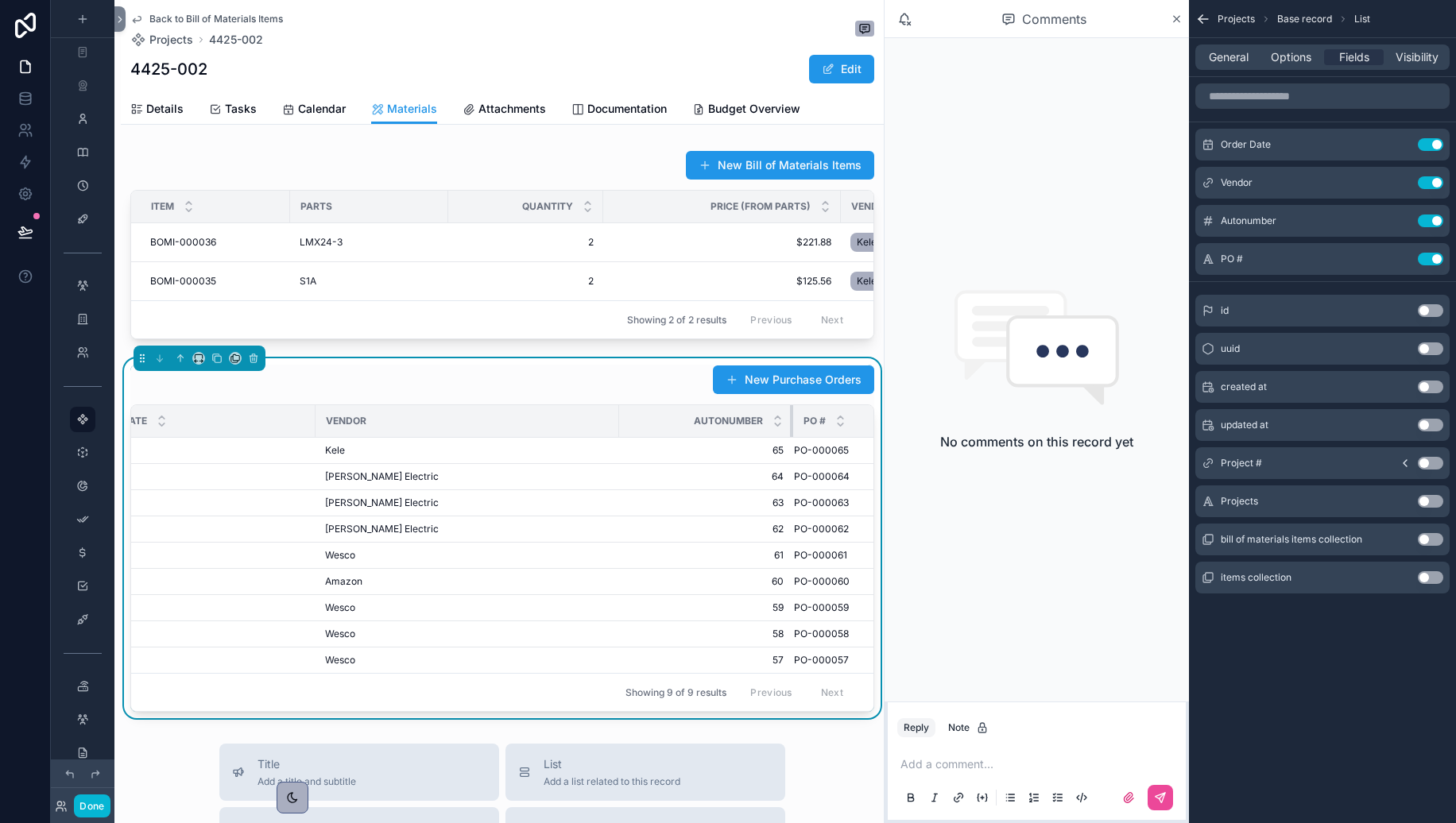
drag, startPoint x: 752, startPoint y: 410, endPoint x: 564, endPoint y: 414, distance: 188.0
click at [564, 414] on tr "Order Date Vendor Autonumber PO #" at bounding box center [491, 421] width 846 height 33
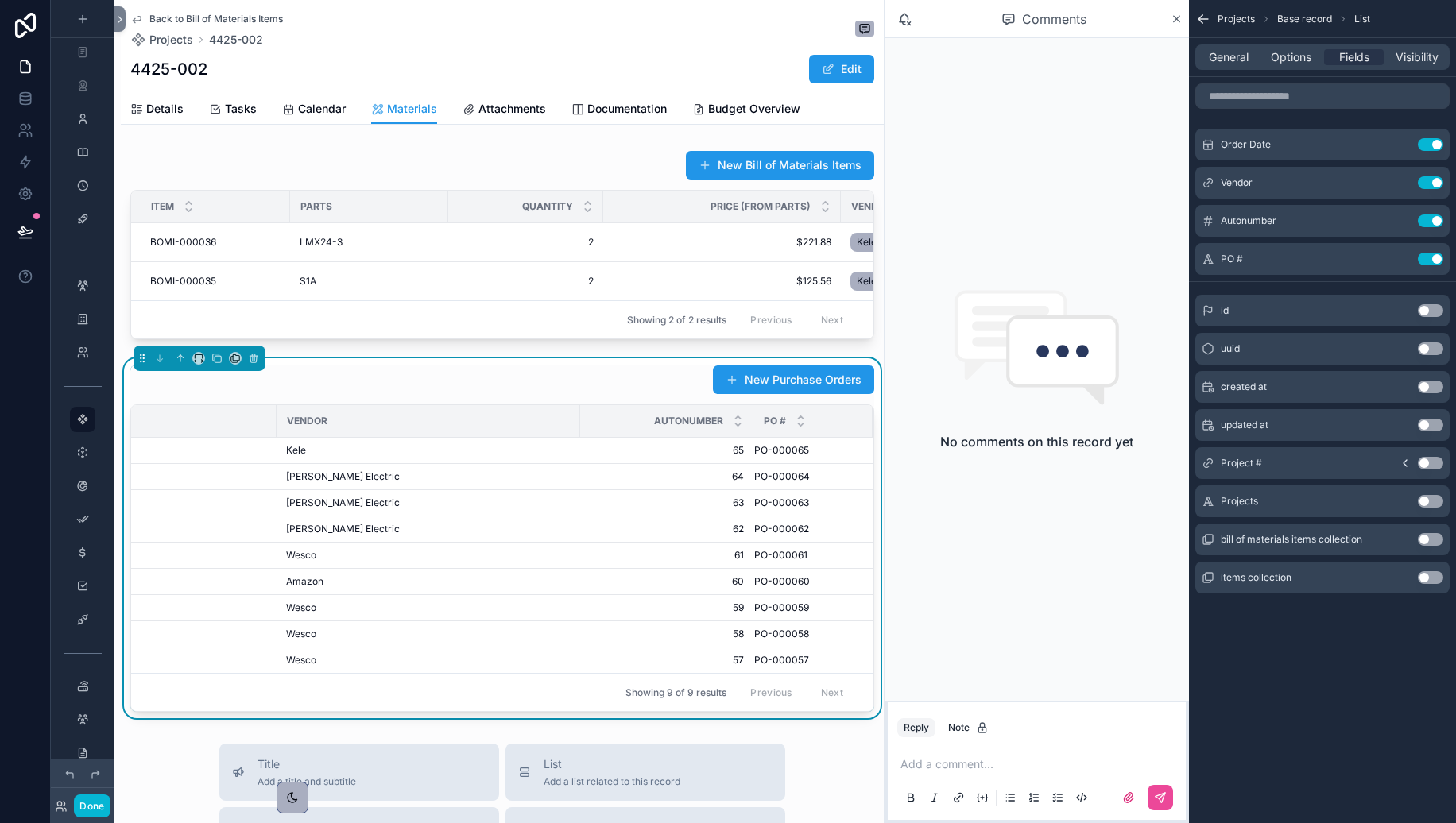
click at [790, 418] on div "PO #" at bounding box center [813, 421] width 118 height 31
click at [231, 360] on icon at bounding box center [234, 359] width 7 height 7
click at [501, 380] on div at bounding box center [728, 412] width 1456 height 823
drag, startPoint x: 778, startPoint y: 415, endPoint x: 767, endPoint y: 415, distance: 11.0
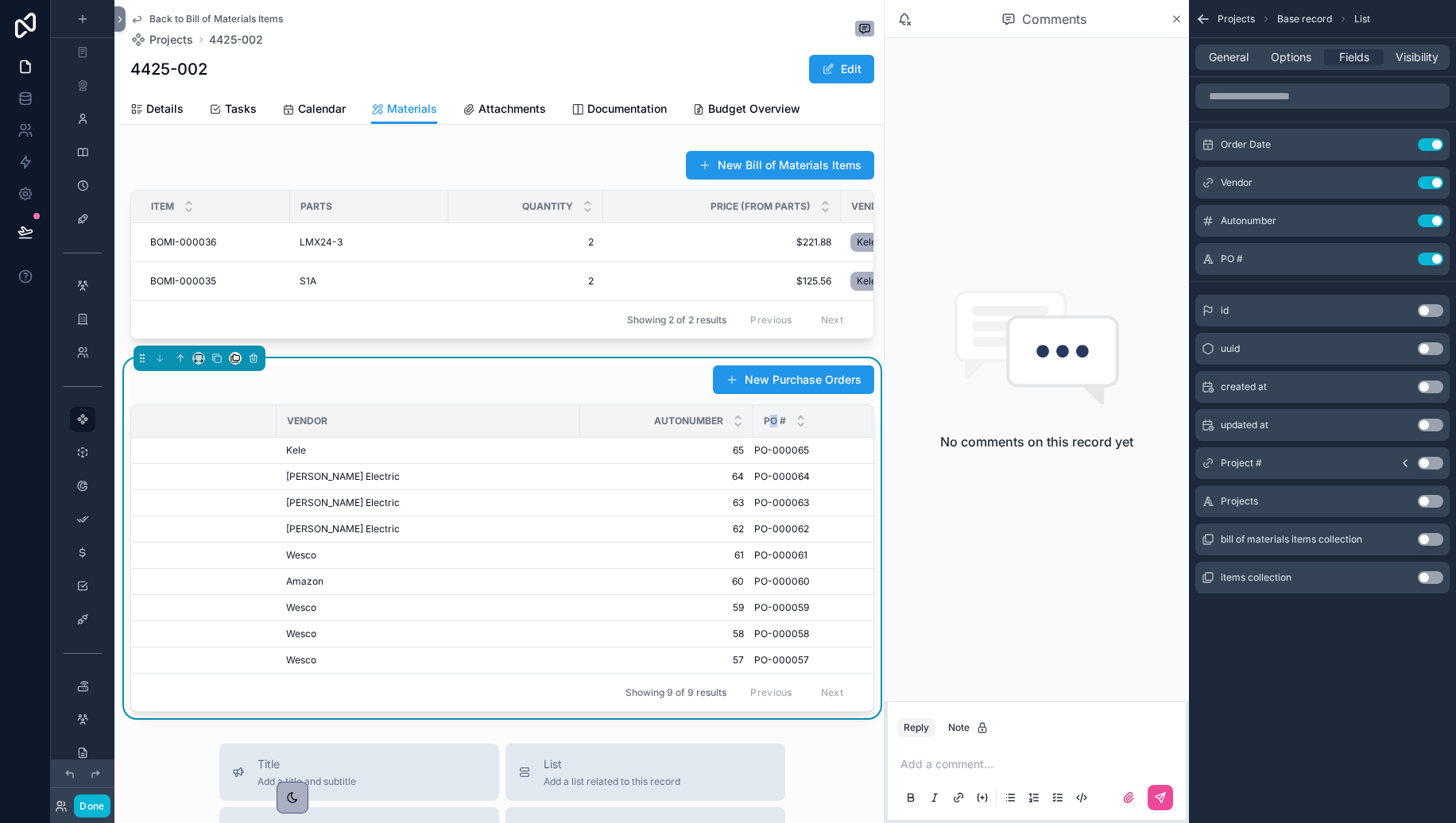
click at [767, 415] on span "PO #" at bounding box center [775, 422] width 22 height 13
click at [767, 421] on span "PO #" at bounding box center [775, 422] width 22 height 13
click at [356, 352] on div "New Bill of Materials Items Item Parts Quantity Price (from Parts) Vendor (from…" at bounding box center [502, 431] width 763 height 575
click at [779, 426] on div "PO #" at bounding box center [813, 421] width 118 height 31
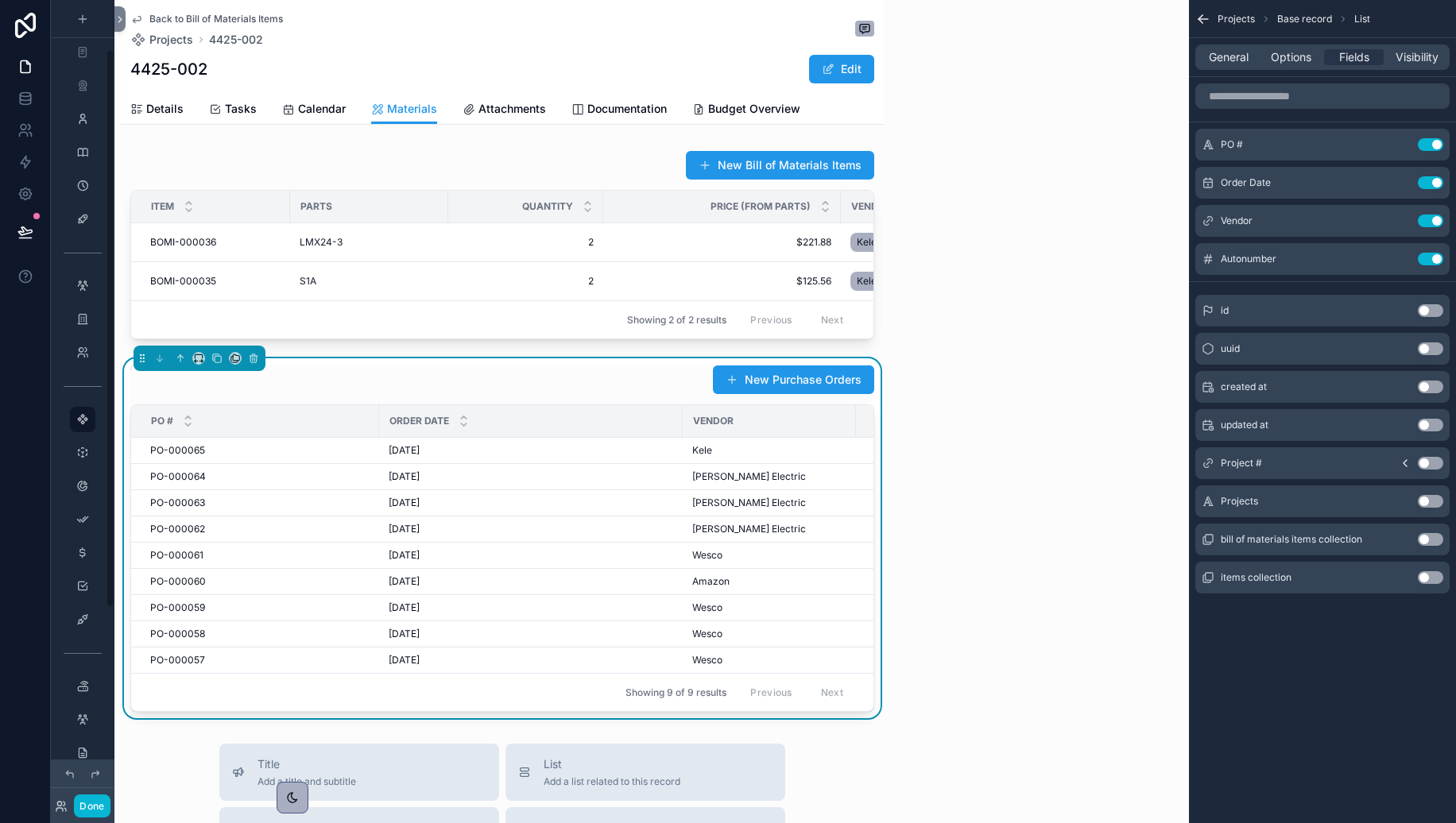
scroll to position [71, 0]
click at [1354, 259] on button "Use setting" at bounding box center [1430, 259] width 25 height 13
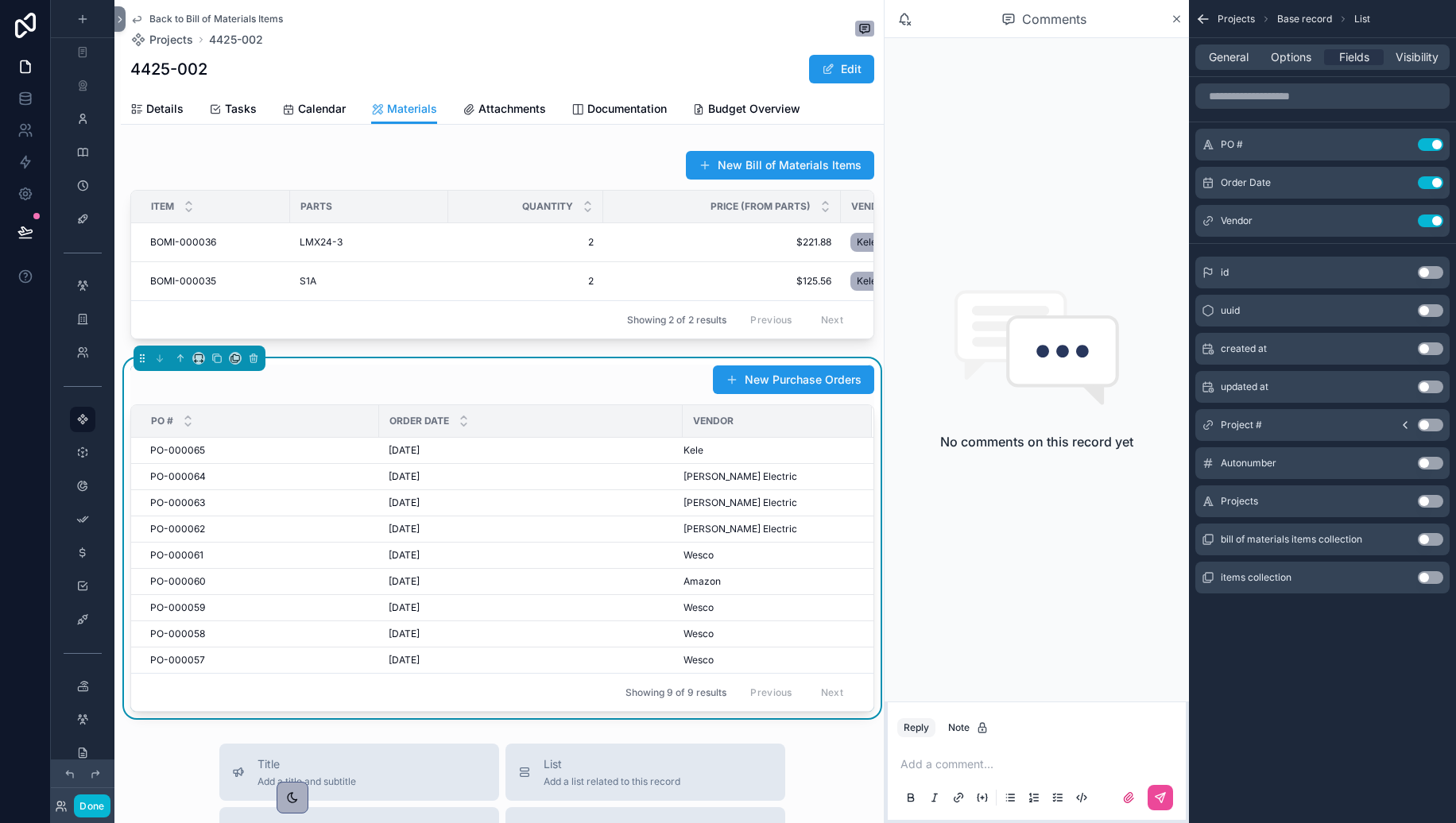
click at [1354, 425] on button "Use setting" at bounding box center [1430, 425] width 25 height 13
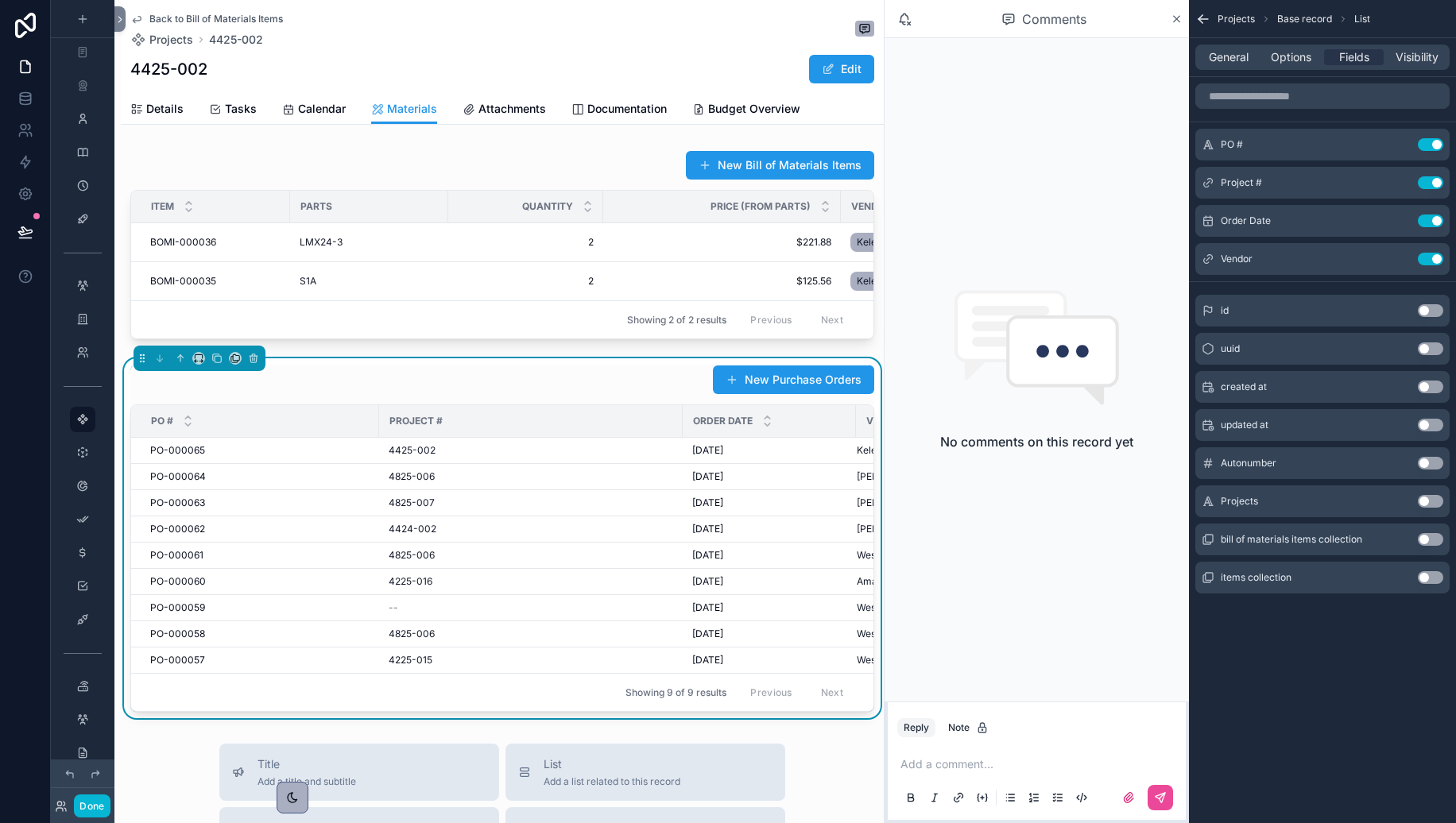
click at [561, 393] on div "New Purchase Orders" at bounding box center [502, 380] width 744 height 31
click at [1305, 59] on span "Options" at bounding box center [1292, 57] width 41 height 16
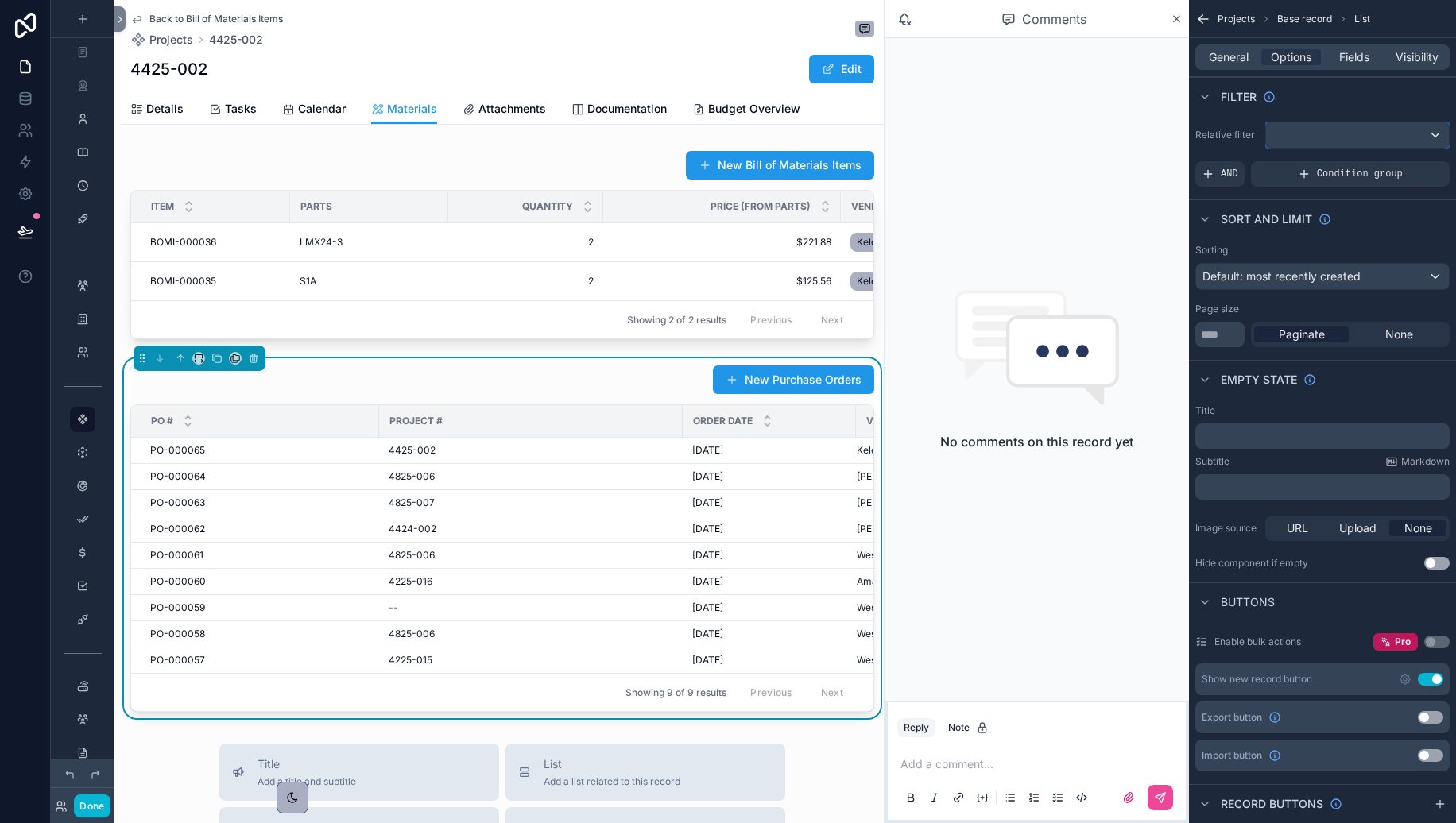
click at [1314, 141] on div "scrollable content" at bounding box center [1358, 135] width 183 height 25
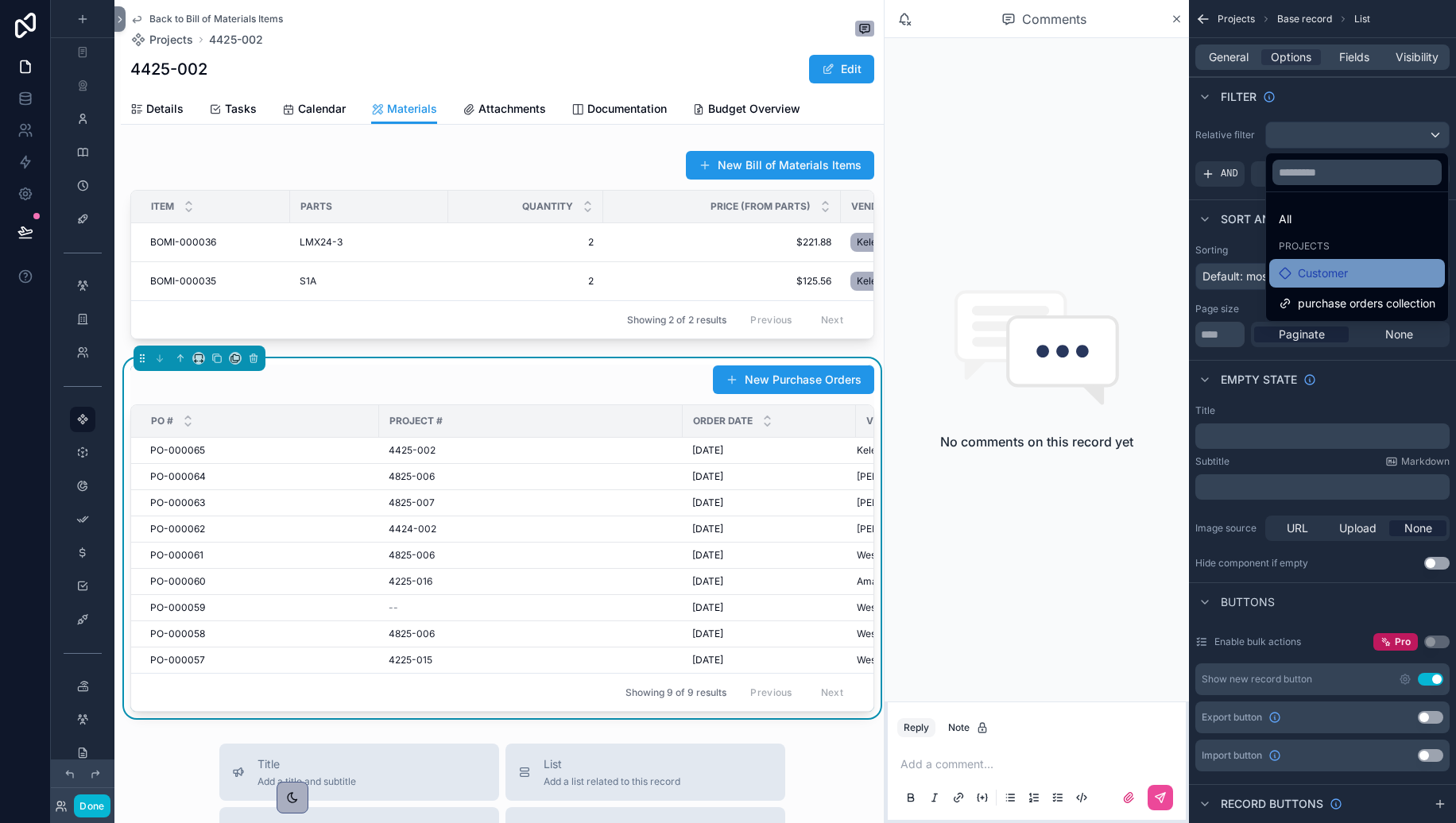
click at [1300, 262] on div "Customer" at bounding box center [1357, 273] width 176 height 29
click at [1354, 284] on div "Customer" at bounding box center [1357, 273] width 176 height 29
click at [1280, 277] on icon at bounding box center [1286, 273] width 13 height 13
click at [1319, 272] on span "Customer" at bounding box center [1323, 273] width 50 height 20
click at [955, 589] on div "No comments on this record yet" at bounding box center [1037, 370] width 305 height 663
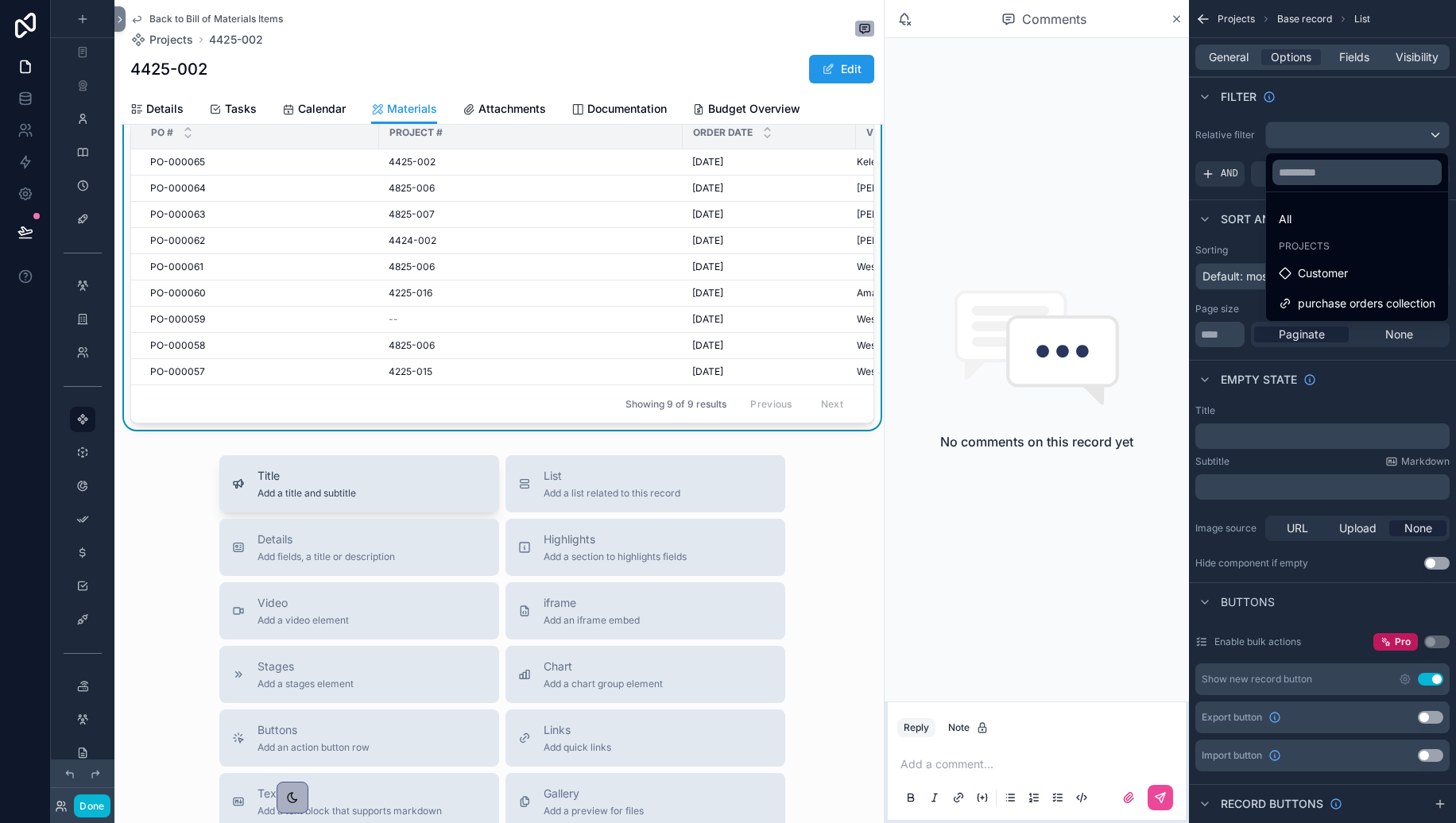
scroll to position [458, 0]
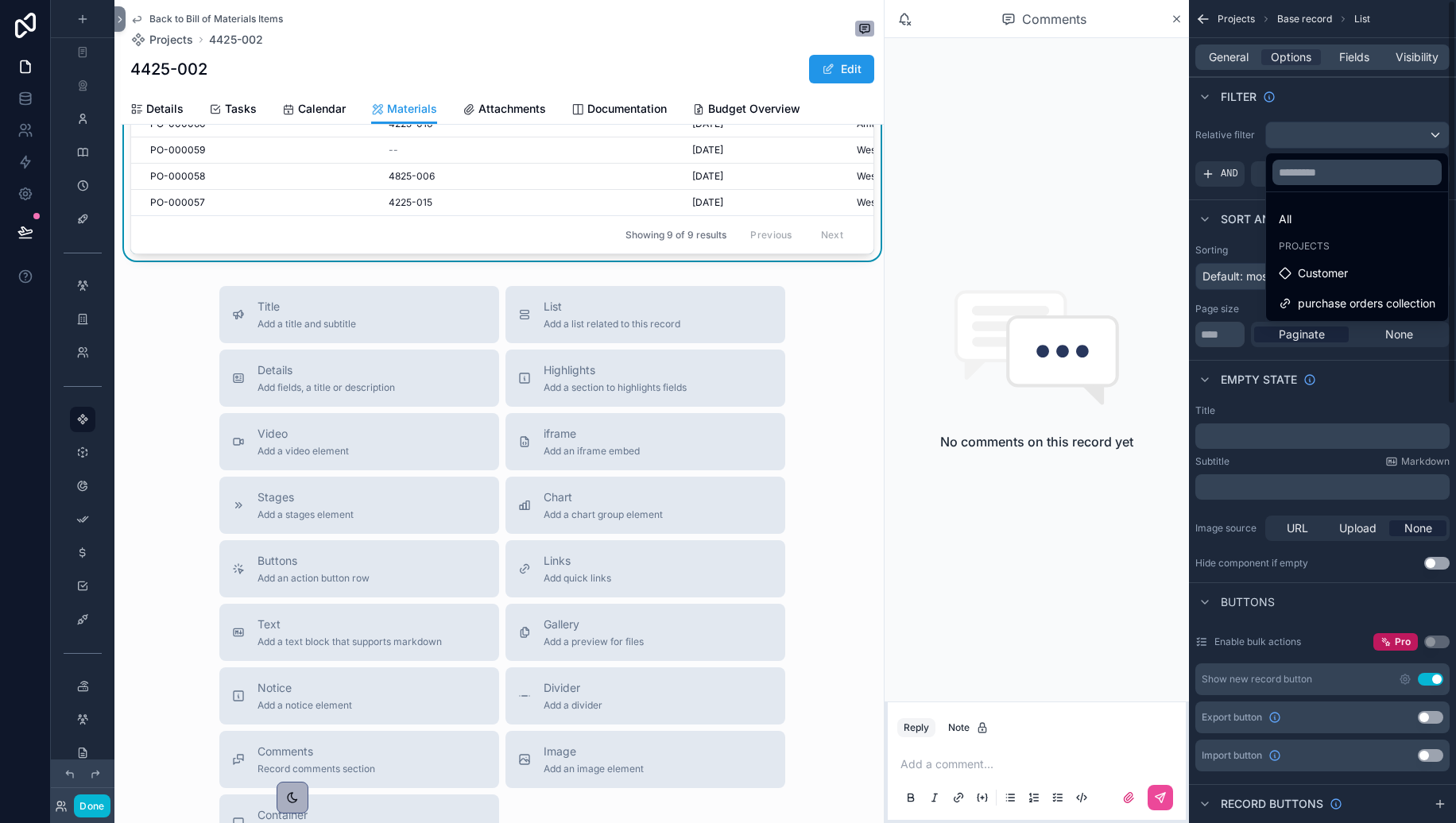
click at [84, 765] on div "scrollable content" at bounding box center [728, 412] width 1456 height 823
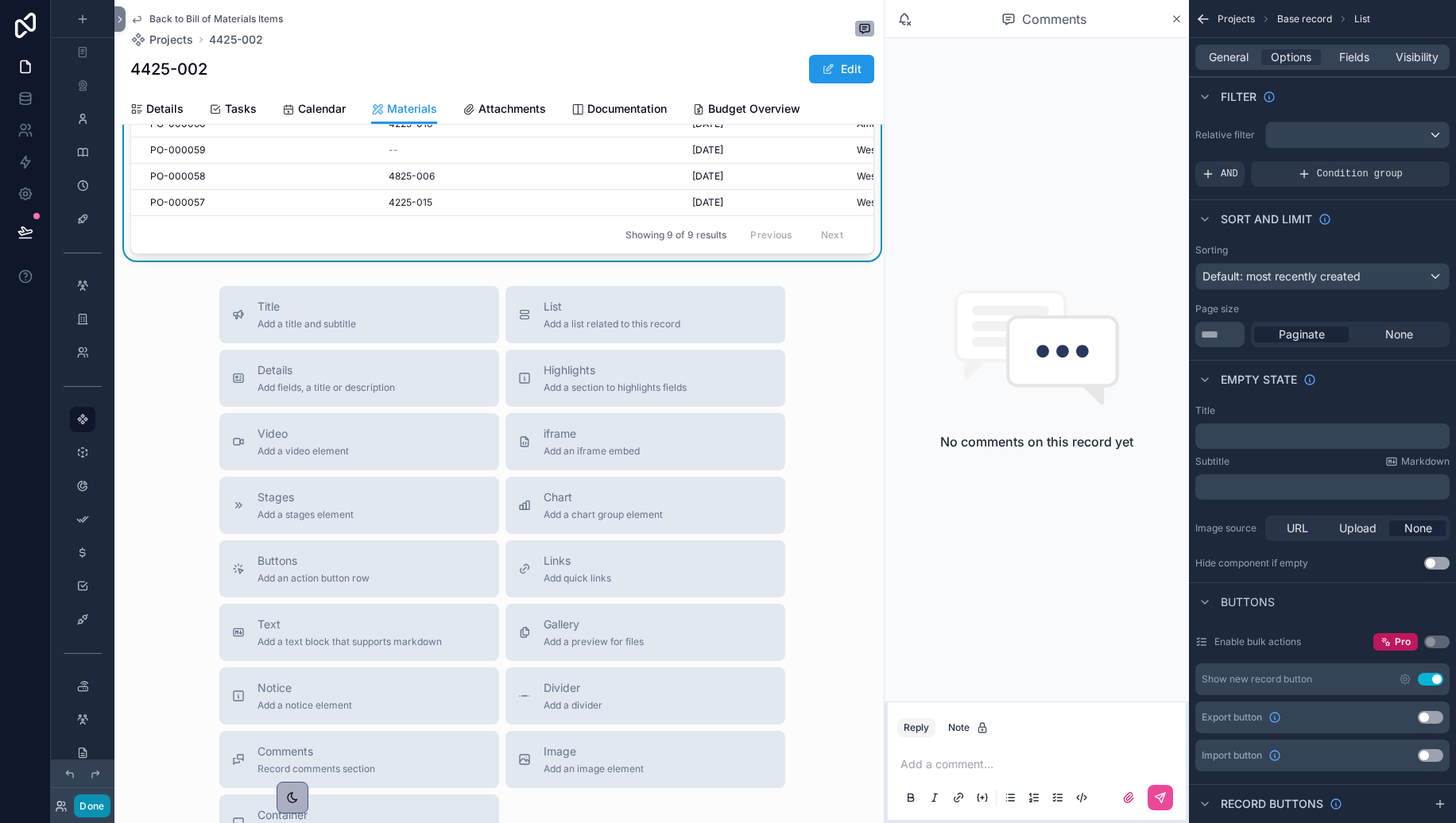
click at [96, 765] on button "Done" at bounding box center [92, 806] width 35 height 23
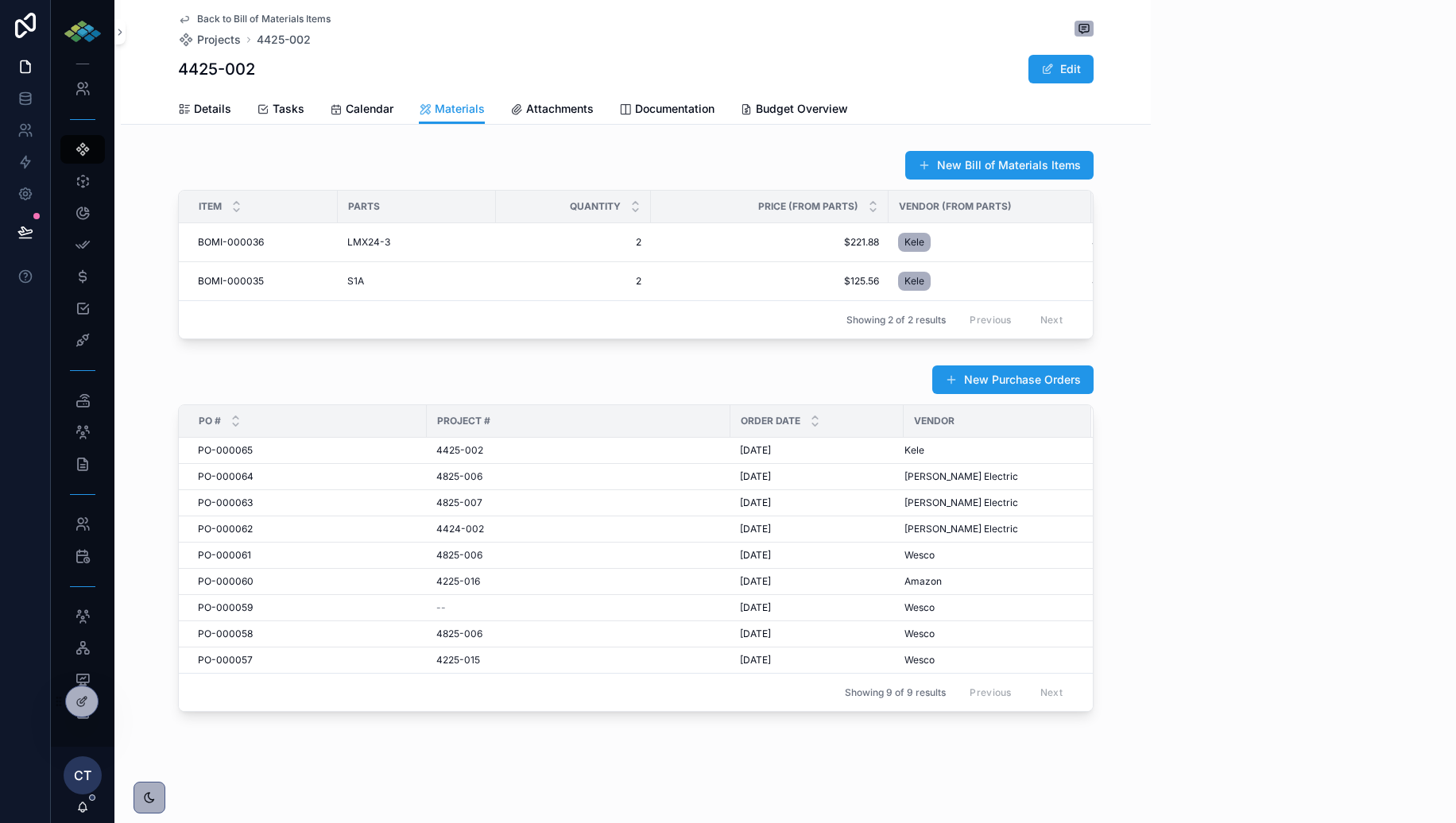
scroll to position [0, 0]
click at [649, 421] on div "Project #" at bounding box center [578, 421] width 302 height 25
click at [86, 693] on div at bounding box center [82, 701] width 32 height 31
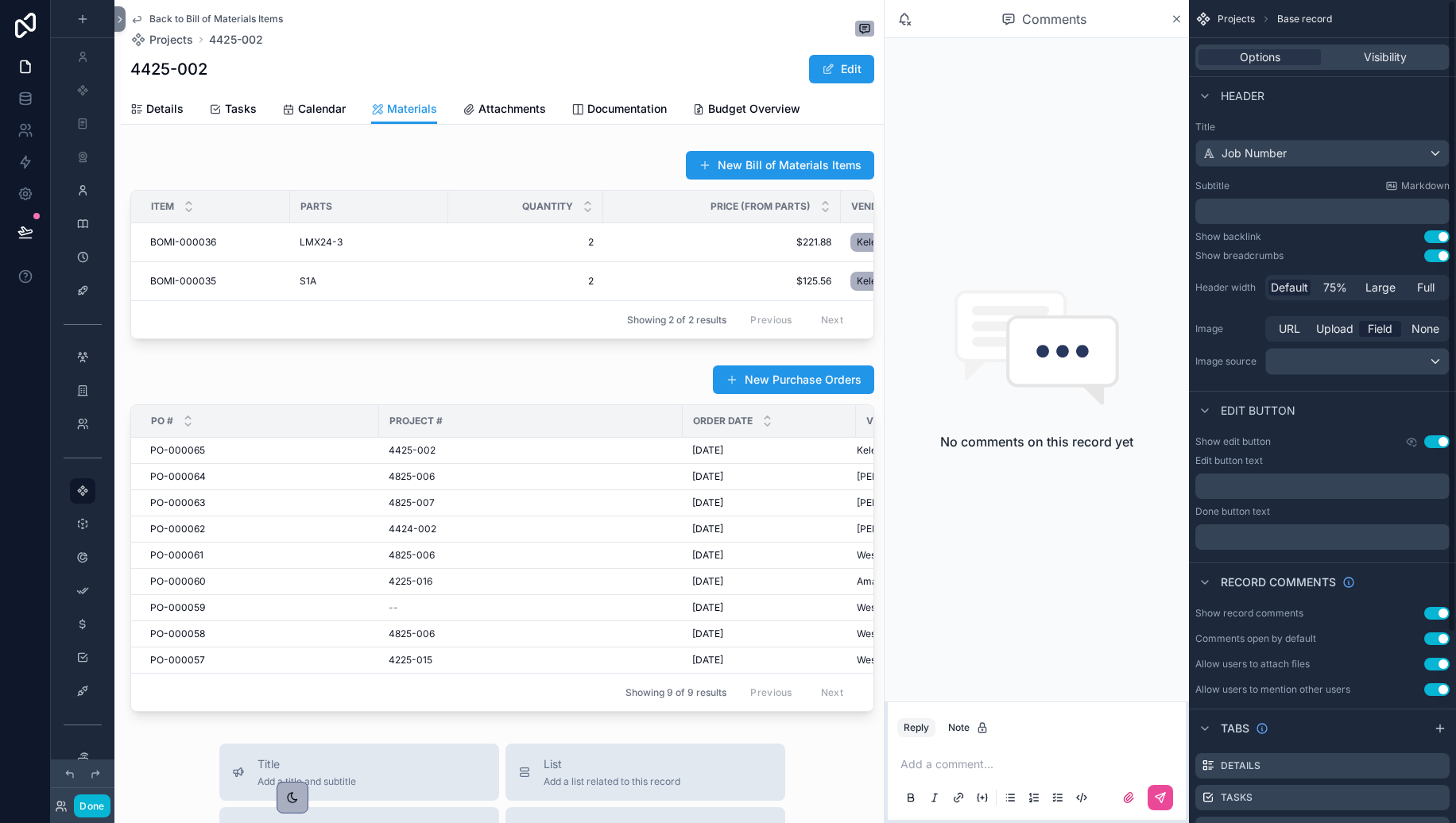
scroll to position [72, 0]
click at [497, 458] on div at bounding box center [502, 539] width 763 height 360
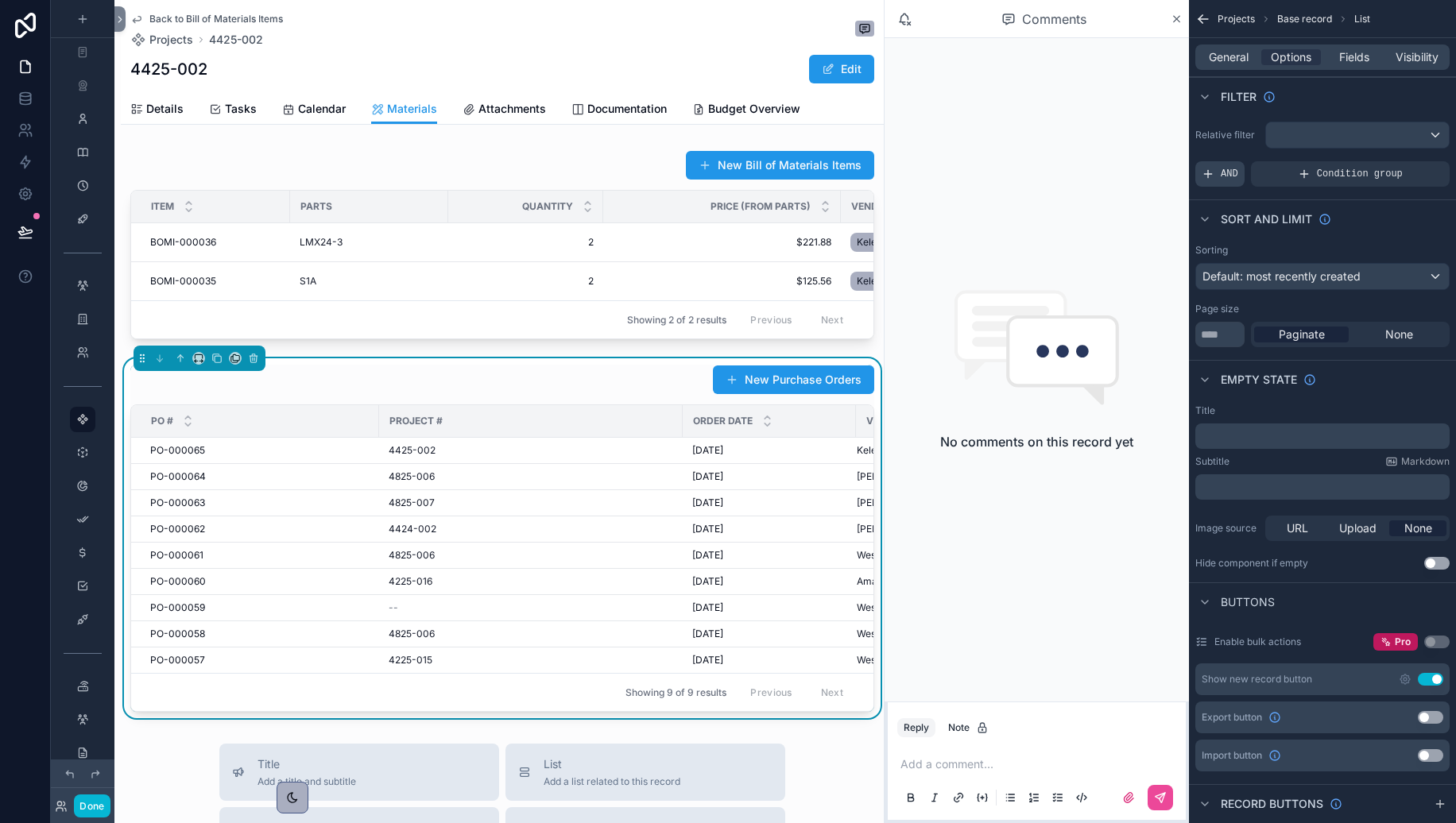
click at [1212, 174] on icon "scrollable content" at bounding box center [1208, 174] width 7 height 0
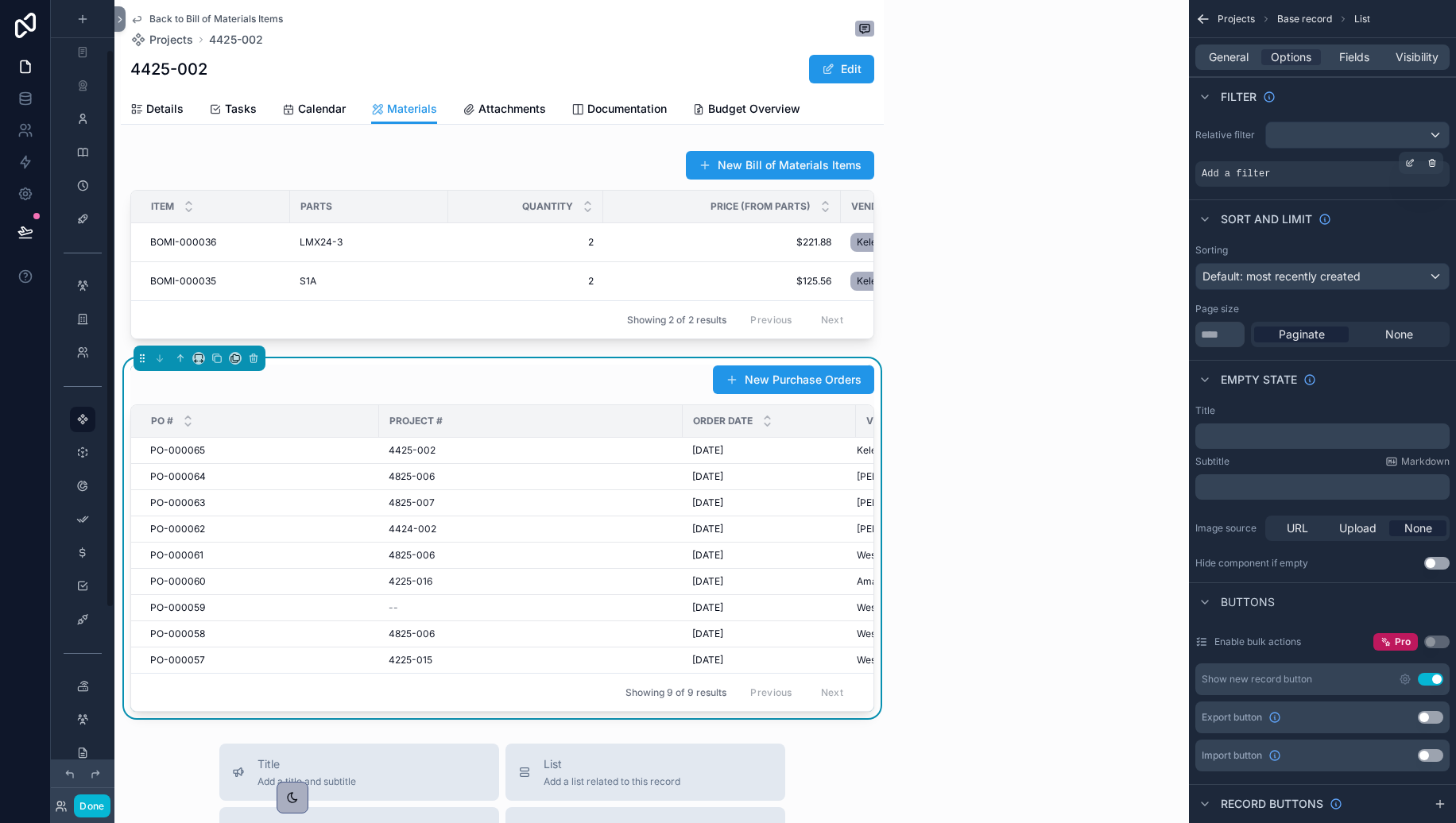
scroll to position [71, 0]
click at [1341, 141] on div "scrollable content" at bounding box center [1358, 135] width 183 height 25
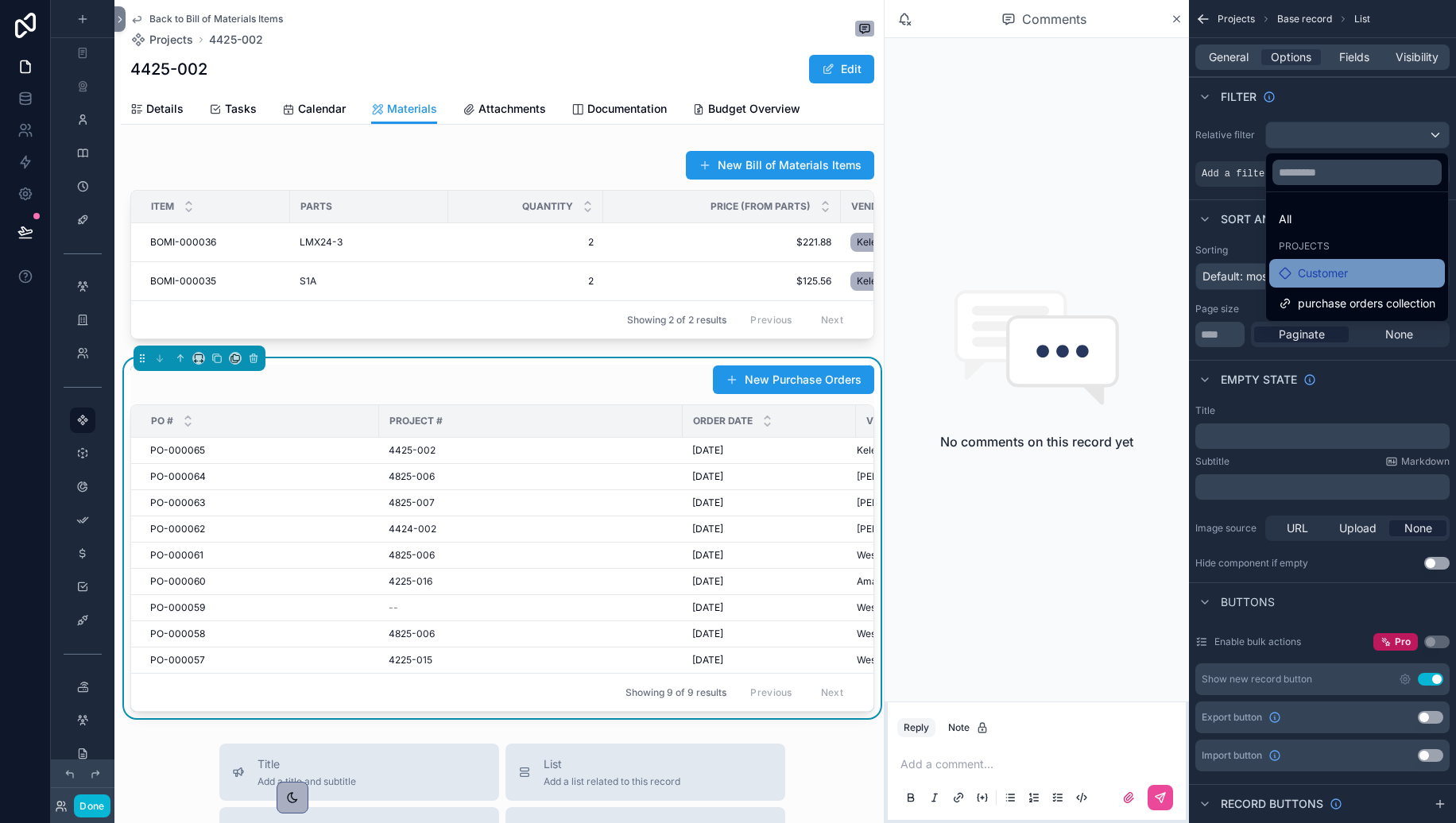
click at [1312, 265] on span "Customer" at bounding box center [1323, 273] width 50 height 20
click at [1043, 138] on div "No comments on this record yet" at bounding box center [1037, 370] width 305 height 663
click at [1259, 180] on div "scrollable content" at bounding box center [728, 412] width 1456 height 823
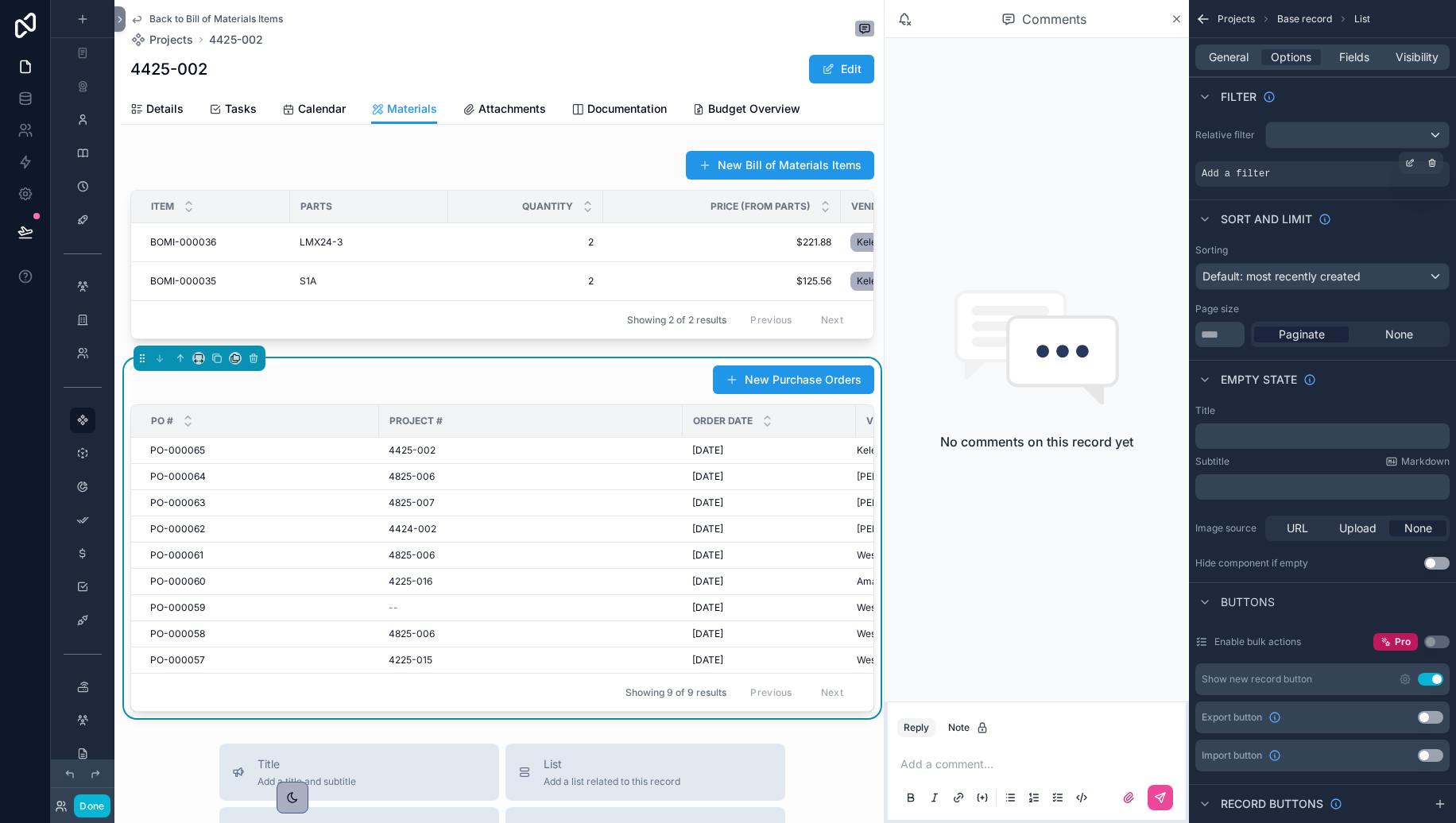
click at [1344, 176] on div "Add a filter" at bounding box center [1323, 174] width 255 height 25
click at [1231, 172] on span "Add a filter" at bounding box center [1237, 175] width 69 height 13
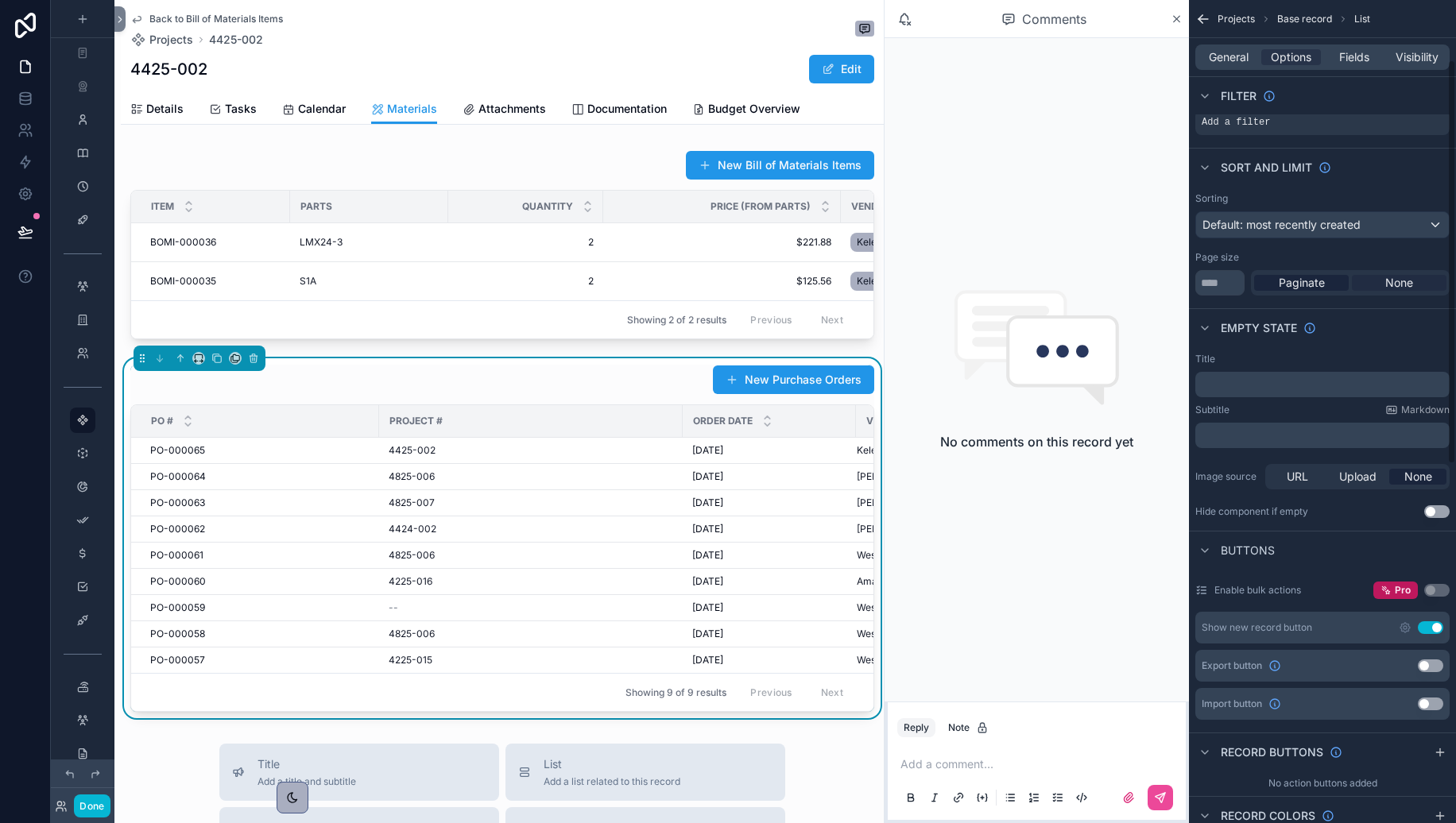
scroll to position [145, 0]
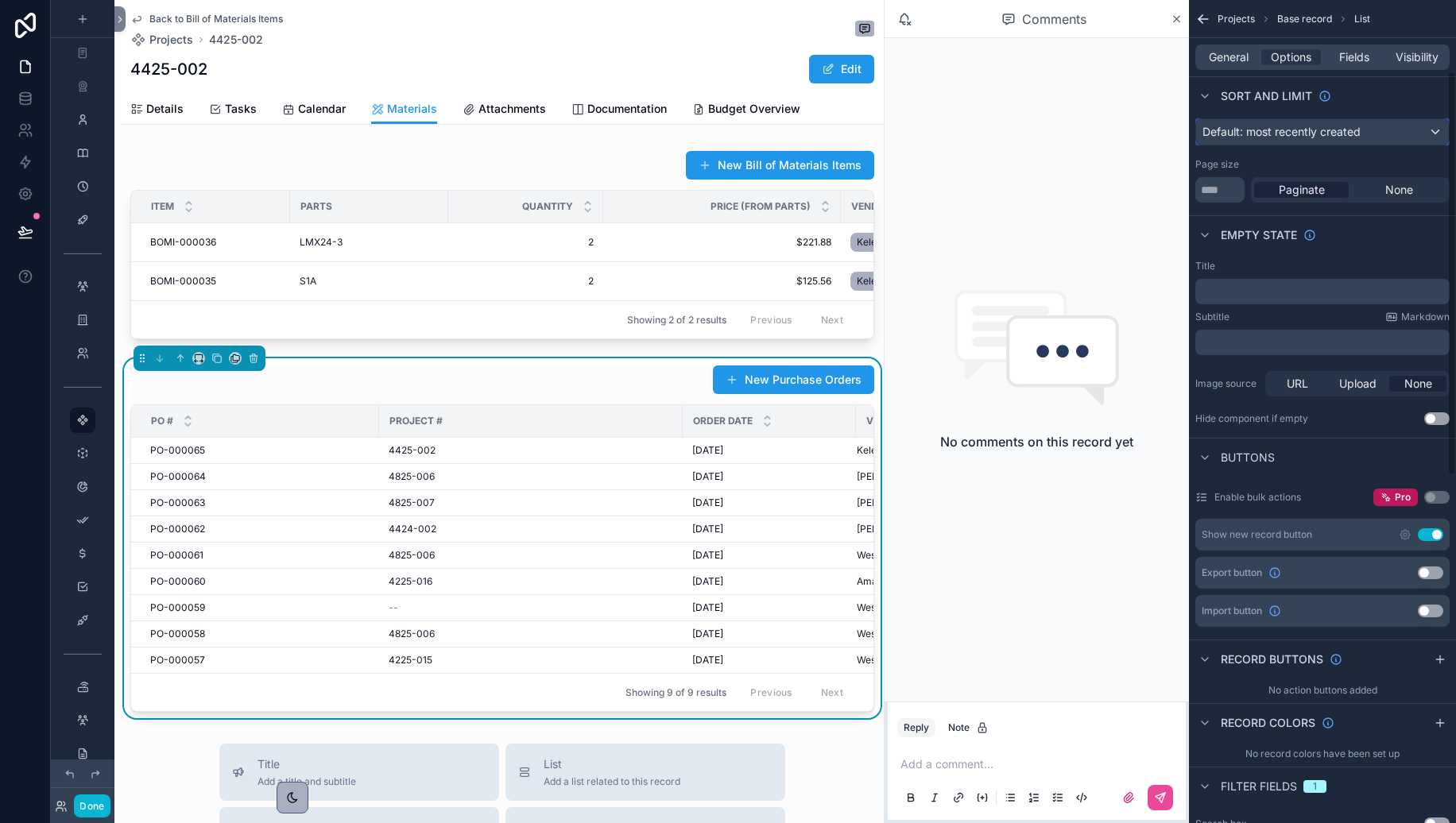
click at [1354, 132] on div "Default: most recently created" at bounding box center [1323, 131] width 253 height 25
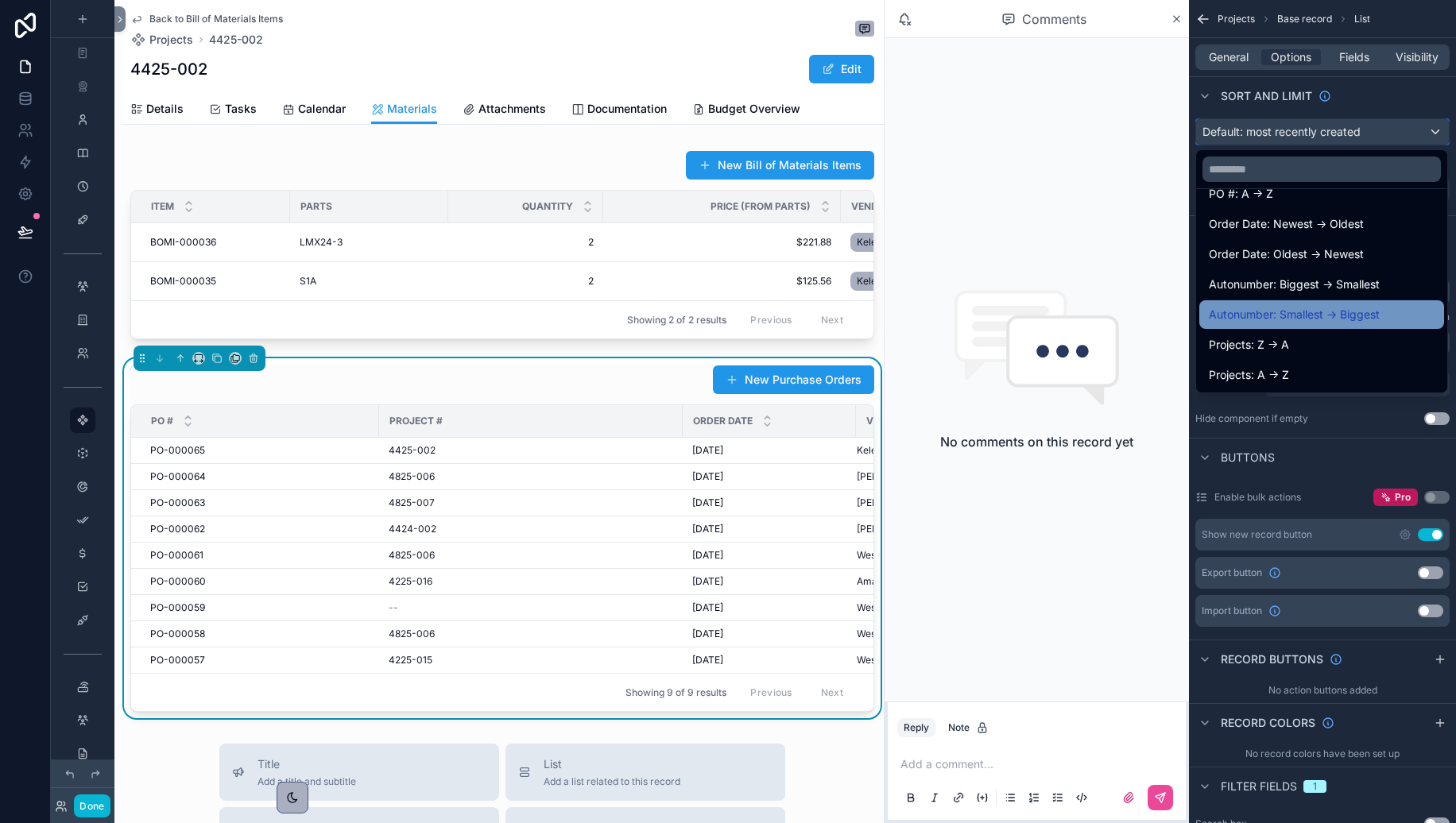
scroll to position [0, 0]
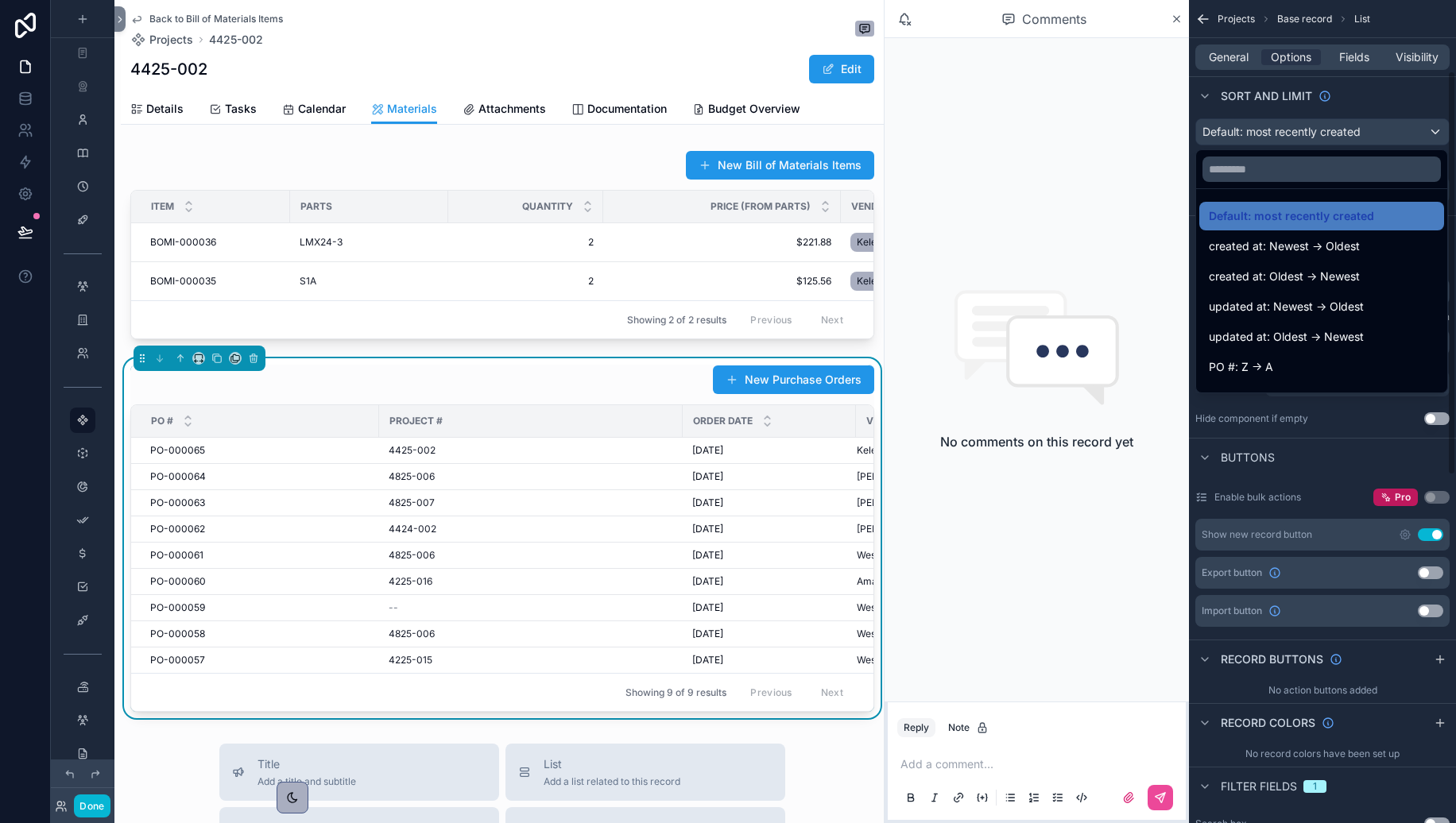
click at [1354, 94] on div "scrollable content" at bounding box center [728, 412] width 1456 height 823
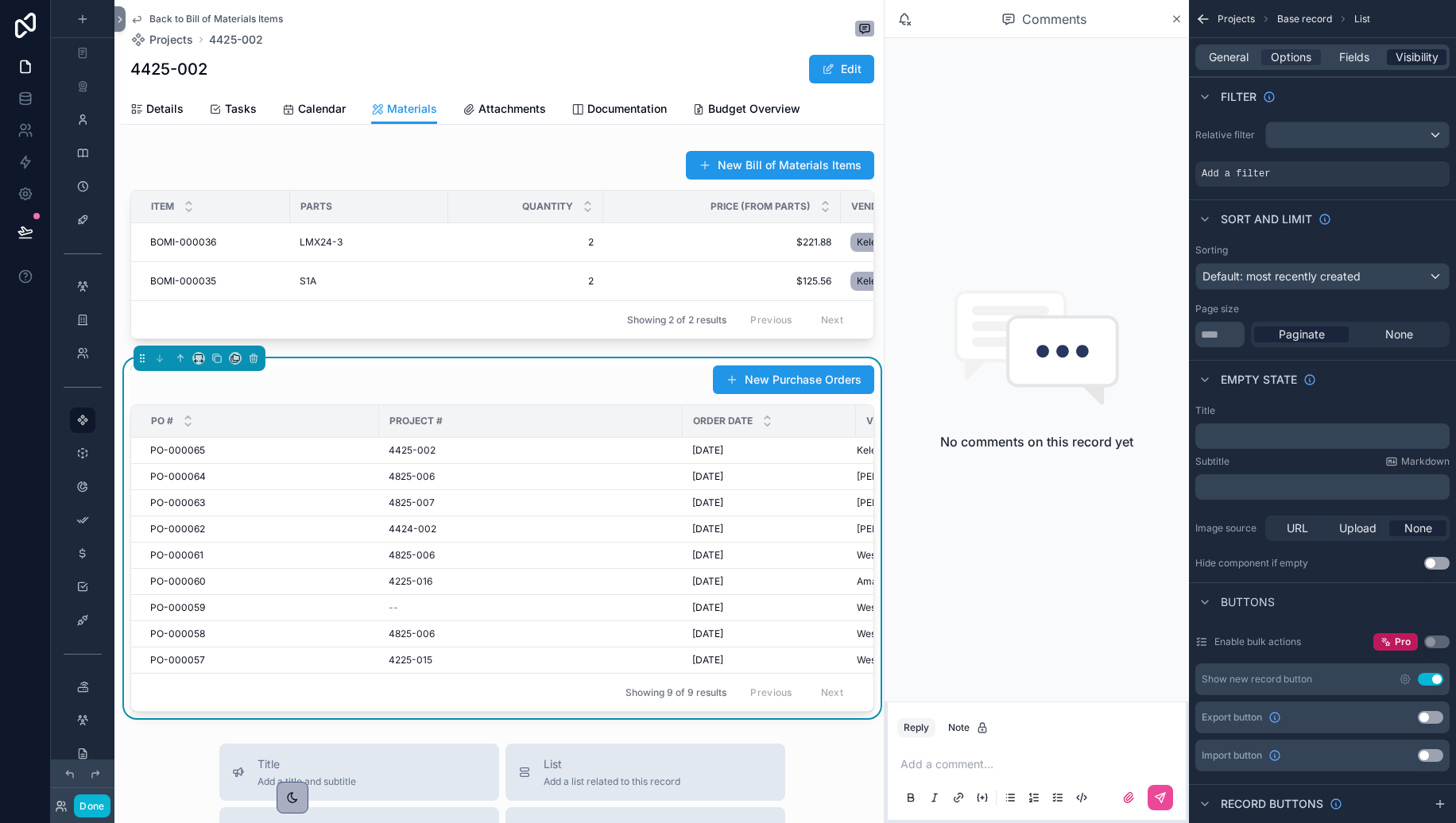
click at [1354, 50] on span "Visibility" at bounding box center [1417, 57] width 43 height 16
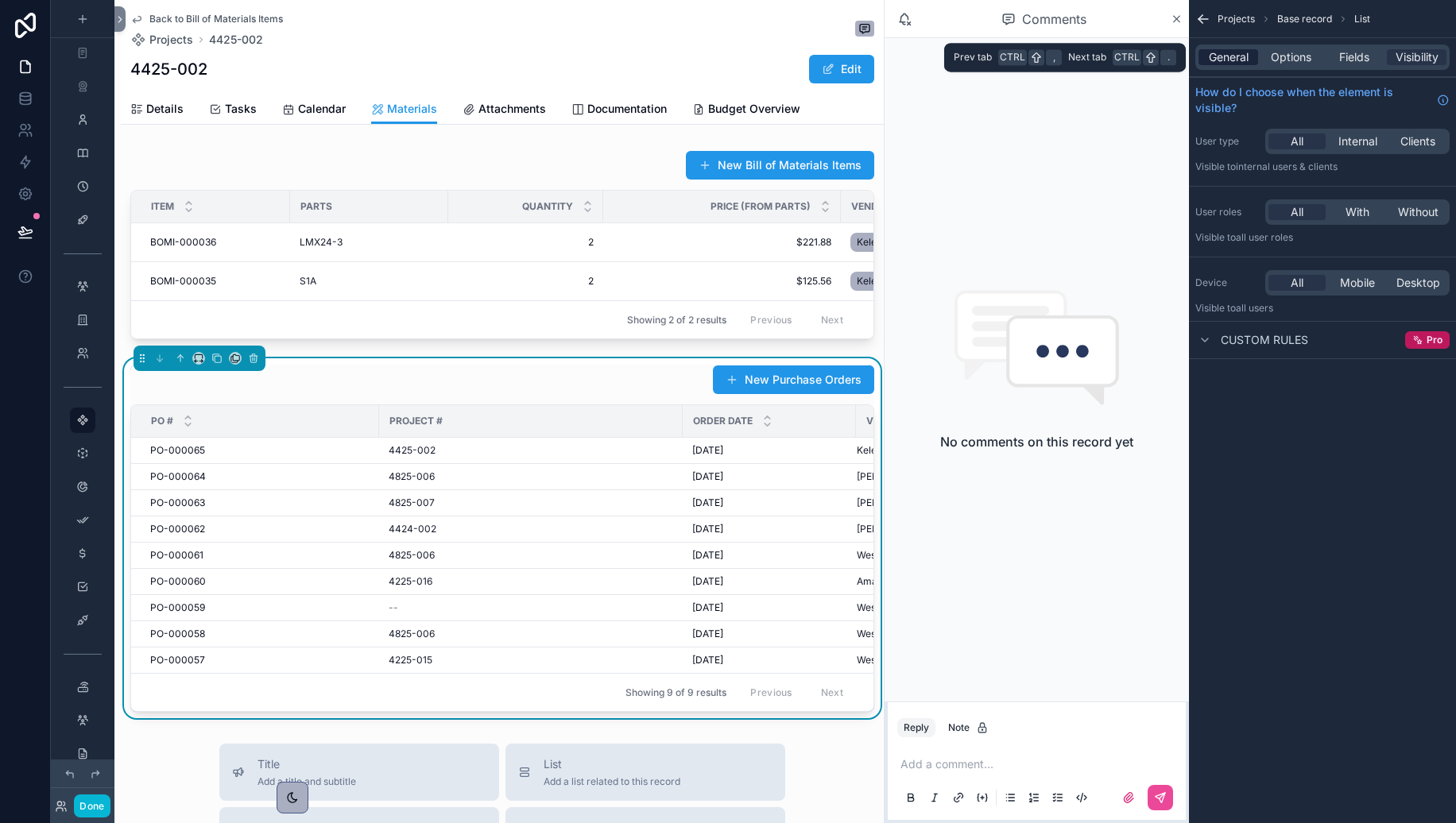
click at [1248, 59] on span "General" at bounding box center [1228, 57] width 40 height 16
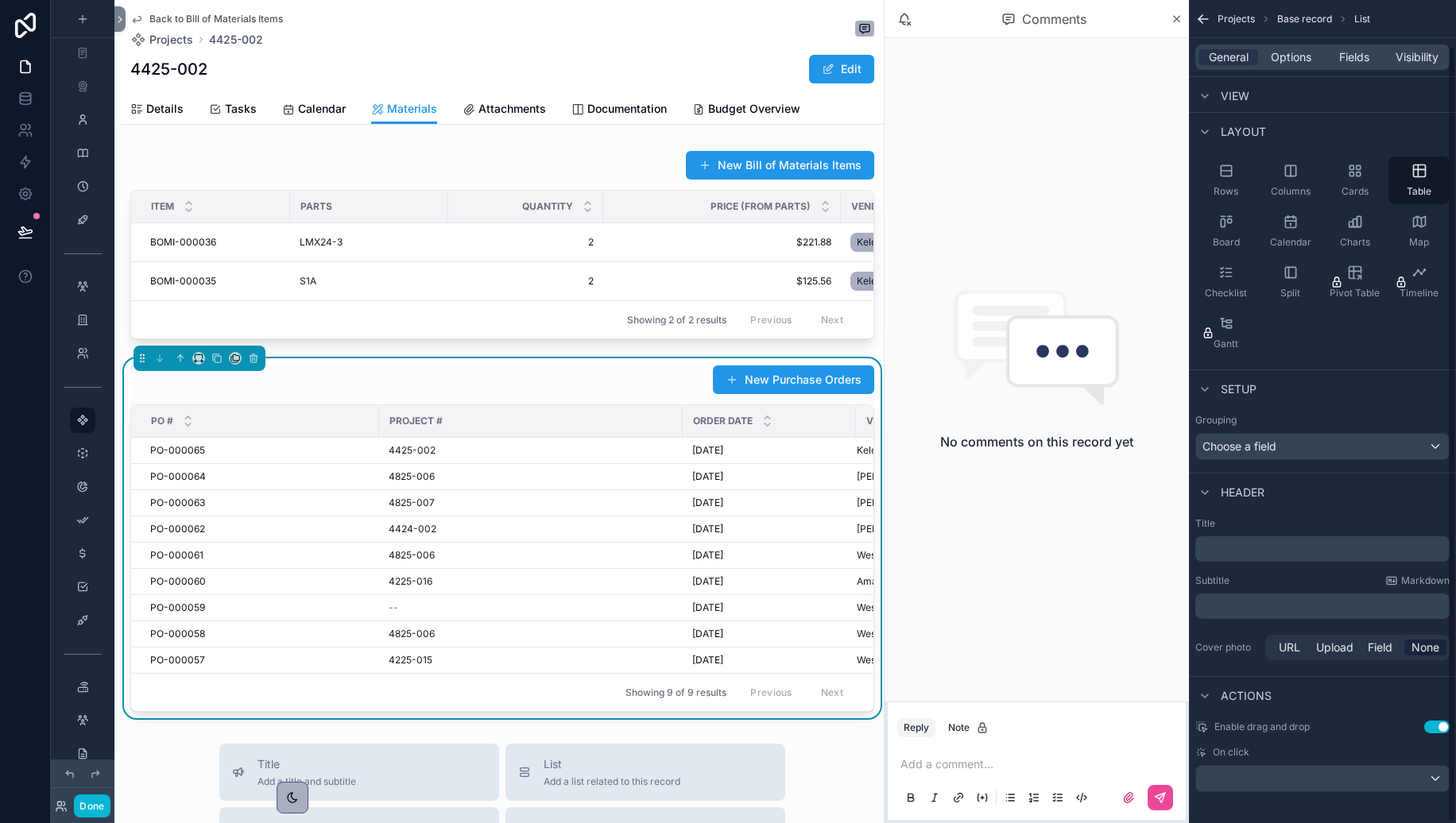
scroll to position [48, 0]
click at [1290, 59] on span "Options" at bounding box center [1292, 57] width 41 height 16
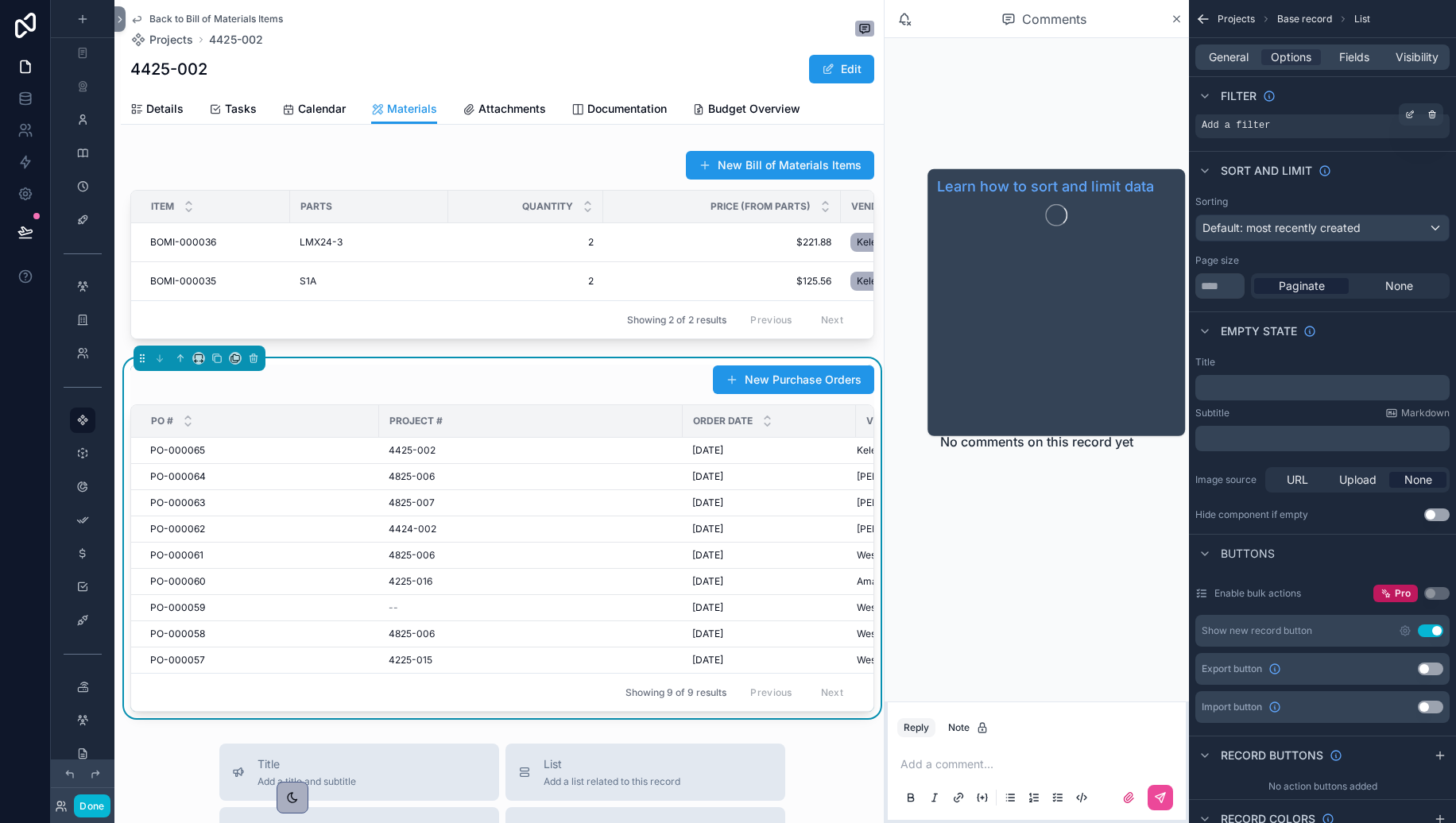
scroll to position [0, 0]
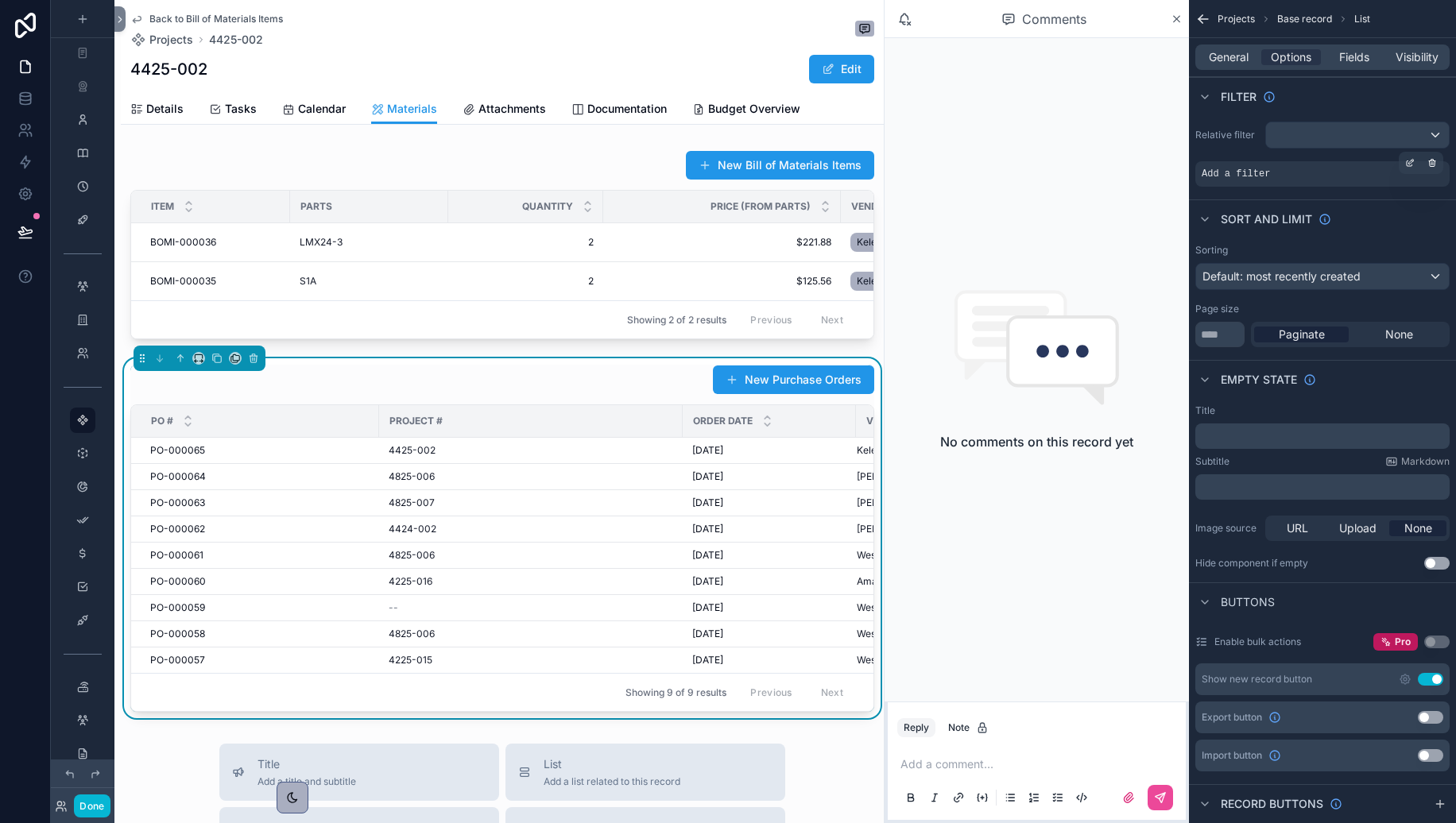
click at [1233, 169] on span "Add a filter" at bounding box center [1237, 175] width 69 height 13
click at [1218, 170] on span "Add a filter" at bounding box center [1237, 175] width 69 height 13
click at [1272, 133] on div "scrollable content" at bounding box center [1358, 135] width 183 height 25
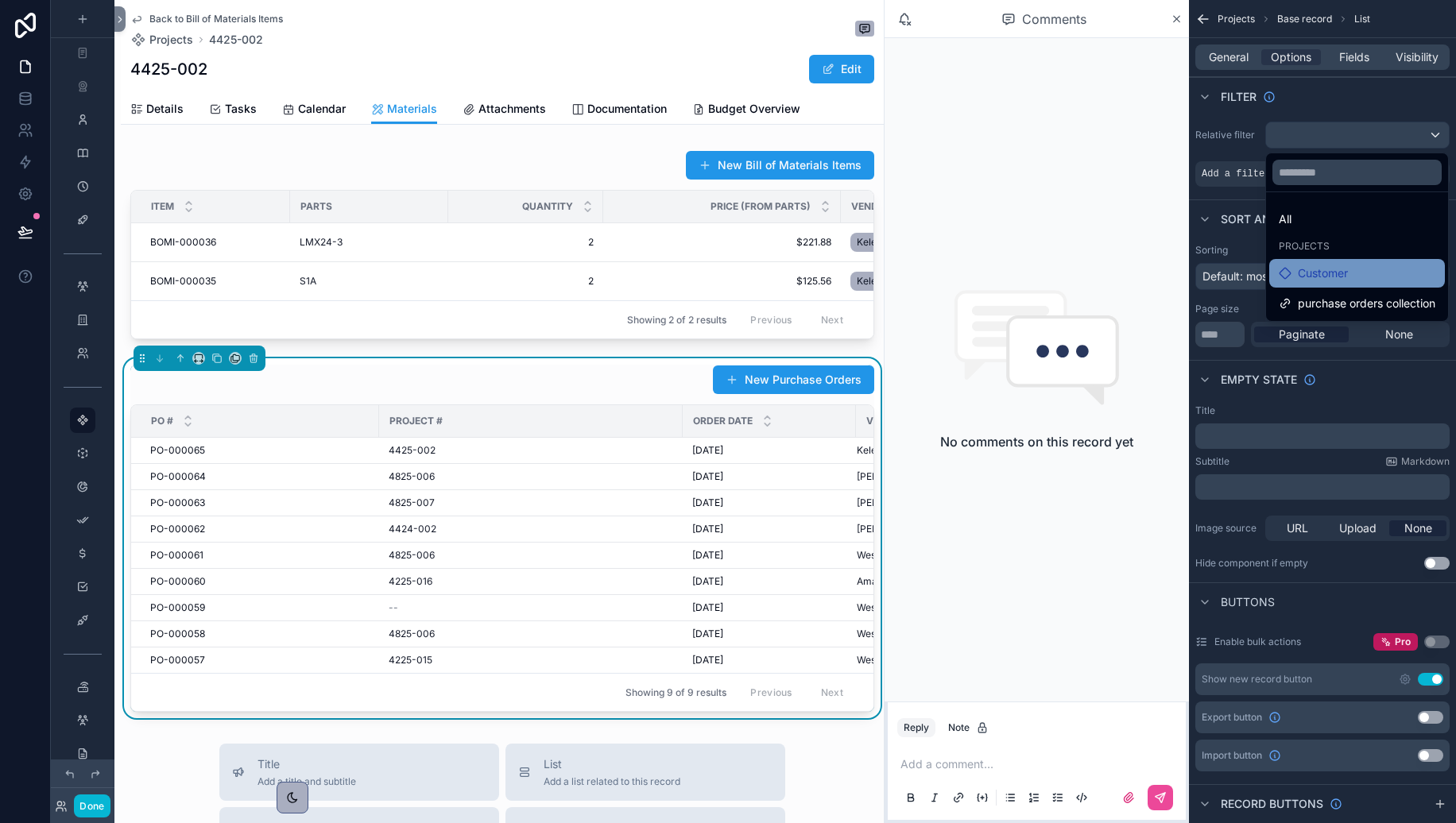
click at [1324, 276] on span "Customer" at bounding box center [1323, 273] width 50 height 20
click at [1331, 277] on span "Customer" at bounding box center [1323, 273] width 50 height 20
click at [1354, 267] on div "Customer" at bounding box center [1358, 273] width 157 height 20
click at [1354, 275] on div "Customer" at bounding box center [1358, 273] width 157 height 20
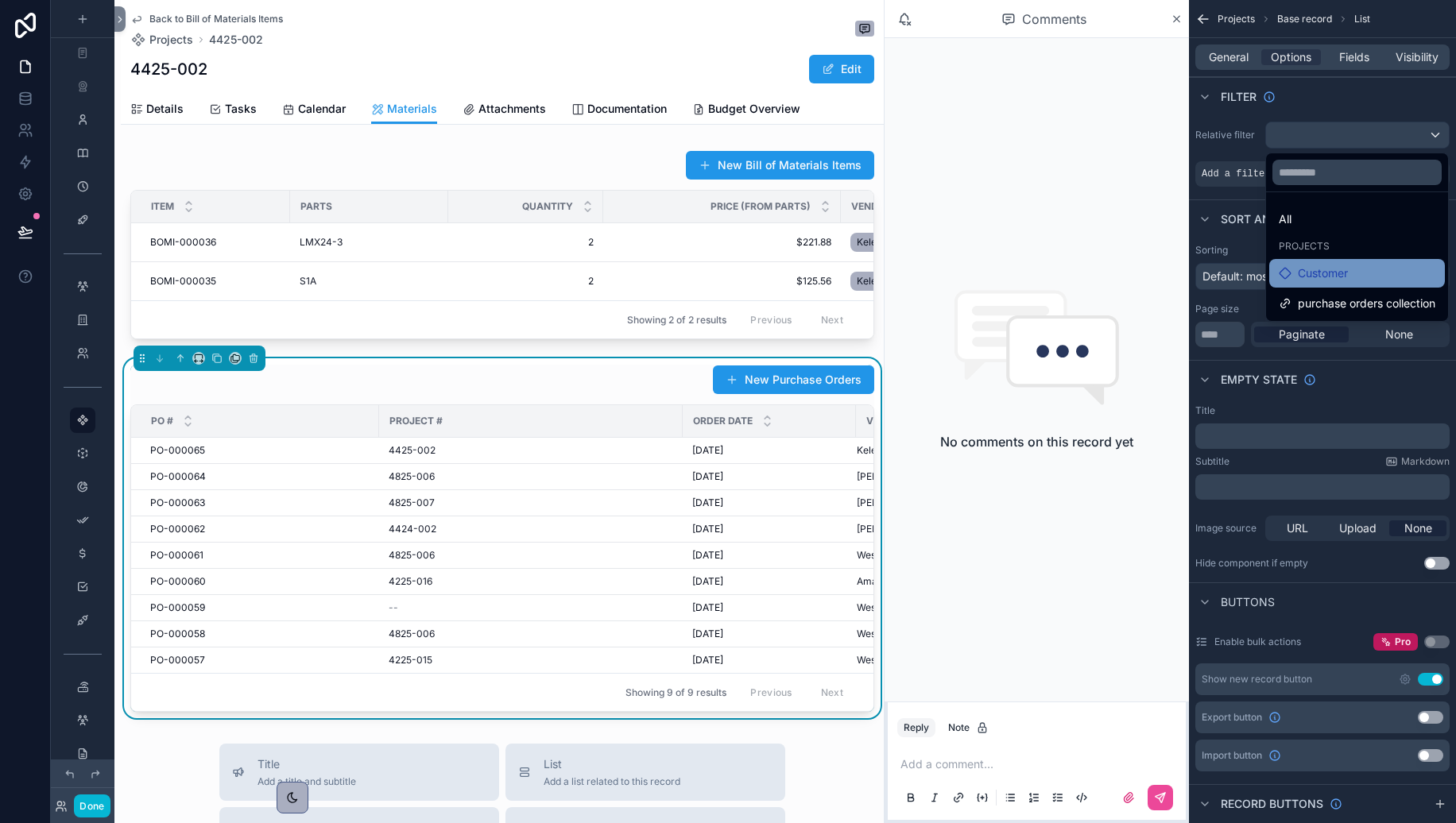
click at [1354, 275] on div "Customer" at bounding box center [1358, 273] width 157 height 20
click at [1283, 274] on icon at bounding box center [1286, 273] width 13 height 13
click at [1099, 212] on div "No comments on this record yet" at bounding box center [1037, 370] width 305 height 663
click at [1316, 135] on div "scrollable content" at bounding box center [728, 412] width 1456 height 823
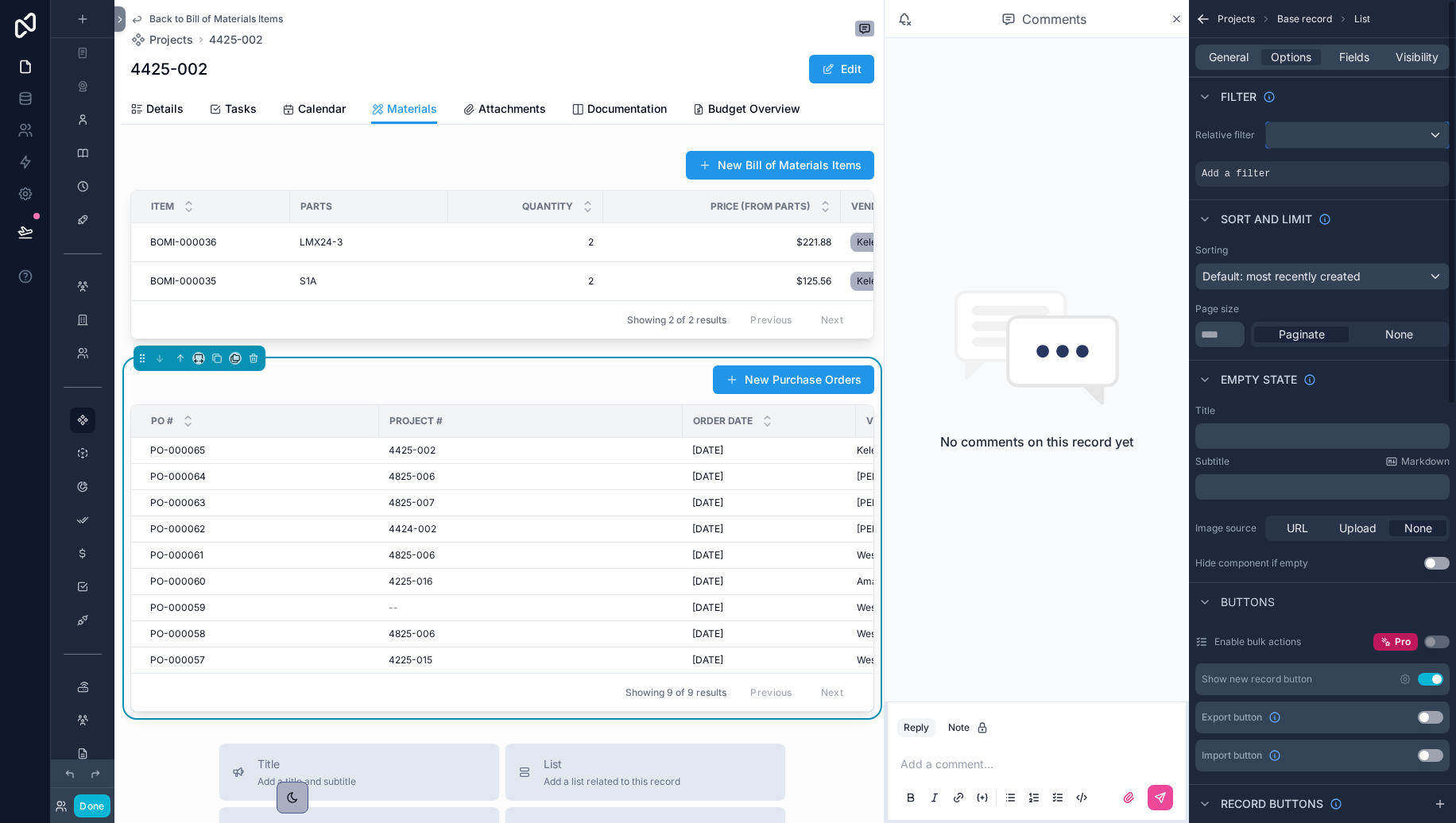
click at [1354, 143] on div "scrollable content" at bounding box center [1358, 135] width 183 height 25
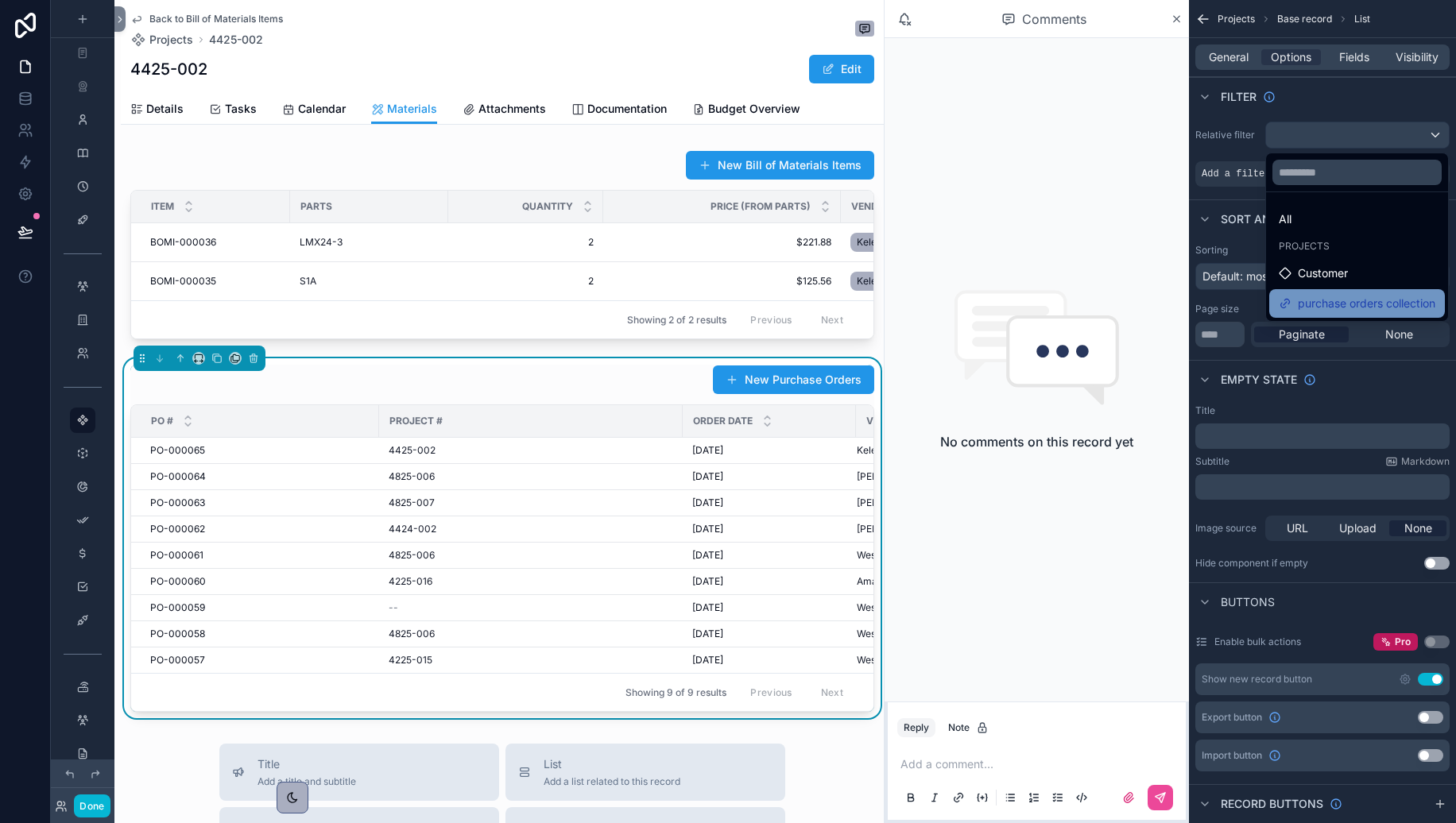
click at [1346, 300] on span "purchase orders collection" at bounding box center [1367, 304] width 138 height 20
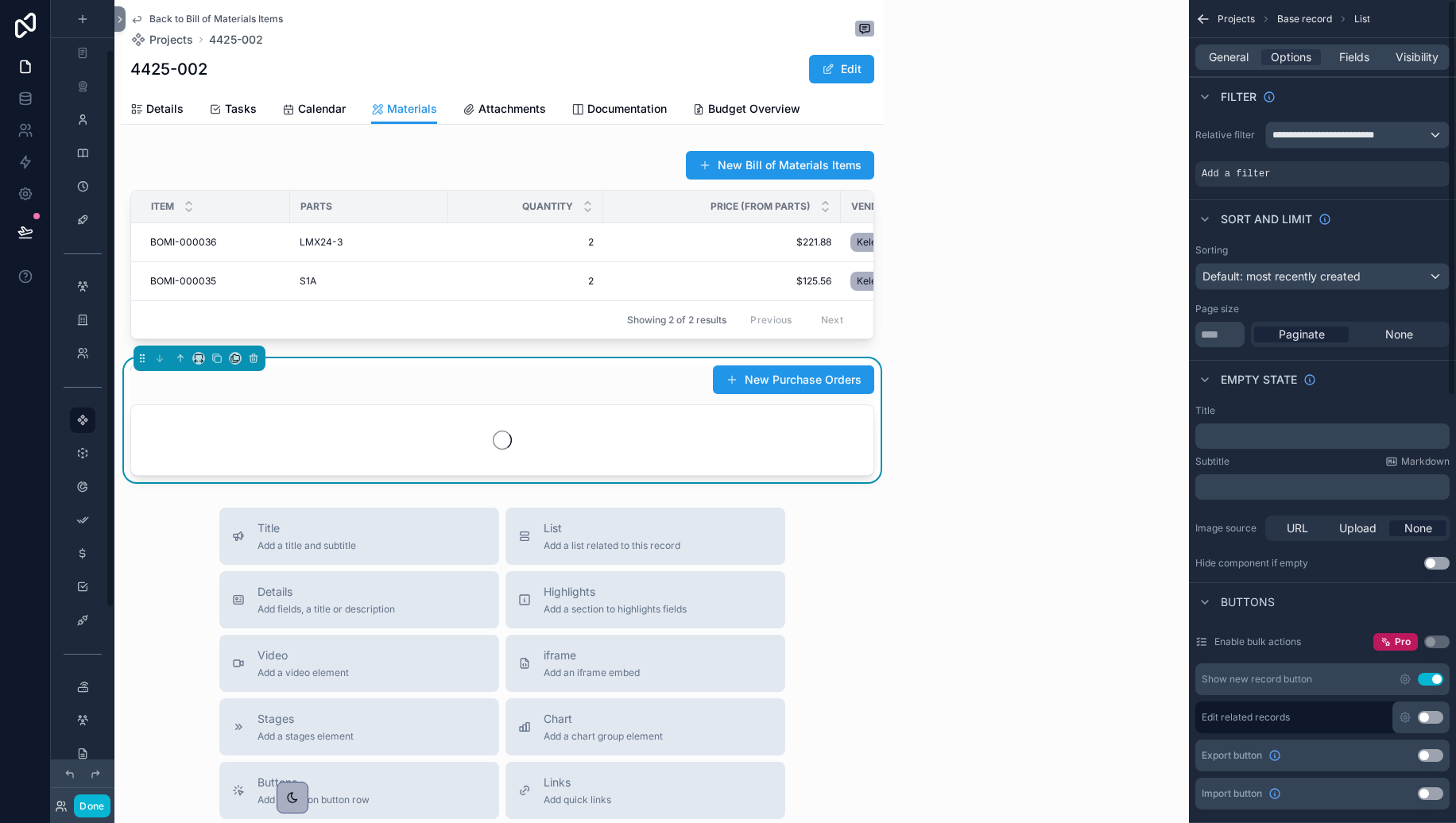
scroll to position [72, 0]
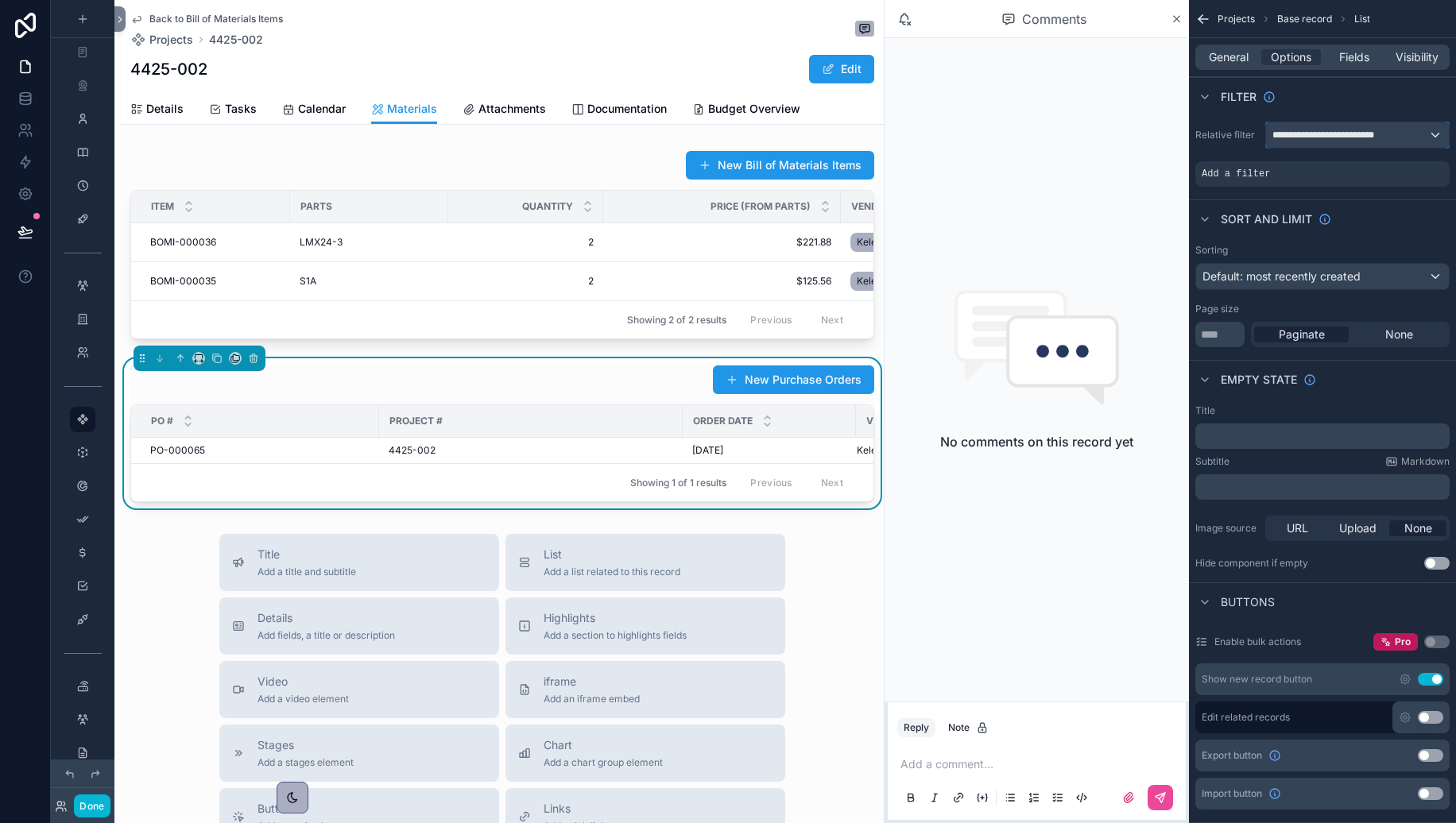
click at [1354, 135] on div "**********" at bounding box center [1358, 135] width 183 height 25
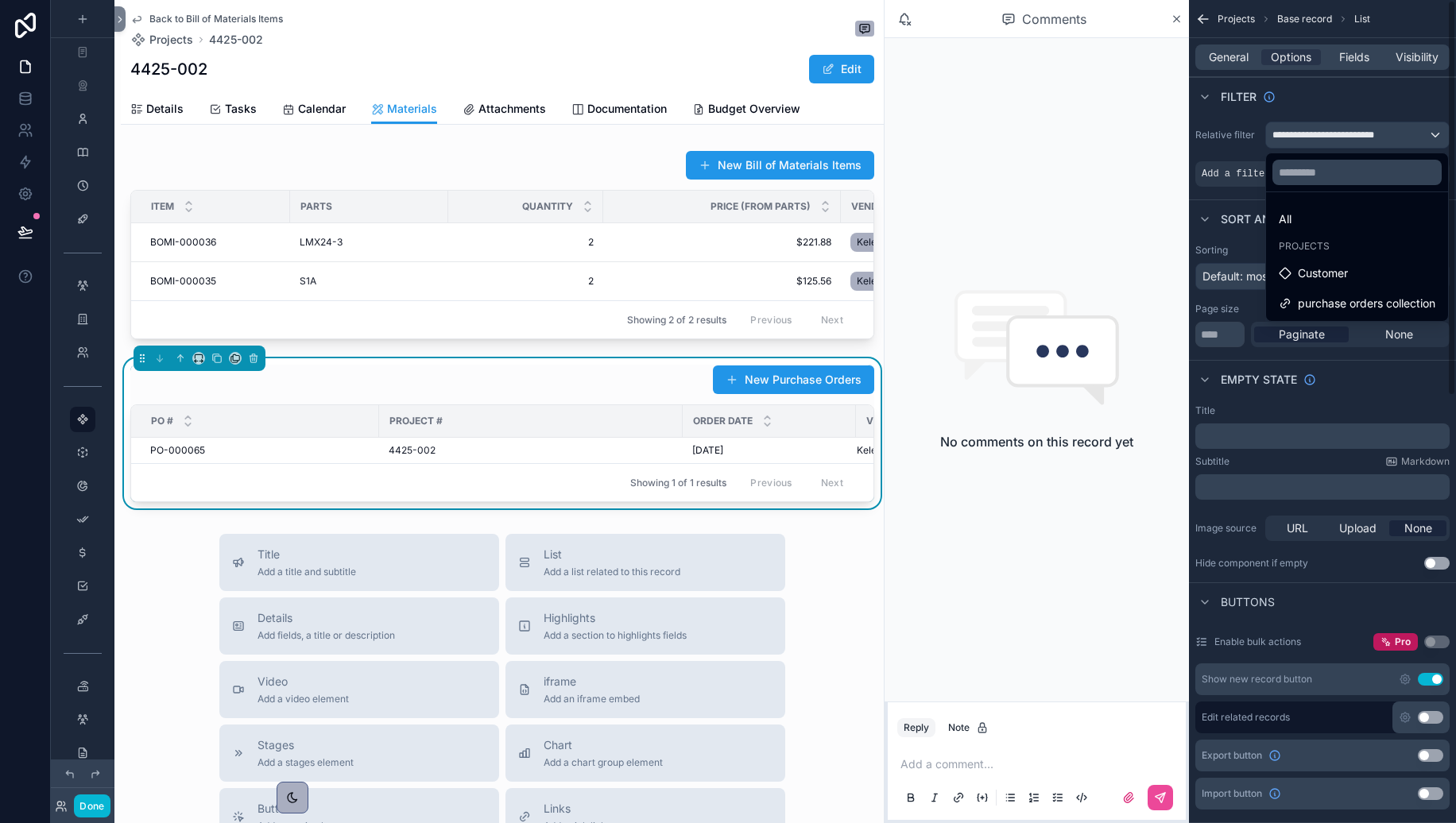
click at [1094, 169] on div "No comments on this record yet" at bounding box center [1037, 370] width 305 height 663
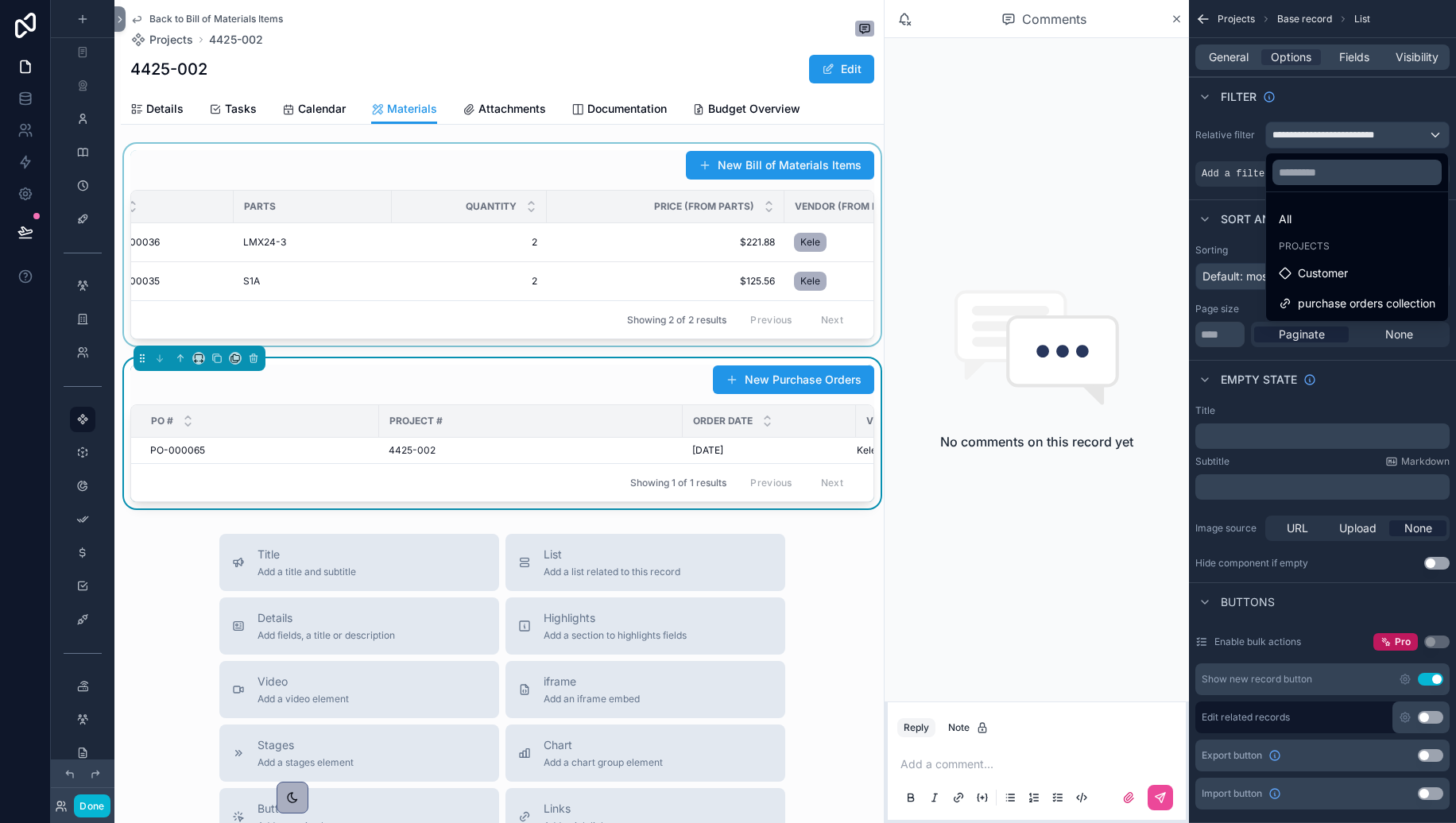
scroll to position [0, 0]
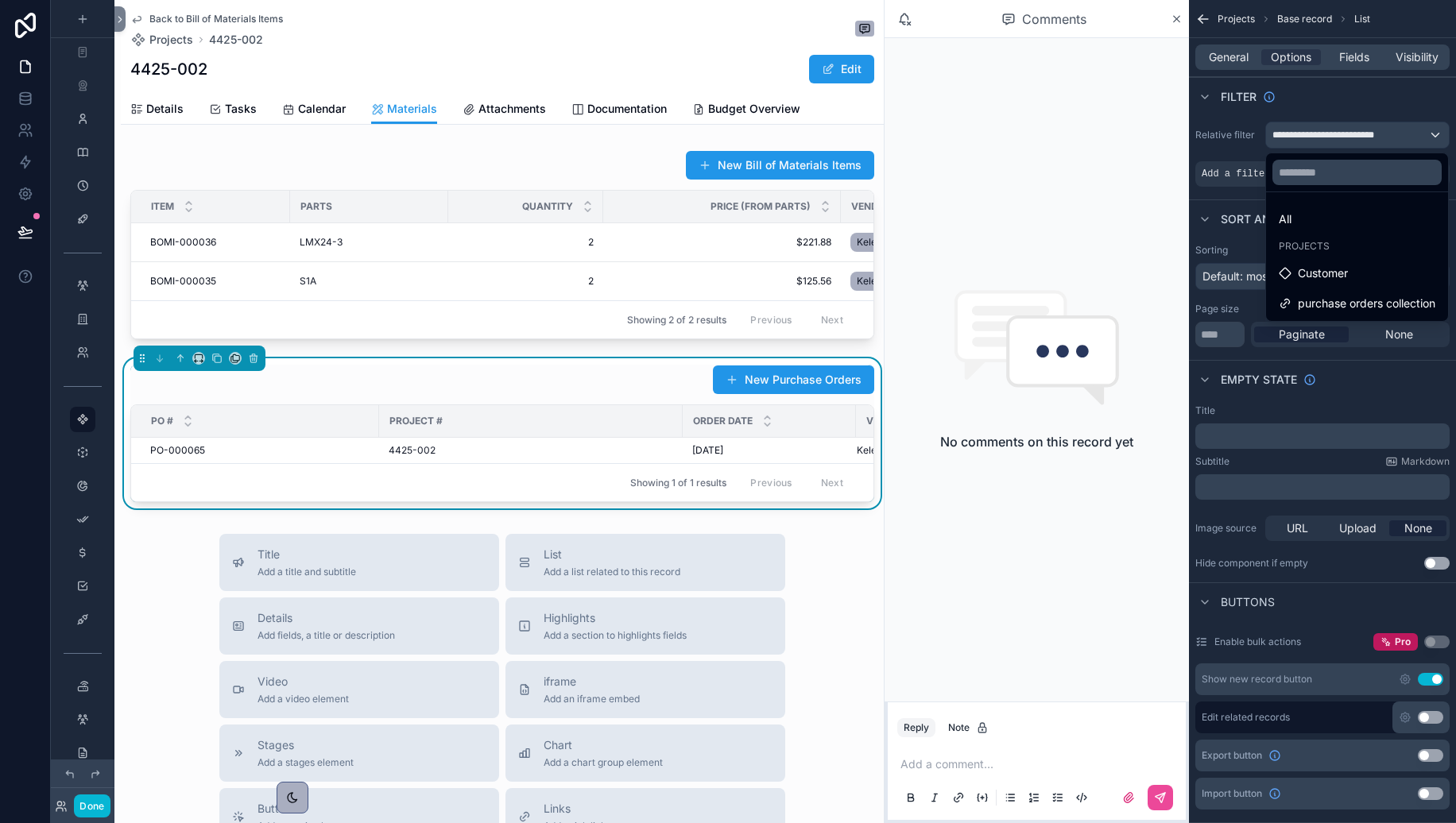
click at [1016, 597] on div "No comments on this record yet" at bounding box center [1037, 370] width 305 height 663
click at [96, 765] on div "scrollable content" at bounding box center [728, 412] width 1456 height 823
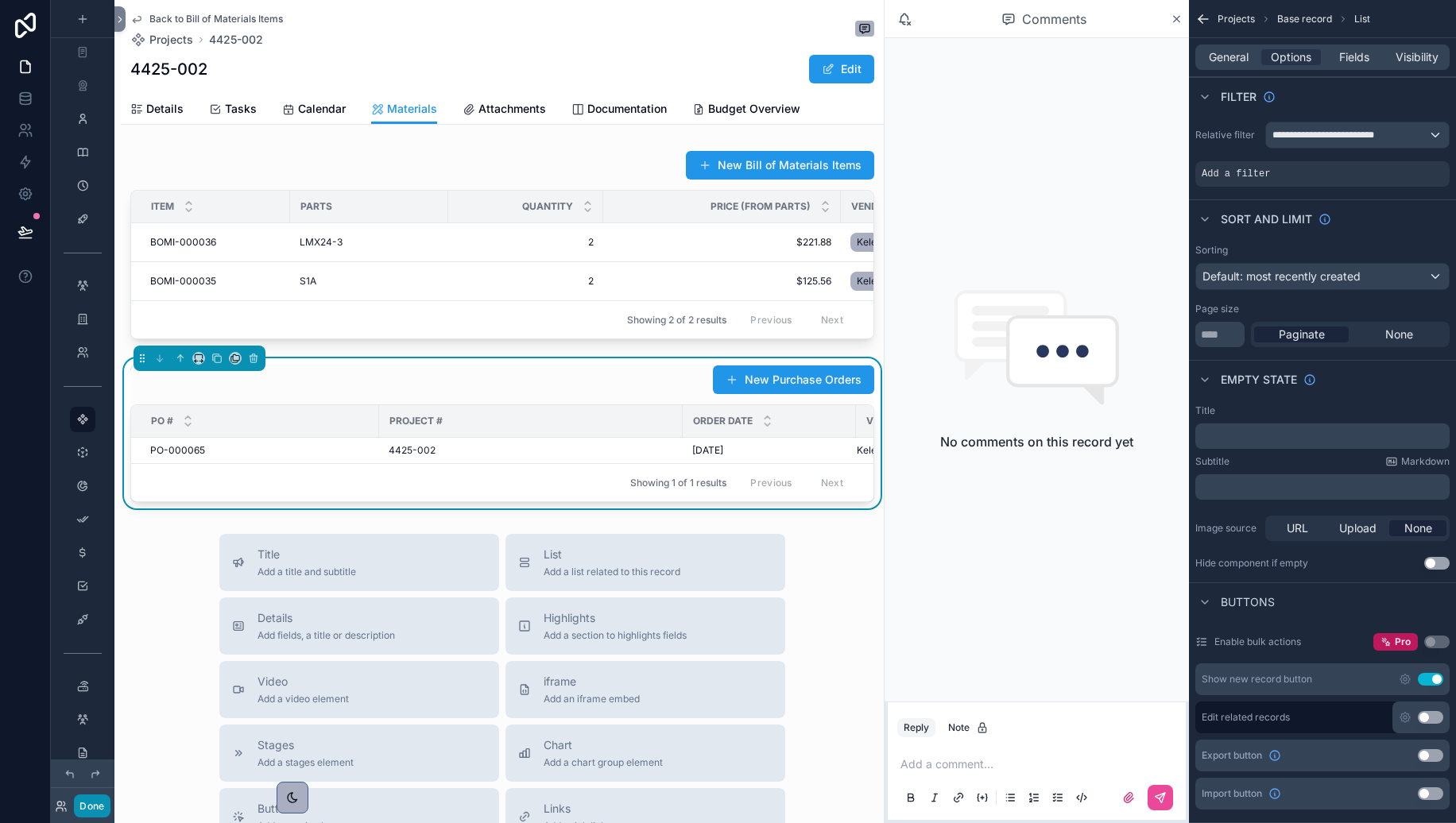
click at [97, 765] on button "Done" at bounding box center [92, 806] width 35 height 23
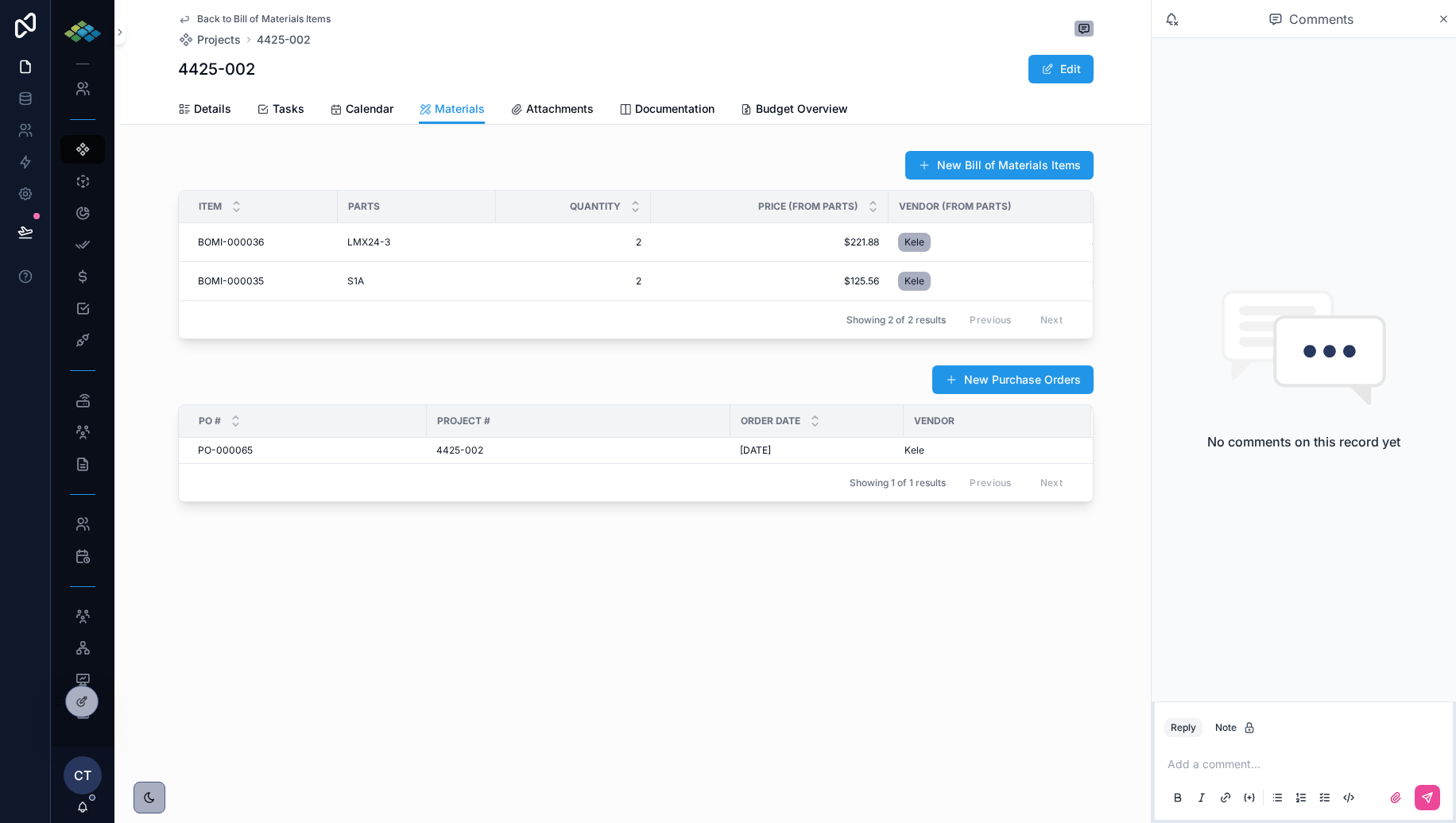
click at [564, 112] on span "Attachments" at bounding box center [559, 109] width 68 height 16
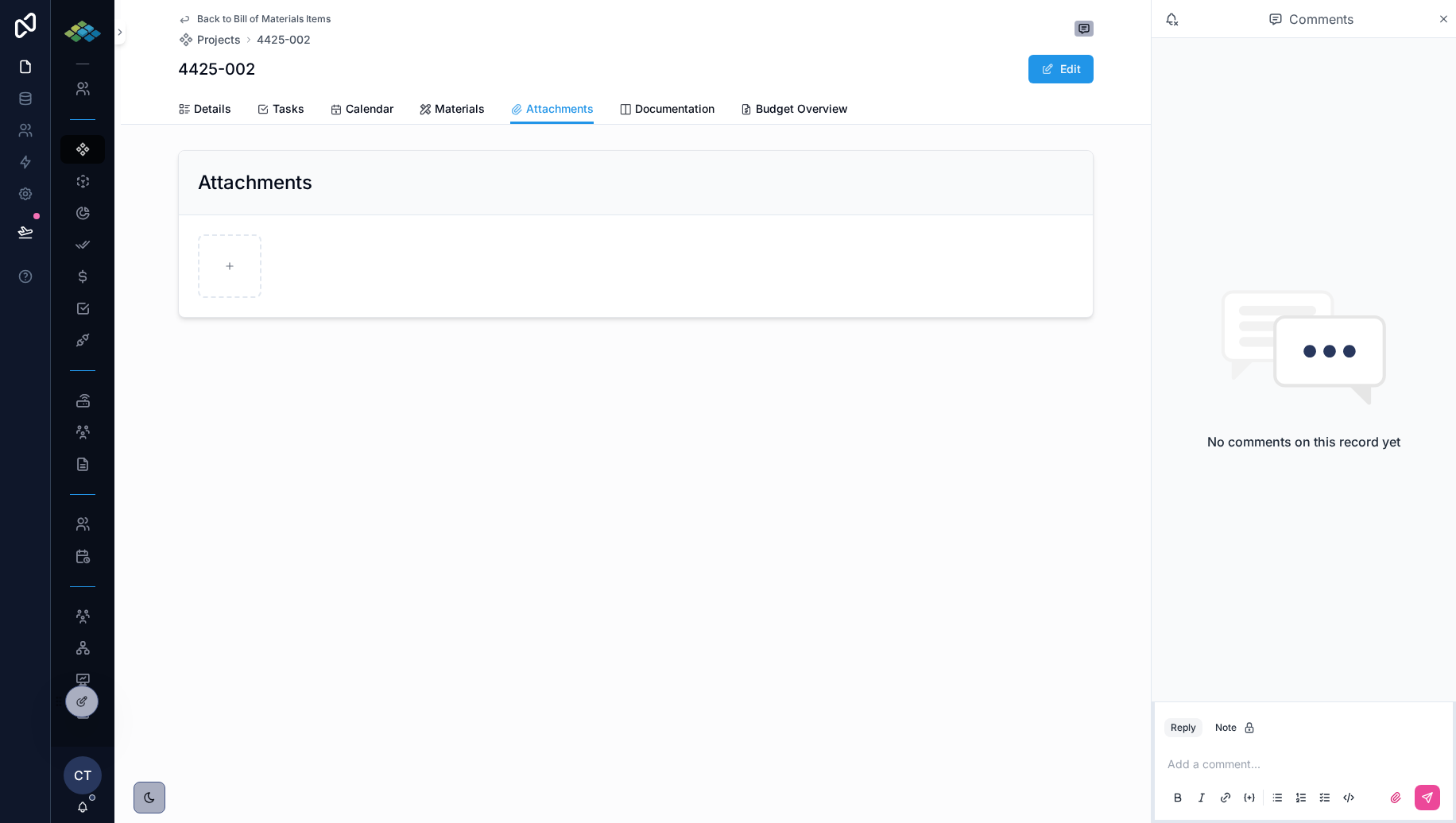
click at [636, 107] on span "Documentation" at bounding box center [676, 109] width 80 height 16
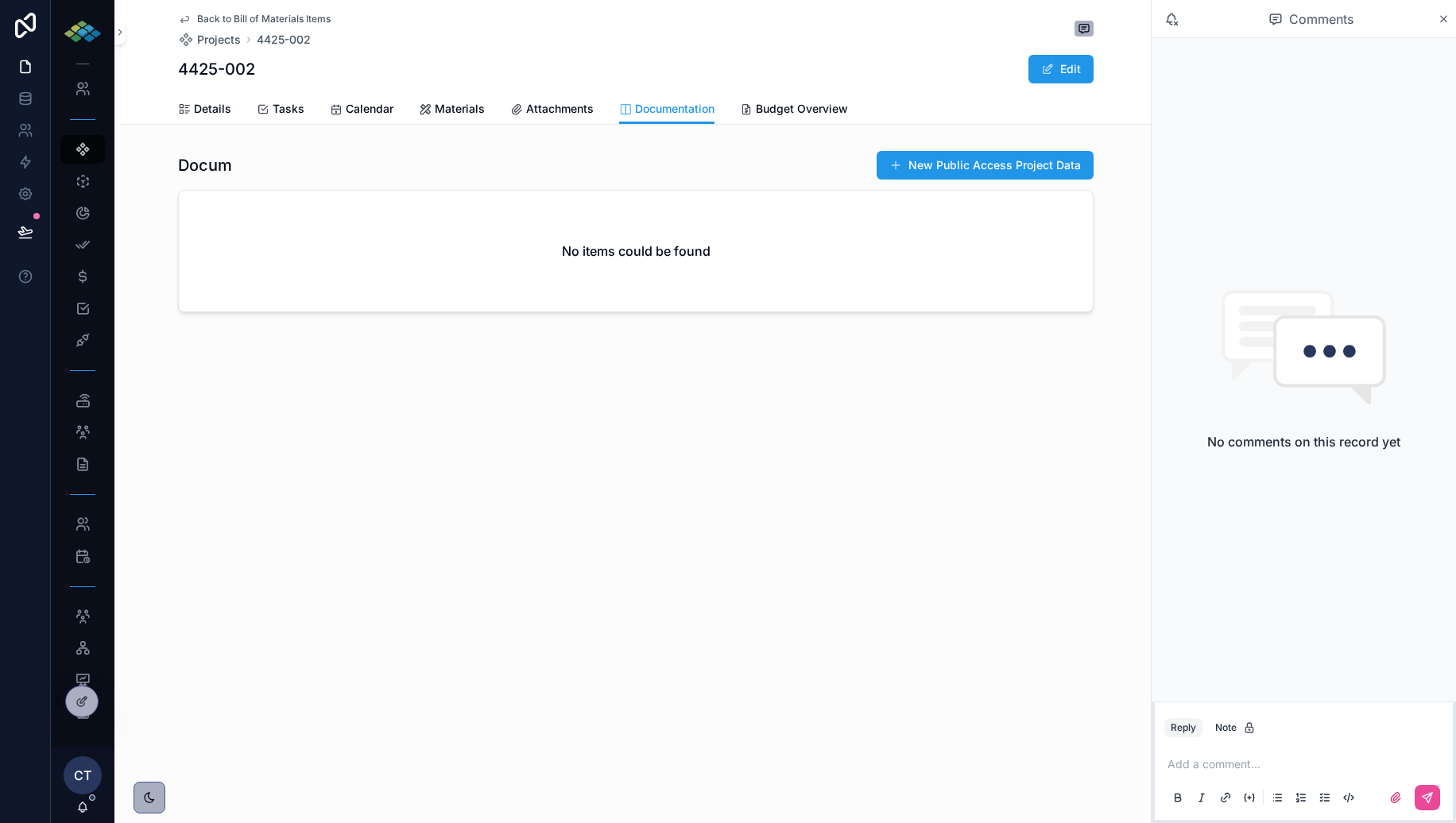
click at [770, 110] on span "Budget Overview" at bounding box center [802, 109] width 92 height 16
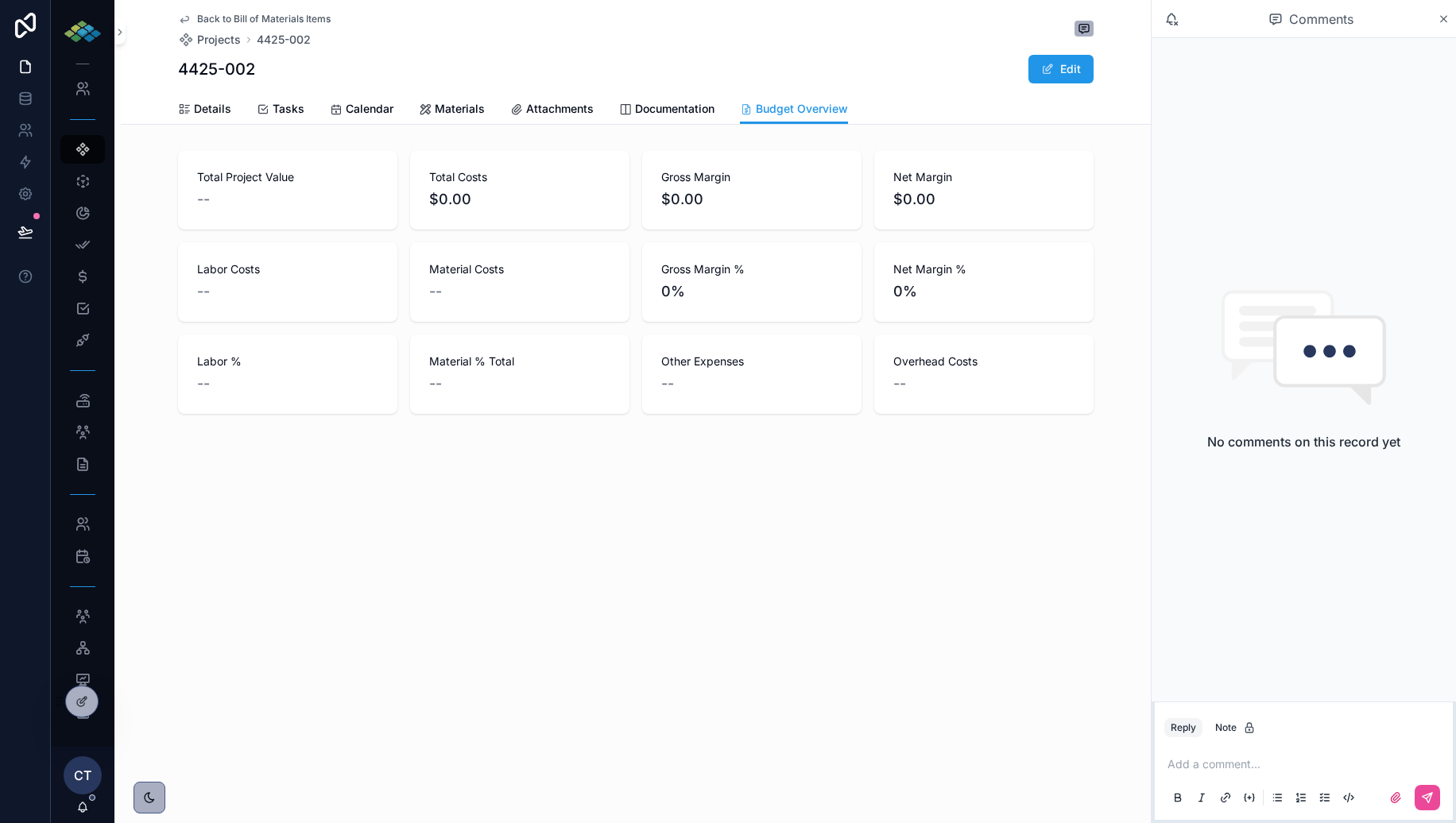
click at [217, 113] on span "Details" at bounding box center [213, 109] width 37 height 16
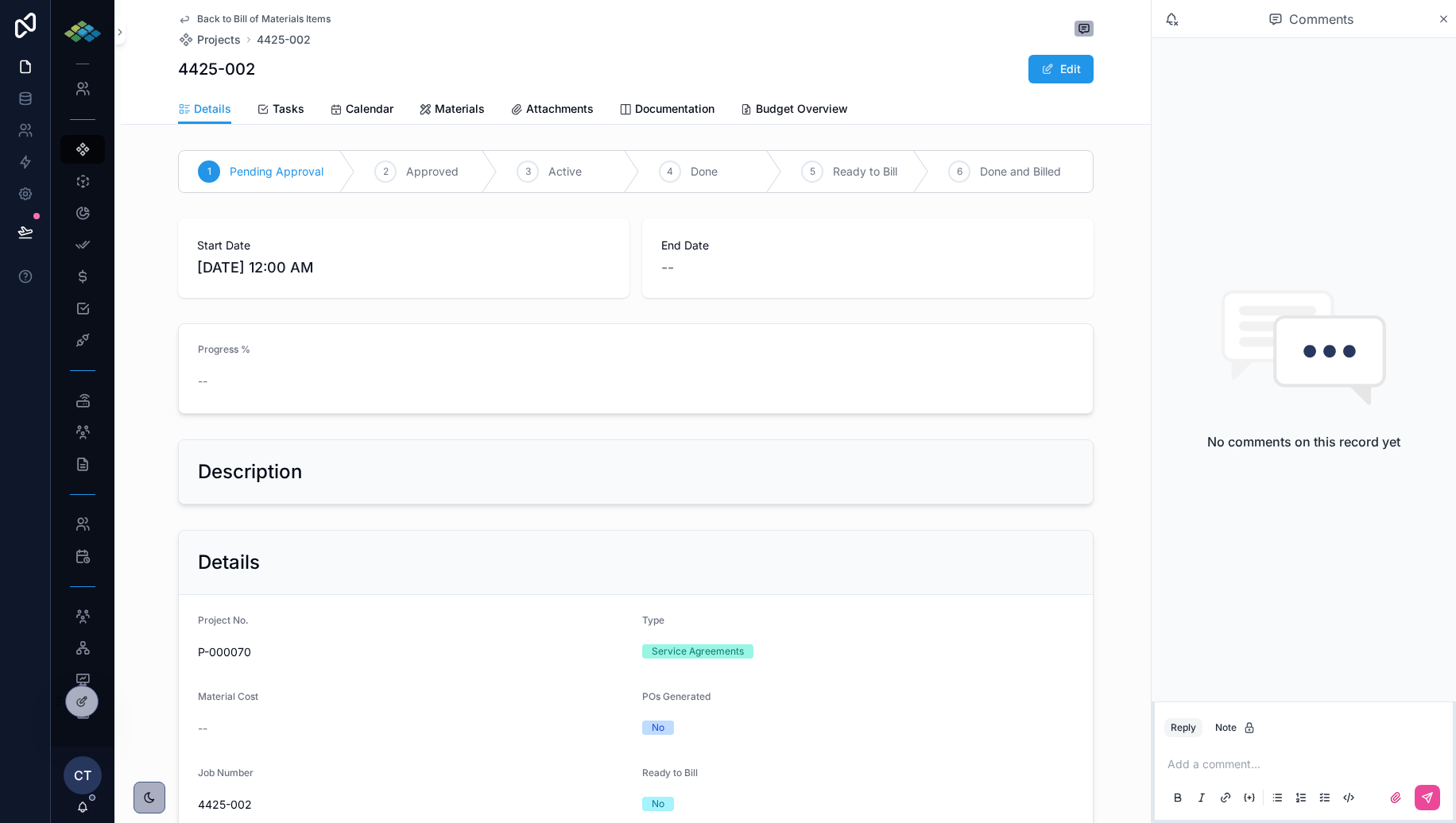
click at [797, 112] on span "Budget Overview" at bounding box center [802, 109] width 92 height 16
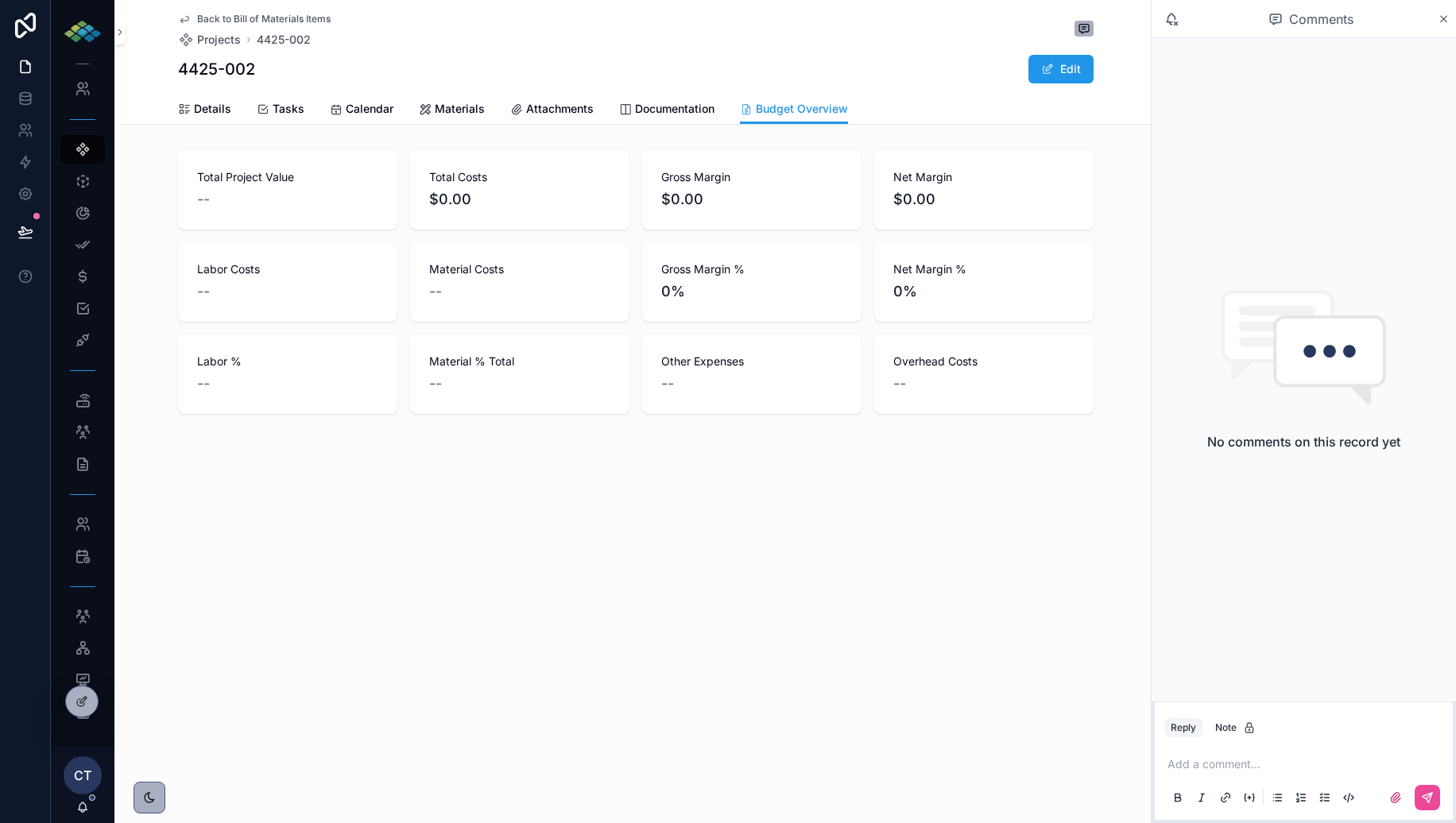
click at [693, 111] on span "Documentation" at bounding box center [676, 109] width 80 height 16
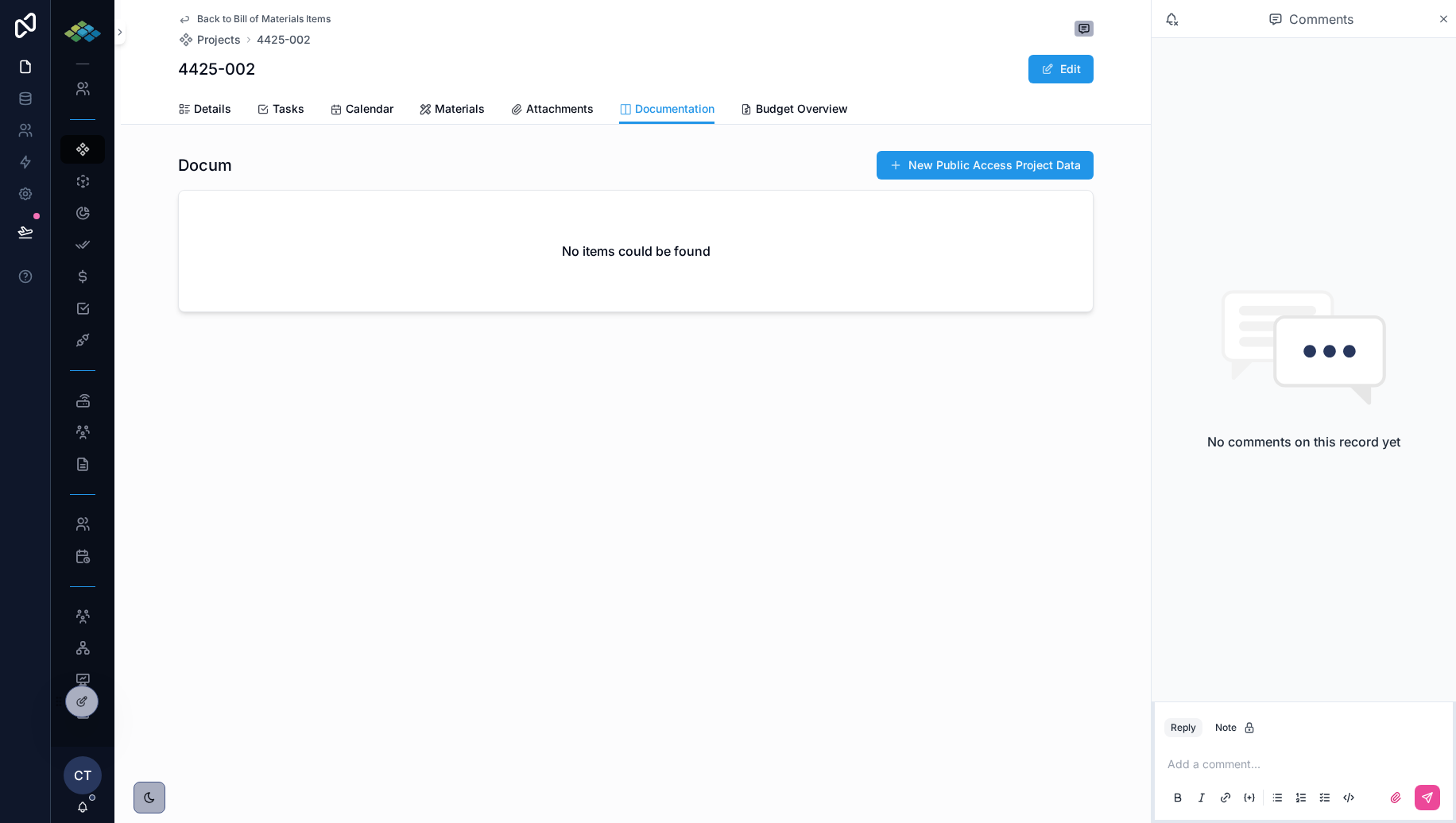
click at [542, 107] on span "Attachments" at bounding box center [559, 109] width 68 height 16
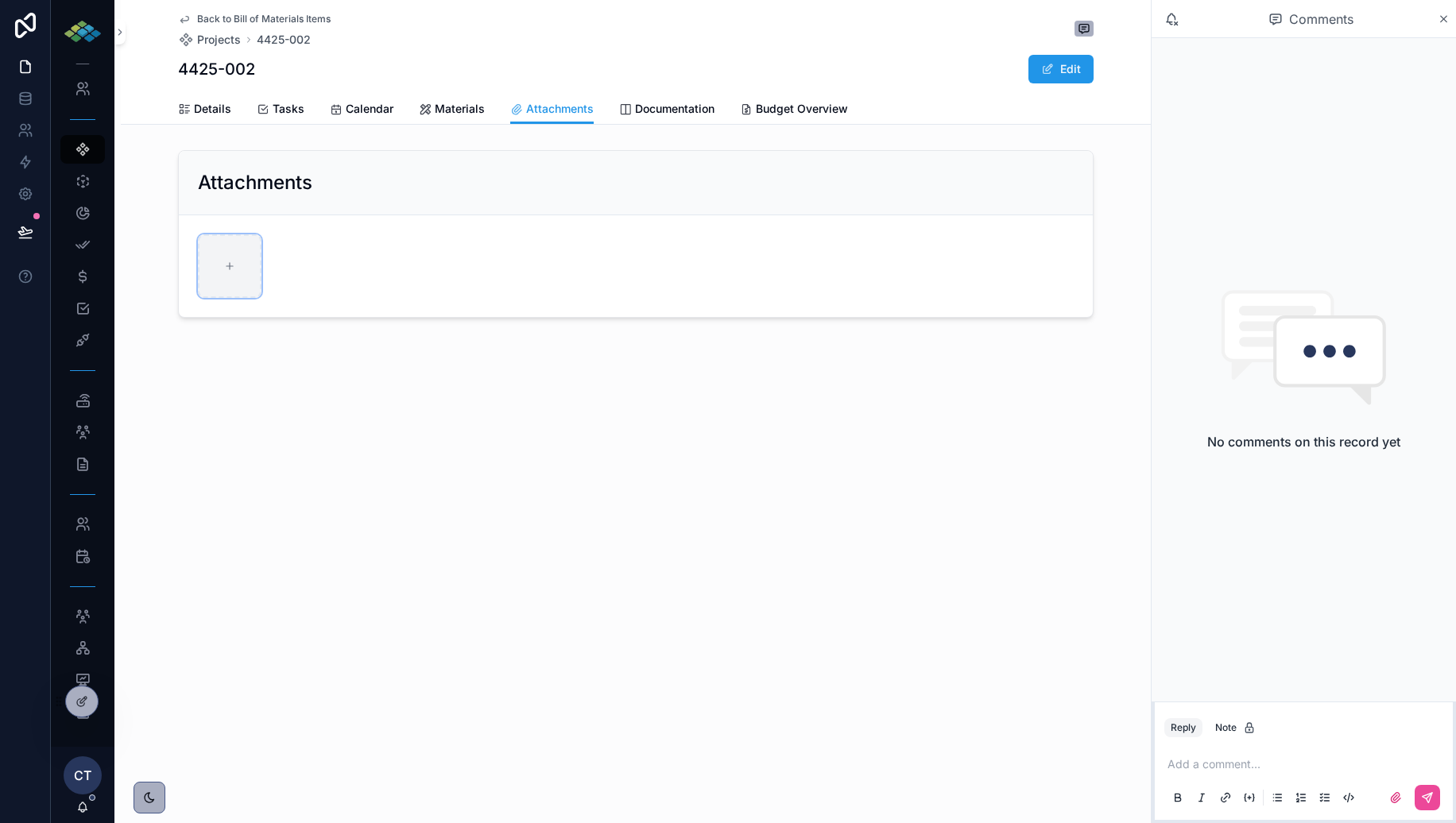
click at [218, 282] on div at bounding box center [230, 266] width 63 height 63
type input "**********"
click at [178, 98] on link "Details" at bounding box center [204, 111] width 53 height 32
click at [205, 108] on span "Details" at bounding box center [213, 109] width 37 height 16
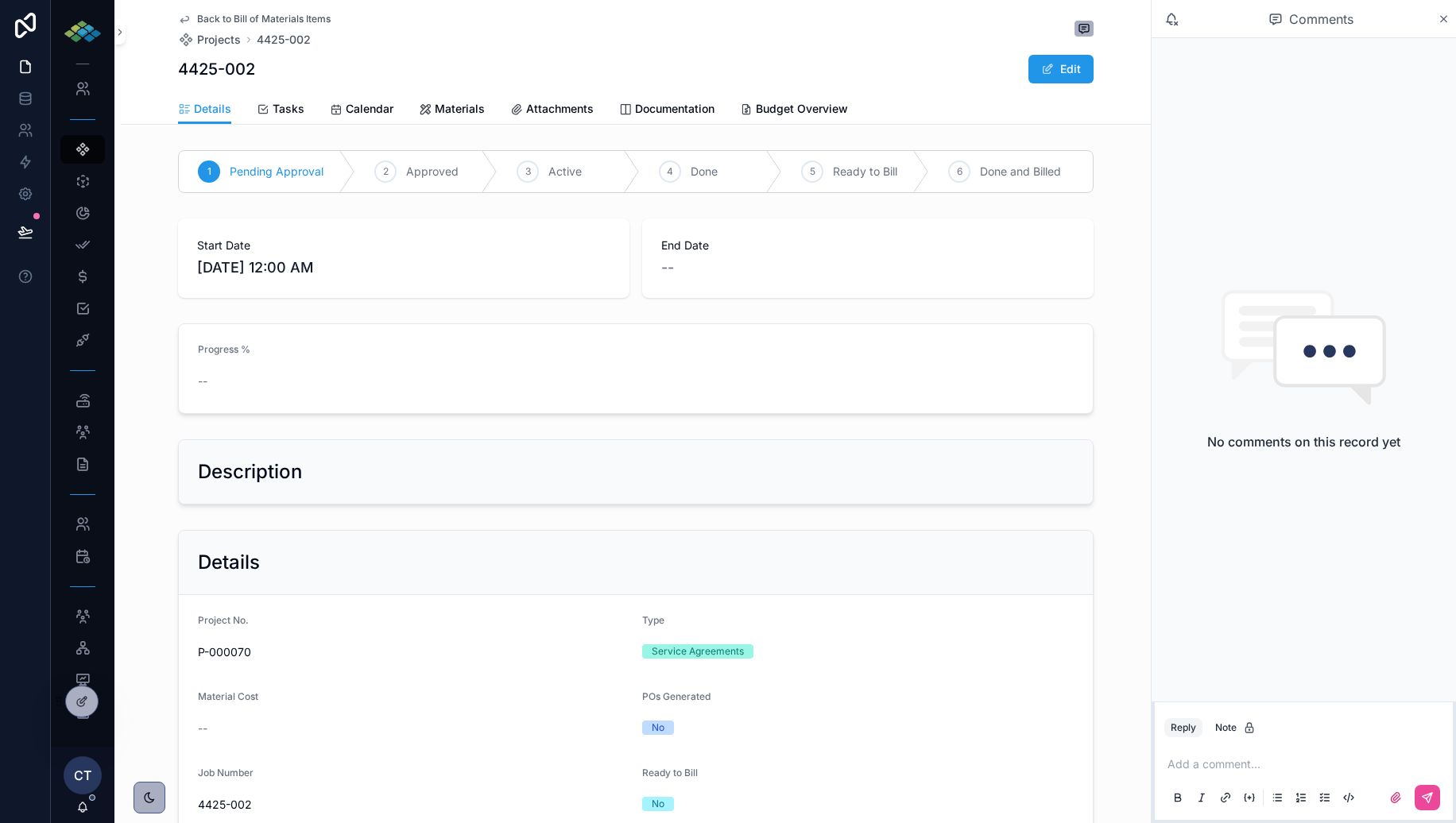
click at [295, 111] on span "Tasks" at bounding box center [288, 109] width 32 height 16
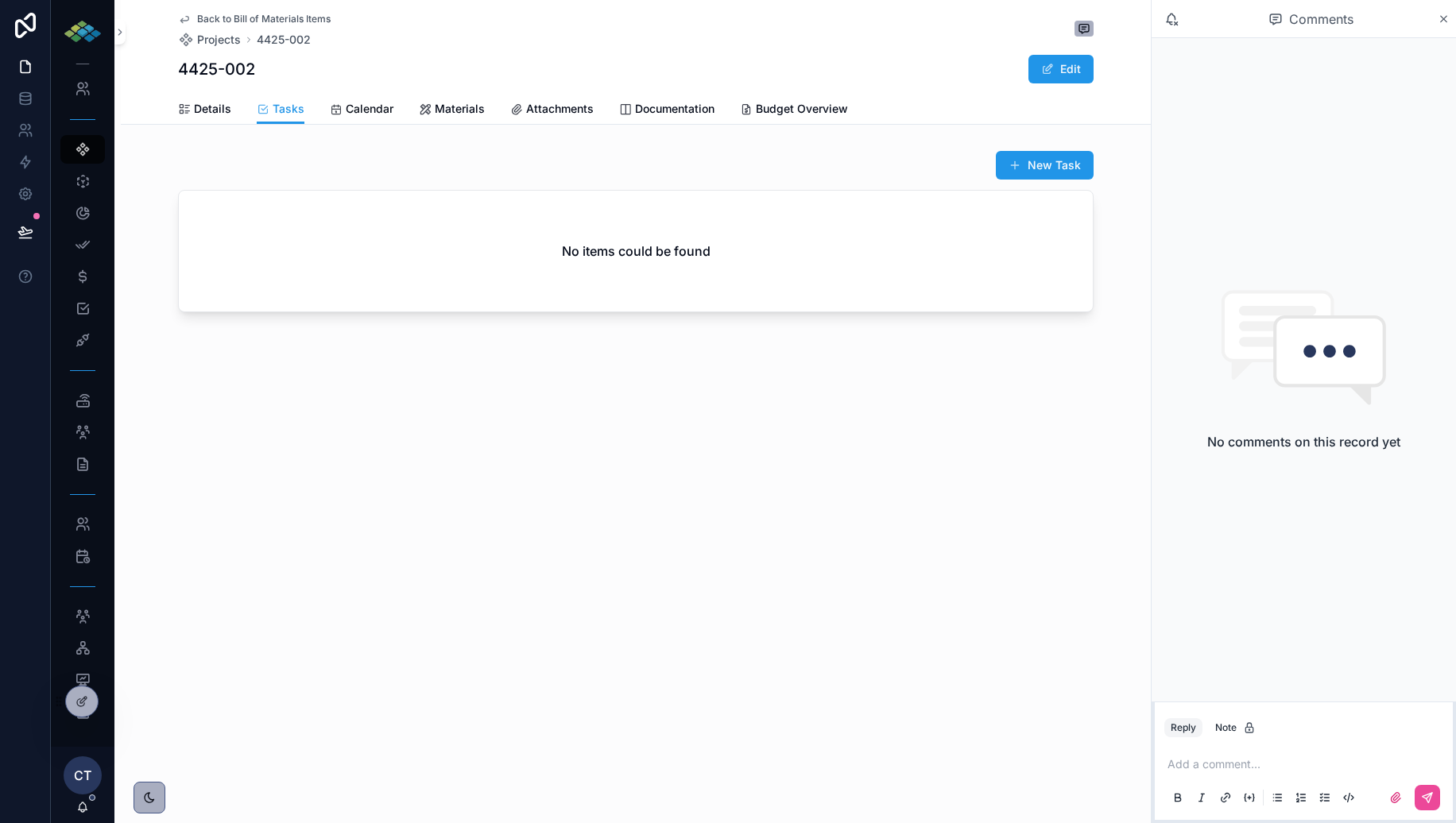
click at [364, 111] on span "Calendar" at bounding box center [369, 109] width 47 height 16
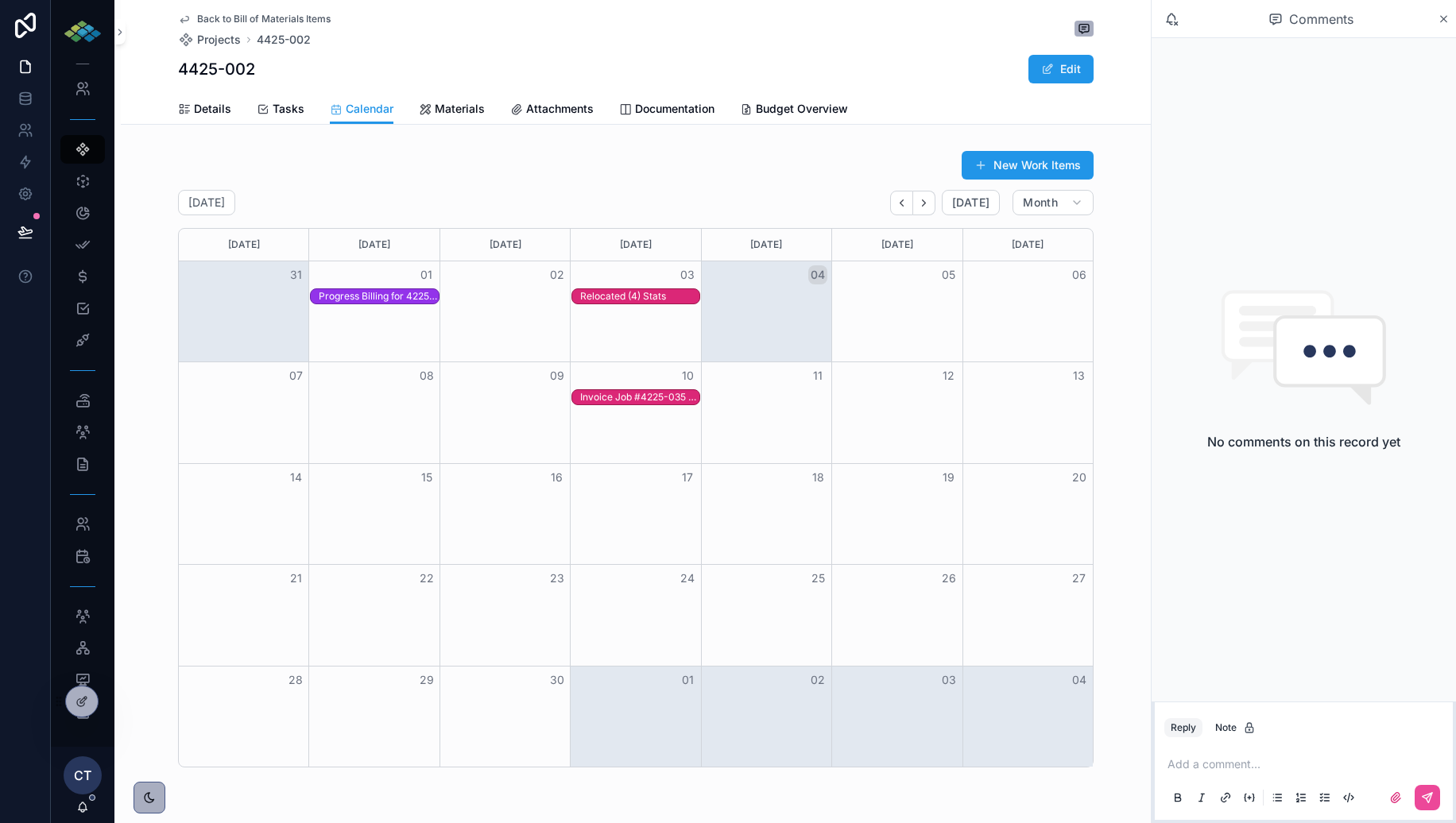
click at [480, 115] on span "Materials" at bounding box center [460, 109] width 50 height 16
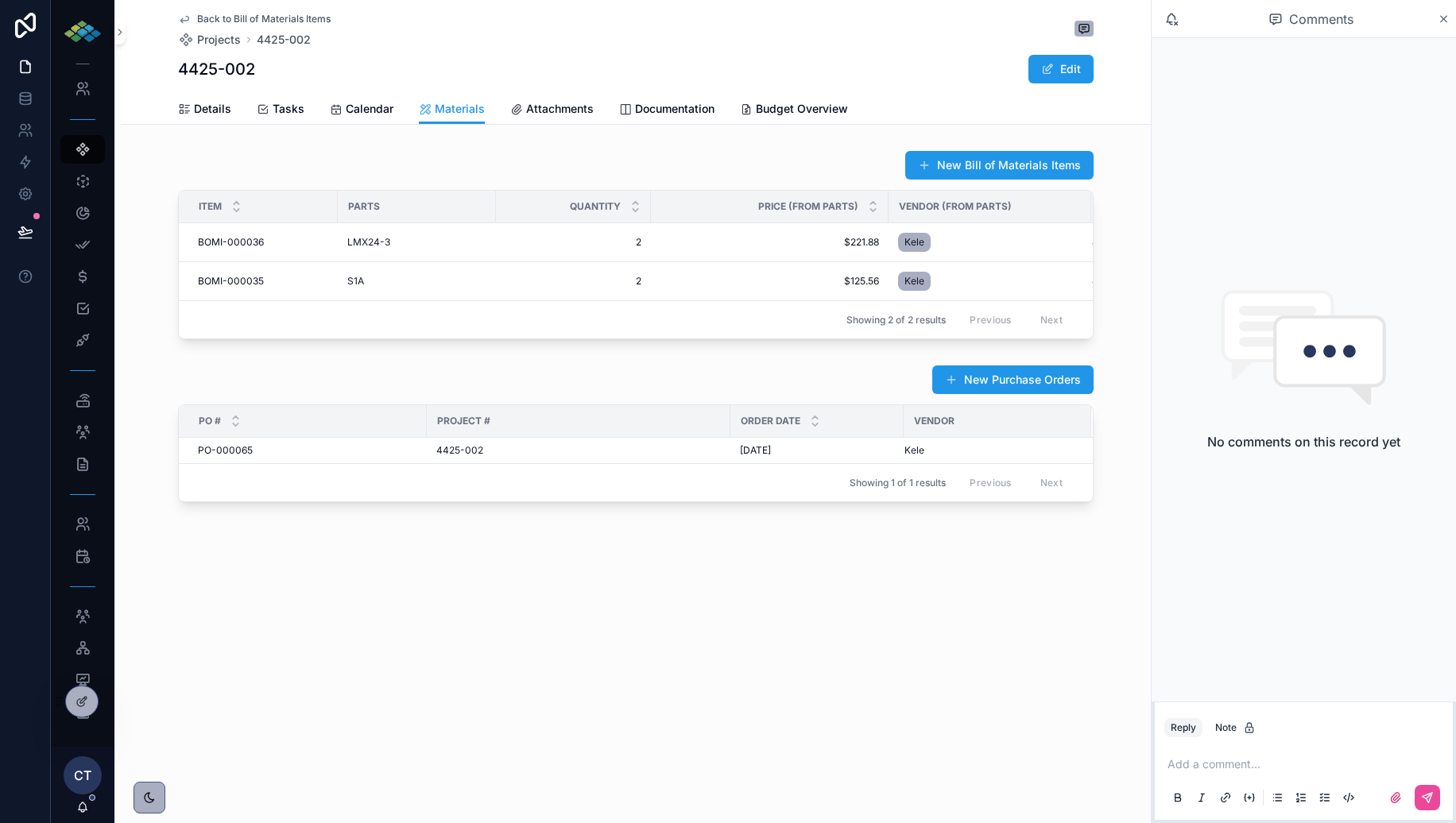
click at [564, 113] on span "Attachments" at bounding box center [559, 109] width 68 height 16
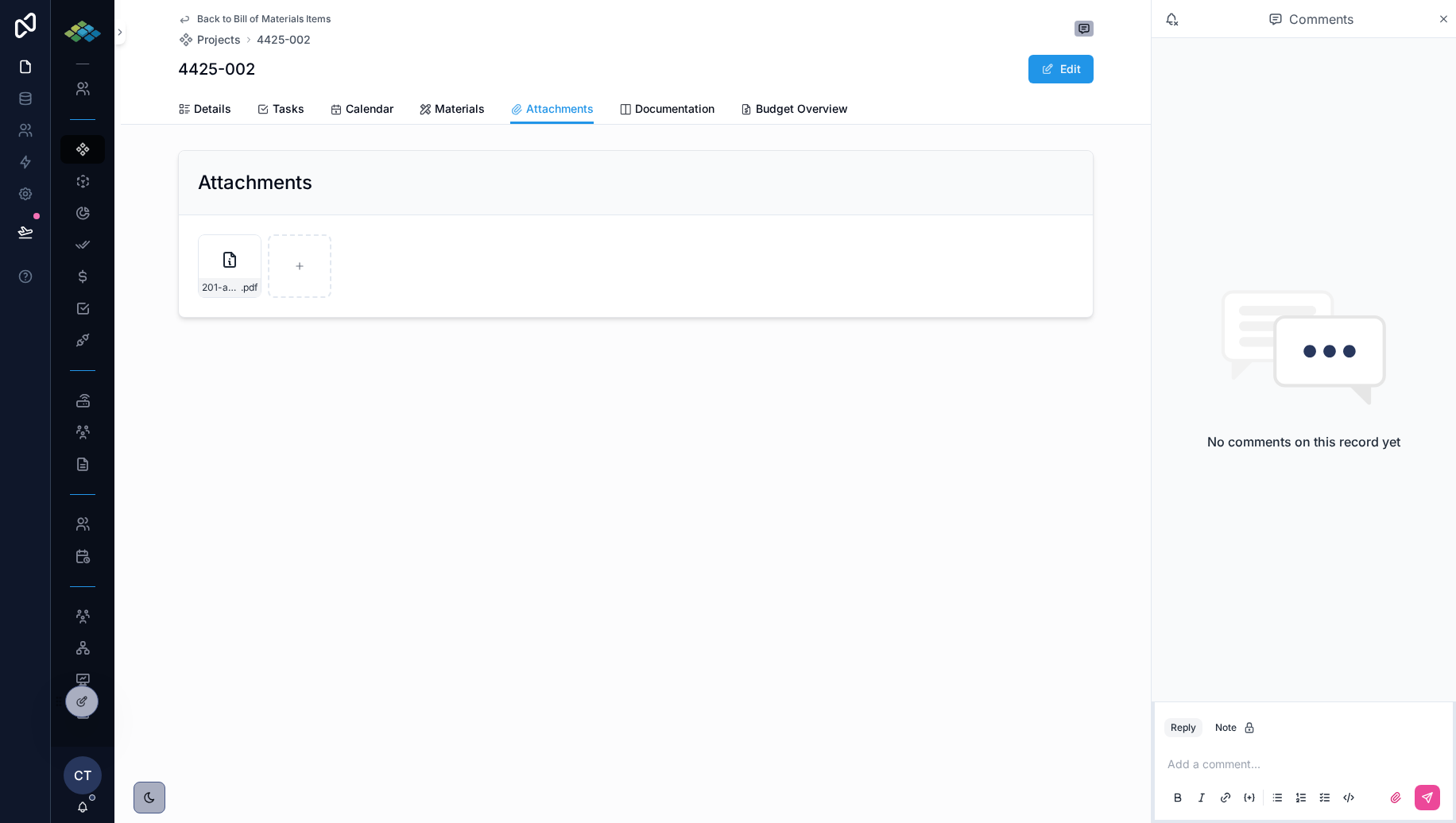
click at [666, 113] on span "Documentation" at bounding box center [676, 109] width 80 height 16
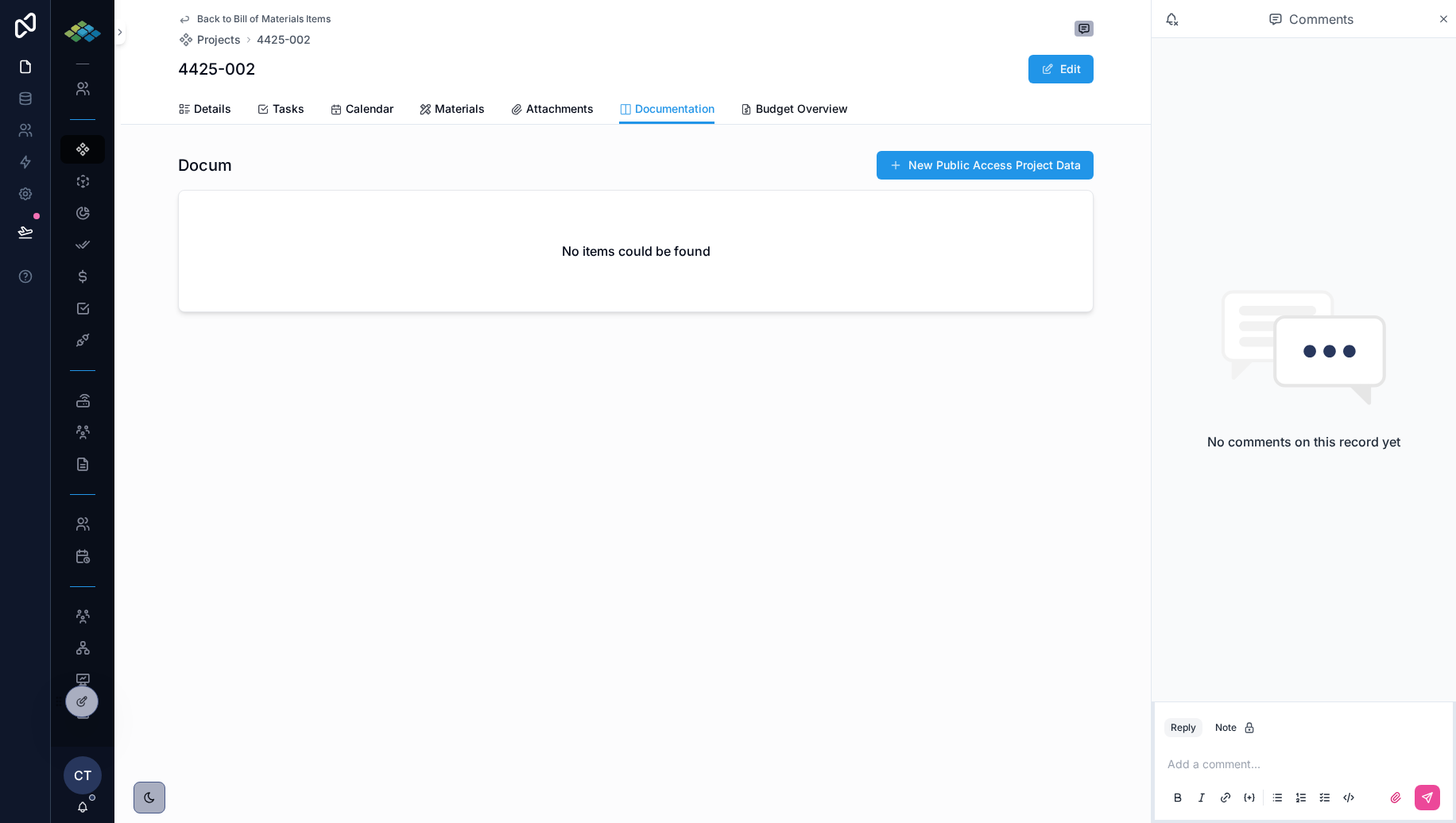
click at [811, 112] on span "Budget Overview" at bounding box center [802, 109] width 92 height 16
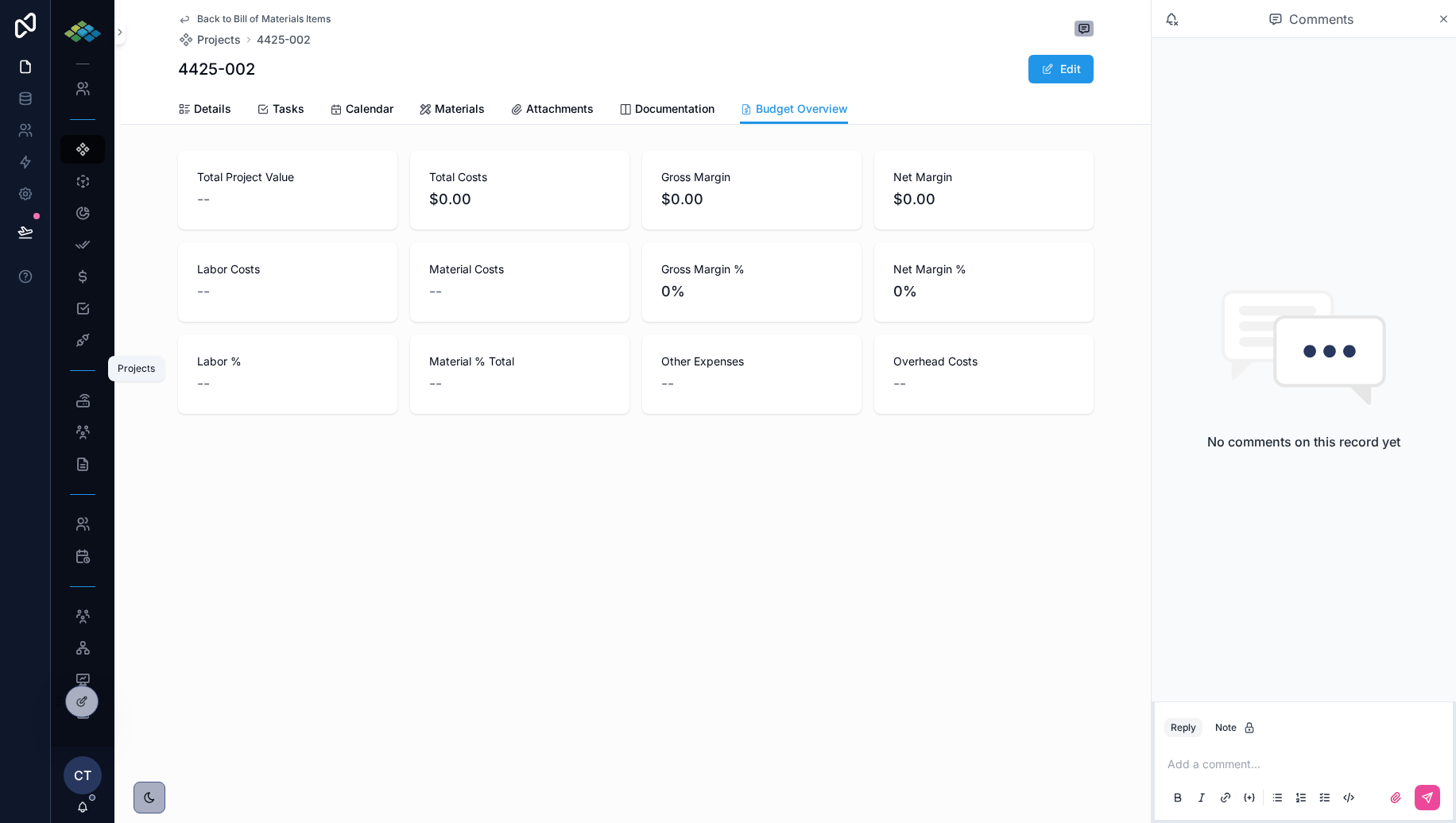
click at [87, 163] on div "Projects" at bounding box center [82, 149] width 25 height 25
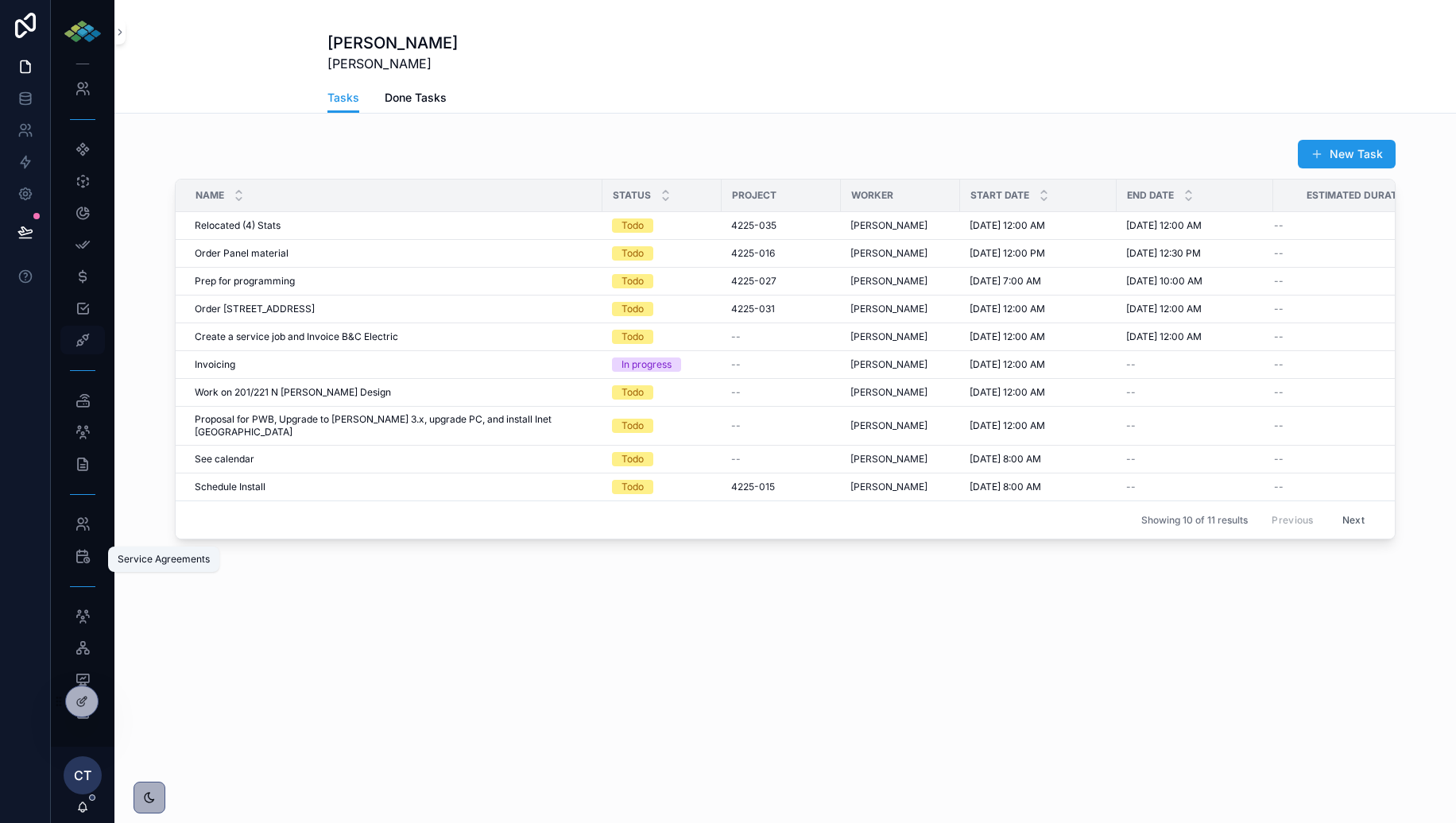
click at [89, 348] on icon "scrollable content" at bounding box center [82, 340] width 16 height 16
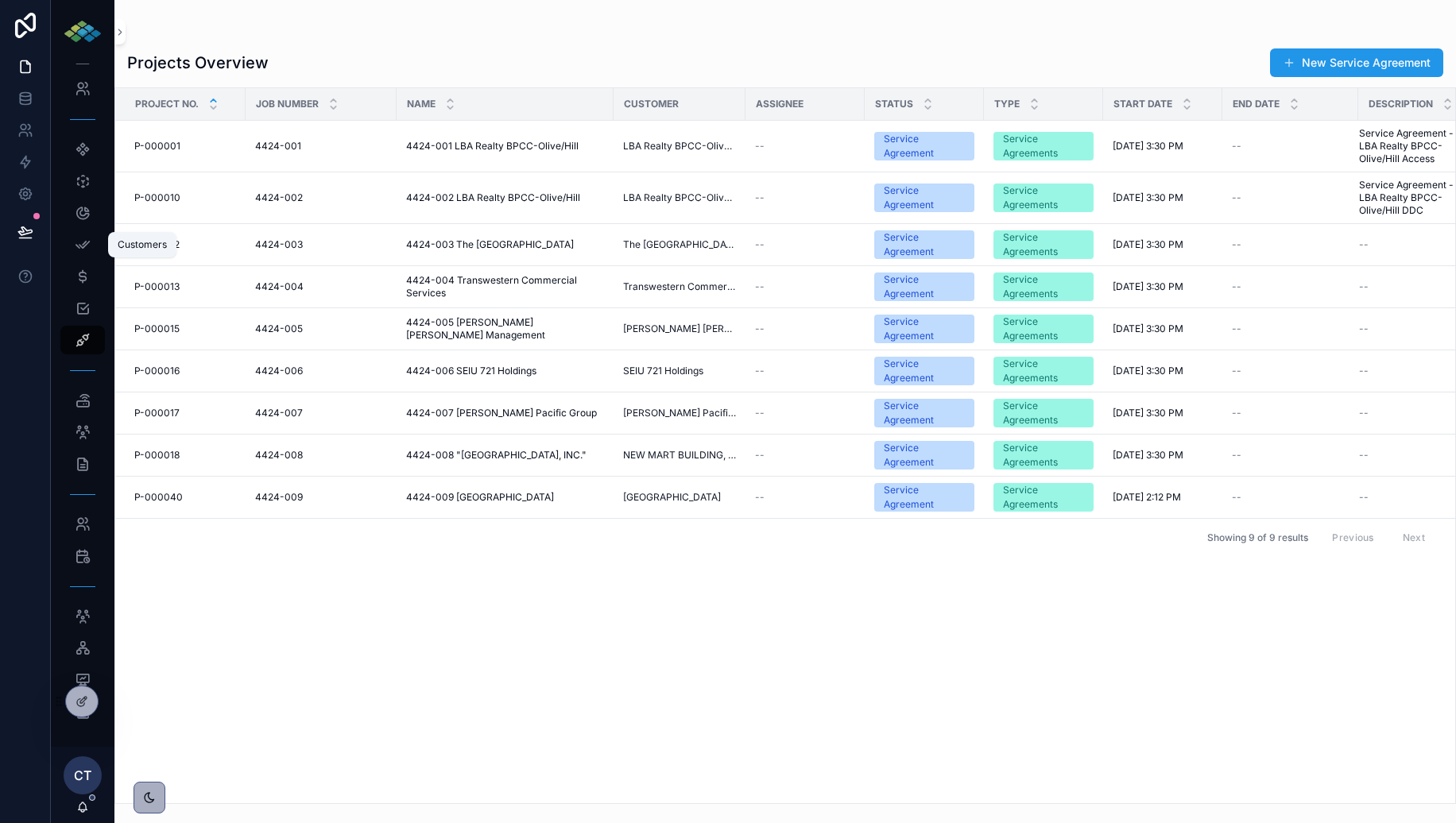
click at [91, 38] on div "Customers" at bounding box center [82, 25] width 25 height 25
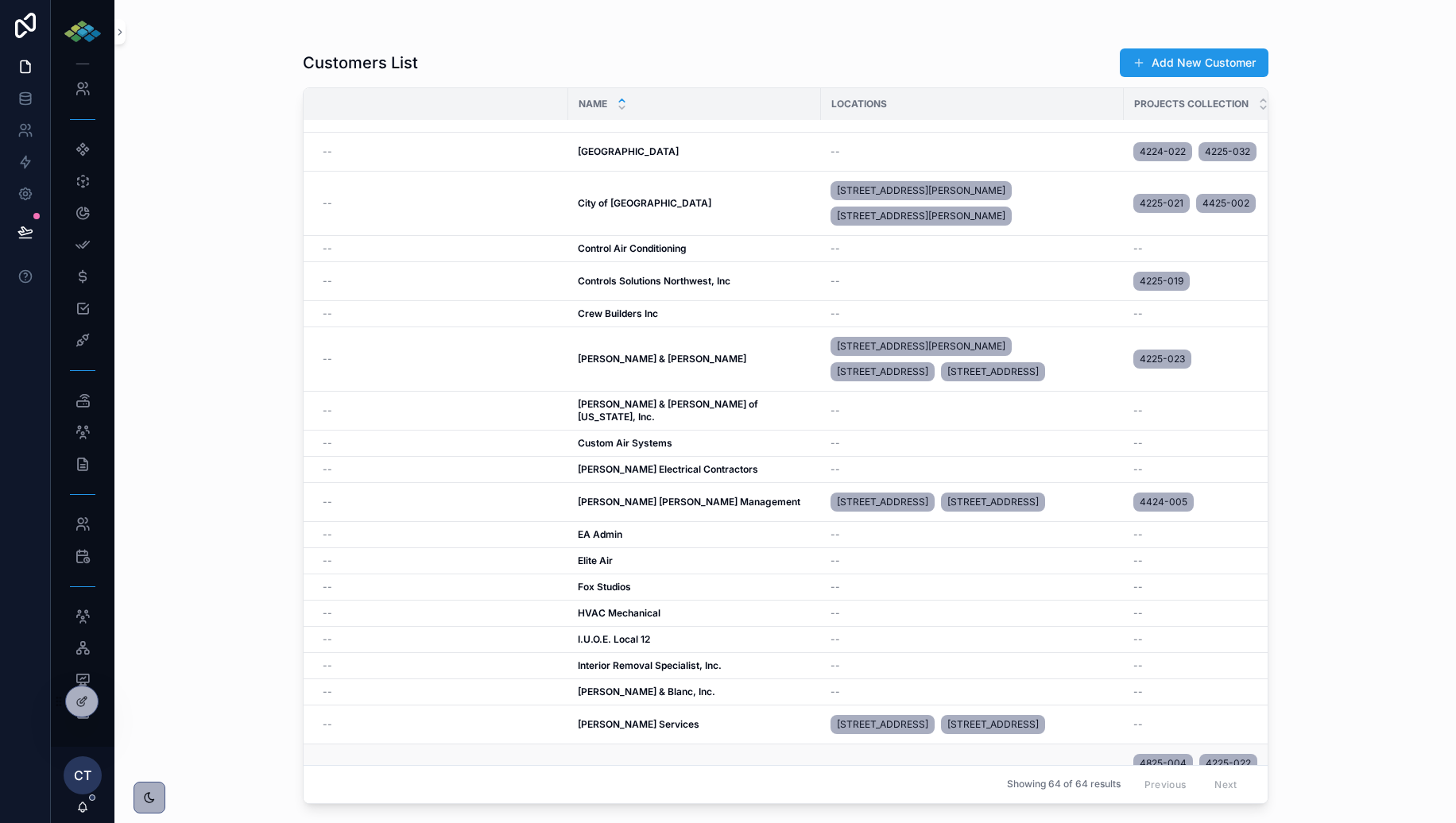
scroll to position [734, 0]
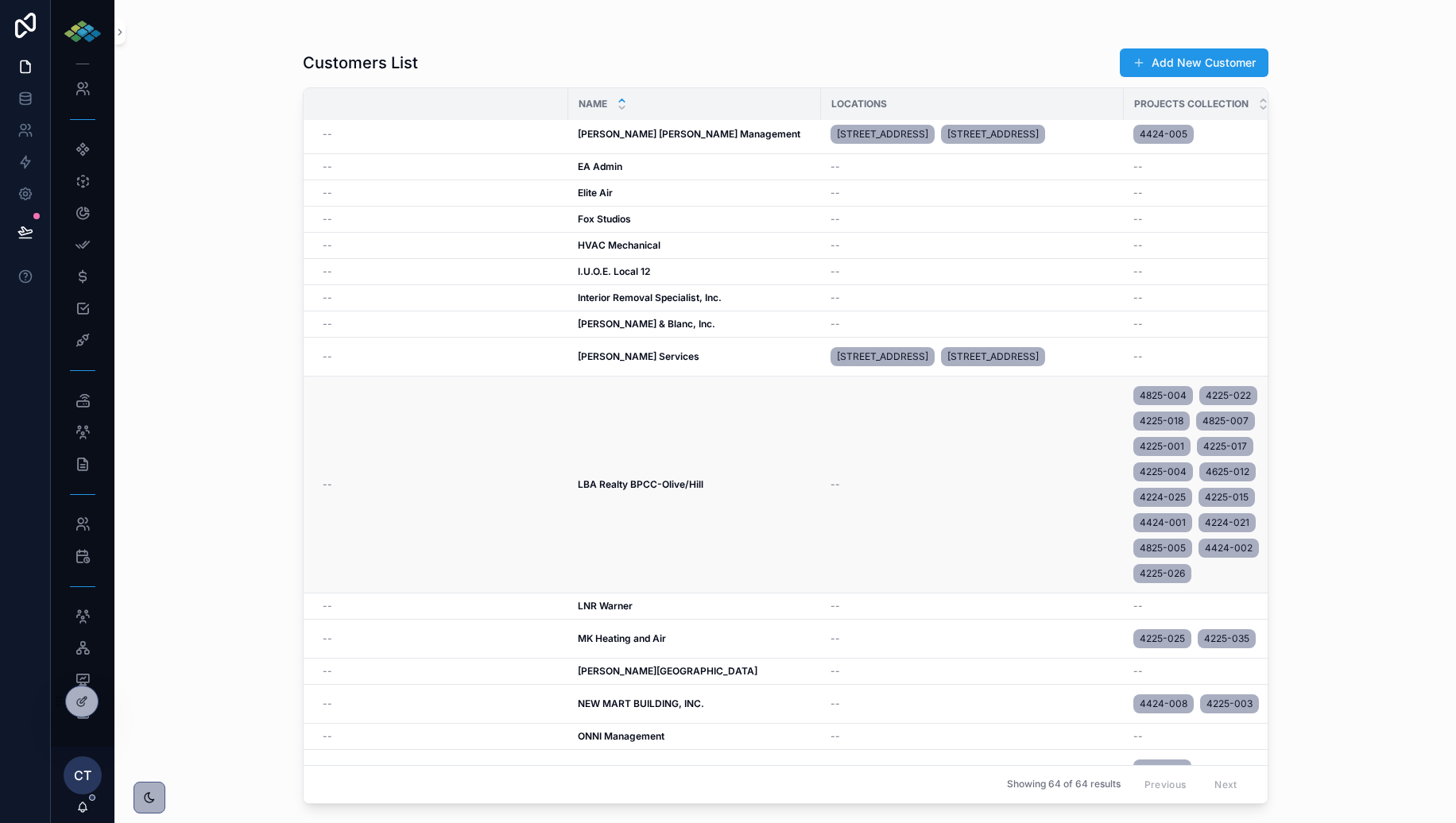
click at [663, 478] on strong "LBA Realty BPCC-Olive/Hill" at bounding box center [640, 484] width 125 height 12
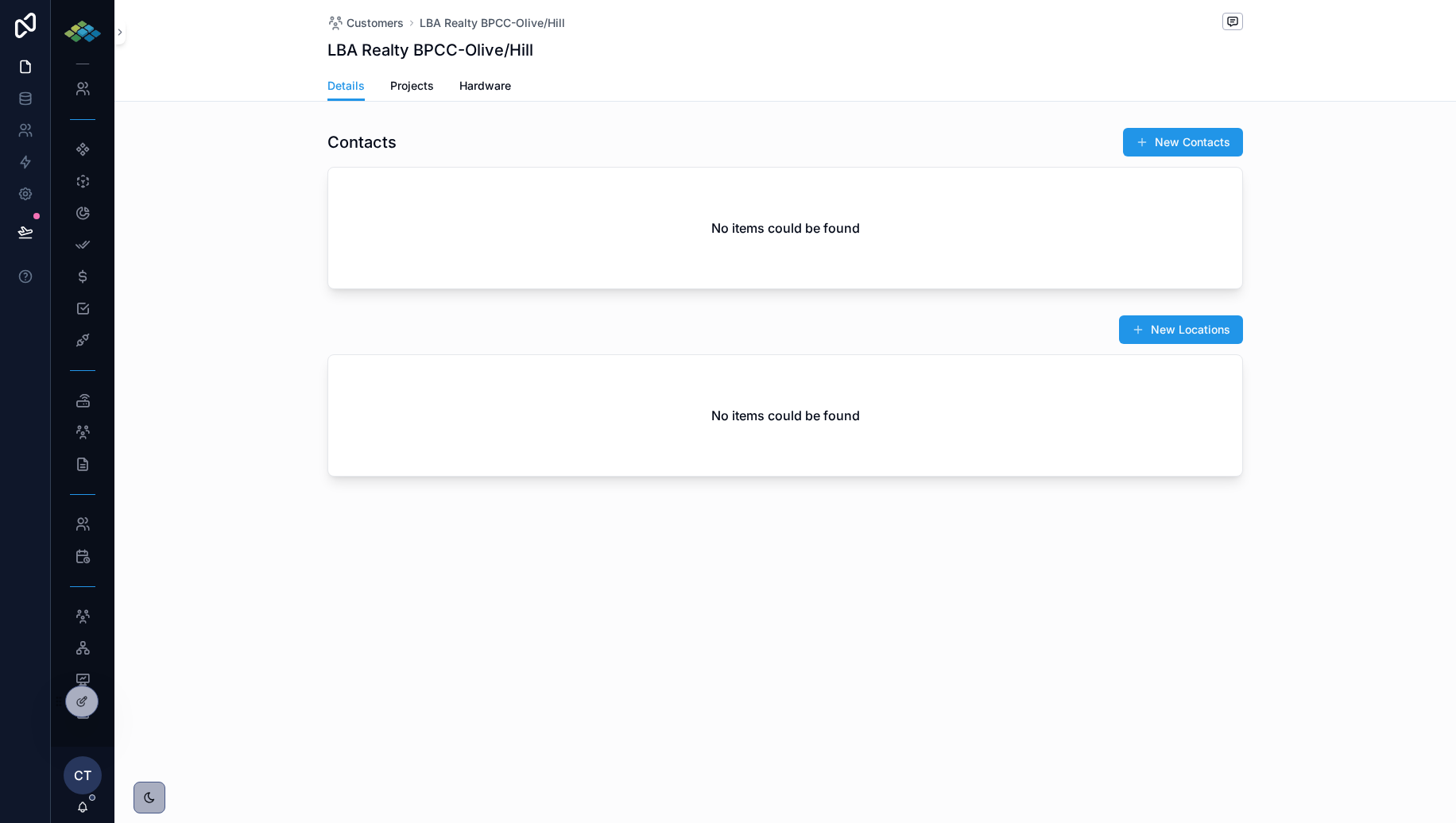
click at [408, 84] on span "Projects" at bounding box center [412, 85] width 44 height 16
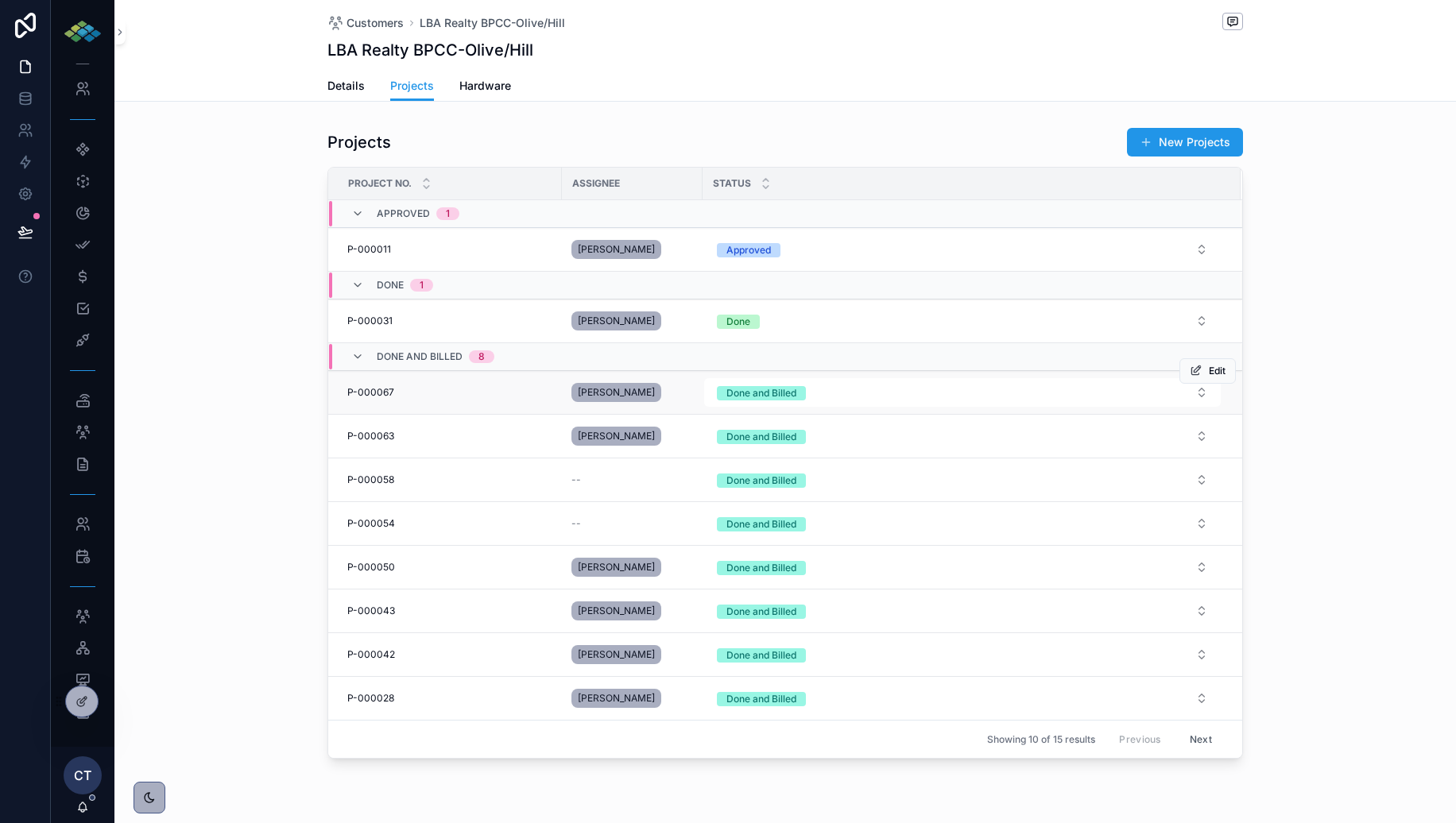
click at [377, 389] on span "P-000067" at bounding box center [371, 393] width 46 height 13
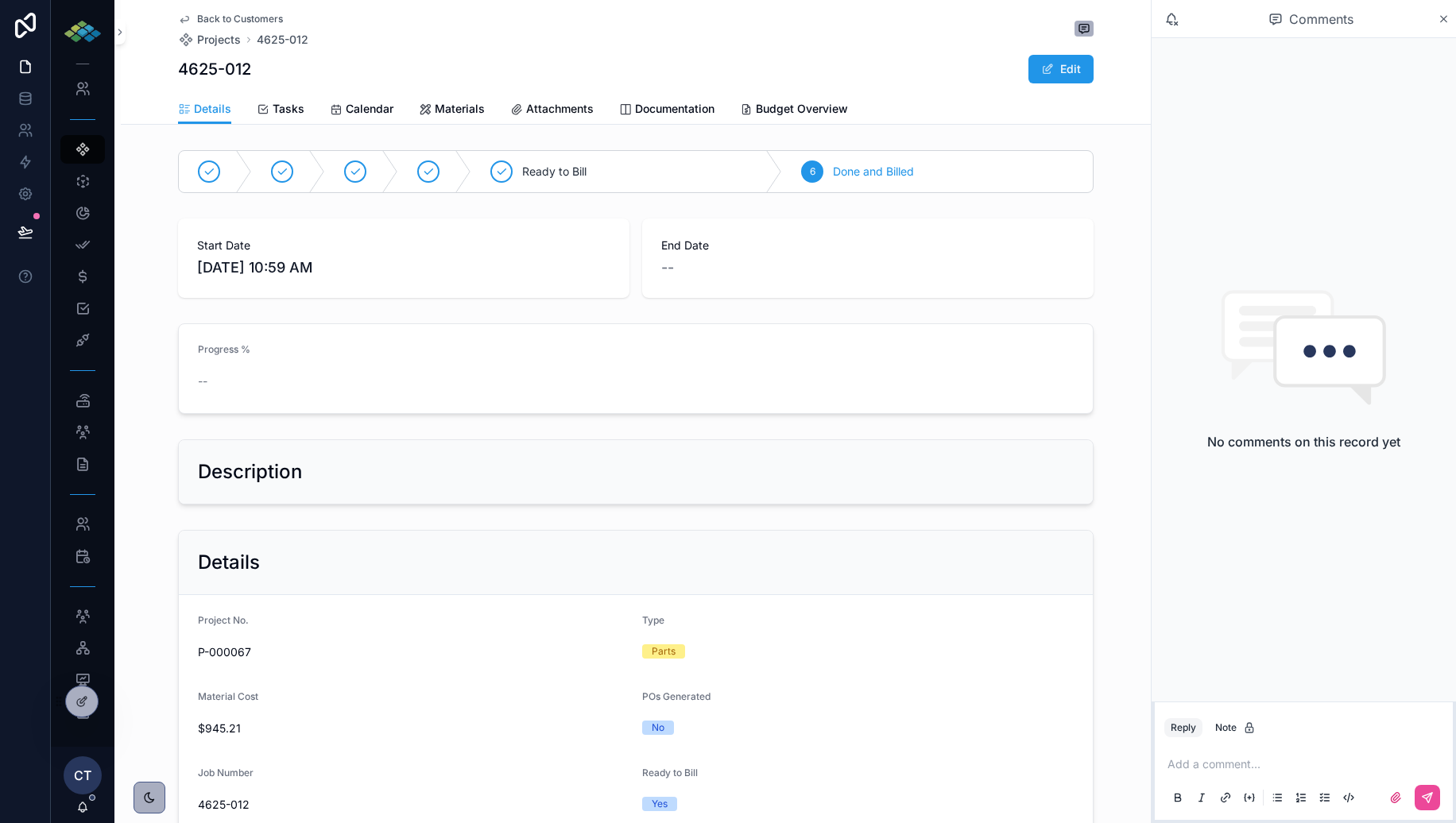
click at [586, 114] on span "Attachments" at bounding box center [559, 109] width 68 height 16
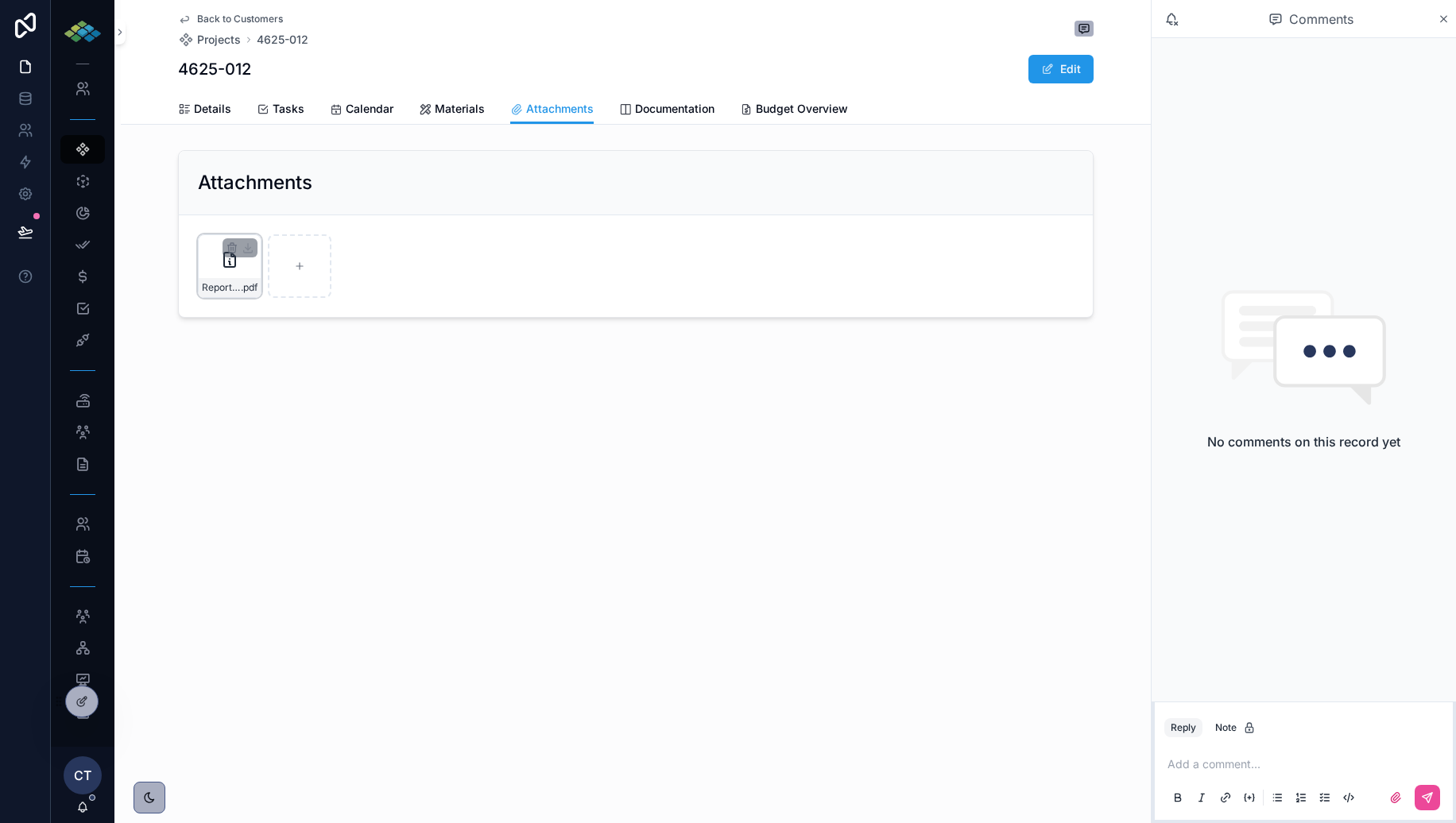
click at [241, 277] on div "ReportInvoicePDF .pdf" at bounding box center [230, 266] width 63 height 63
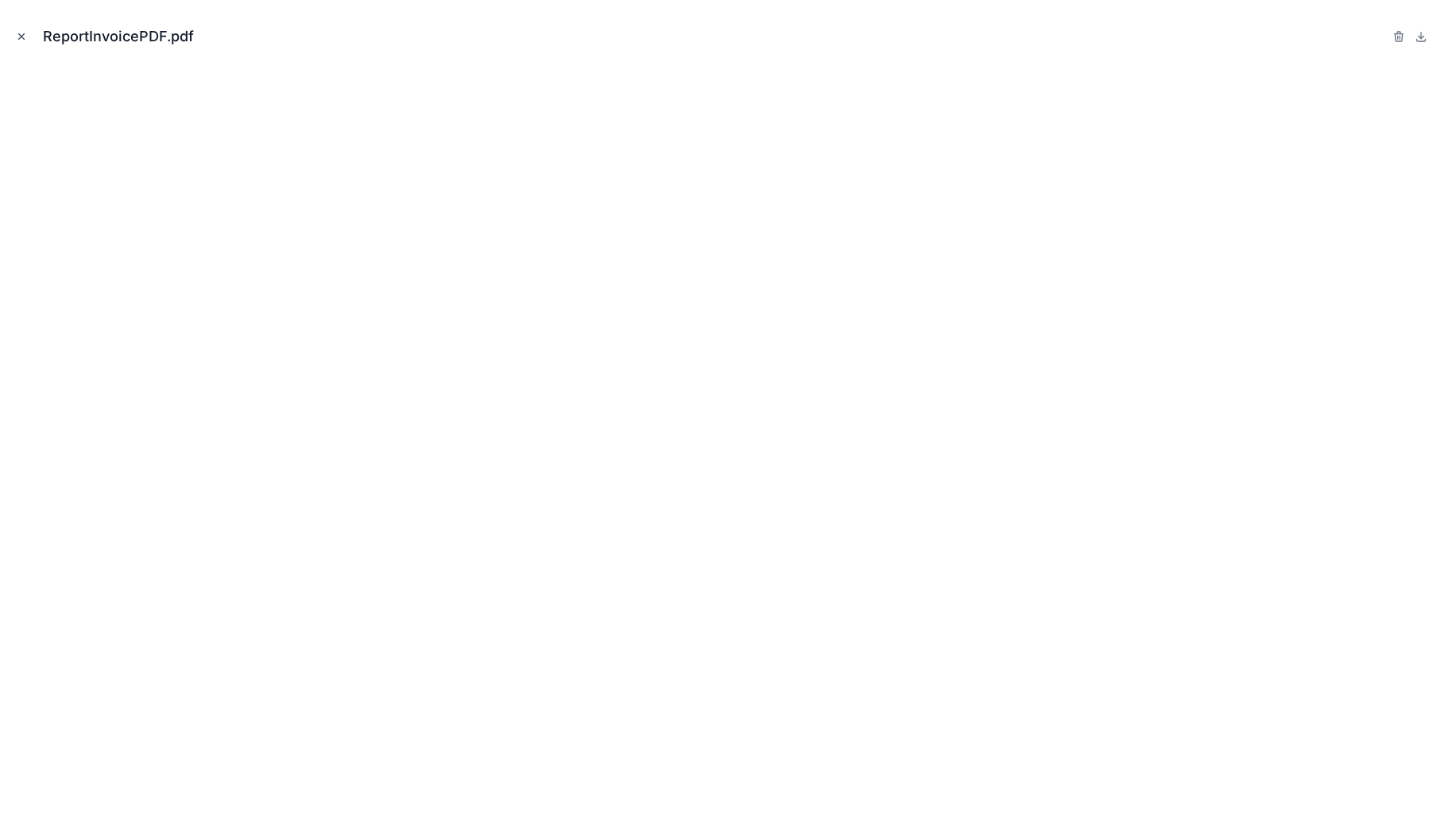
click at [23, 35] on icon "Close modal" at bounding box center [22, 37] width 6 height 6
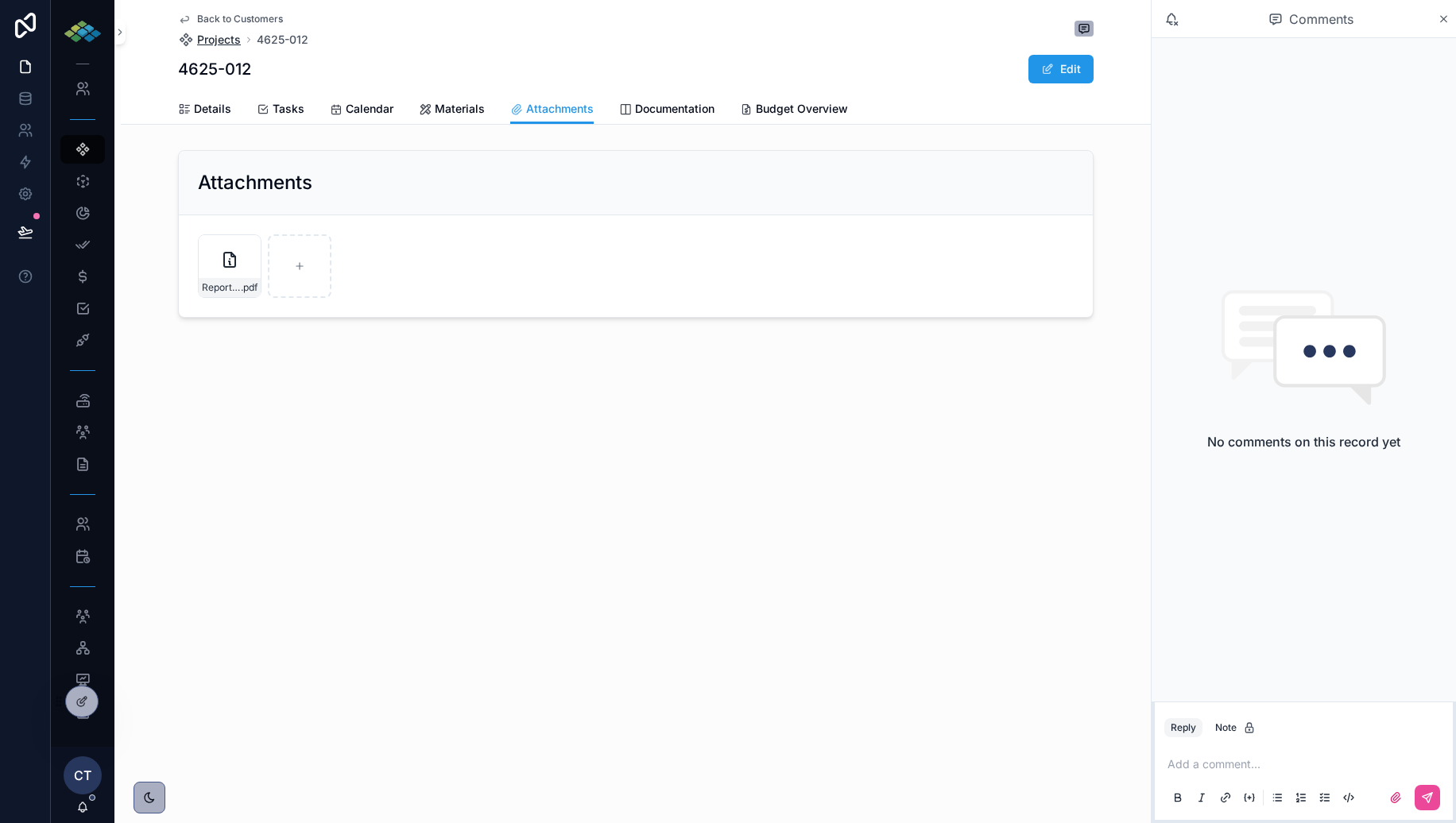
click at [225, 40] on span "Projects" at bounding box center [218, 39] width 44 height 16
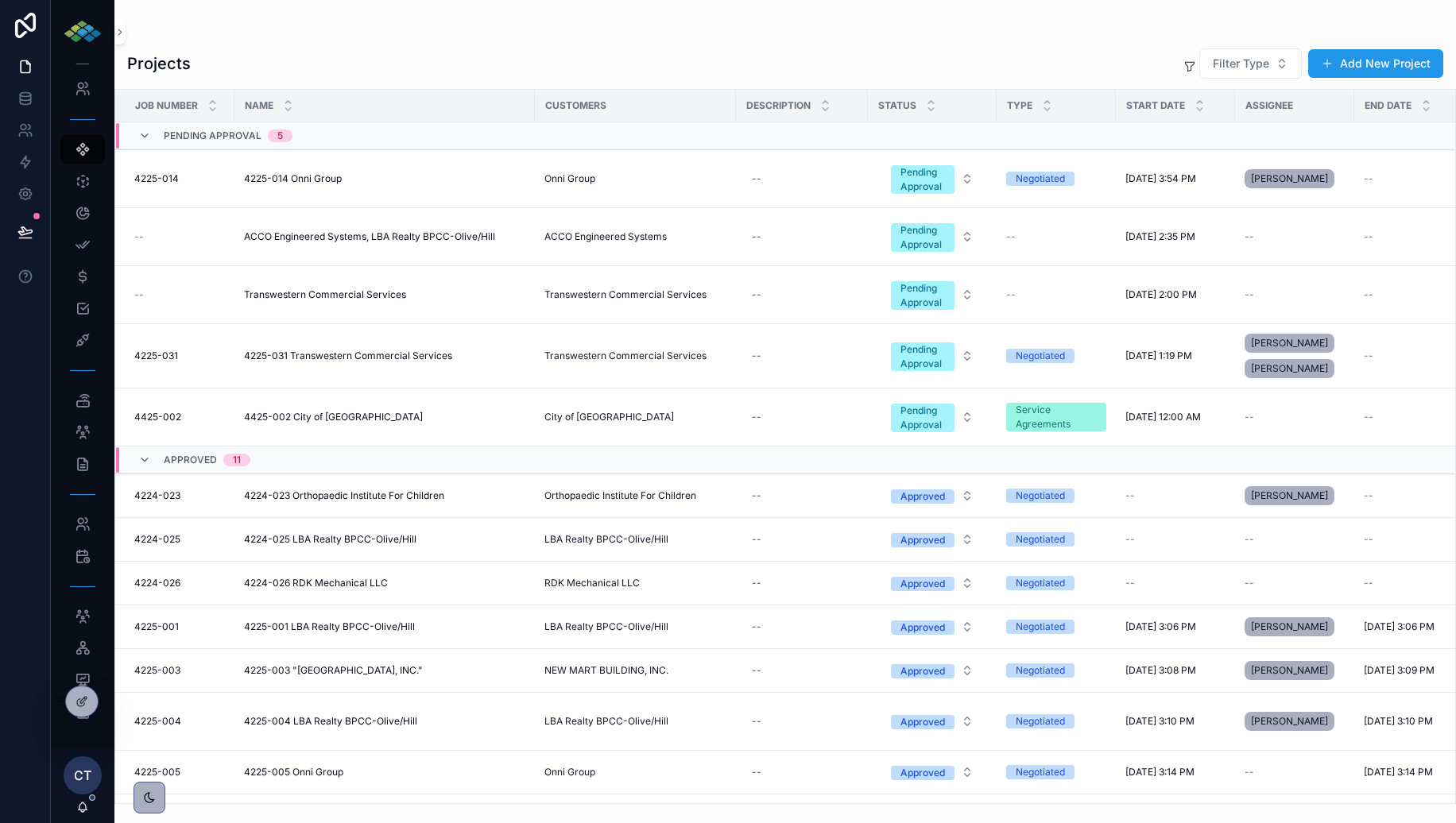
scroll to position [434, 0]
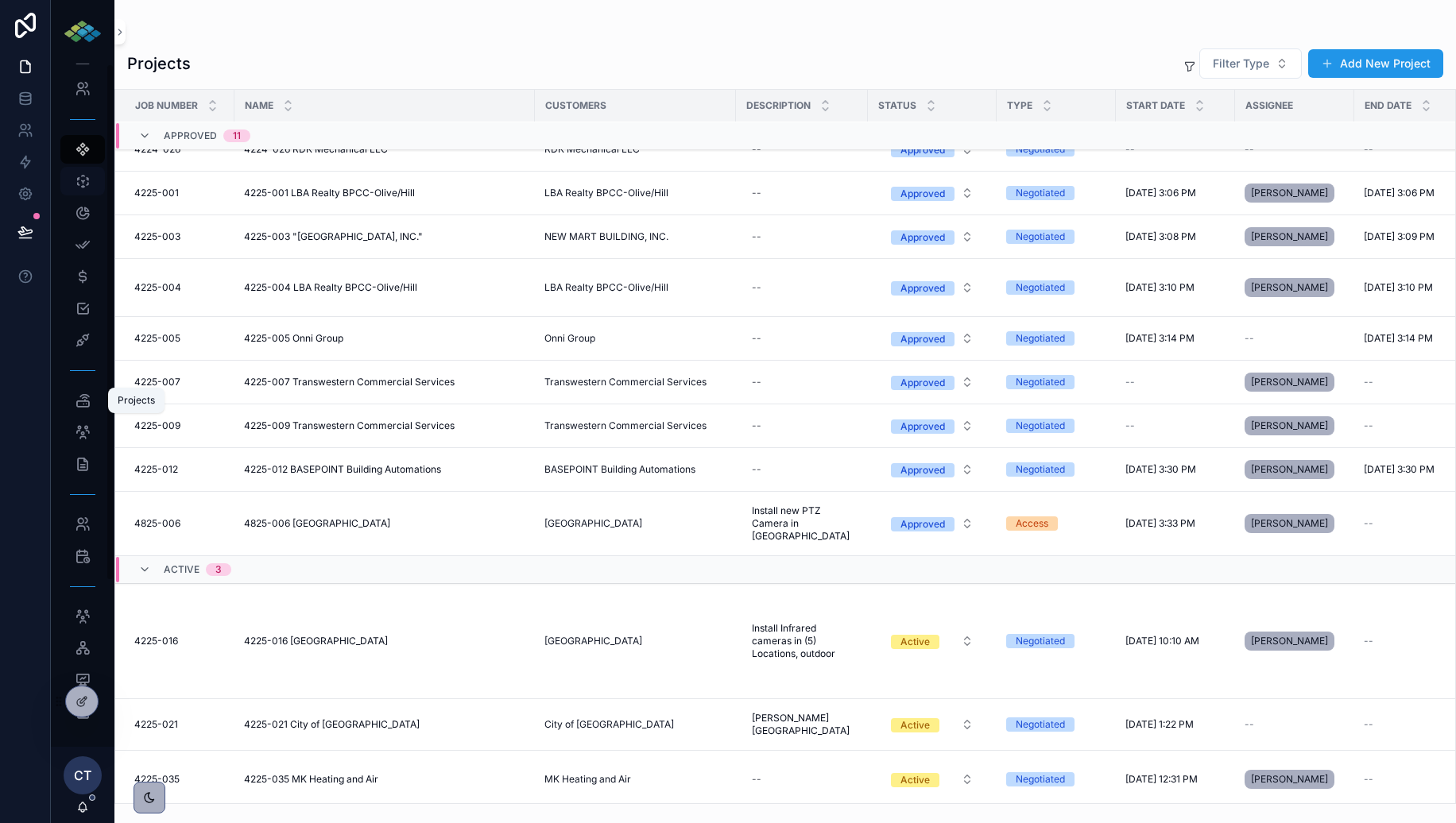
click at [81, 189] on icon "scrollable content" at bounding box center [82, 181] width 16 height 16
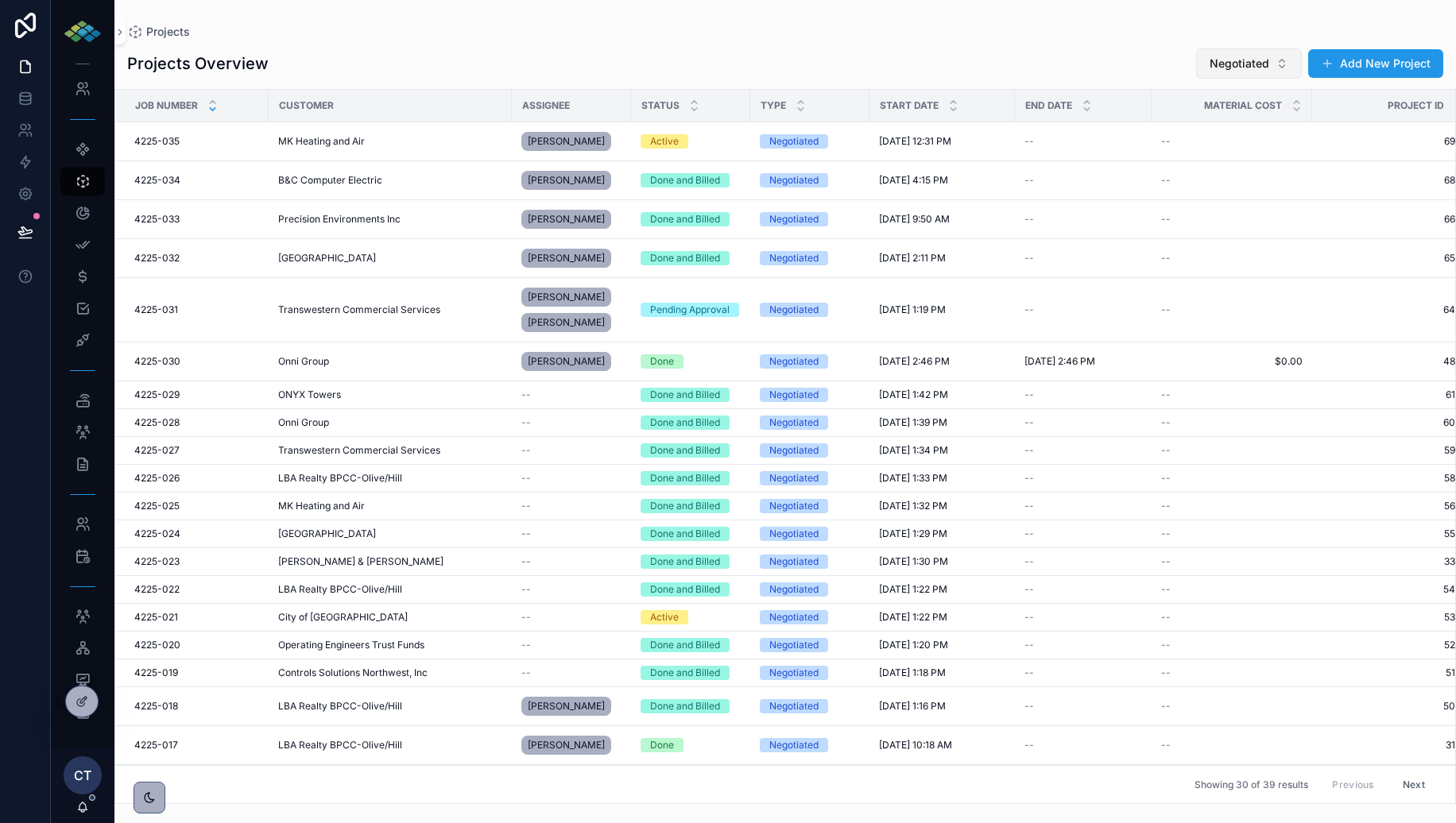
click at [1263, 69] on span "Negotiated" at bounding box center [1240, 63] width 59 height 16
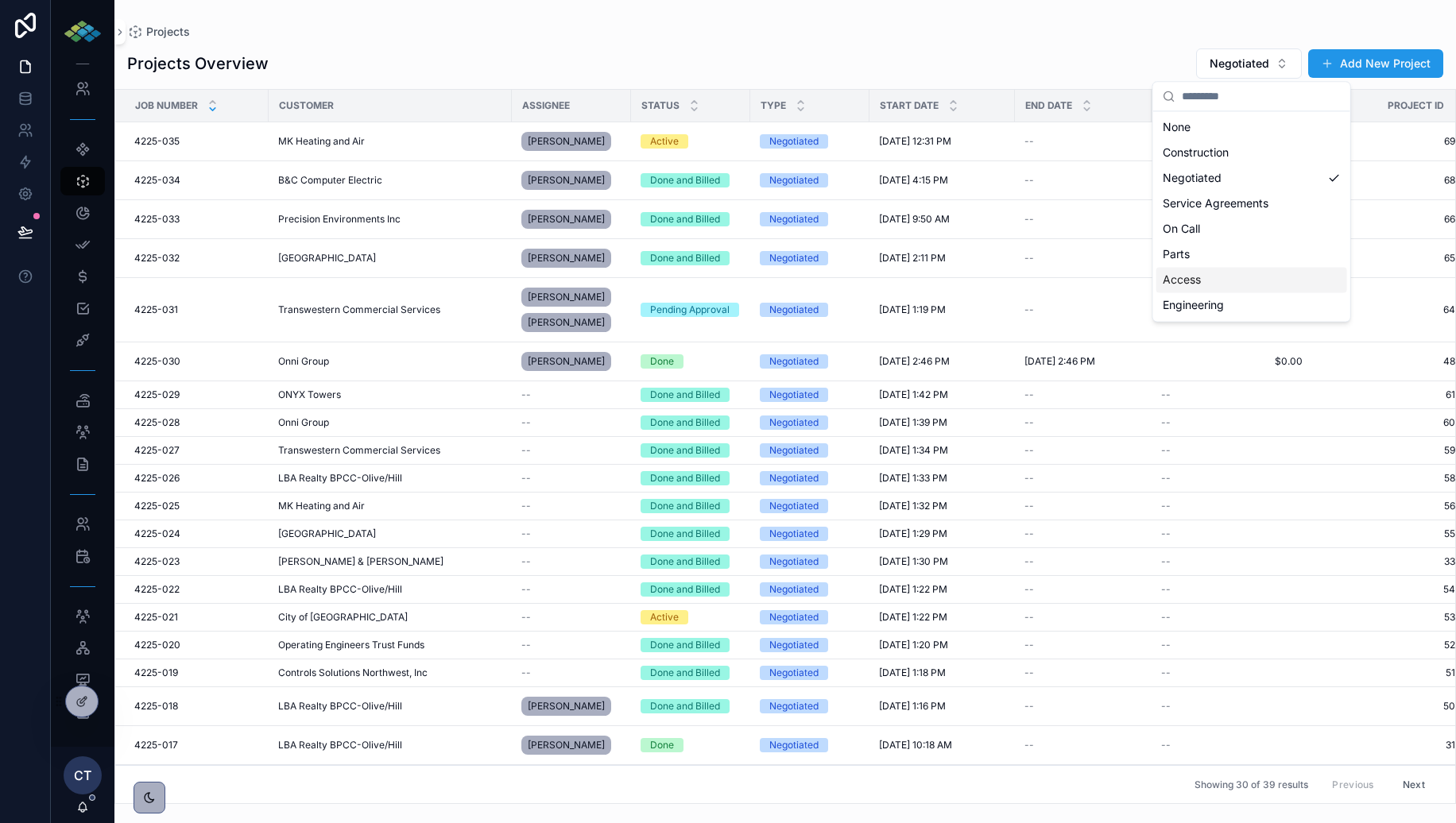
click at [1210, 274] on div "Access" at bounding box center [1252, 279] width 190 height 25
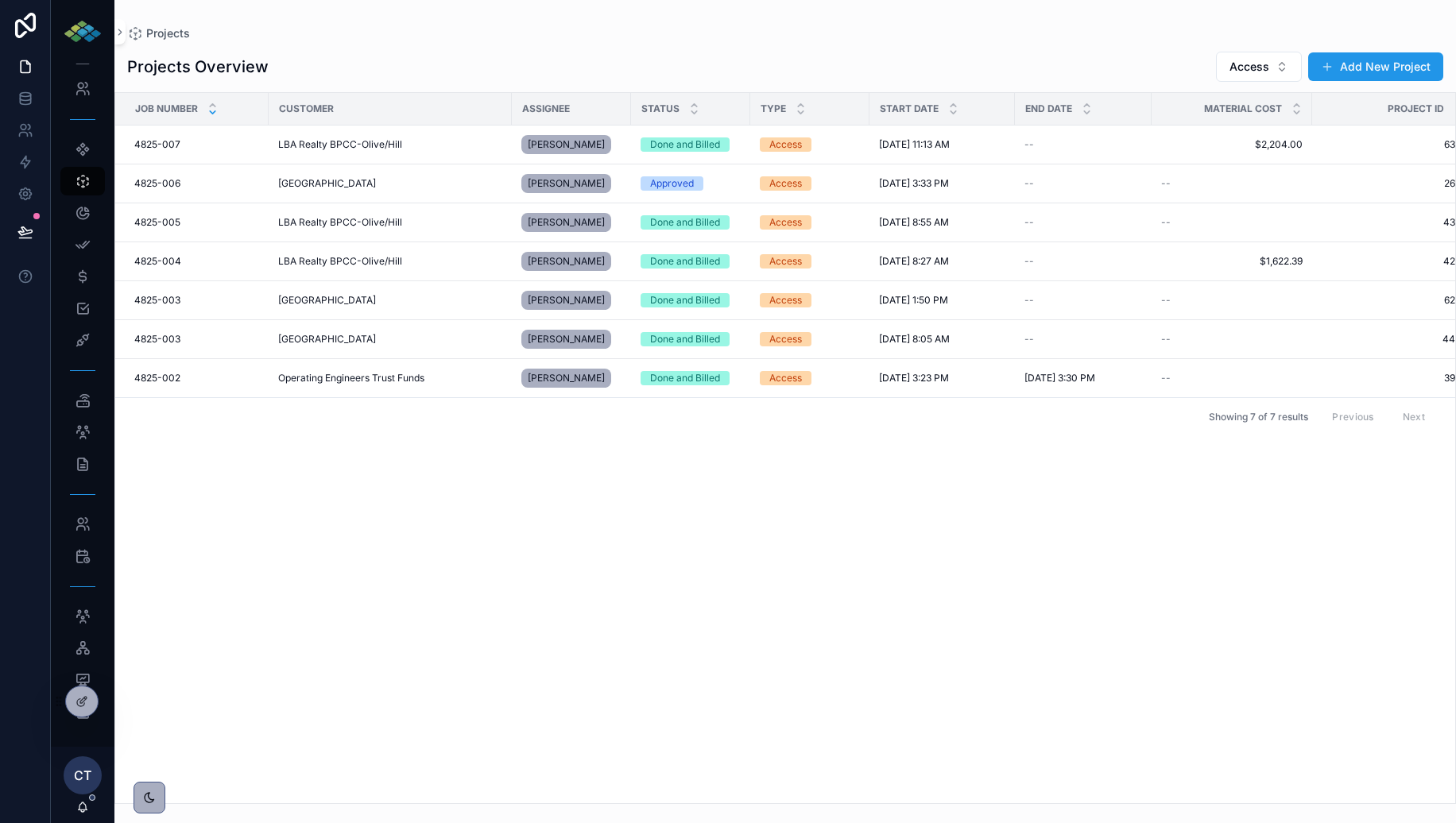
click at [163, 112] on span "Job Number" at bounding box center [166, 109] width 63 height 13
click at [213, 101] on icon at bounding box center [212, 105] width 10 height 10
click at [160, 380] on span "4825-007" at bounding box center [158, 378] width 46 height 13
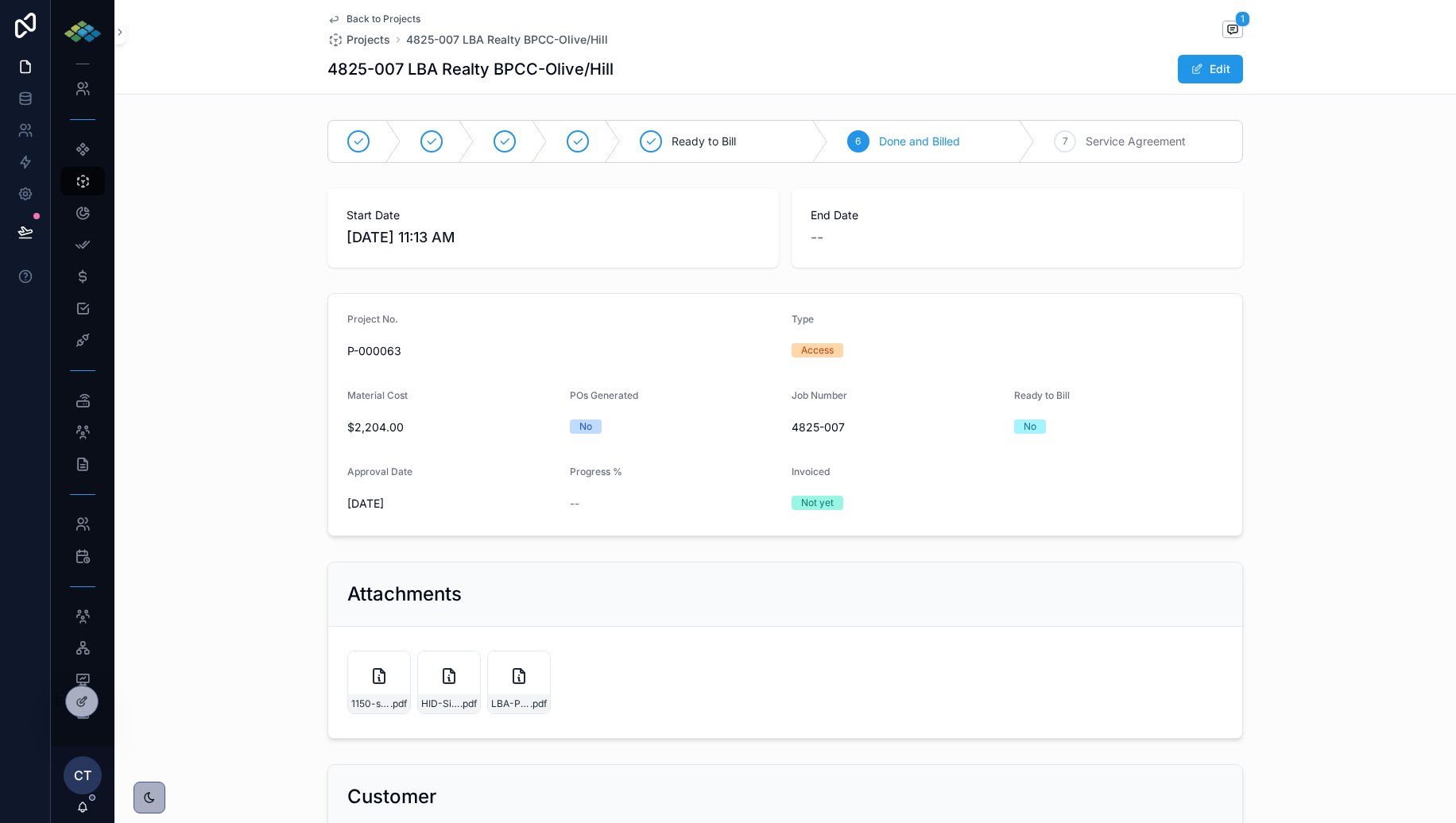
scroll to position [202, 0]
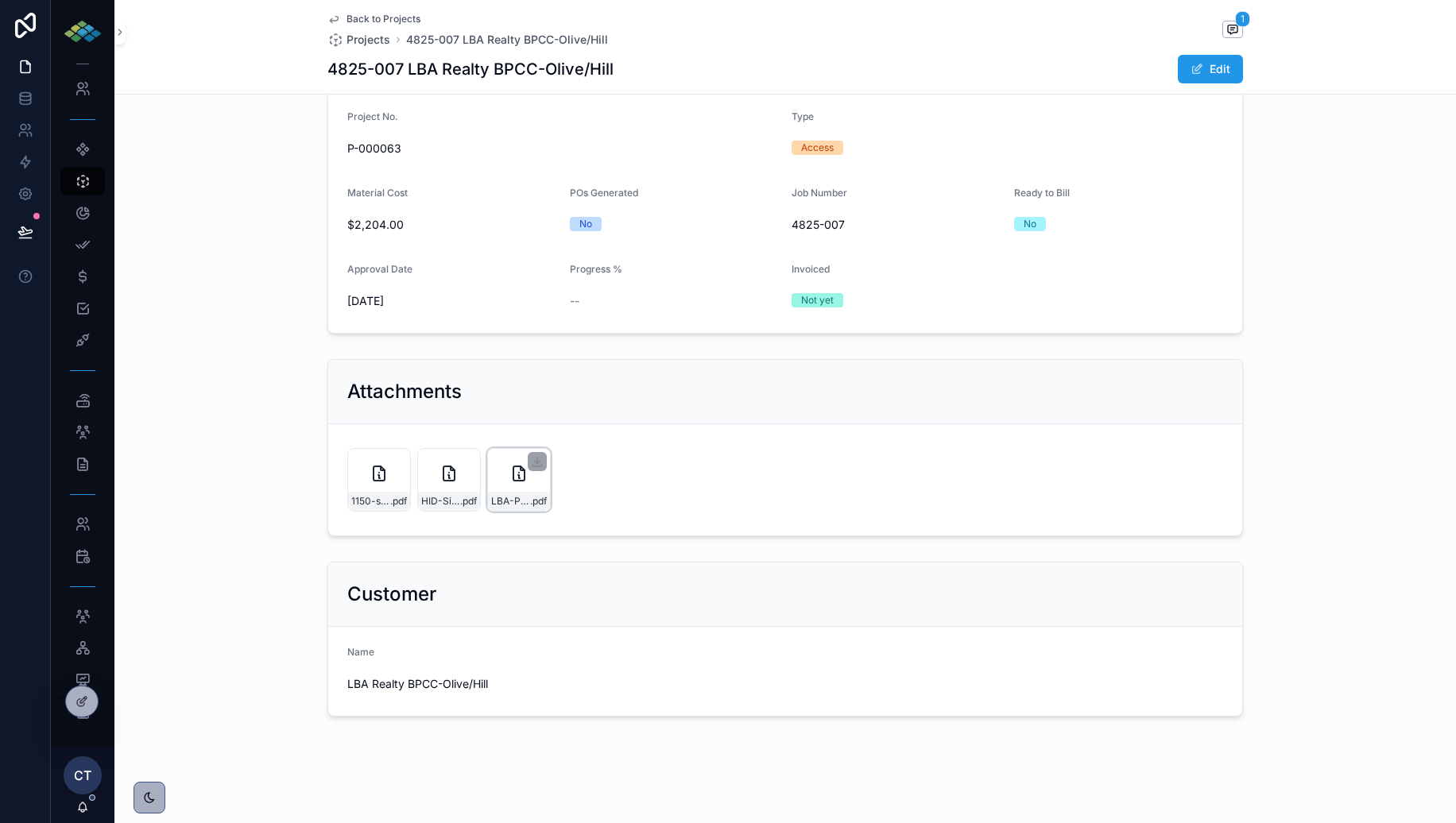
click at [522, 473] on icon at bounding box center [518, 474] width 20 height 20
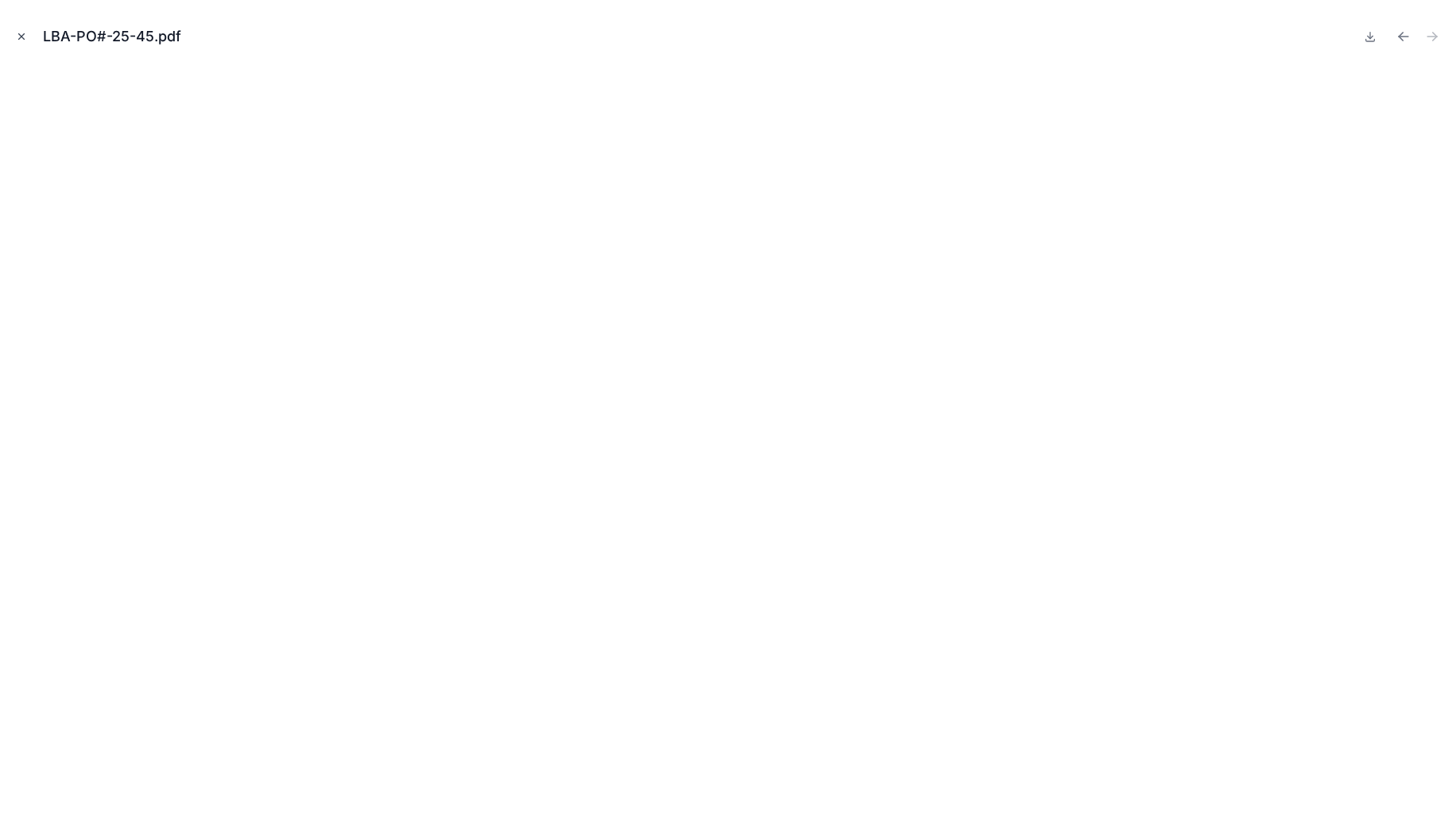
click at [22, 39] on icon "Close modal" at bounding box center [21, 36] width 11 height 11
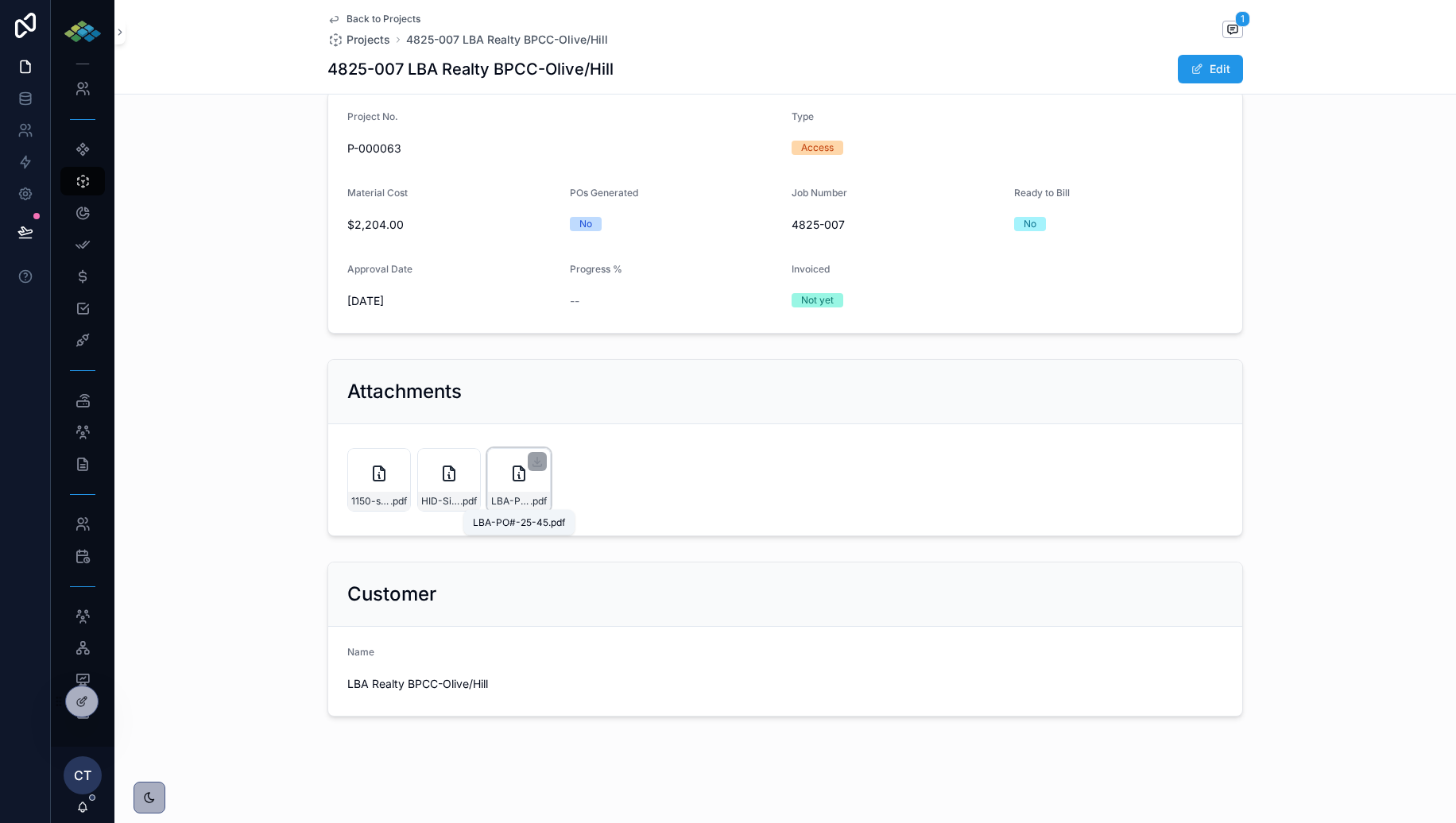
click at [520, 495] on span "LBA-PO#-25-45" at bounding box center [511, 502] width 39 height 13
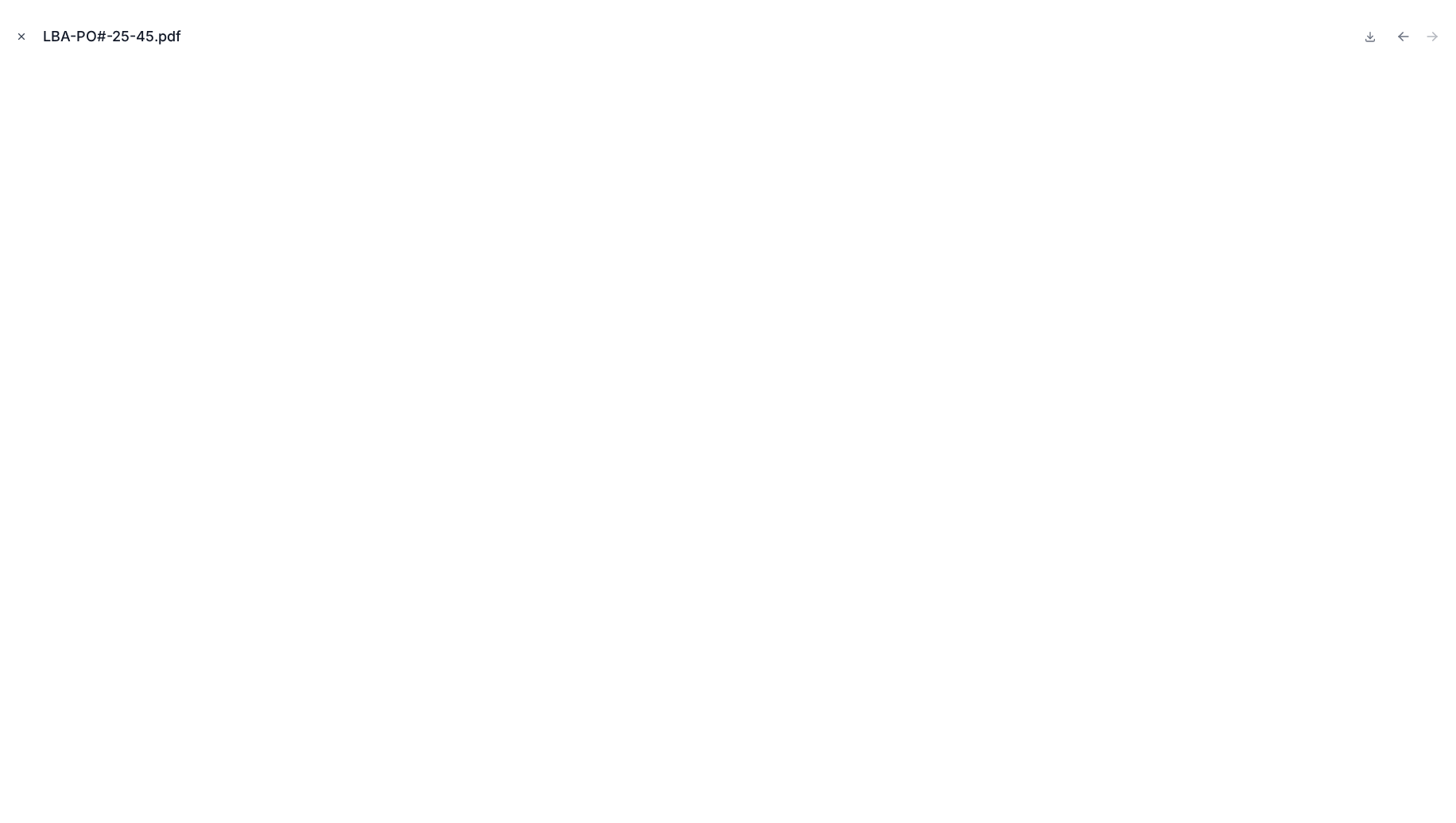
click at [28, 38] on button "Close modal" at bounding box center [21, 36] width 18 height 18
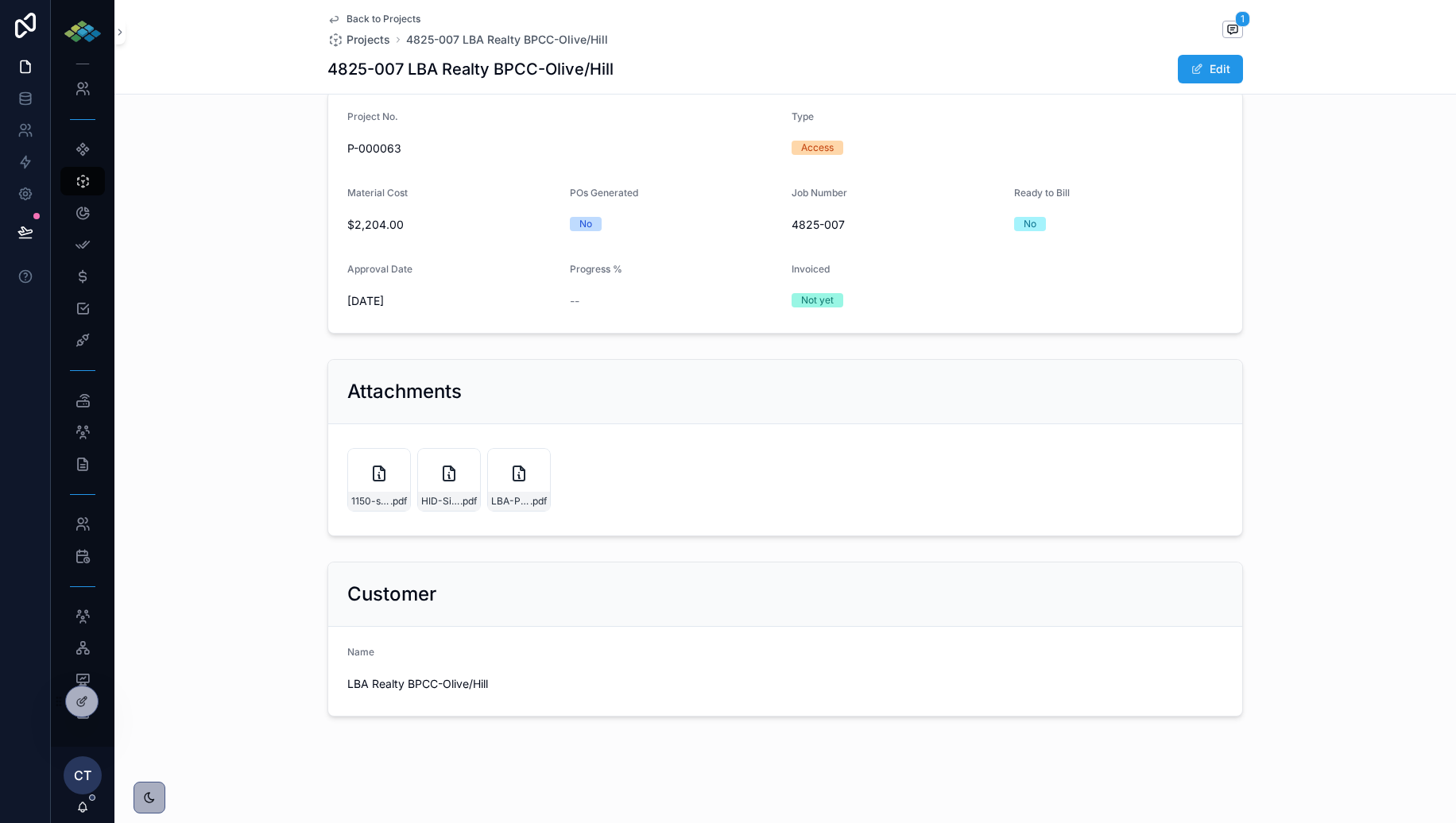
click at [581, 475] on div "1150-s-Olive-Replace-(9)-card-readers-with-multi-technology .pdf HID-Signo-Read…" at bounding box center [785, 480] width 876 height 63
click at [673, 463] on div "1150-s-Olive-Replace-(9)-card-readers-with-multi-technology .pdf HID-Signo-Read…" at bounding box center [785, 480] width 876 height 63
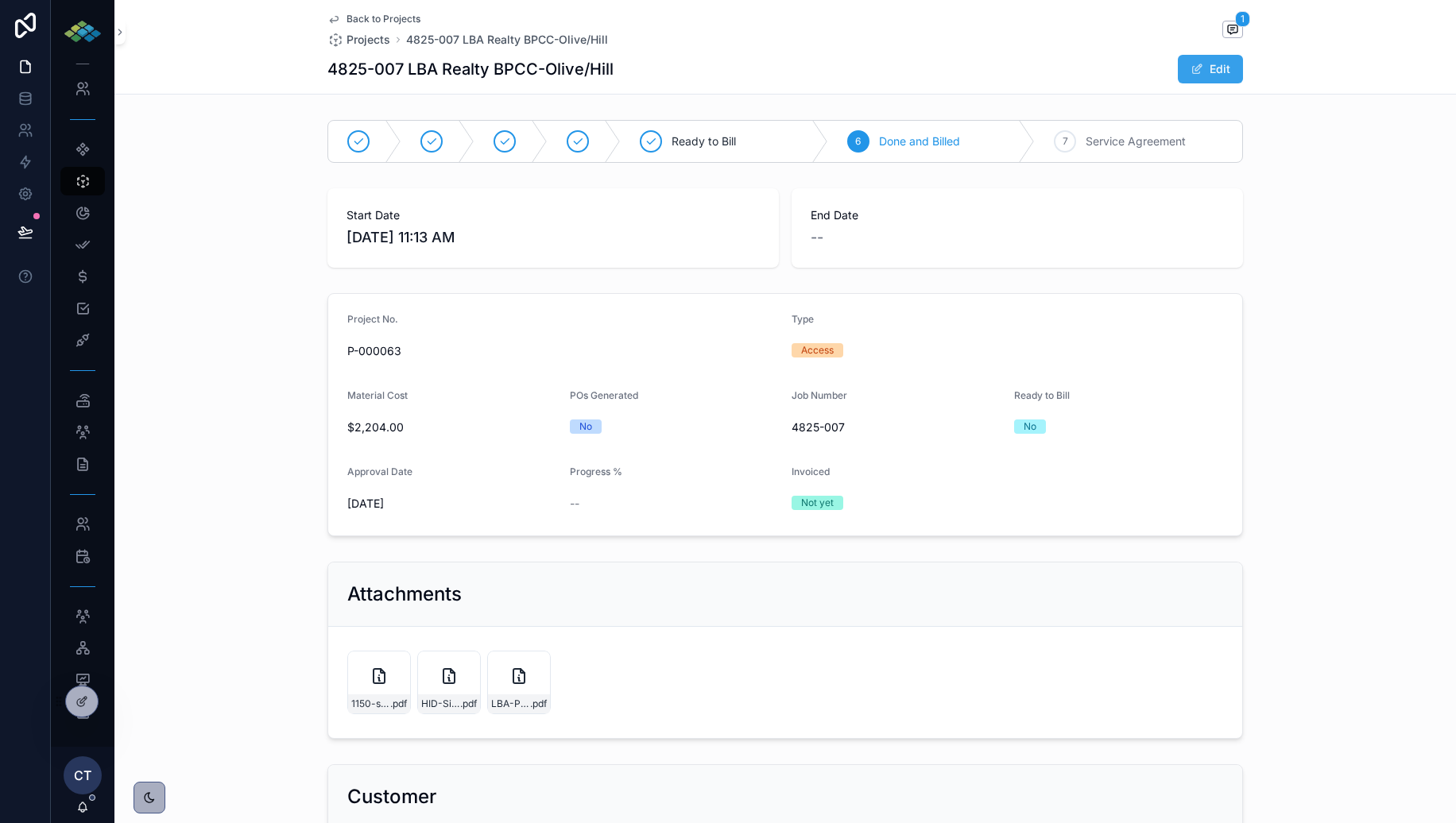
click at [1230, 72] on button "Edit" at bounding box center [1211, 69] width 65 height 29
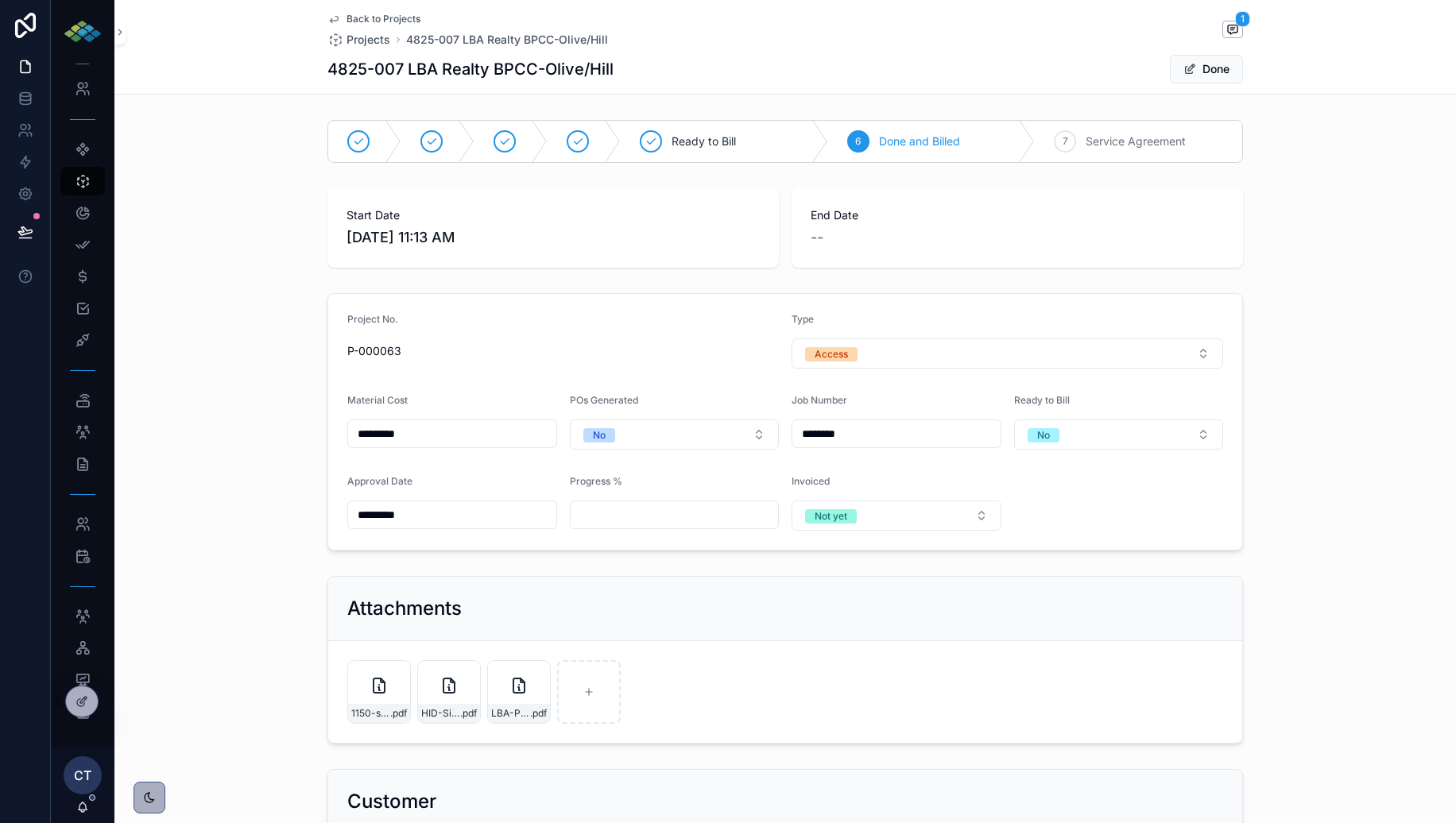
scroll to position [210, 0]
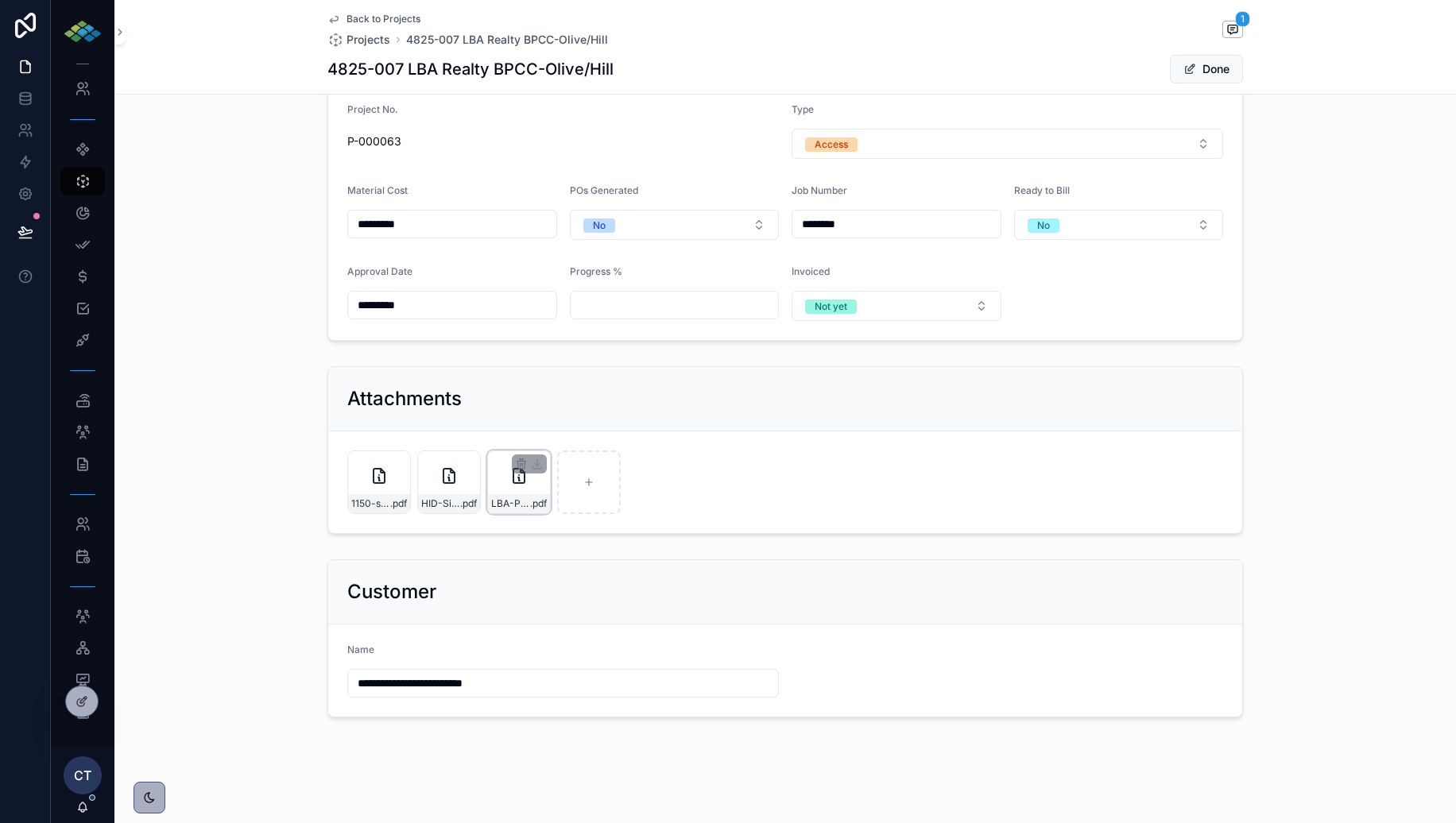
click at [514, 478] on icon at bounding box center [519, 476] width 11 height 14
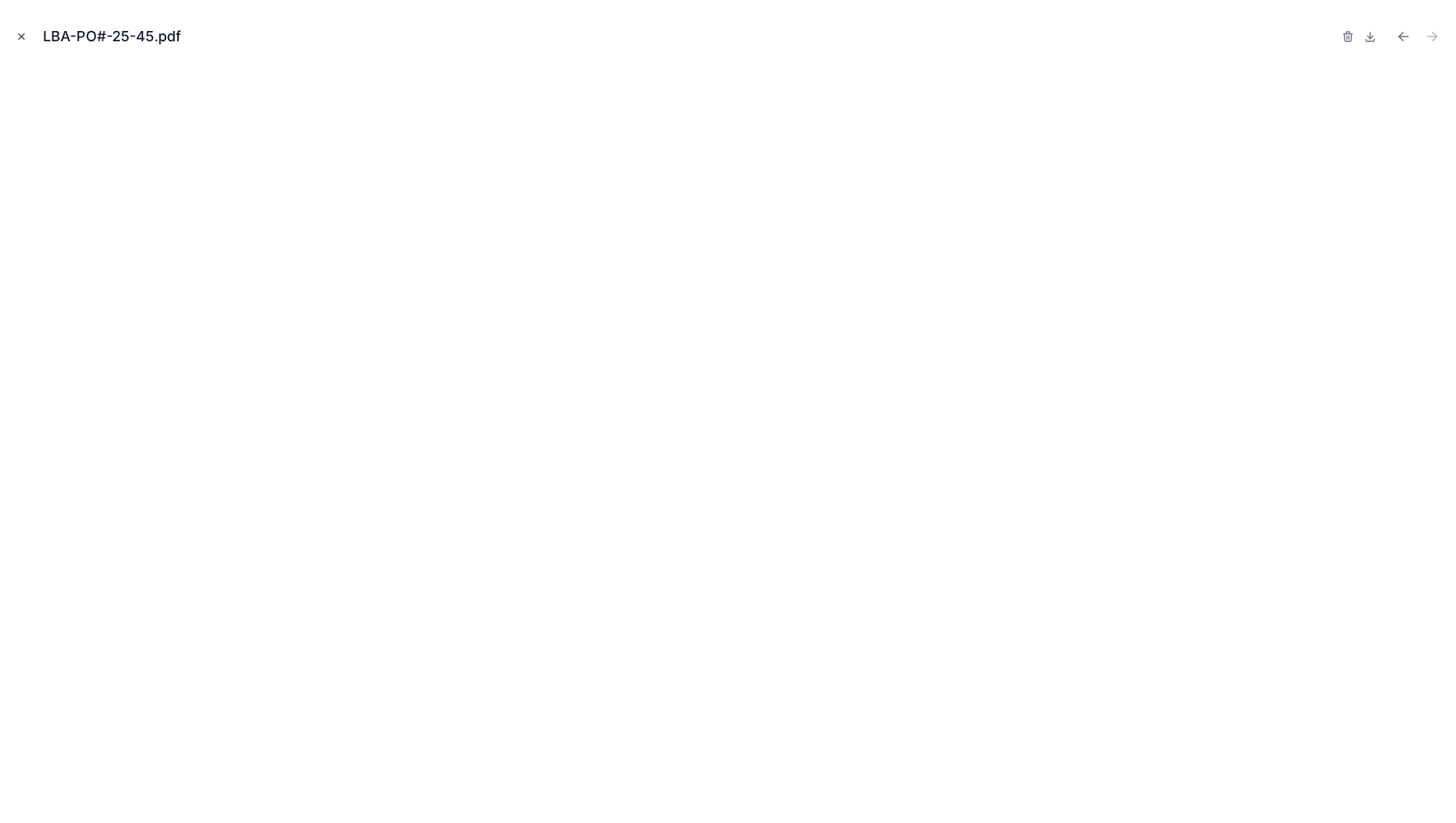
click at [14, 36] on button "Close modal" at bounding box center [21, 36] width 18 height 18
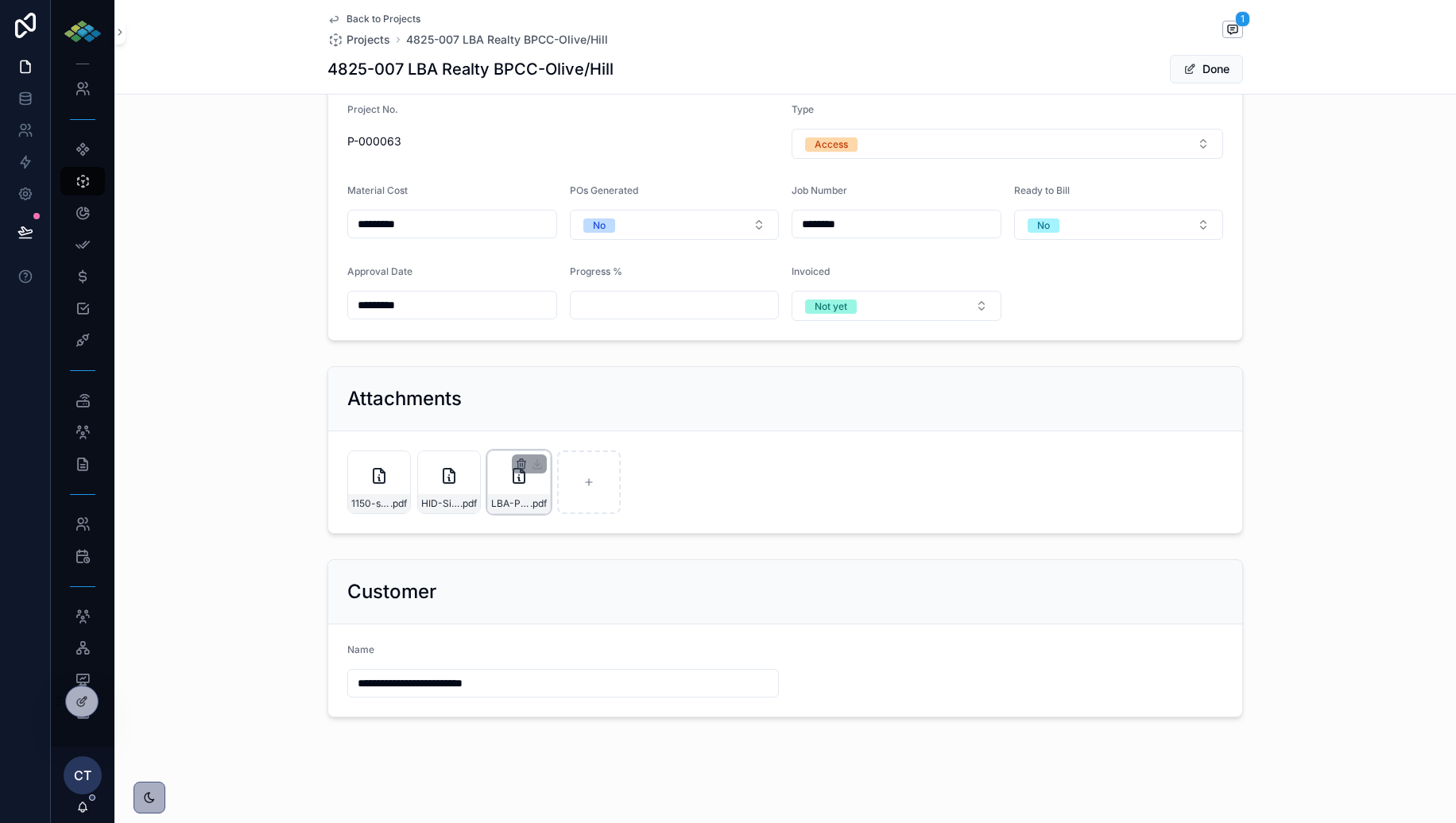
click at [521, 462] on icon "button" at bounding box center [521, 462] width 8 height 0
click at [586, 480] on icon at bounding box center [589, 482] width 11 height 11
type input "**********"
click at [521, 463] on icon "button" at bounding box center [521, 464] width 13 height 13
click at [557, 431] on icon "button" at bounding box center [554, 430] width 3 height 3
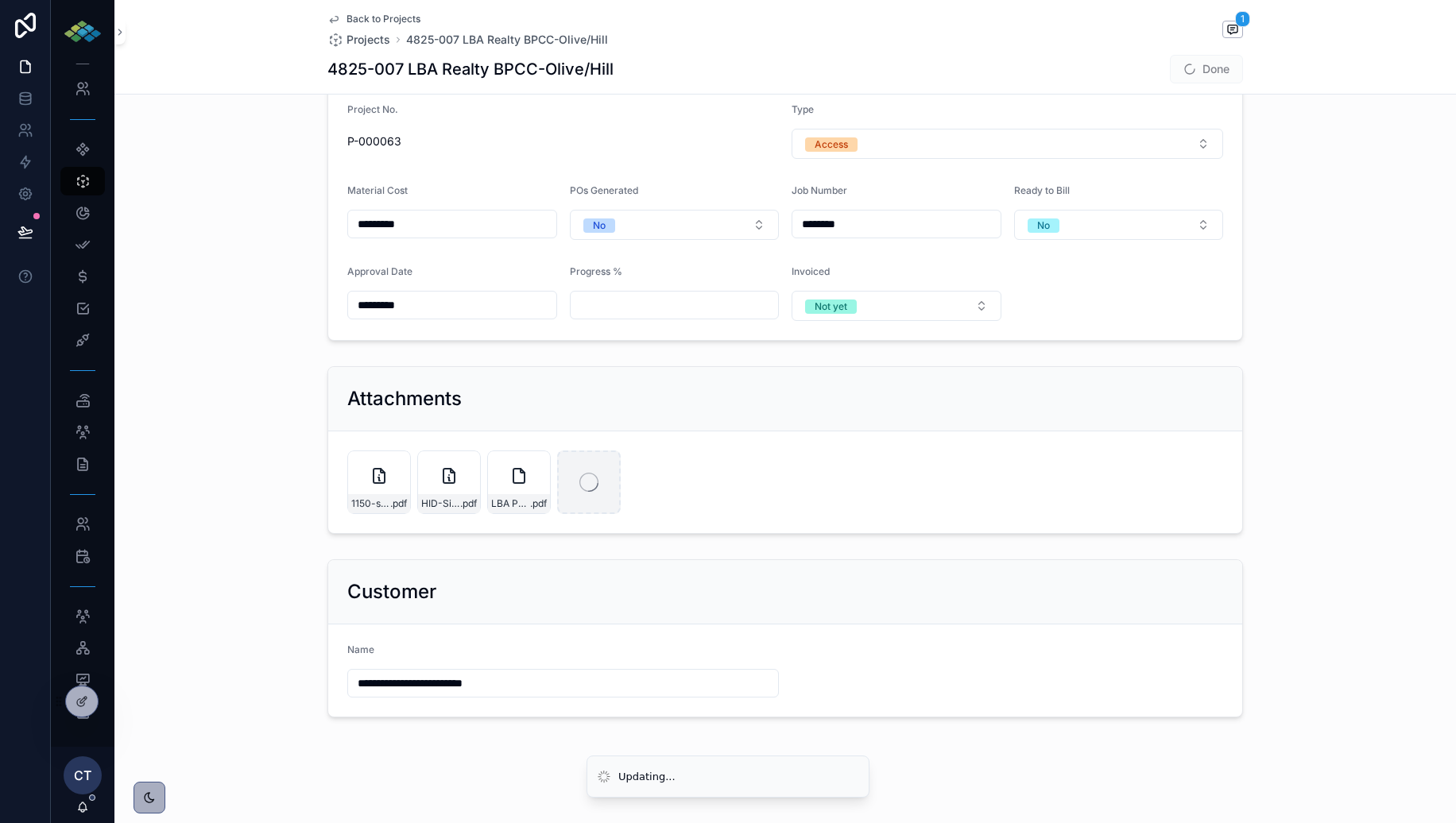
click at [256, 430] on div "Attachments 1150-s-Olive-Replace-(9)-card-readers-with-multi-technology .pdf HI…" at bounding box center [785, 451] width 1342 height 180
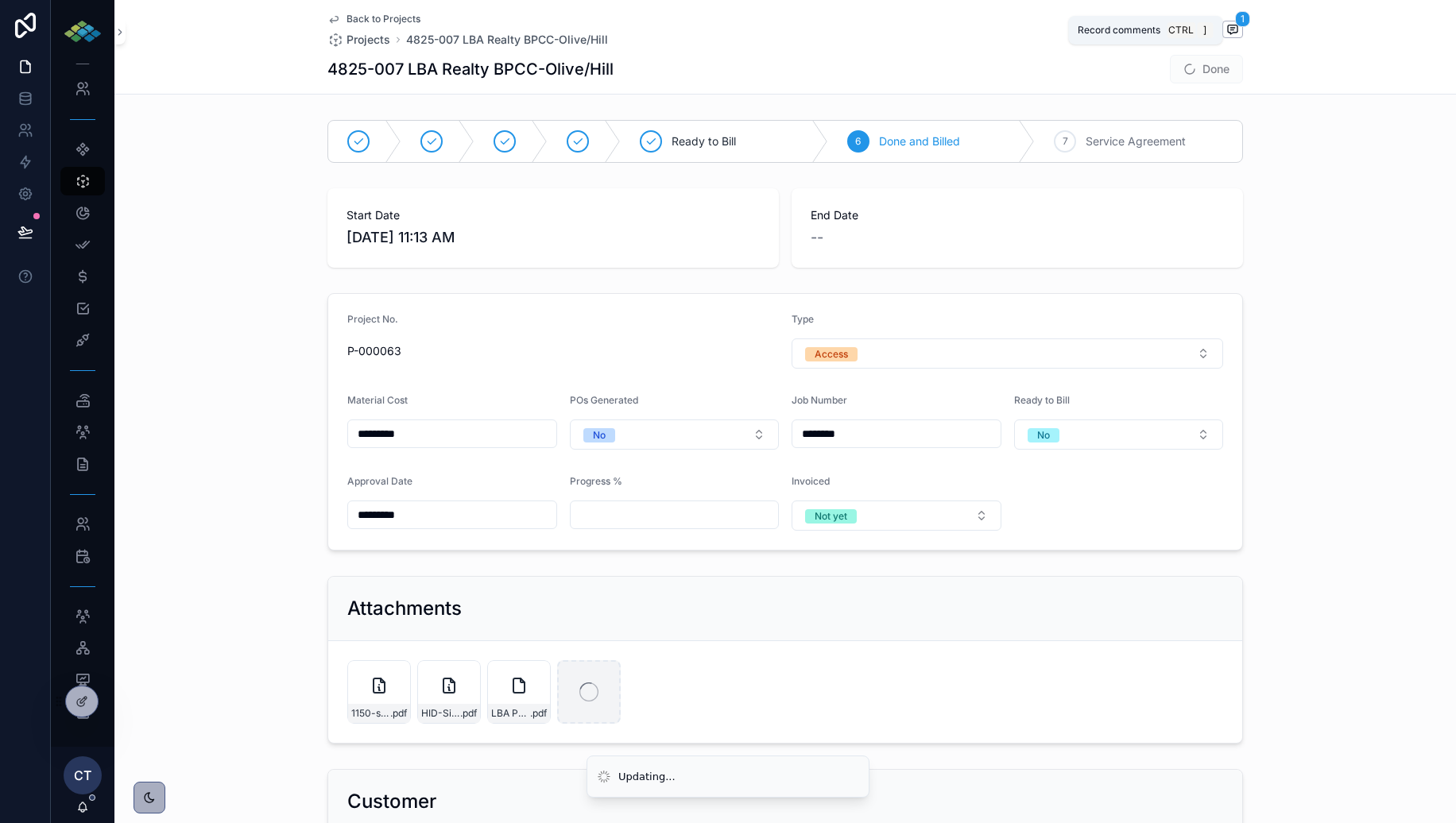
click at [1240, 30] on span at bounding box center [1233, 29] width 20 height 18
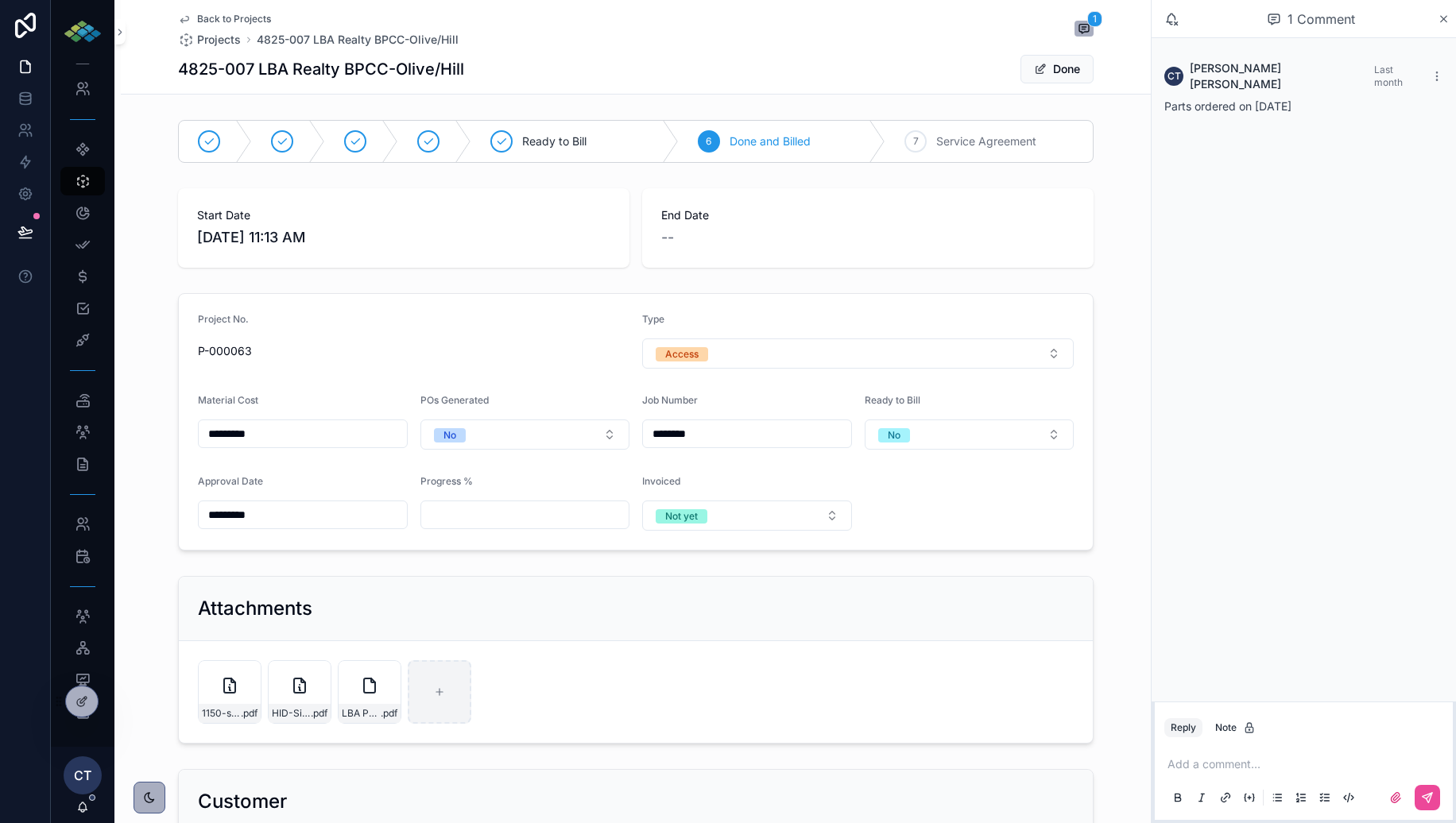
click at [1354, 16] on div "1 Comment" at bounding box center [1305, 19] width 305 height 38
click at [1354, 18] on icon at bounding box center [1444, 20] width 12 height 13
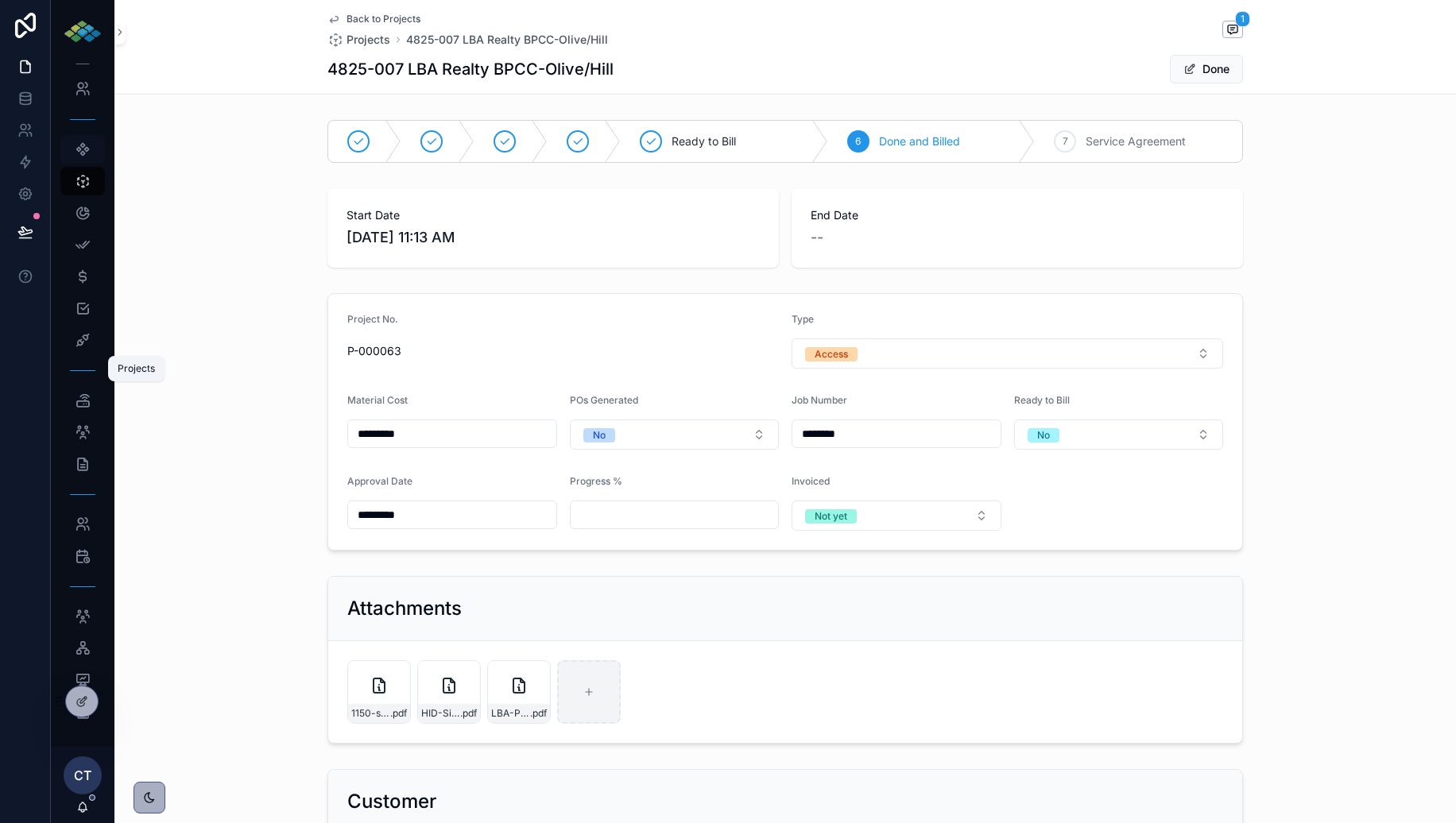
click at [77, 157] on icon "scrollable content" at bounding box center [82, 149] width 16 height 16
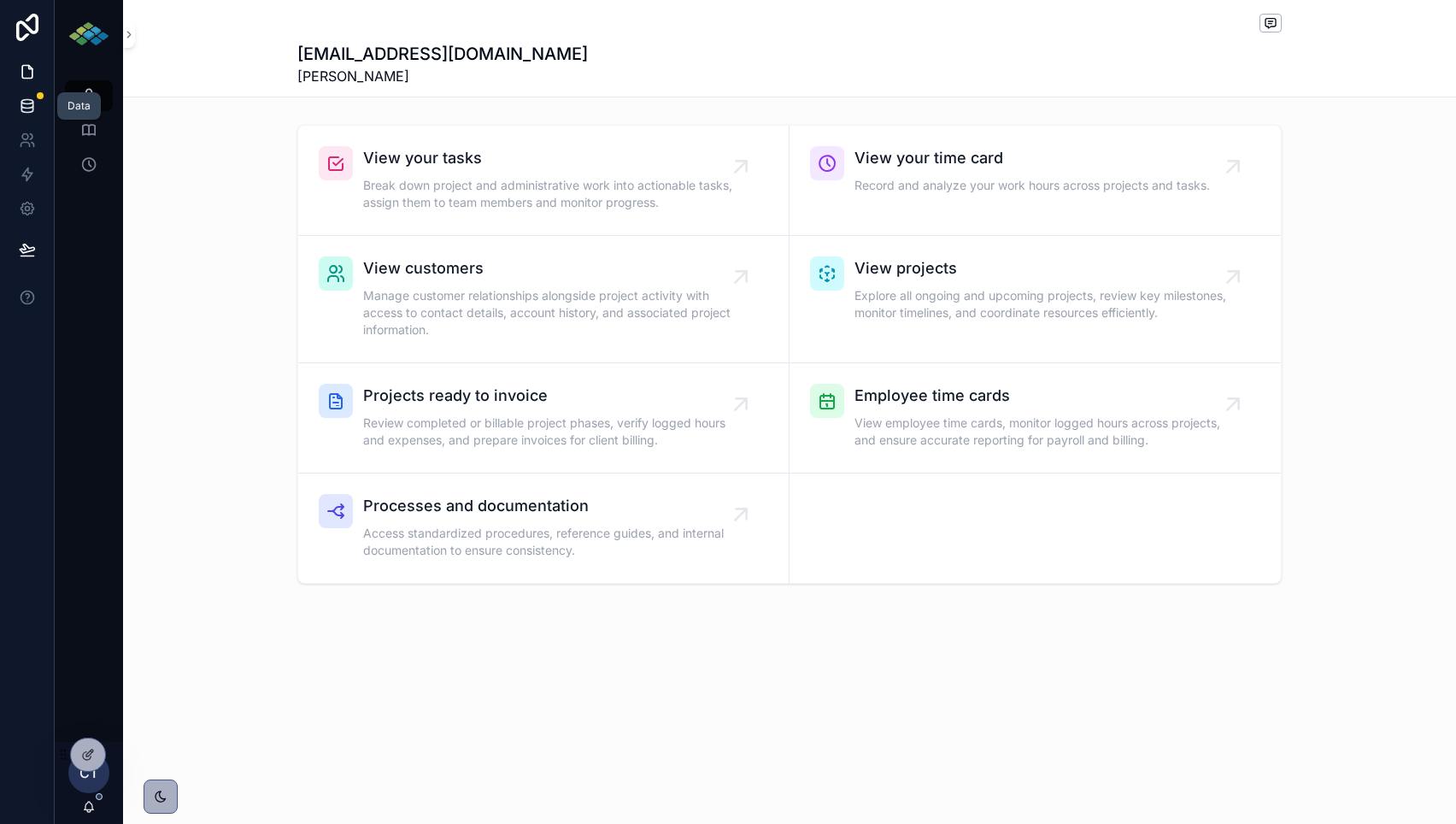
click at [33, 109] on icon at bounding box center [26, 109] width 11 height 7
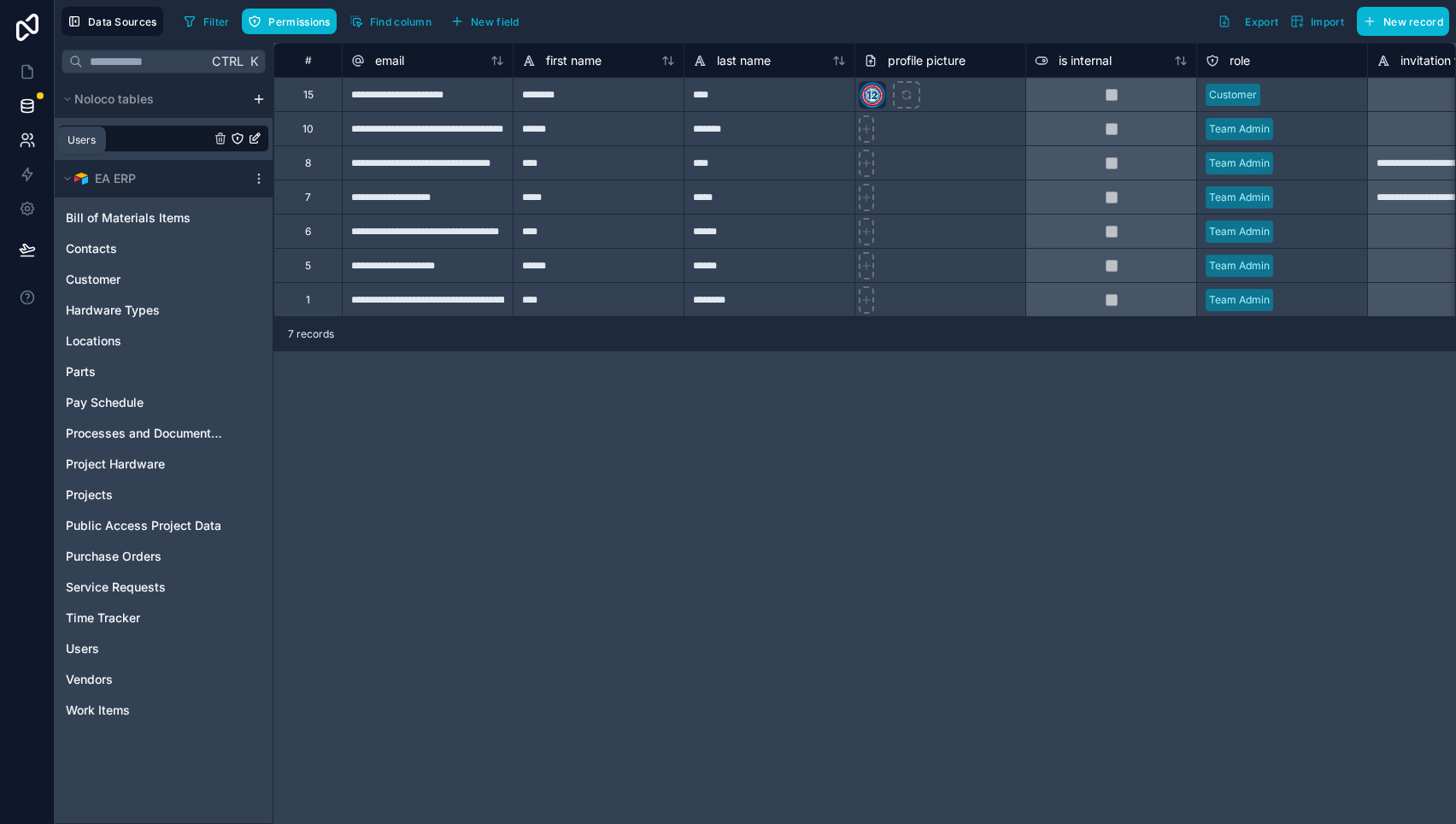
click at [28, 139] on icon at bounding box center [27, 140] width 17 height 17
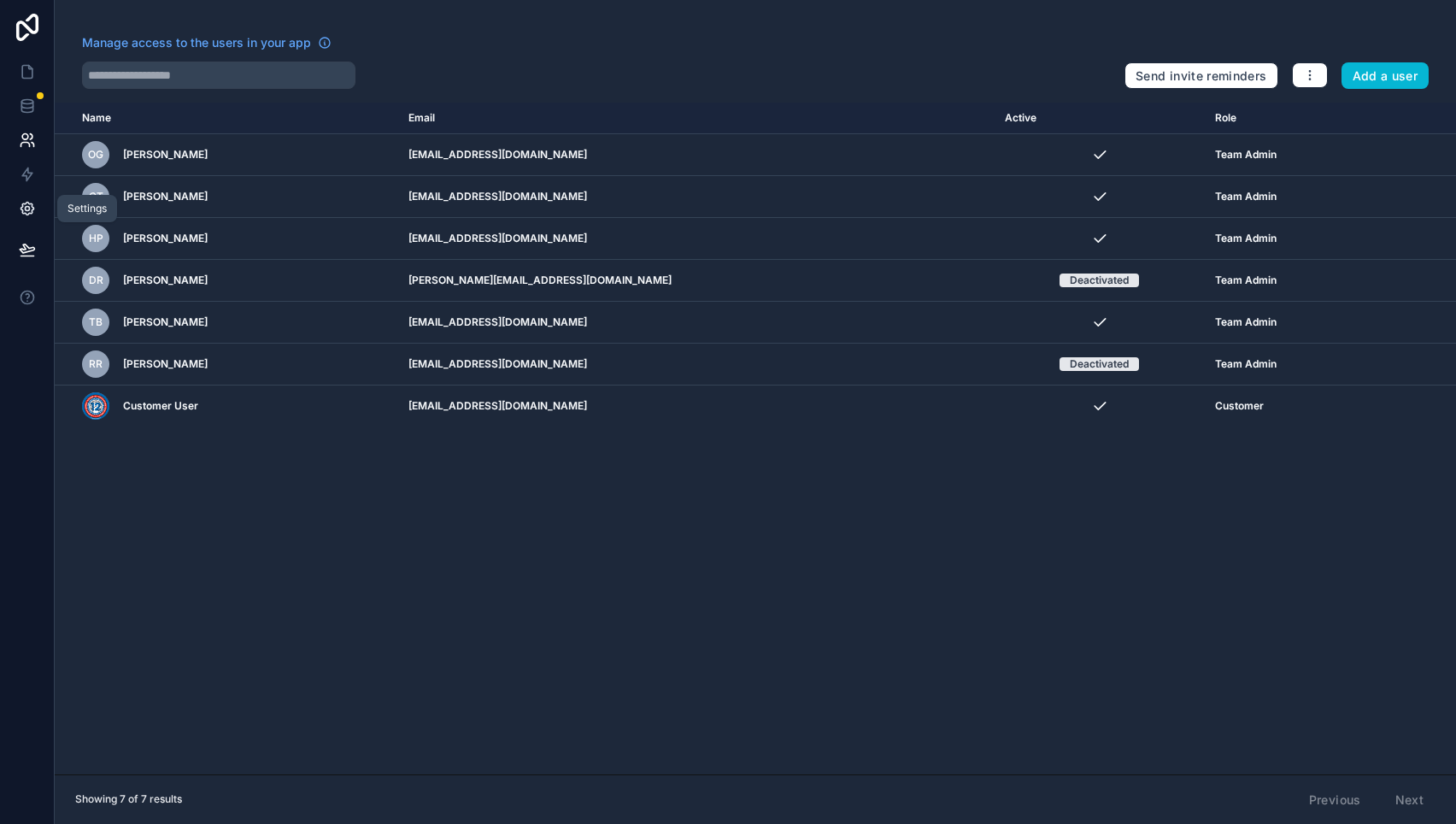
click at [25, 208] on icon at bounding box center [27, 209] width 4 height 4
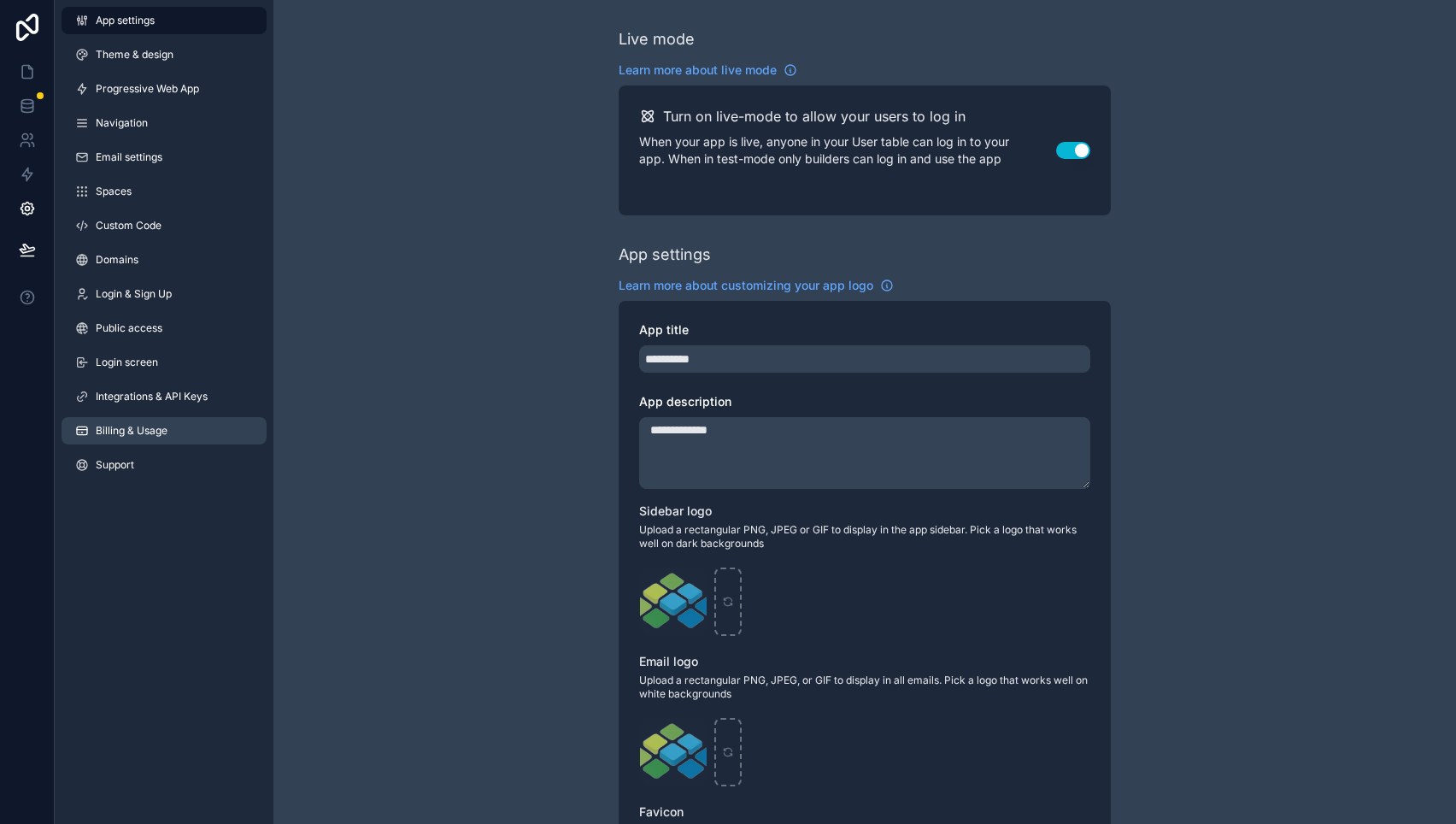
click at [127, 434] on span "Billing & Usage" at bounding box center [132, 430] width 72 height 14
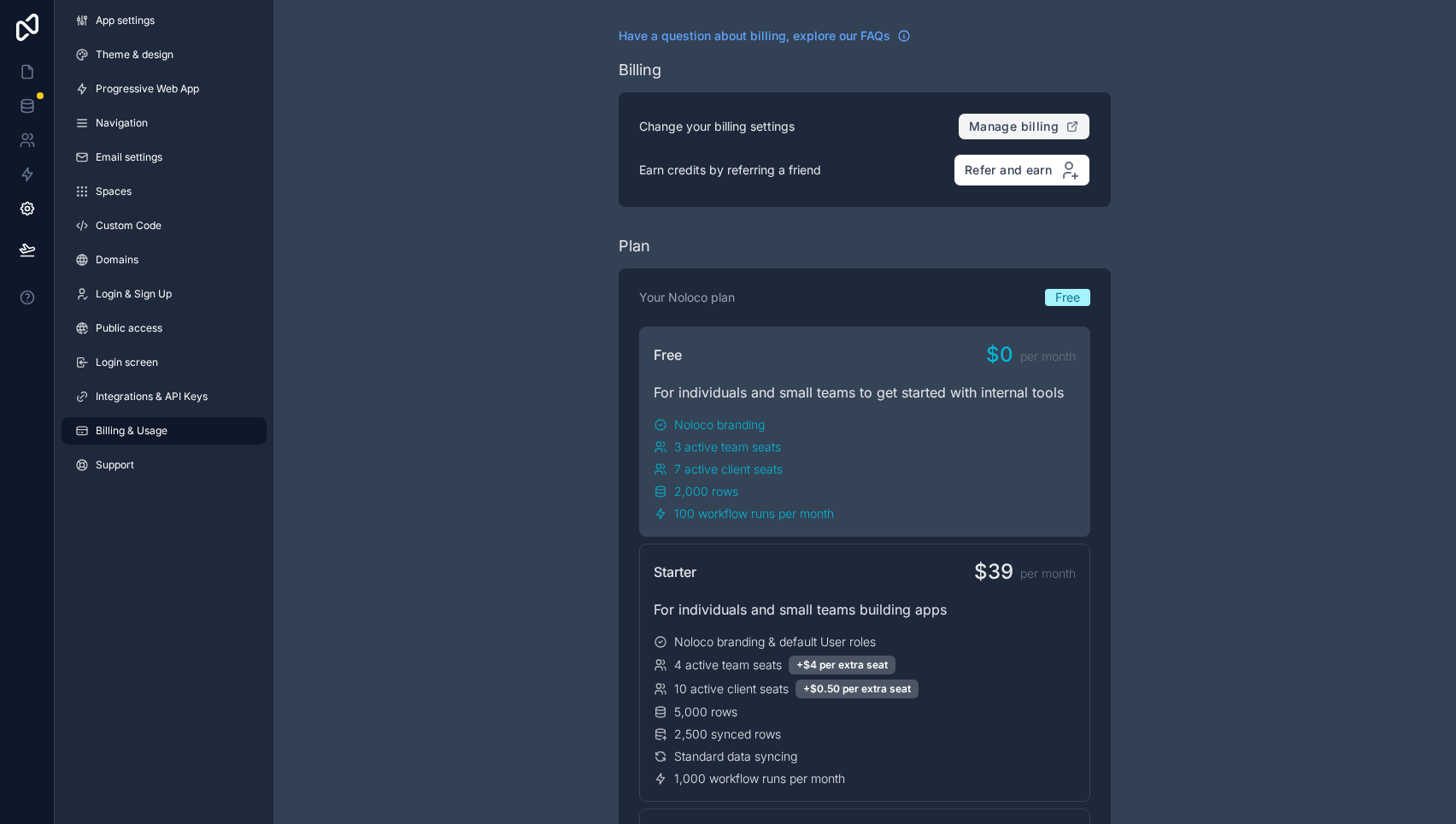
click at [1024, 123] on span "Manage billing" at bounding box center [1014, 126] width 90 height 15
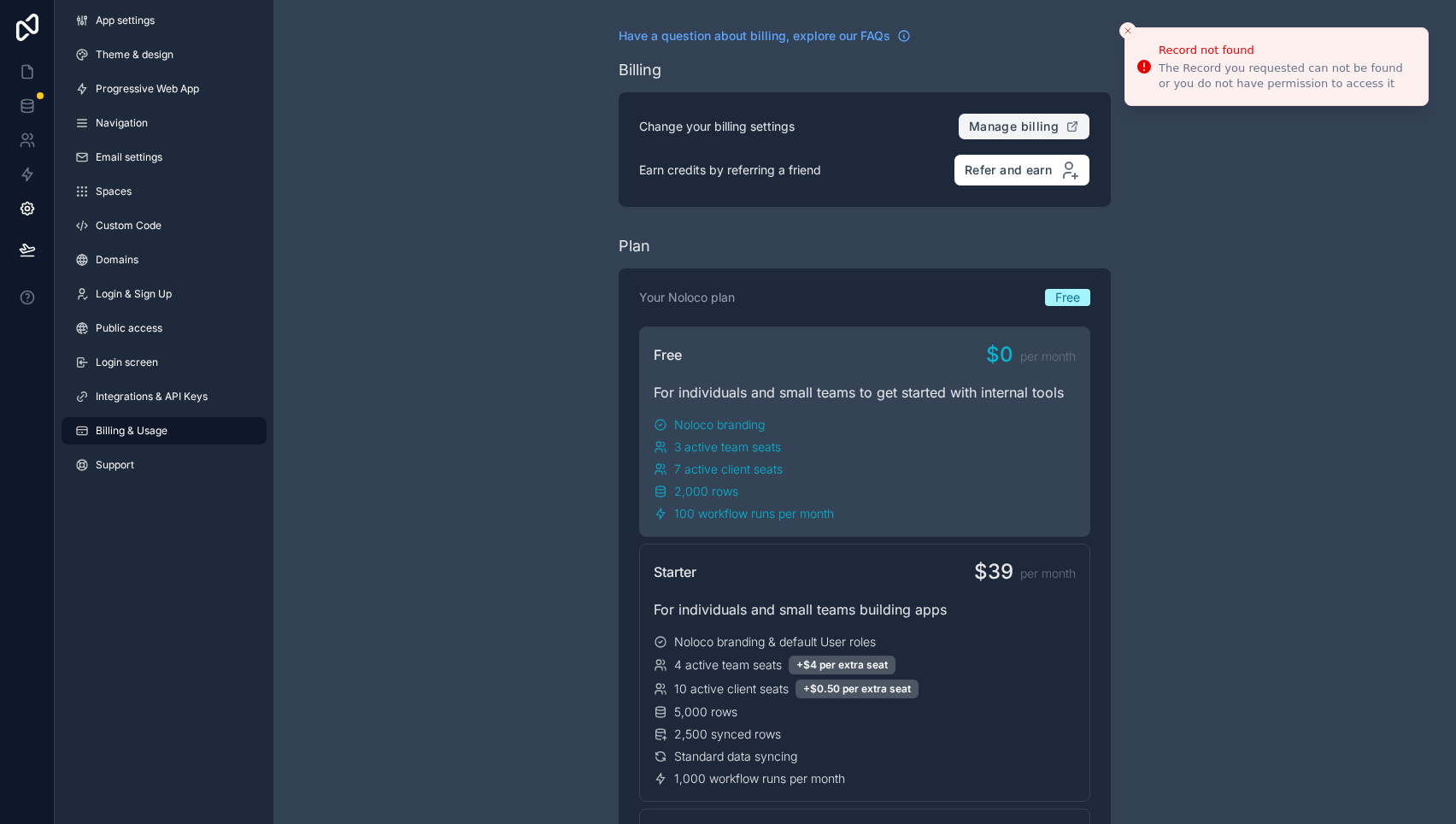
click at [1127, 27] on icon "Close toast" at bounding box center [1127, 31] width 10 height 10
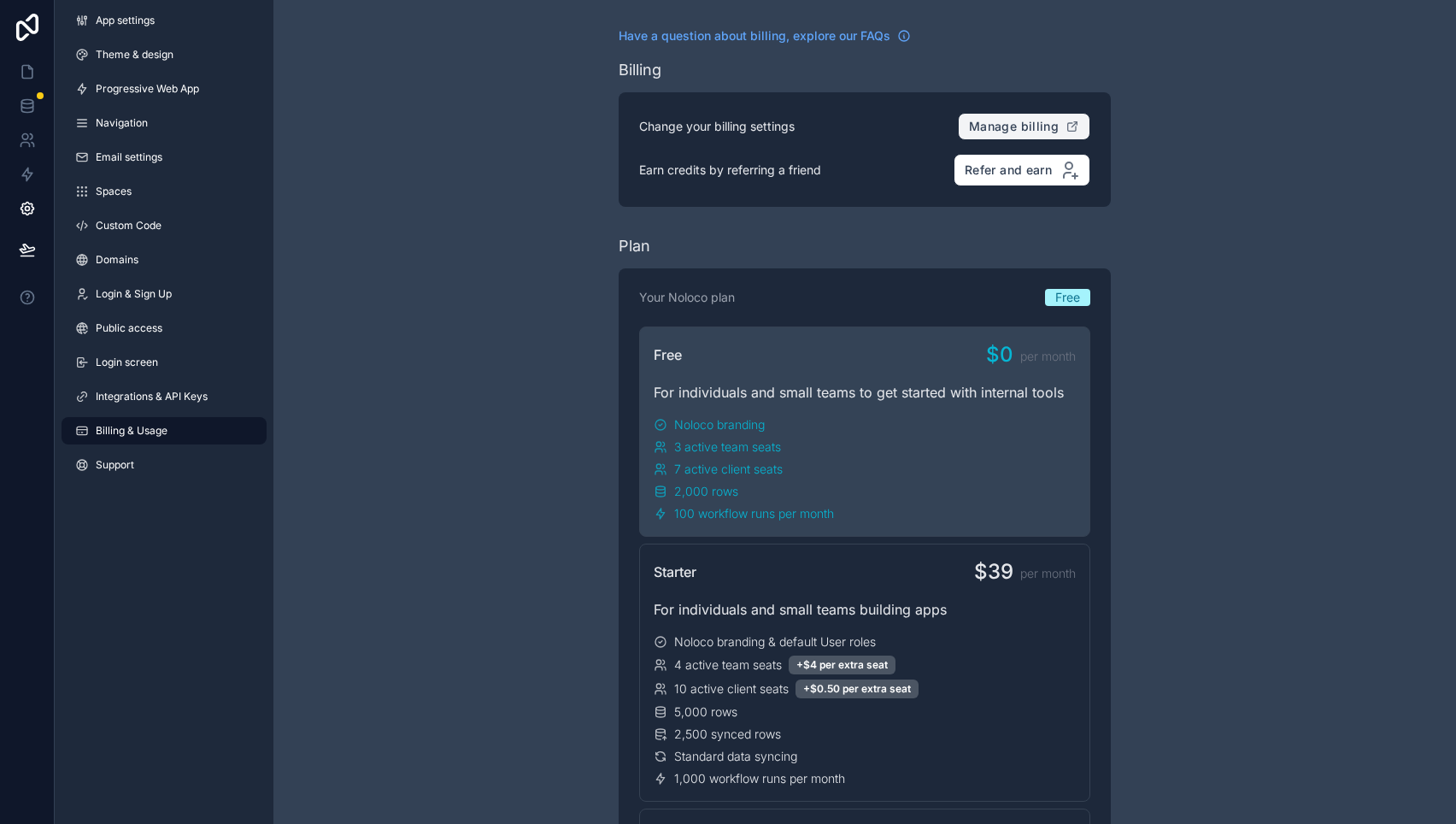
click at [1033, 127] on span "Manage billing" at bounding box center [1014, 126] width 90 height 15
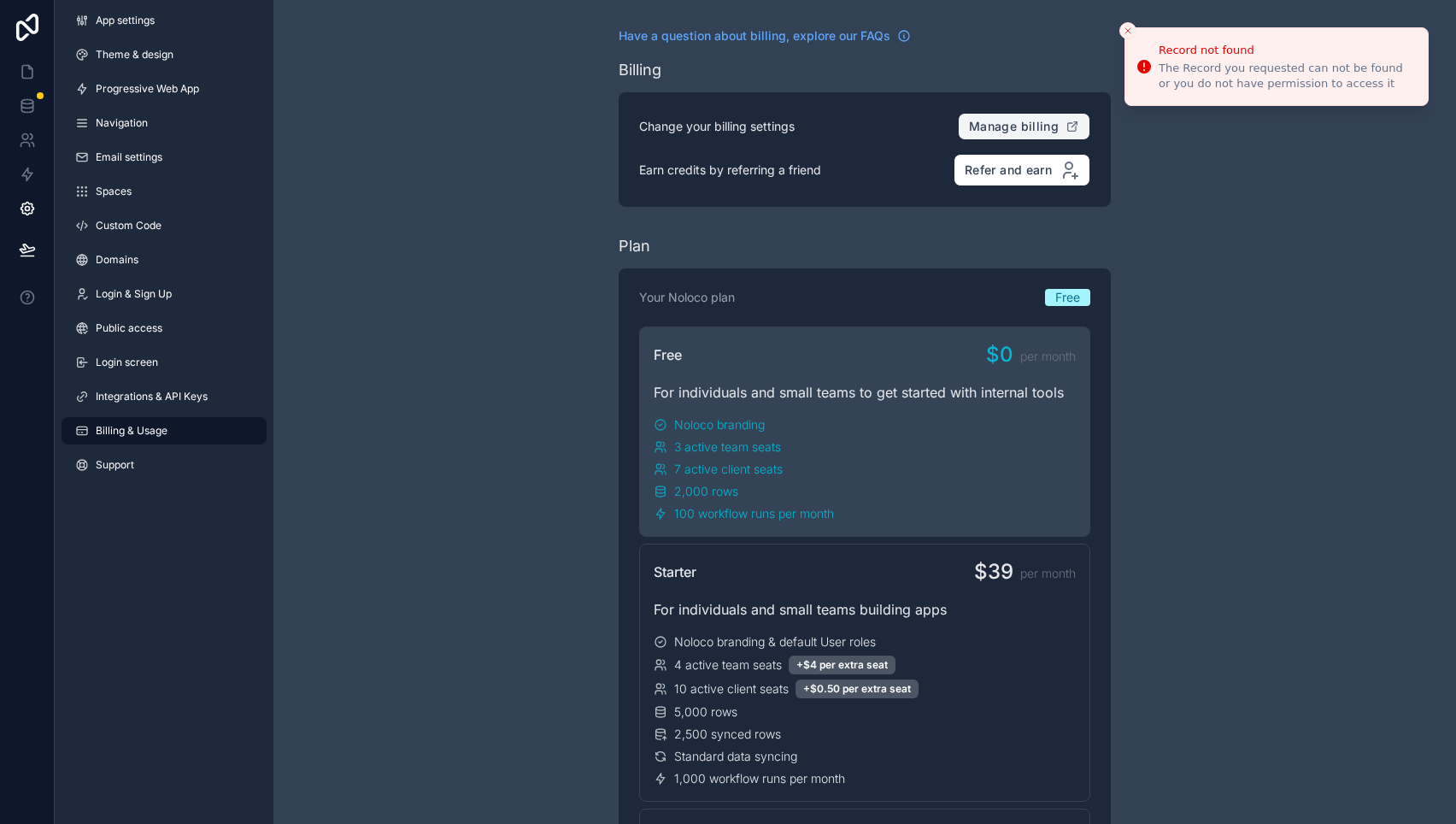
click at [1127, 29] on icon "Close toast" at bounding box center [1127, 31] width 10 height 10
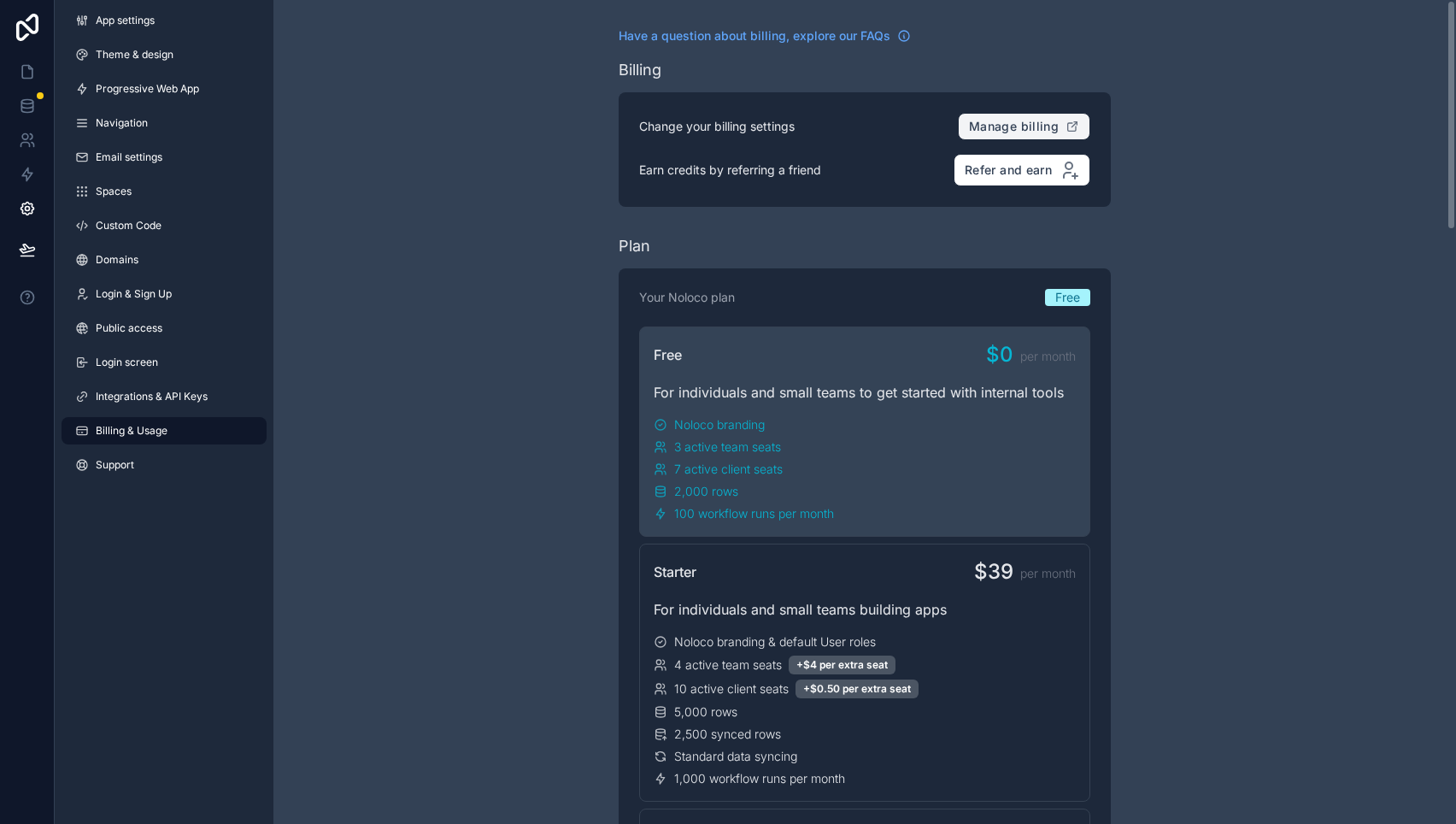
click at [1043, 124] on span "Manage billing" at bounding box center [1014, 126] width 90 height 15
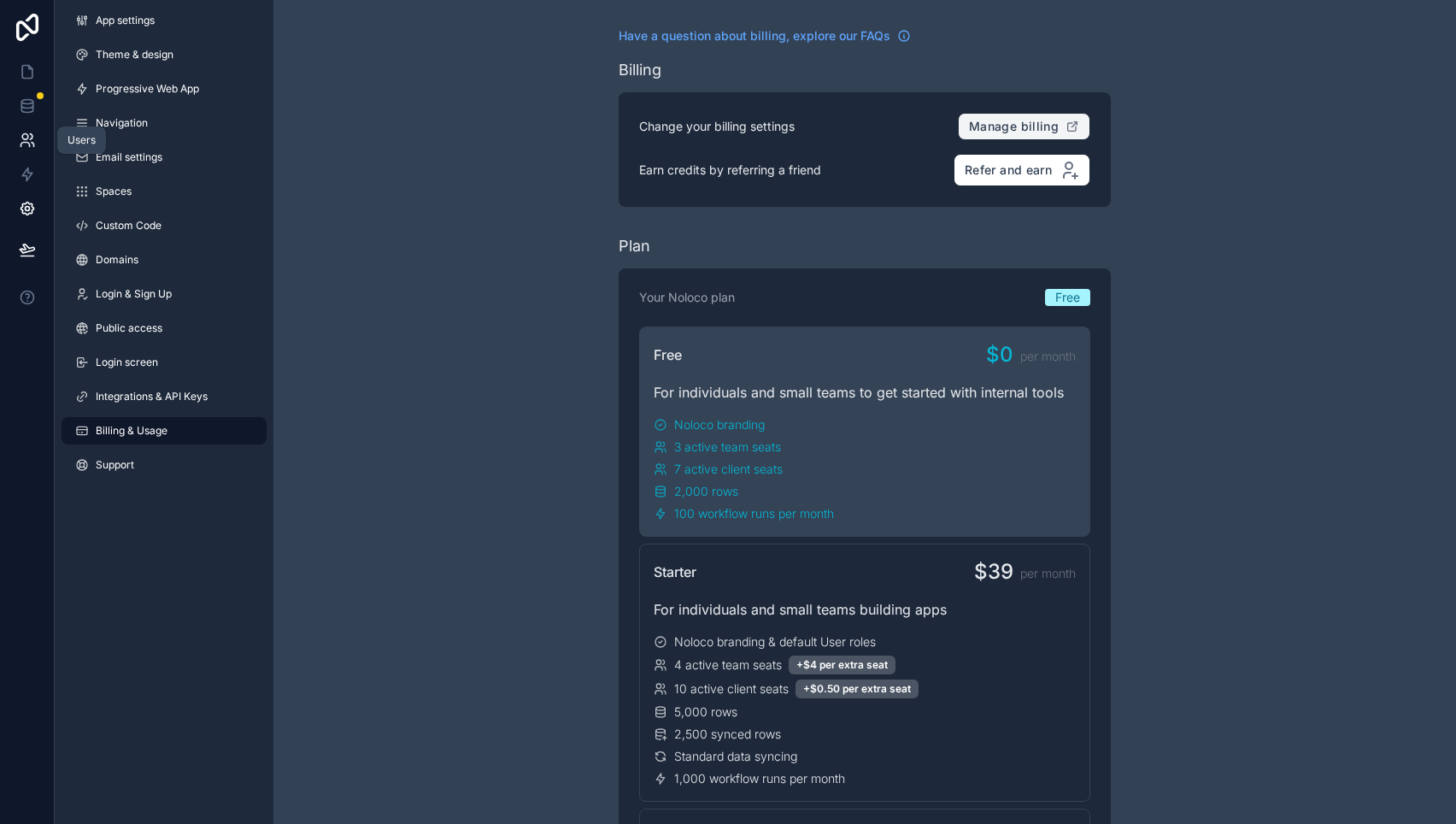
click at [33, 129] on link at bounding box center [27, 140] width 54 height 34
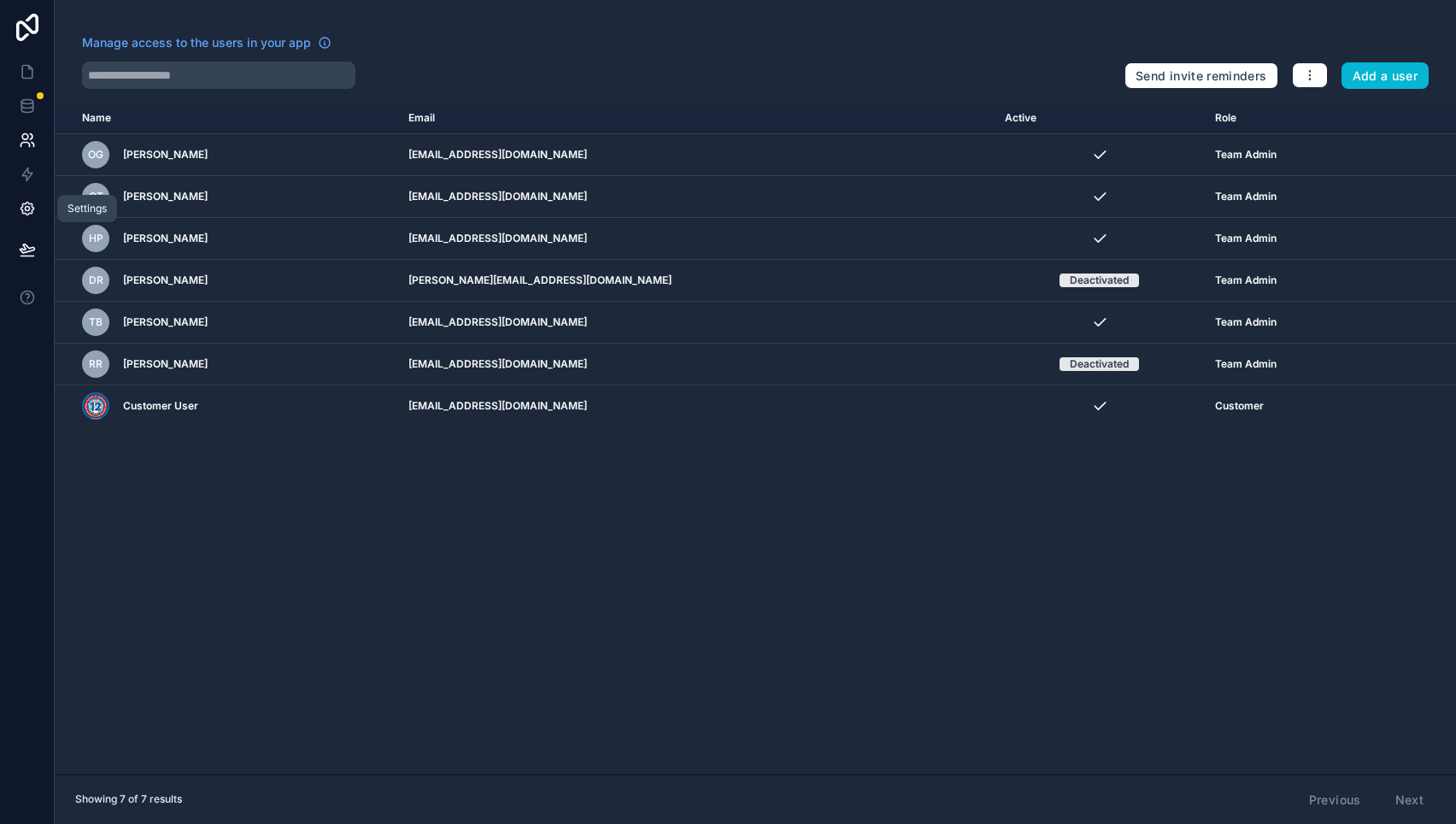
click at [27, 199] on link at bounding box center [27, 209] width 54 height 34
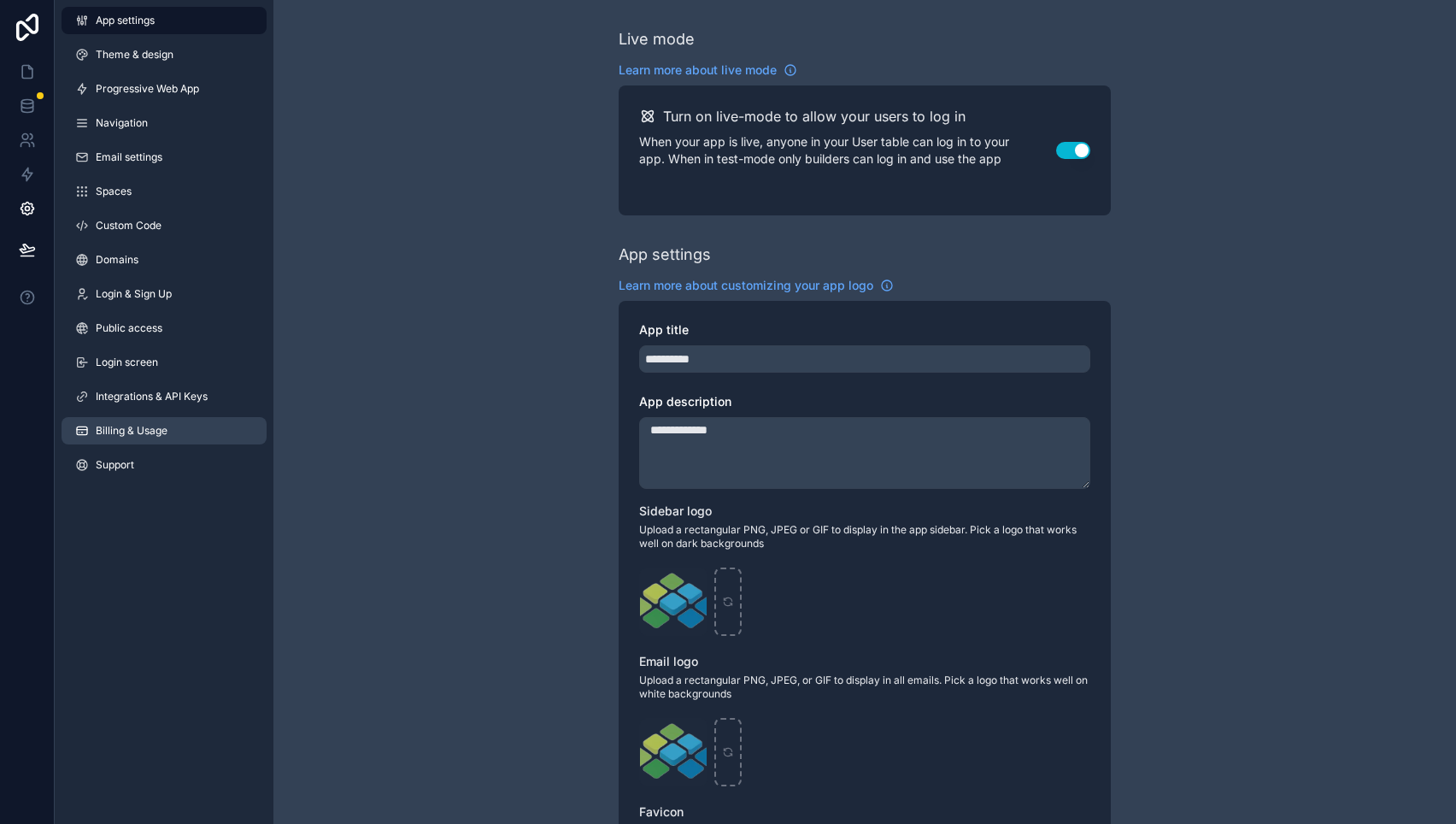
click at [140, 443] on link "Billing & Usage" at bounding box center [164, 430] width 205 height 27
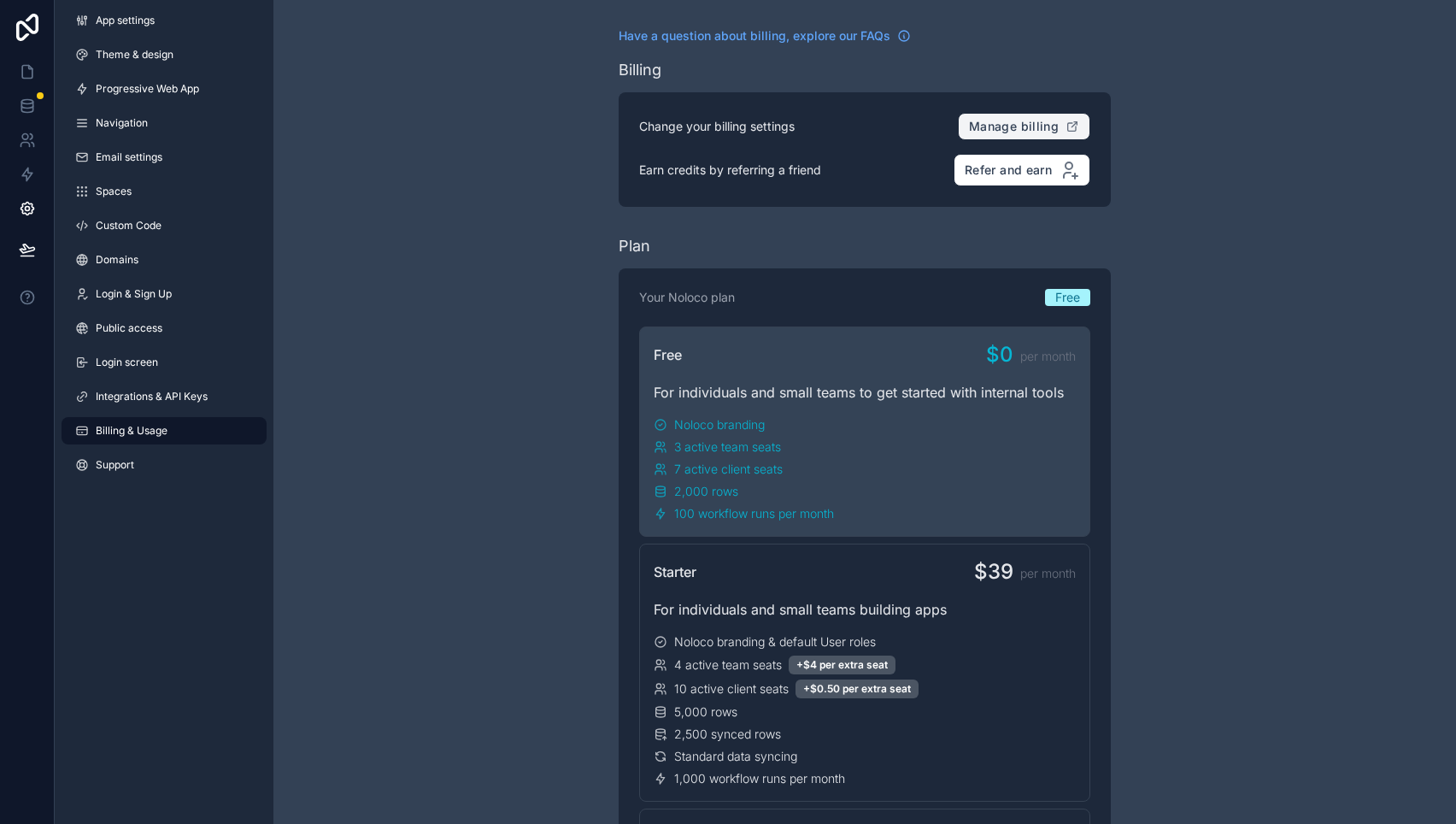
click at [1011, 121] on span "Manage billing" at bounding box center [1014, 126] width 90 height 15
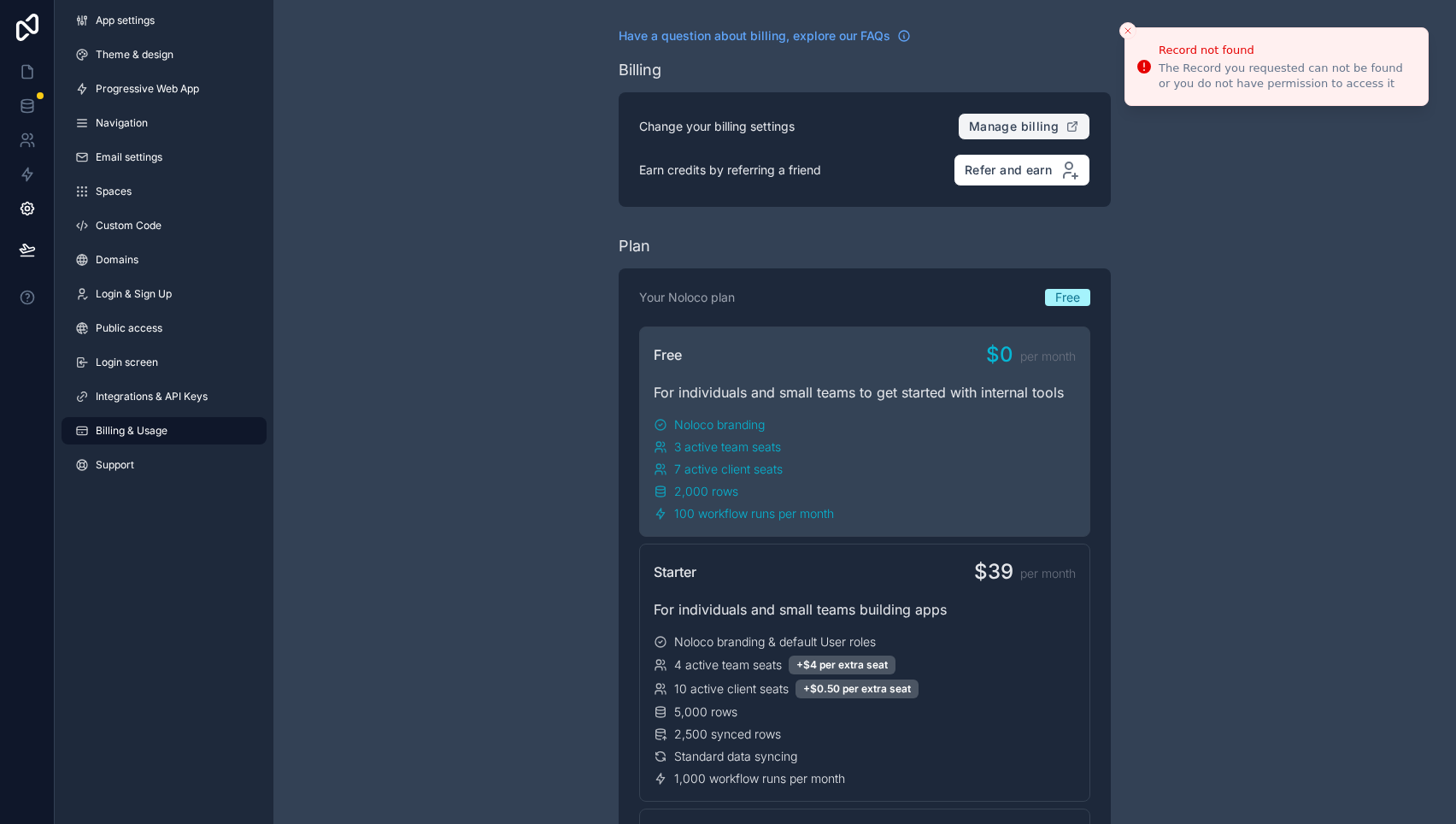
click at [1127, 28] on icon "Close toast" at bounding box center [1127, 31] width 10 height 10
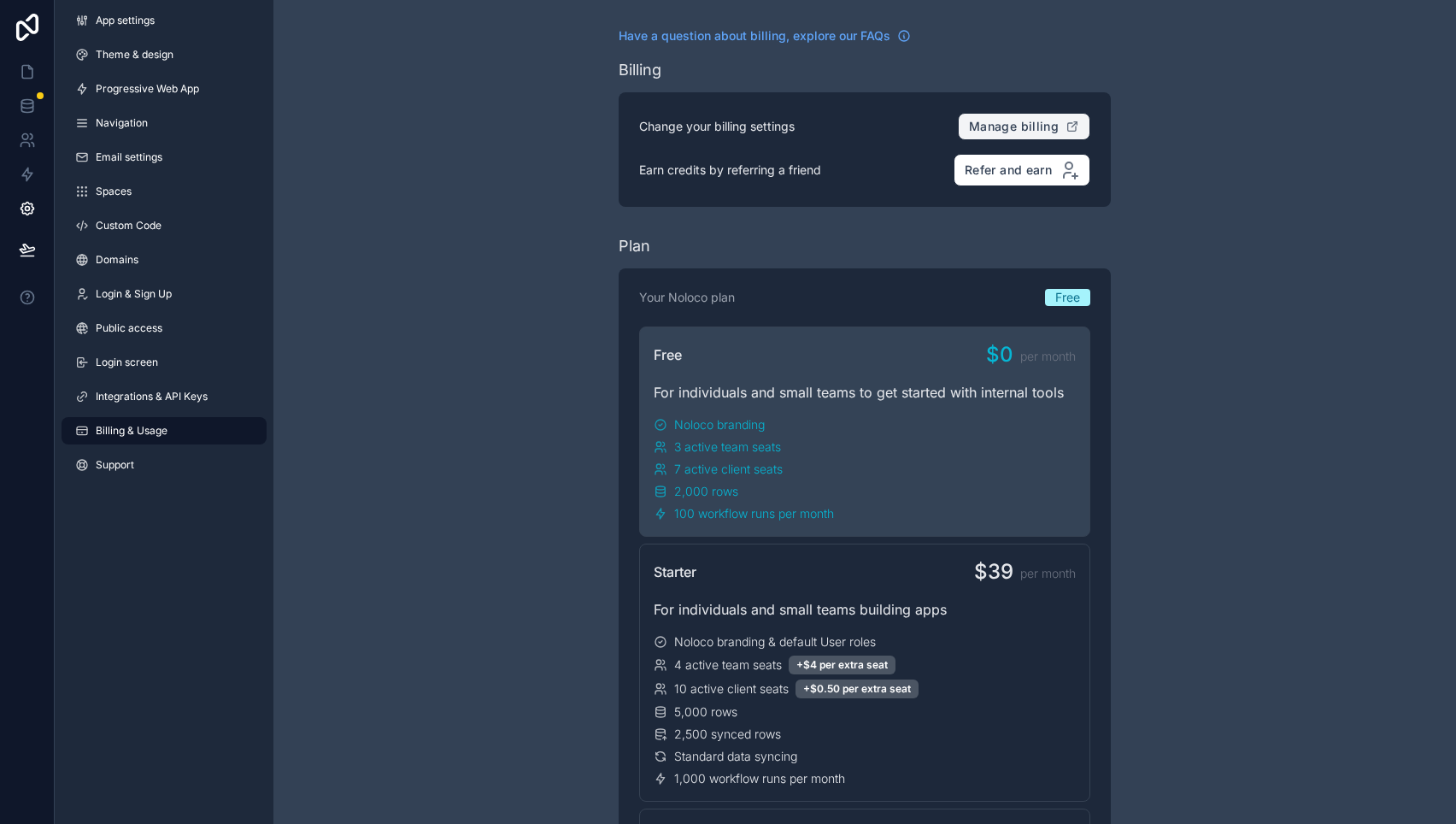
click at [1033, 126] on span "Manage billing" at bounding box center [1014, 126] width 90 height 15
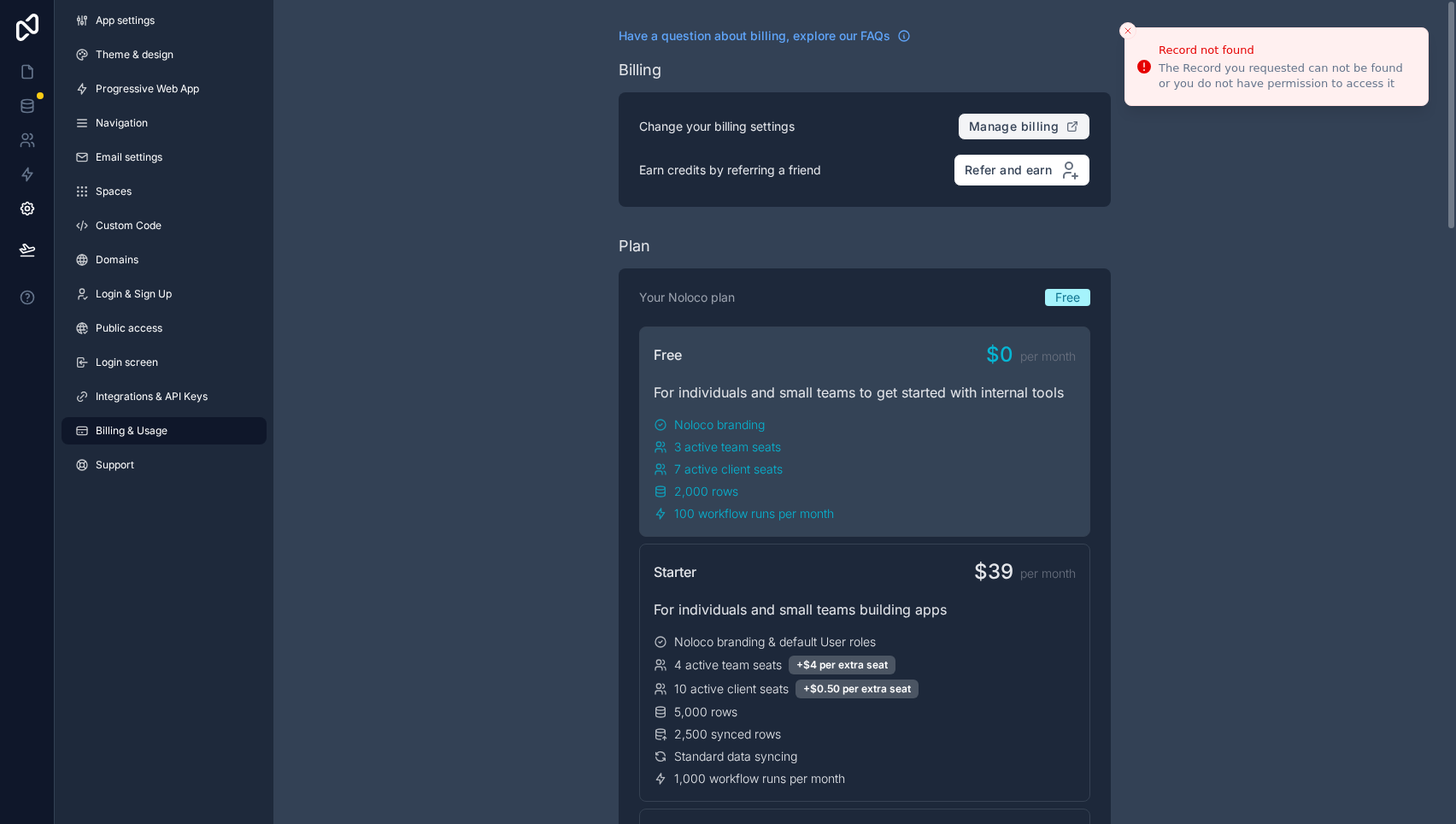
click at [1123, 25] on button "Close toast" at bounding box center [1127, 30] width 17 height 17
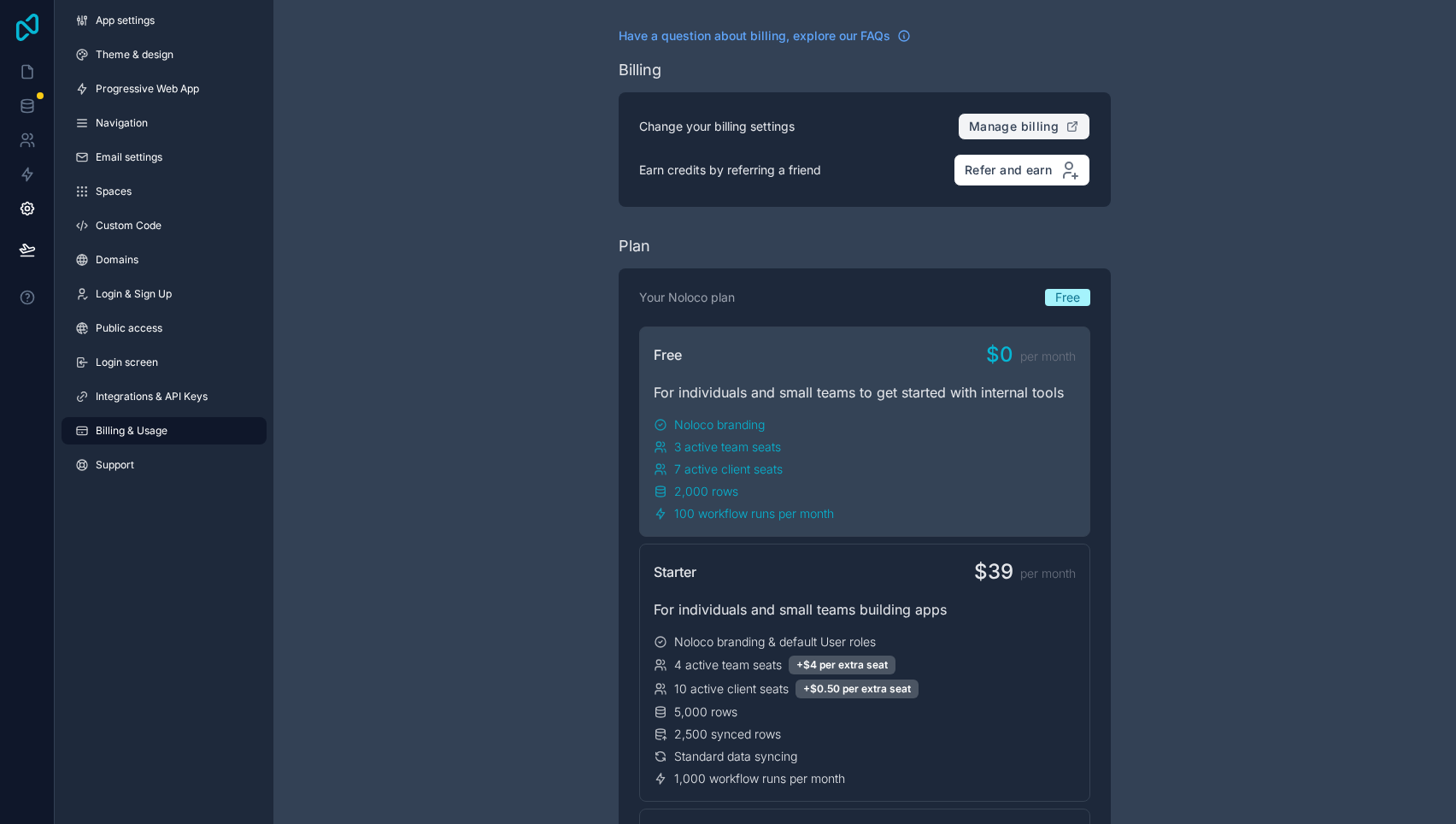
click at [21, 33] on icon at bounding box center [27, 27] width 34 height 27
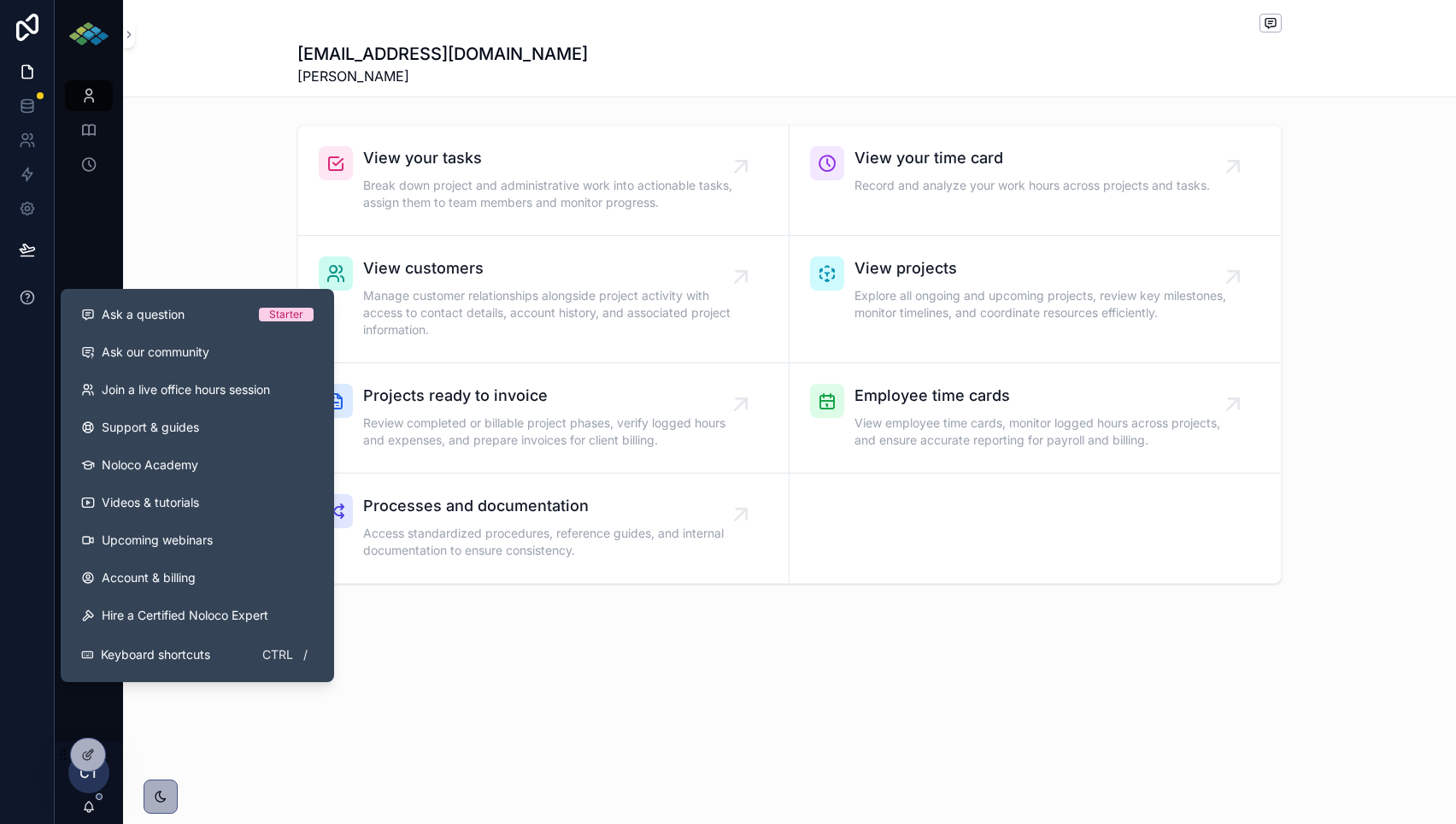
click at [17, 275] on button at bounding box center [27, 298] width 54 height 48
click at [163, 588] on link "Account & billing" at bounding box center [198, 578] width 260 height 38
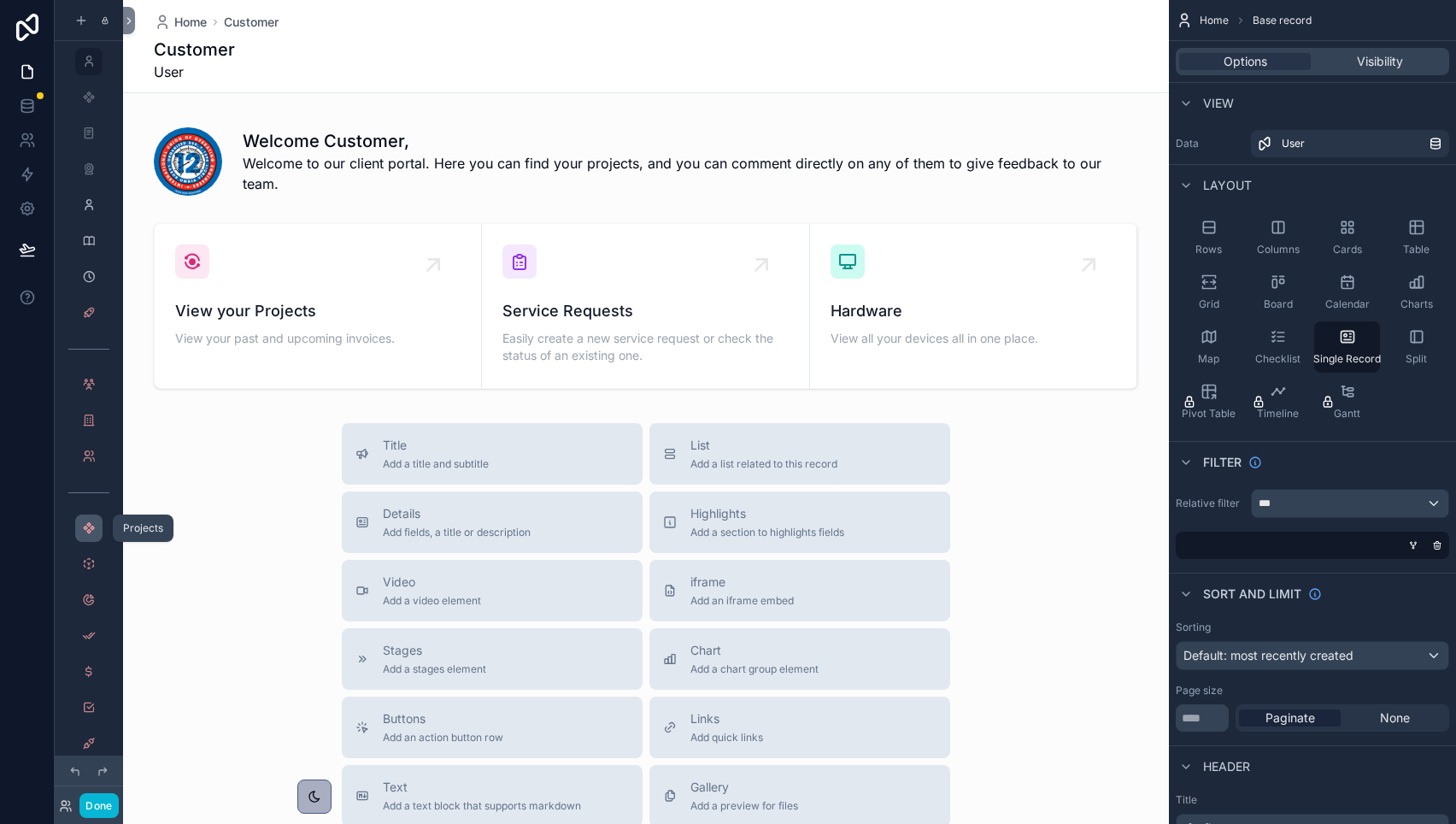
click at [92, 529] on icon "scrollable content" at bounding box center [89, 528] width 14 height 14
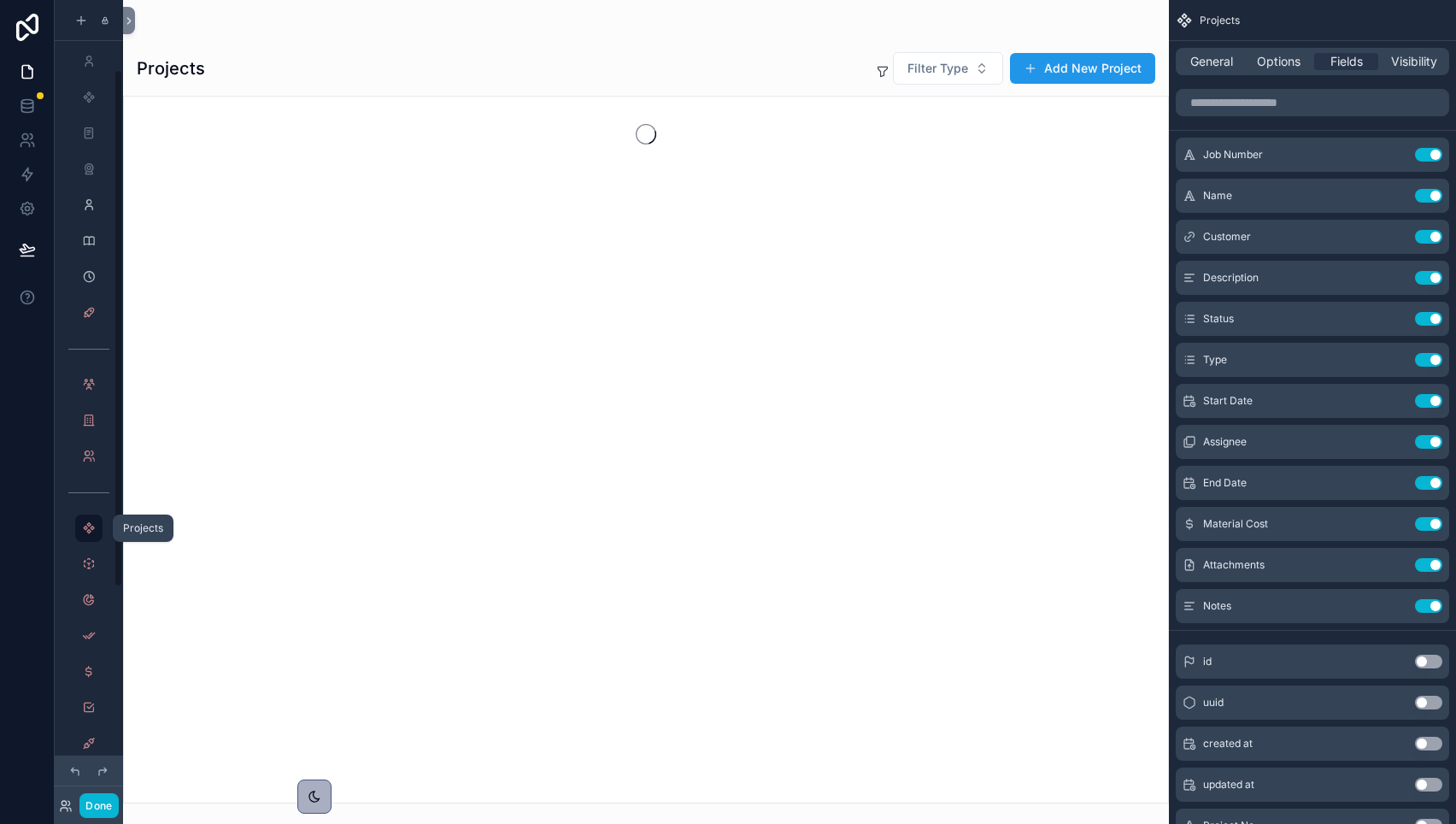
scroll to position [108, 0]
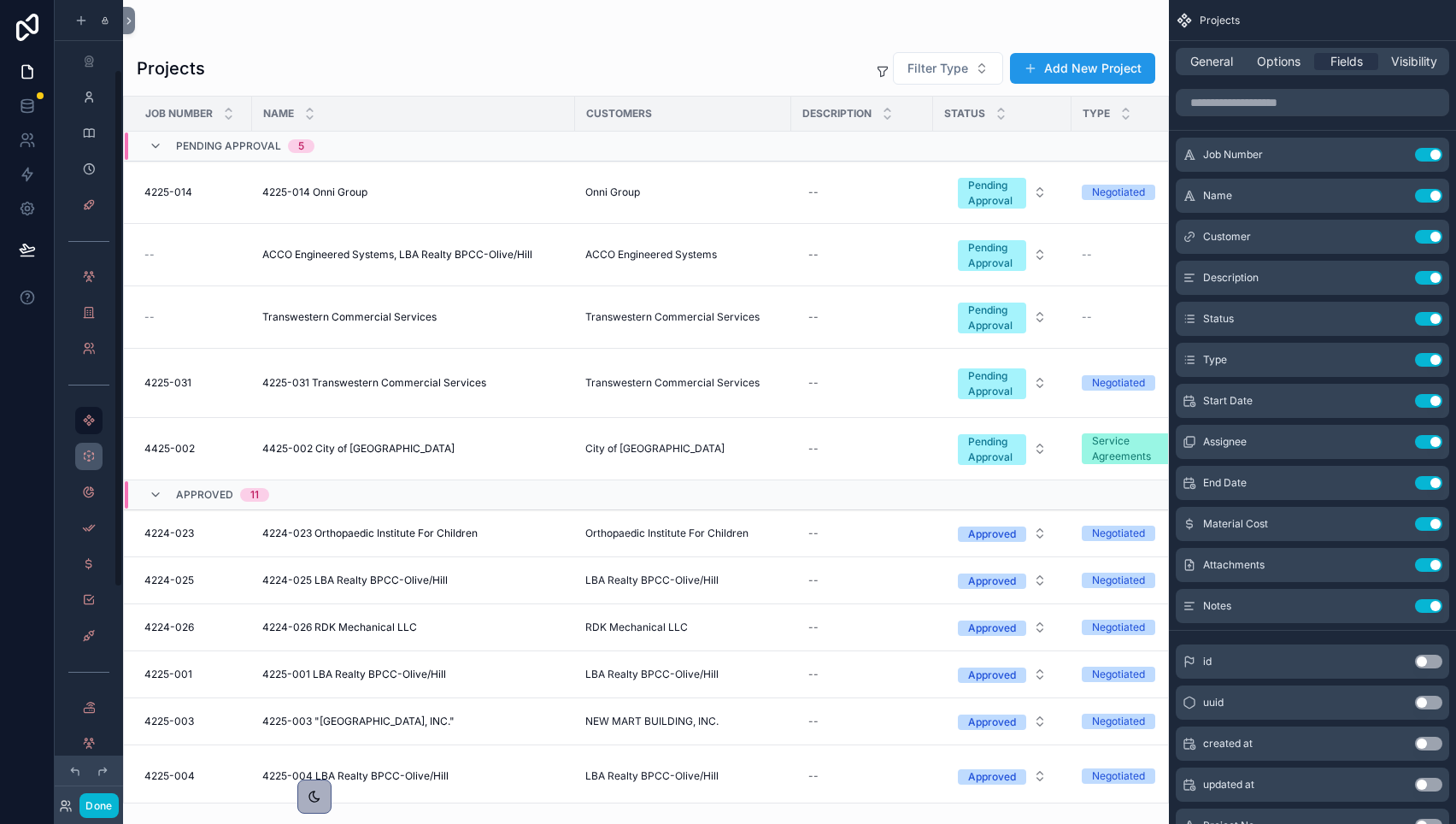
click at [78, 456] on link "scrollable content" at bounding box center [88, 455] width 27 height 27
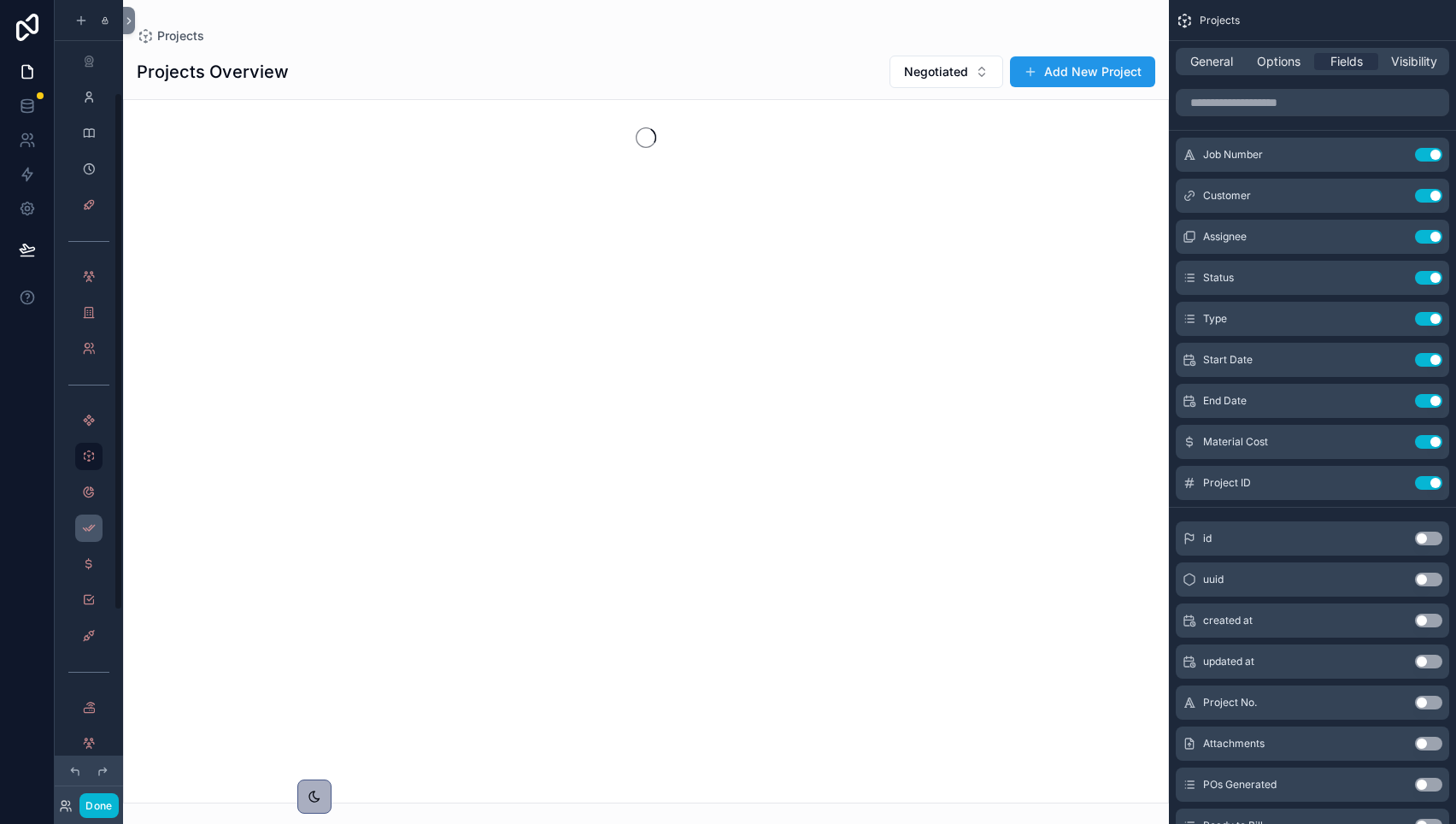
scroll to position [144, 0]
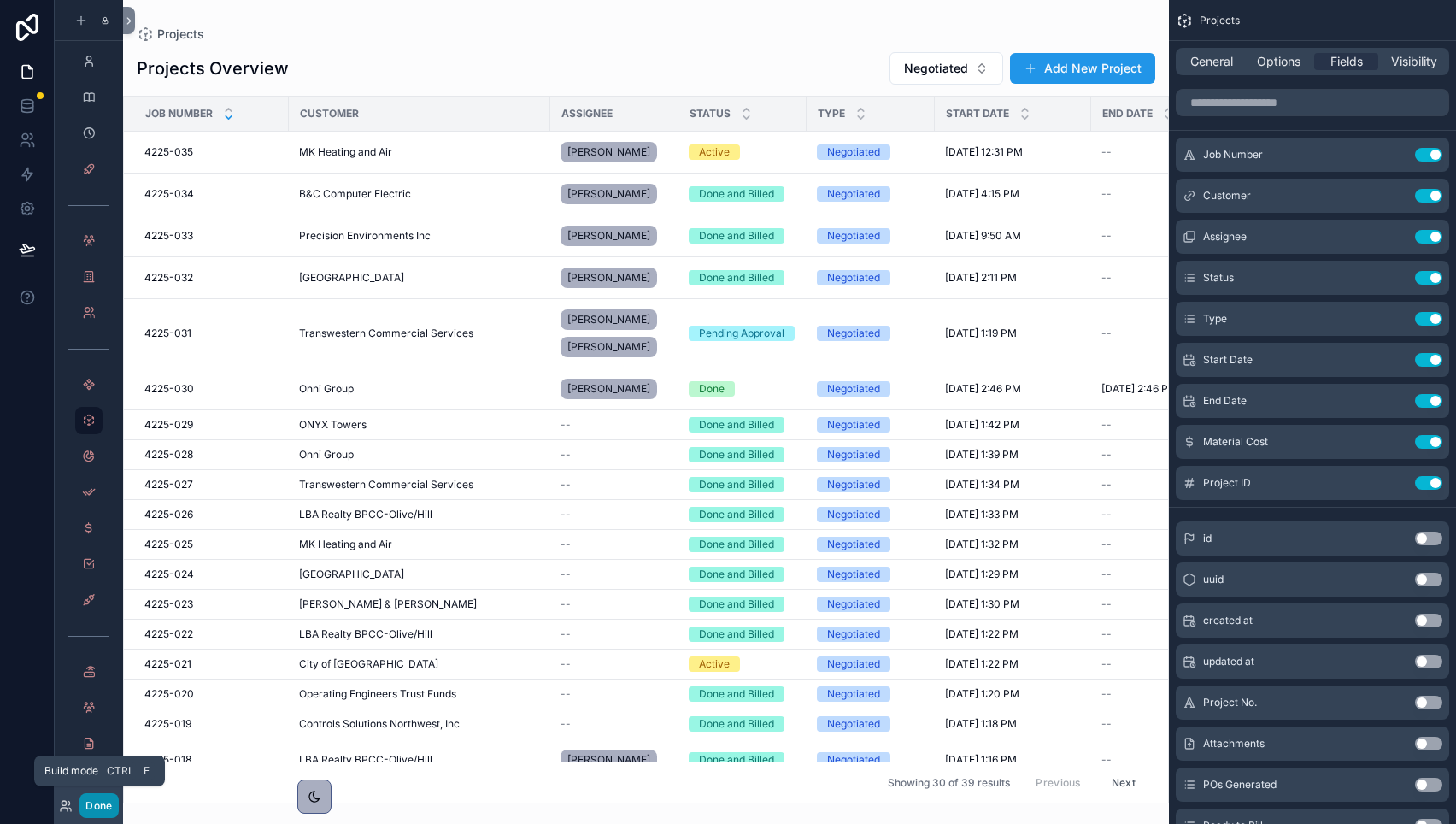
click at [93, 804] on button "Done" at bounding box center [99, 805] width 38 height 25
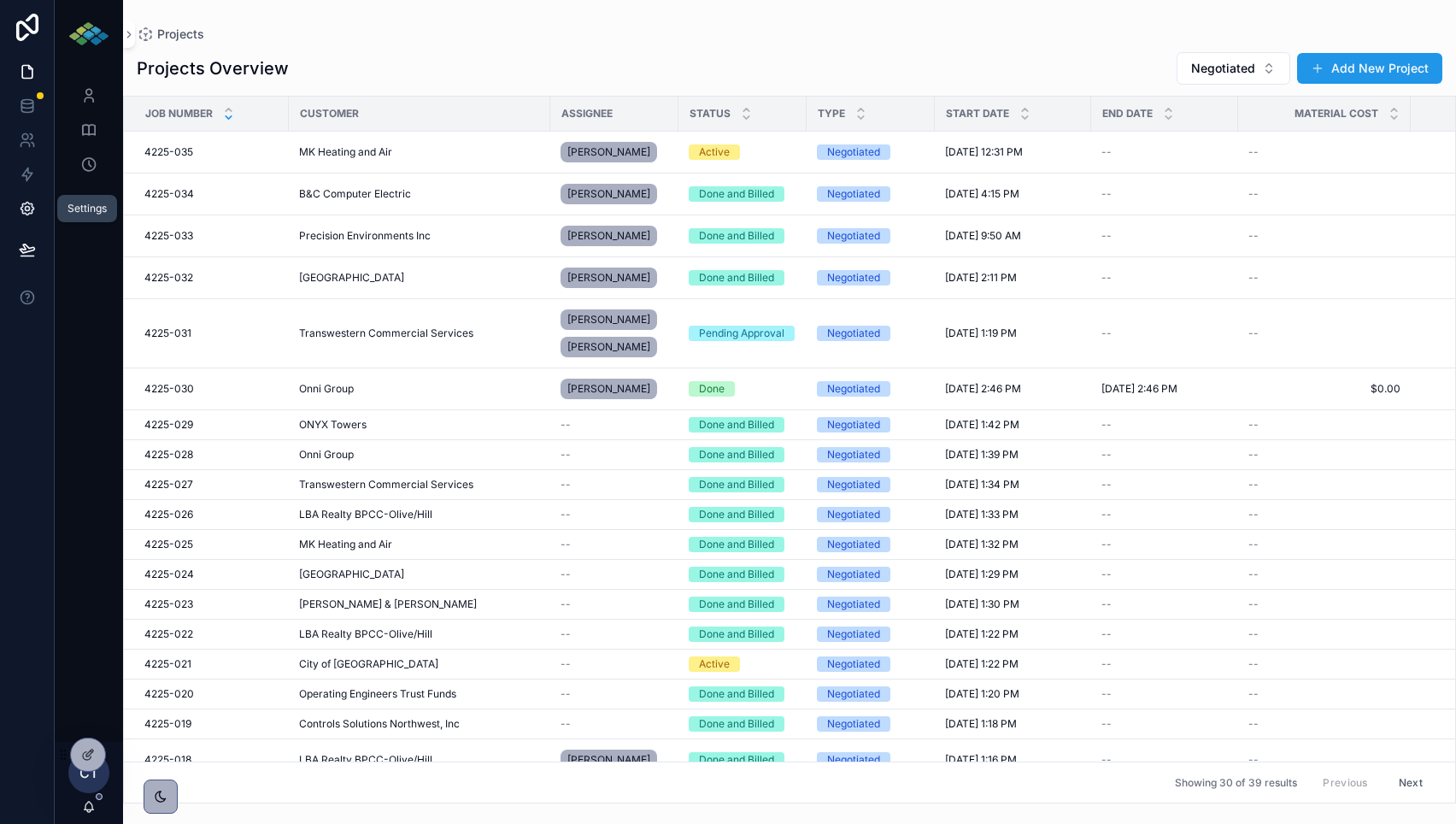
click at [21, 211] on icon at bounding box center [27, 208] width 17 height 17
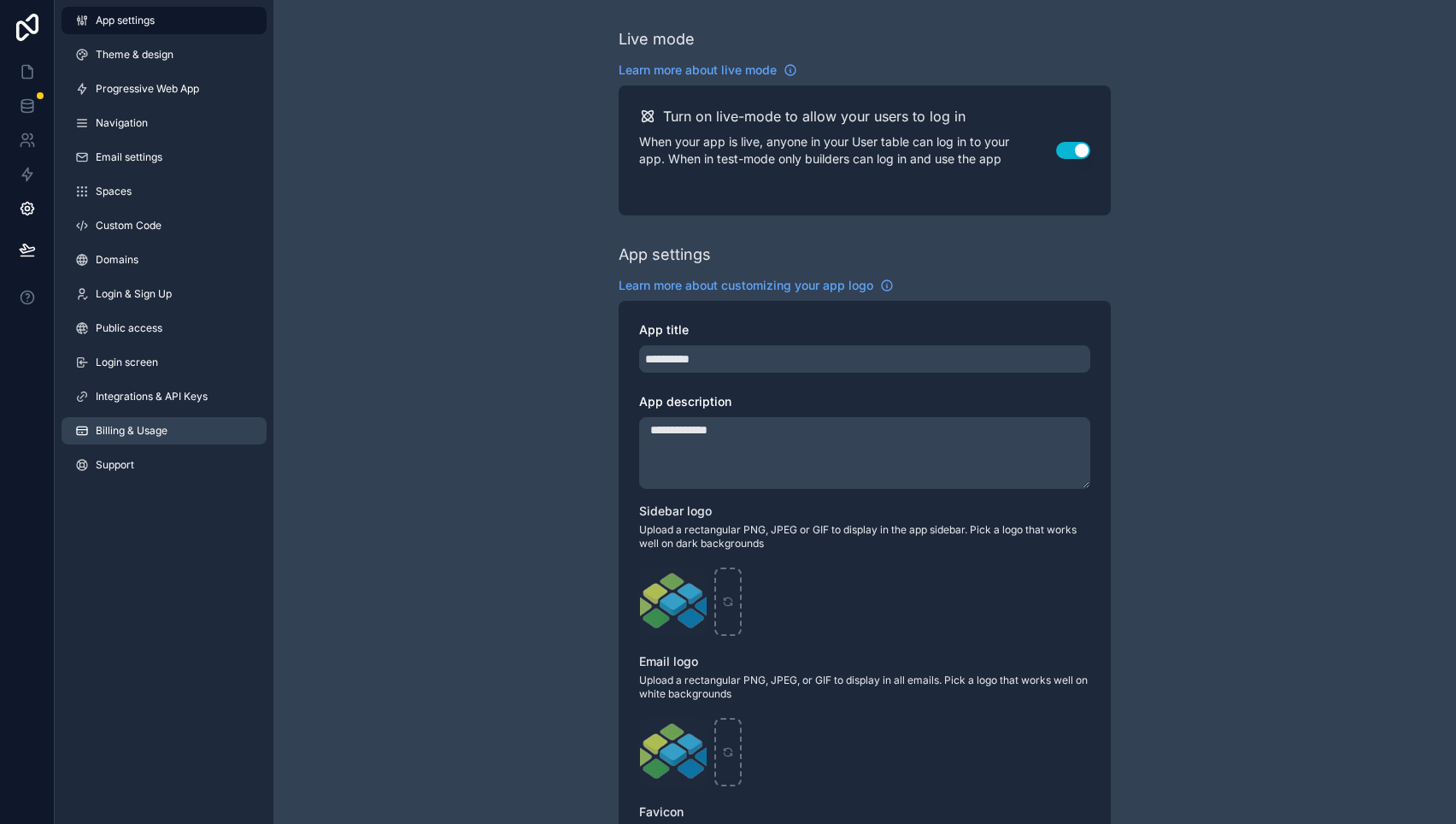
click at [134, 420] on link "Billing & Usage" at bounding box center [164, 430] width 205 height 27
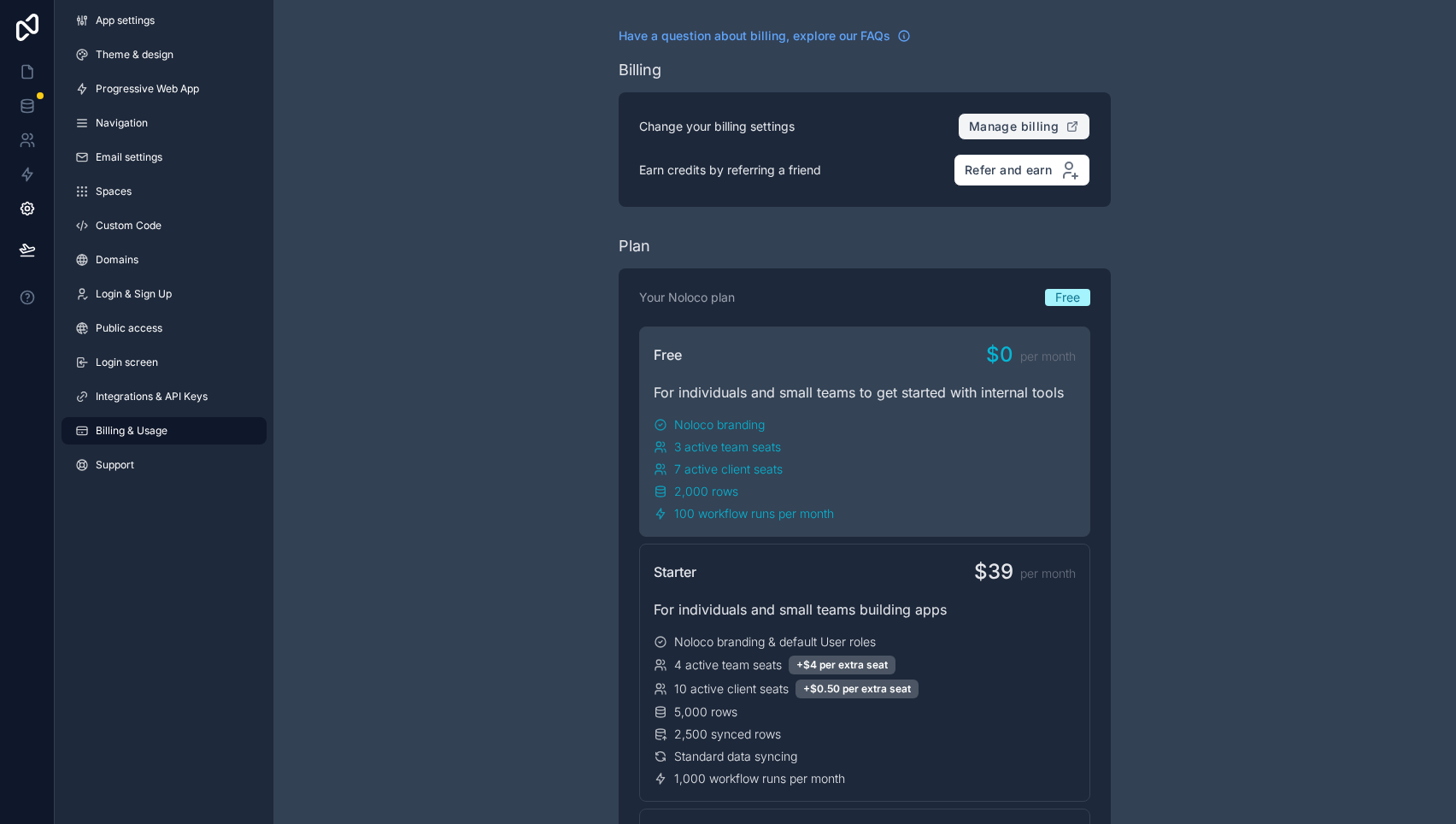
click at [1053, 131] on span "Manage billing" at bounding box center [1014, 126] width 90 height 15
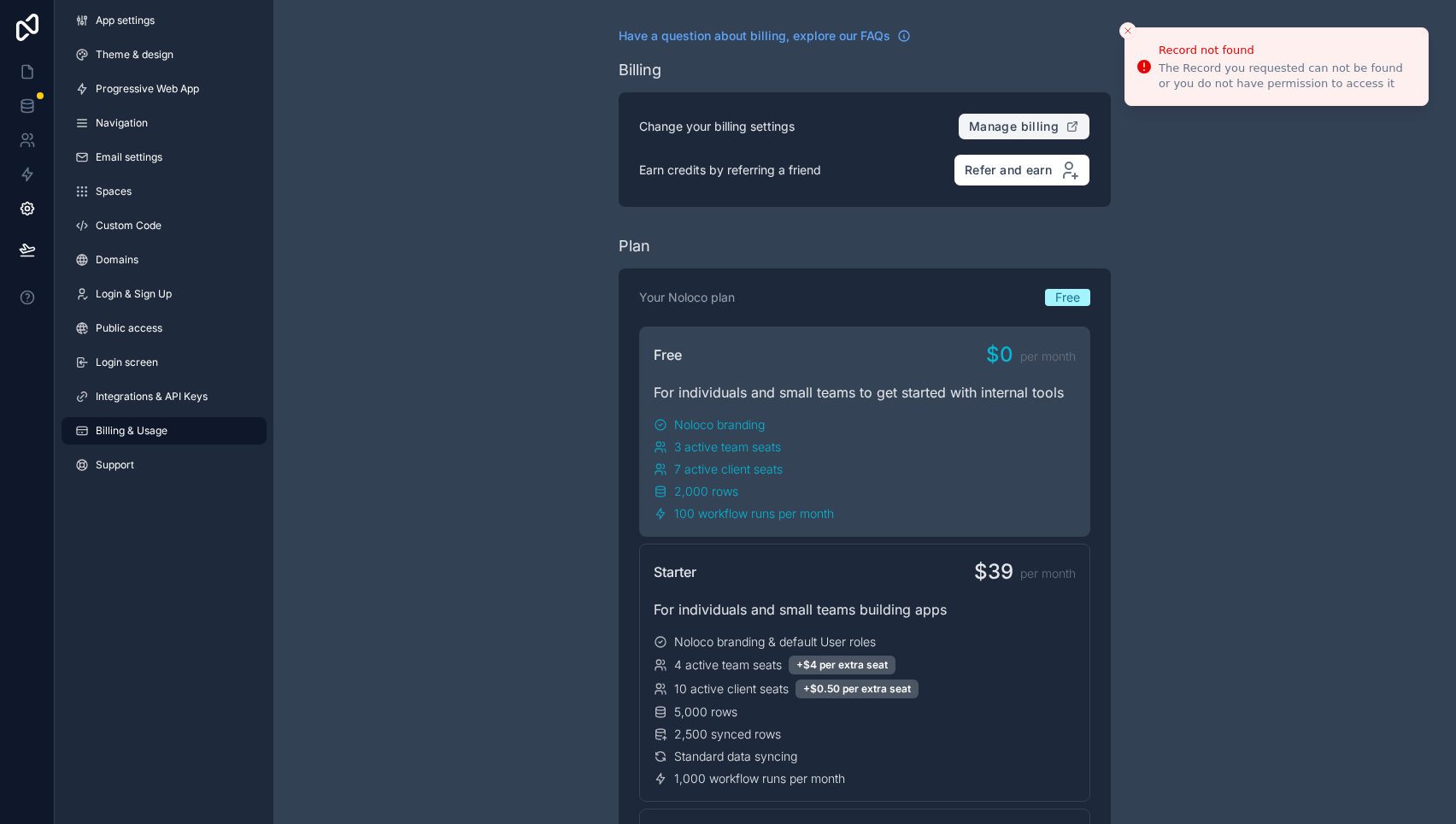
click at [1155, 29] on li "Record not found The Record you requested can not be found or you do not have p…" at bounding box center [1276, 66] width 305 height 79
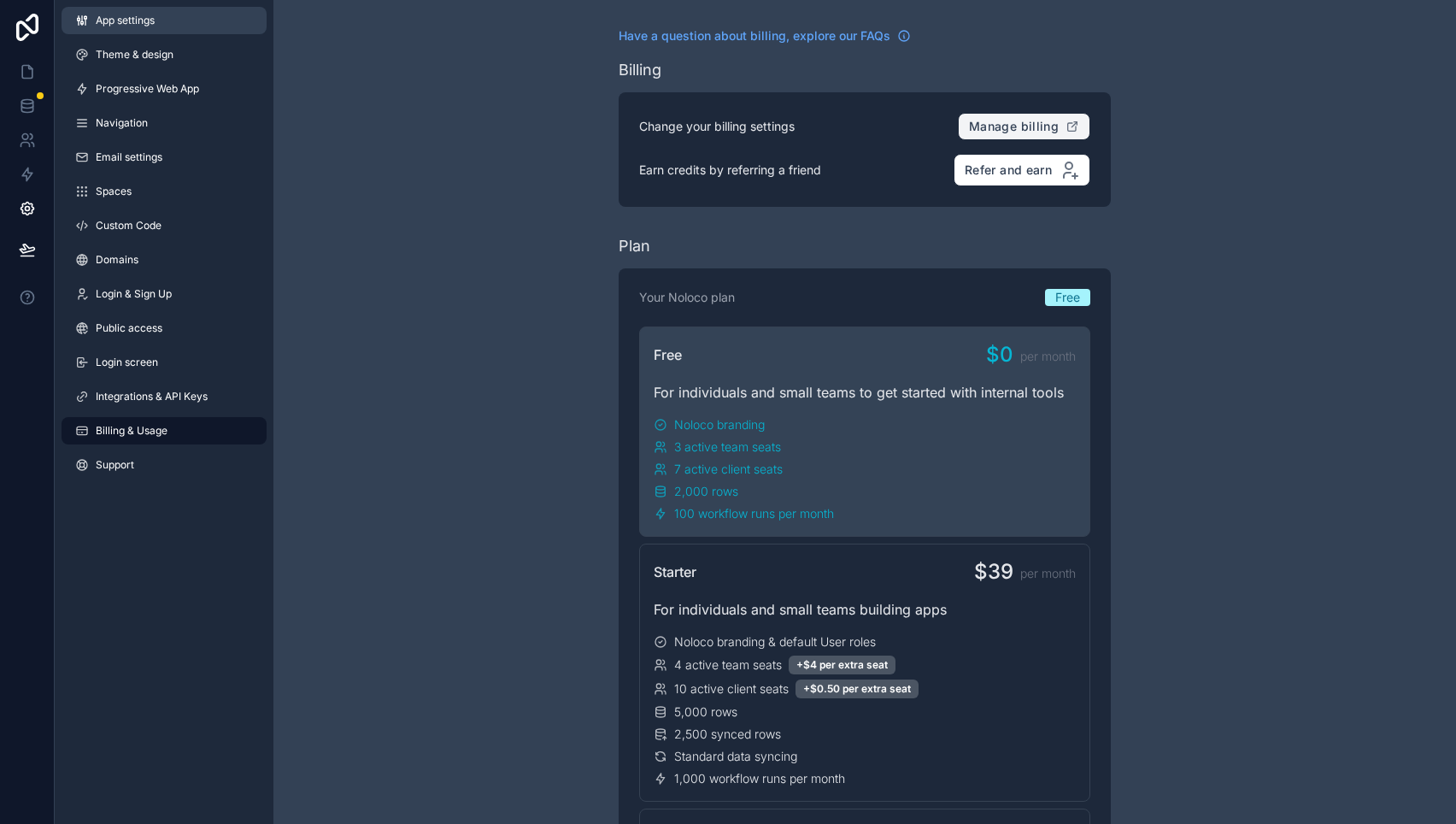
click at [117, 27] on link "App settings" at bounding box center [164, 20] width 205 height 27
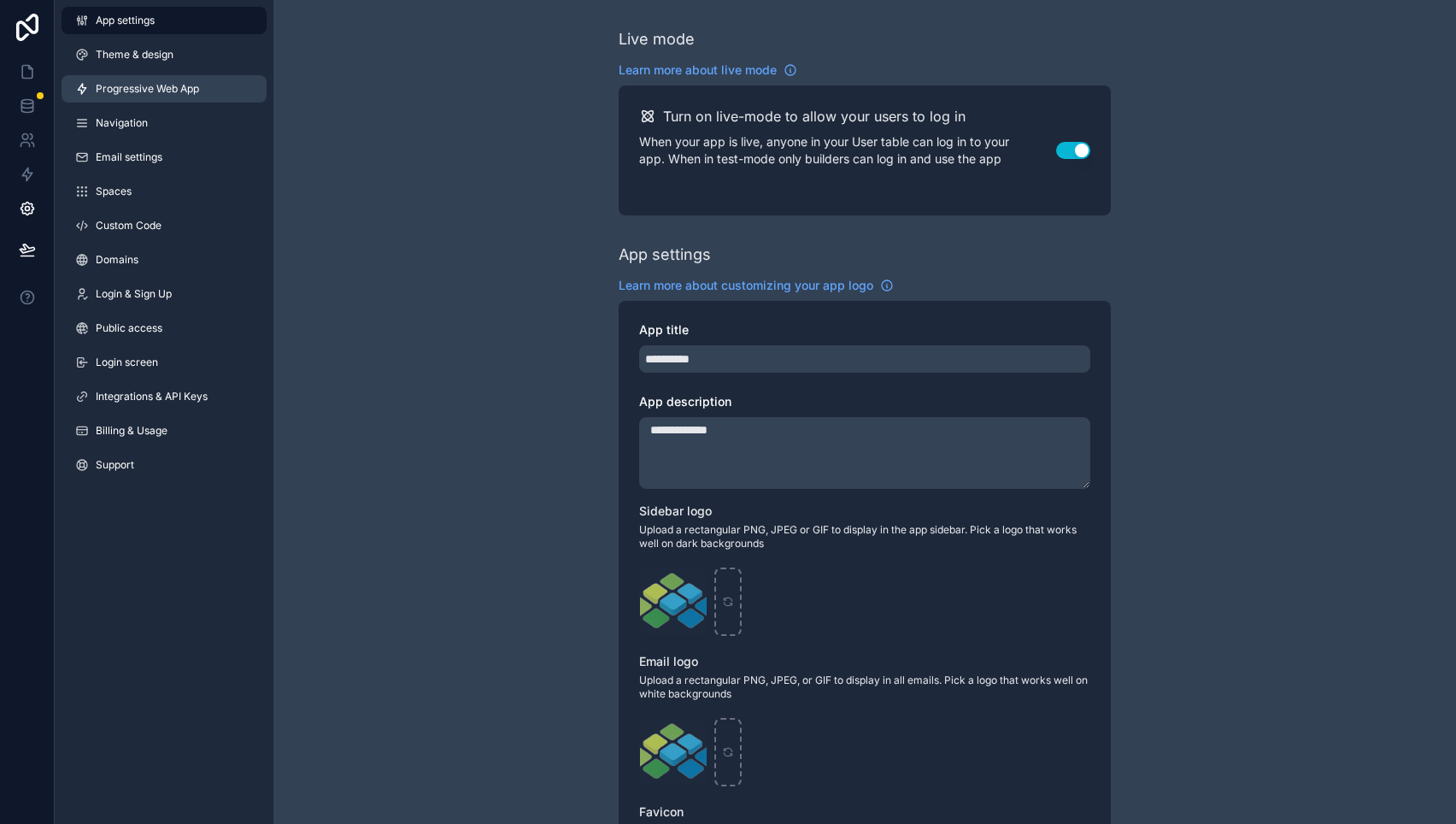
click at [144, 96] on link "Progressive Web App" at bounding box center [164, 88] width 205 height 27
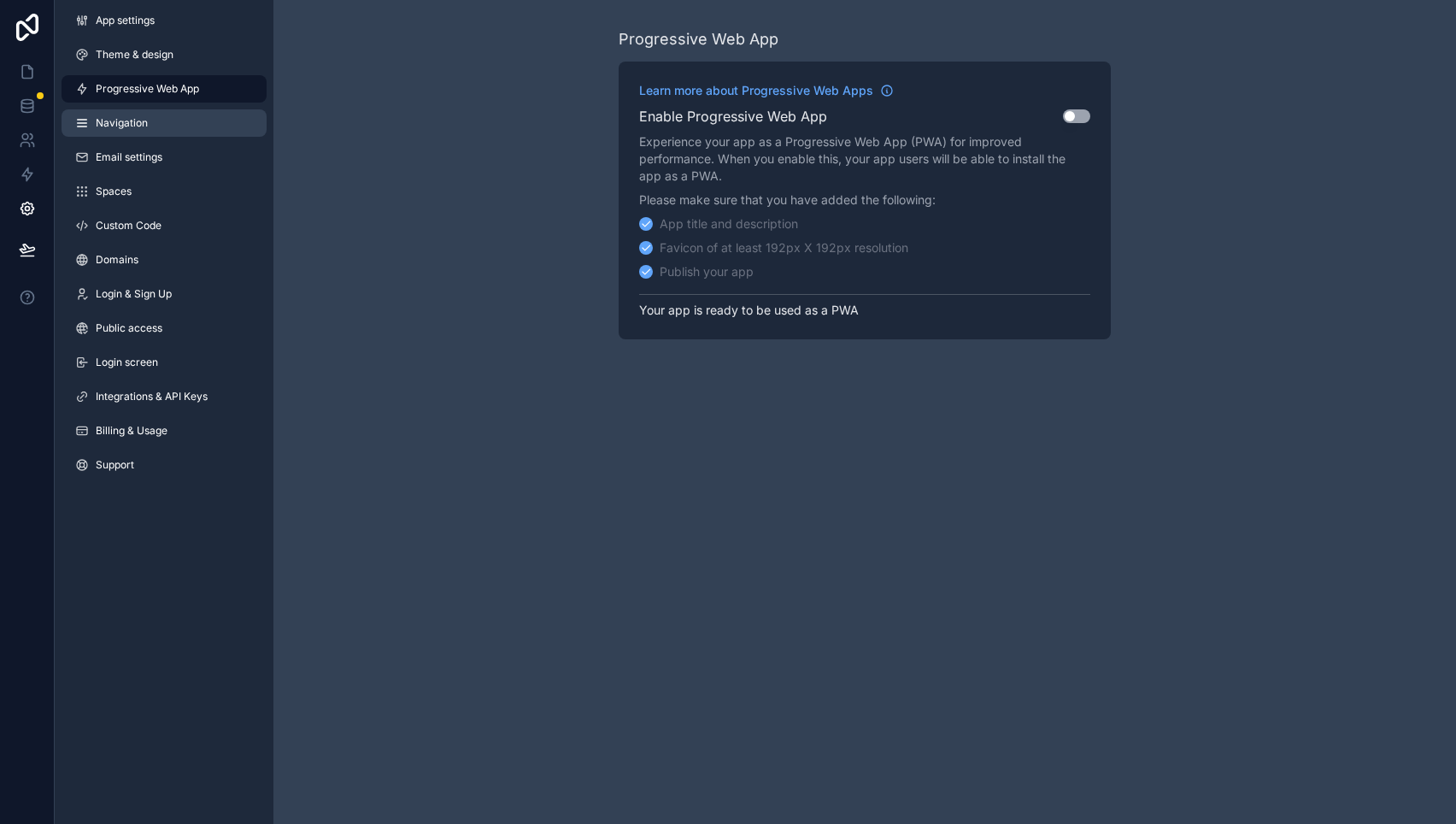
click at [145, 117] on span "Navigation" at bounding box center [122, 123] width 52 height 14
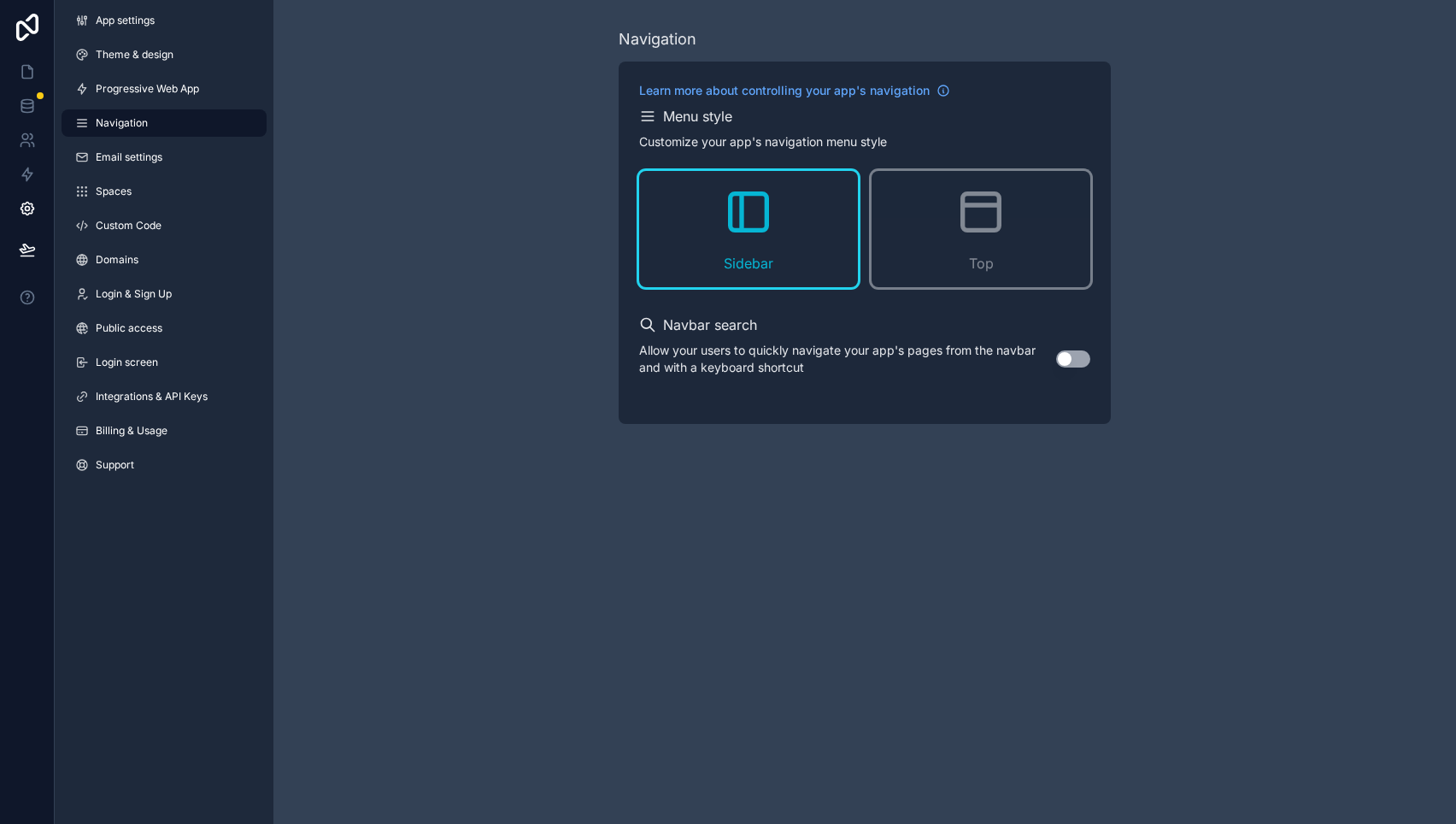
click at [467, 450] on div "Navigation Learn more about controlling your app's navigation Menu style Custom…" at bounding box center [865, 226] width 1182 height 451
click at [32, 38] on icon at bounding box center [27, 27] width 34 height 27
click at [33, 76] on icon at bounding box center [27, 71] width 17 height 17
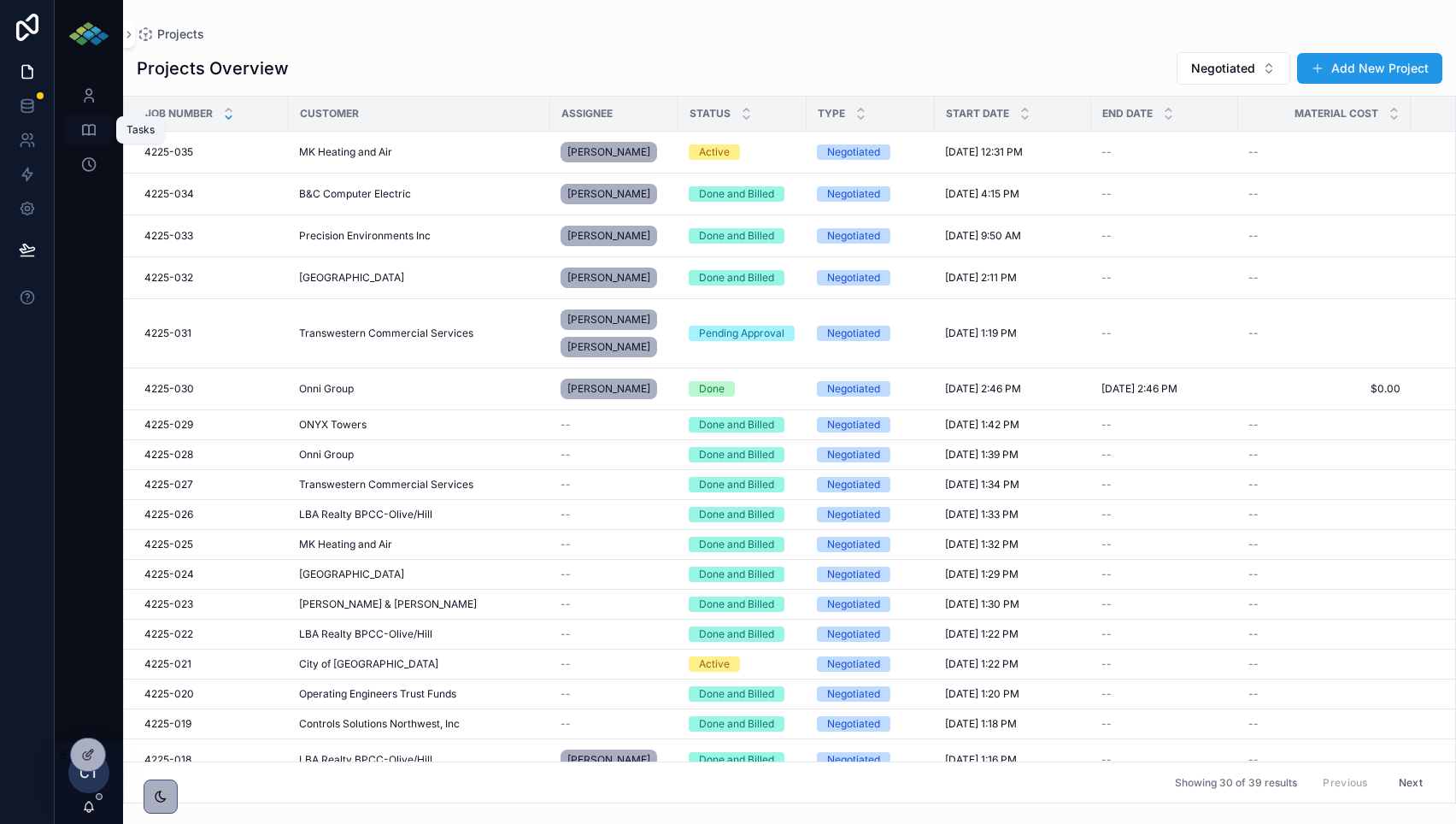
click at [96, 129] on icon "scrollable content" at bounding box center [88, 129] width 17 height 17
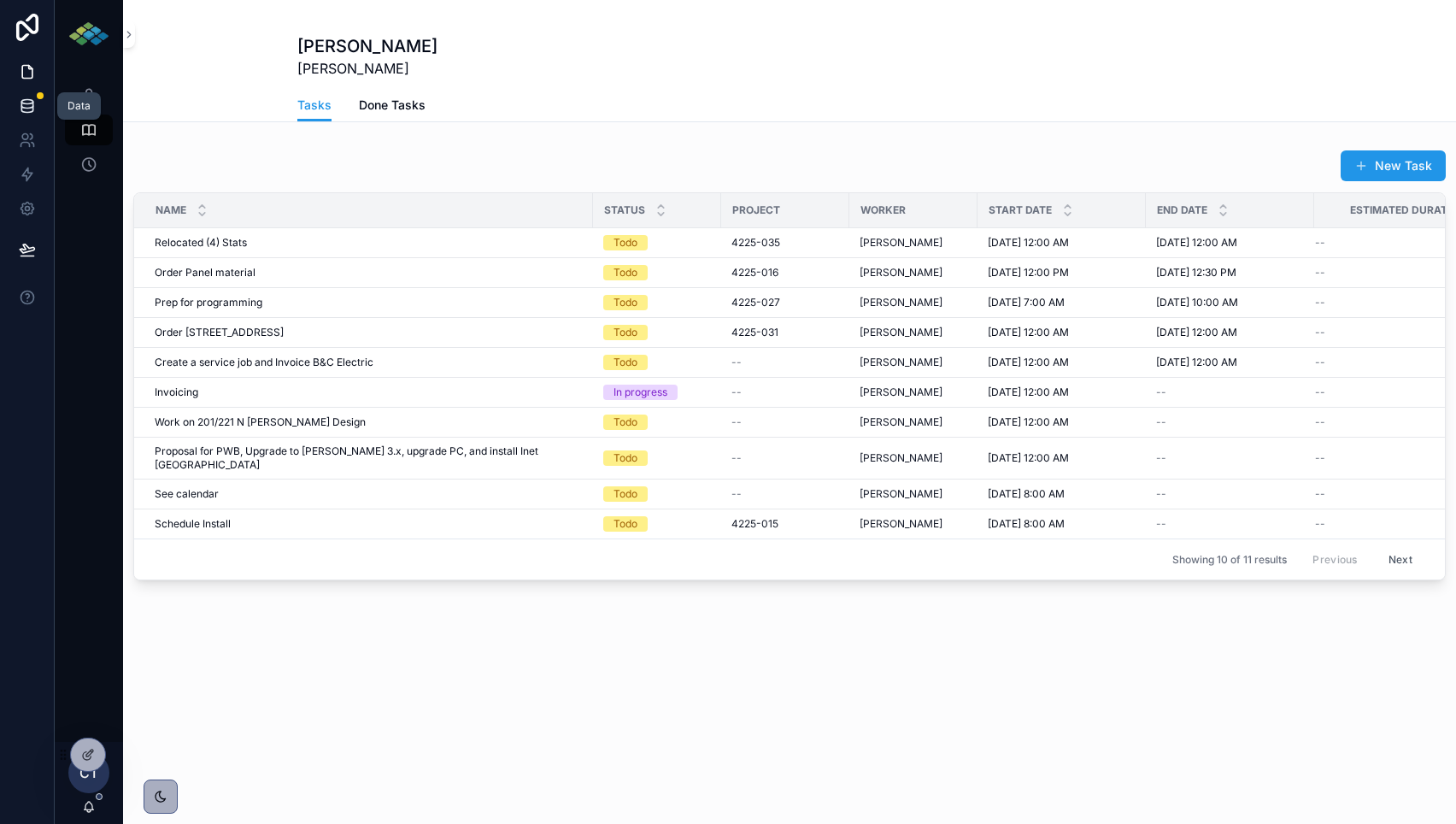
click at [36, 93] on link at bounding box center [27, 106] width 54 height 34
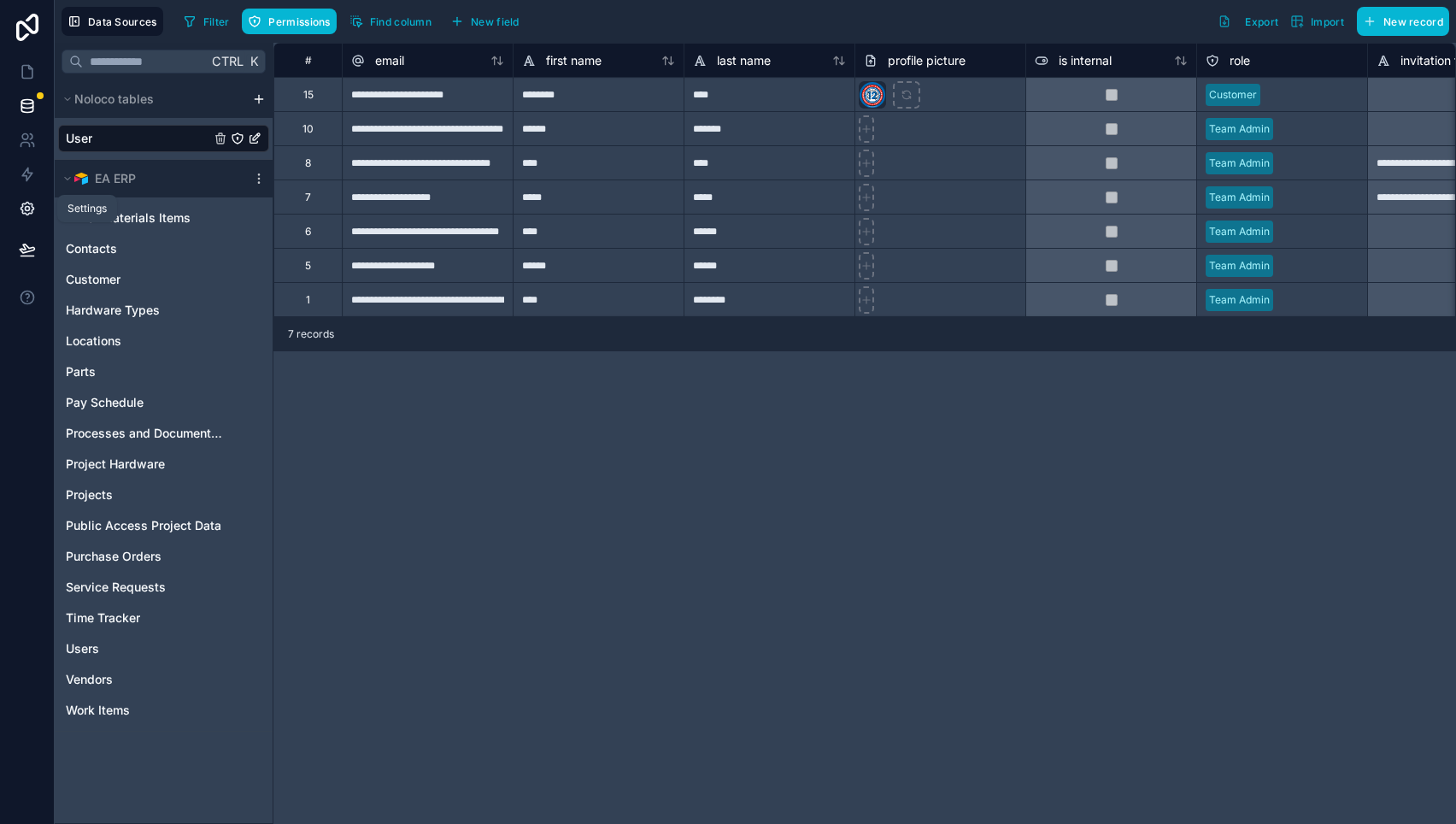
click at [22, 210] on icon at bounding box center [27, 209] width 13 height 13
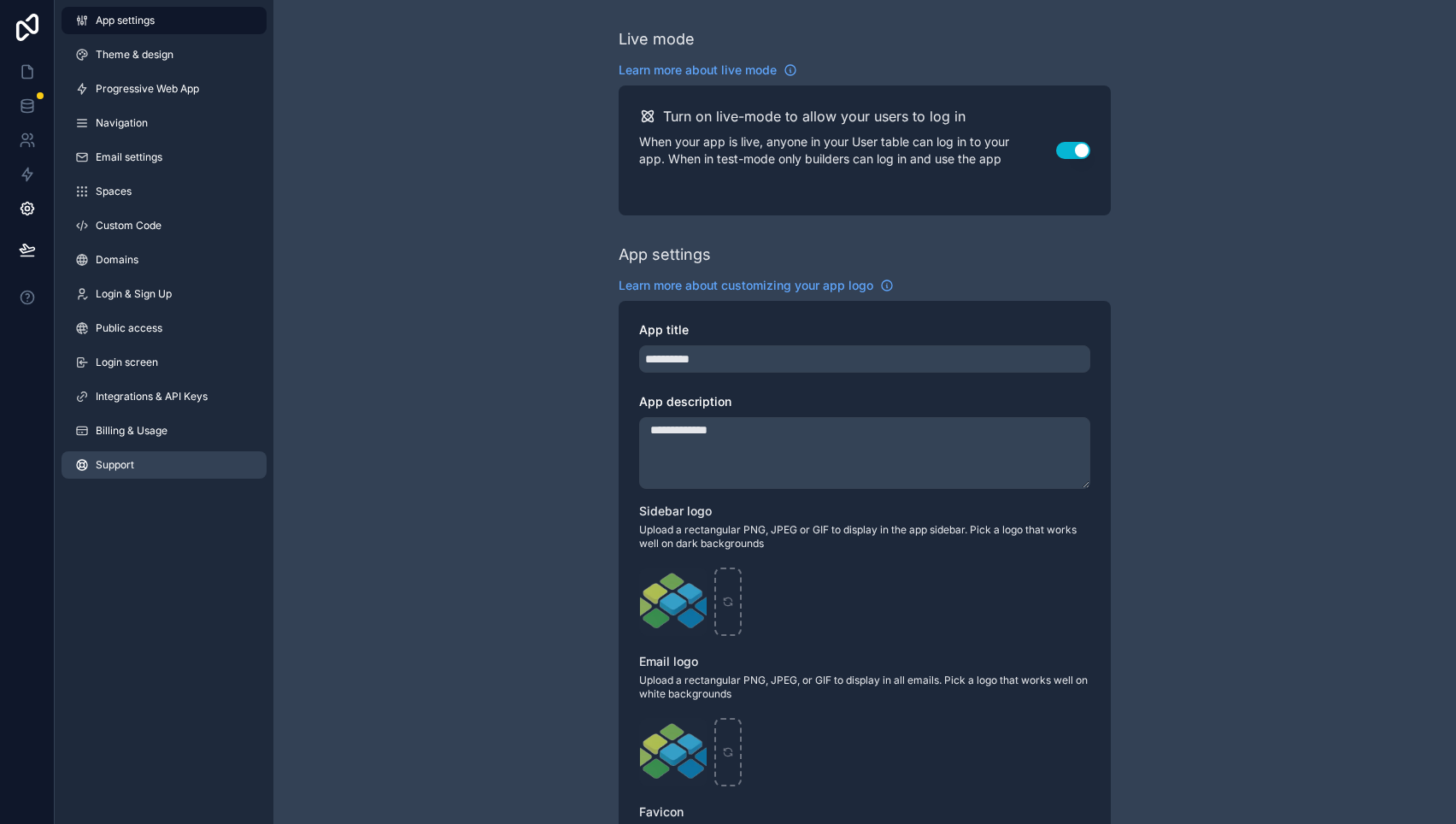
click at [139, 466] on link "Support" at bounding box center [164, 464] width 205 height 27
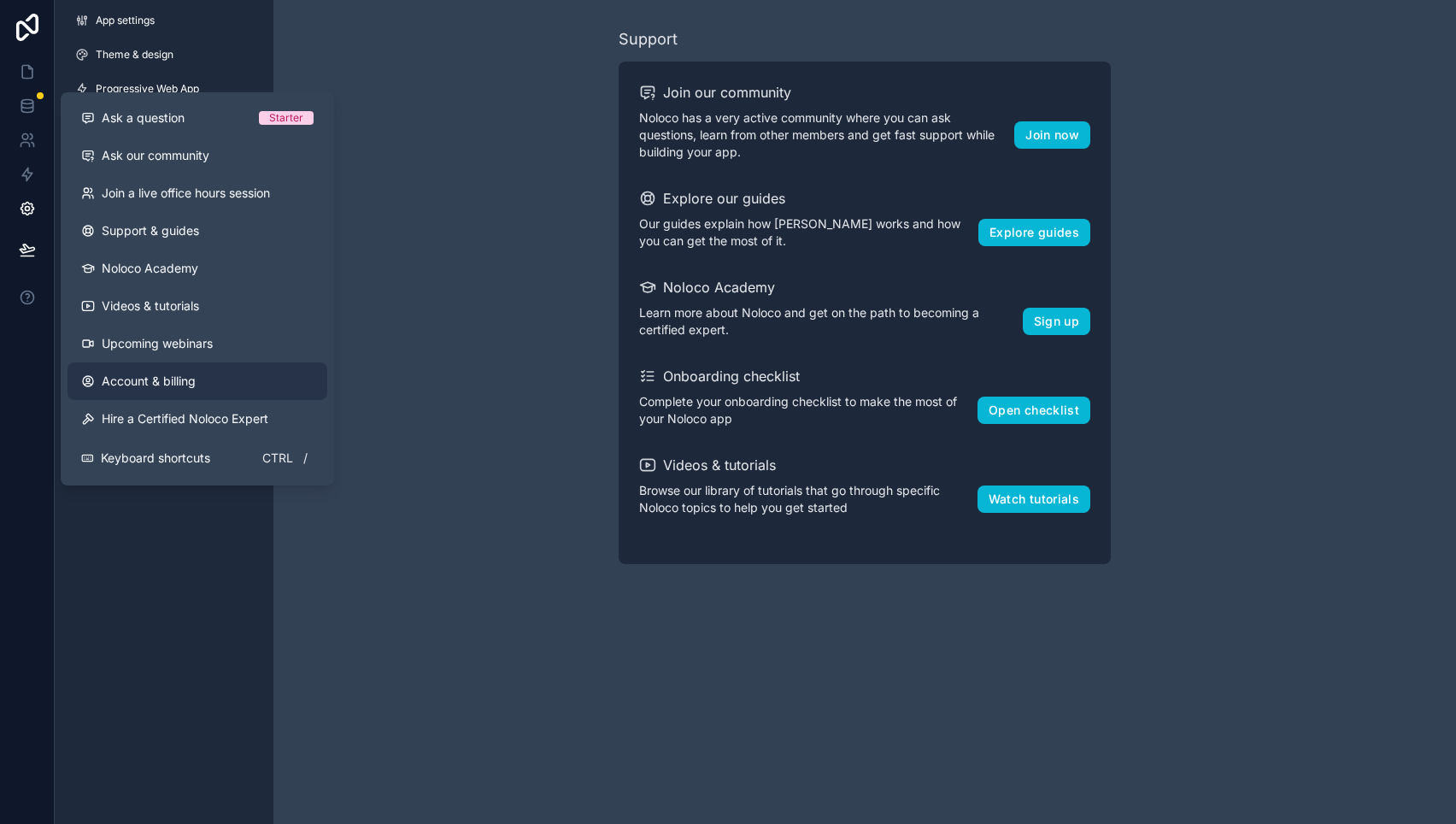
click at [229, 375] on link "Account & billing" at bounding box center [198, 382] width 260 height 38
click at [104, 382] on span "Account & billing" at bounding box center [149, 381] width 94 height 17
click at [196, 380] on span "Account & billing" at bounding box center [149, 381] width 94 height 17
click at [164, 384] on span "Account & billing" at bounding box center [149, 381] width 94 height 17
click at [482, 455] on div "Support Join our community Noloco has a very active community where you can ask…" at bounding box center [865, 296] width 1182 height 591
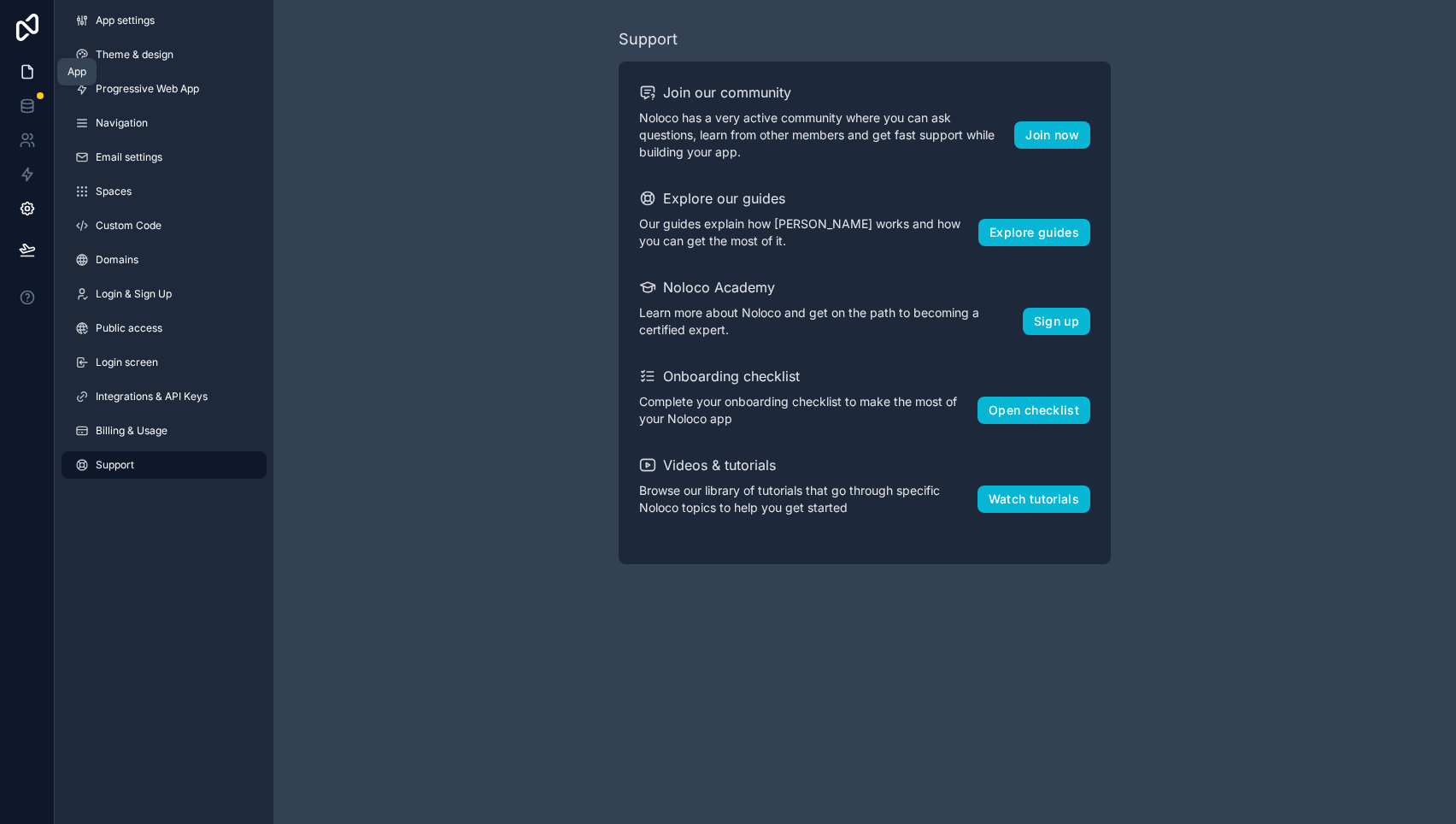
click at [28, 73] on icon at bounding box center [27, 71] width 17 height 17
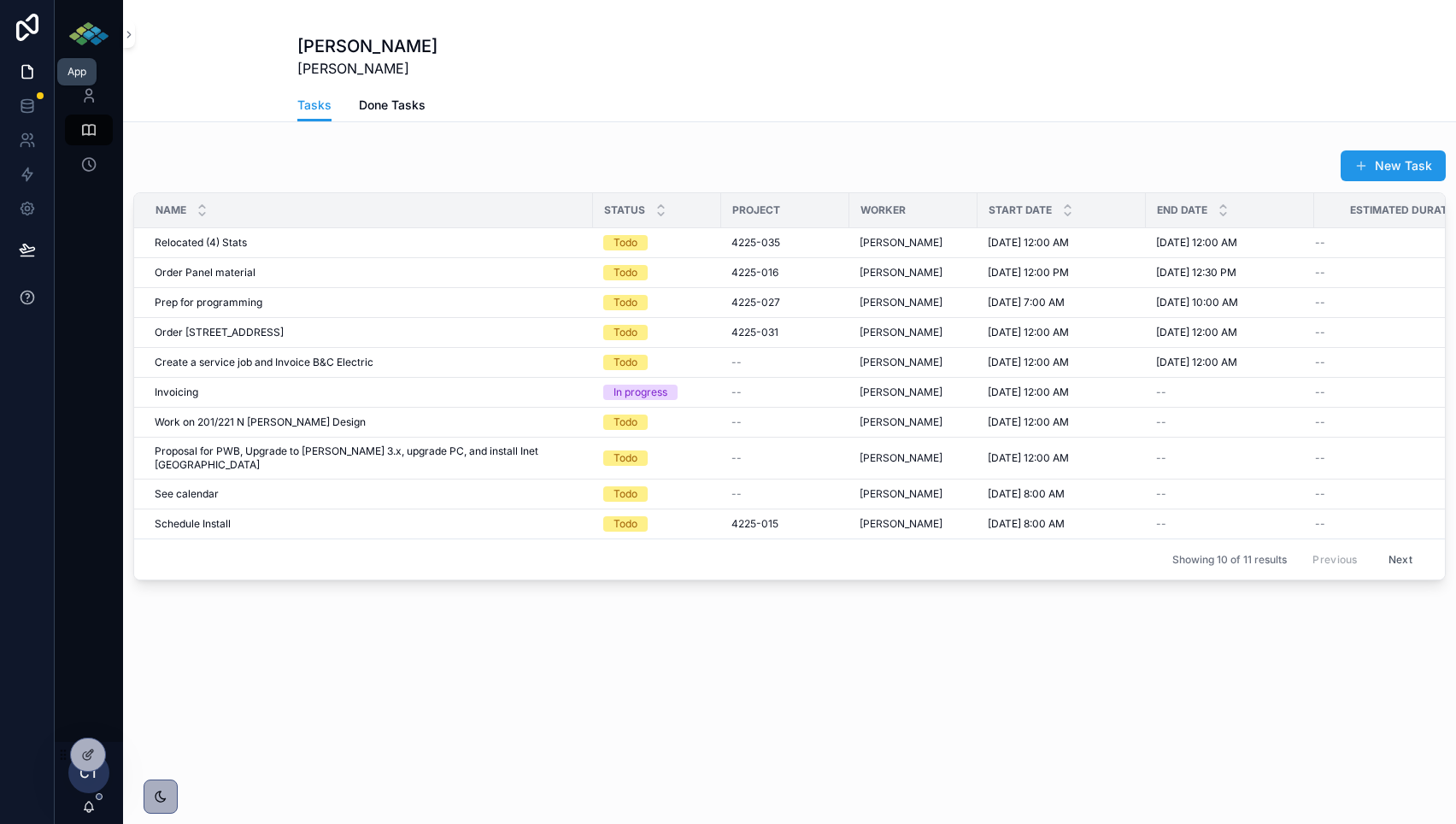
click at [22, 299] on icon at bounding box center [27, 297] width 17 height 17
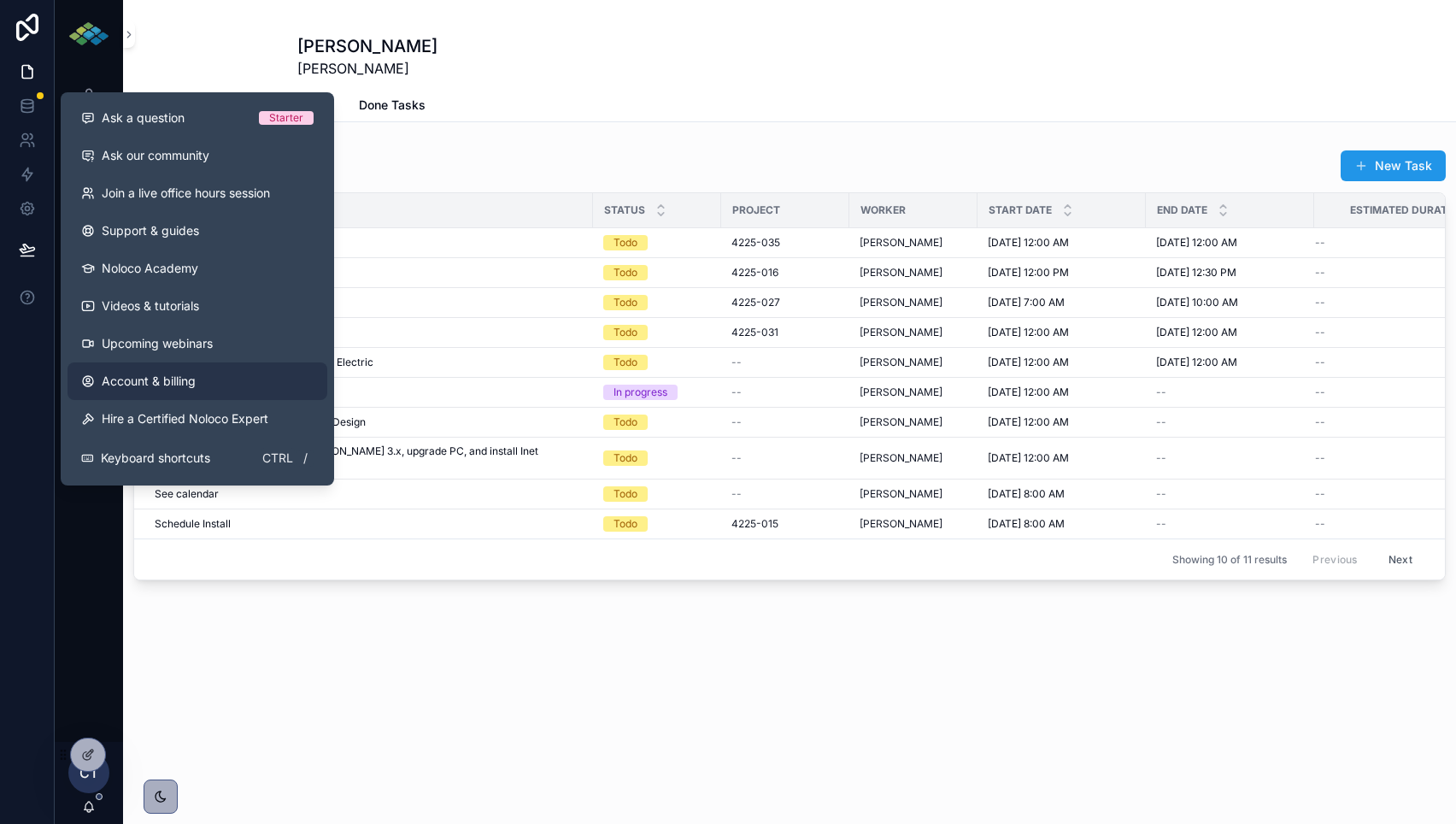
click at [150, 375] on span "Account & billing" at bounding box center [149, 381] width 94 height 17
